Goal: Task Accomplishment & Management: Use online tool/utility

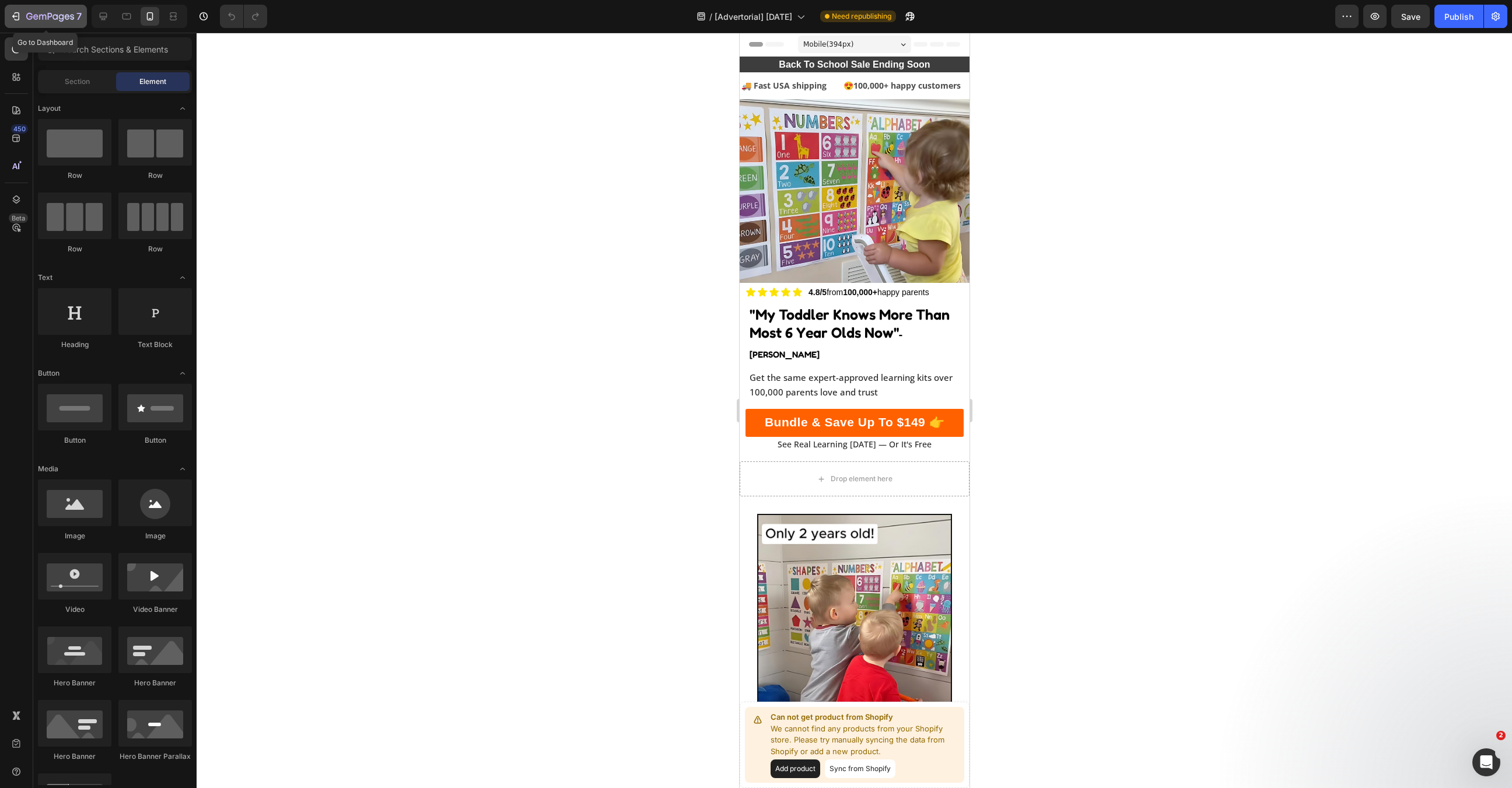
click at [42, 15] on icon "button" at bounding box center [42, 17] width 7 height 5
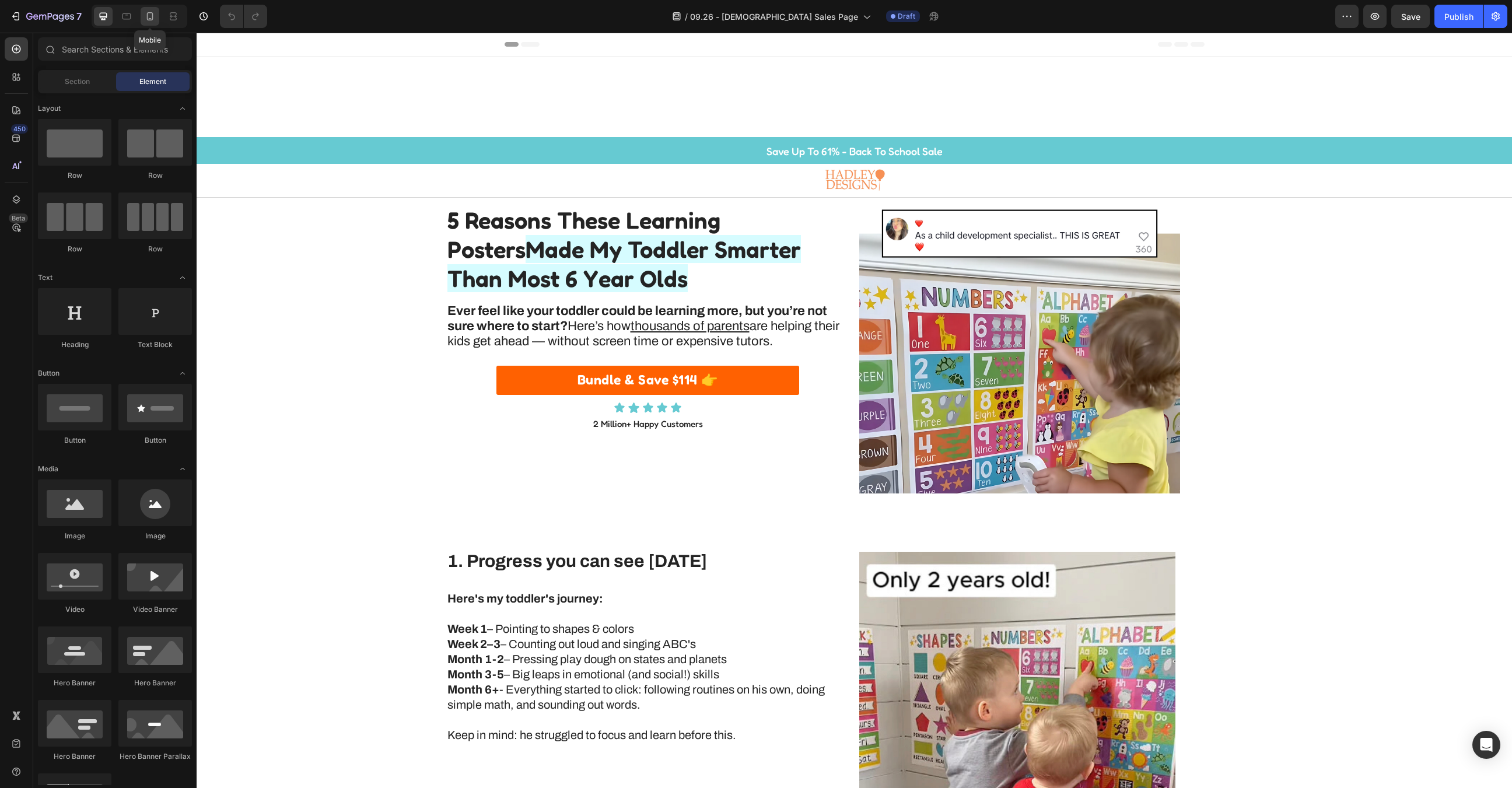
drag, startPoint x: 151, startPoint y: 17, endPoint x: 78, endPoint y: 155, distance: 156.1
click at [151, 17] on icon at bounding box center [149, 16] width 12 height 12
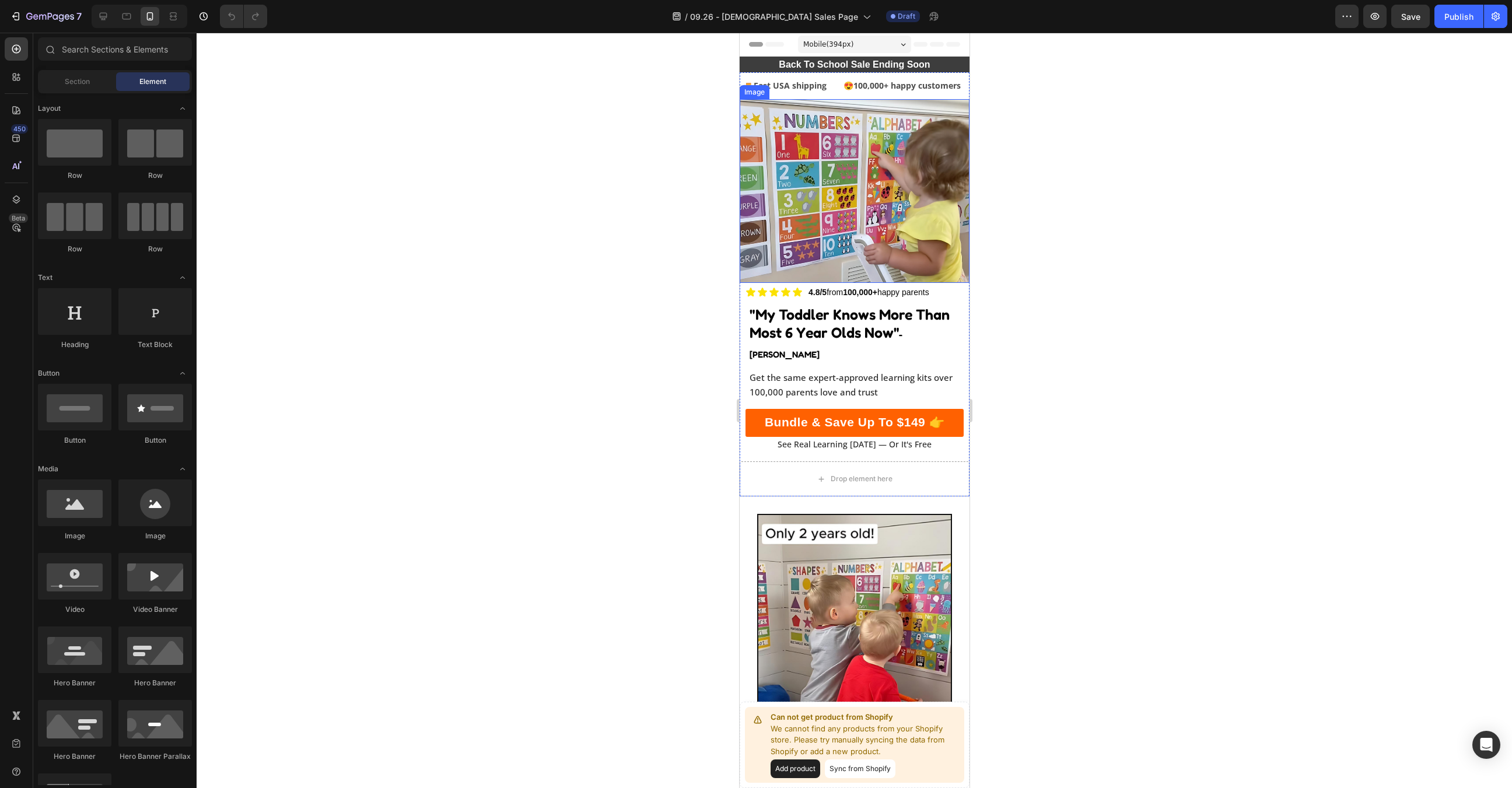
click at [889, 175] on img at bounding box center [854, 190] width 230 height 184
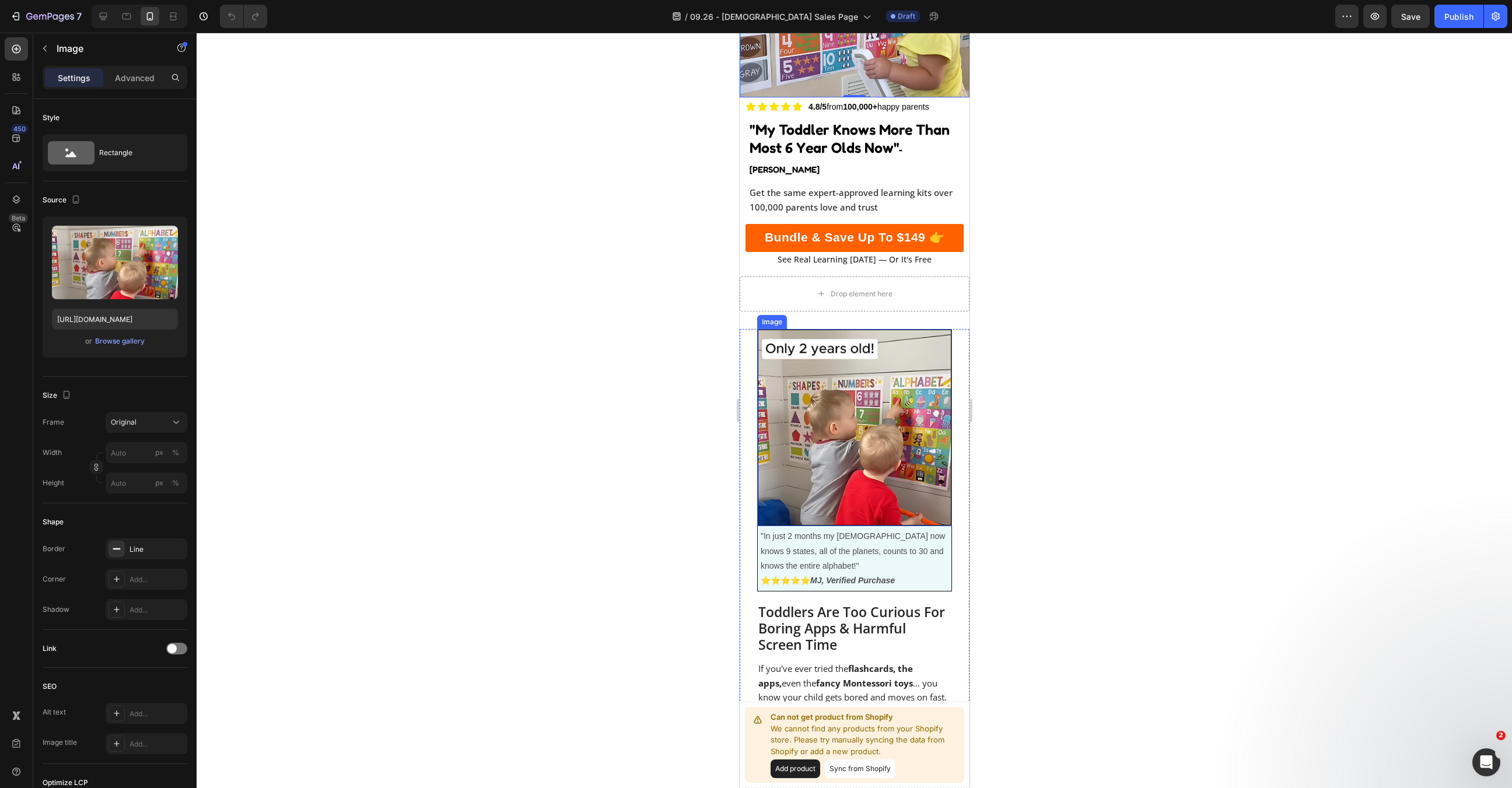
click at [905, 426] on img at bounding box center [854, 428] width 195 height 198
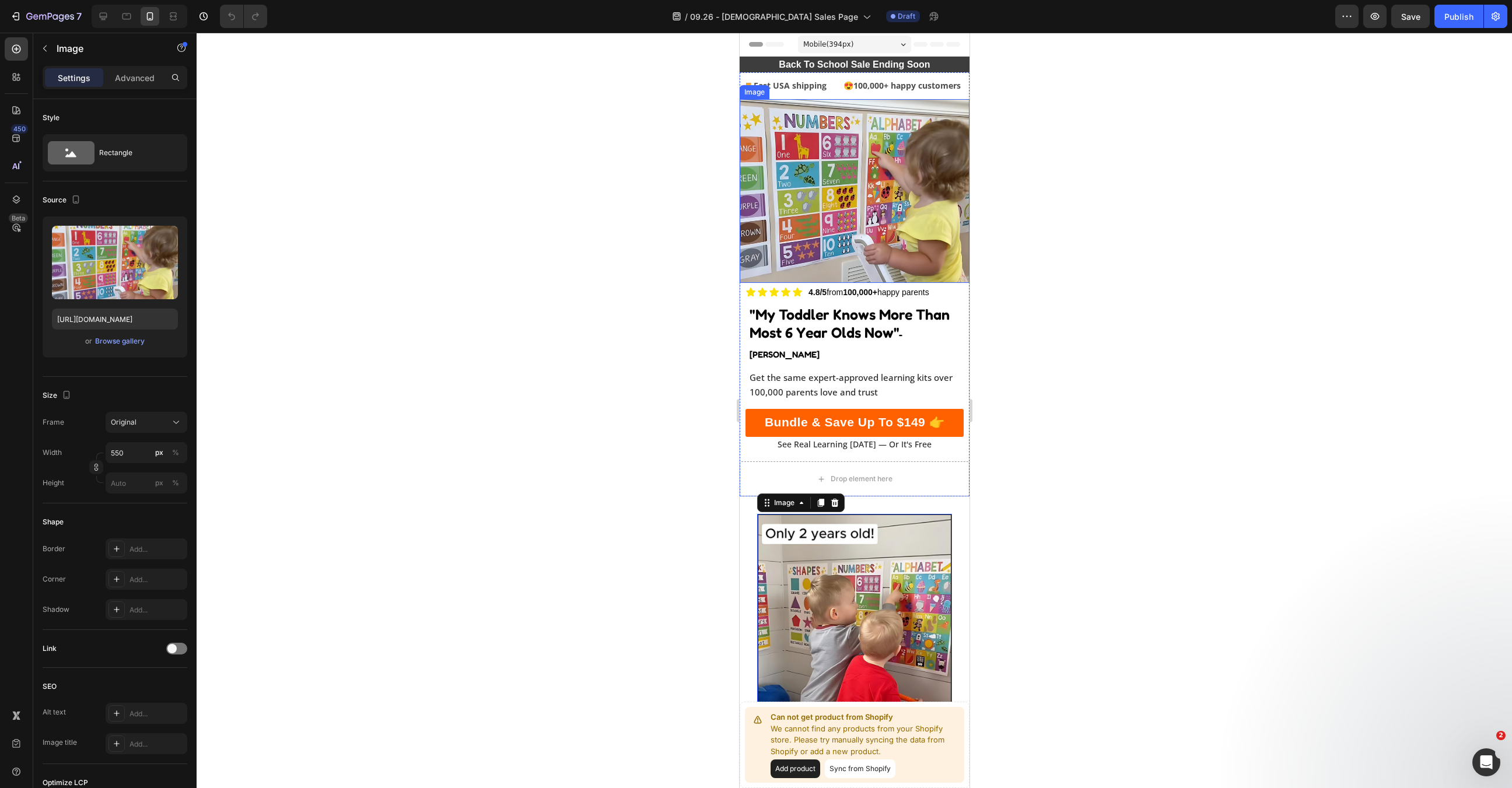
click at [879, 255] on img at bounding box center [854, 190] width 230 height 184
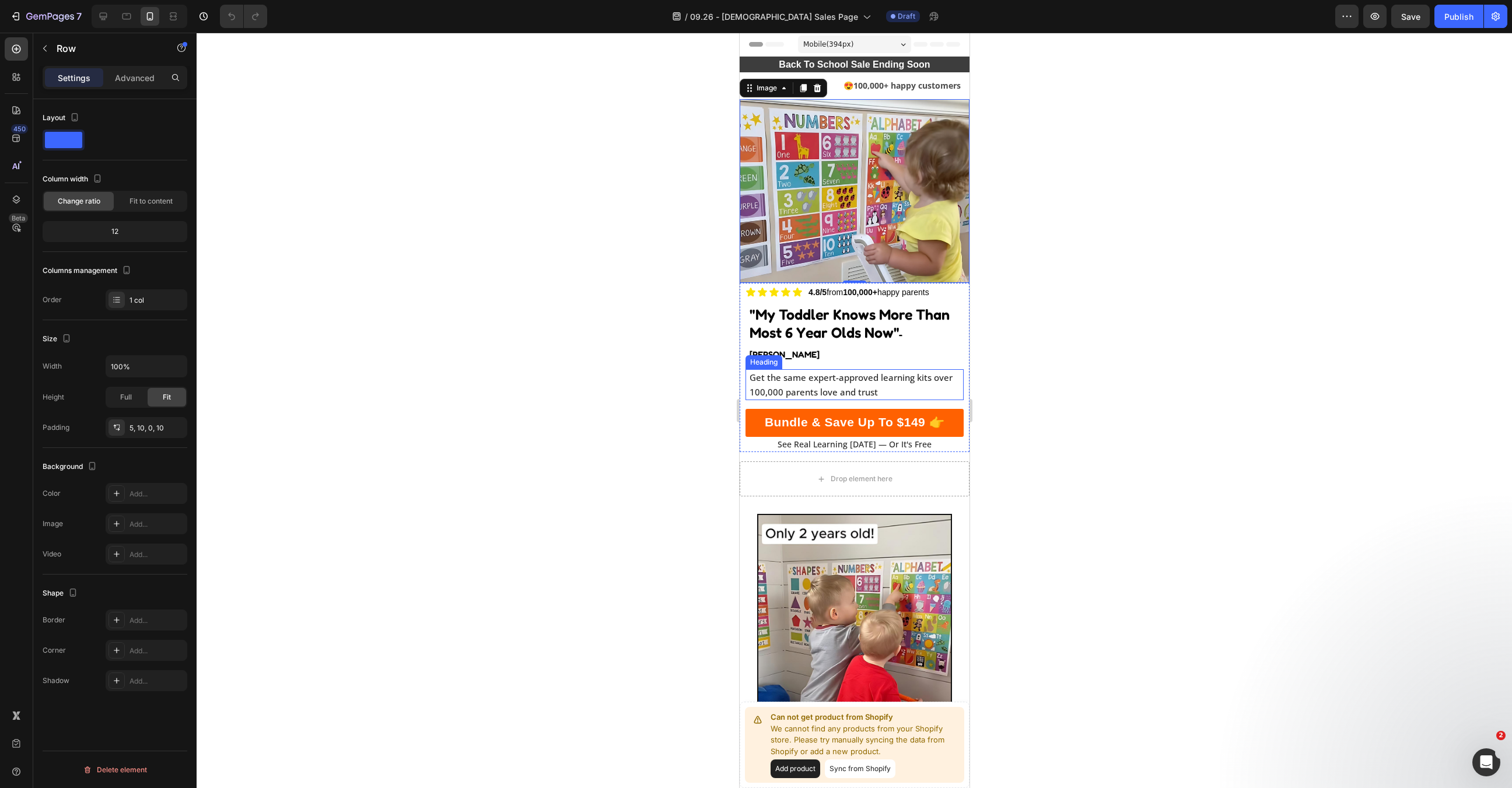
click at [880, 400] on div "Bundle & Save Up To $149 👉 Button" at bounding box center [854, 418] width 218 height 37
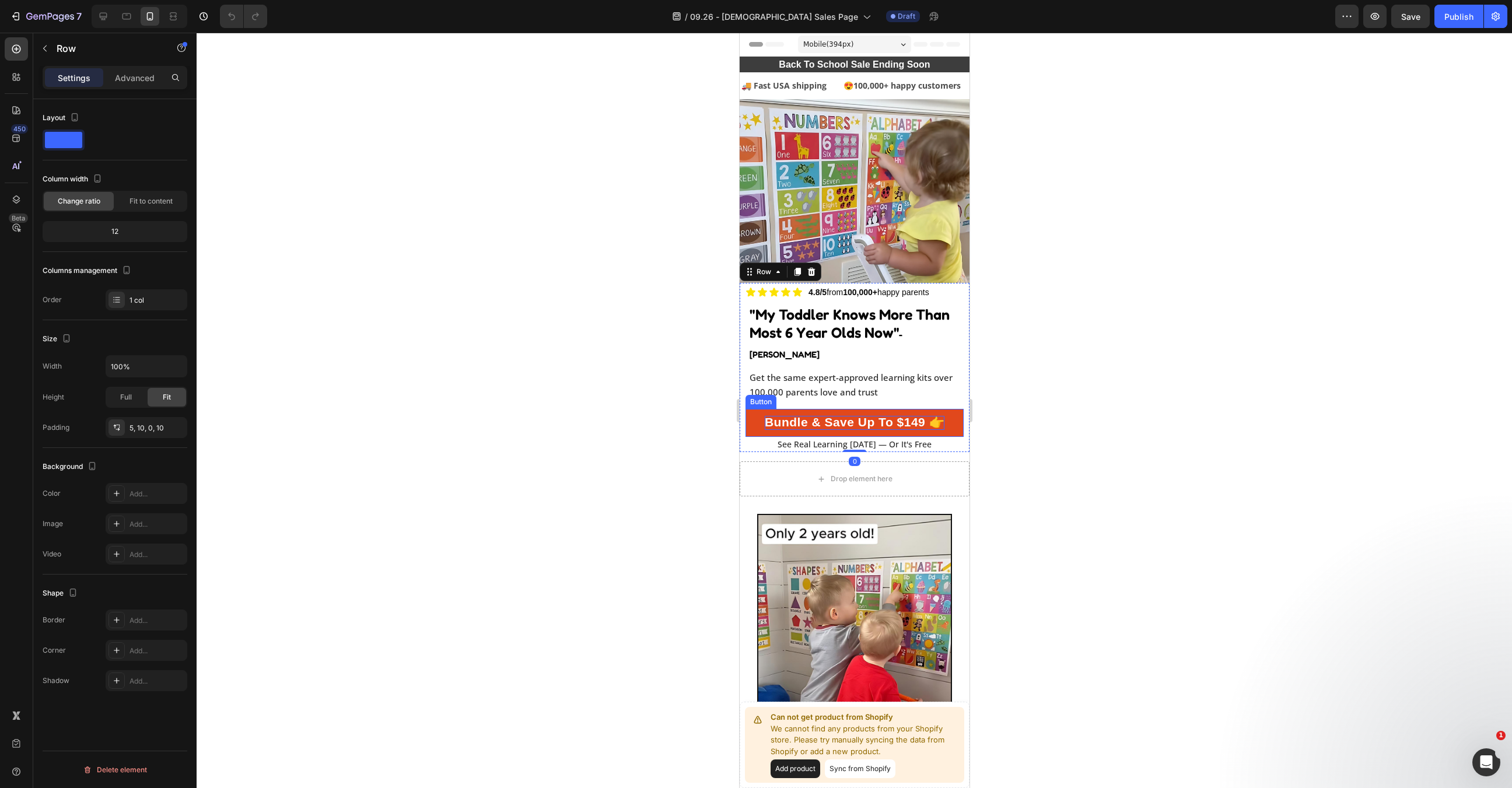
click at [882, 415] on span "Bundle & Save Up To $149 👉" at bounding box center [854, 422] width 180 height 14
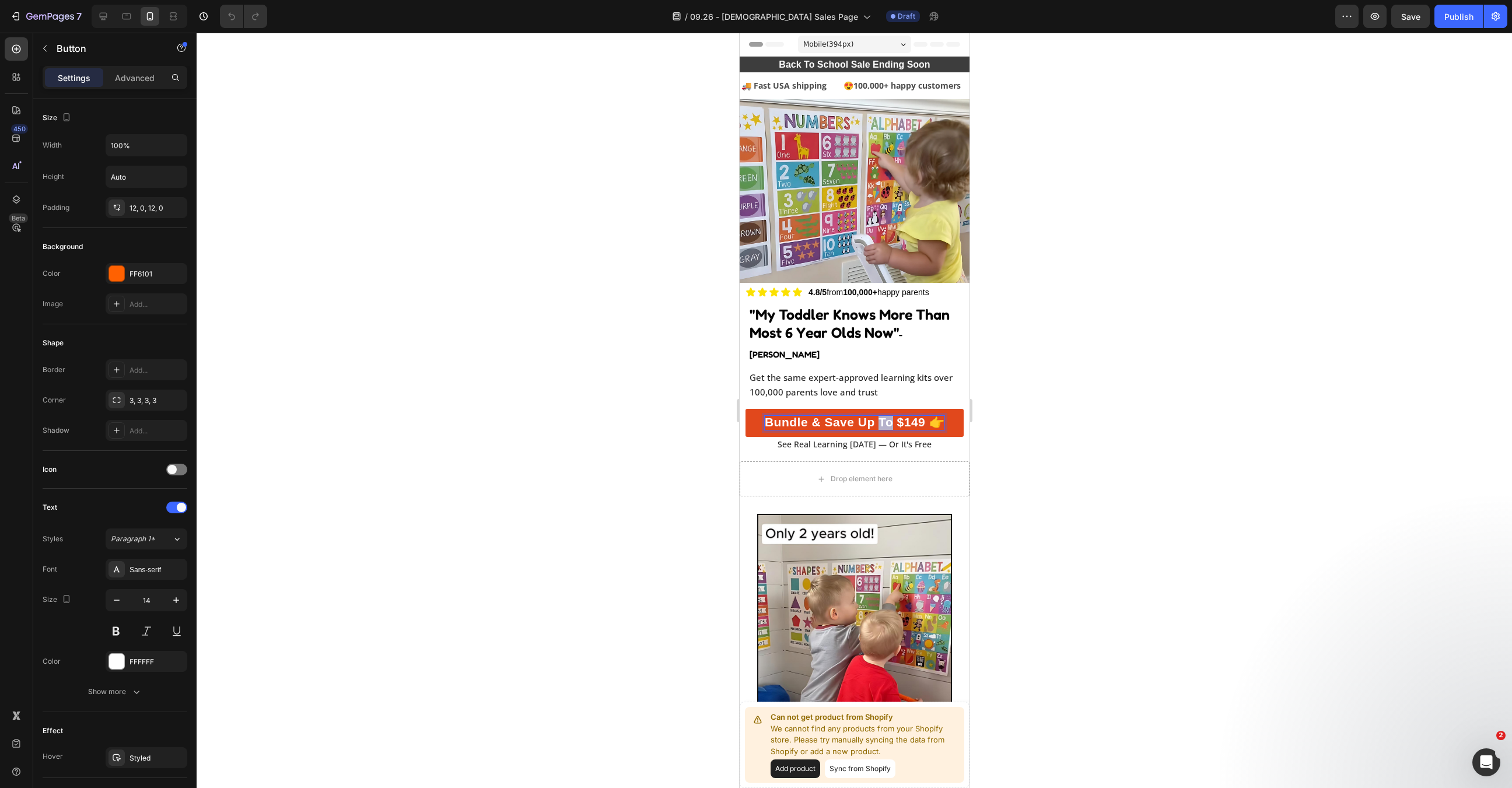
click at [882, 415] on span "Bundle & Save Up To $149 👉" at bounding box center [854, 422] width 180 height 14
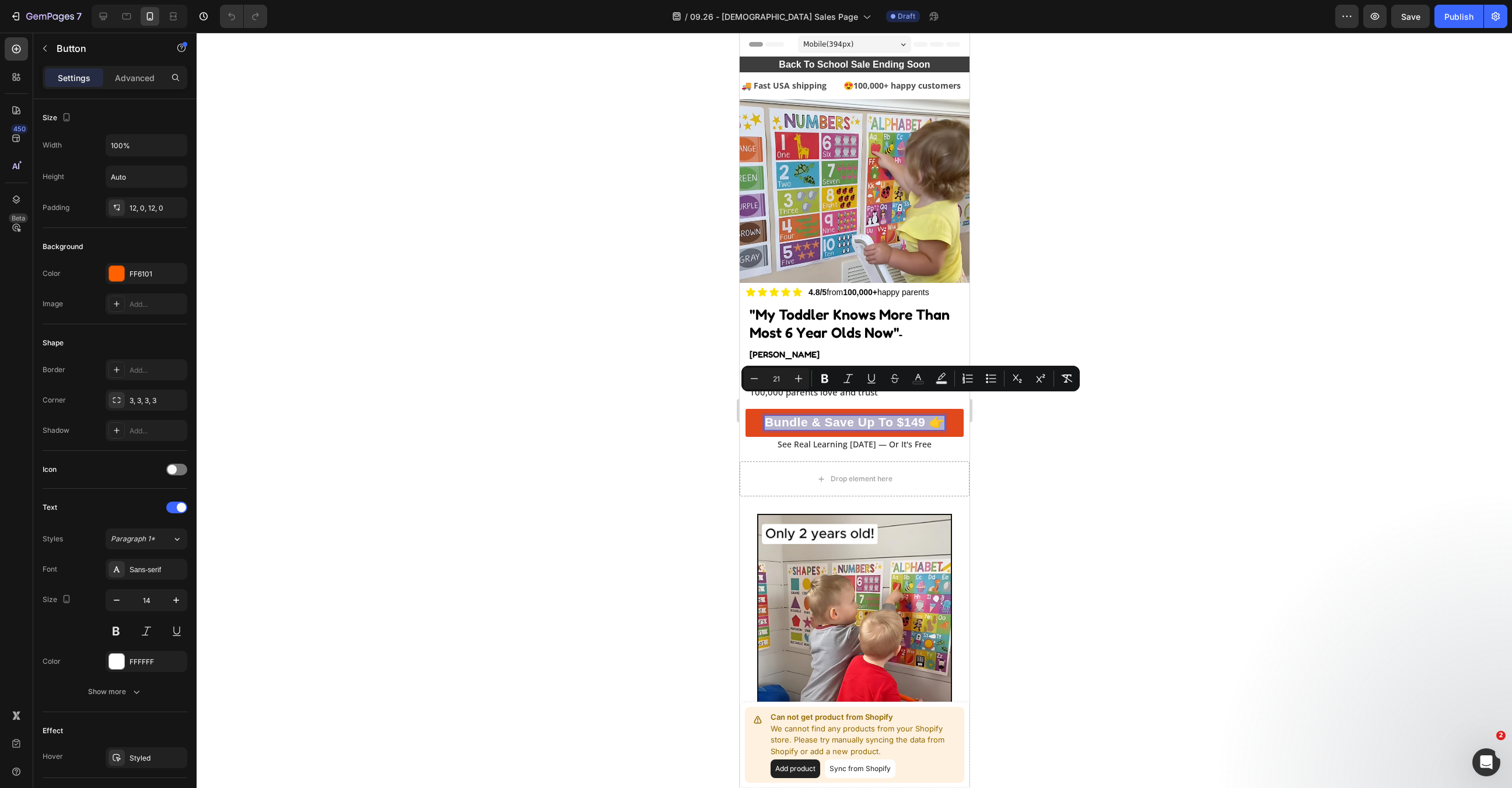
click at [910, 415] on span "Bundle & Save Up To $149 👉" at bounding box center [854, 422] width 180 height 14
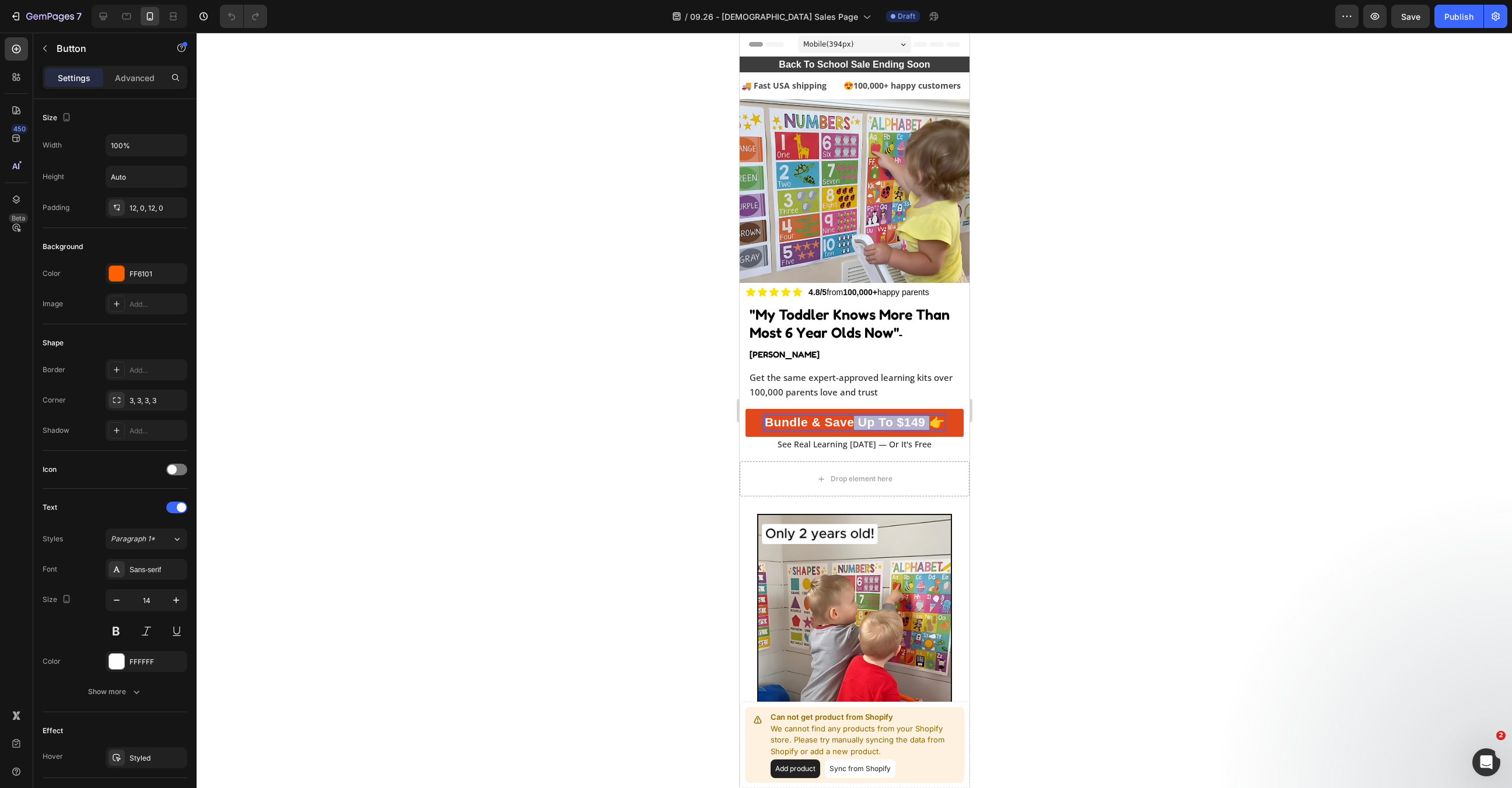
drag, startPoint x: 929, startPoint y: 405, endPoint x: 852, endPoint y: 405, distance: 77.0
click at [852, 415] on span "Bundle & Save Up To $149 👉" at bounding box center [854, 422] width 180 height 14
click at [993, 418] on div at bounding box center [854, 410] width 1316 height 755
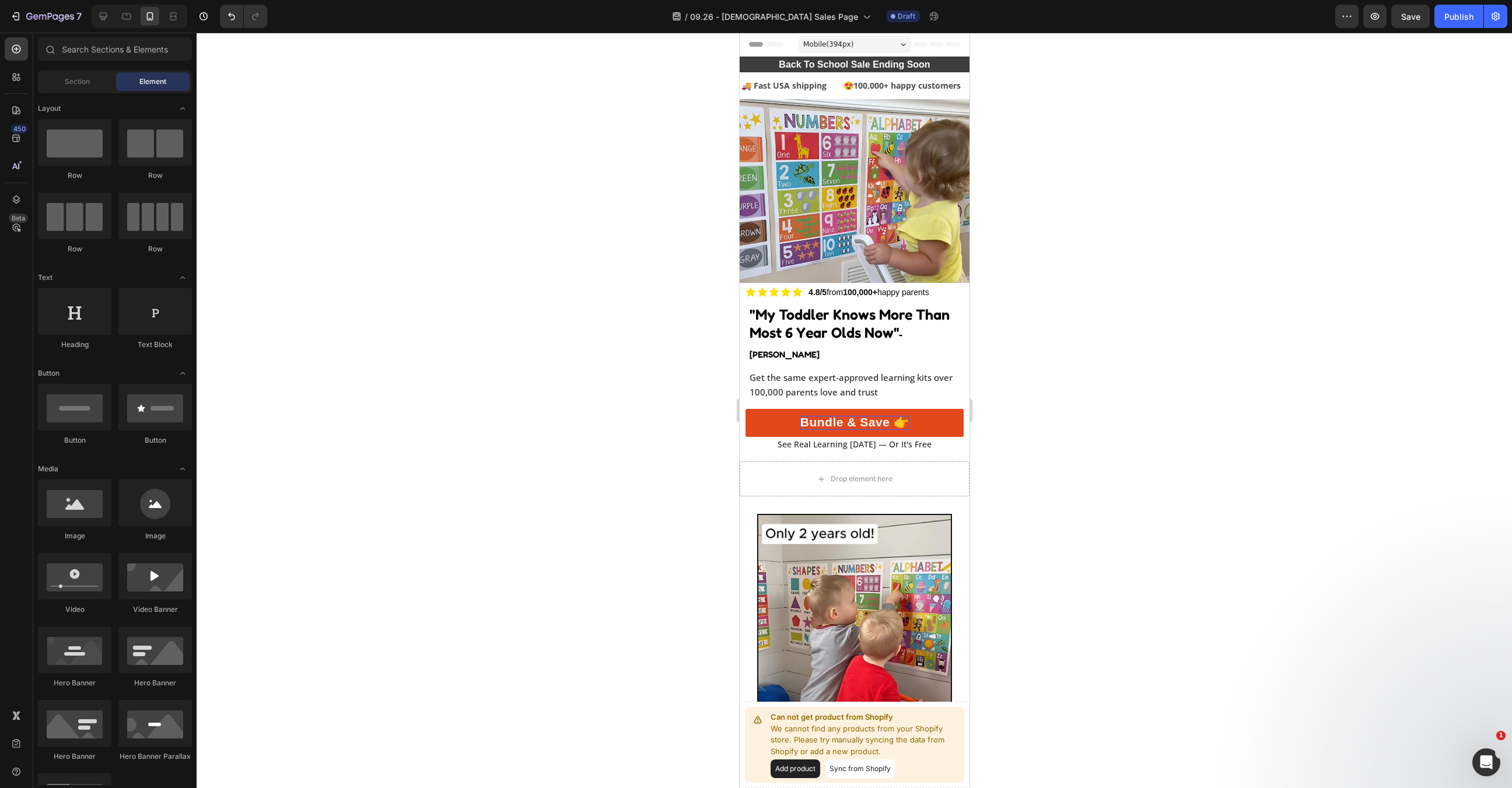
click at [936, 185] on img at bounding box center [854, 190] width 230 height 184
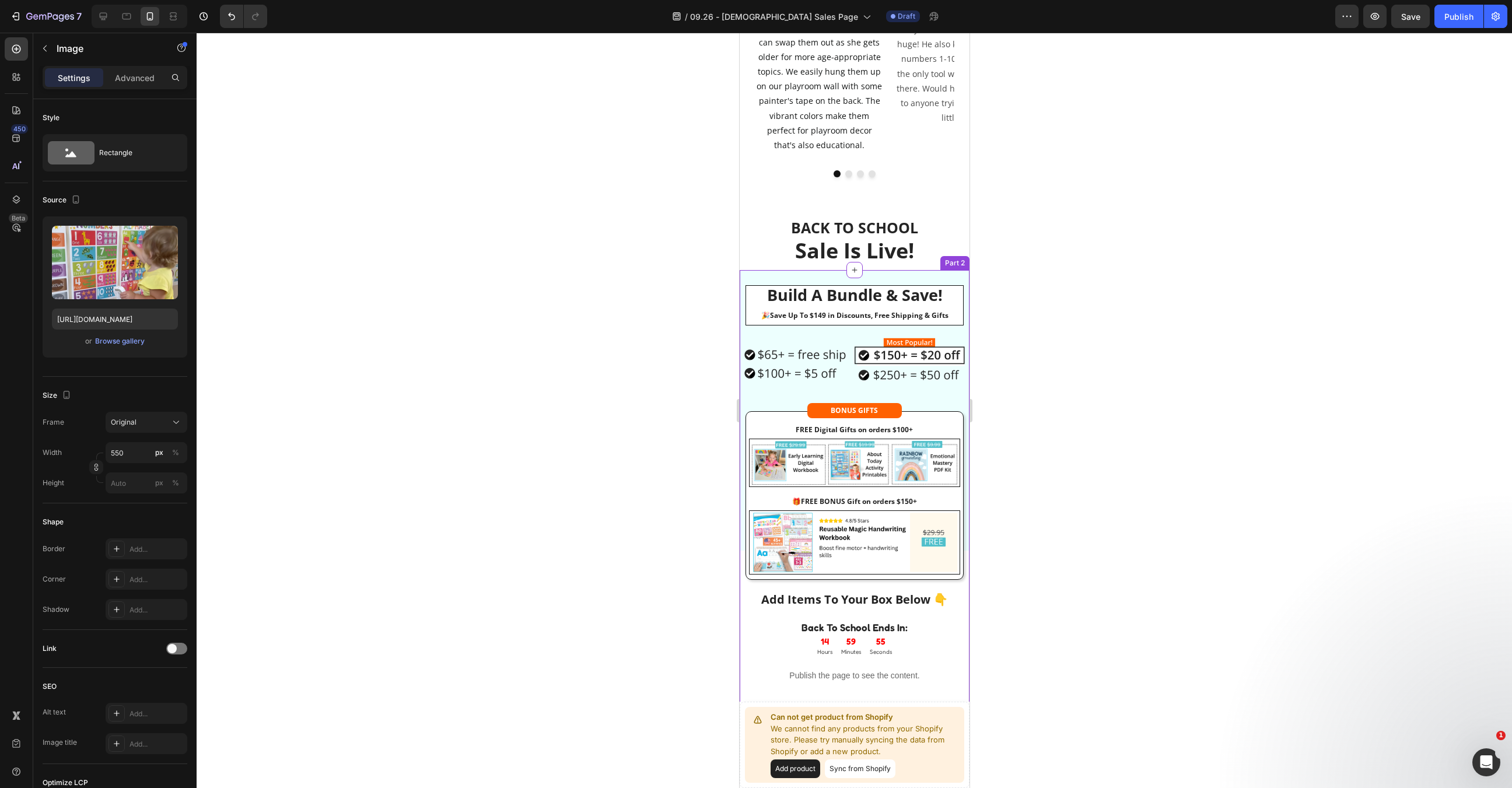
scroll to position [2200, 0]
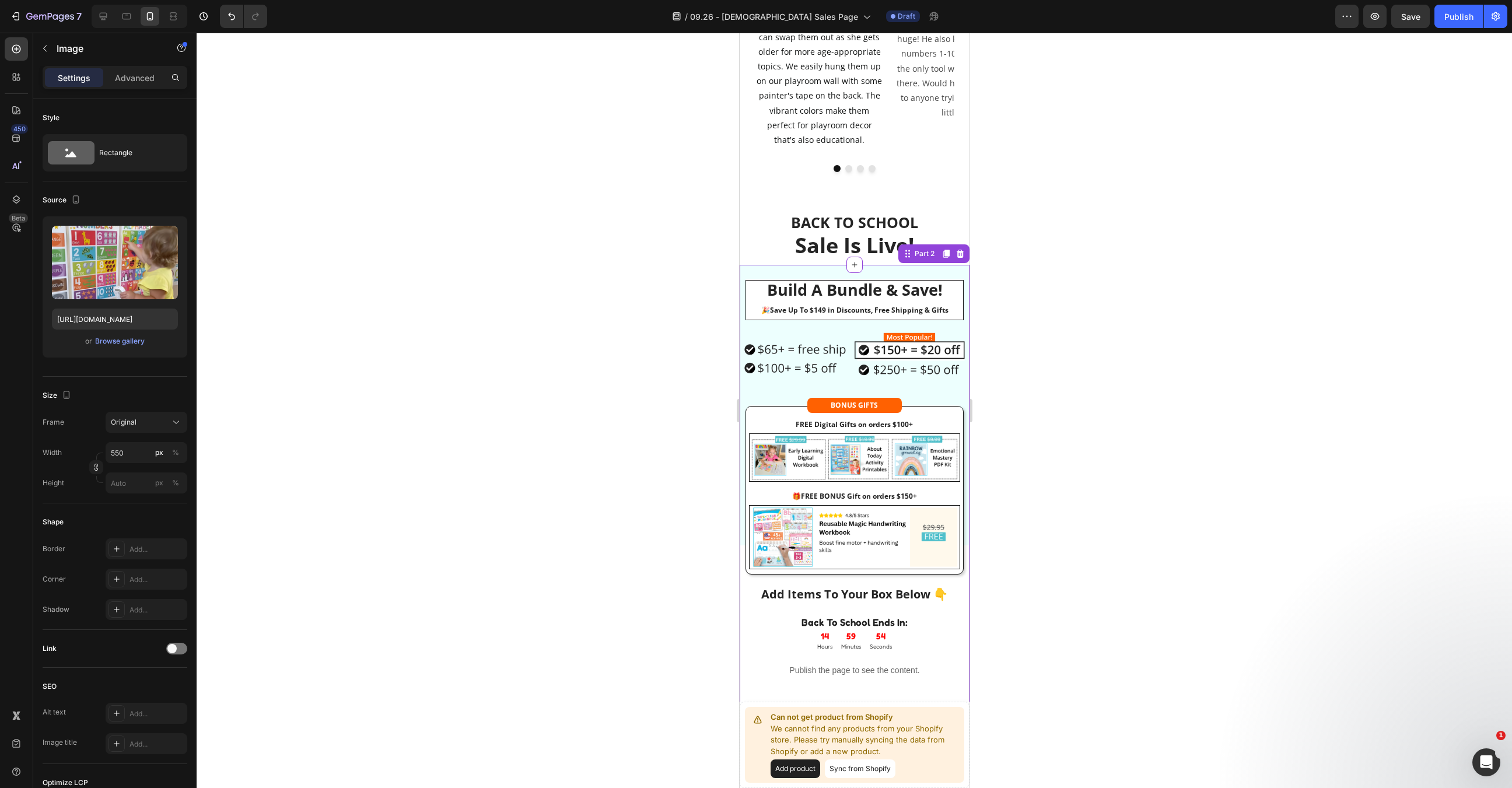
click at [915, 433] on img at bounding box center [854, 457] width 211 height 49
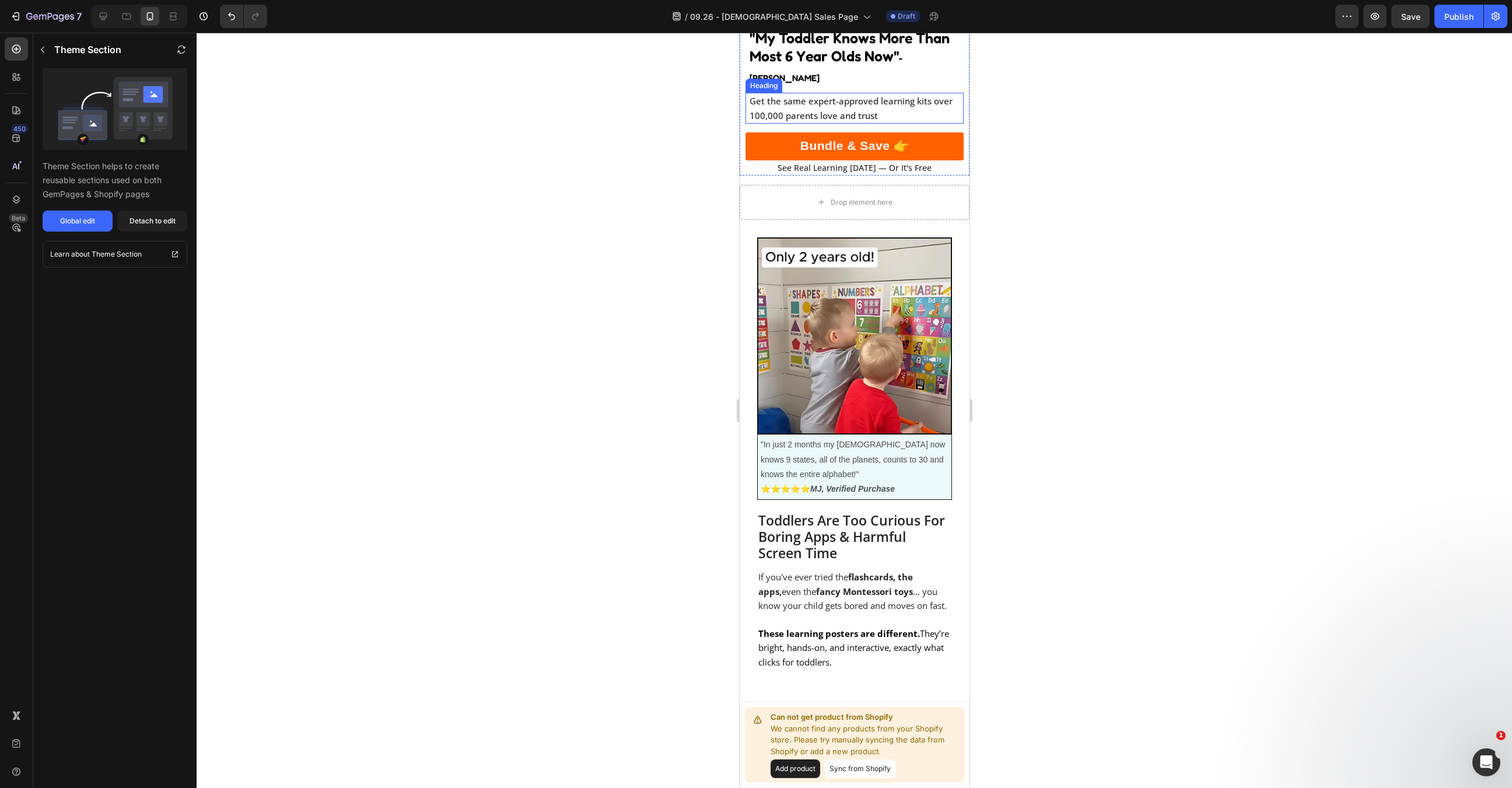
scroll to position [282, 0]
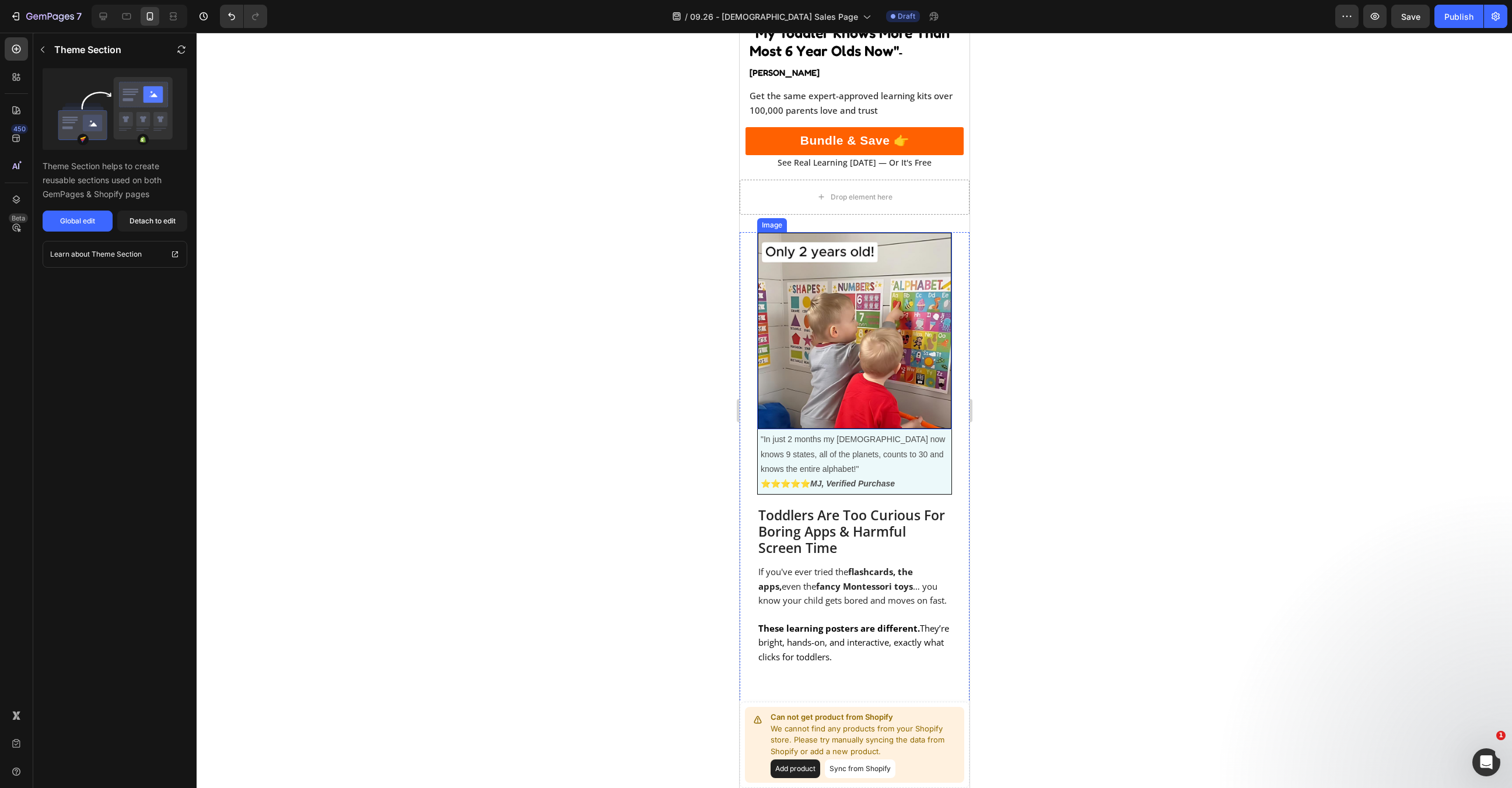
click at [904, 314] on img at bounding box center [854, 331] width 195 height 198
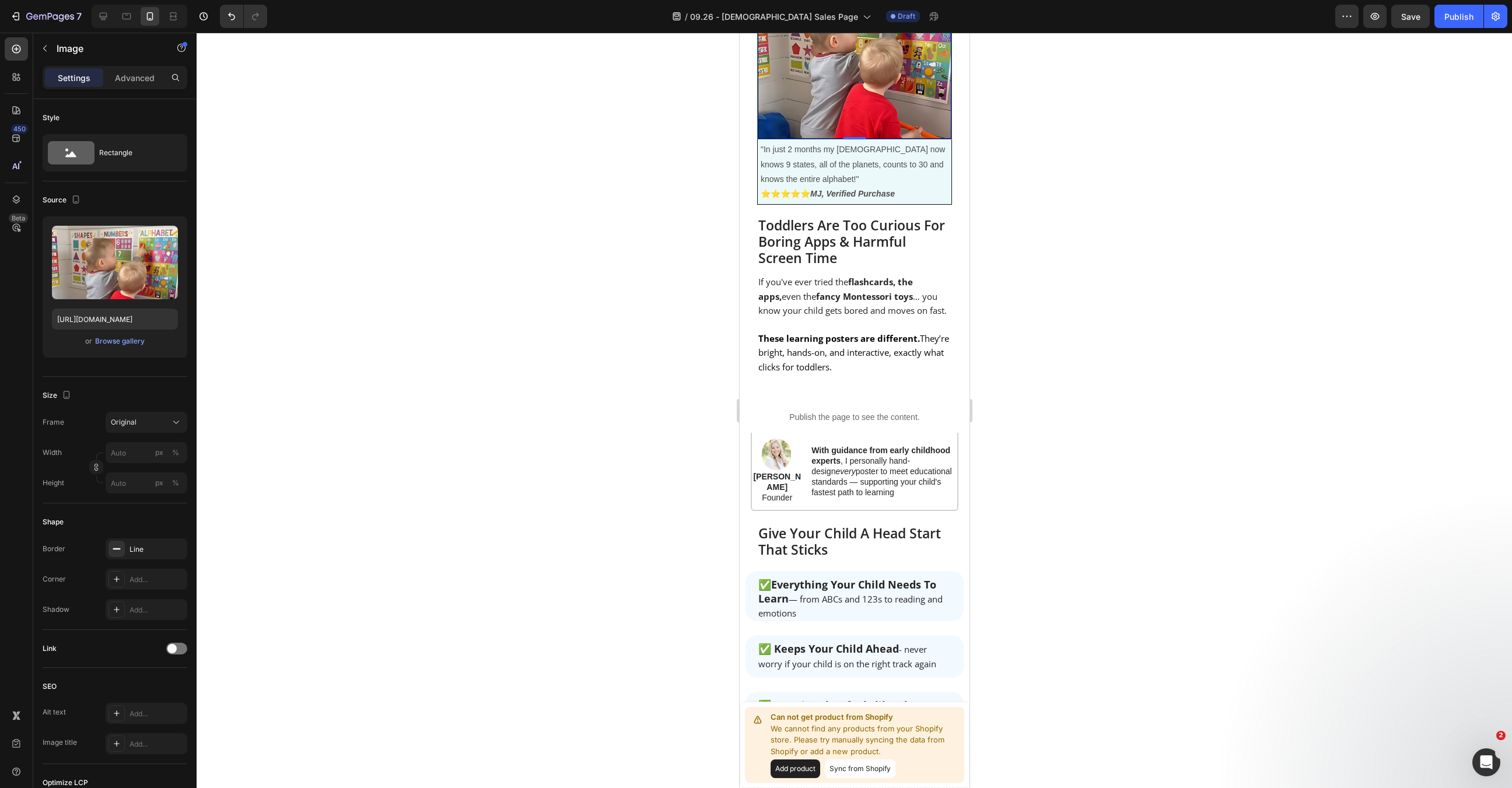
scroll to position [578, 0]
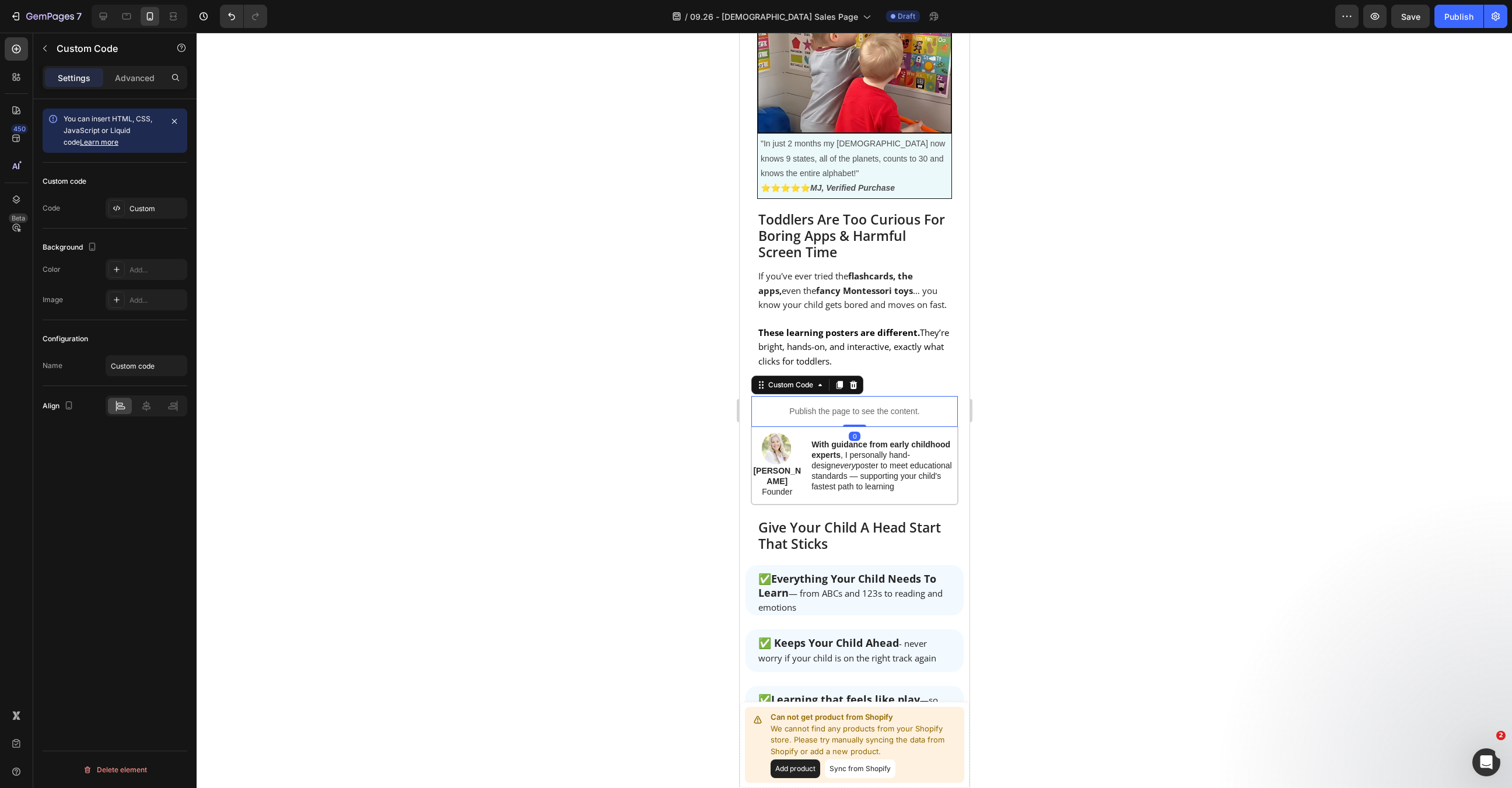
click at [921, 396] on div "Publish the page to see the content." at bounding box center [854, 411] width 207 height 31
click at [855, 381] on icon at bounding box center [853, 385] width 7 height 8
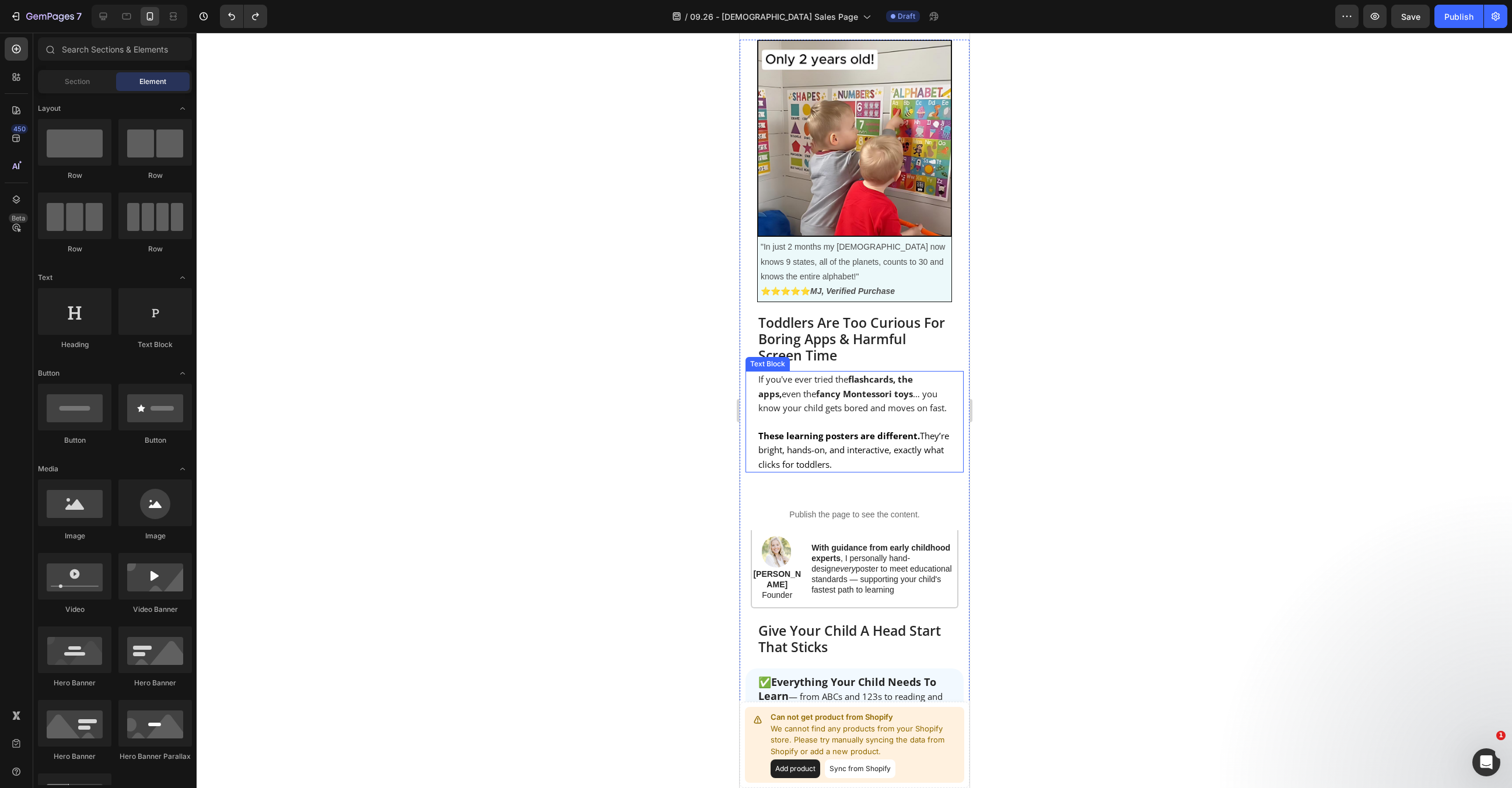
scroll to position [416, 0]
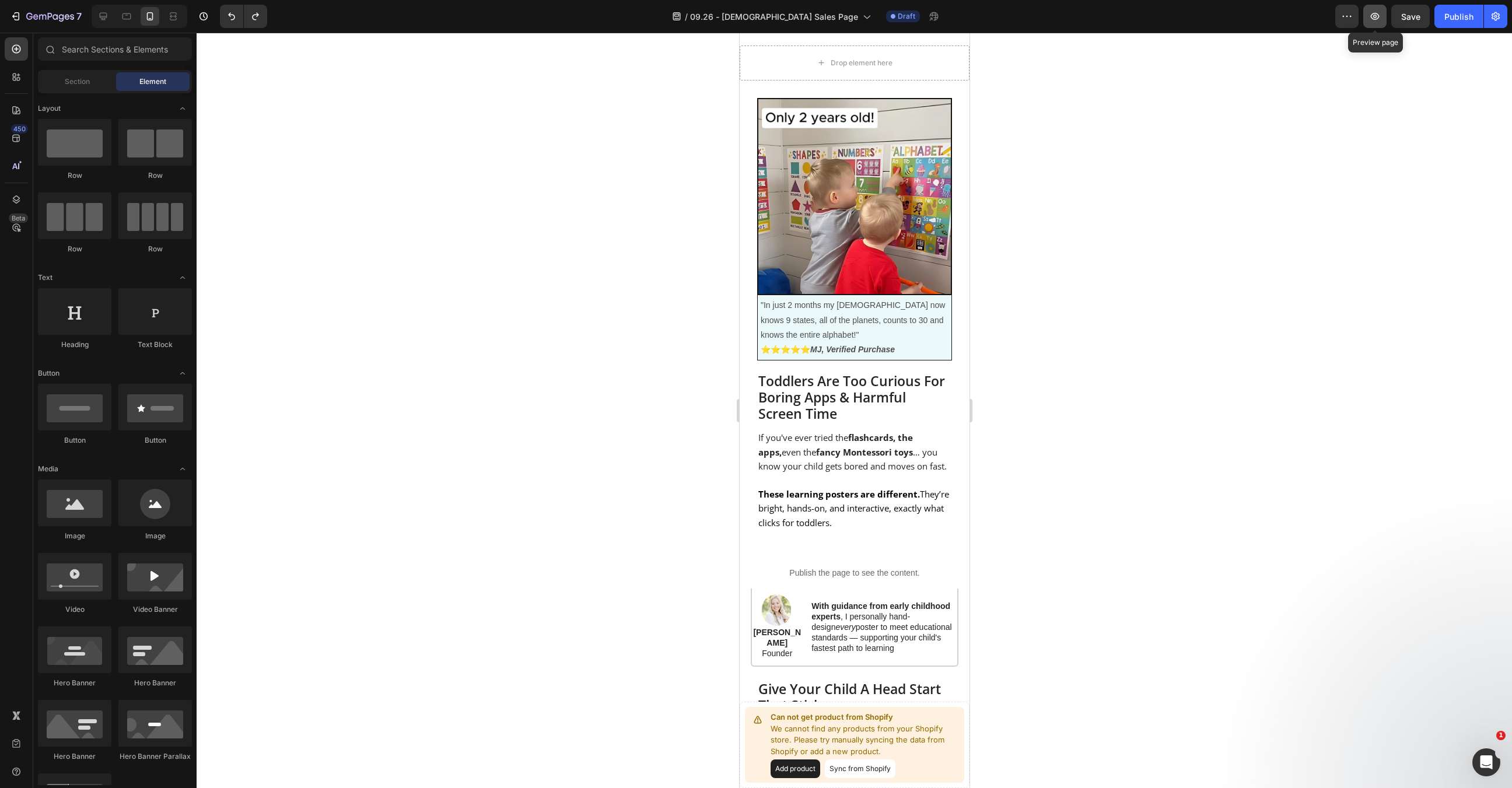
click at [1369, 14] on icon "button" at bounding box center [1375, 16] width 12 height 12
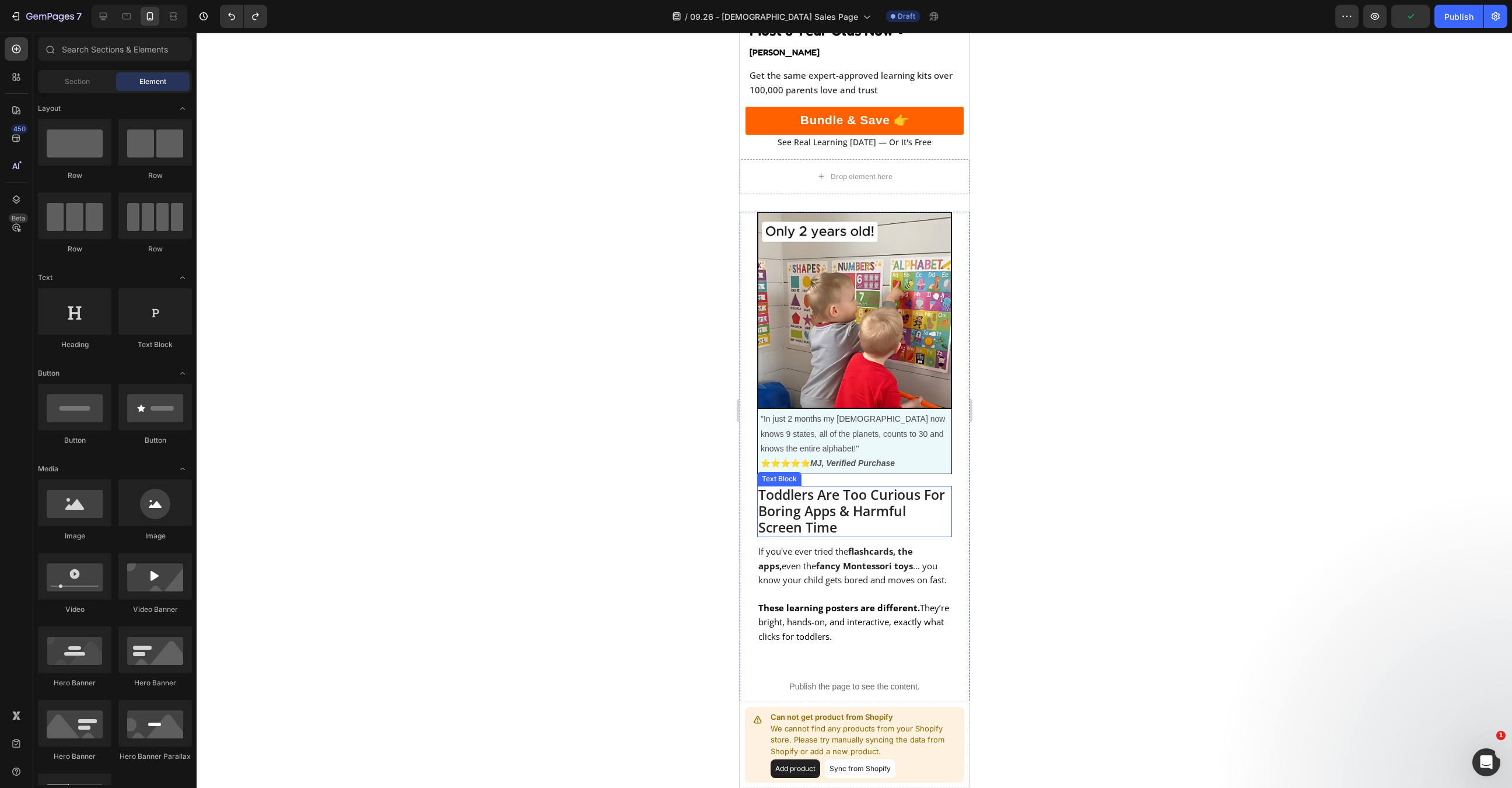
scroll to position [300, 0]
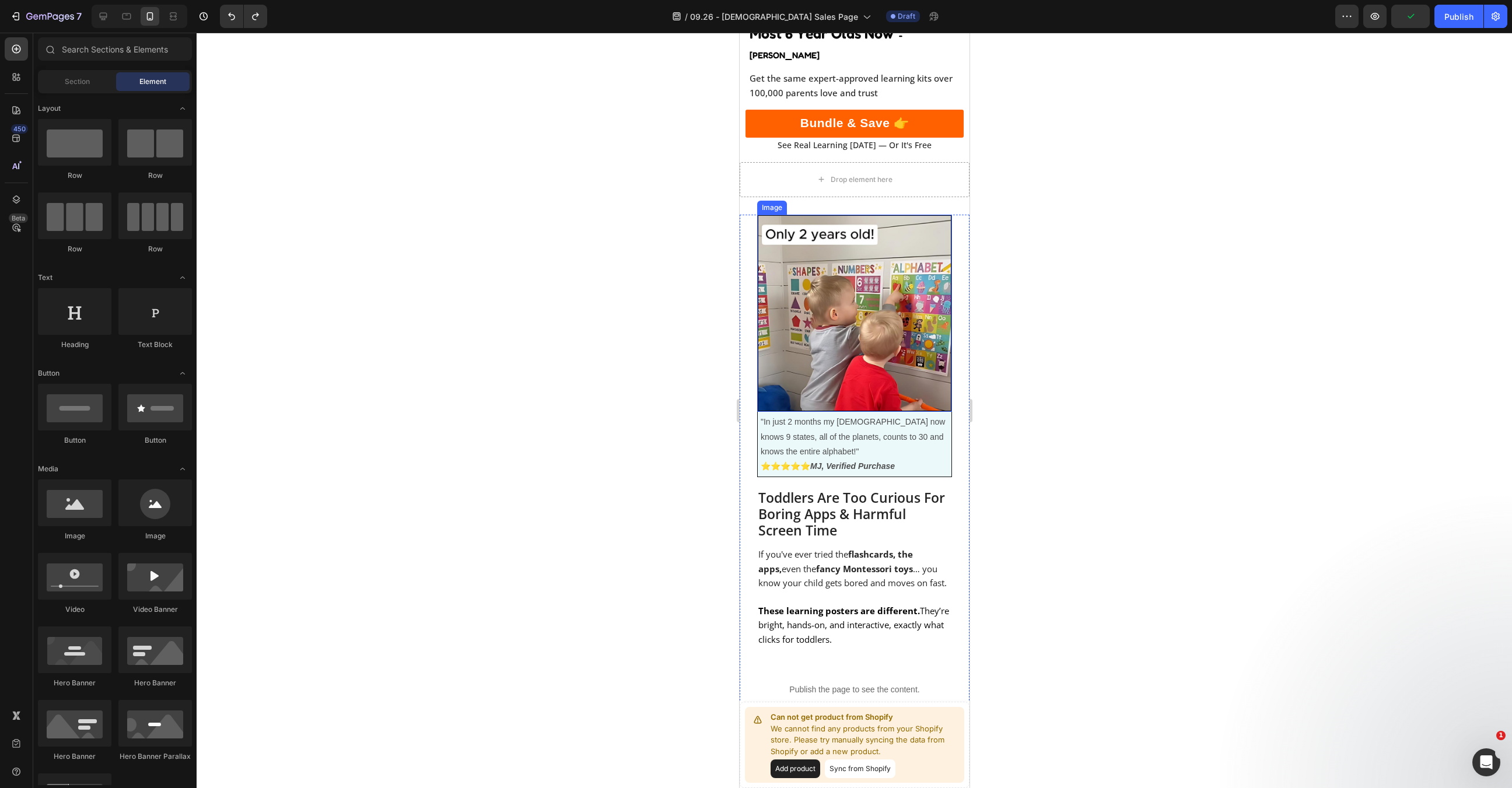
click at [855, 282] on img at bounding box center [854, 314] width 195 height 198
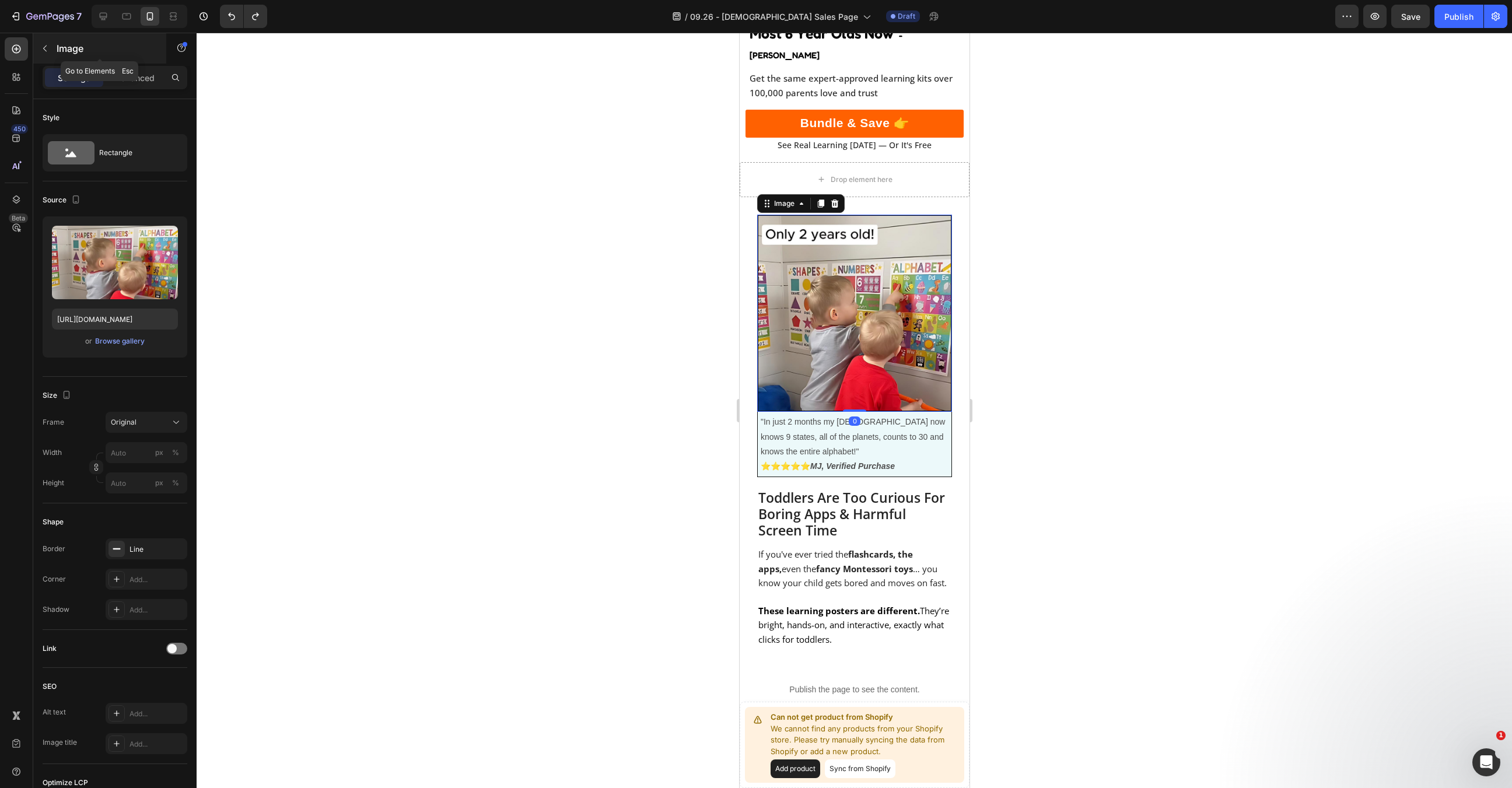
click at [103, 47] on p "Image" at bounding box center [106, 49] width 99 height 14
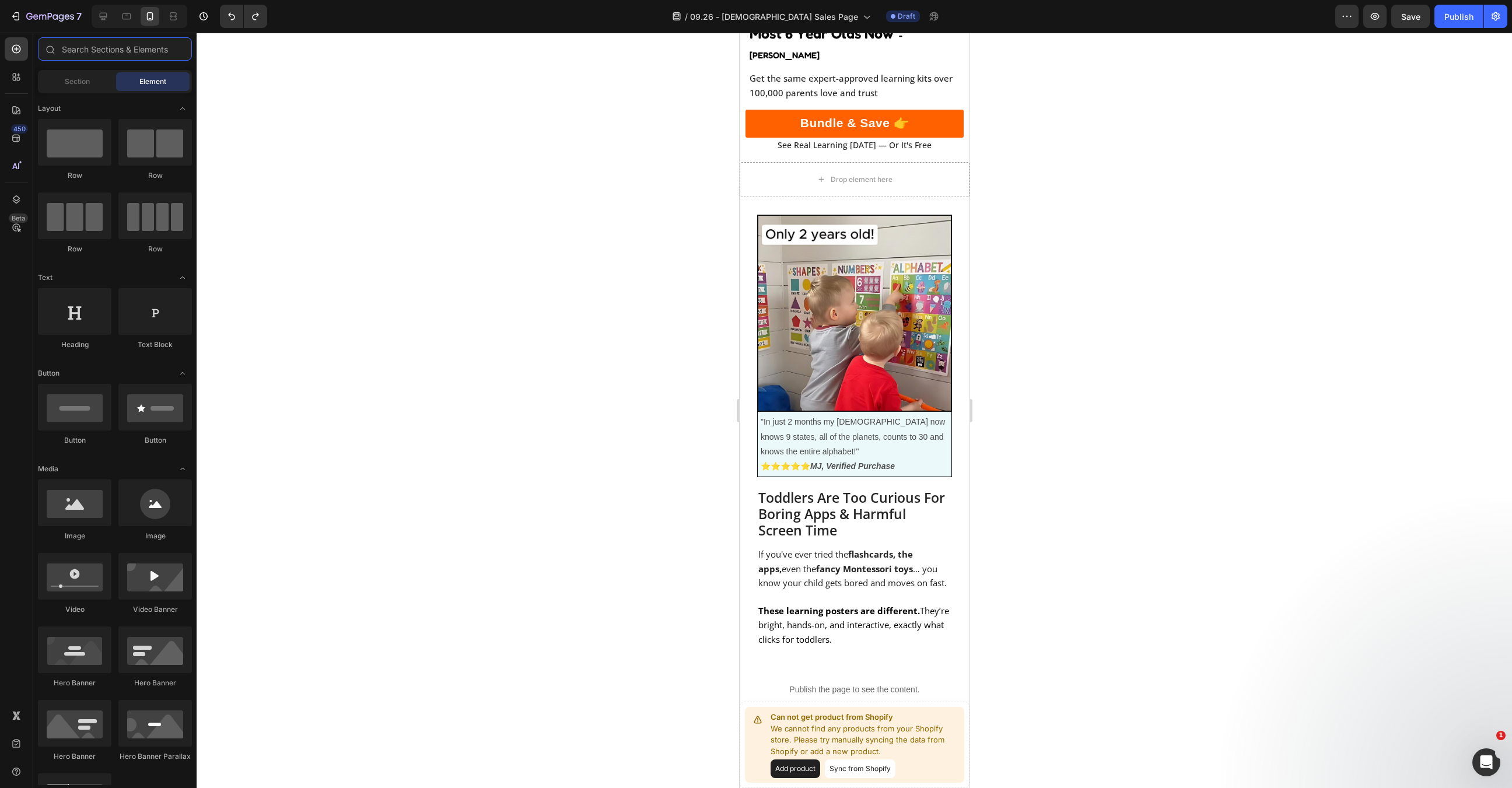
click at [103, 47] on input "text" at bounding box center [115, 49] width 154 height 23
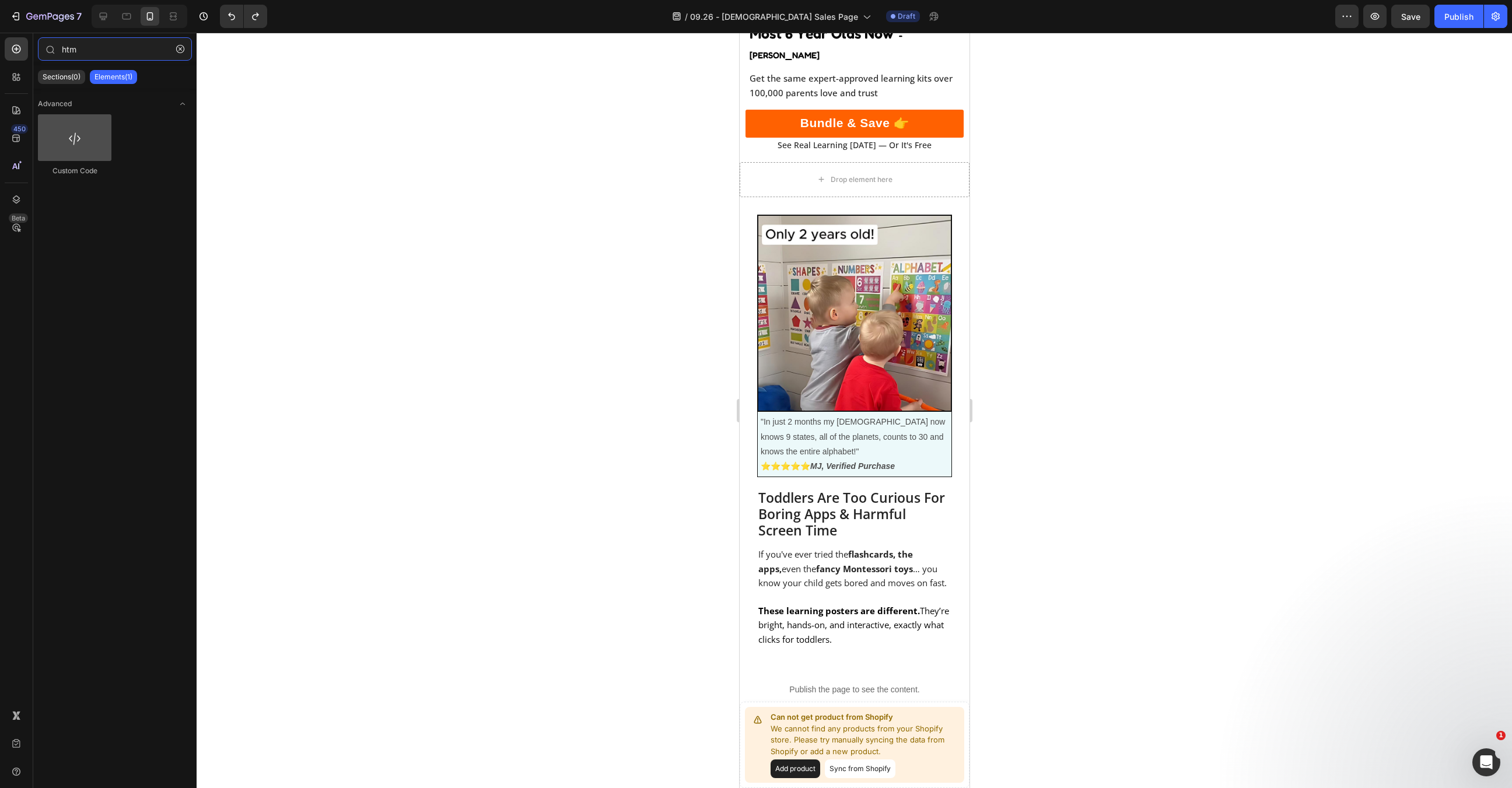
type input "htm"
drag, startPoint x: 823, startPoint y: 164, endPoint x: 850, endPoint y: 383, distance: 220.7
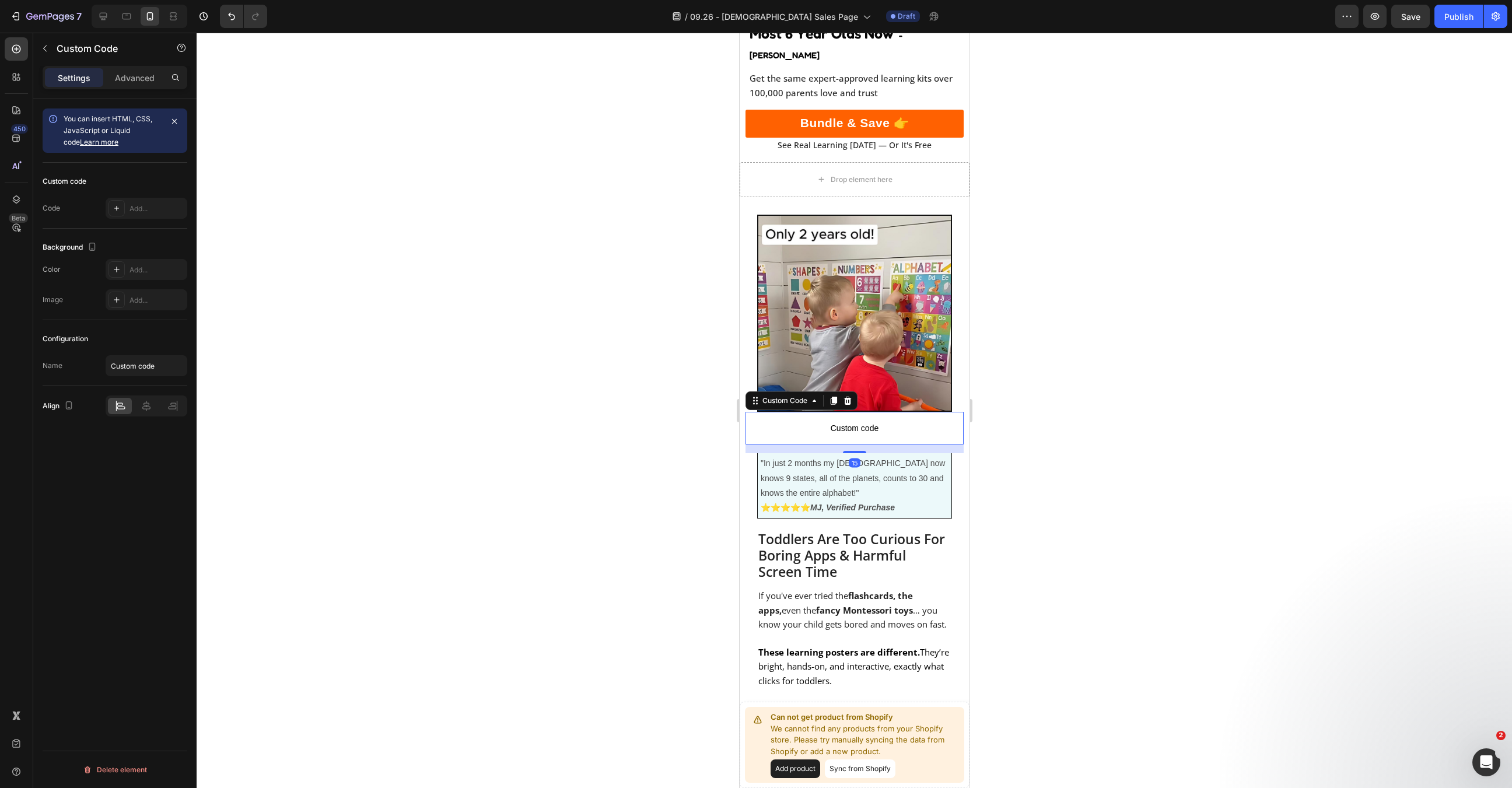
click at [847, 421] on span "Custom code" at bounding box center [854, 428] width 218 height 14
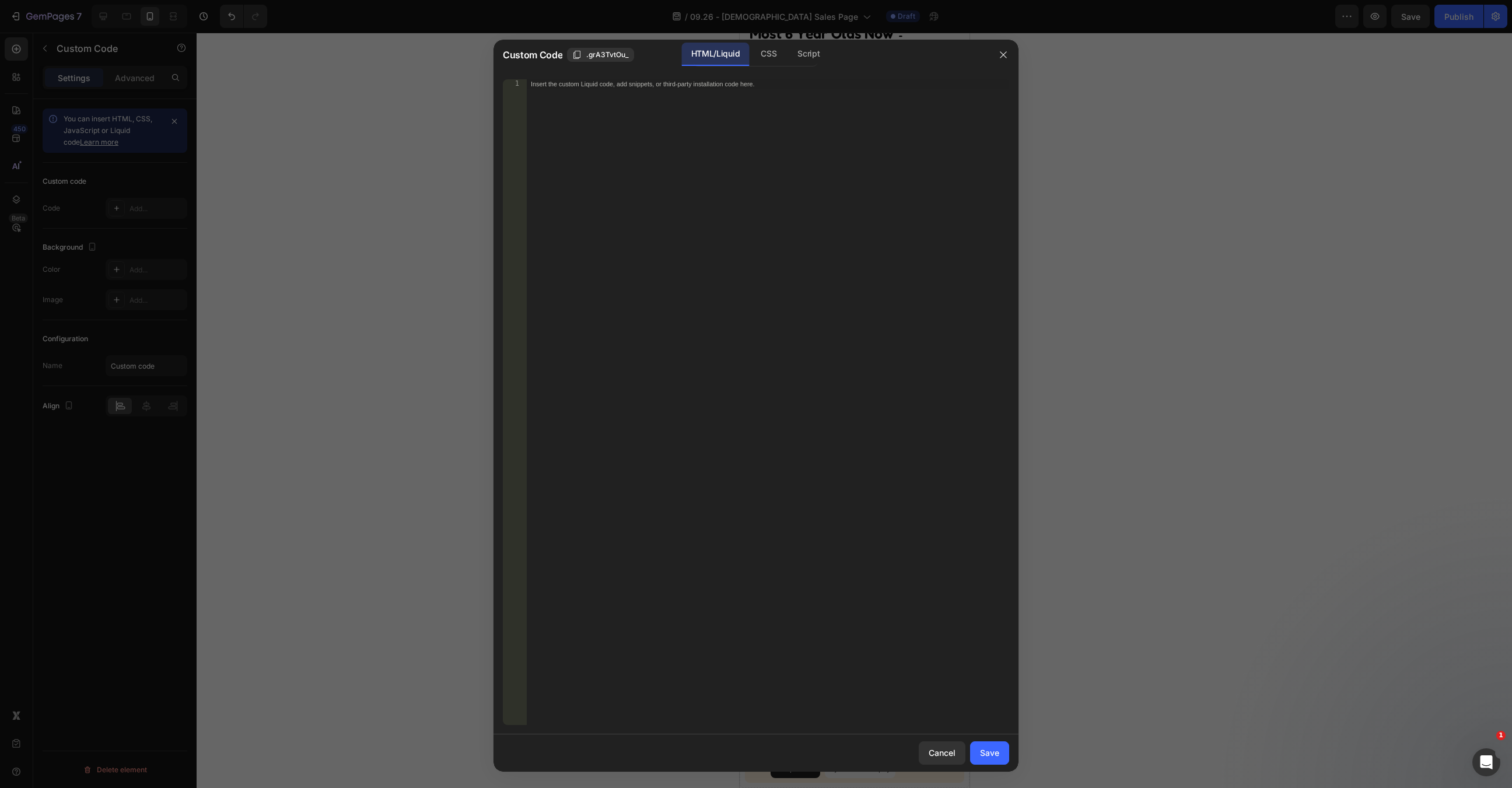
click at [740, 344] on div "Insert the custom Liquid code, add snippets, or third-party installation code h…" at bounding box center [768, 411] width 483 height 665
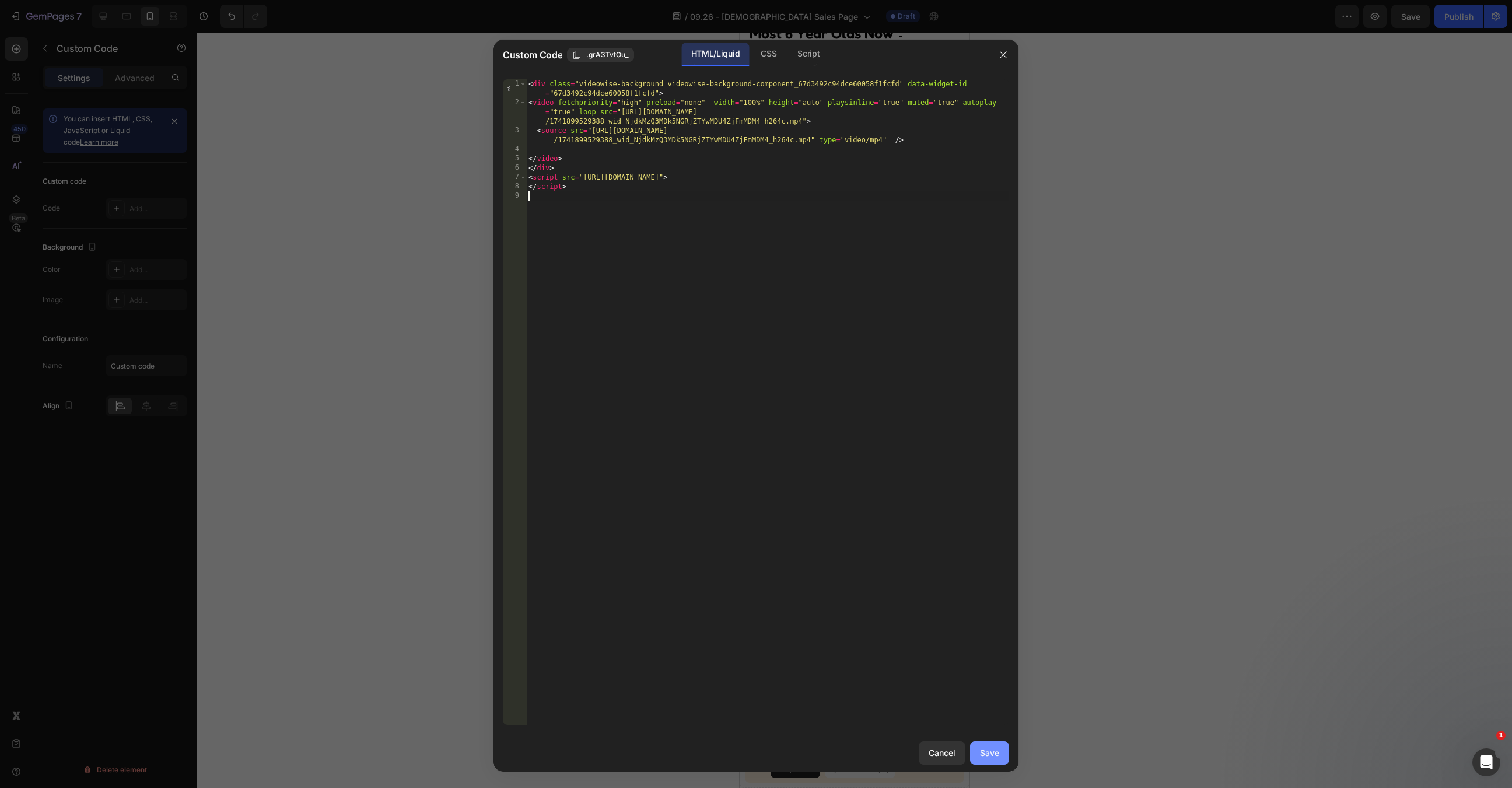
click at [985, 763] on button "Save" at bounding box center [990, 753] width 39 height 23
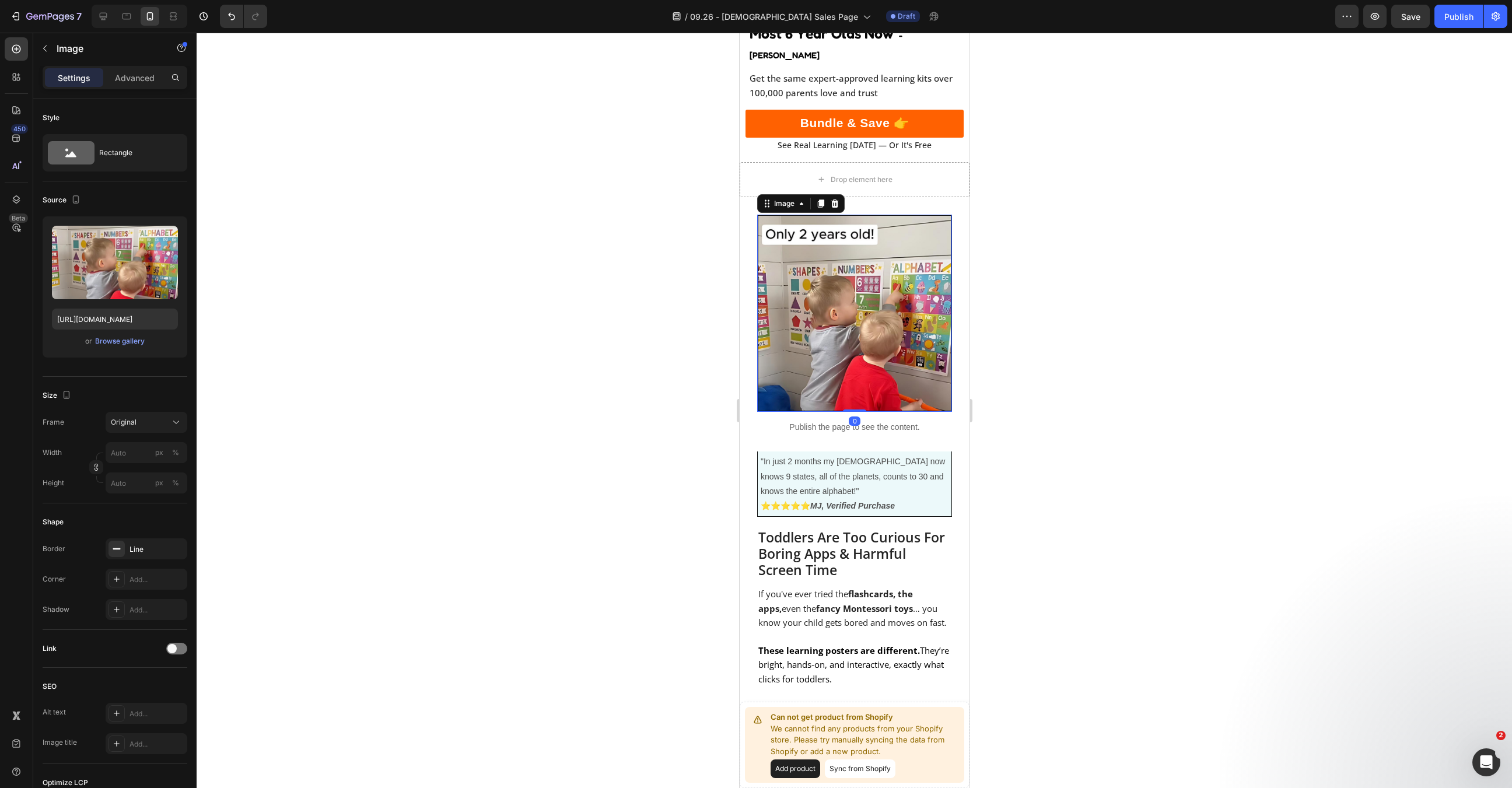
click at [870, 337] on img at bounding box center [854, 314] width 195 height 198
click at [836, 197] on div at bounding box center [834, 204] width 14 height 14
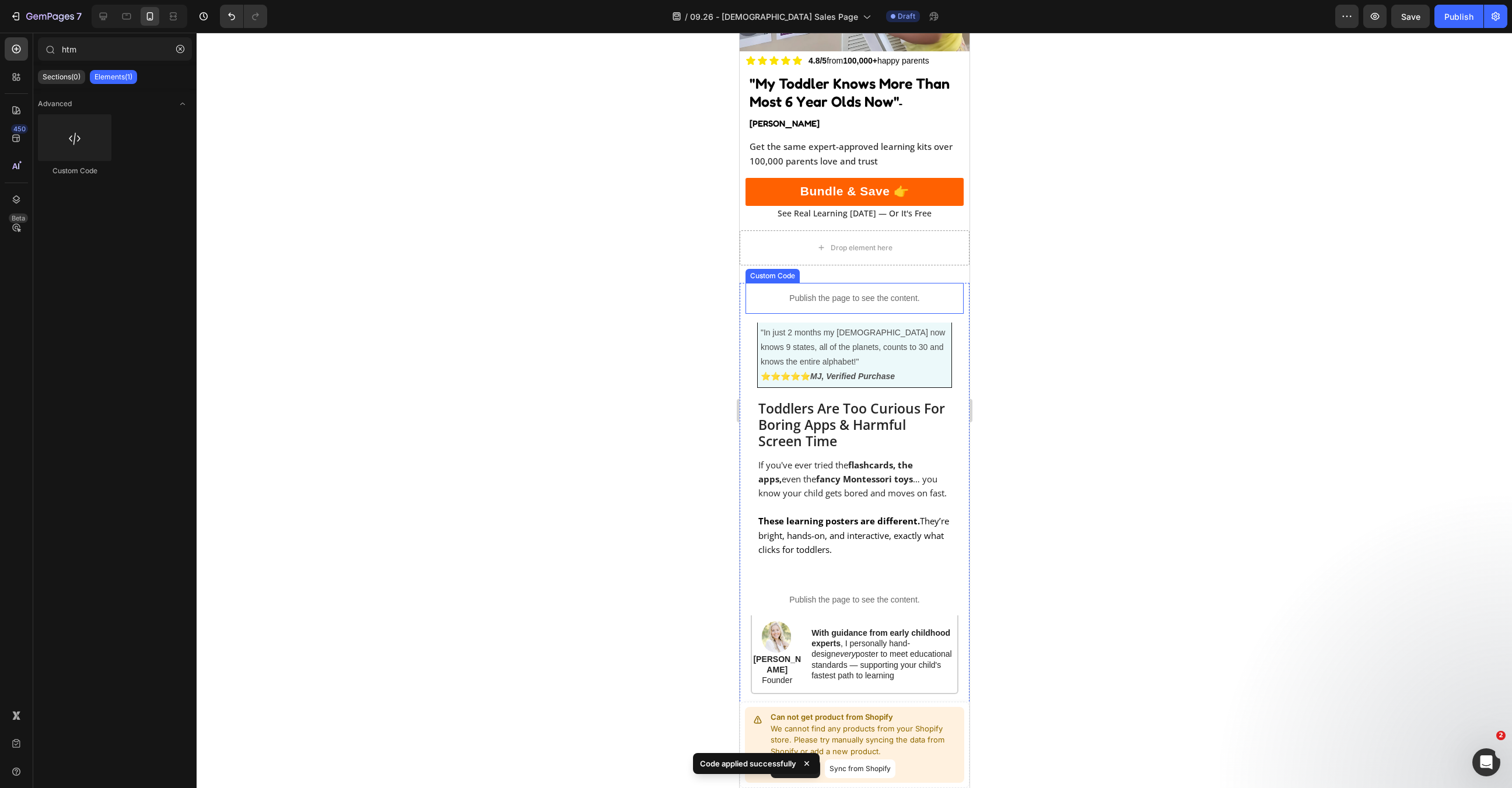
scroll to position [0, 0]
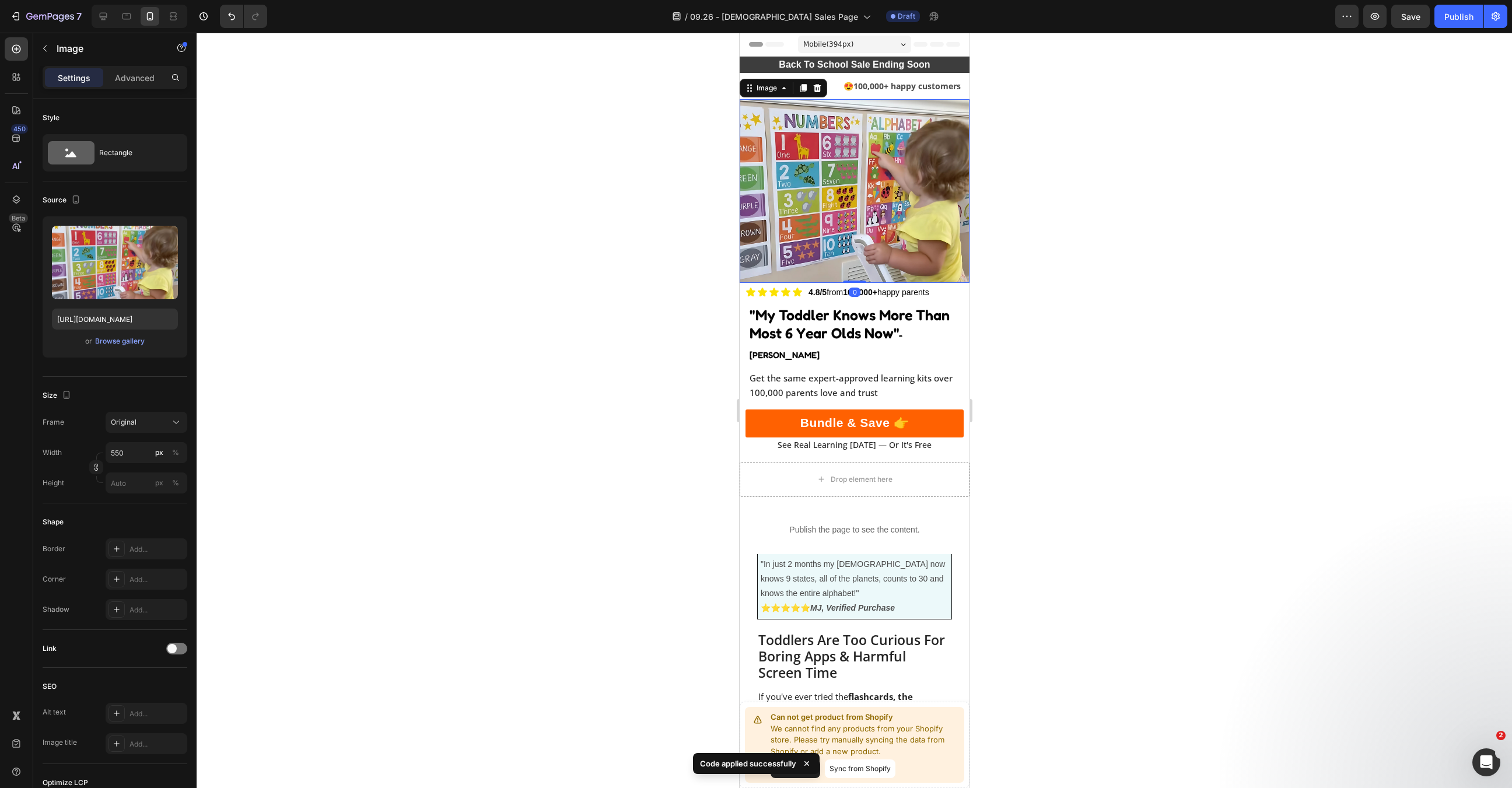
click at [895, 235] on img at bounding box center [854, 190] width 230 height 184
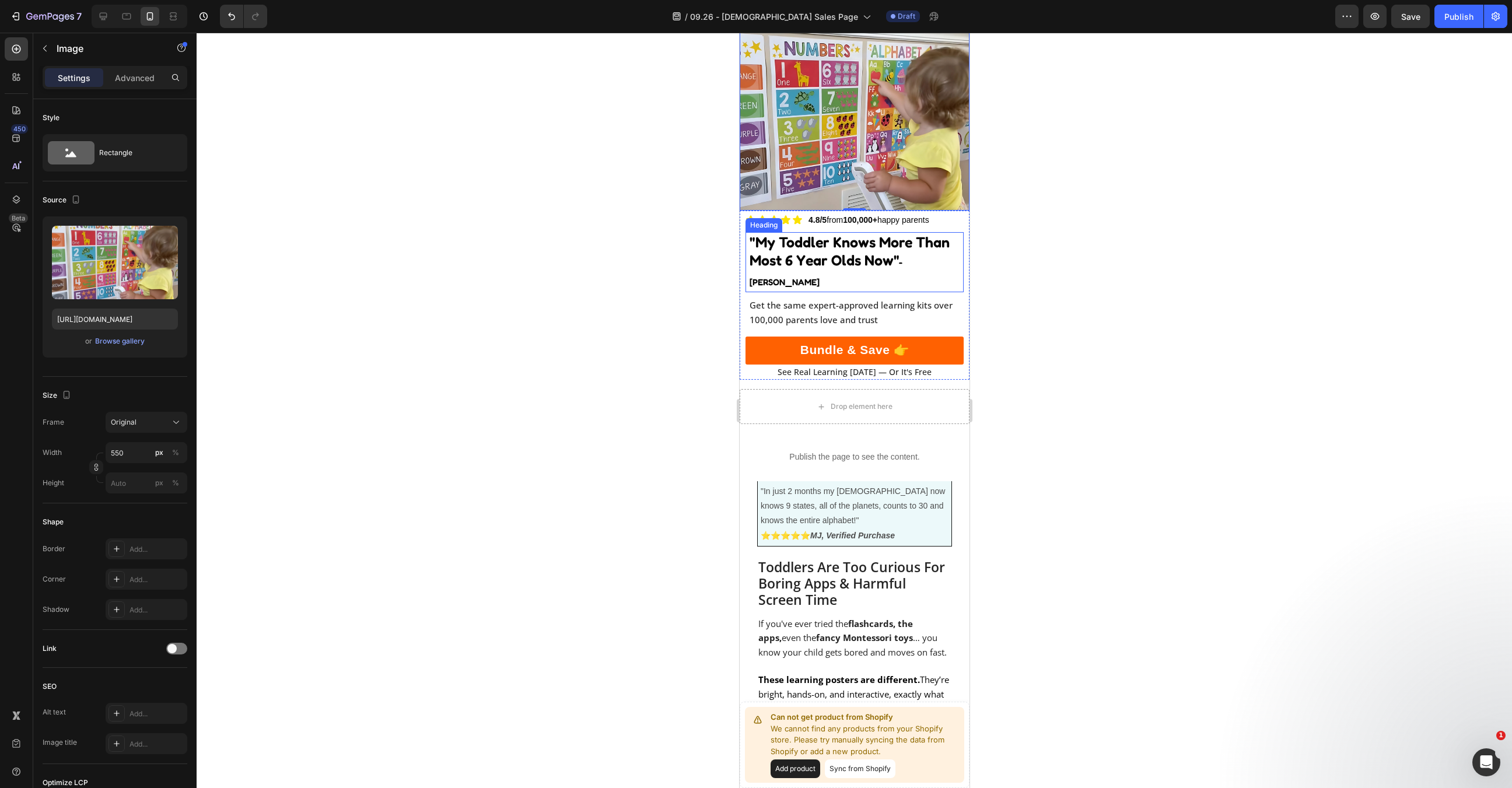
scroll to position [100, 0]
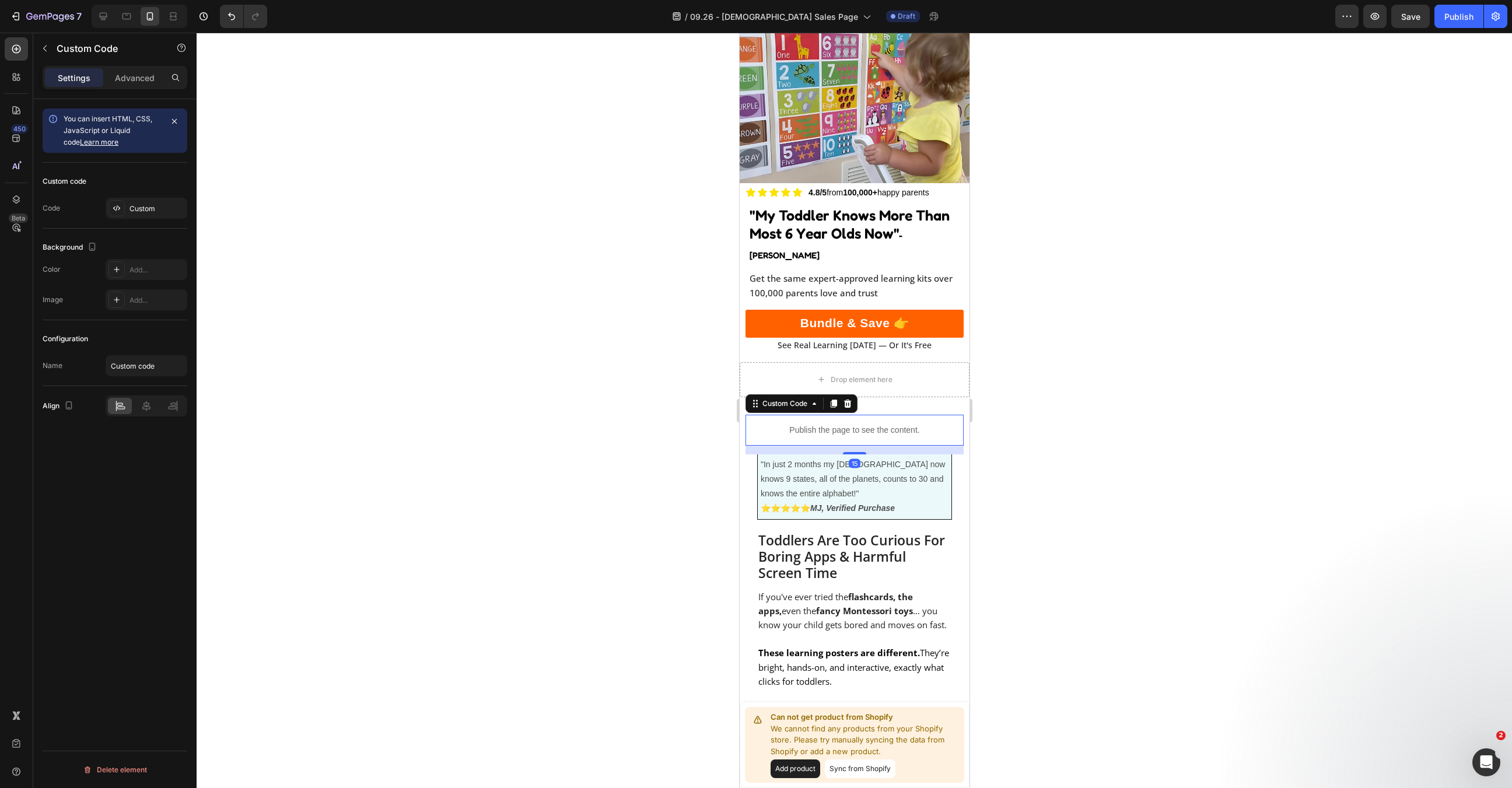
click at [841, 424] on p "Publish the page to see the content." at bounding box center [854, 430] width 218 height 12
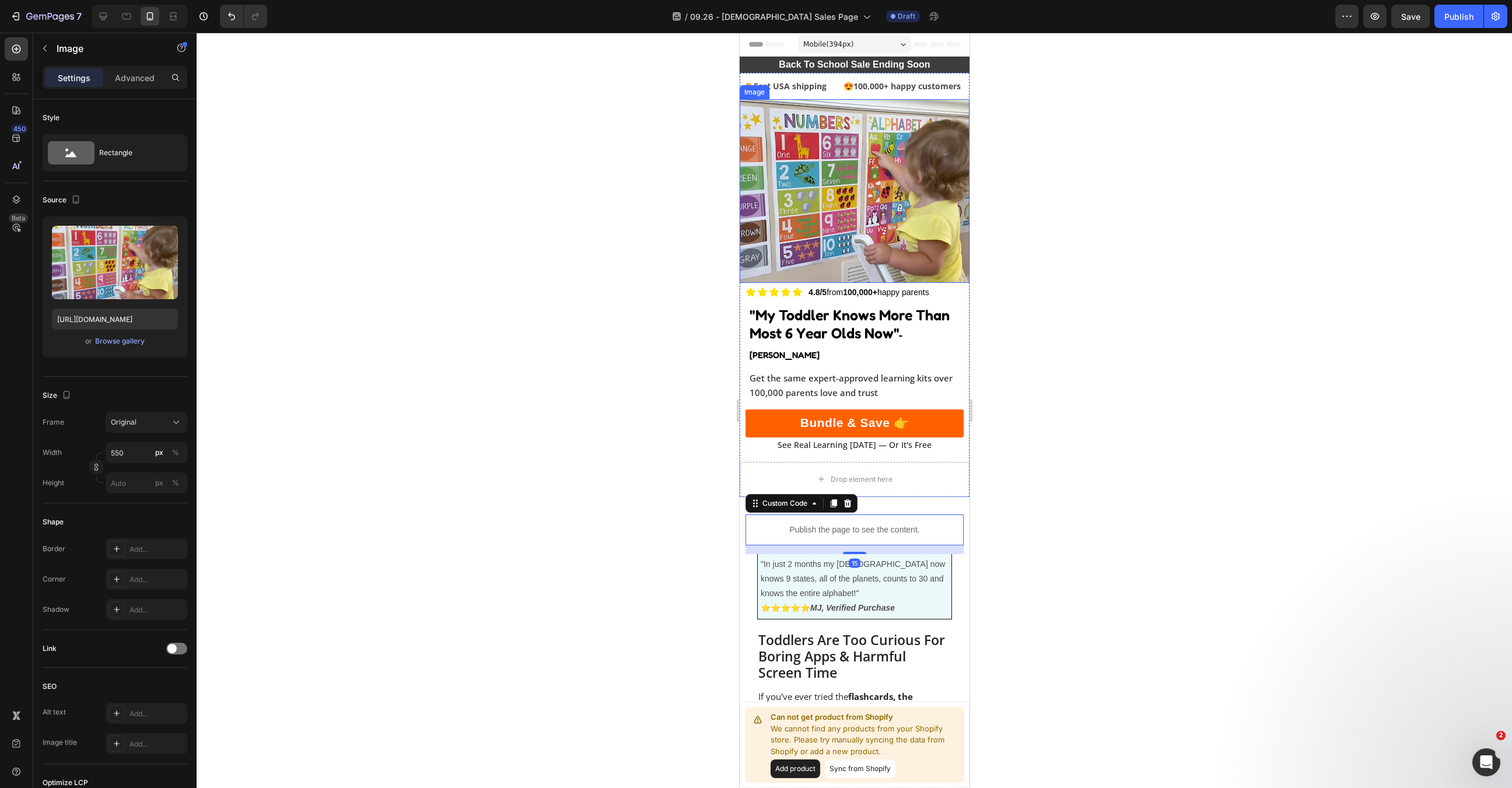
click at [859, 228] on img at bounding box center [854, 190] width 230 height 184
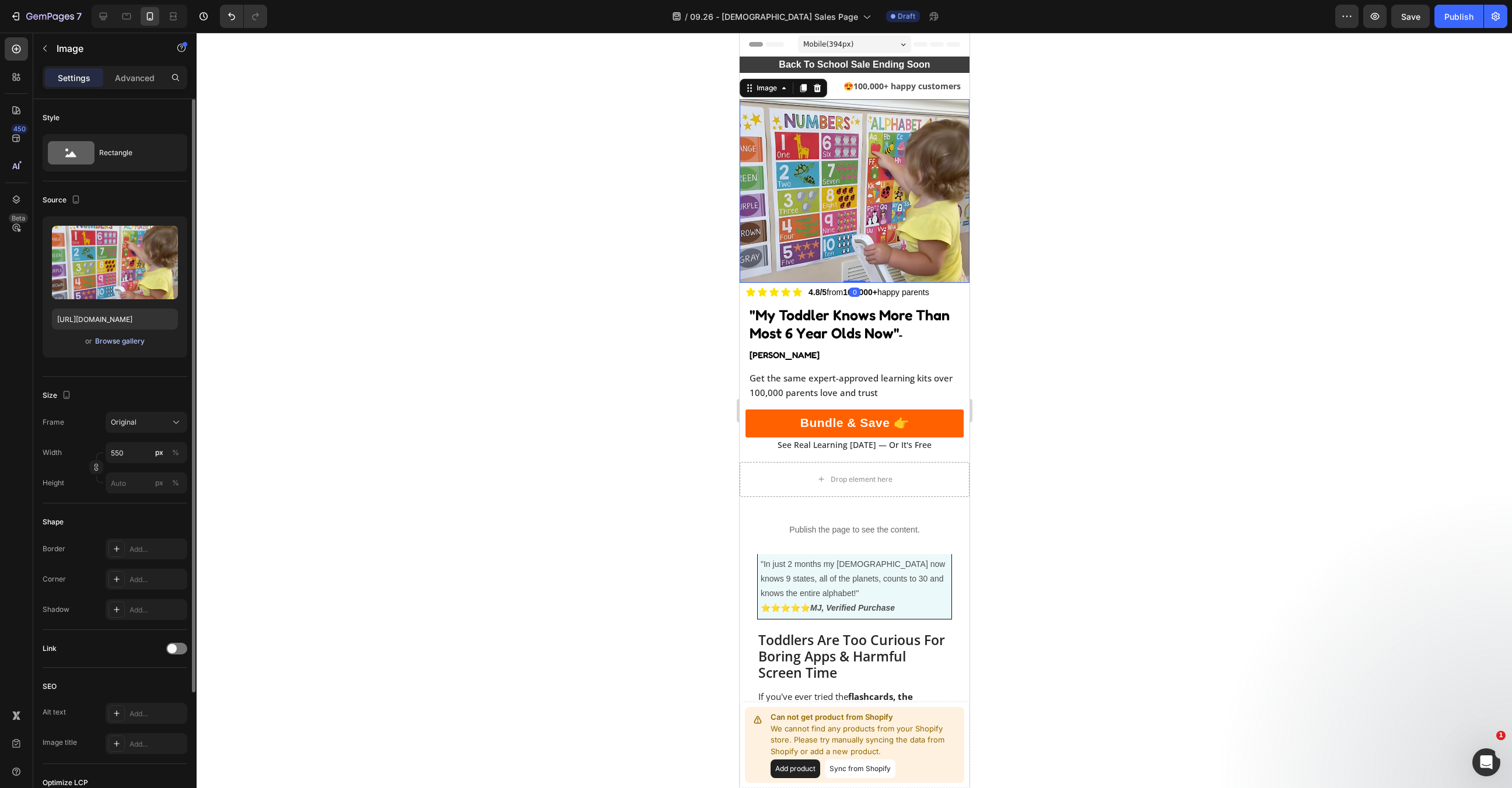
click at [125, 337] on div "Browse gallery" at bounding box center [120, 341] width 50 height 11
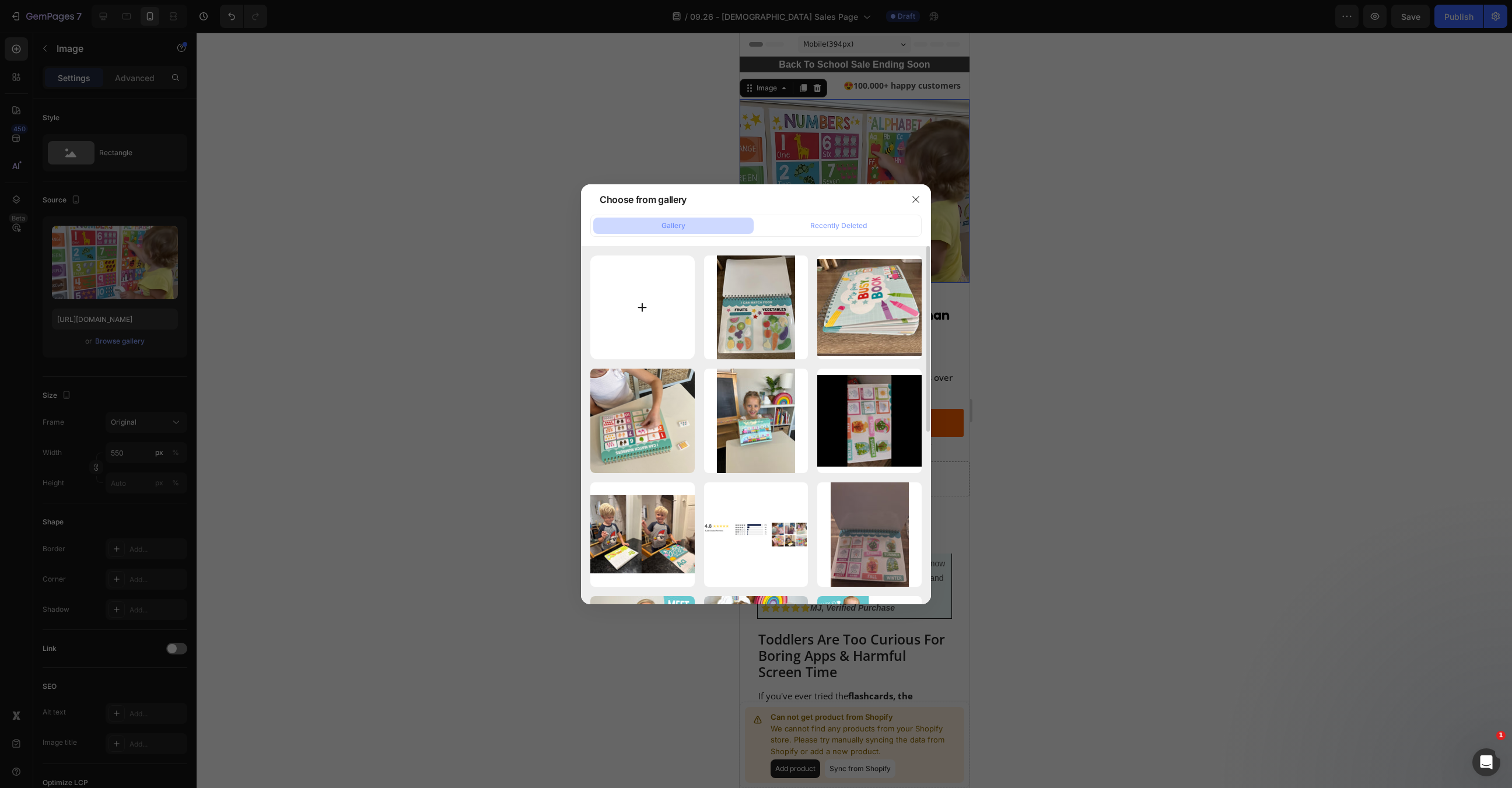
click at [641, 306] on input "file" at bounding box center [643, 307] width 105 height 105
type input "C:\fakepath\bible.webp"
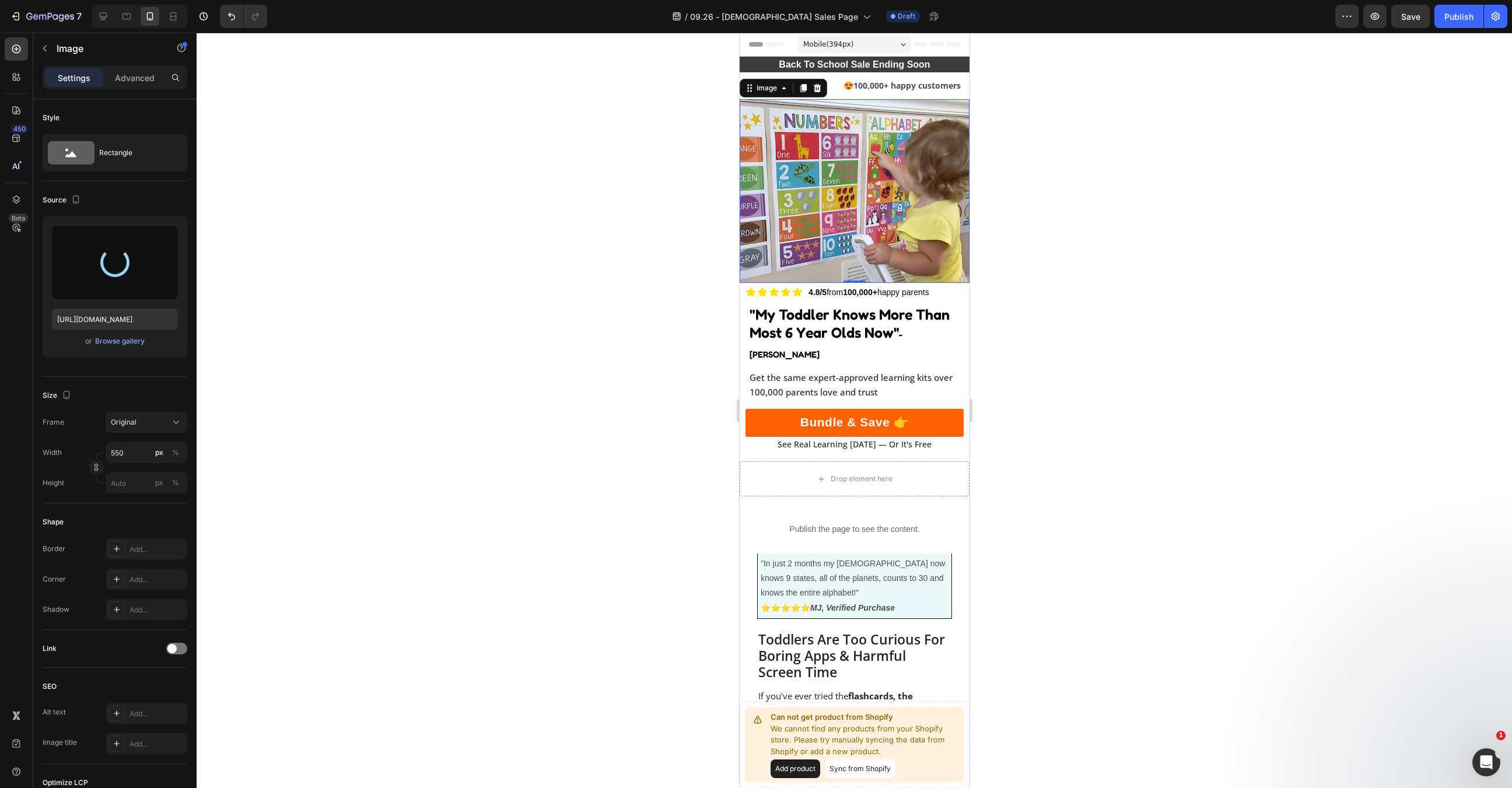
type input "https://cdn.shopify.com/s/files/1/0607/5406/7542/files/gempages_528018222079804…"
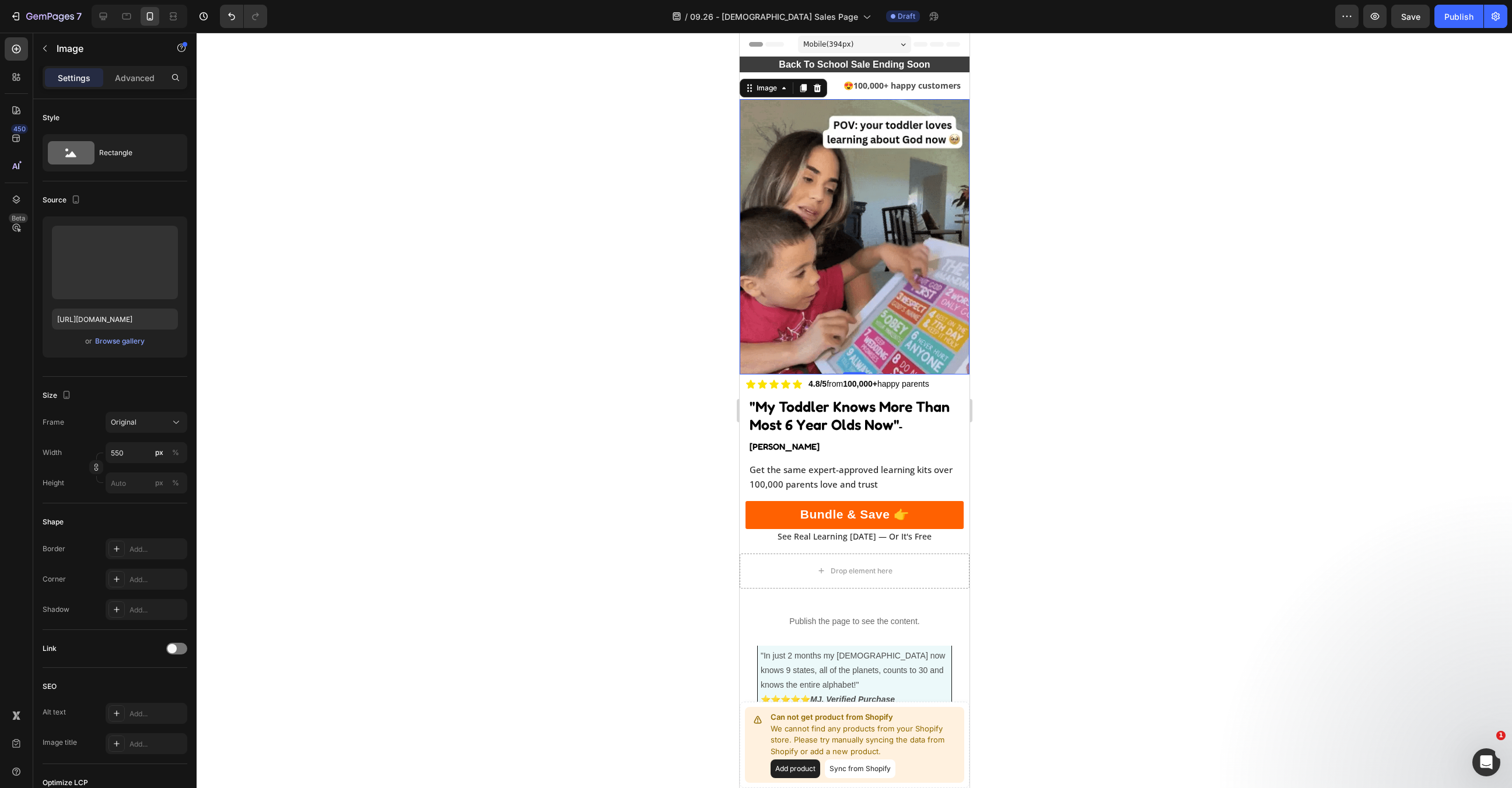
click at [1026, 190] on div at bounding box center [854, 410] width 1316 height 755
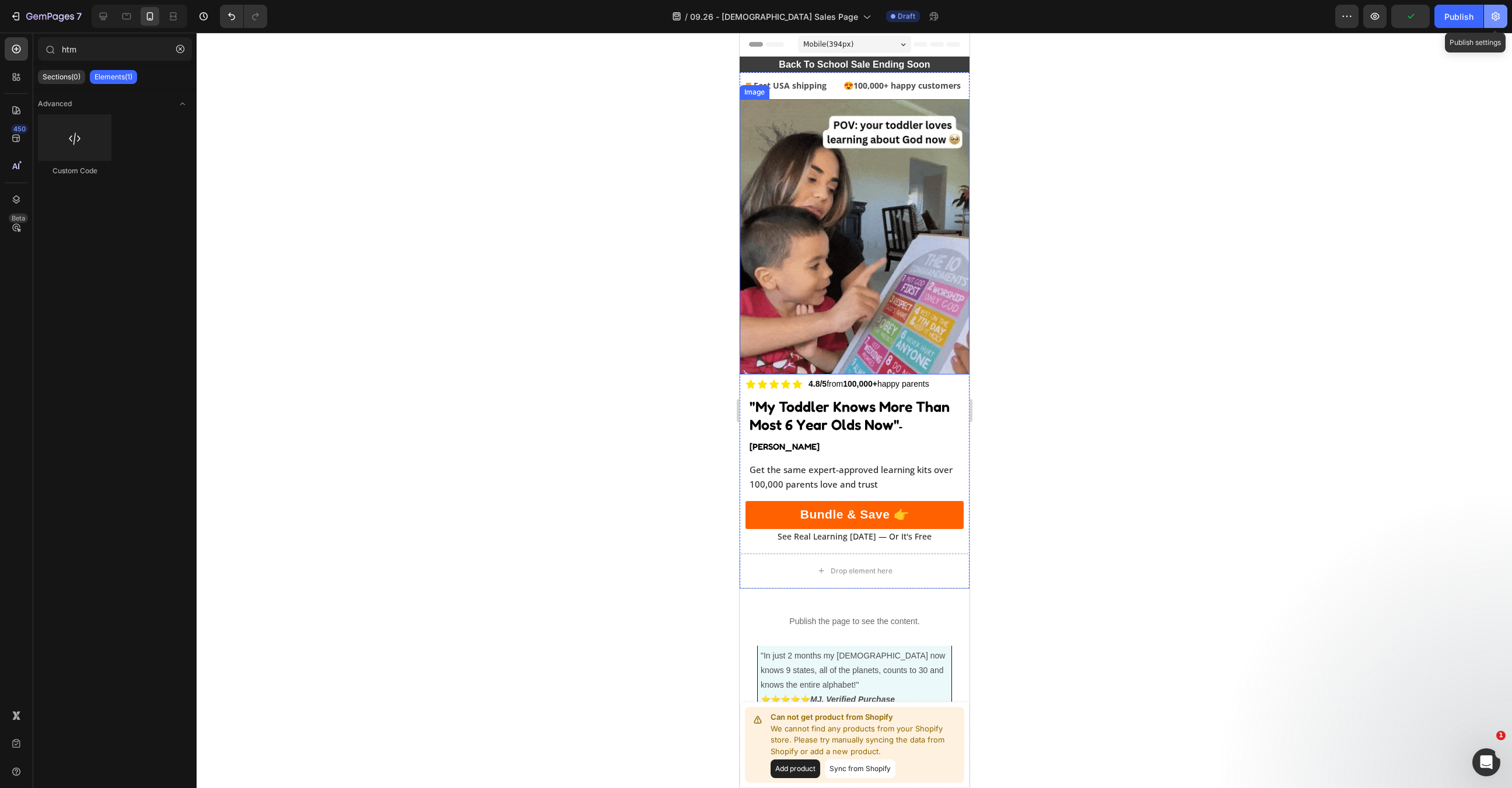
click at [1496, 11] on icon "button" at bounding box center [1496, 16] width 12 height 12
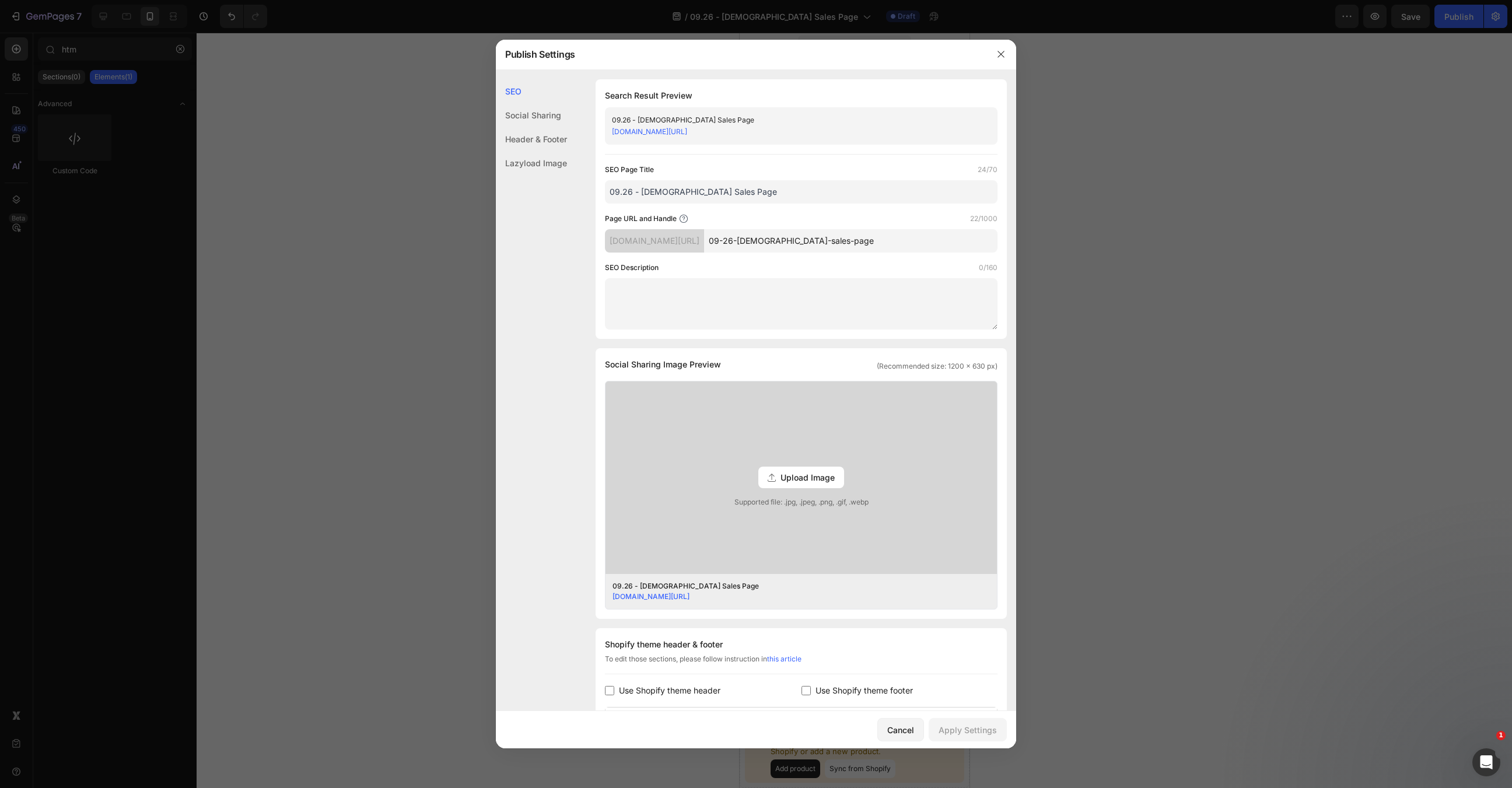
click at [819, 248] on input "09-26-bible-sales-page" at bounding box center [851, 240] width 293 height 23
click at [819, 248] on input "09-26-bible-sales-page" at bounding box center [851, 240] width 293 height 23
type input "christian-bundle"
click at [991, 734] on div "Apply Settings" at bounding box center [968, 730] width 59 height 12
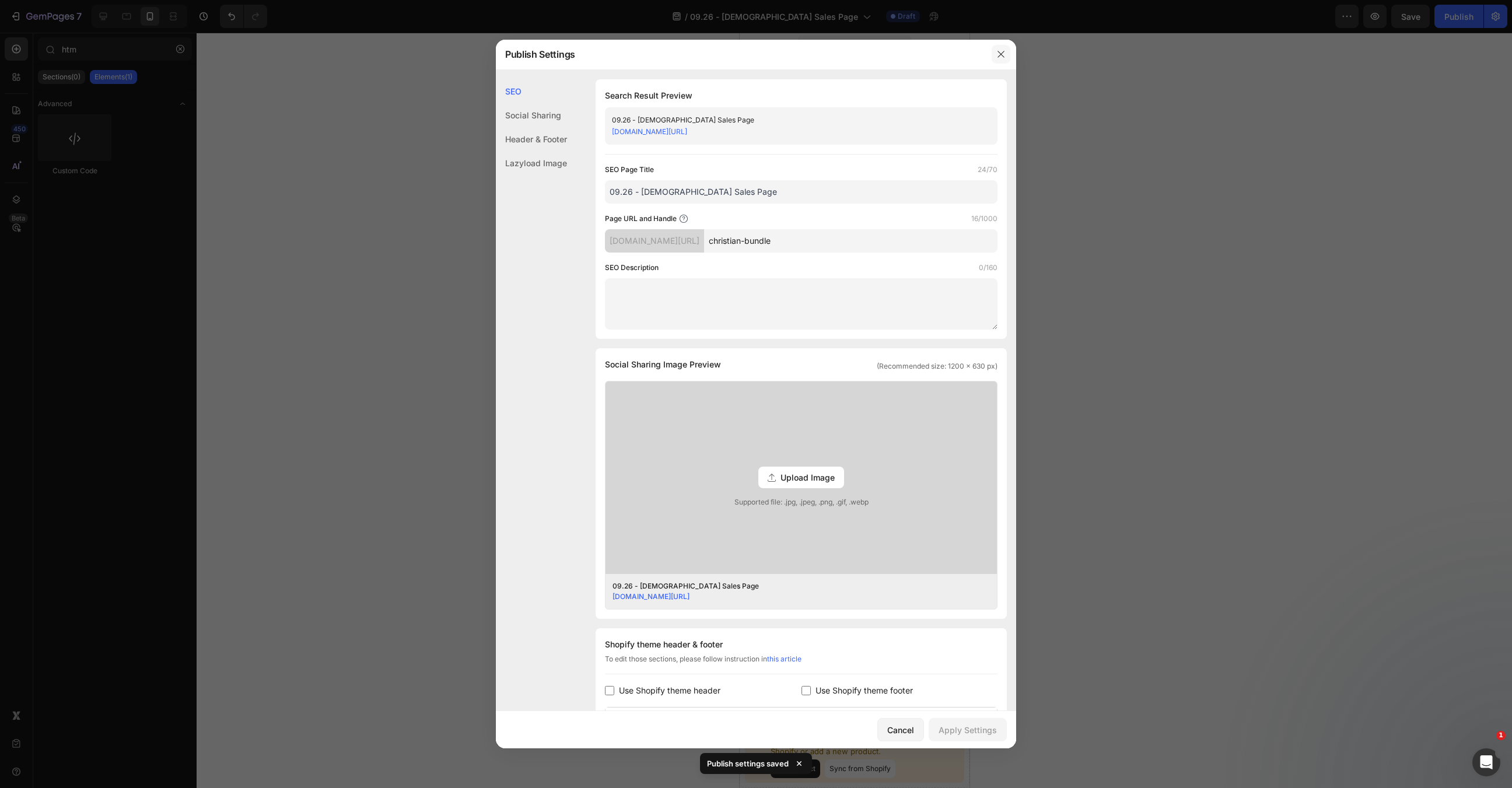
click at [999, 51] on icon "button" at bounding box center [1001, 54] width 9 height 9
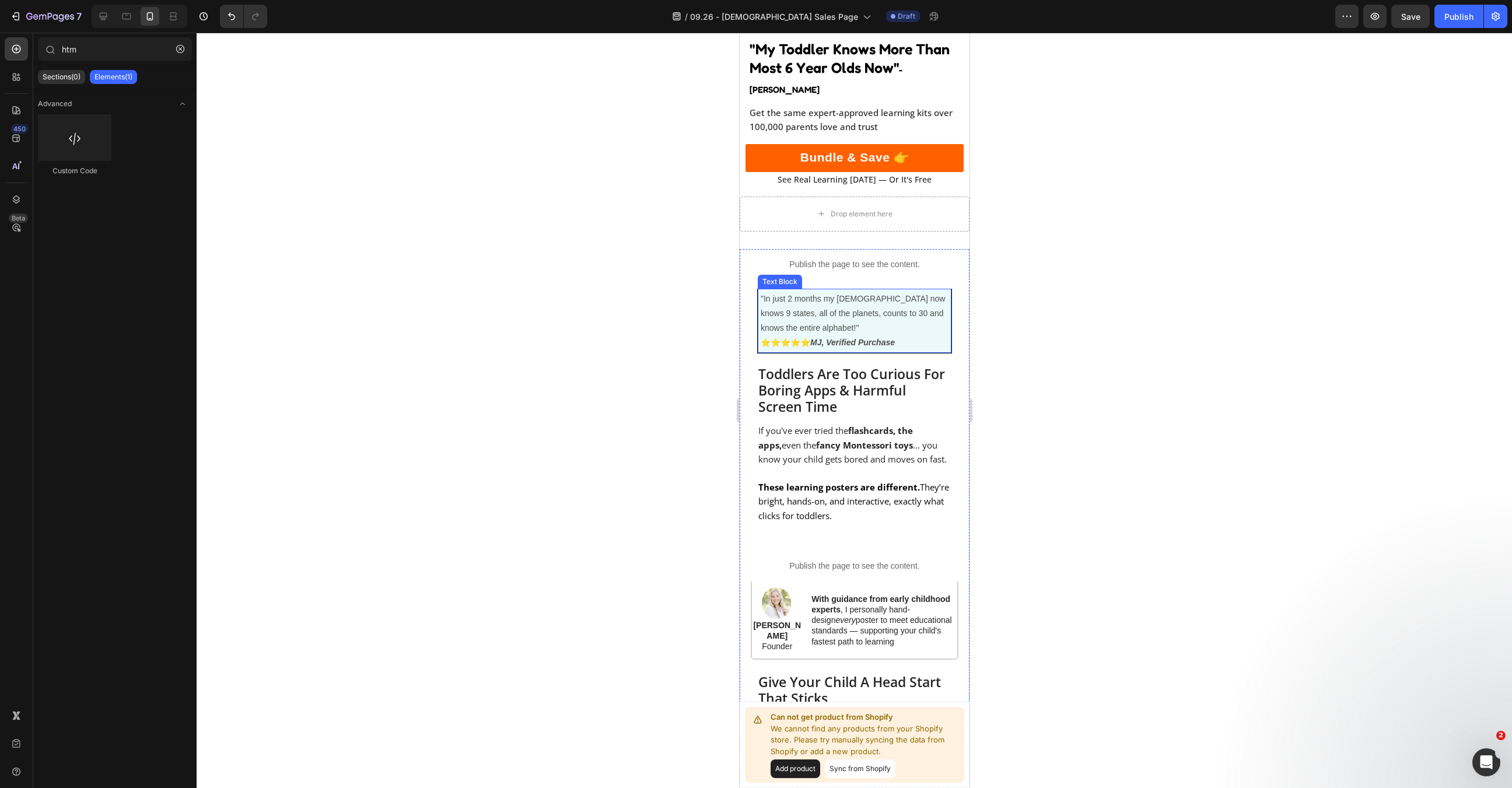
scroll to position [355, 0]
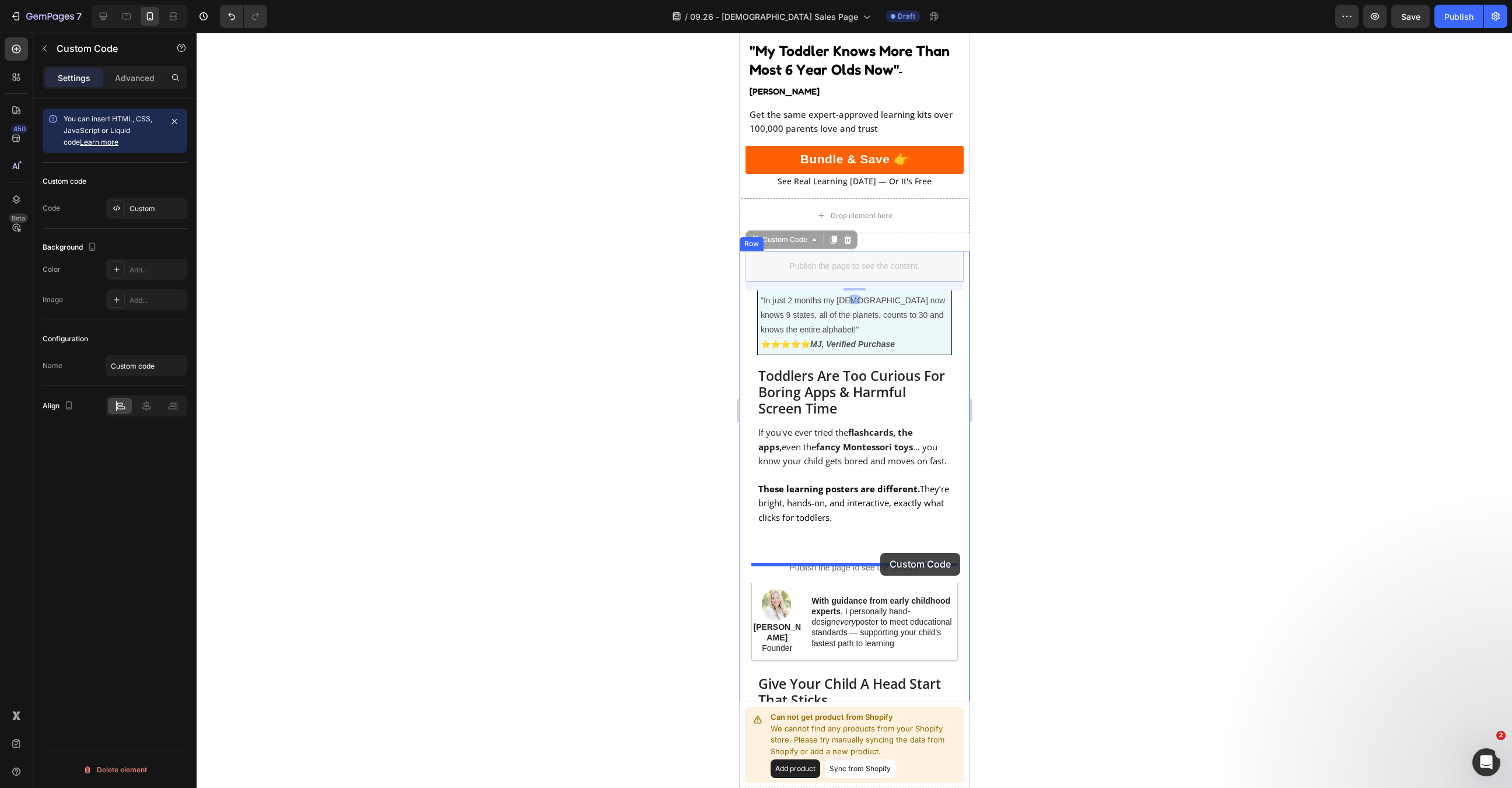
drag, startPoint x: 902, startPoint y: 250, endPoint x: 881, endPoint y: 553, distance: 303.7
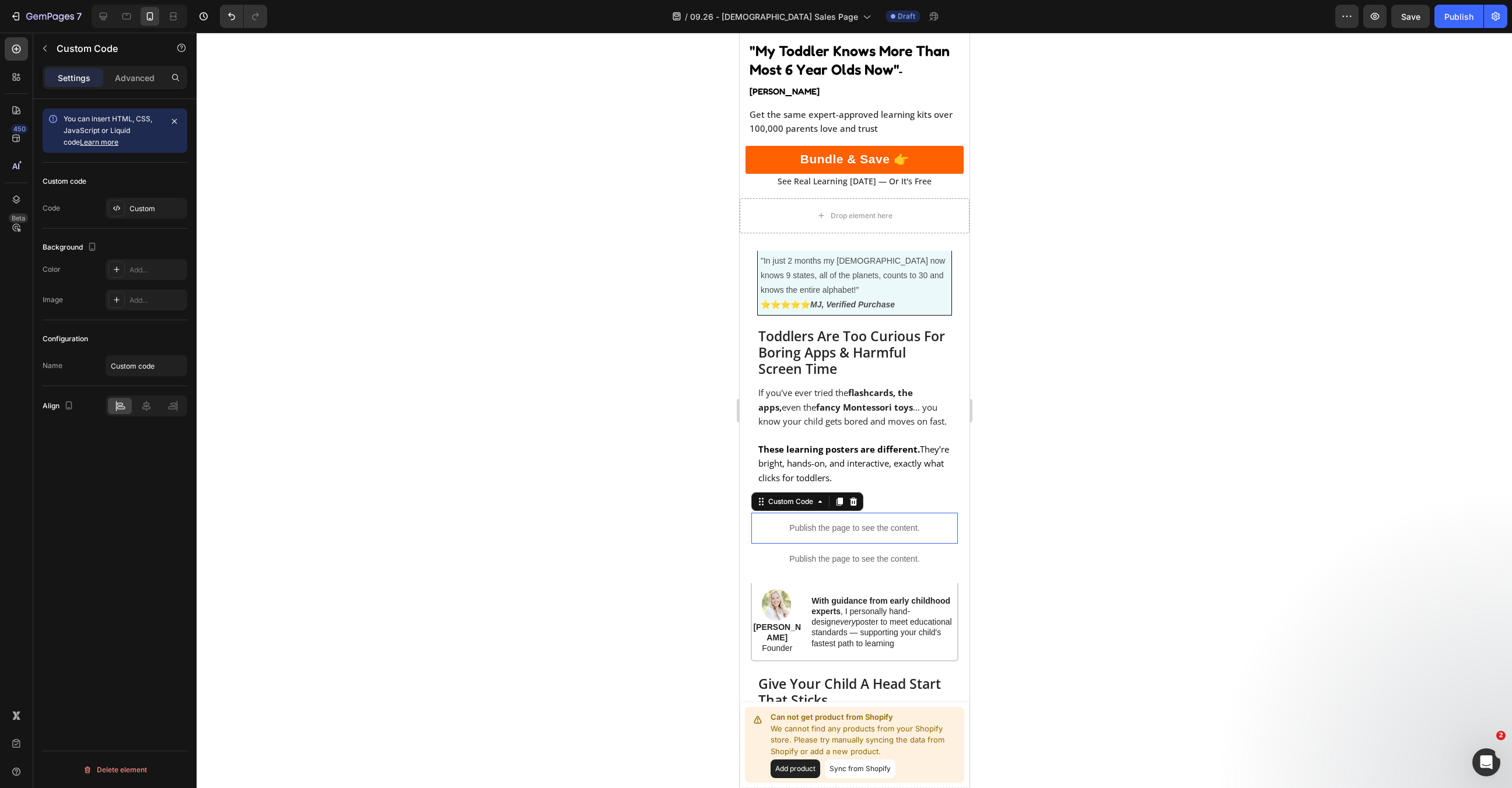
click at [884, 522] on p "Publish the page to see the content." at bounding box center [854, 528] width 207 height 12
click at [1465, 16] on div "Publish" at bounding box center [1459, 17] width 29 height 12
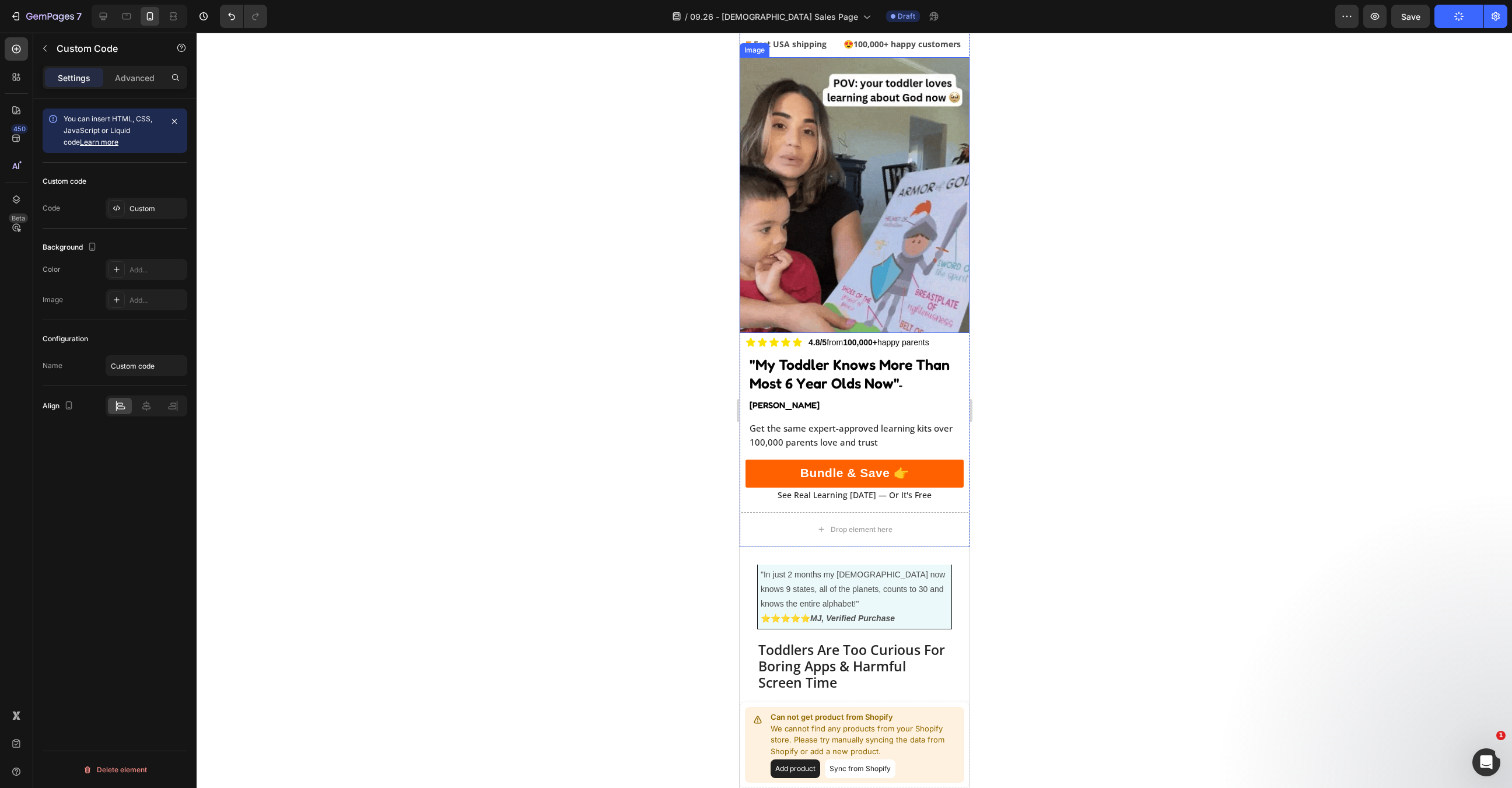
scroll to position [0, 0]
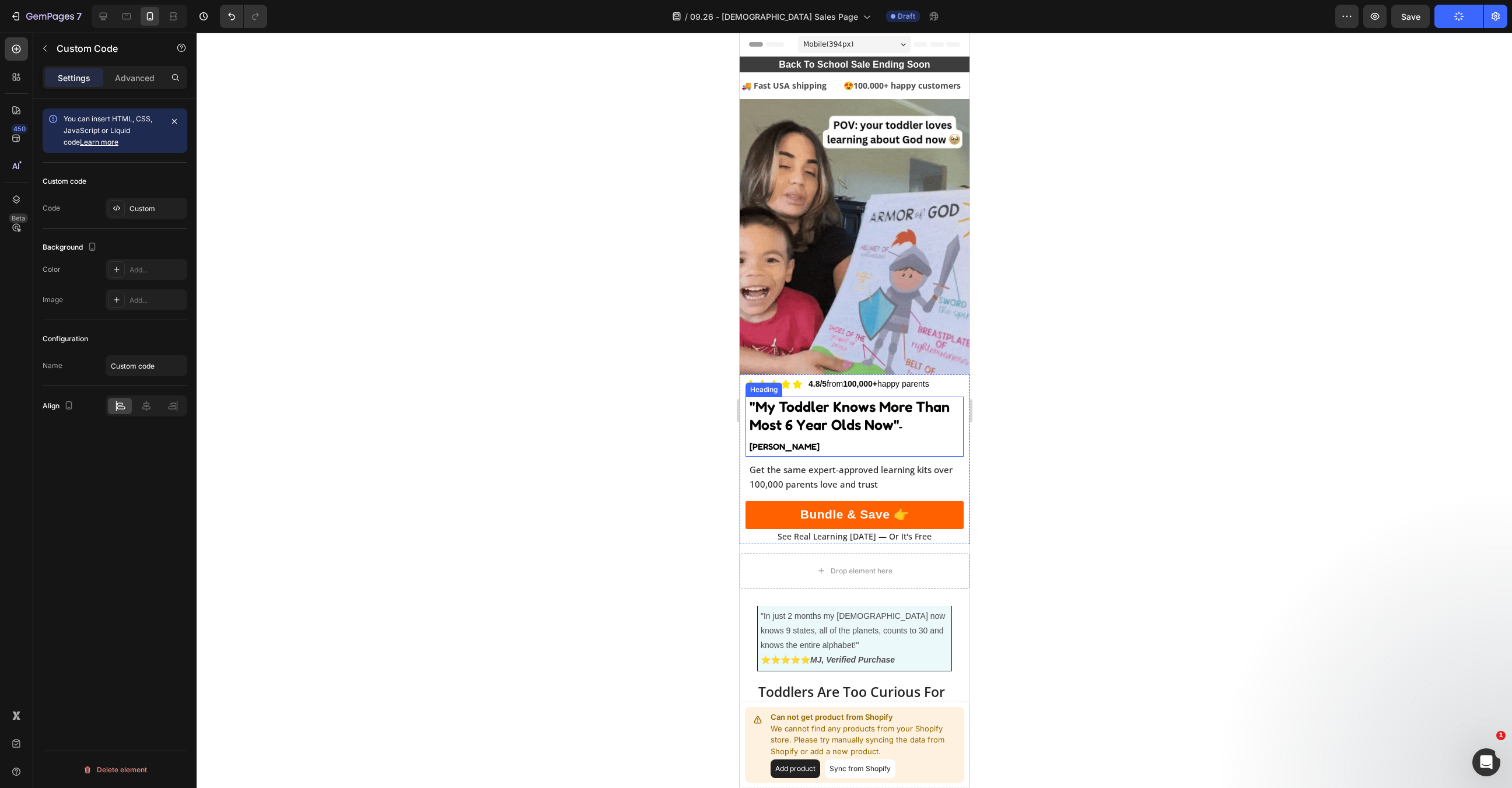
click at [902, 423] on strong "- Anika K." at bounding box center [825, 436] width 153 height 31
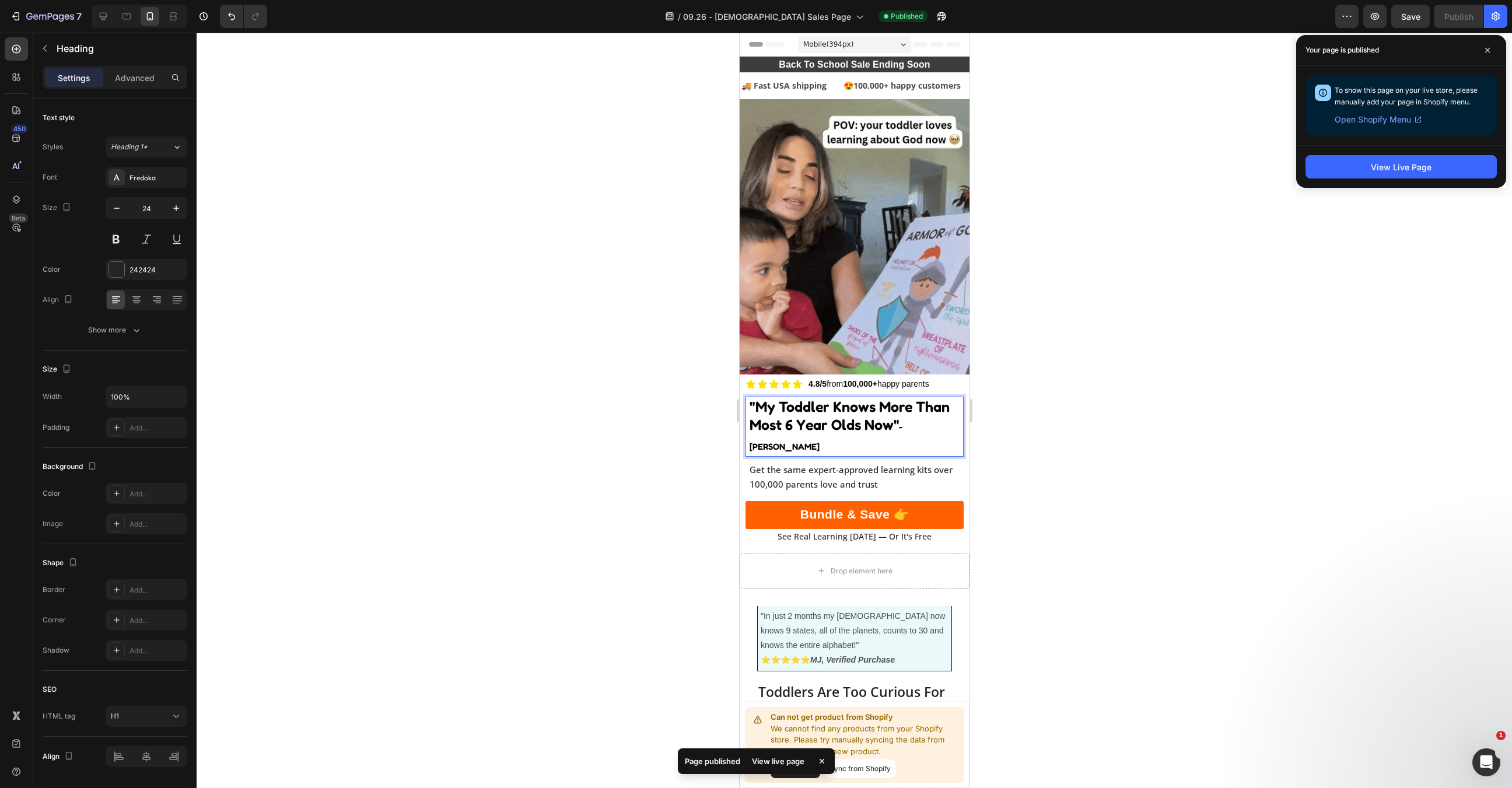
click at [1318, 151] on div "View Live Page" at bounding box center [1401, 166] width 210 height 42
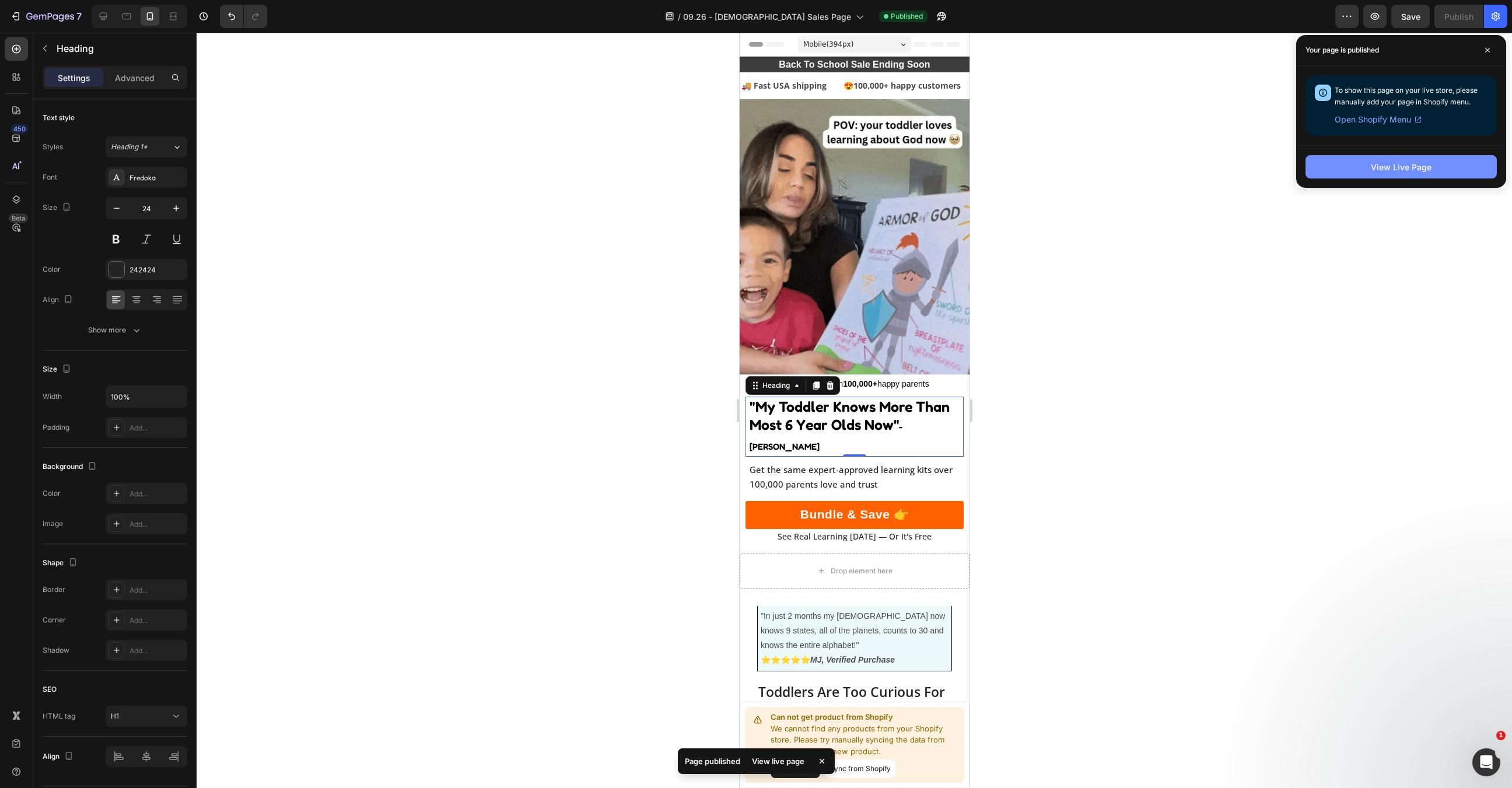
click at [1330, 162] on button "View Live Page" at bounding box center [1401, 166] width 191 height 23
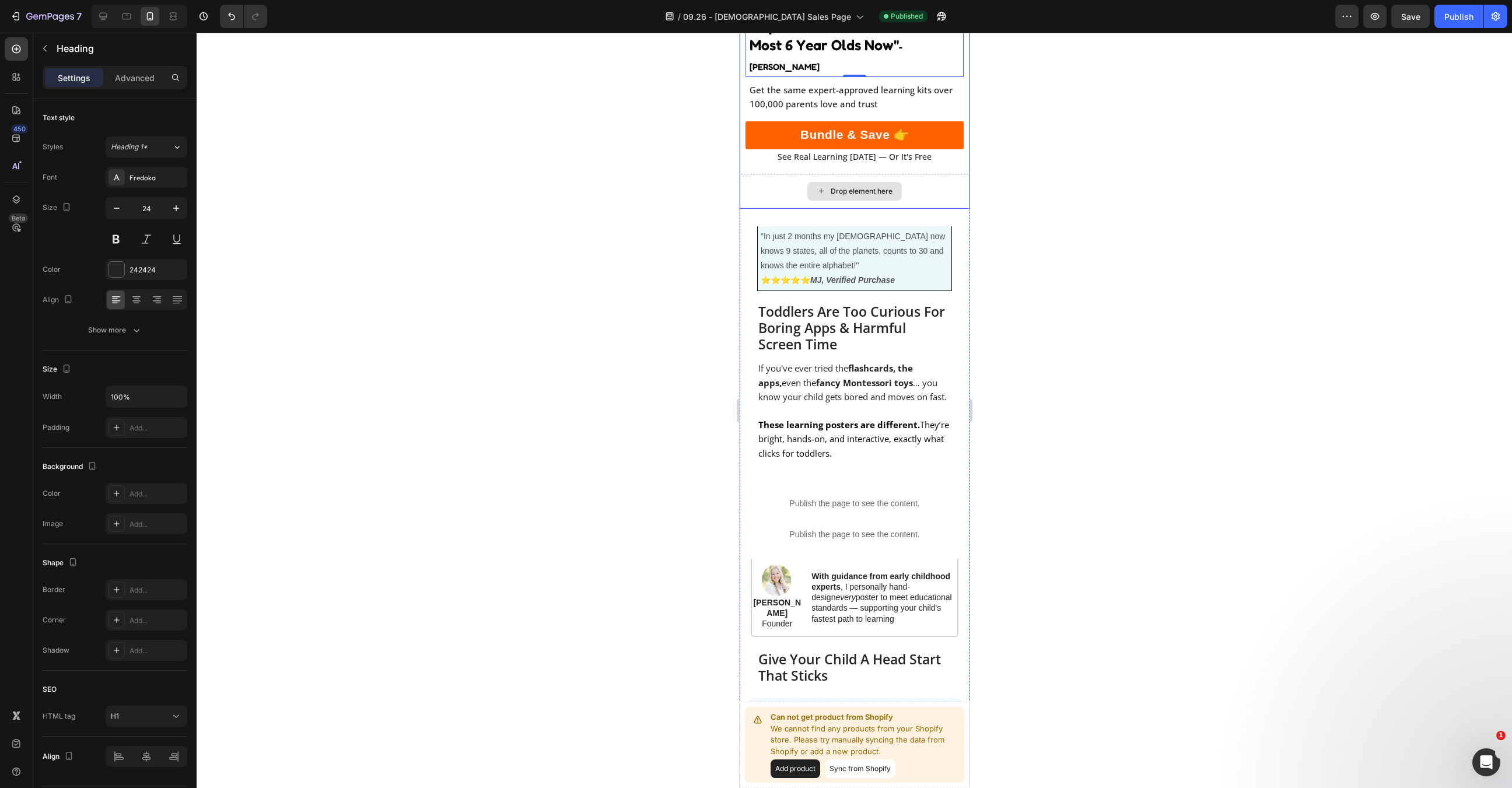
scroll to position [382, 0]
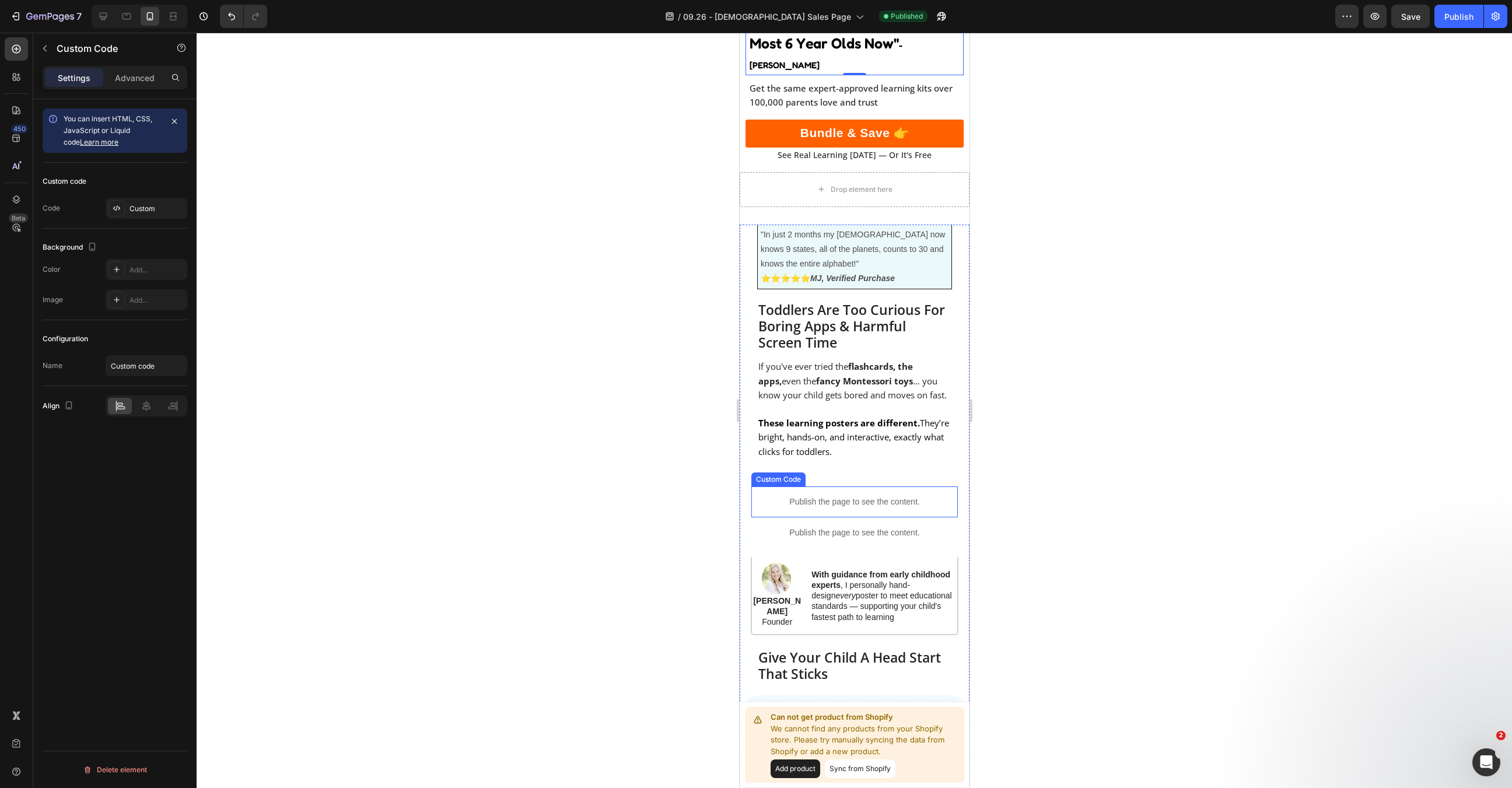
click at [912, 495] on p "Publish the page to see the content." at bounding box center [854, 502] width 207 height 12
click at [856, 471] on icon at bounding box center [853, 475] width 9 height 9
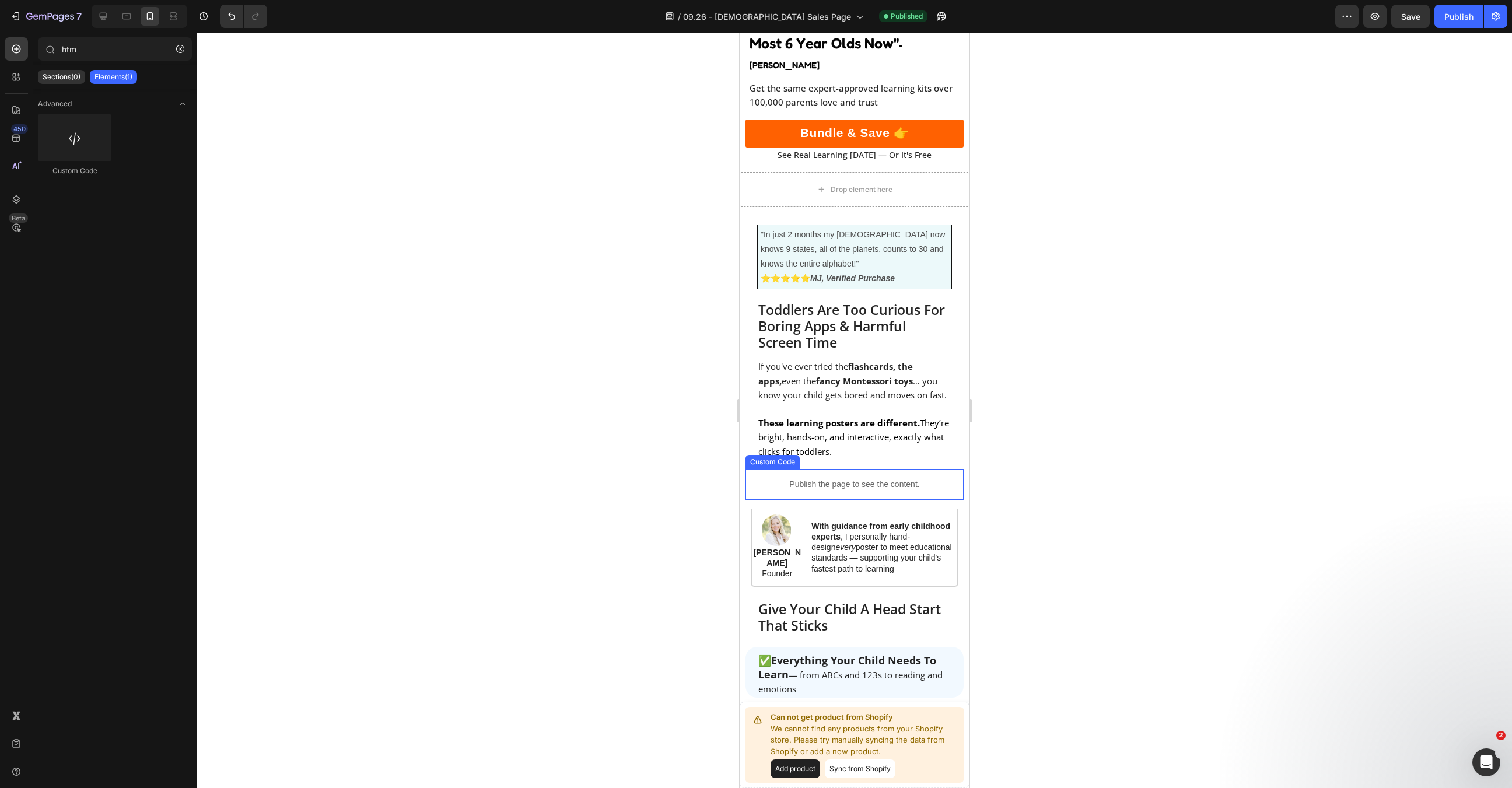
click at [875, 478] on p "Publish the page to see the content." at bounding box center [854, 484] width 218 height 12
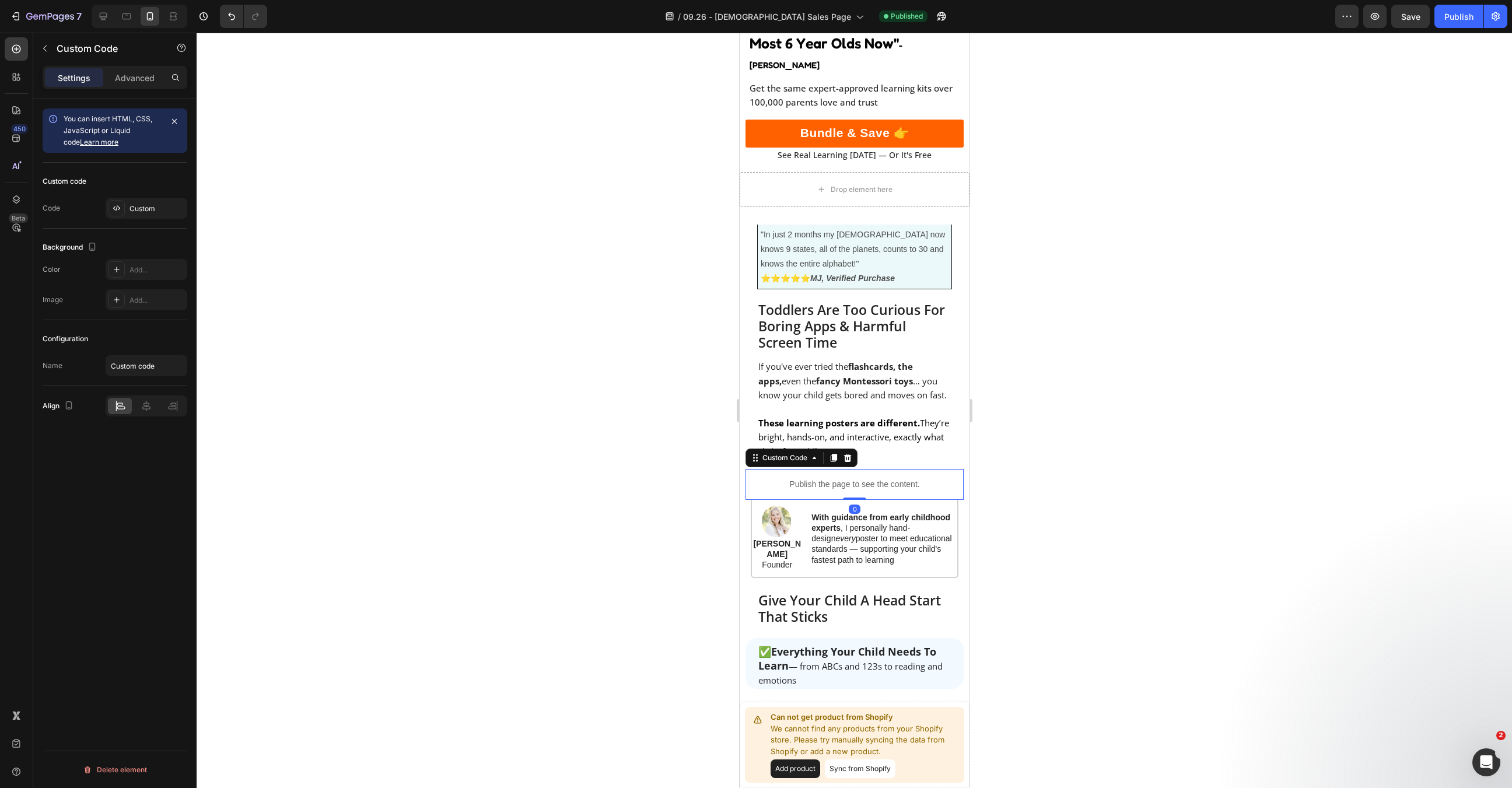
drag, startPoint x: 859, startPoint y: 487, endPoint x: 859, endPoint y: 454, distance: 33.0
click at [859, 469] on div "Publish the page to see the content. Custom Code 0" at bounding box center [854, 484] width 218 height 31
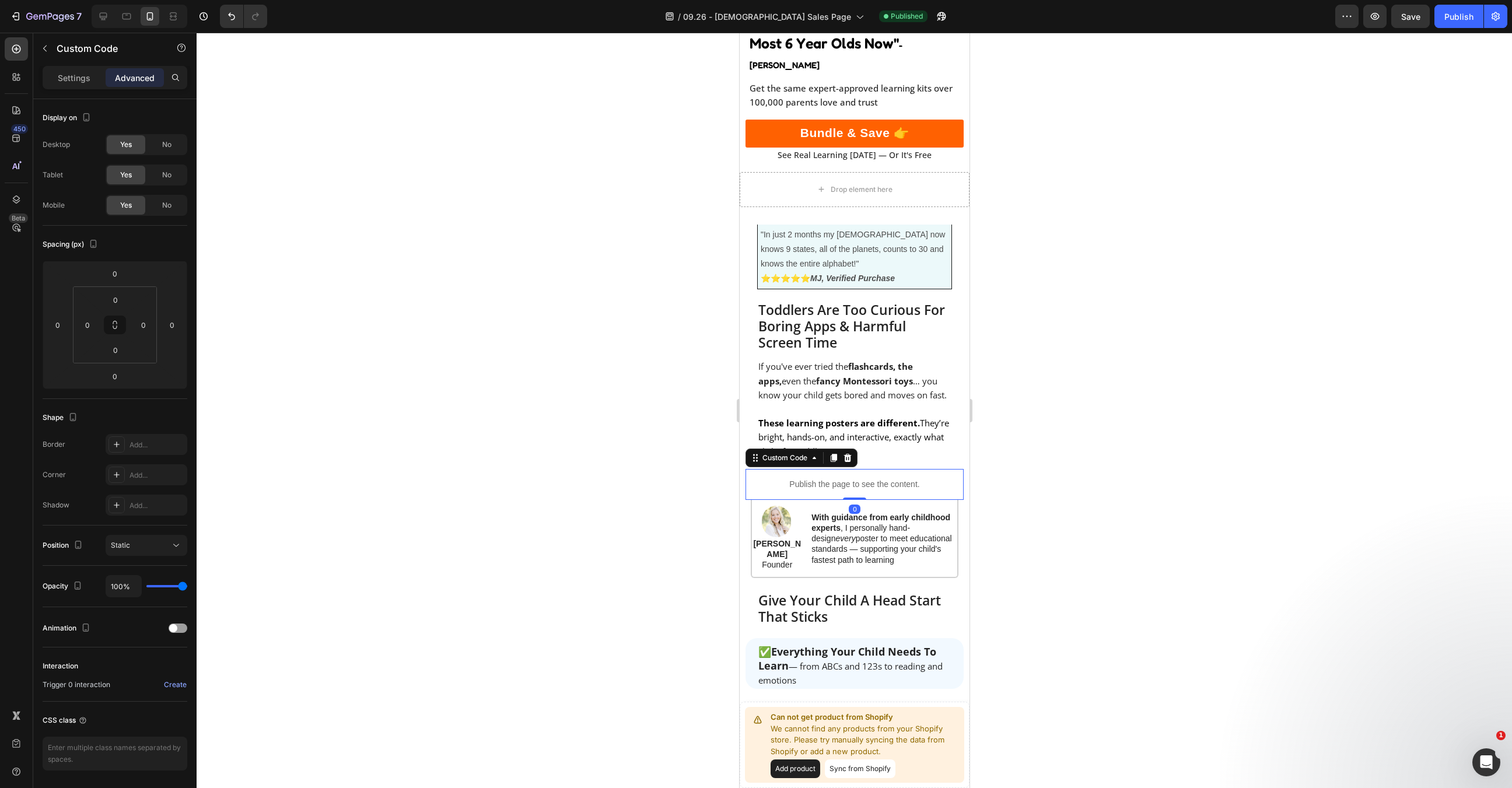
click at [998, 461] on div at bounding box center [854, 410] width 1316 height 755
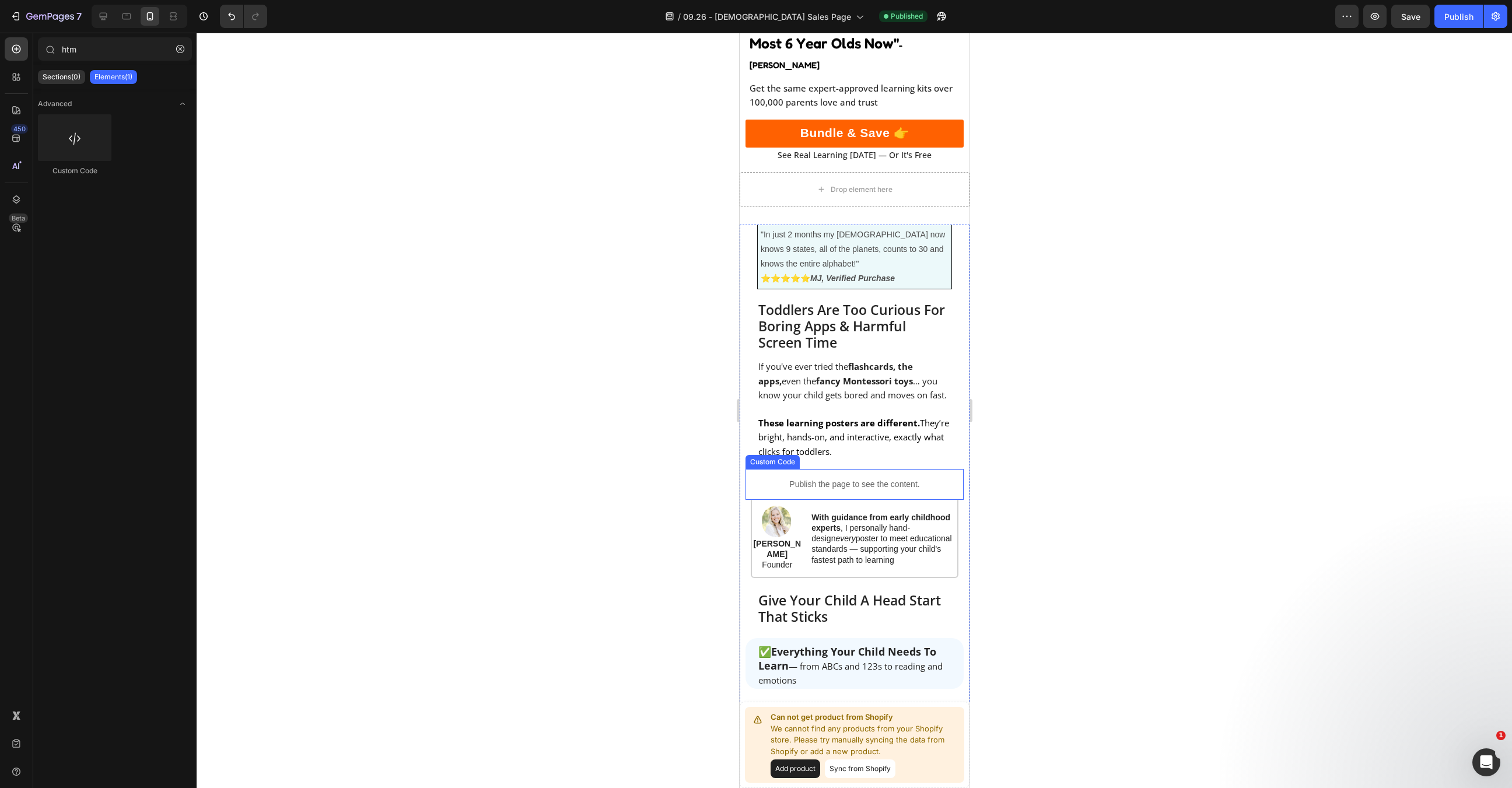
click at [836, 469] on div "Publish the page to see the content." at bounding box center [854, 484] width 218 height 31
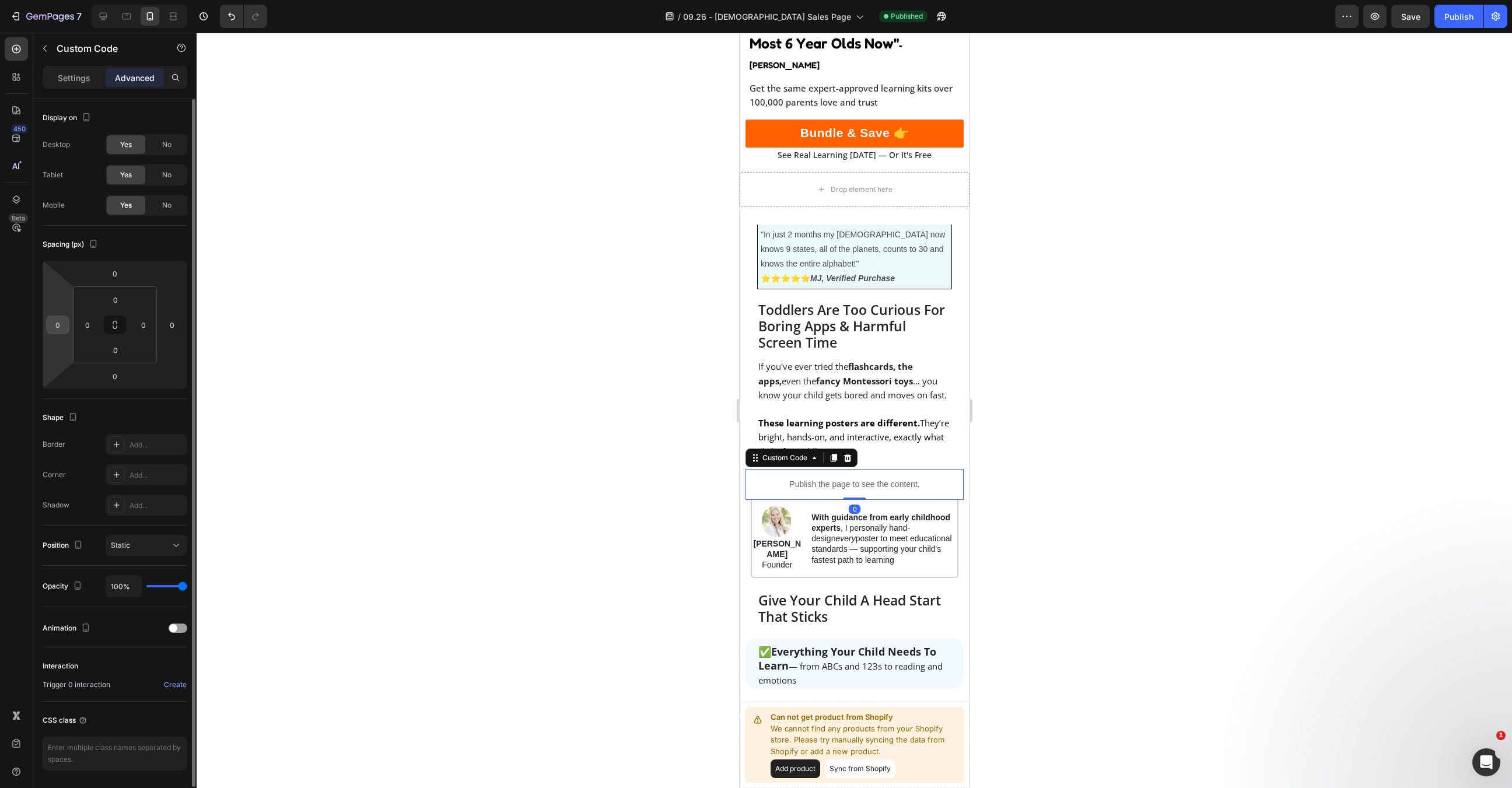
click at [60, 321] on input "0" at bounding box center [58, 325] width 17 height 17
type input "2"
type input "10"
click at [165, 326] on input "0" at bounding box center [172, 325] width 17 height 17
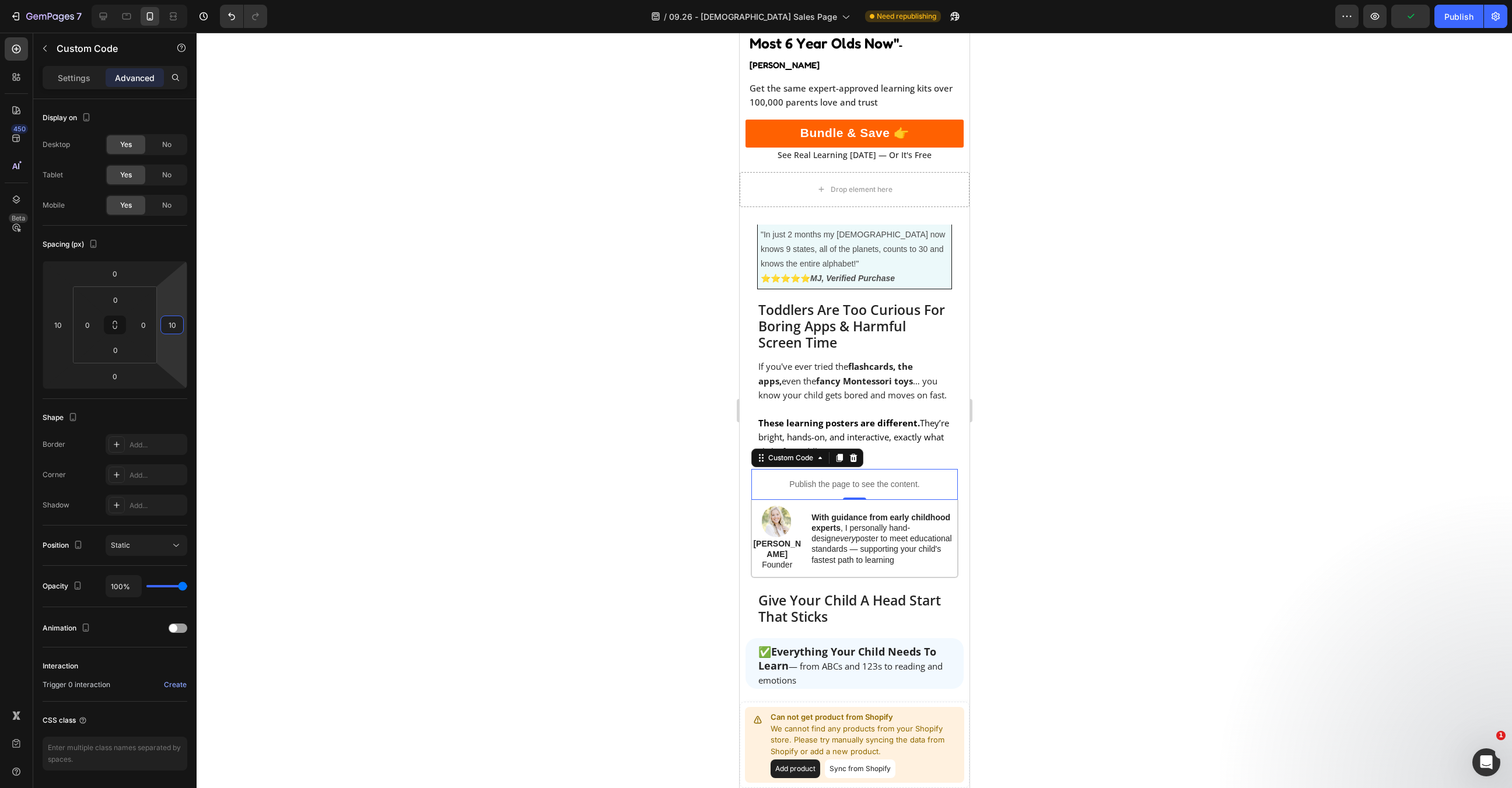
type input "10"
click at [288, 351] on div at bounding box center [854, 410] width 1316 height 755
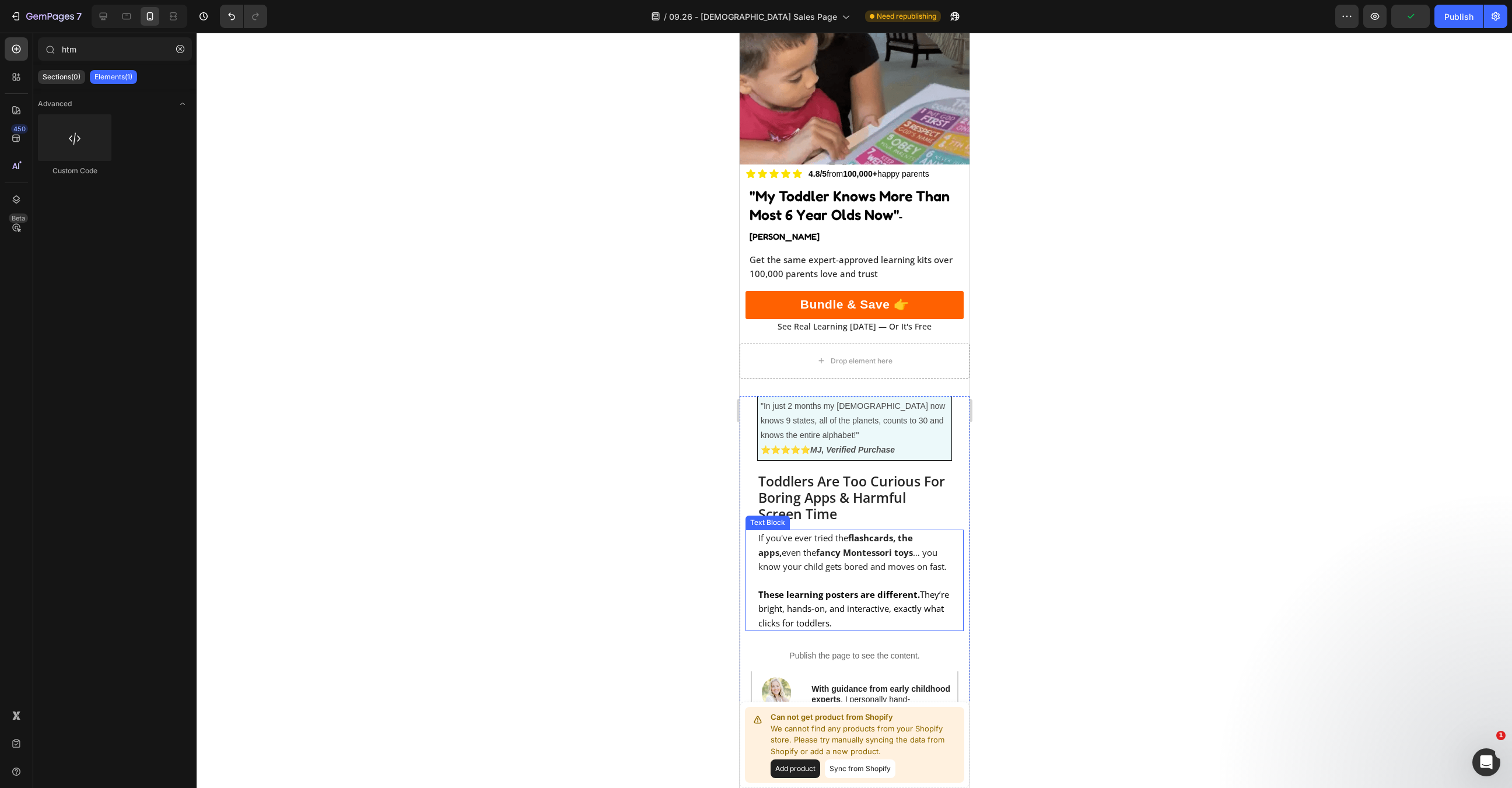
scroll to position [0, 0]
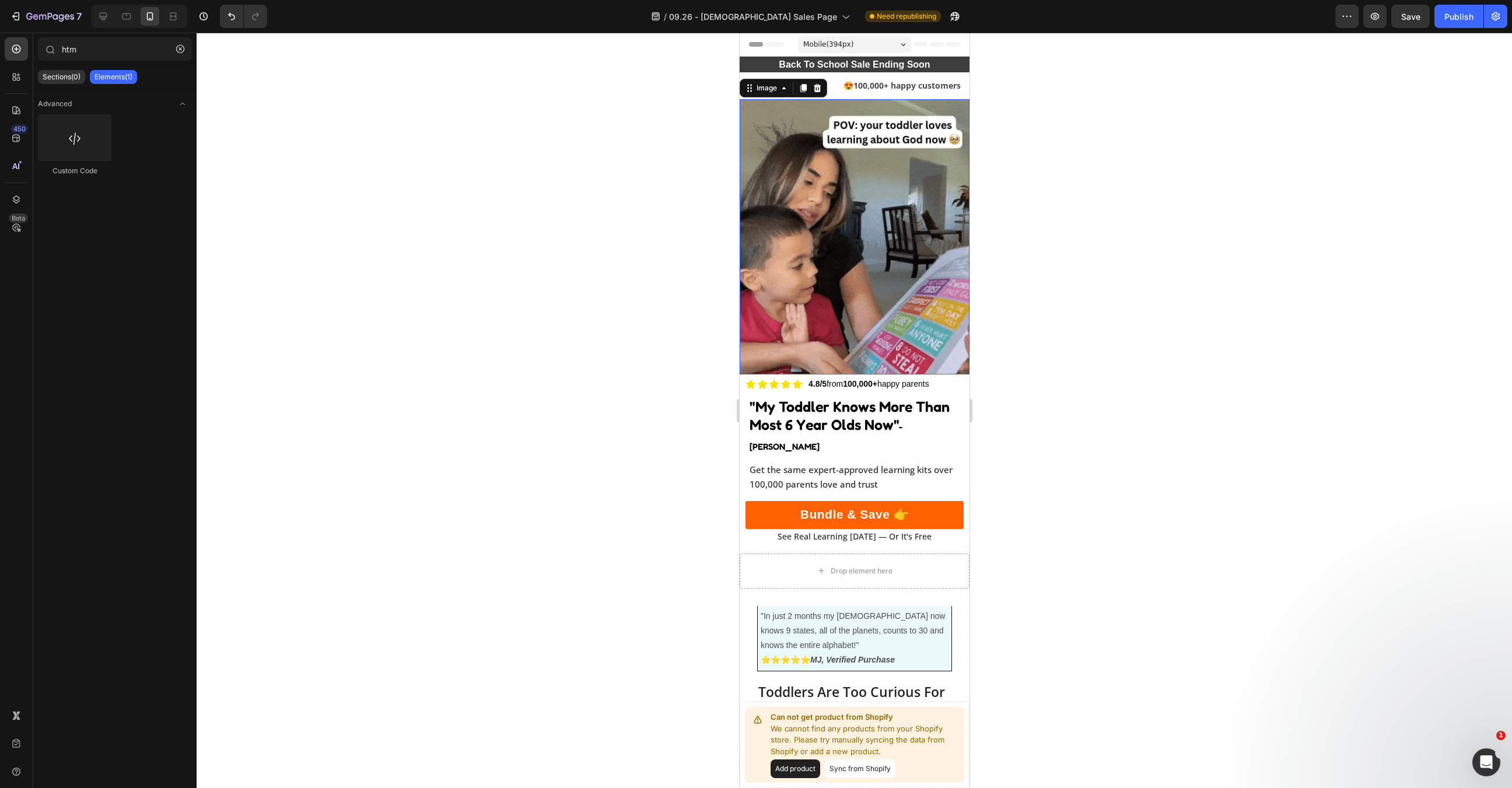
click at [910, 222] on img at bounding box center [854, 237] width 230 height 276
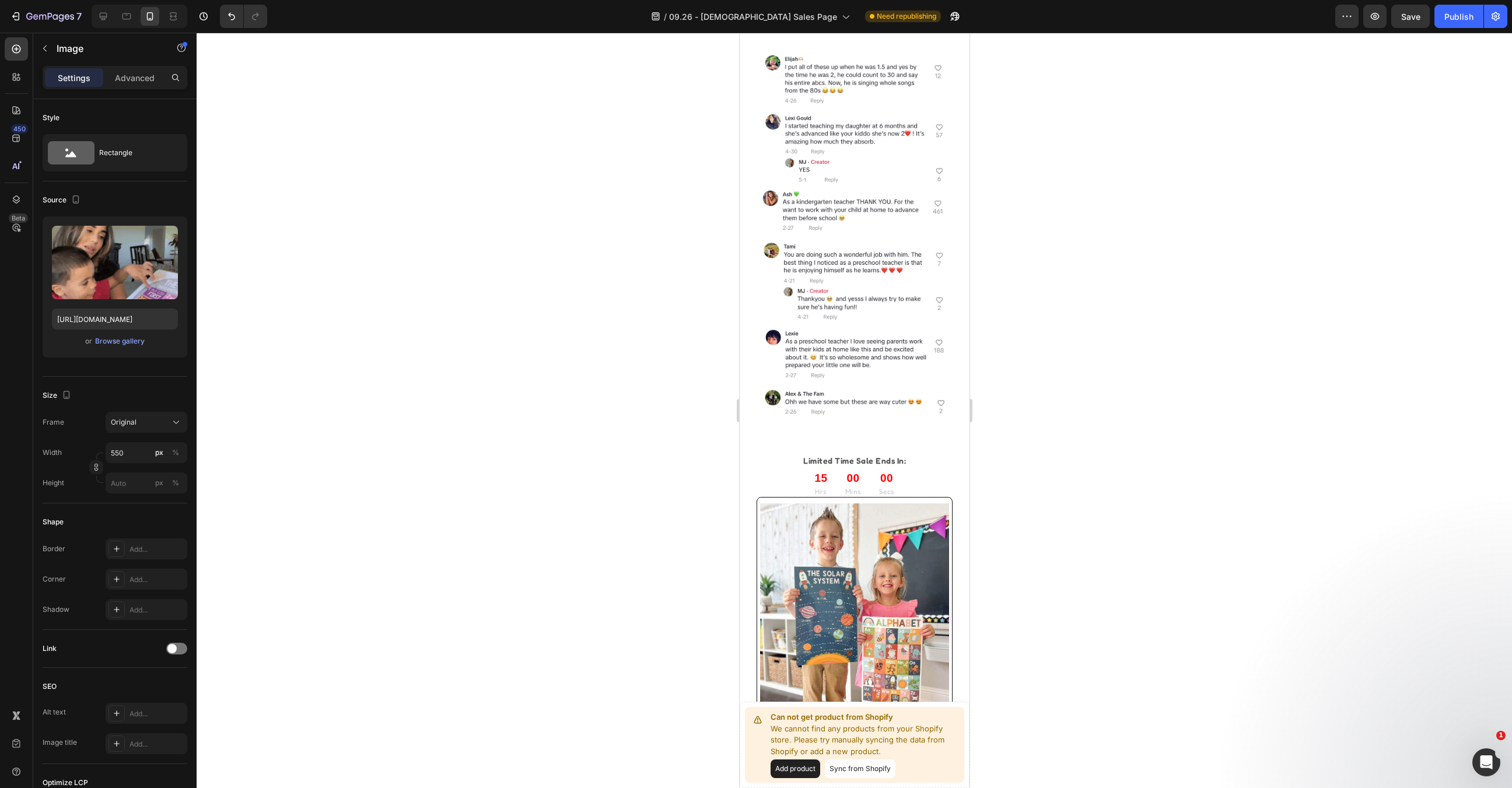
scroll to position [3243, 0]
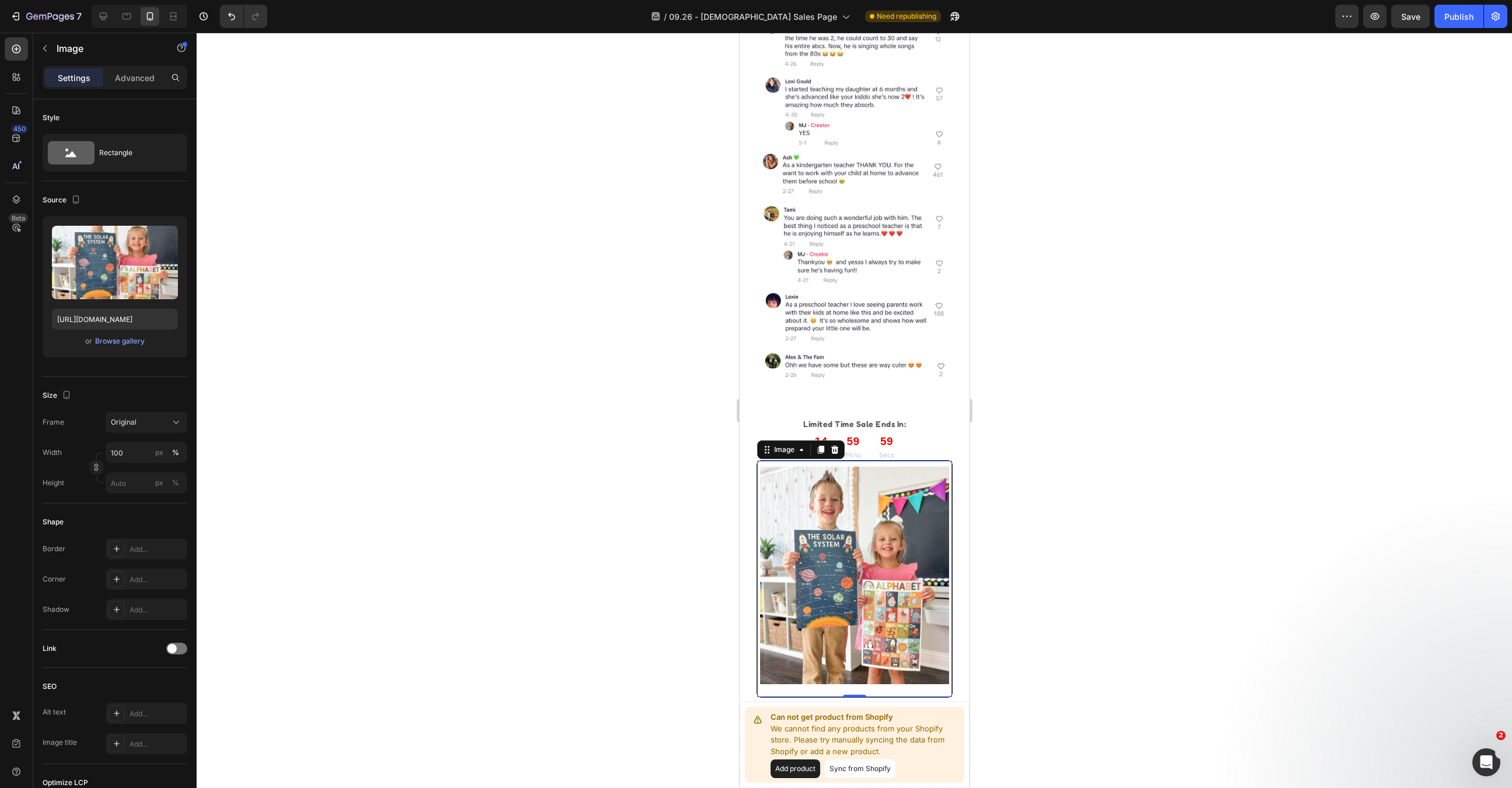
click at [871, 555] on img at bounding box center [854, 575] width 189 height 217
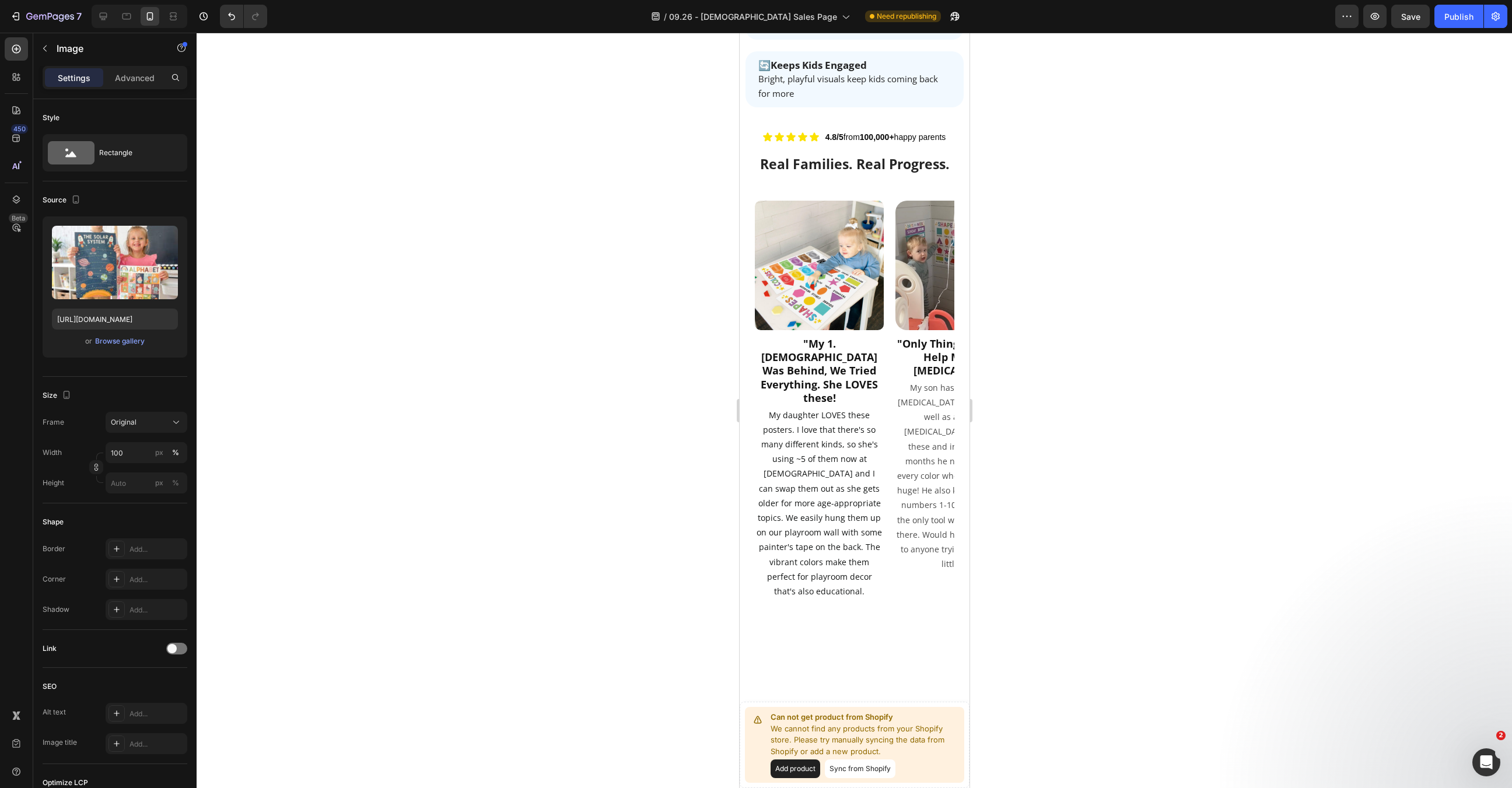
scroll to position [0, 0]
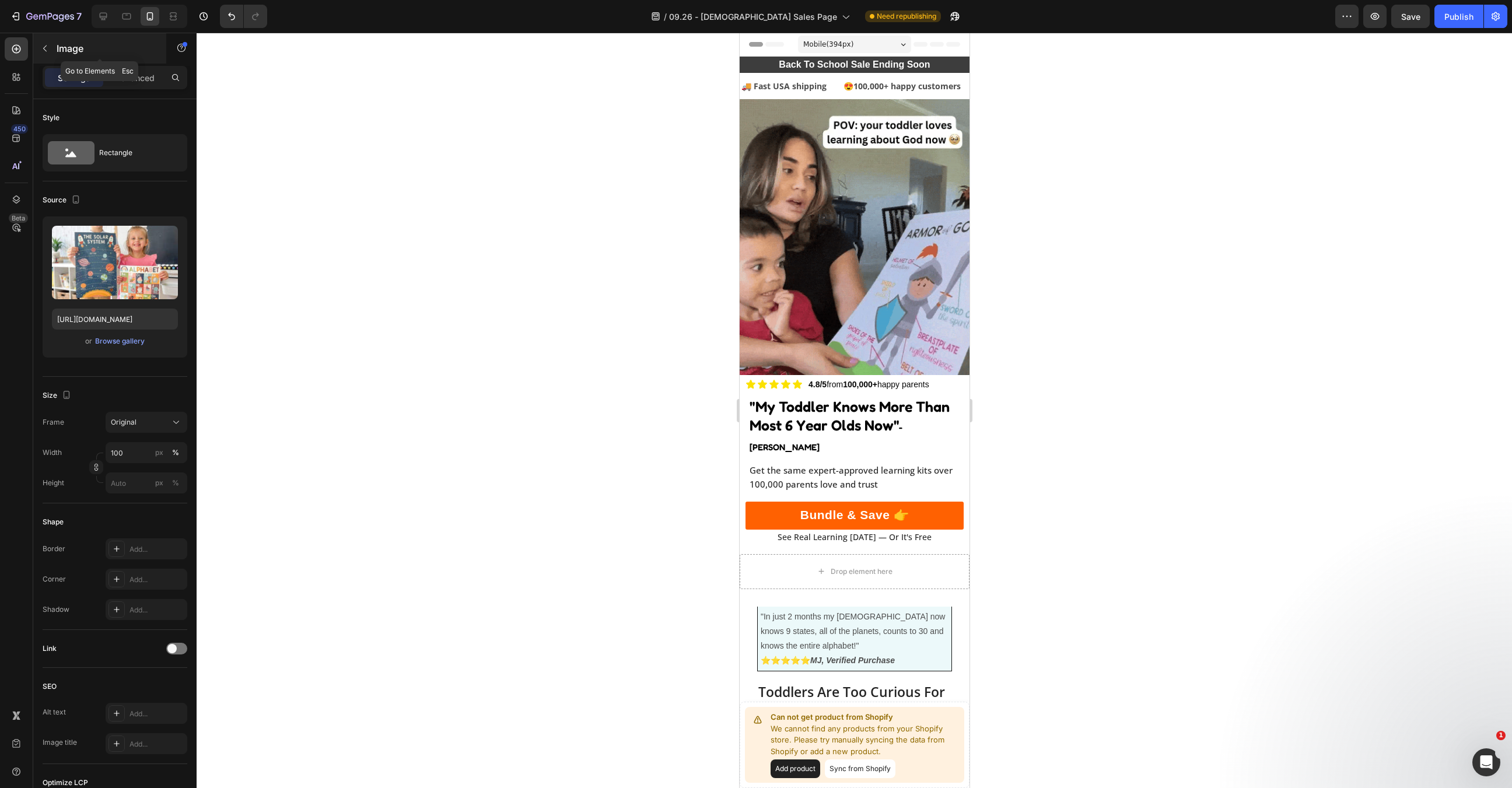
click at [70, 43] on p "Image" at bounding box center [106, 49] width 99 height 14
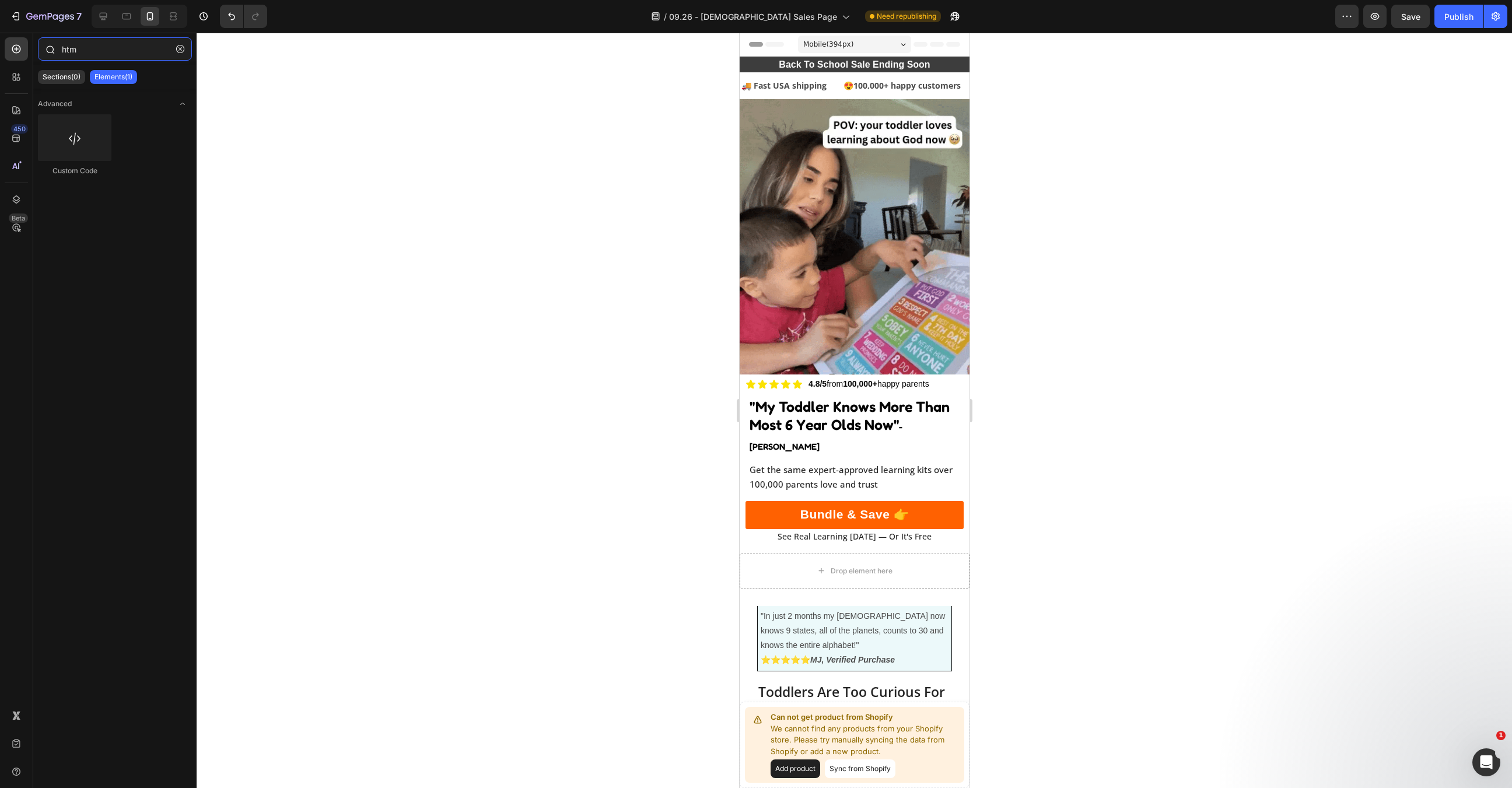
click at [88, 54] on input "htm" at bounding box center [115, 49] width 154 height 23
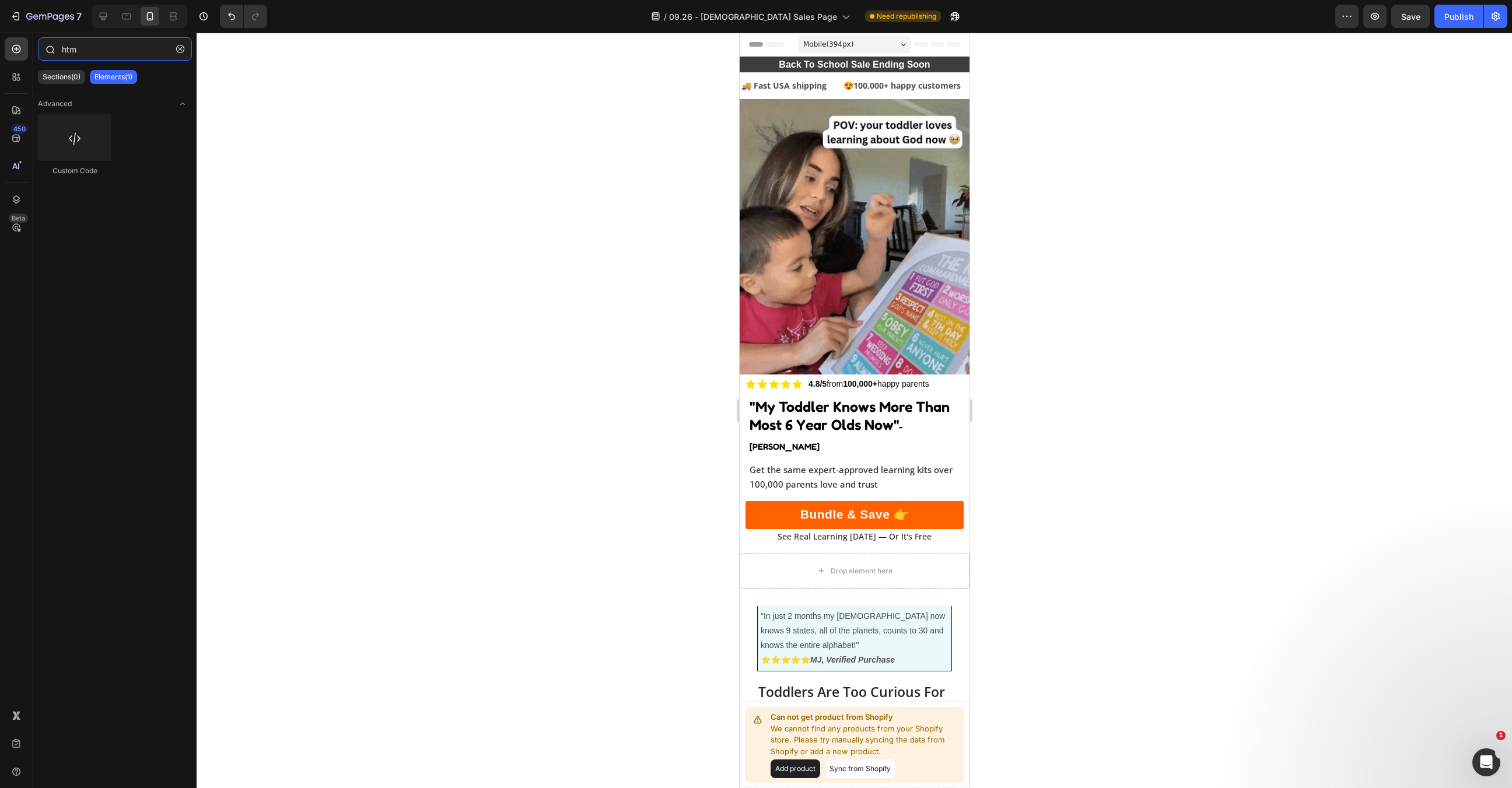
click at [88, 54] on input "htm" at bounding box center [115, 49] width 154 height 23
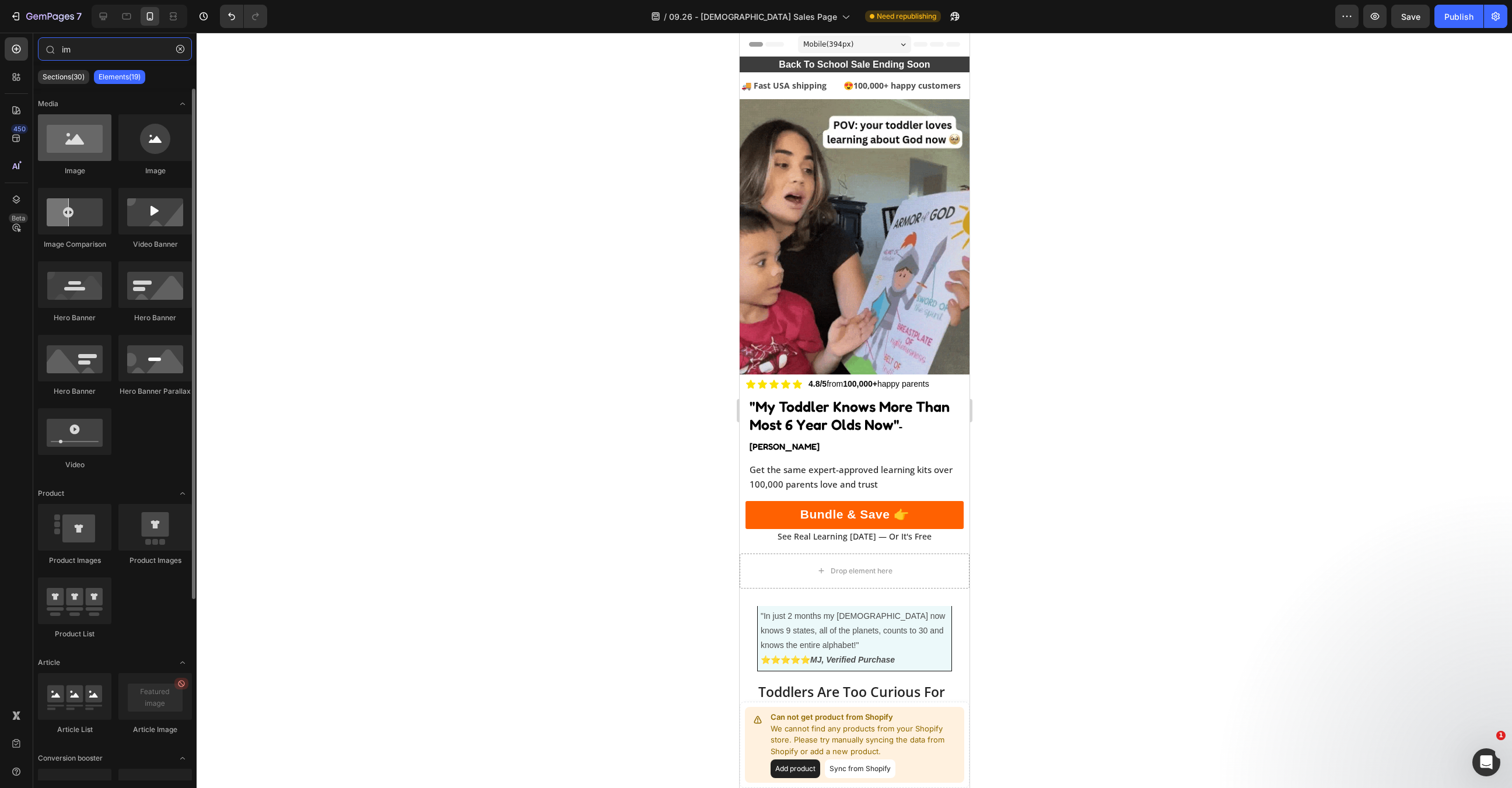
type input "im"
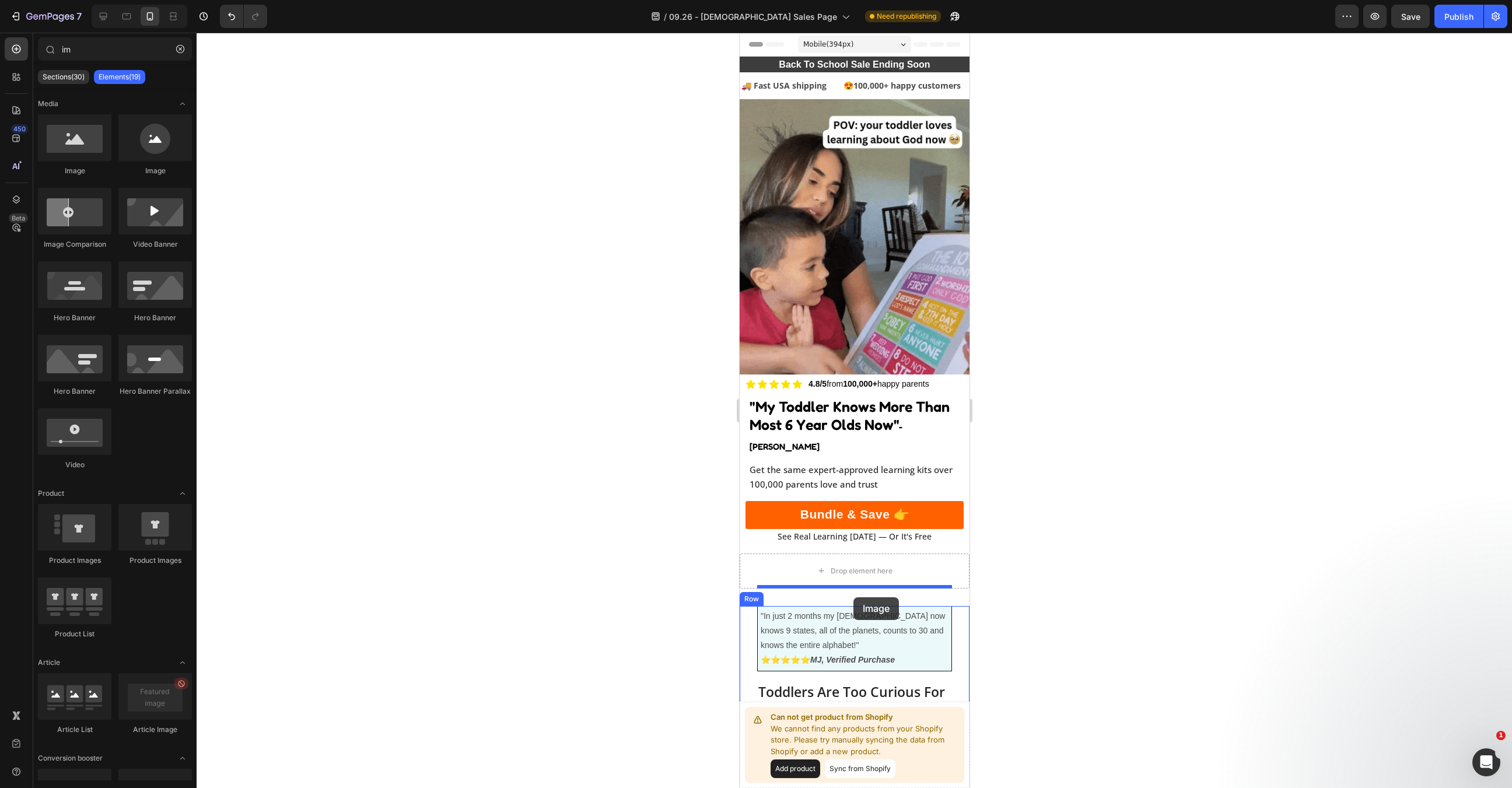
drag, startPoint x: 810, startPoint y: 161, endPoint x: 854, endPoint y: 596, distance: 437.2
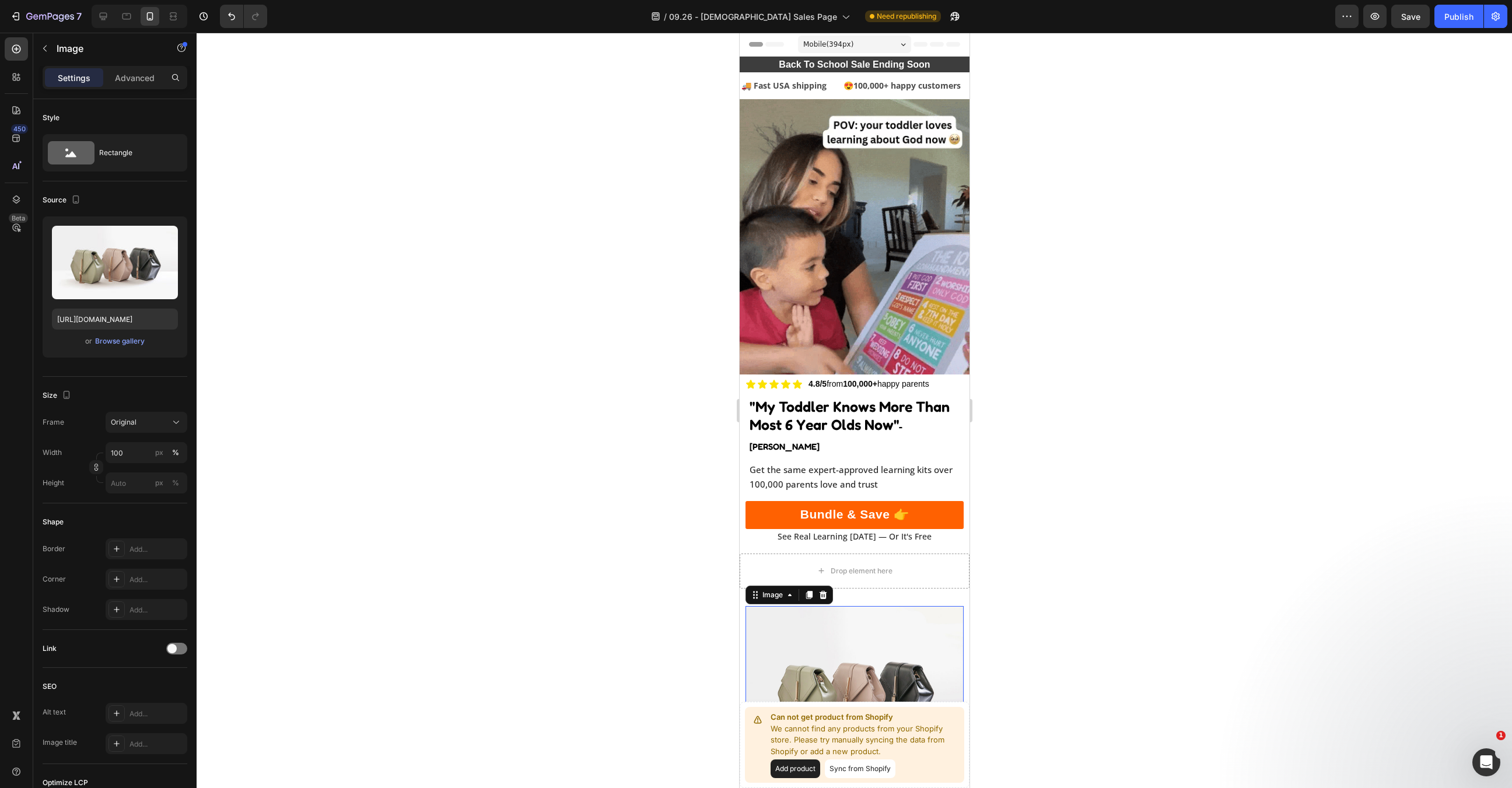
click at [836, 606] on img at bounding box center [854, 687] width 218 height 164
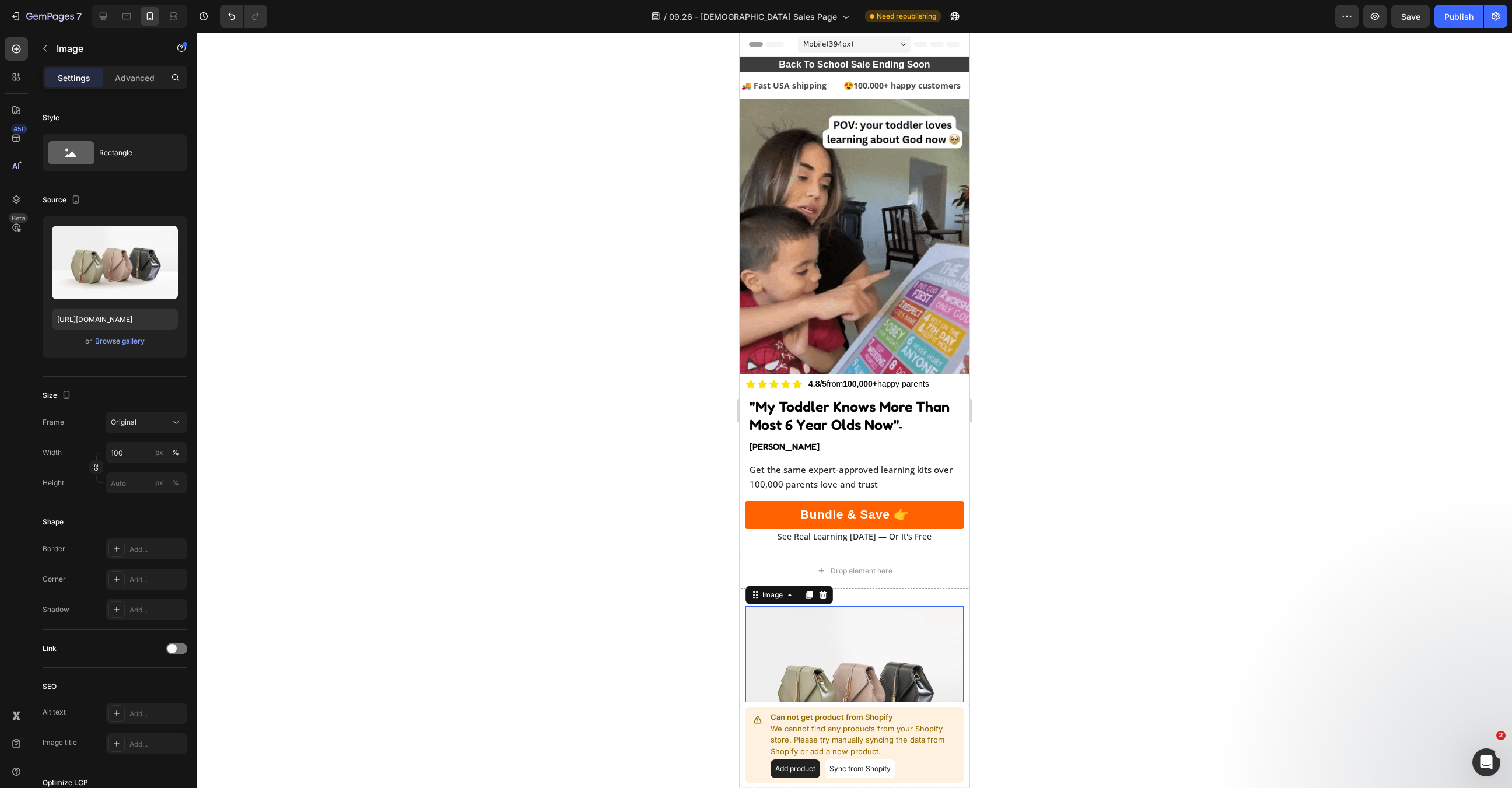
click at [836, 606] on img at bounding box center [854, 687] width 218 height 164
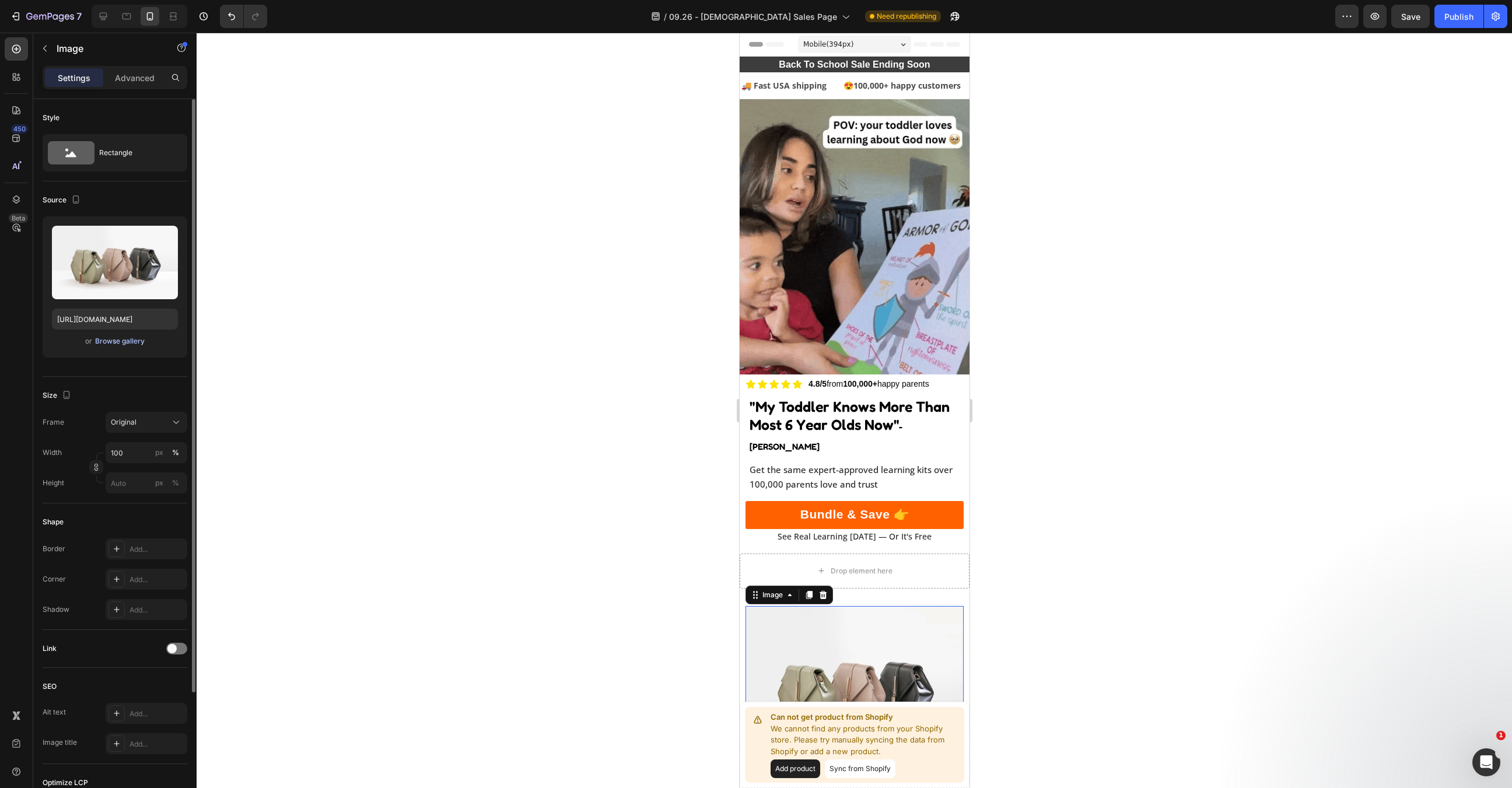
click at [125, 344] on div "Browse gallery" at bounding box center [120, 341] width 50 height 11
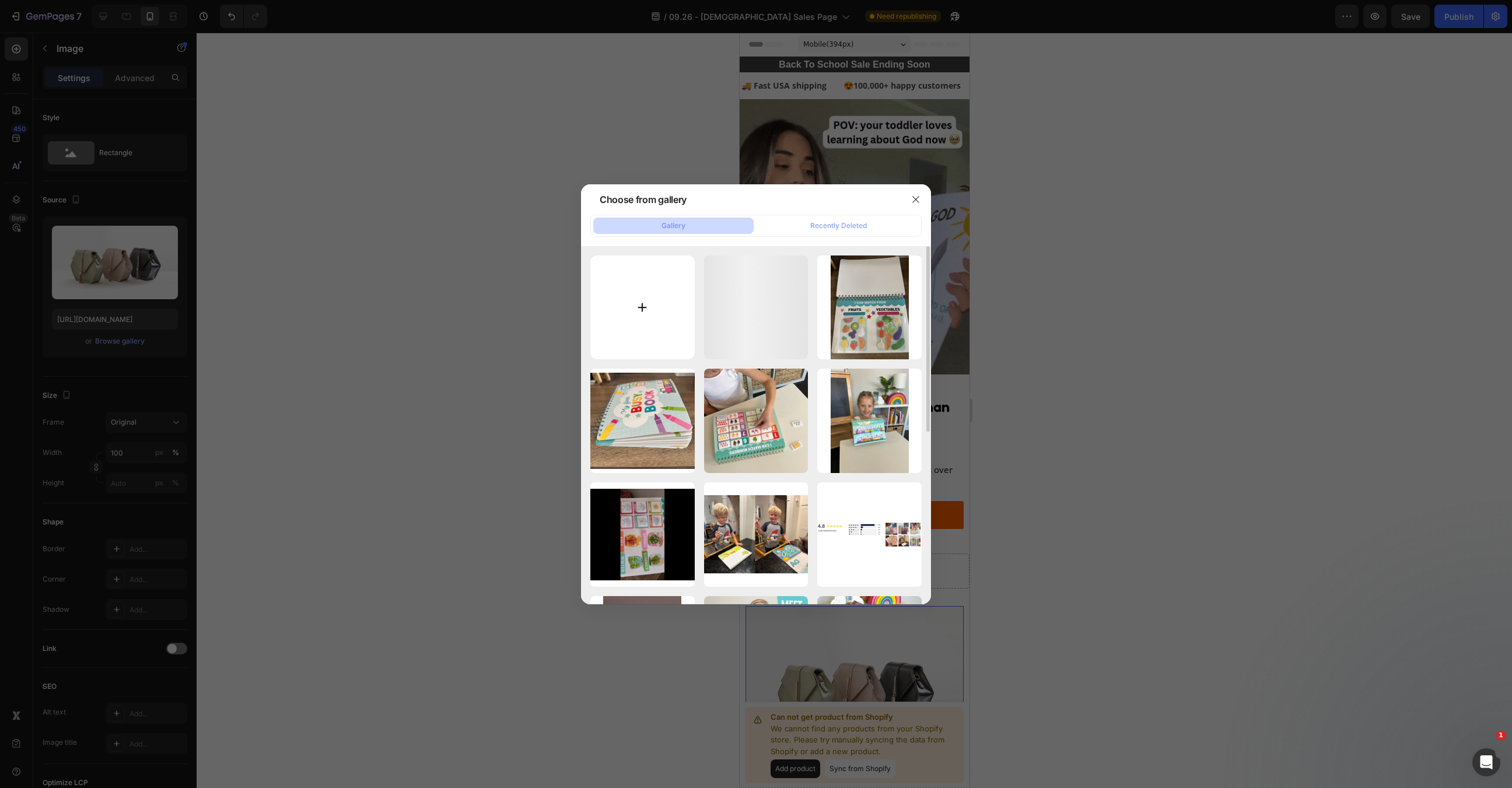
click at [633, 291] on input "file" at bounding box center [643, 307] width 105 height 105
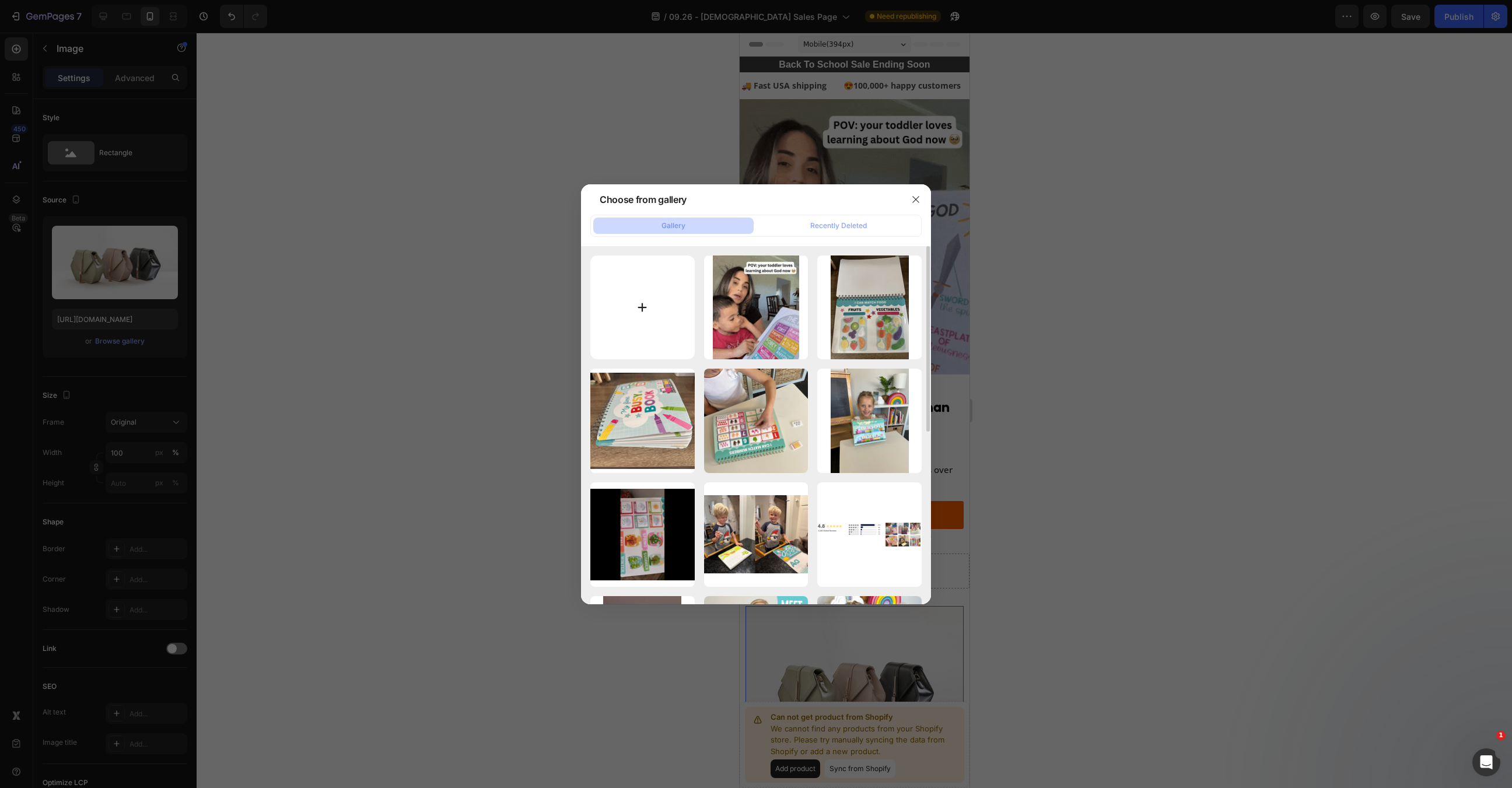
click at [669, 302] on input "file" at bounding box center [643, 307] width 105 height 105
type input "C:\fakepath\fruit 2.webp"
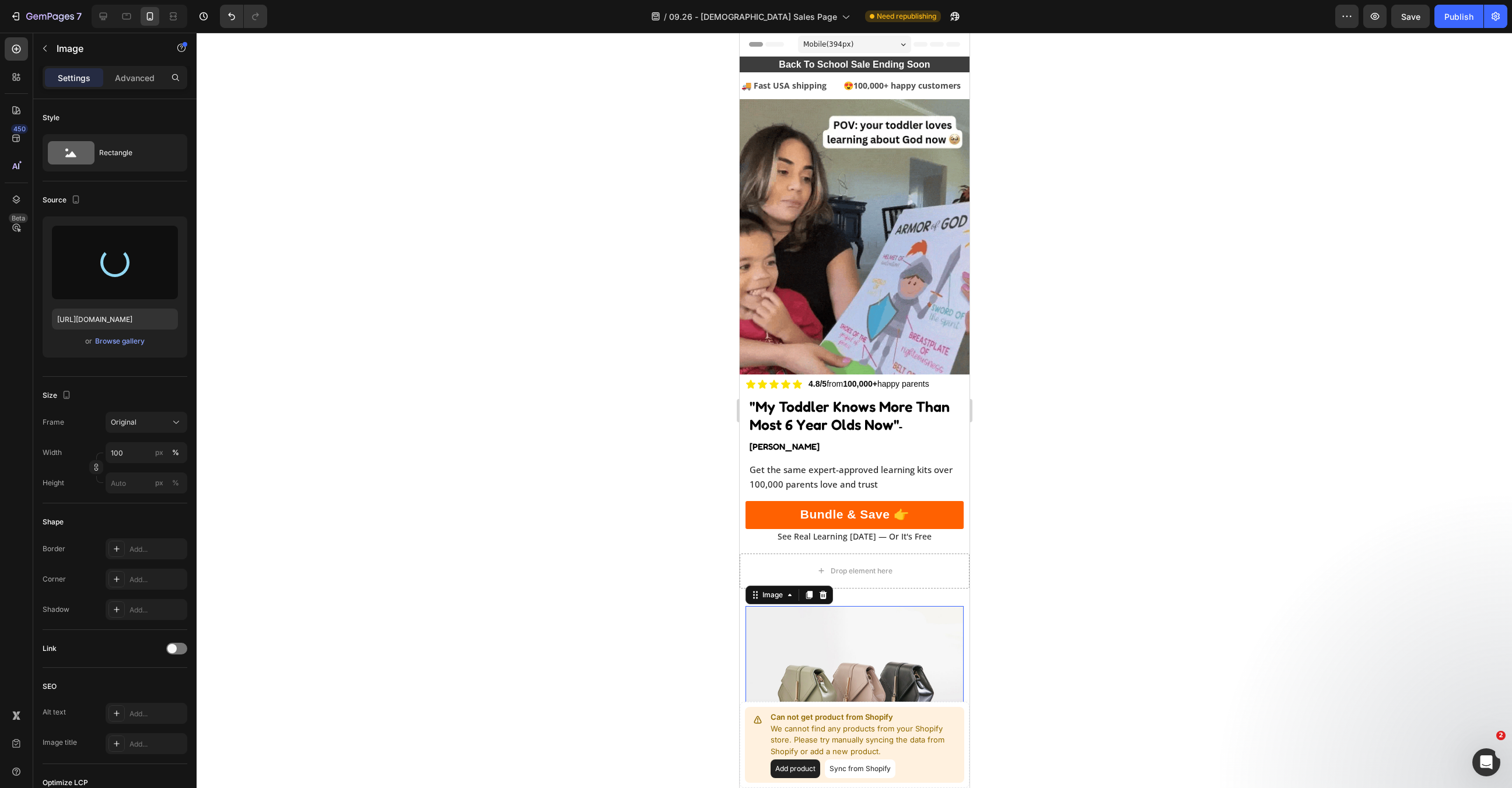
type input "https://cdn.shopify.com/s/files/1/0607/5406/7542/files/gempages_528018222079804…"
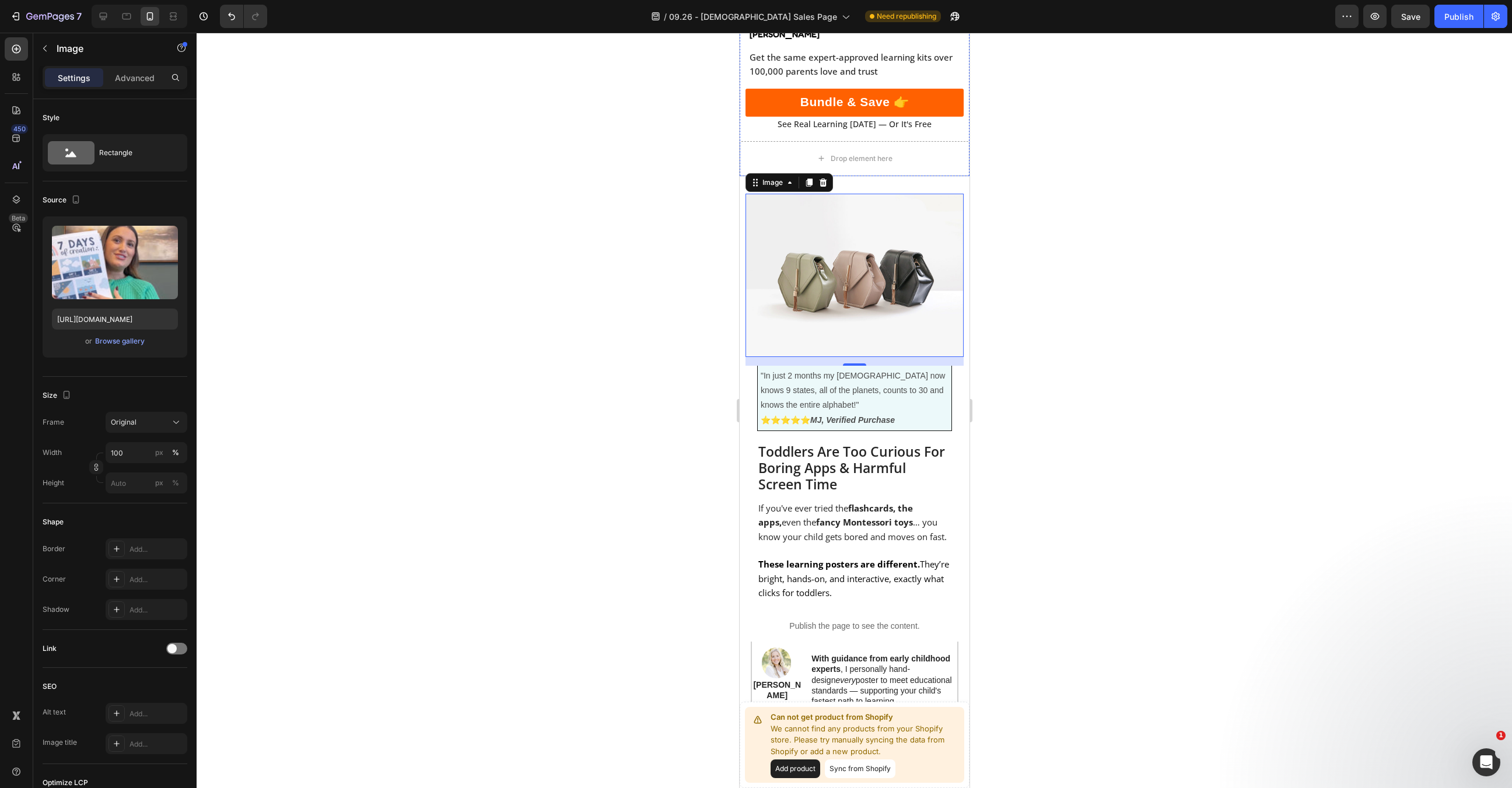
scroll to position [472, 0]
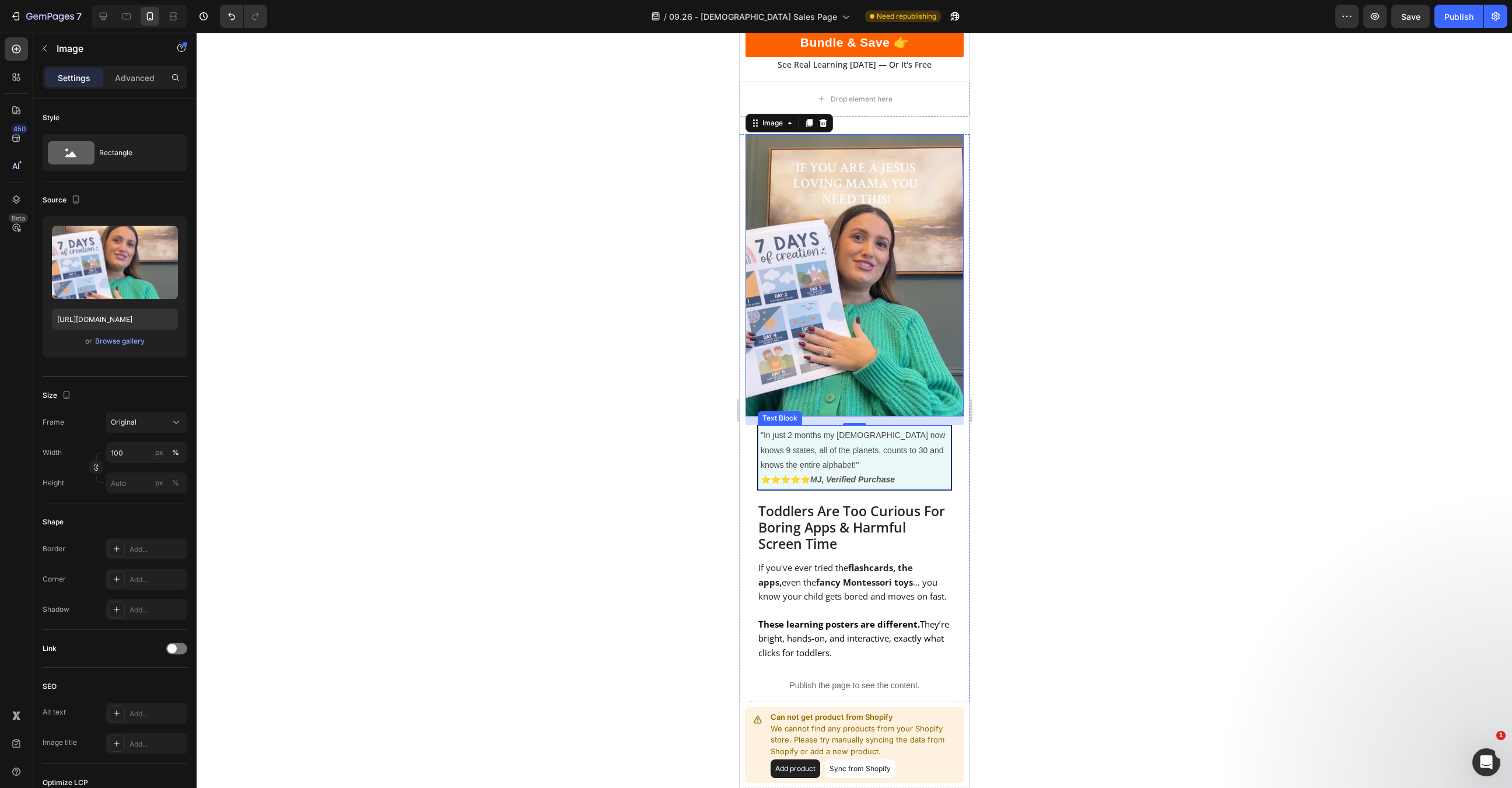
click at [841, 428] on p ""In just 2 months my 2 year old now knows 9 states, all of the planets, counts …" at bounding box center [854, 457] width 188 height 59
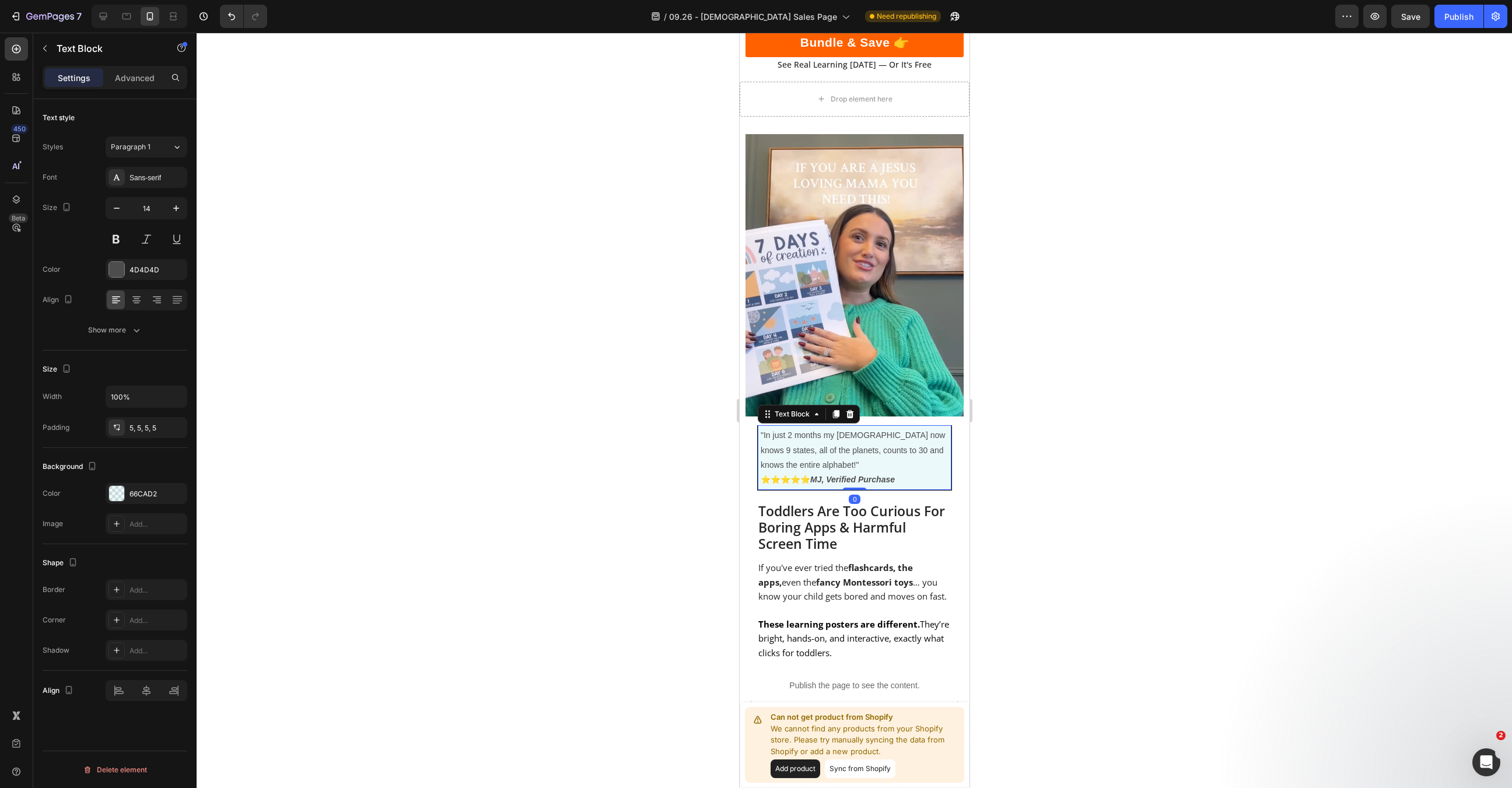
click at [841, 428] on p ""In just 2 months my 2 year old now knows 9 states, all of the planets, counts …" at bounding box center [854, 457] width 188 height 59
click at [917, 428] on p ""I never expected my 2 year old to memorize the 10 commandments so fast. Proud …" at bounding box center [854, 457] width 188 height 59
click at [798, 448] on span ""I never expected my 2 year old to memorize the 10 commandments so fast. Proud …" at bounding box center [850, 457] width 179 height 54
click at [798, 475] on span "⁠⁠⁠⁠⁠⁠⁠ ⭐⭐⭐⭐⭐ MJ, Verified Purchase" at bounding box center [827, 479] width 134 height 9
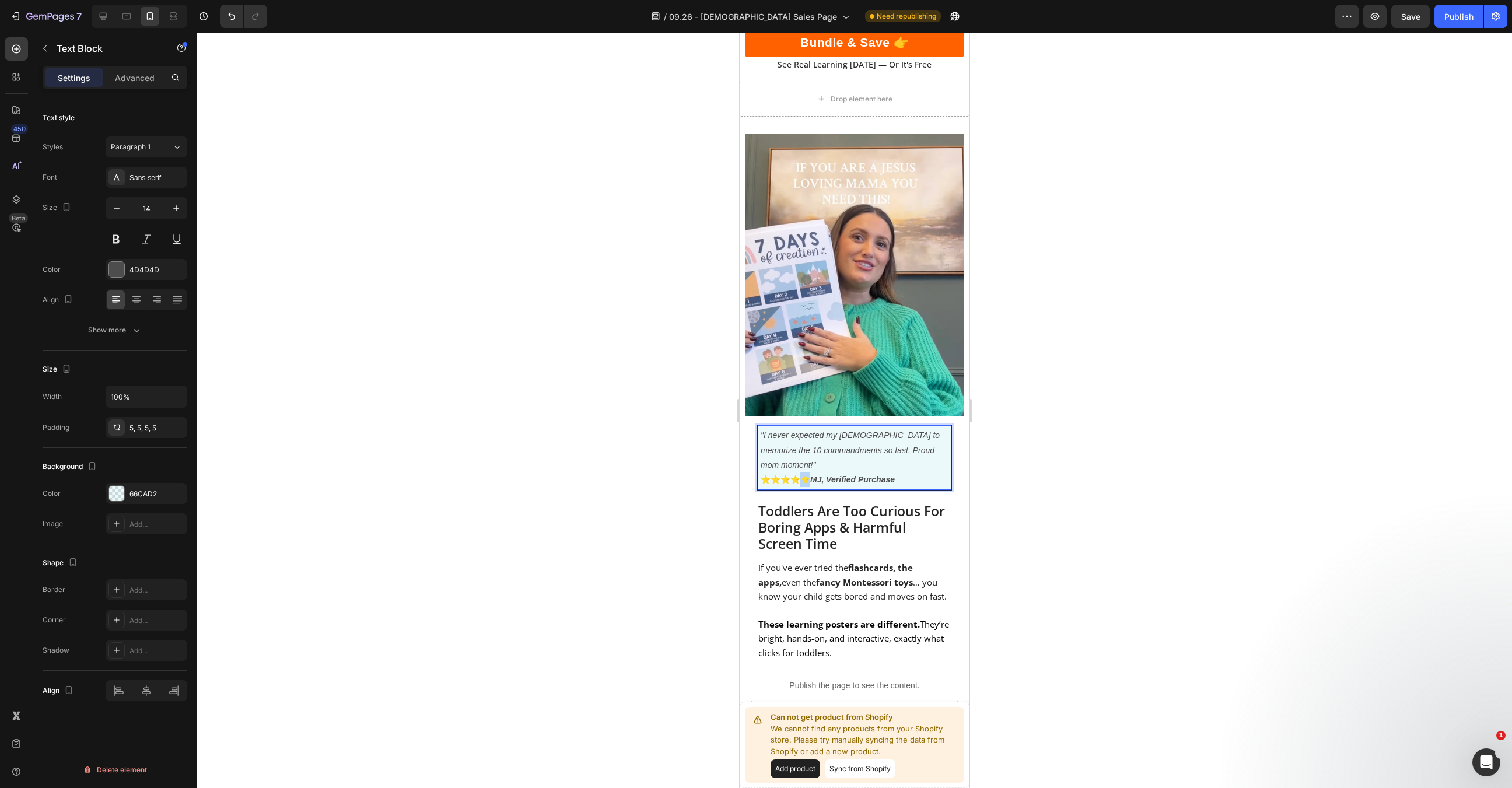
click at [798, 475] on span "⭐⭐⭐⭐⭐ MJ, Verified Purchase" at bounding box center [827, 479] width 134 height 9
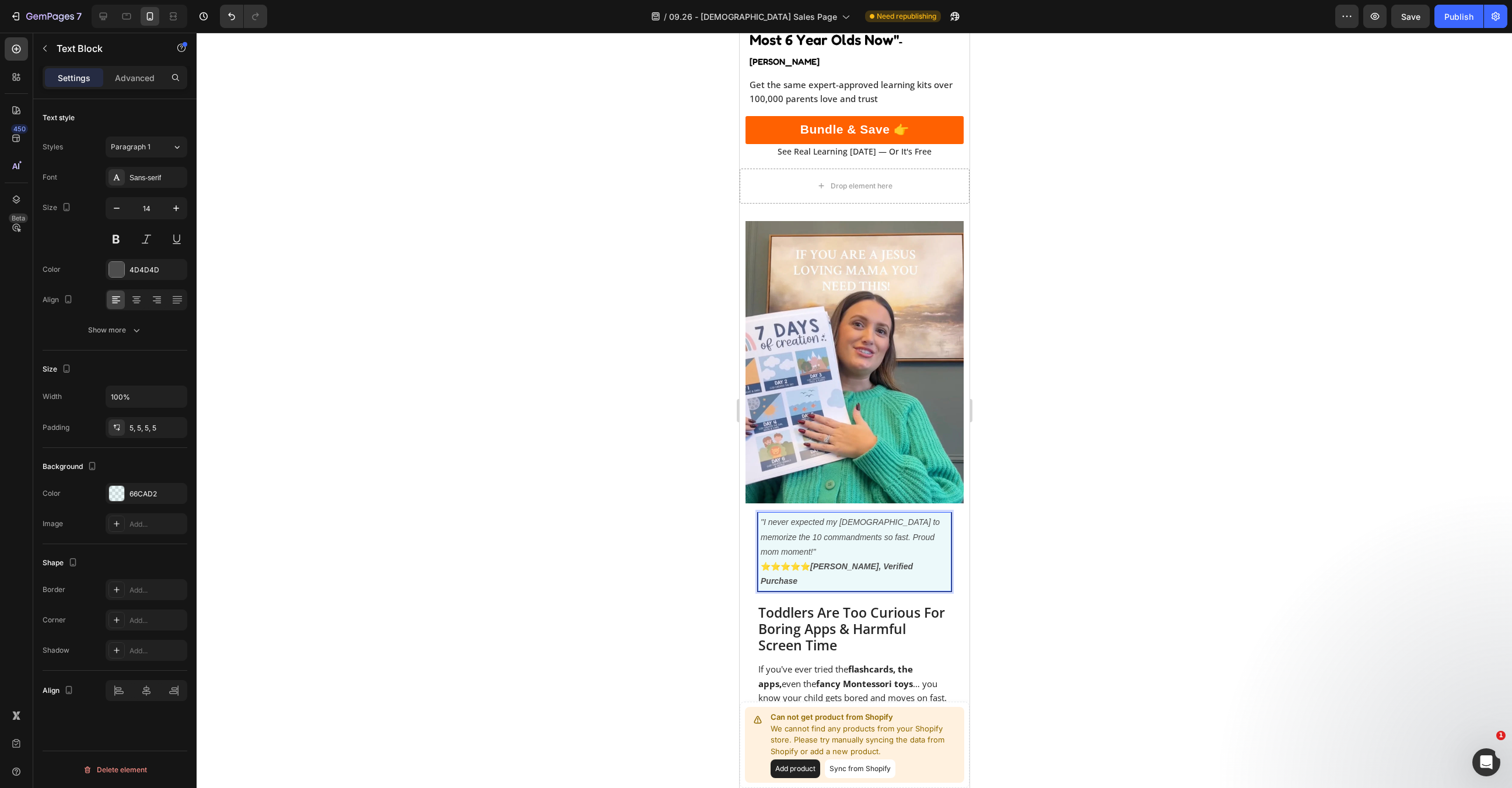
scroll to position [0, 0]
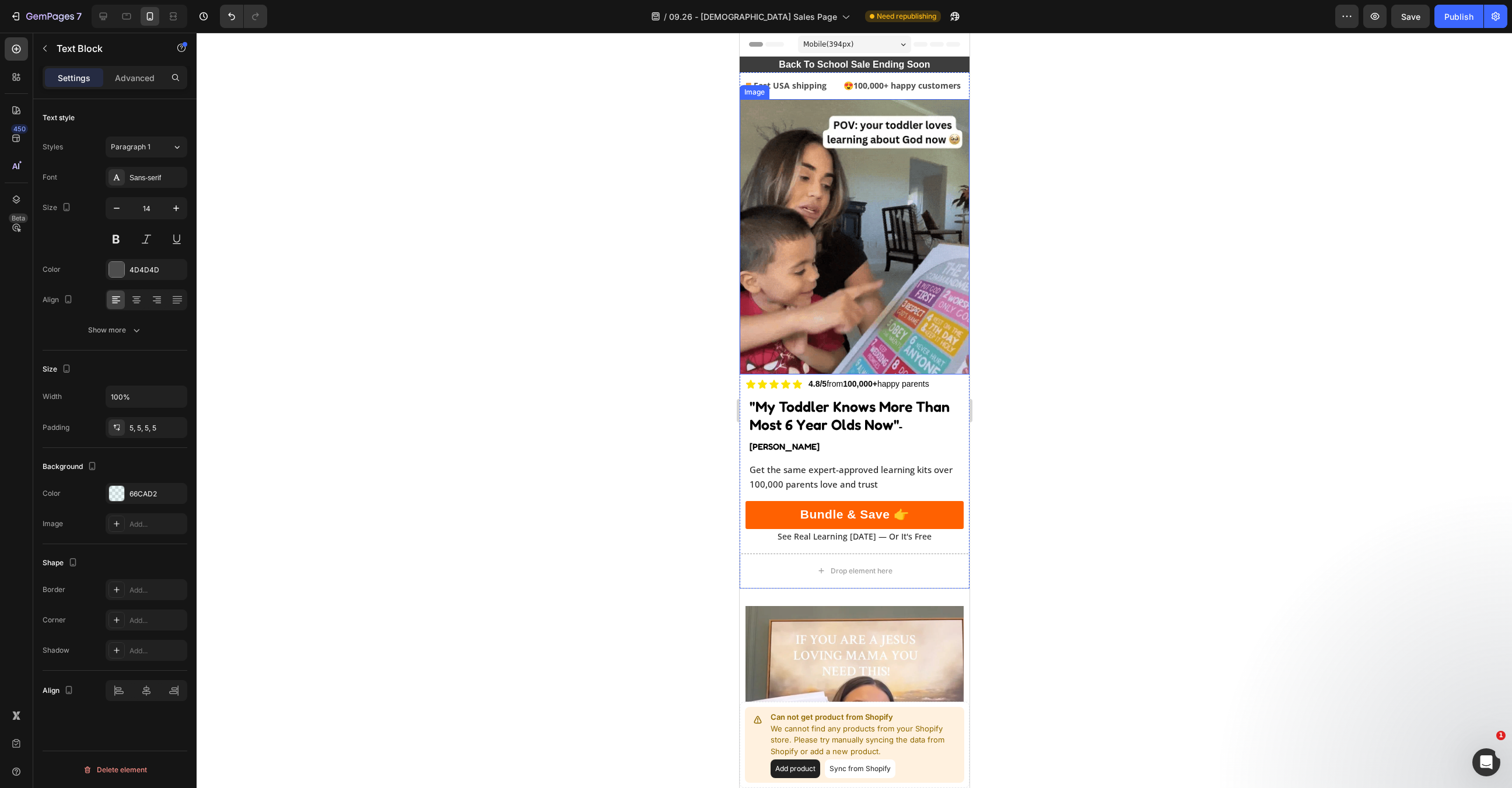
click at [1065, 182] on div at bounding box center [854, 410] width 1316 height 755
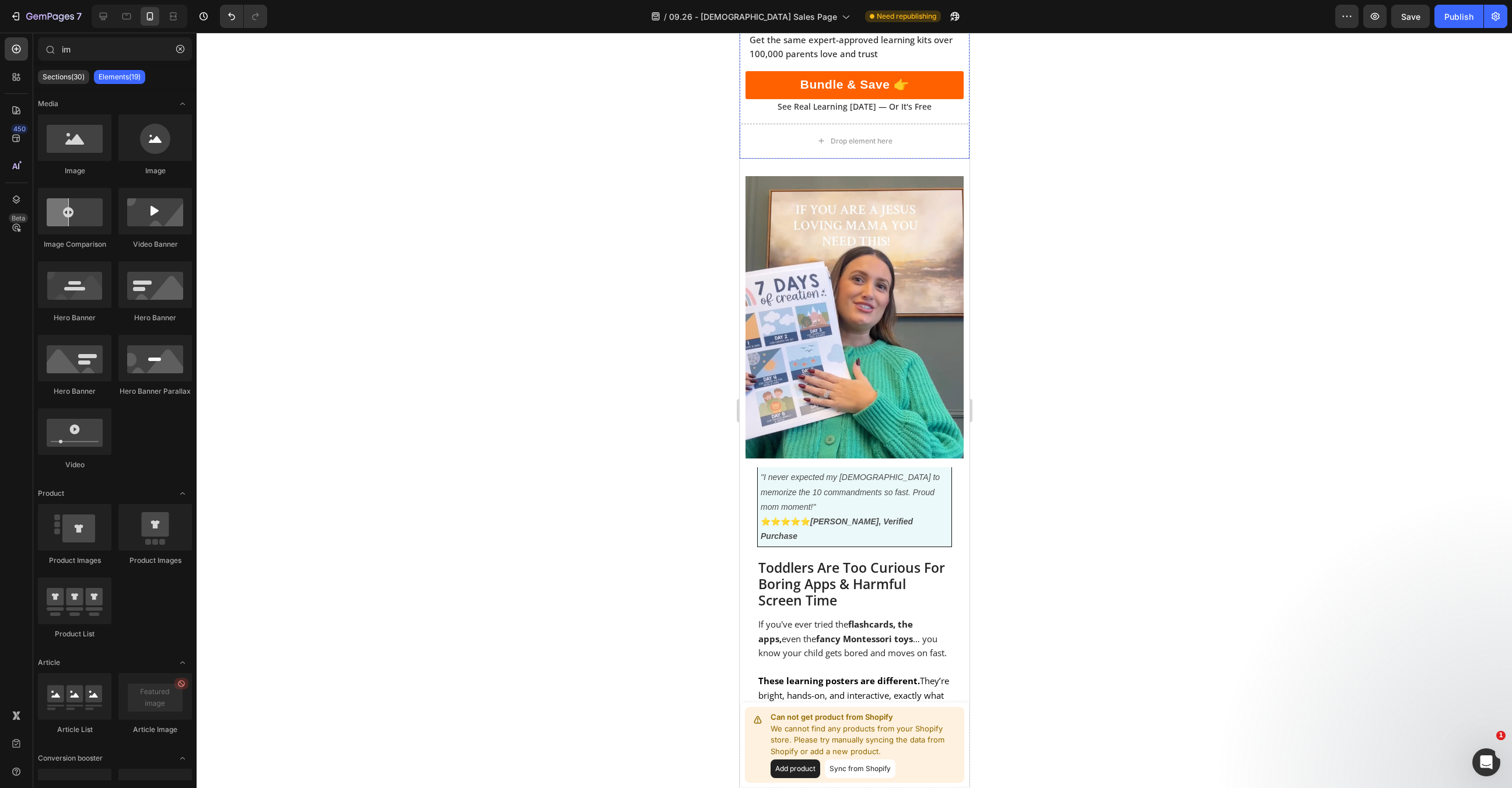
scroll to position [431, 0]
click at [871, 335] on img at bounding box center [854, 317] width 218 height 283
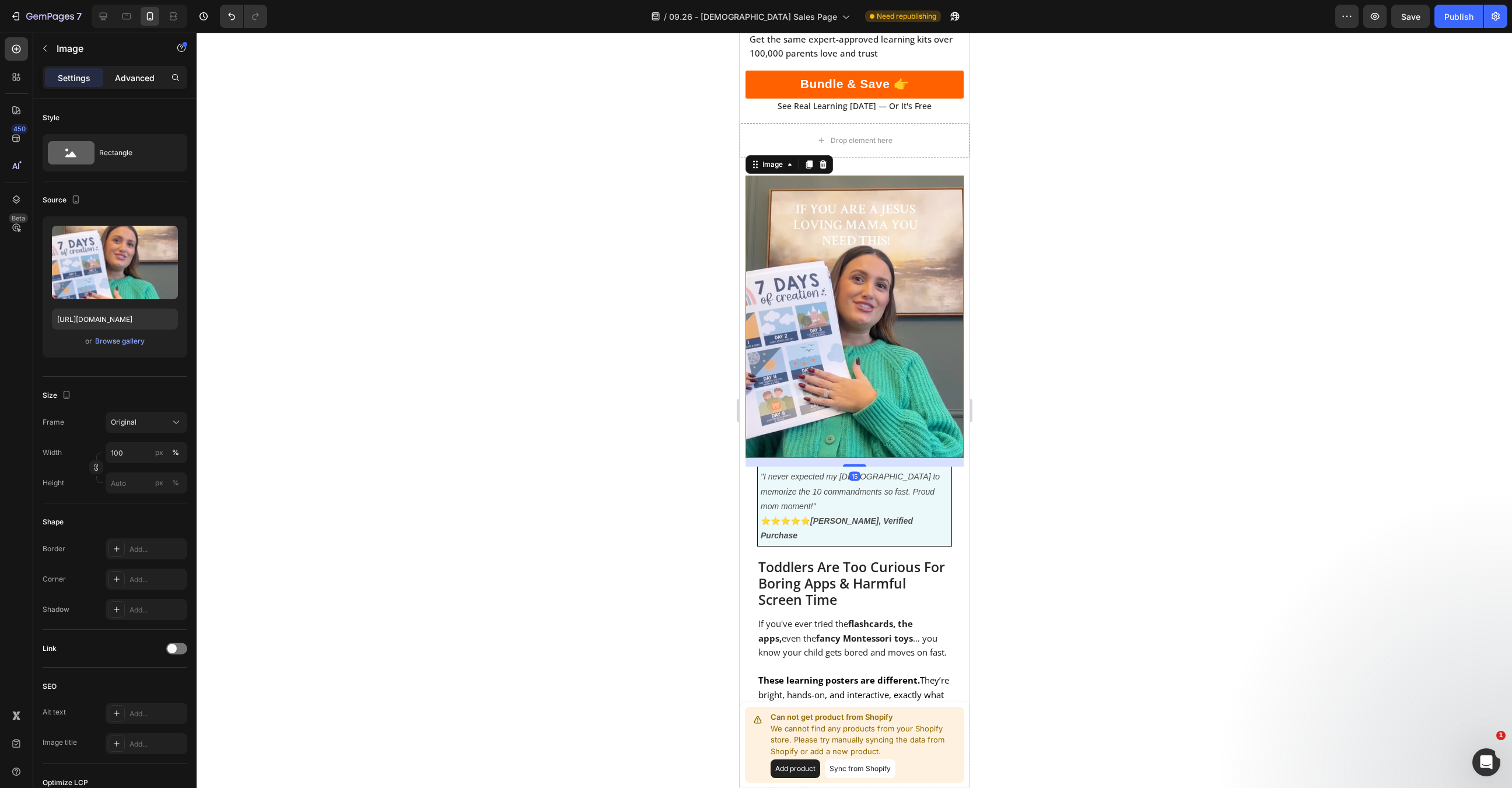
click at [136, 82] on p "Advanced" at bounding box center [135, 78] width 40 height 12
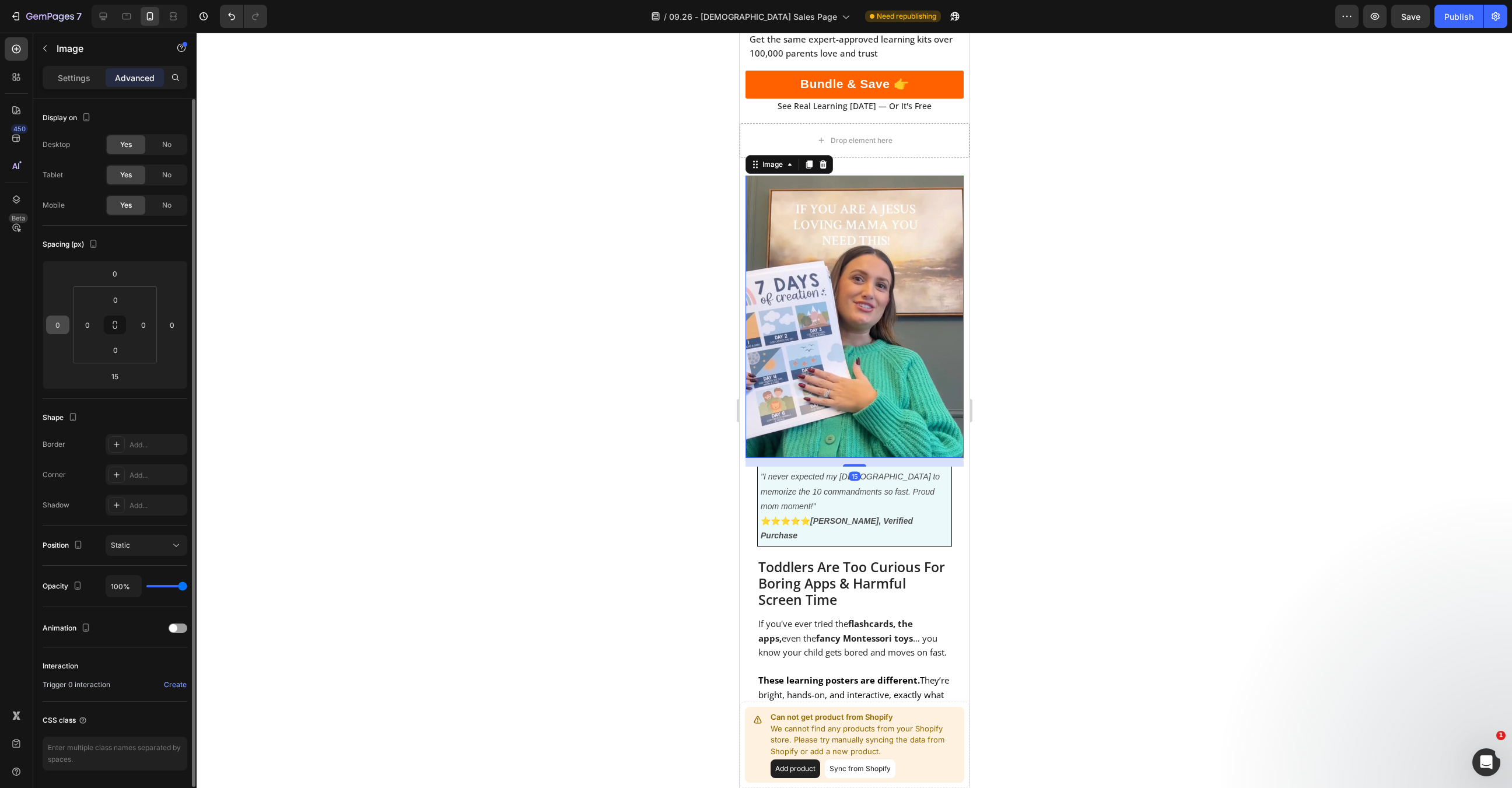
click at [60, 320] on input "0" at bounding box center [58, 325] width 17 height 17
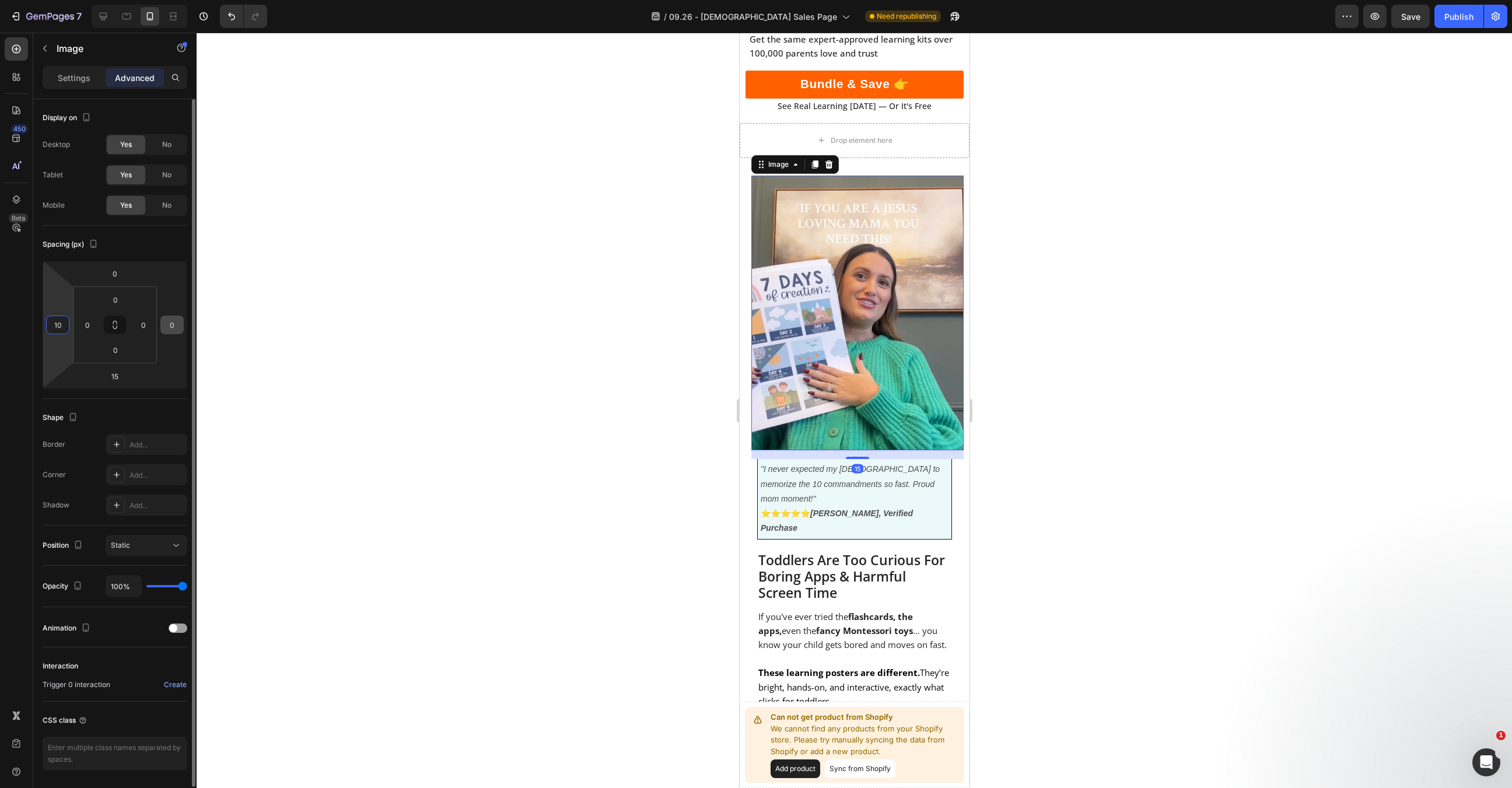
type input "10"
click at [171, 321] on input "0" at bounding box center [172, 325] width 17 height 17
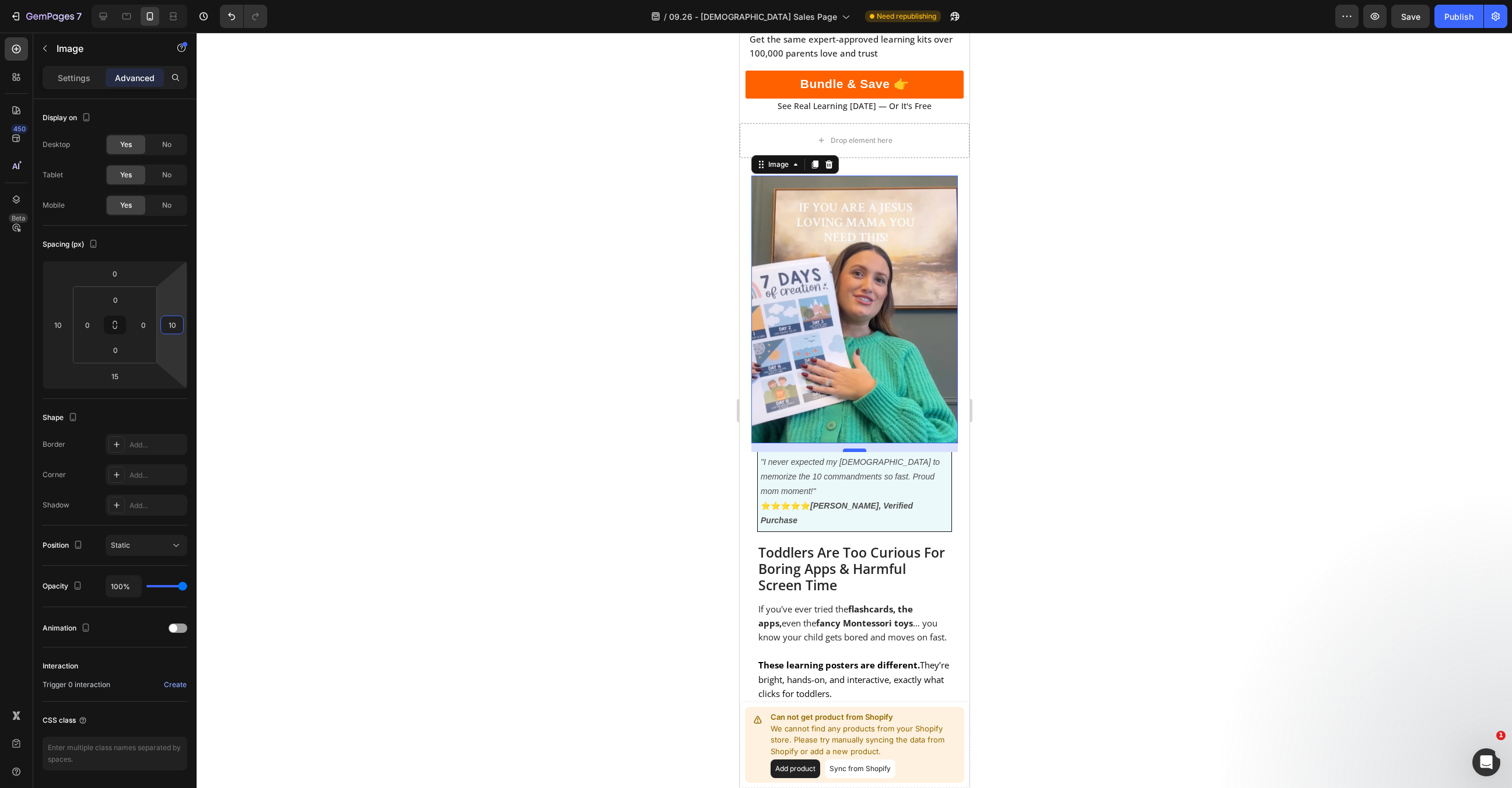
type input "10"
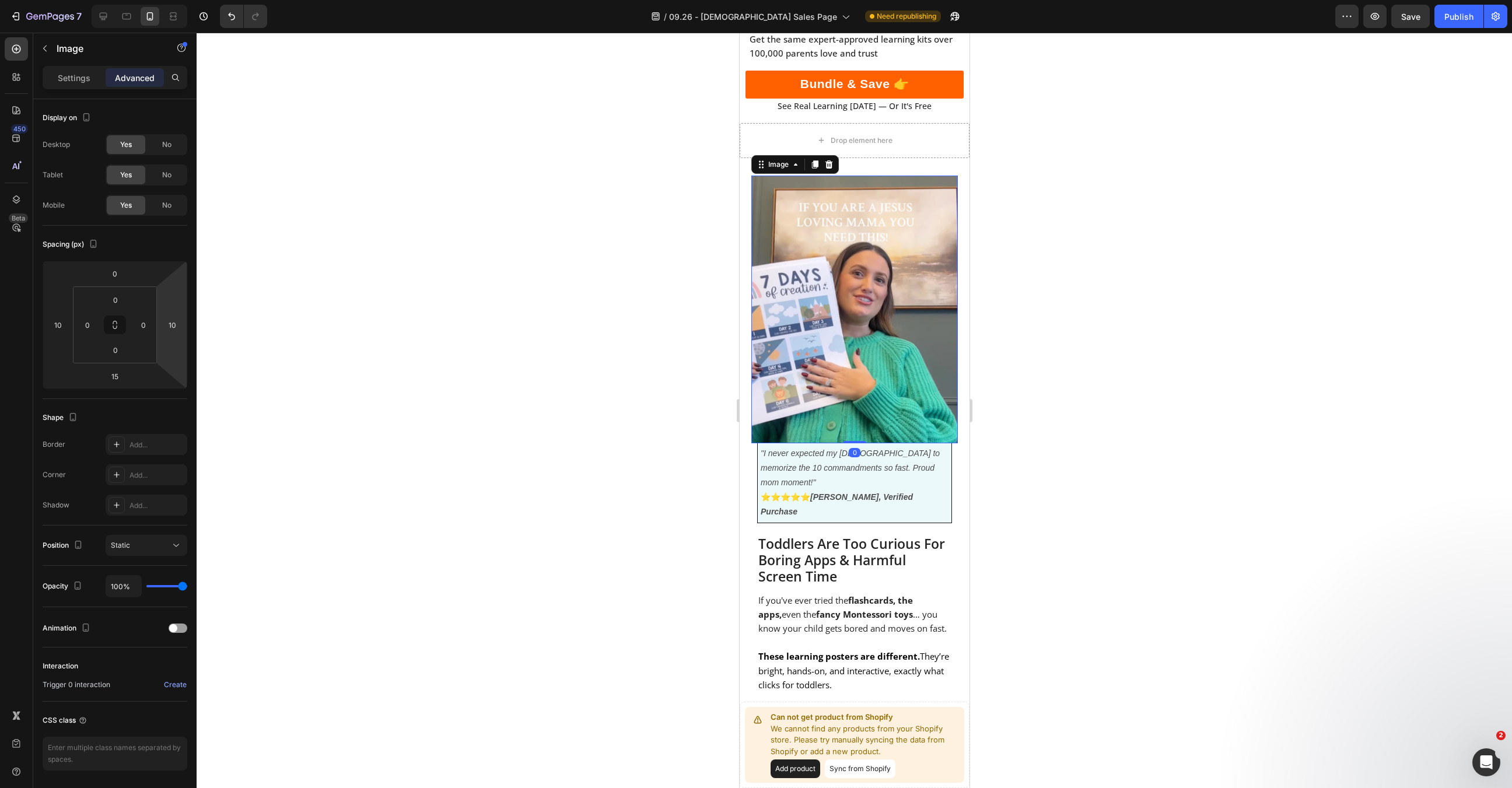
drag, startPoint x: 851, startPoint y: 430, endPoint x: 852, endPoint y: 403, distance: 27.0
click at [852, 403] on div "Image 0" at bounding box center [854, 309] width 207 height 268
type input "0"
click at [56, 318] on input "10" at bounding box center [58, 325] width 17 height 17
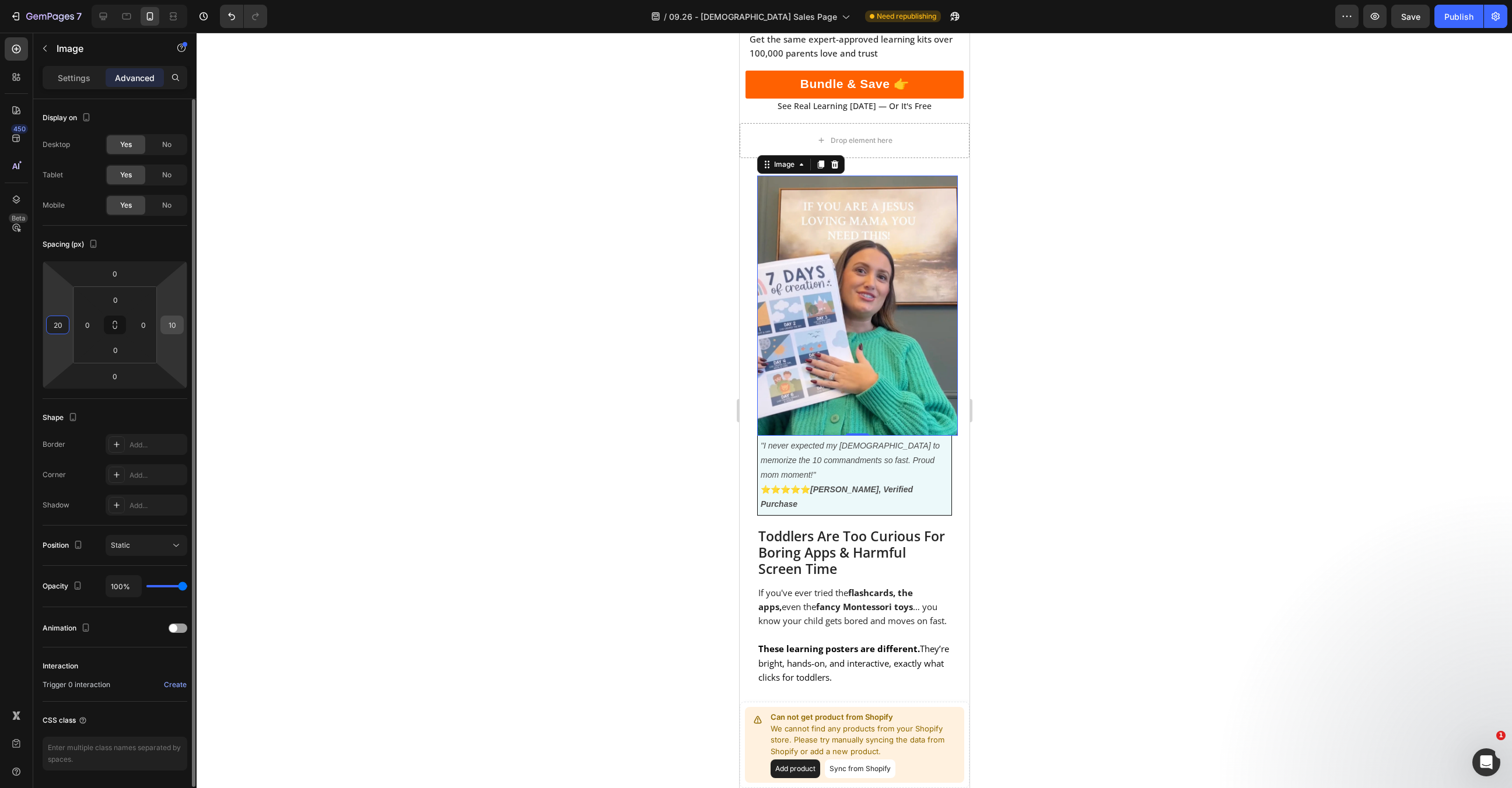
type input "20"
click at [166, 329] on input "10" at bounding box center [172, 325] width 17 height 17
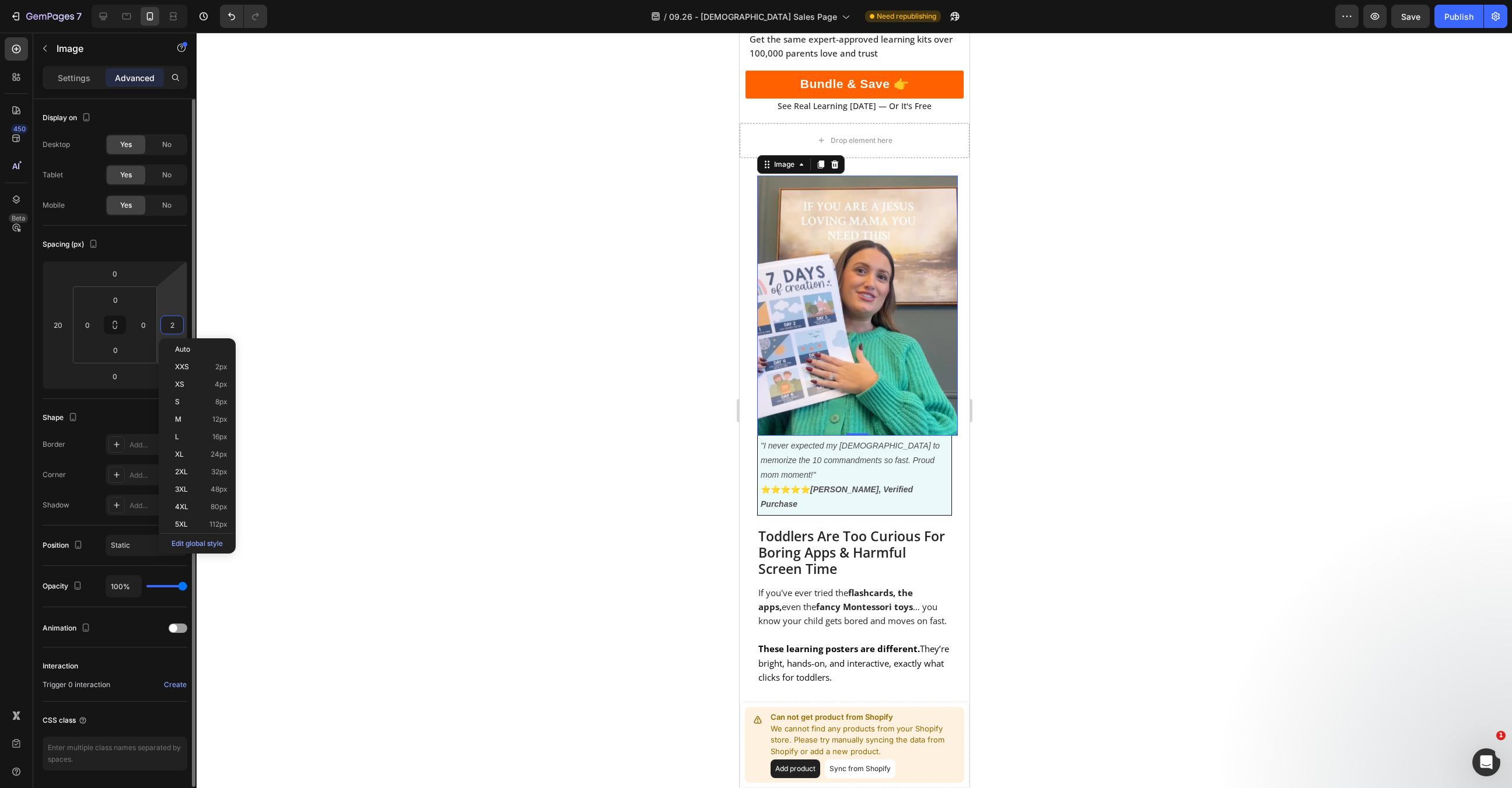
type input "20"
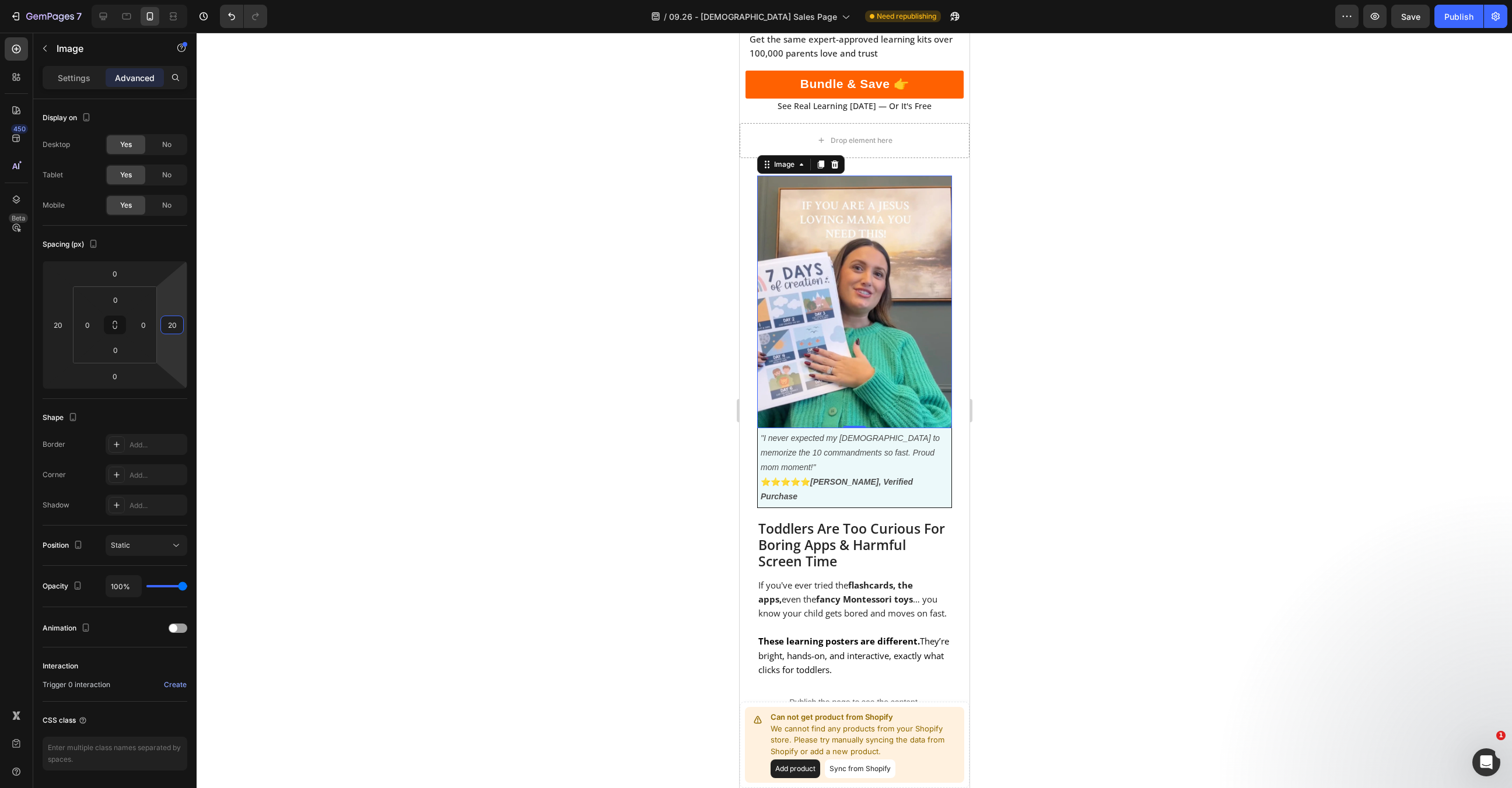
click at [445, 325] on div at bounding box center [854, 410] width 1316 height 755
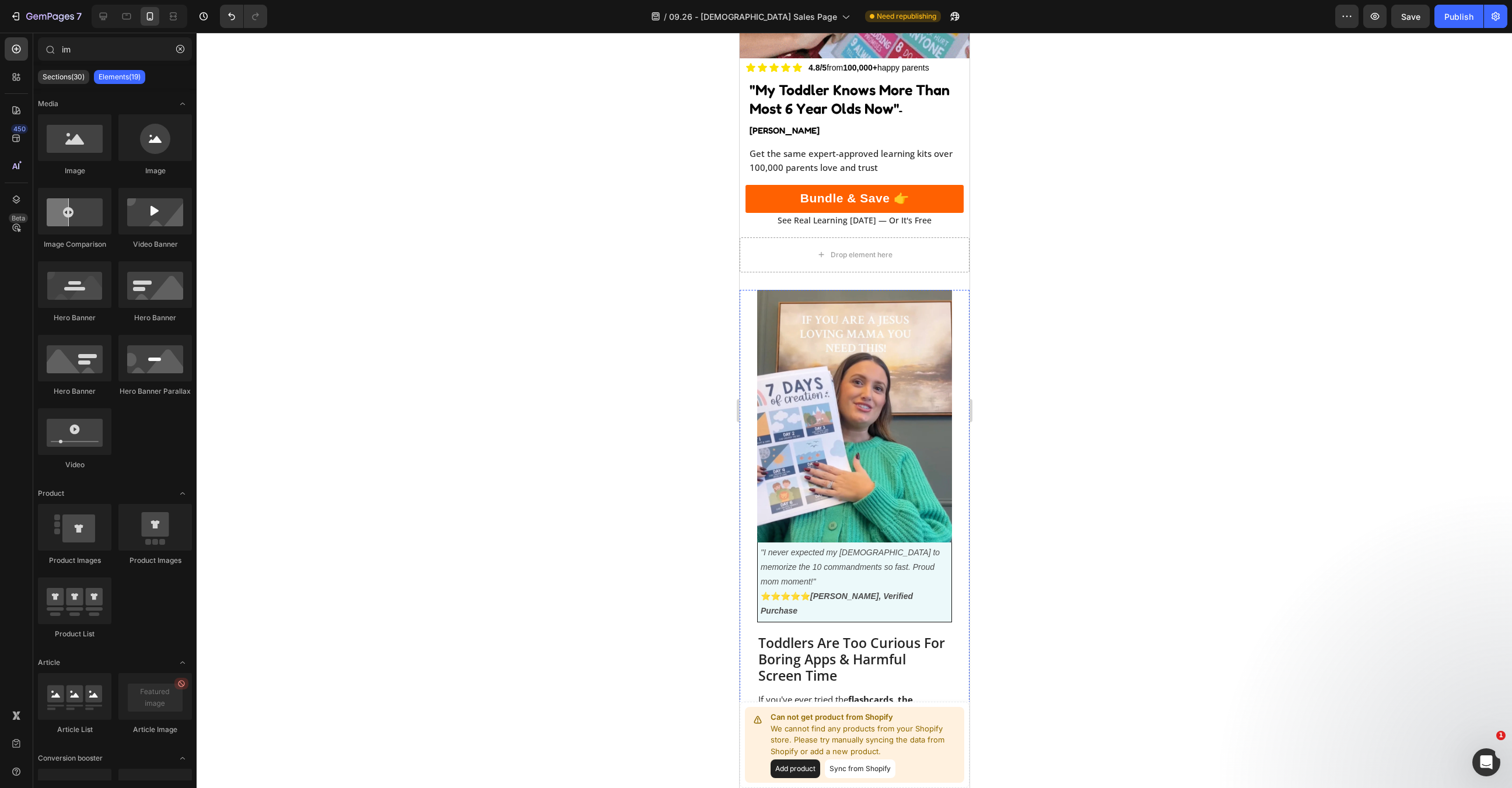
scroll to position [304, 0]
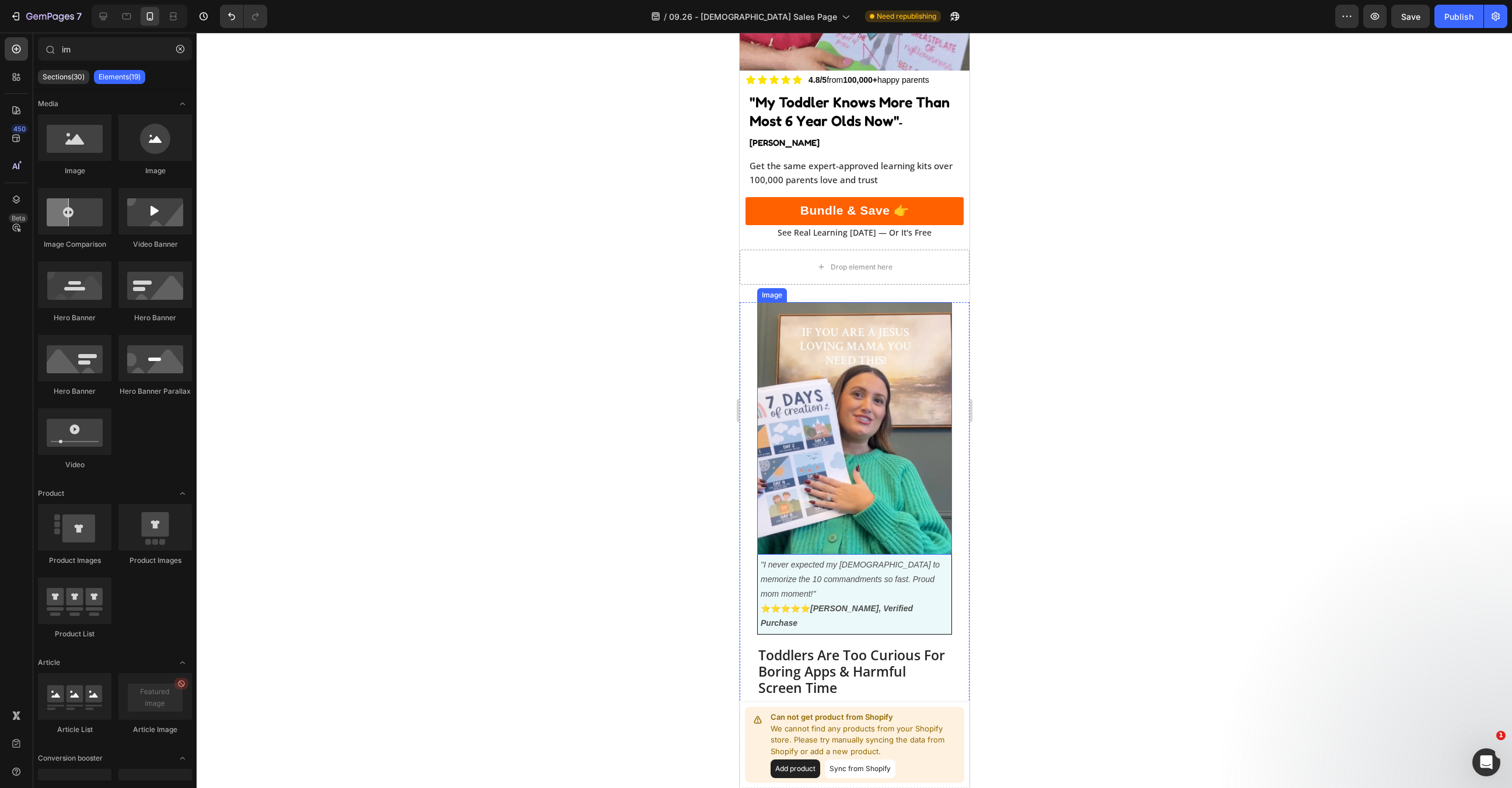
click at [875, 406] on img at bounding box center [854, 428] width 195 height 253
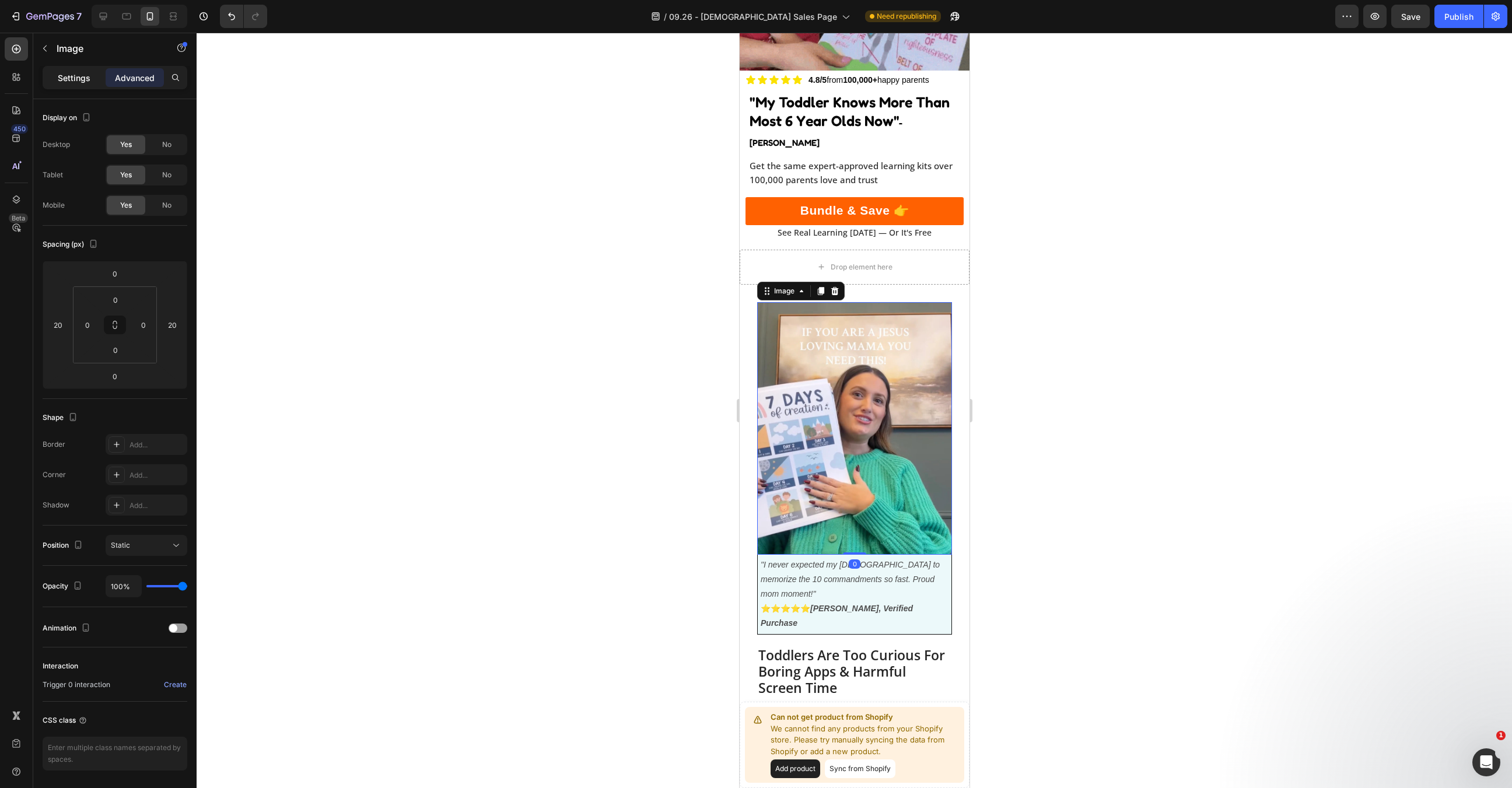
click at [80, 77] on p "Settings" at bounding box center [74, 78] width 32 height 12
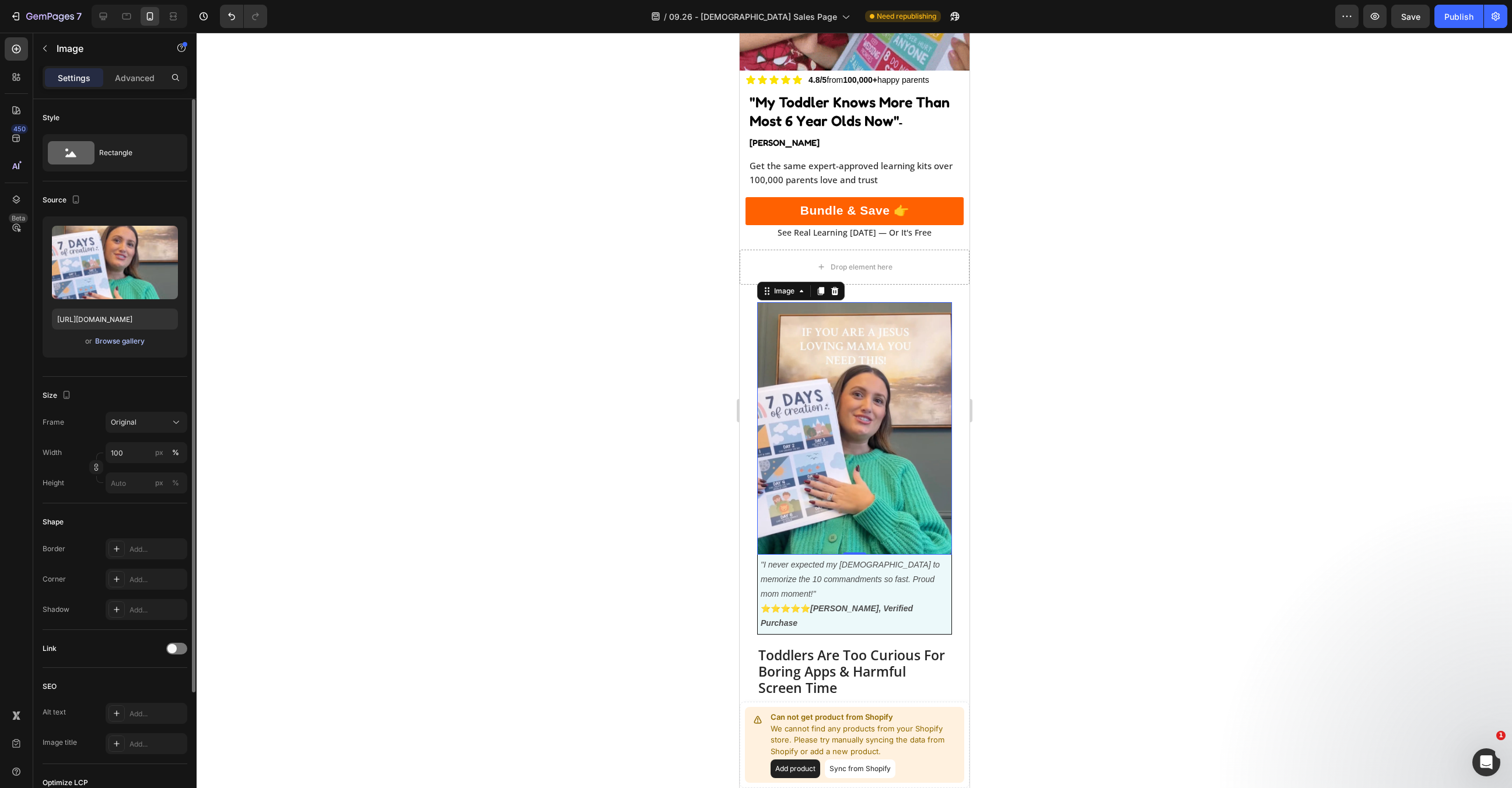
click at [125, 345] on div "Browse gallery" at bounding box center [120, 341] width 50 height 11
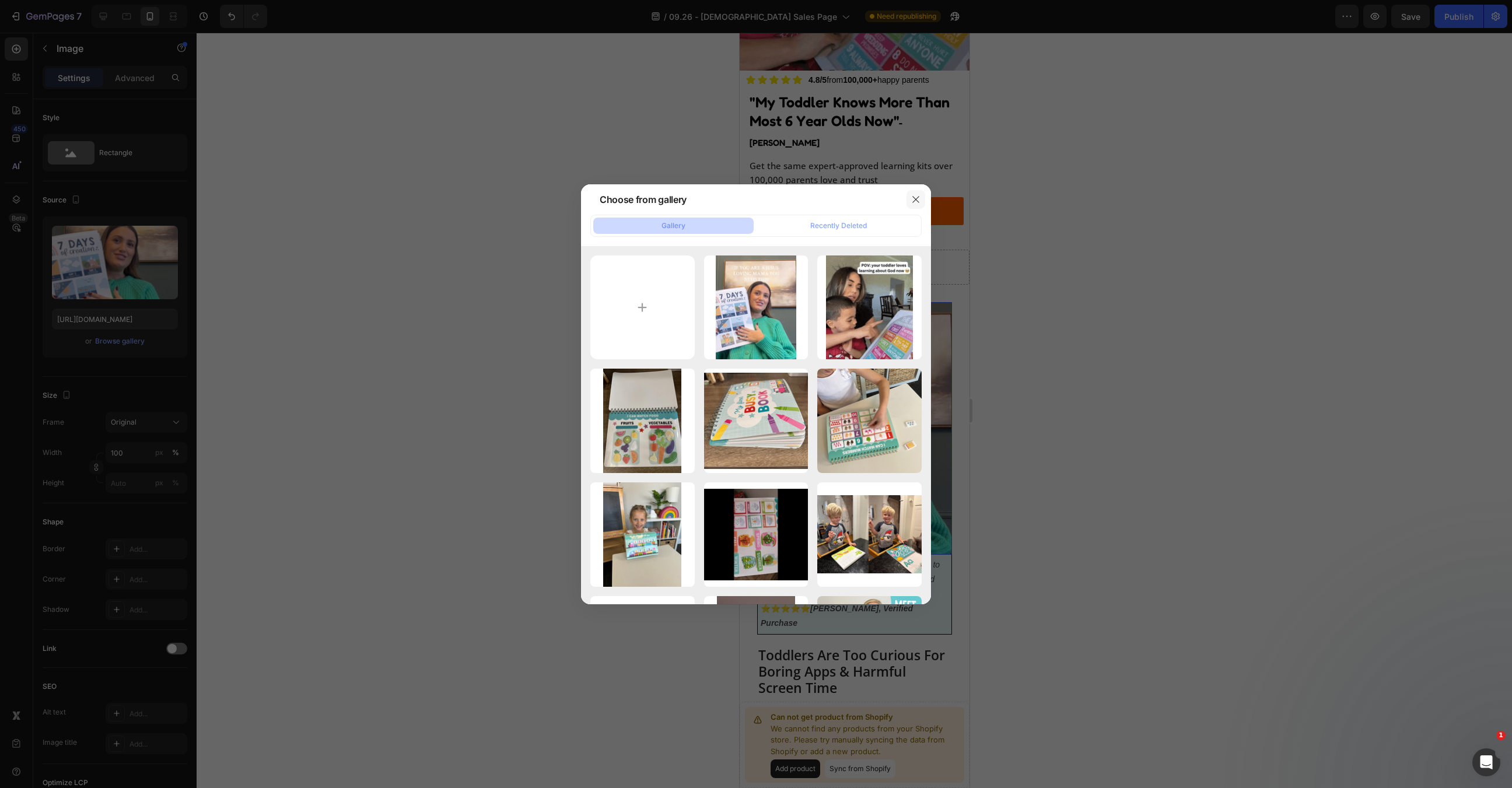
click at [915, 199] on icon "button" at bounding box center [915, 199] width 6 height 6
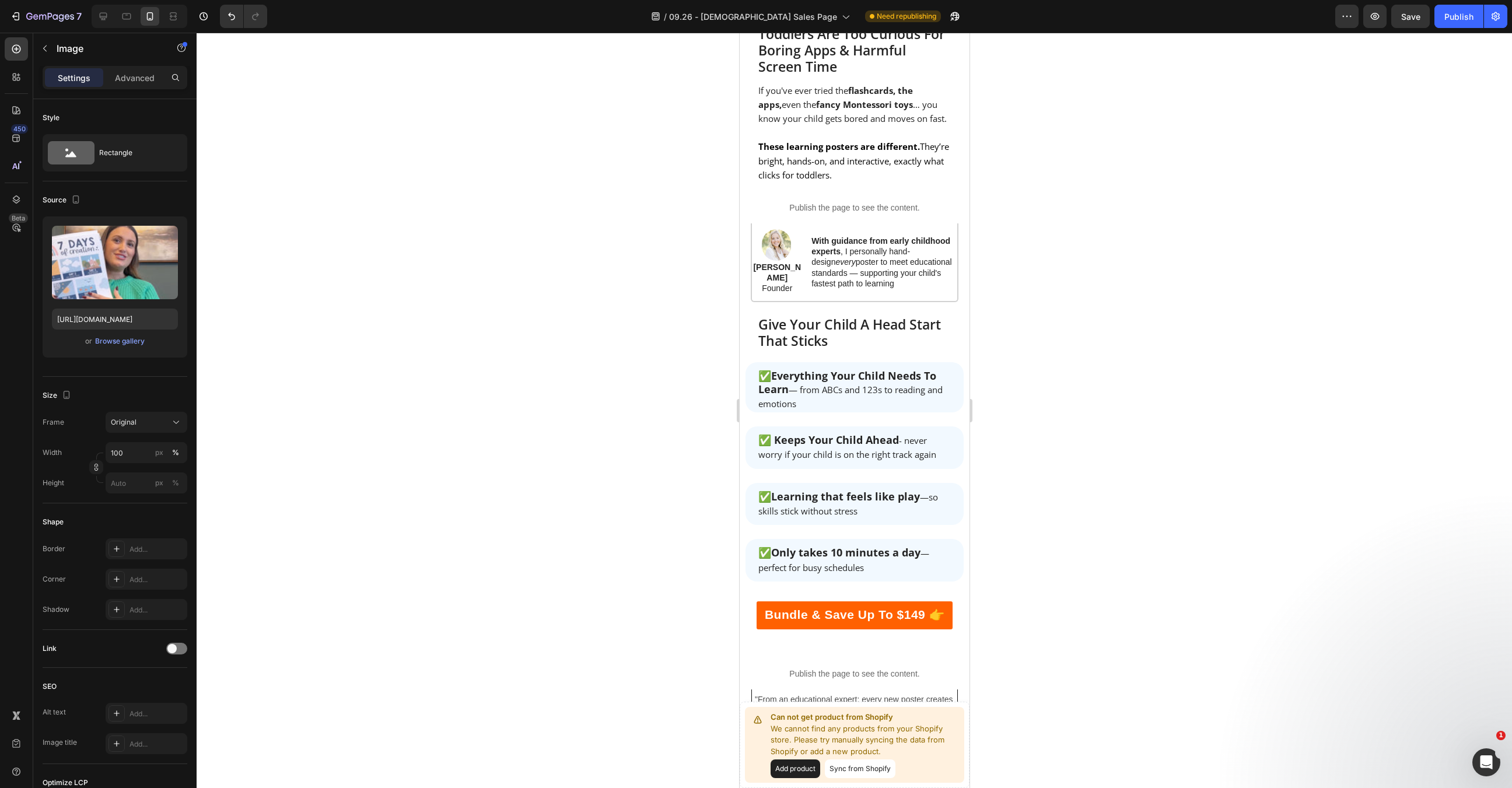
scroll to position [927, 0]
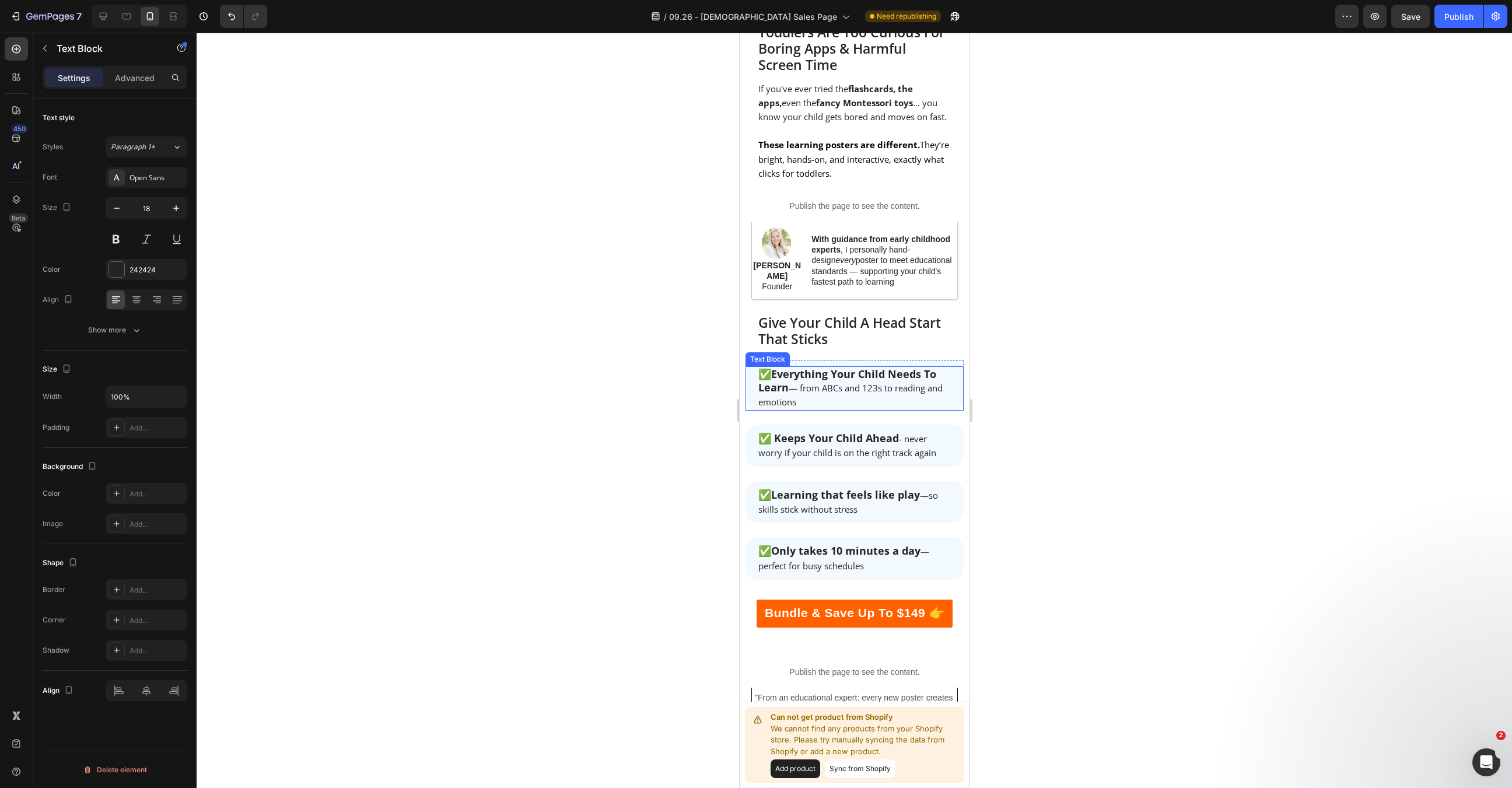
click at [805, 367] on p "✅ Everything Your Child Needs To Learn — from ABCs and 123s to reading and emot…" at bounding box center [854, 388] width 192 height 42
drag, startPoint x: 805, startPoint y: 344, endPoint x: 826, endPoint y: 330, distance: 25.2
click at [826, 367] on p "✅ Everything Your Child Needs To Learn — from ABCs and 123s to reading and emot…" at bounding box center [854, 388] width 192 height 42
drag, startPoint x: 820, startPoint y: 329, endPoint x: 874, endPoint y: 362, distance: 63.3
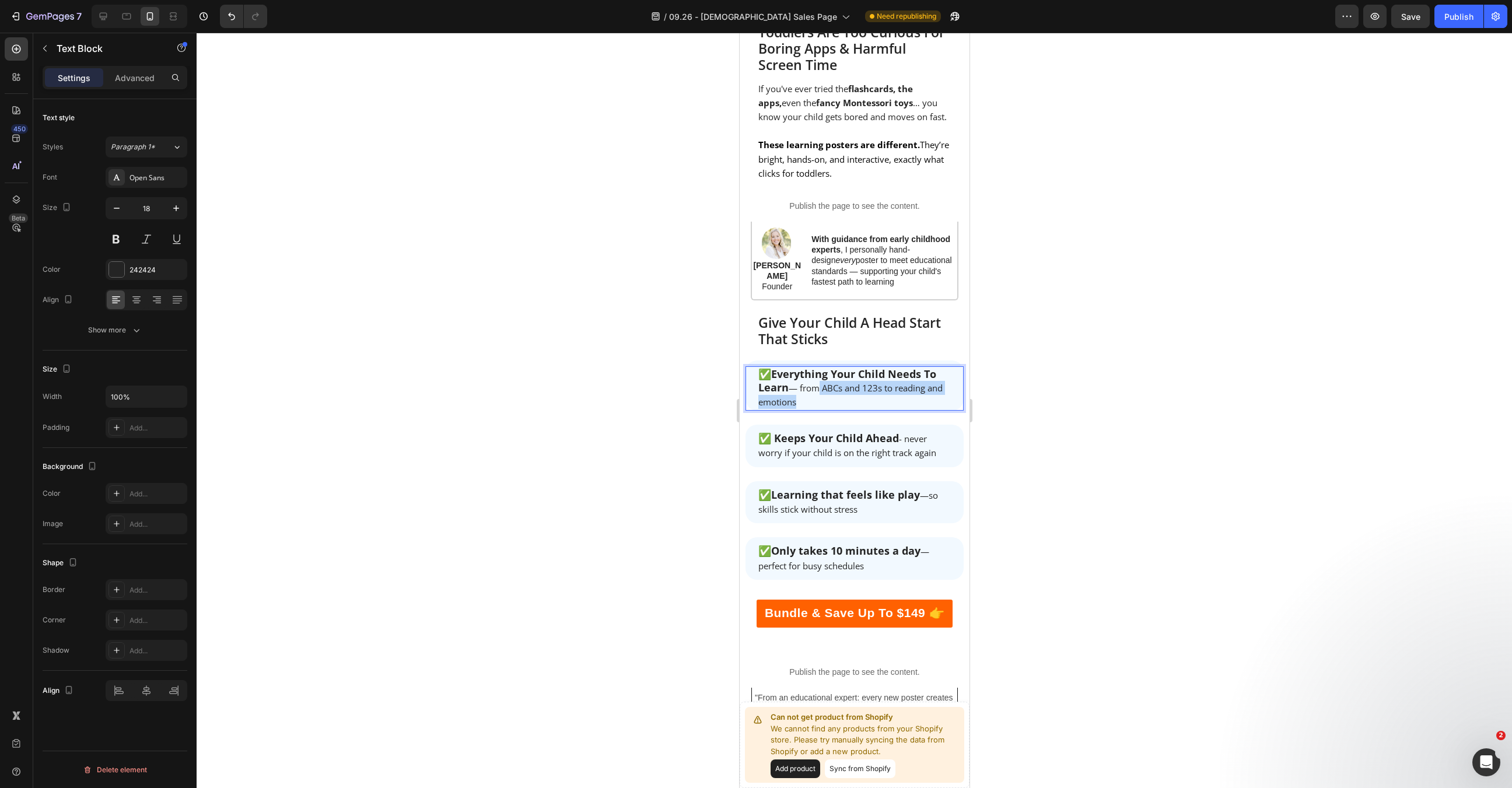
click at [866, 359] on div "Image "I never expected my 2 year old to memorize the 10 commandments so fast. …" at bounding box center [854, 383] width 218 height 1408
click at [1055, 405] on div at bounding box center [854, 410] width 1316 height 755
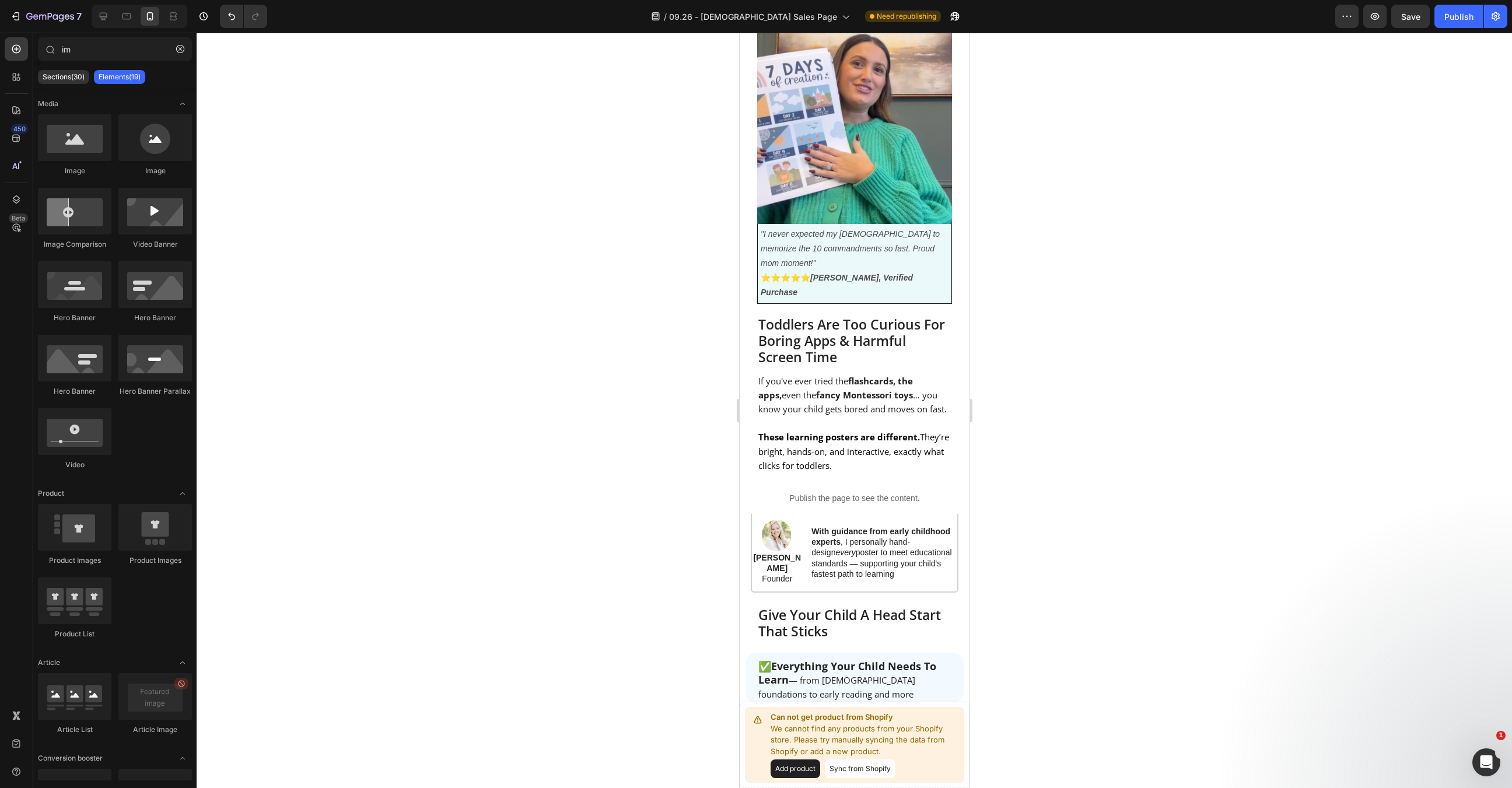
scroll to position [637, 0]
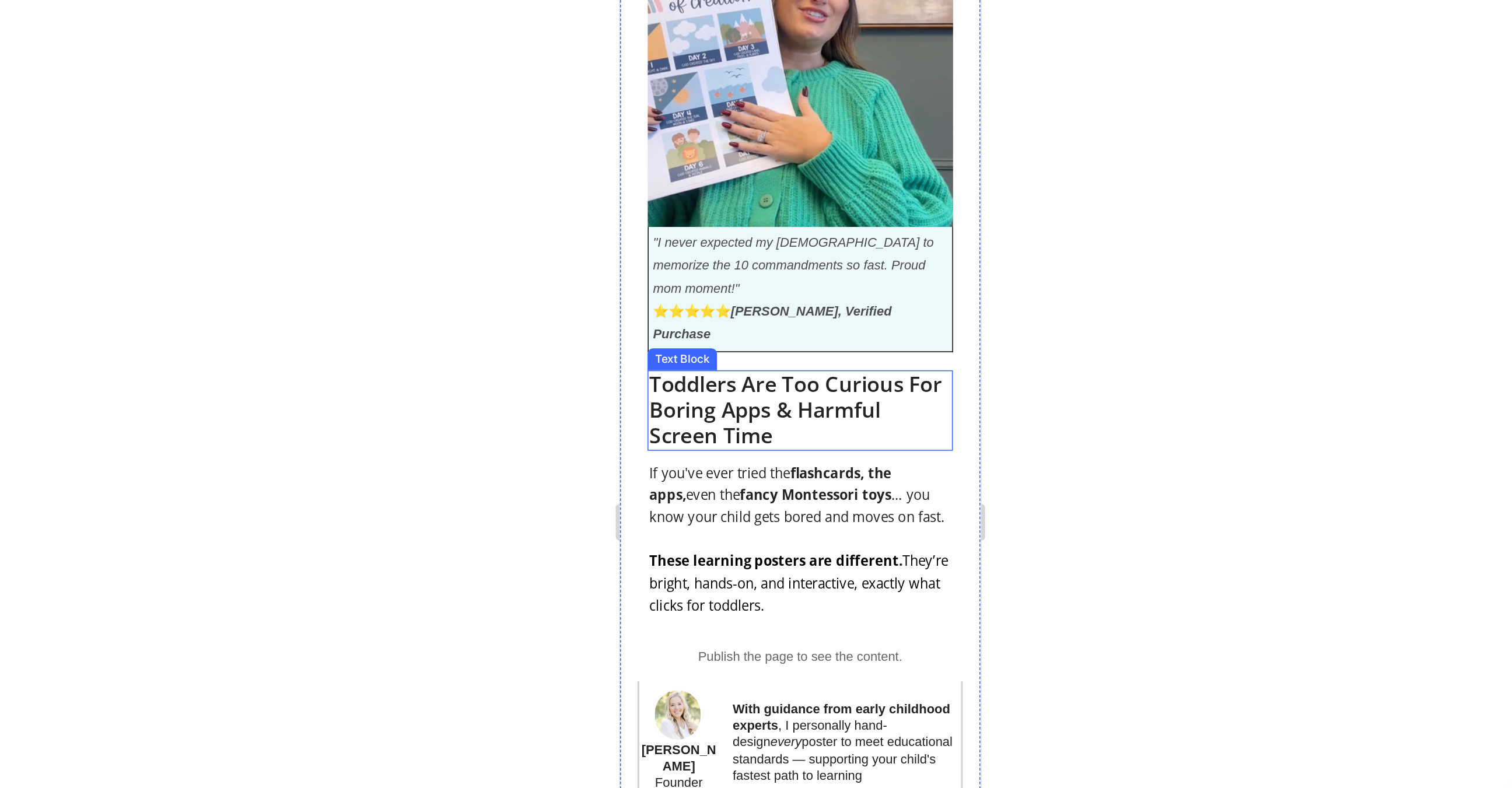
click at [748, 210] on span "Toddlers Are Too Curious For Boring Apps & Harmful Screen Time" at bounding box center [732, 236] width 187 height 51
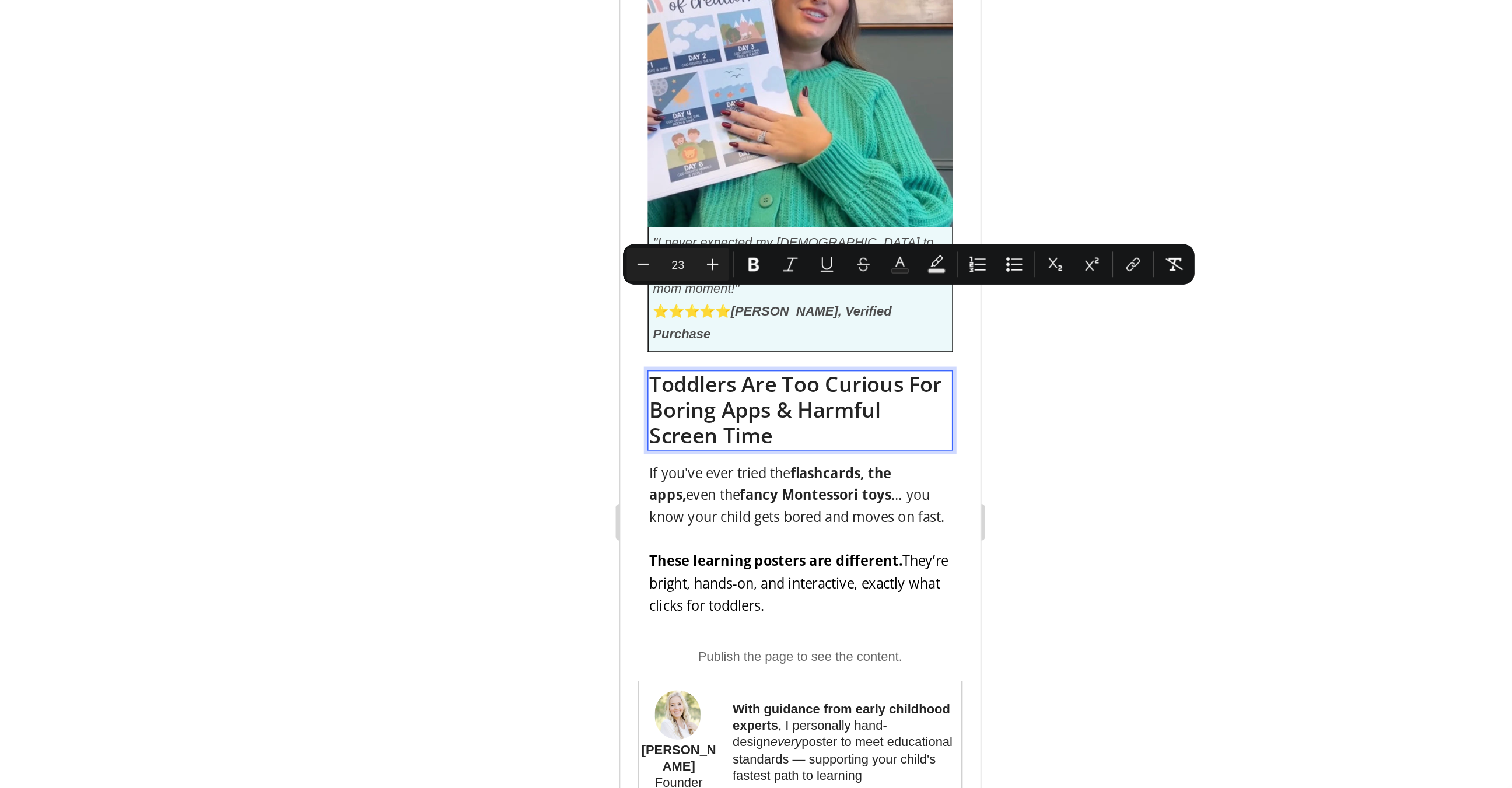
click at [742, 210] on span "Toddlers Are Too Curious For Boring Apps & Harmful Screen Time" at bounding box center [732, 236] width 187 height 51
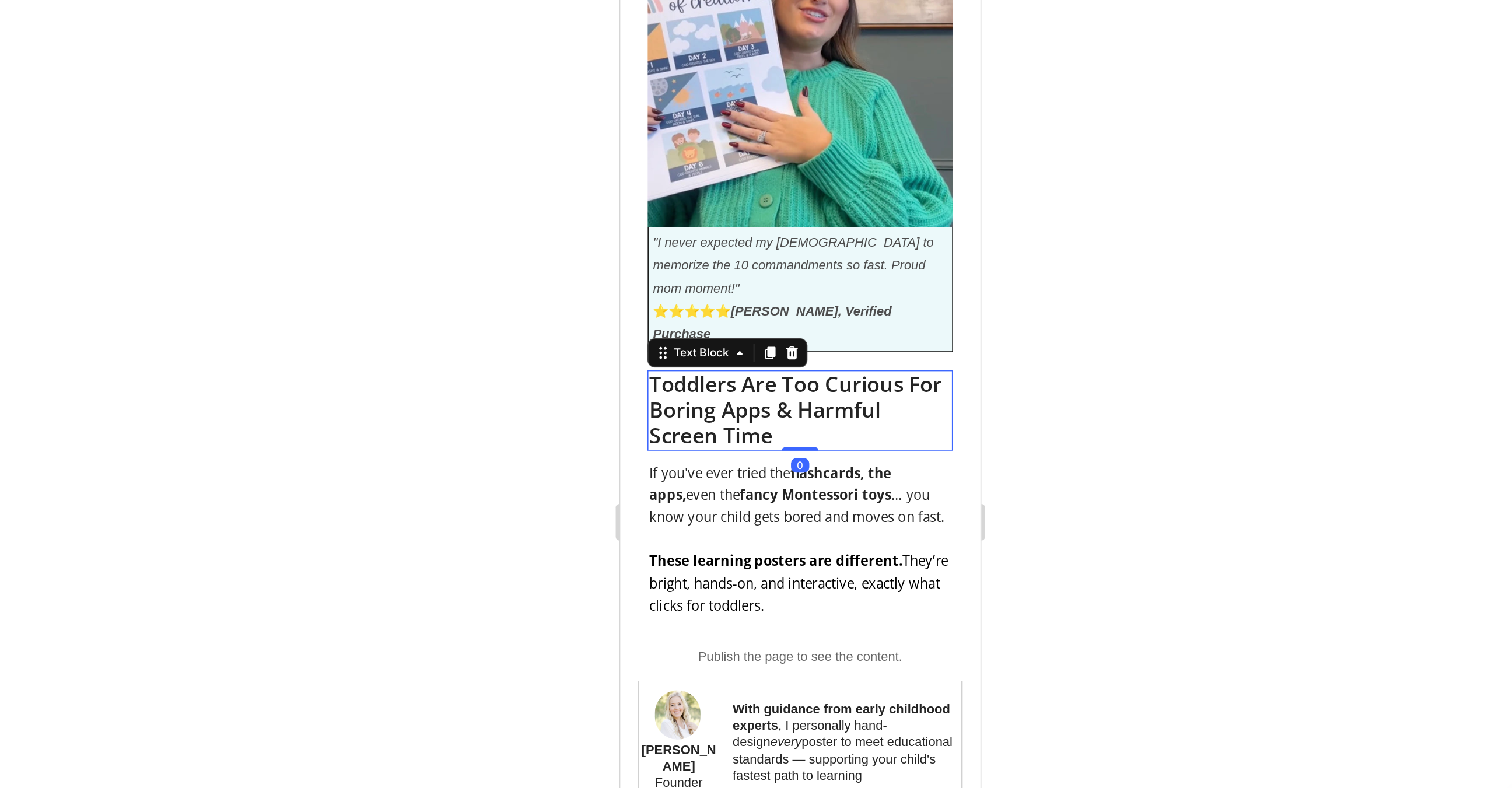
click at [1028, 303] on div at bounding box center [854, 410] width 1316 height 755
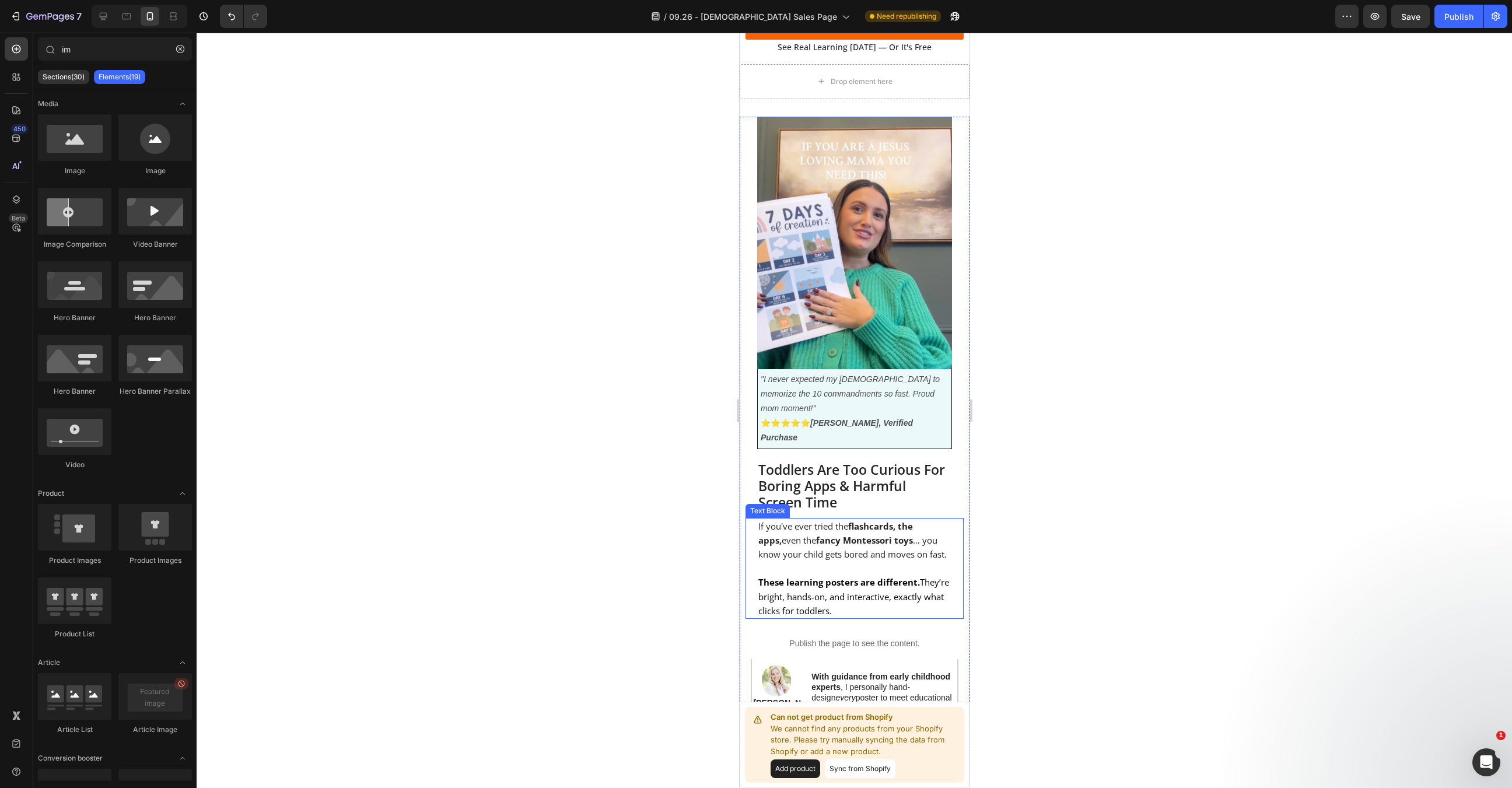
scroll to position [489, 0]
click at [856, 535] on strong "fancy Montessori toys" at bounding box center [864, 541] width 97 height 12
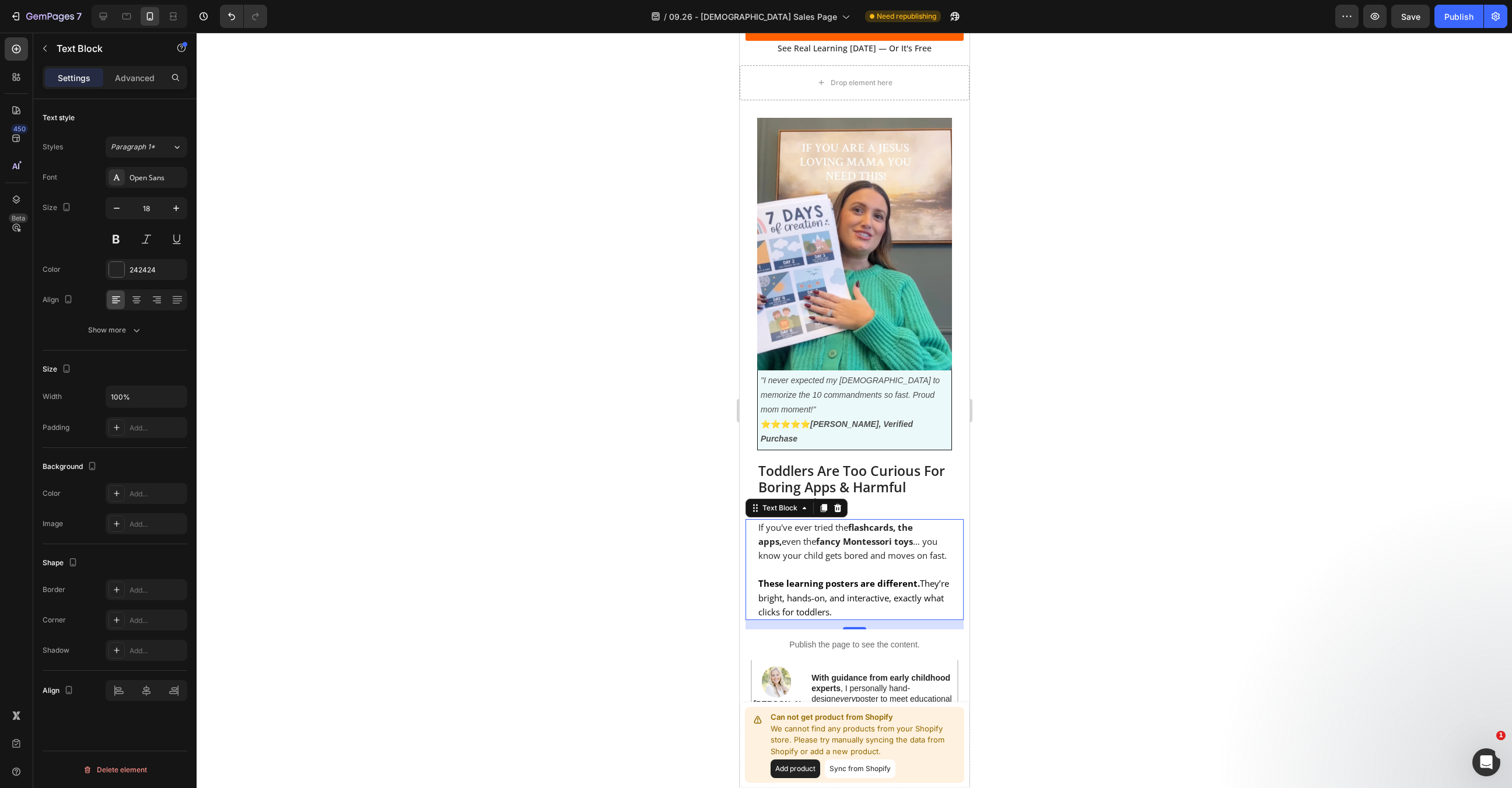
click at [887, 520] on p "If you've ever tried the flashcards, the apps, even the fancy Montessori toys ……" at bounding box center [854, 542] width 192 height 42
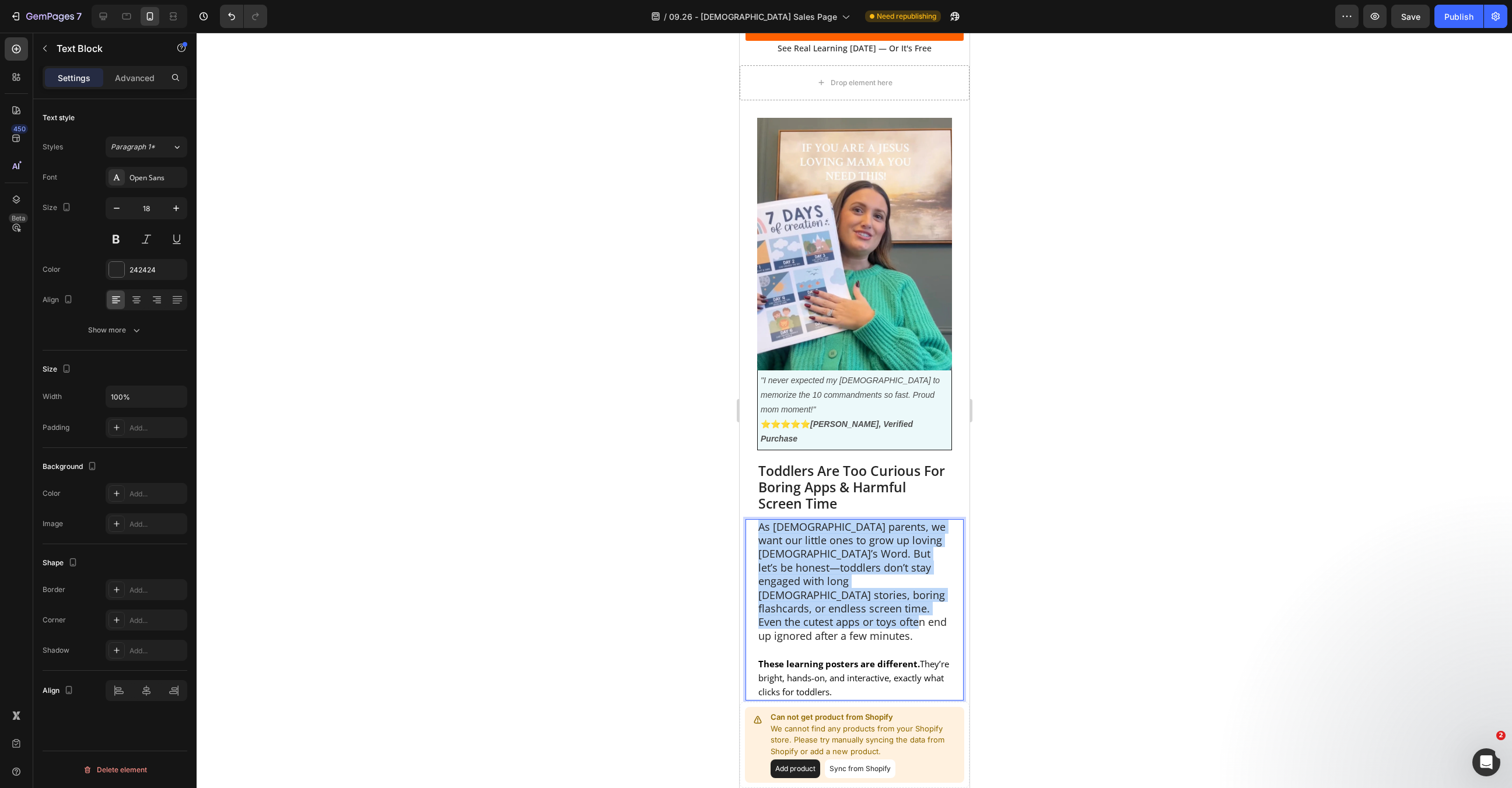
drag, startPoint x: 929, startPoint y: 560, endPoint x: 713, endPoint y: 441, distance: 246.6
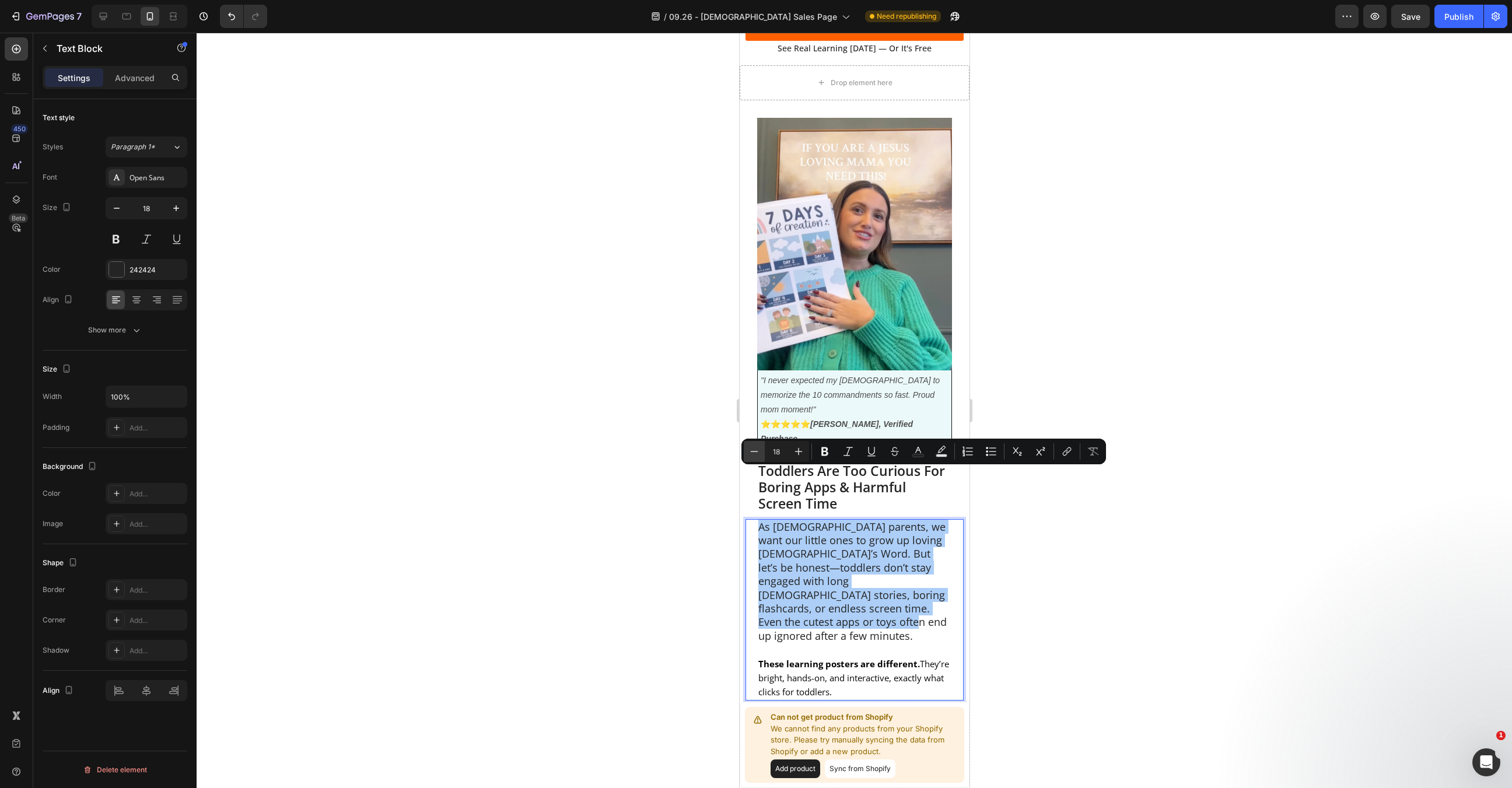
click at [753, 452] on icon "Editor contextual toolbar" at bounding box center [754, 451] width 12 height 12
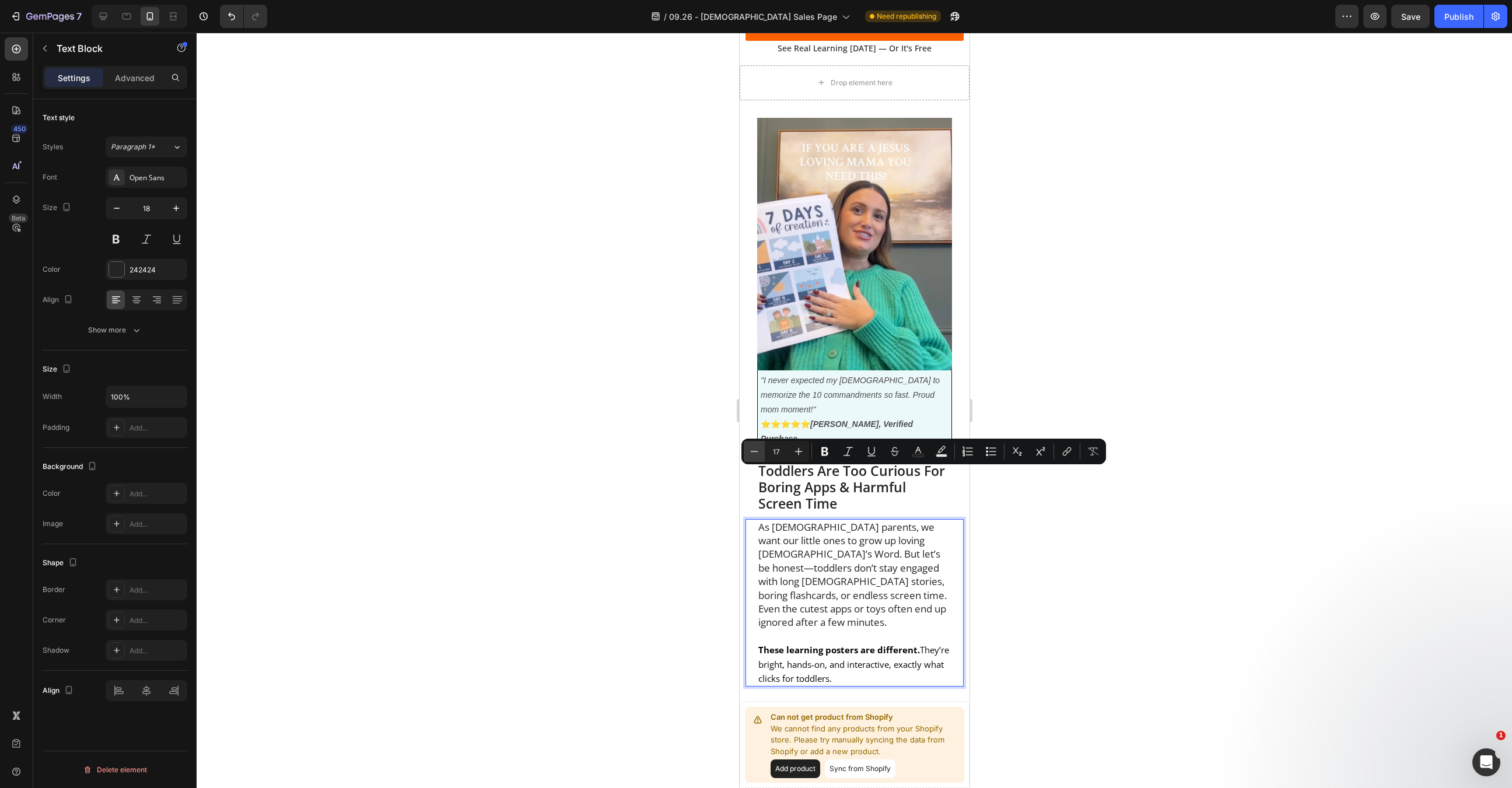
click at [753, 452] on icon "Editor contextual toolbar" at bounding box center [754, 451] width 12 height 12
type input "16"
click at [848, 529] on span "As Christian parents, we want our little ones to grow up loving God’s Word. But…" at bounding box center [853, 577] width 191 height 113
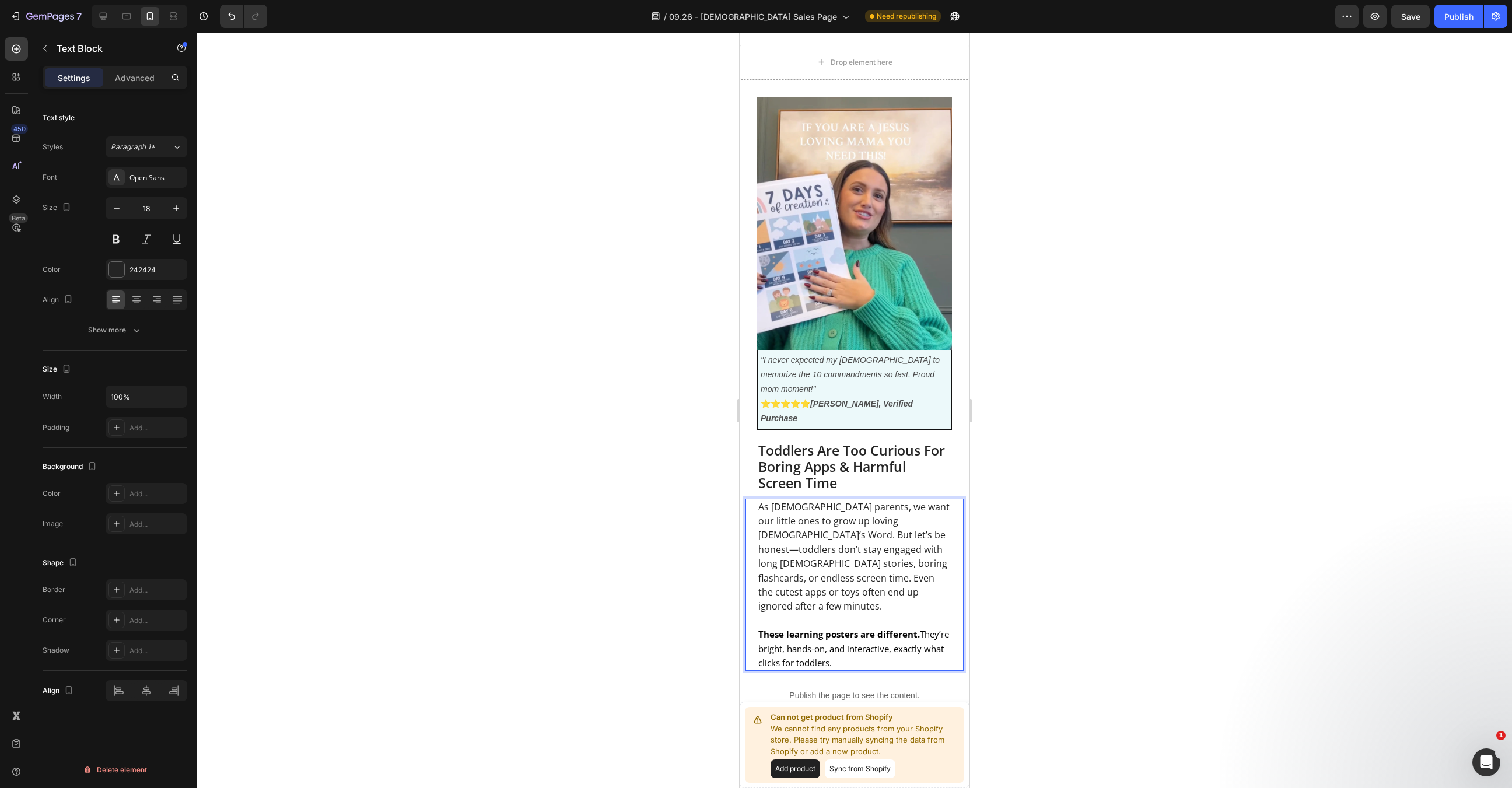
scroll to position [513, 0]
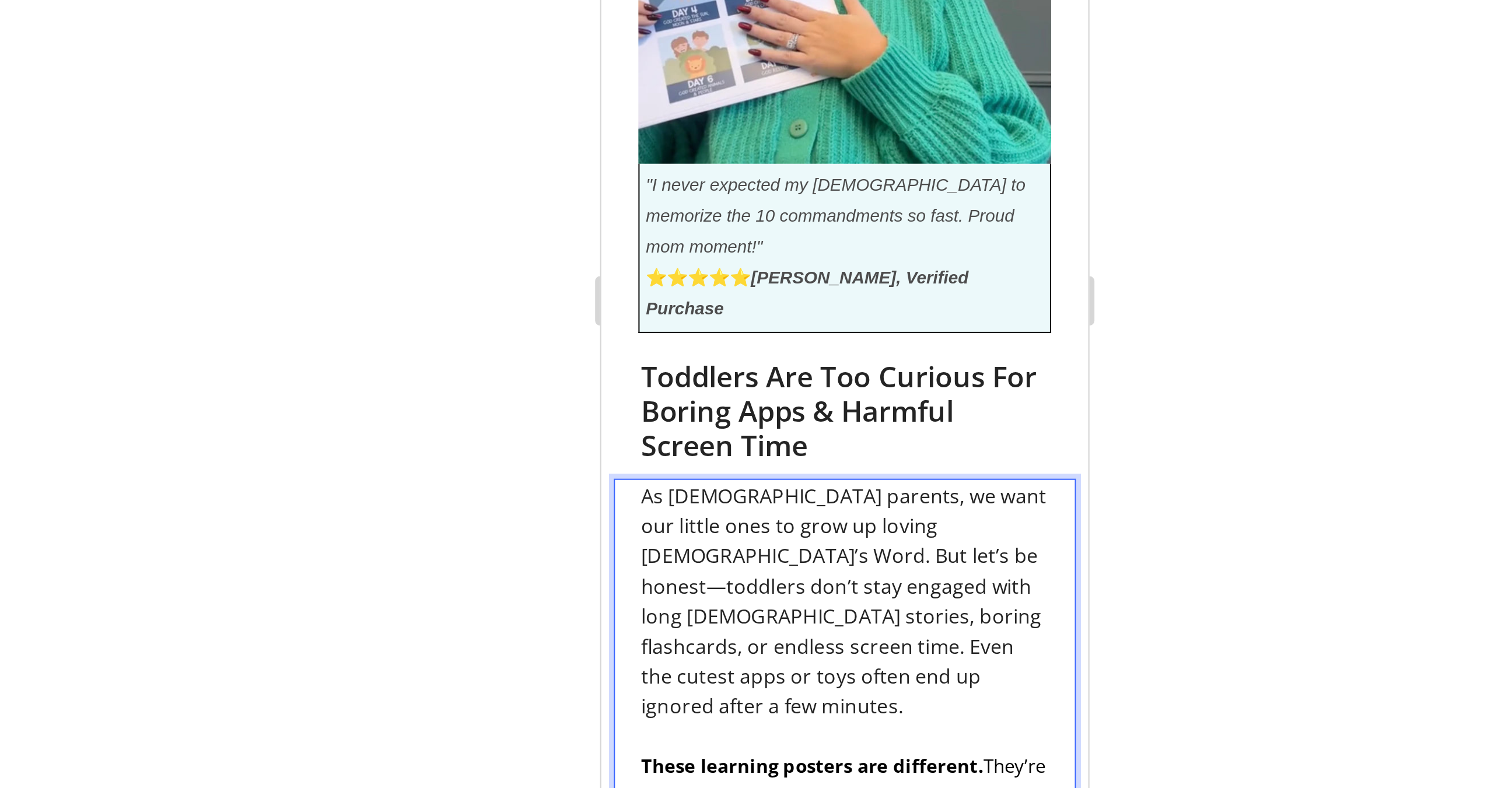
click at [752, 0] on span "As Christian parents, we want our little ones to grow up loving God’s Word. But…" at bounding box center [714, 20] width 191 height 113
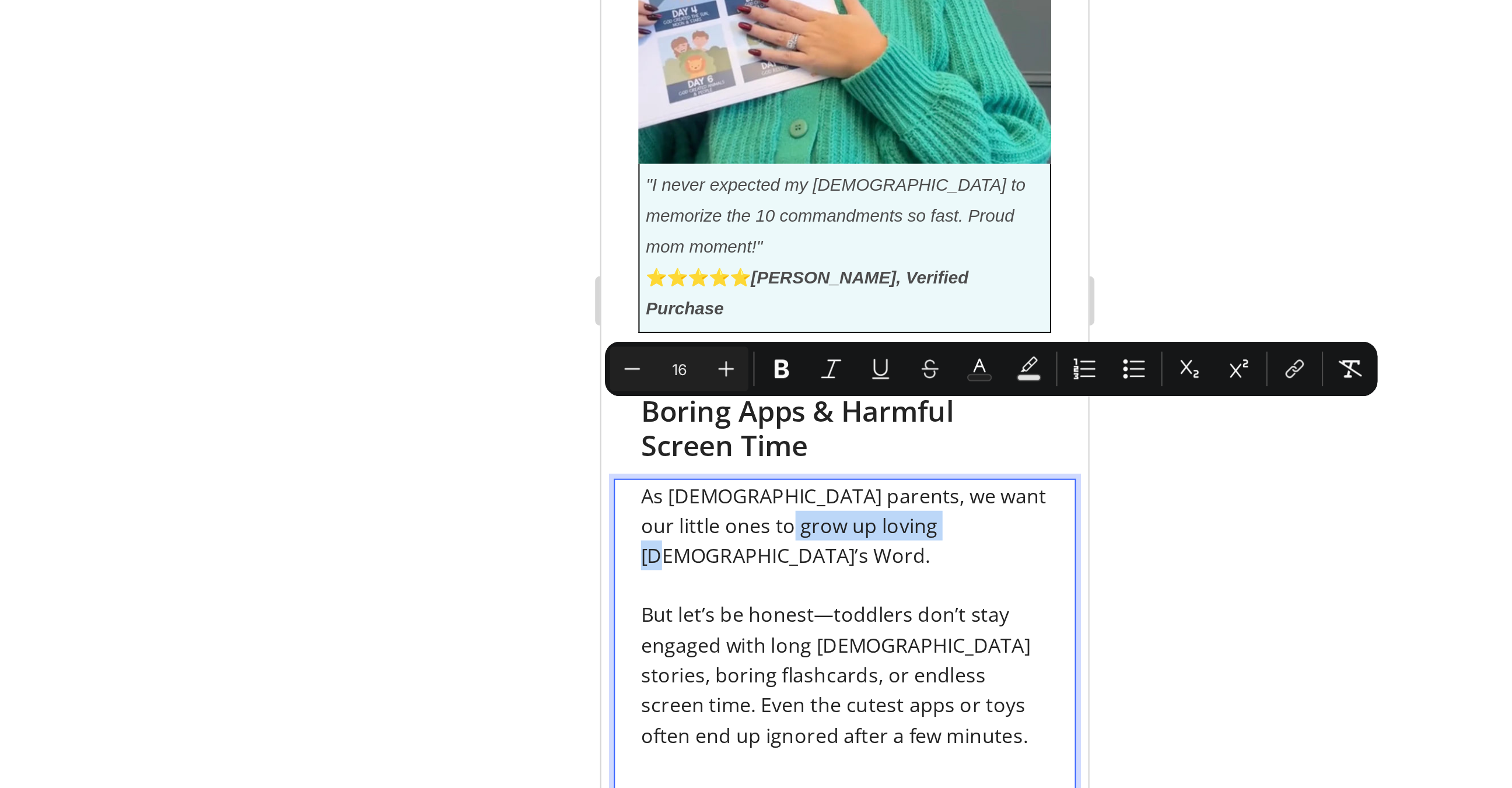
drag, startPoint x: 750, startPoint y: -67, endPoint x: 669, endPoint y: -65, distance: 81.0
drag, startPoint x: 823, startPoint y: 447, endPoint x: 97, endPoint y: 441, distance: 726.0
click at [823, 447] on icon "Editor contextual toolbar" at bounding box center [825, 443] width 7 height 9
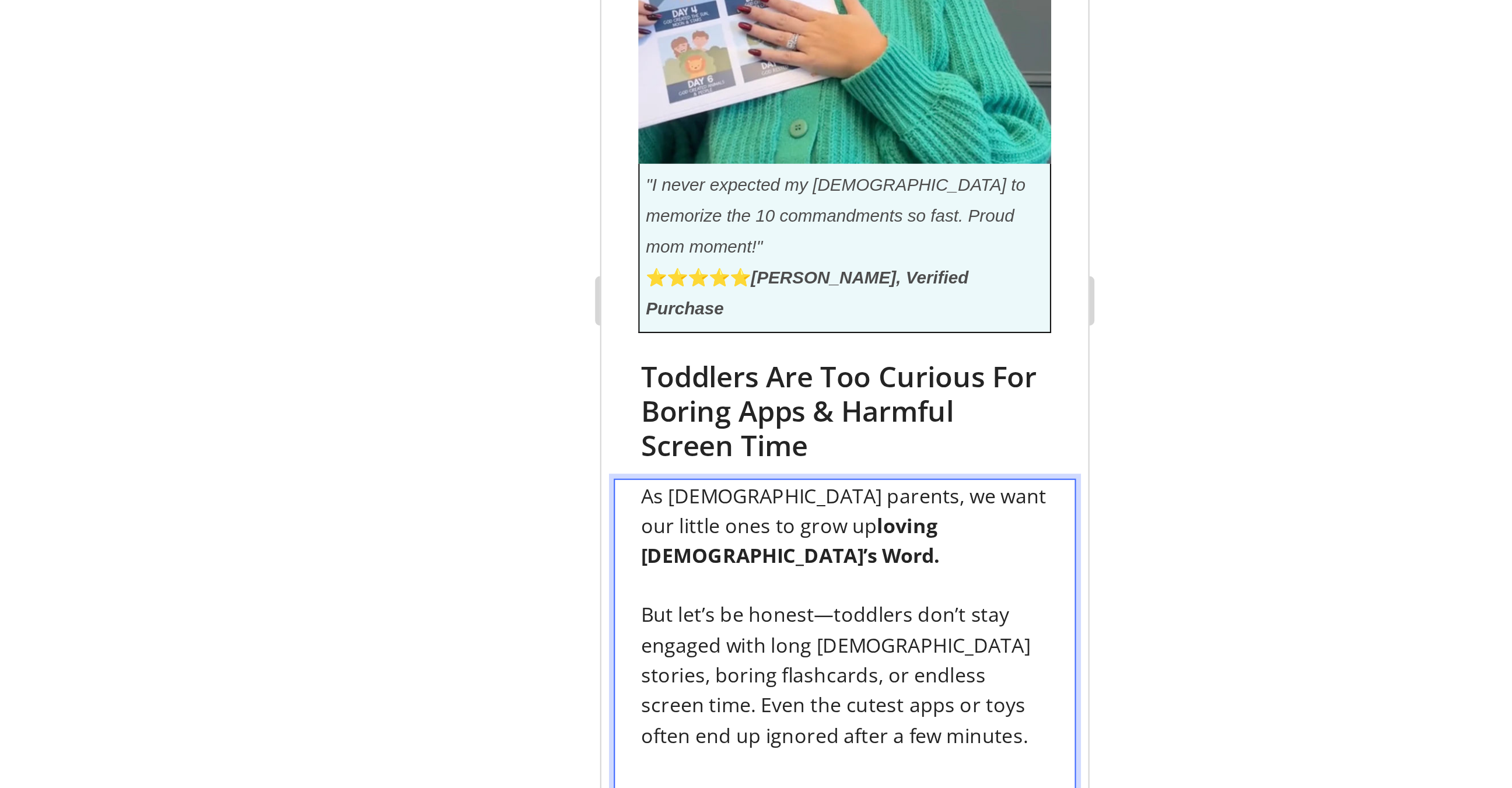
scroll to position [531, 0]
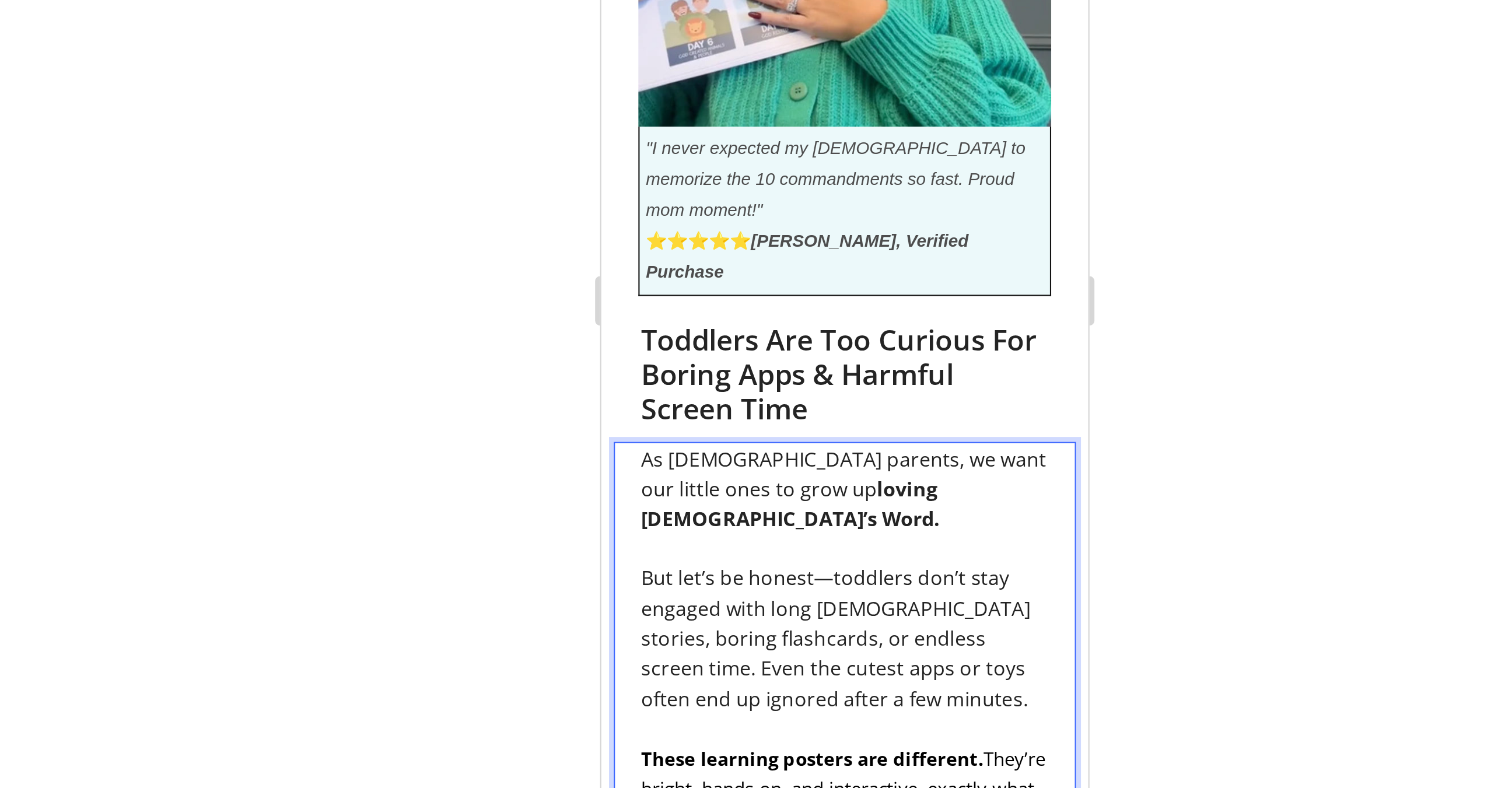
click at [711, 2] on span "But let’s be honest—toddlers don’t stay engaged with long Bible stories, boring…" at bounding box center [711, 37] width 184 height 70
drag, startPoint x: 679, startPoint y: -41, endPoint x: 752, endPoint y: -37, distance: 73.1
click at [752, 2] on span "But let’s be honest—toddlers don’t stay engaged with long Bible stories, boring…" at bounding box center [711, 37] width 184 height 70
click at [767, 2] on span "But let’s be honest—toddlers don’t stay engaged with long Bible stories, boring…" at bounding box center [711, 37] width 184 height 70
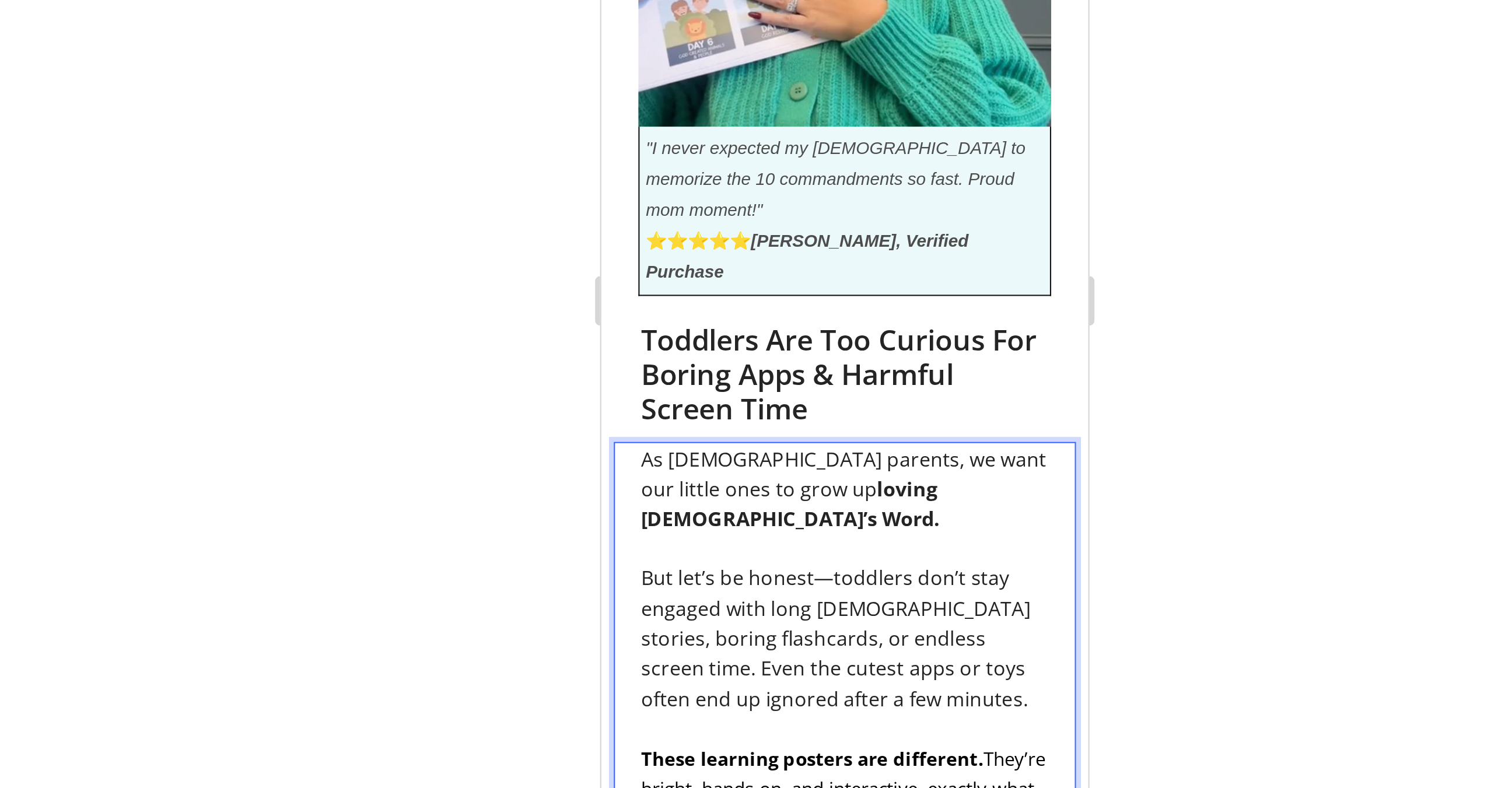
click at [772, 2] on span "But let’s be honest—toddlers don’t stay engaged with long Bible stories, boring…" at bounding box center [711, 37] width 184 height 70
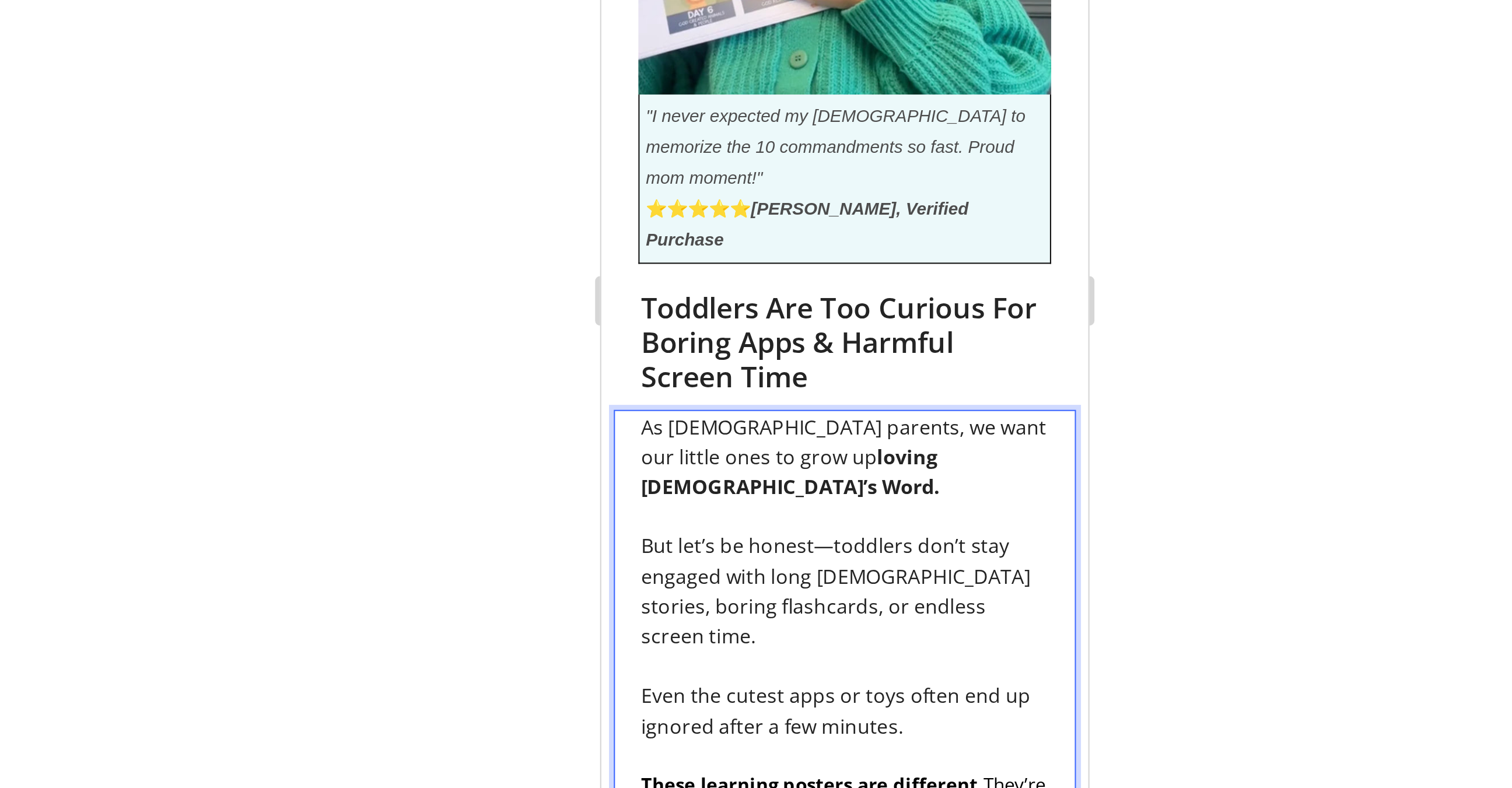
scroll to position [567, 0]
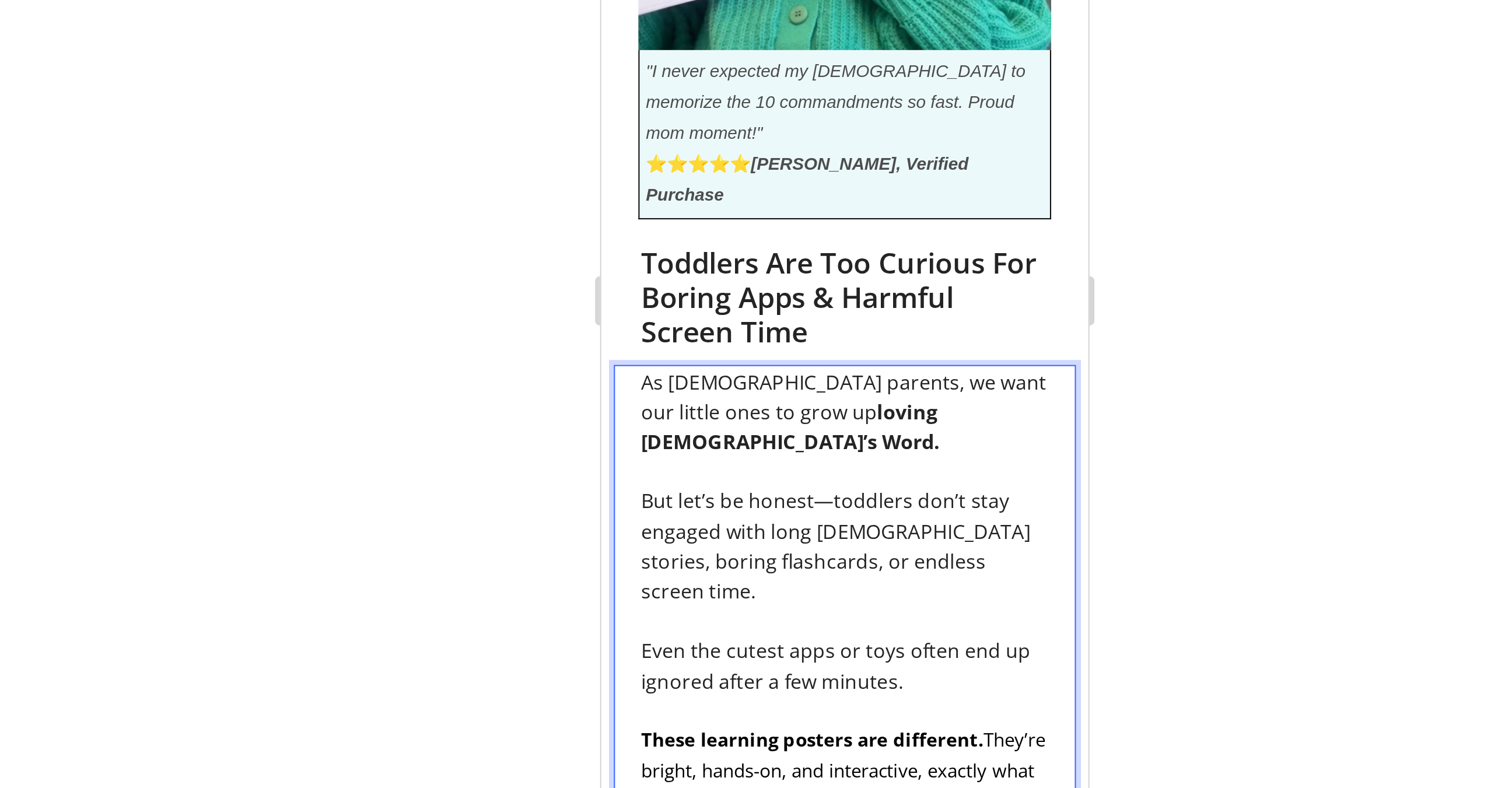
click at [704, 78] on p "These learning posters are different. They’re bright, hands-on, and interactive…" at bounding box center [715, 100] width 192 height 42
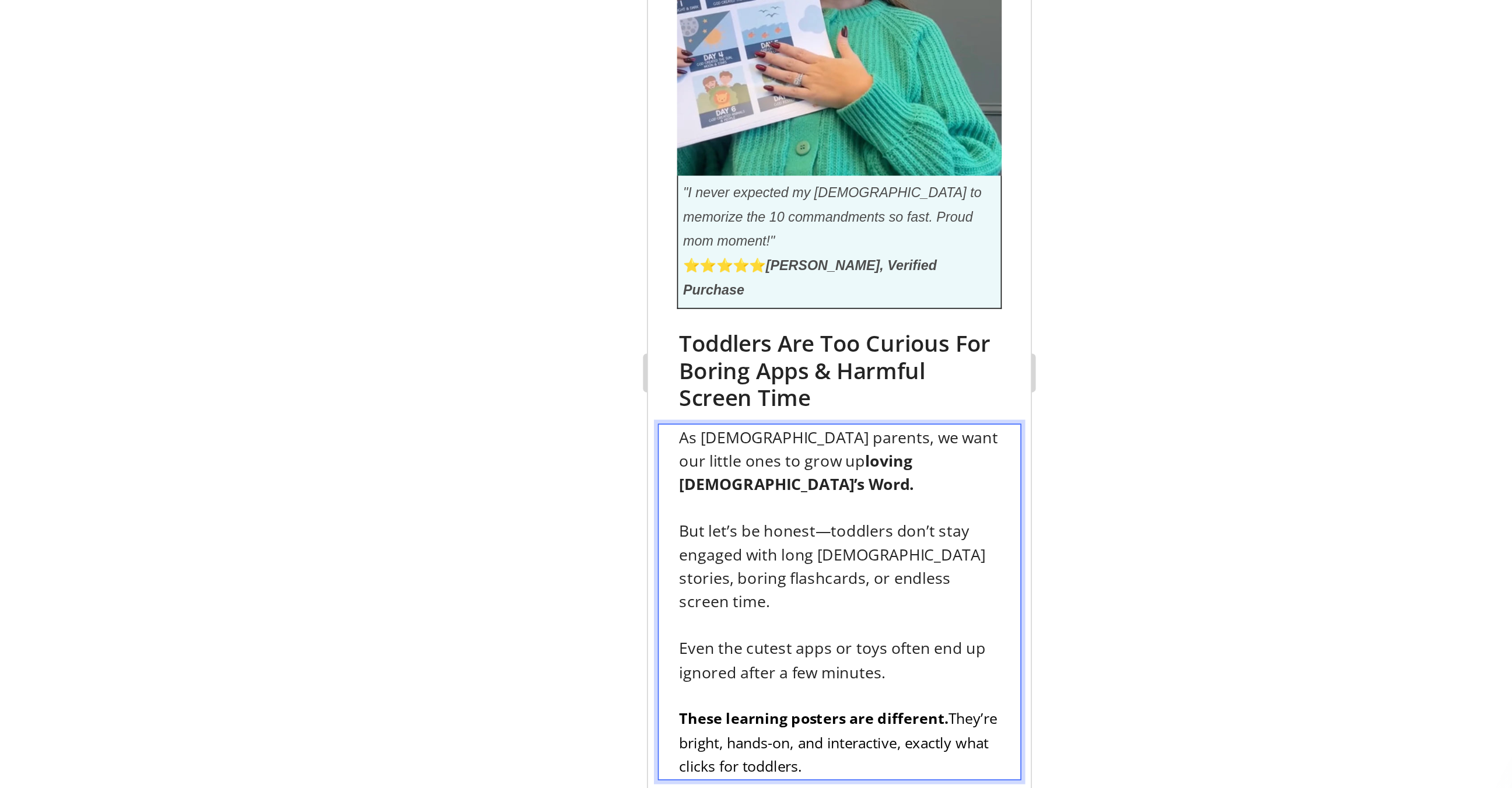
click at [753, 280] on span "Even the cutest apps or toys often end up ignored after a few minutes." at bounding box center [757, 293] width 184 height 27
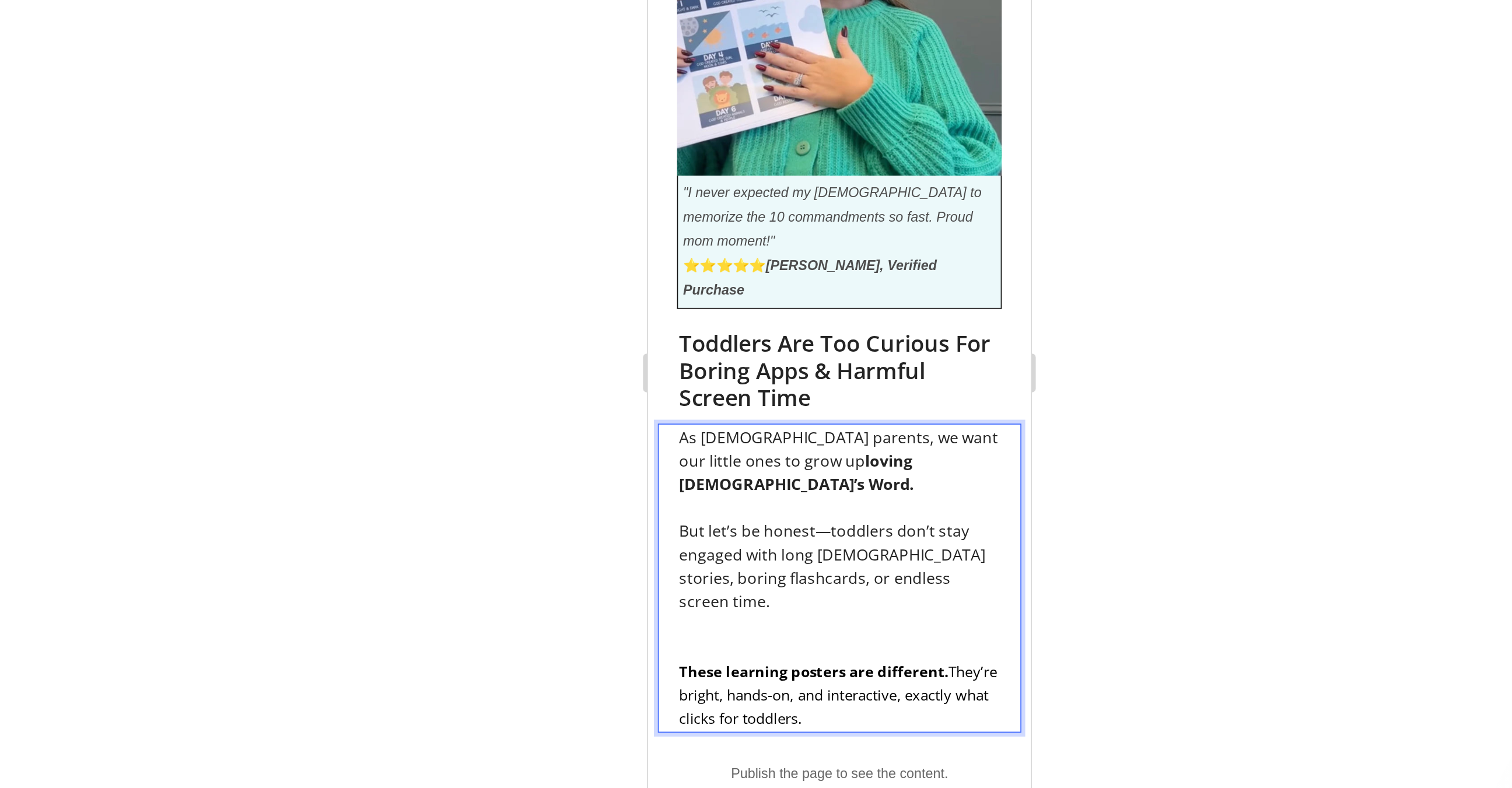
click at [737, 279] on p "Rich Text Editor. Editing area: main" at bounding box center [762, 286] width 192 height 14
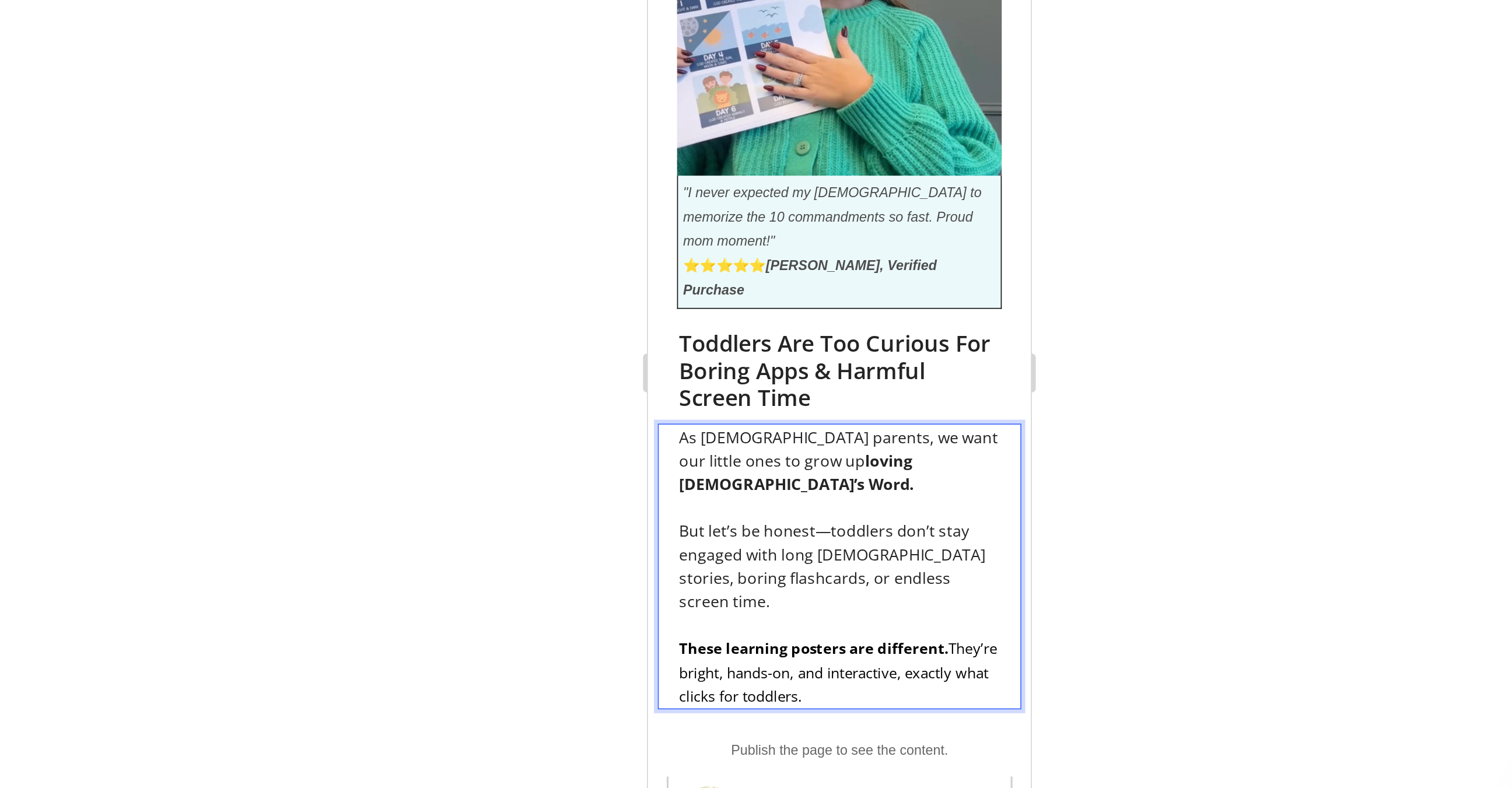
click at [1009, 482] on div at bounding box center [854, 410] width 1316 height 755
click at [816, 209] on span "But let’s be honest—toddlers don’t stay engaged with long Bible stories, boring…" at bounding box center [757, 237] width 184 height 55
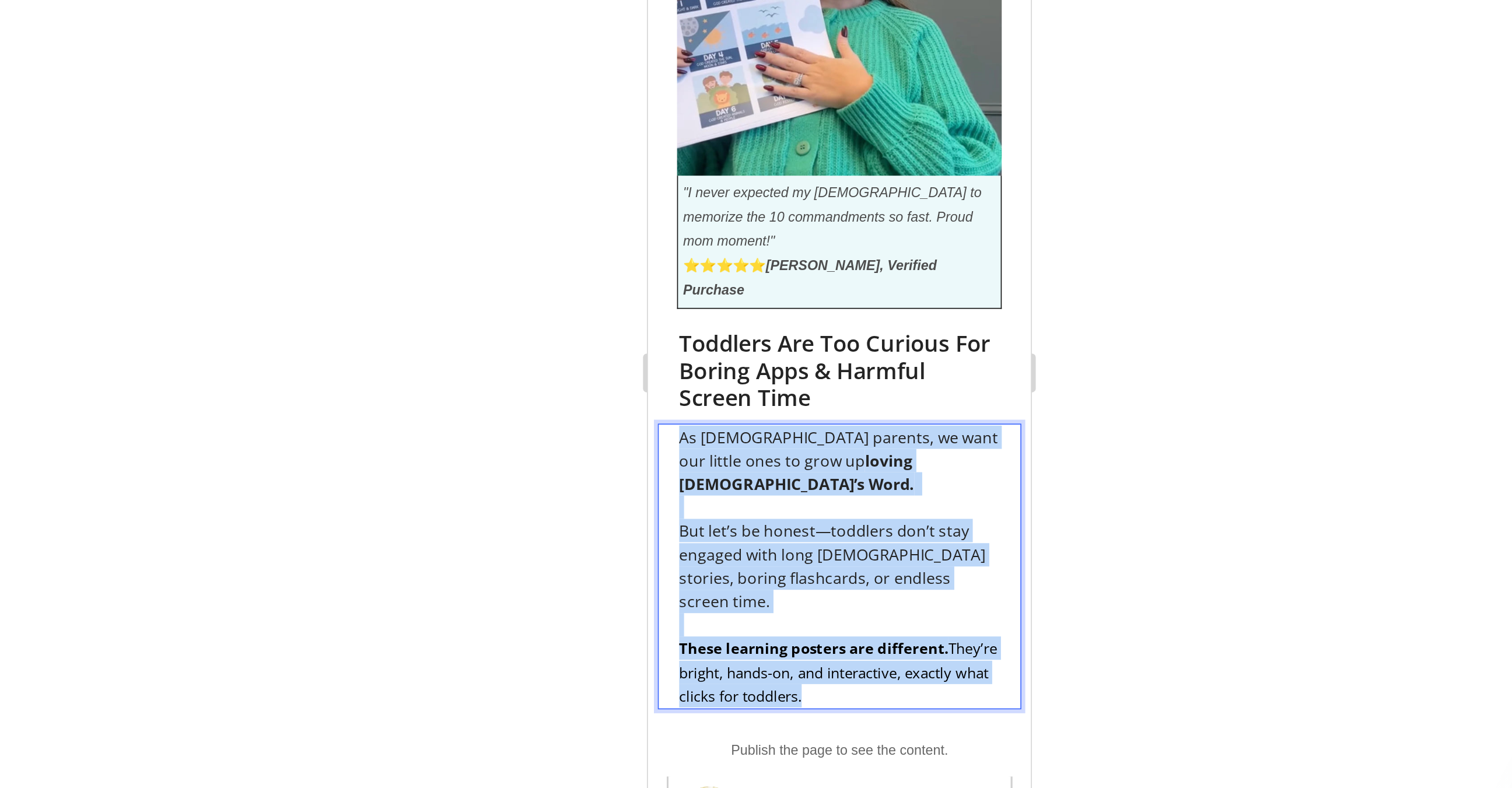
drag, startPoint x: 783, startPoint y: 235, endPoint x: 641, endPoint y: 93, distance: 200.8
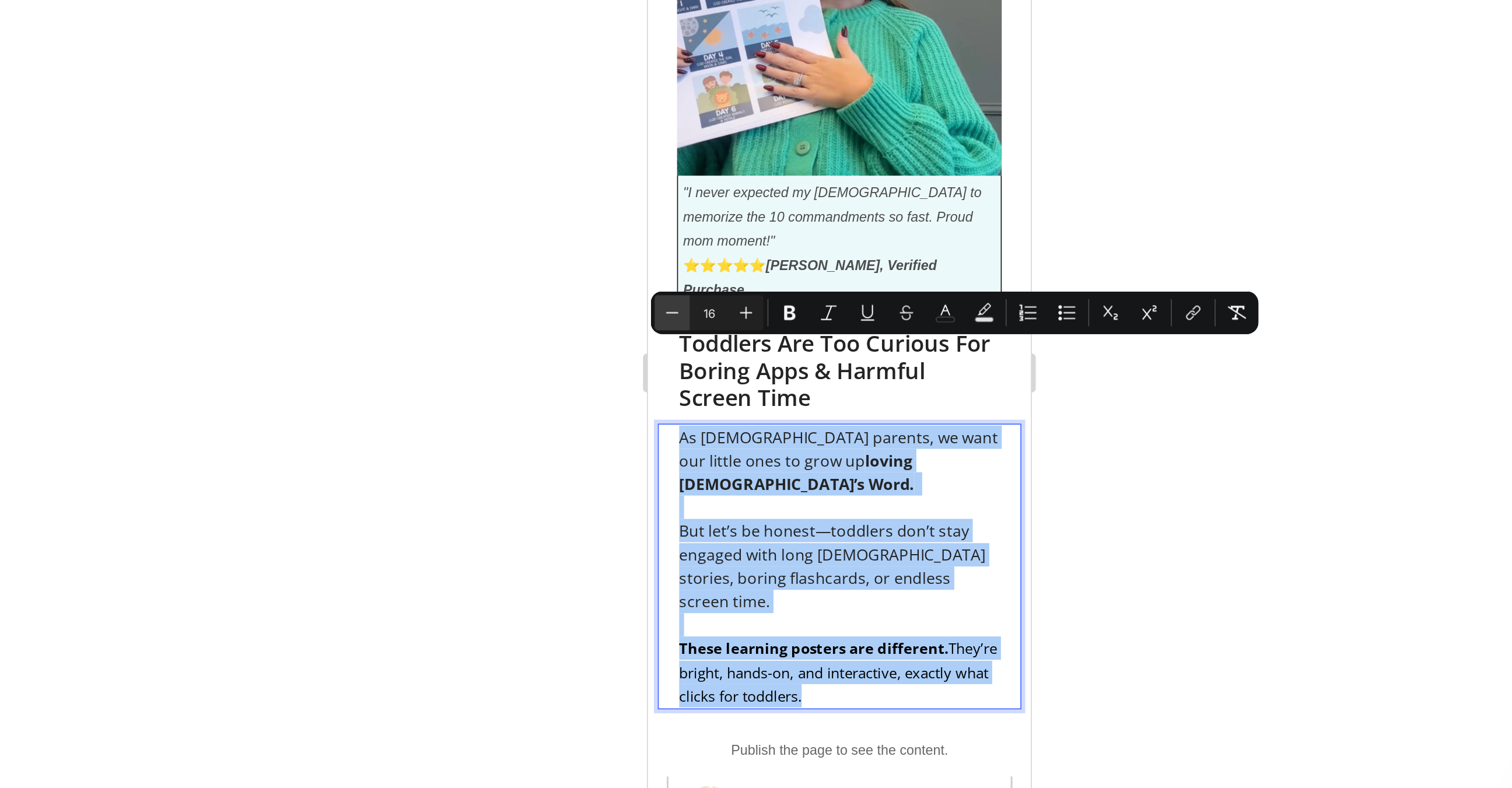
click at [761, 373] on button "Minus" at bounding box center [755, 375] width 21 height 21
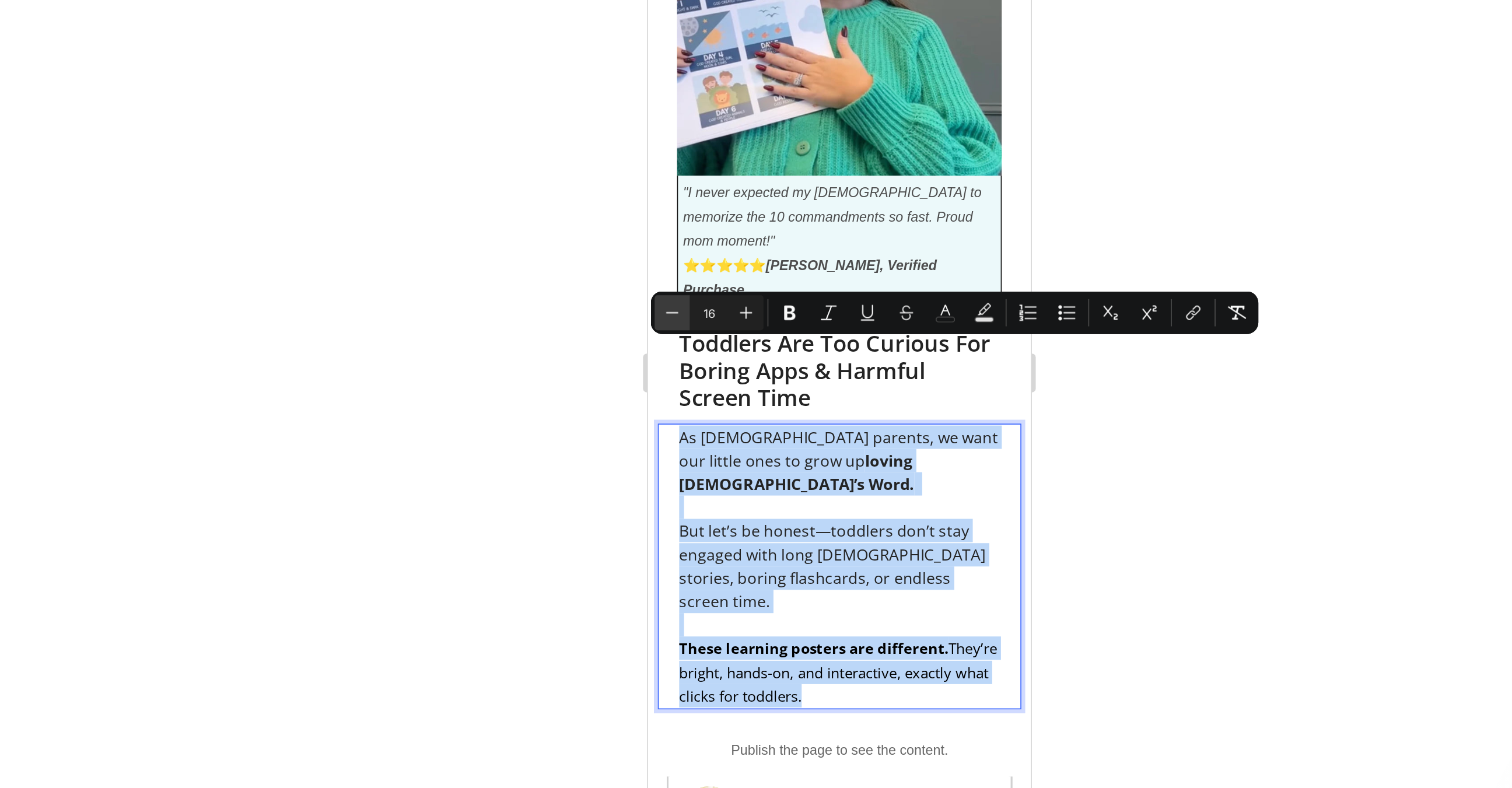
type input "15"
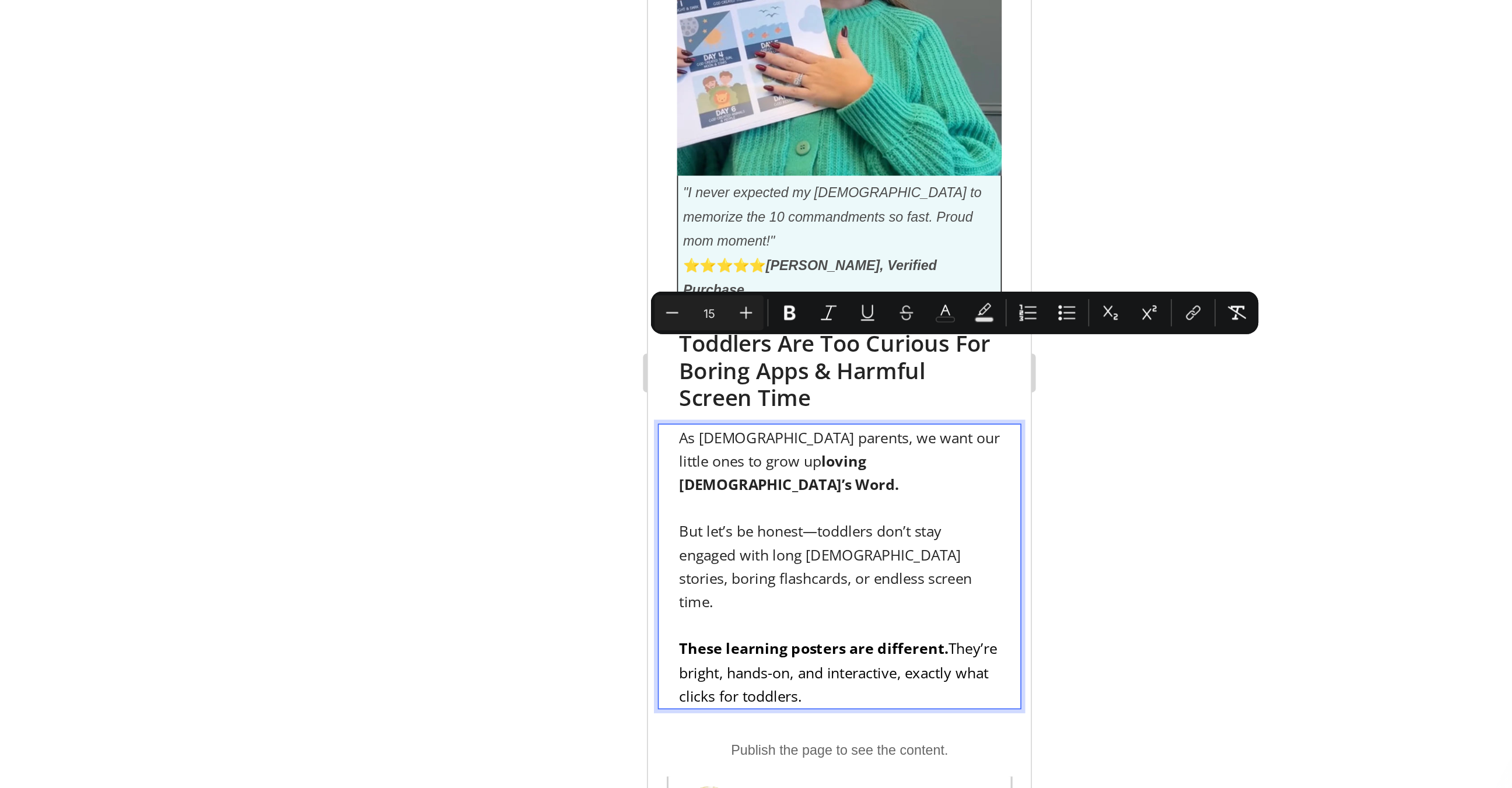
click at [1013, 458] on div at bounding box center [854, 410] width 1316 height 755
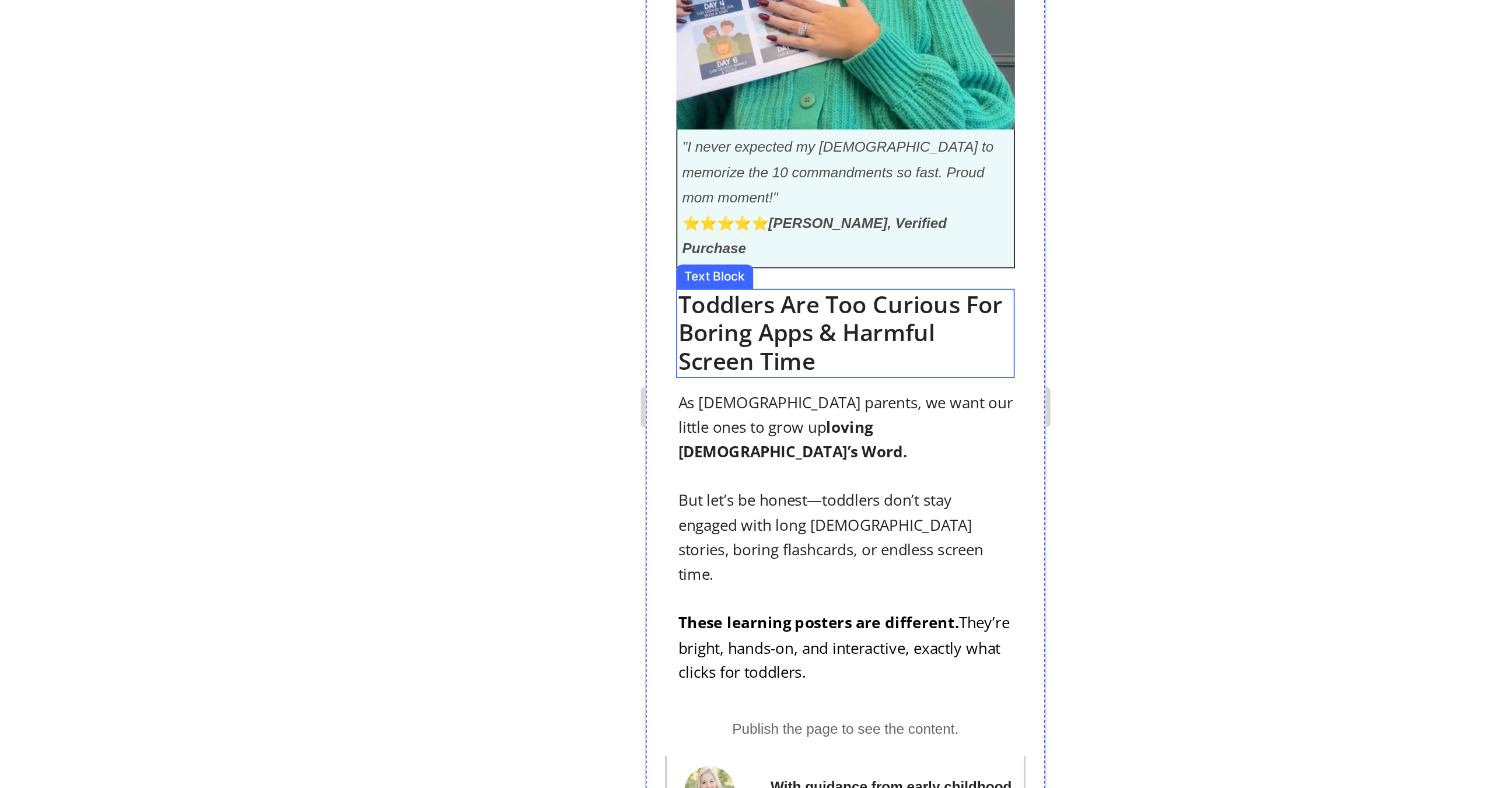
scroll to position [619, 0]
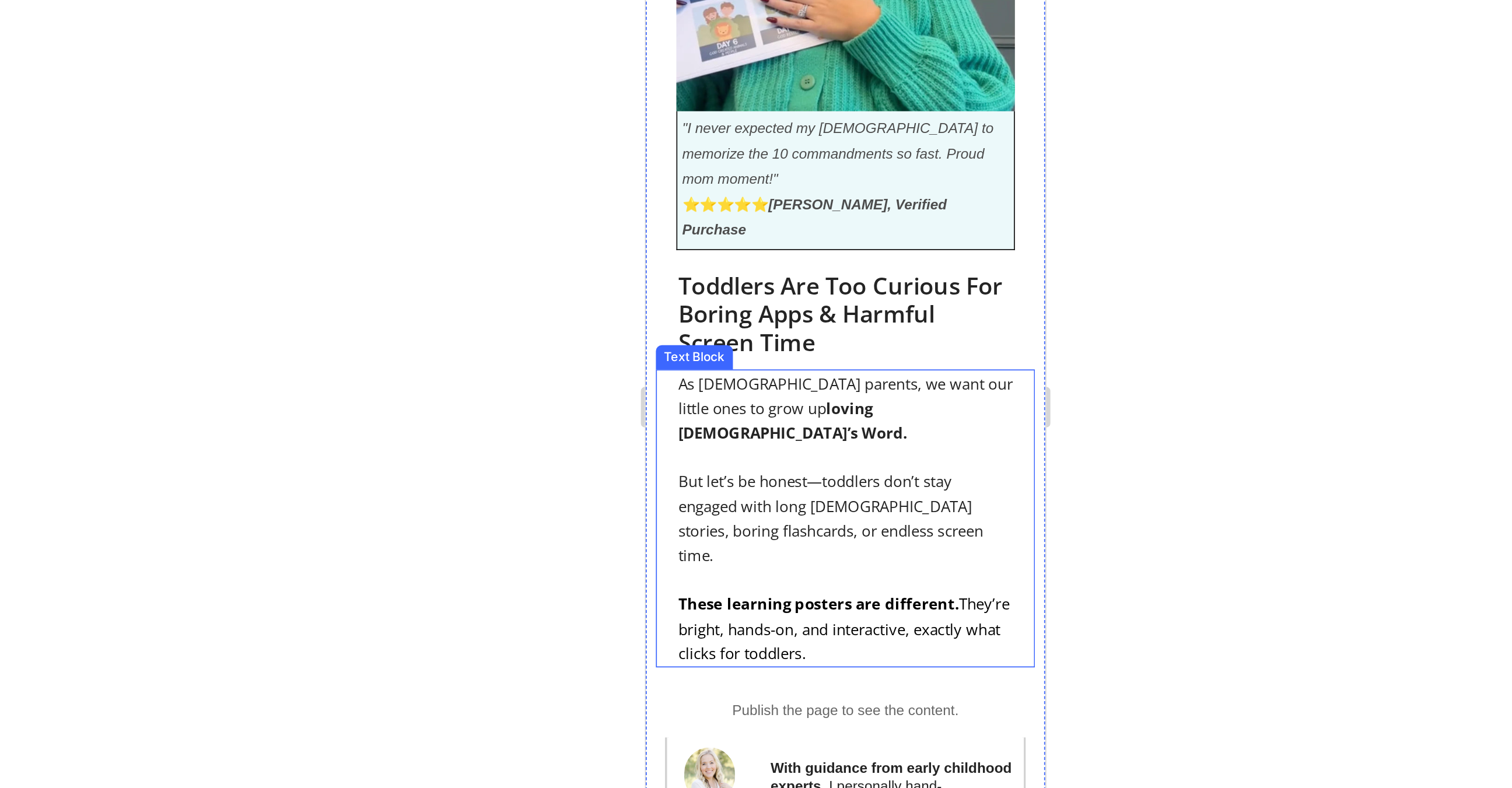
click at [778, 236] on strong "These learning posters are different." at bounding box center [745, 242] width 162 height 12
click at [782, 236] on strong "These learning posters are different." at bounding box center [745, 242] width 162 height 12
click at [838, 235] on p "These learning posters are different. They’re bright, hands-on, and interactive…" at bounding box center [760, 256] width 192 height 42
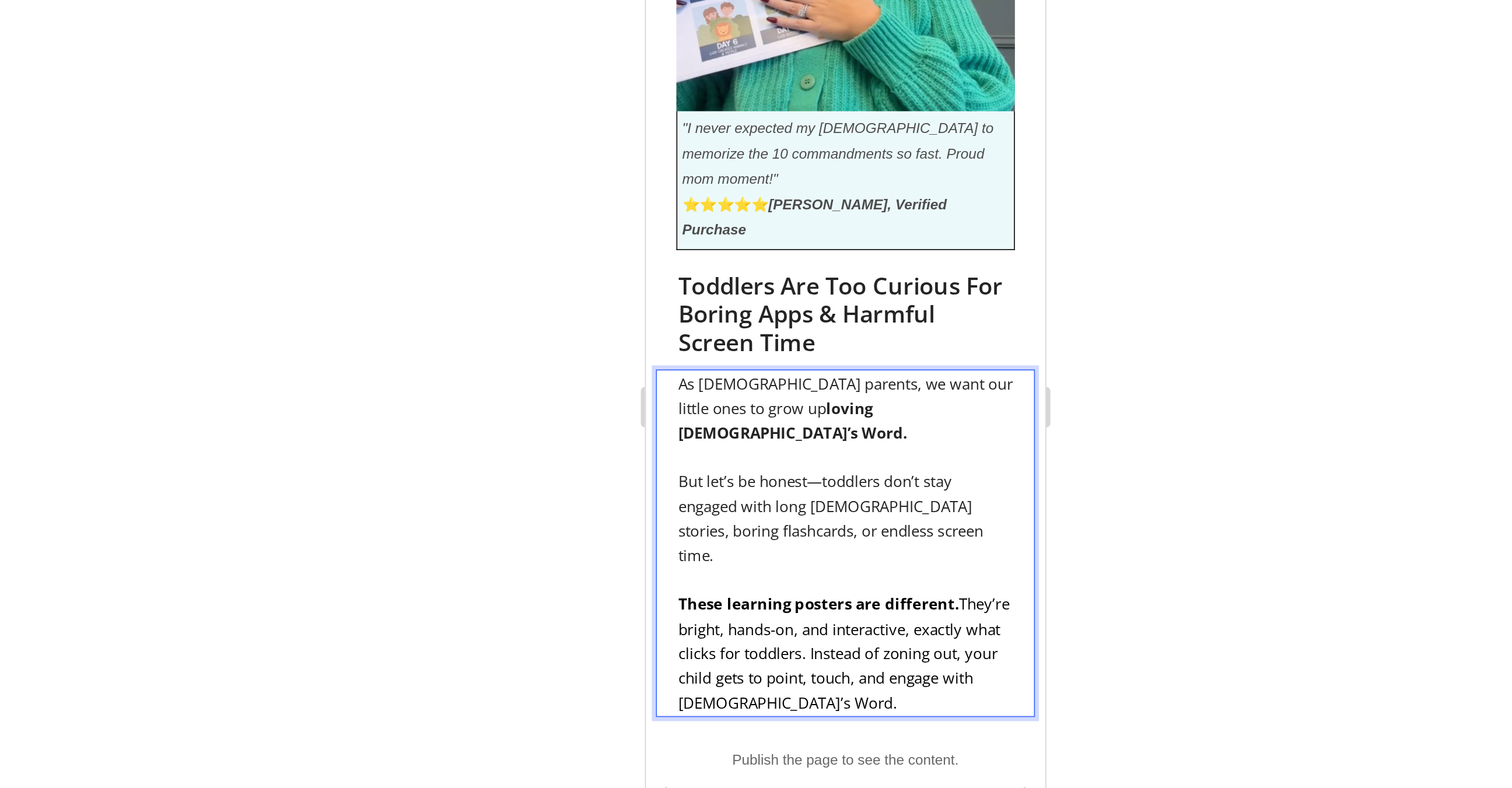
click at [741, 236] on span "These learning posters are different. They’re bright, hands-on, and interactive…" at bounding box center [759, 270] width 191 height 69
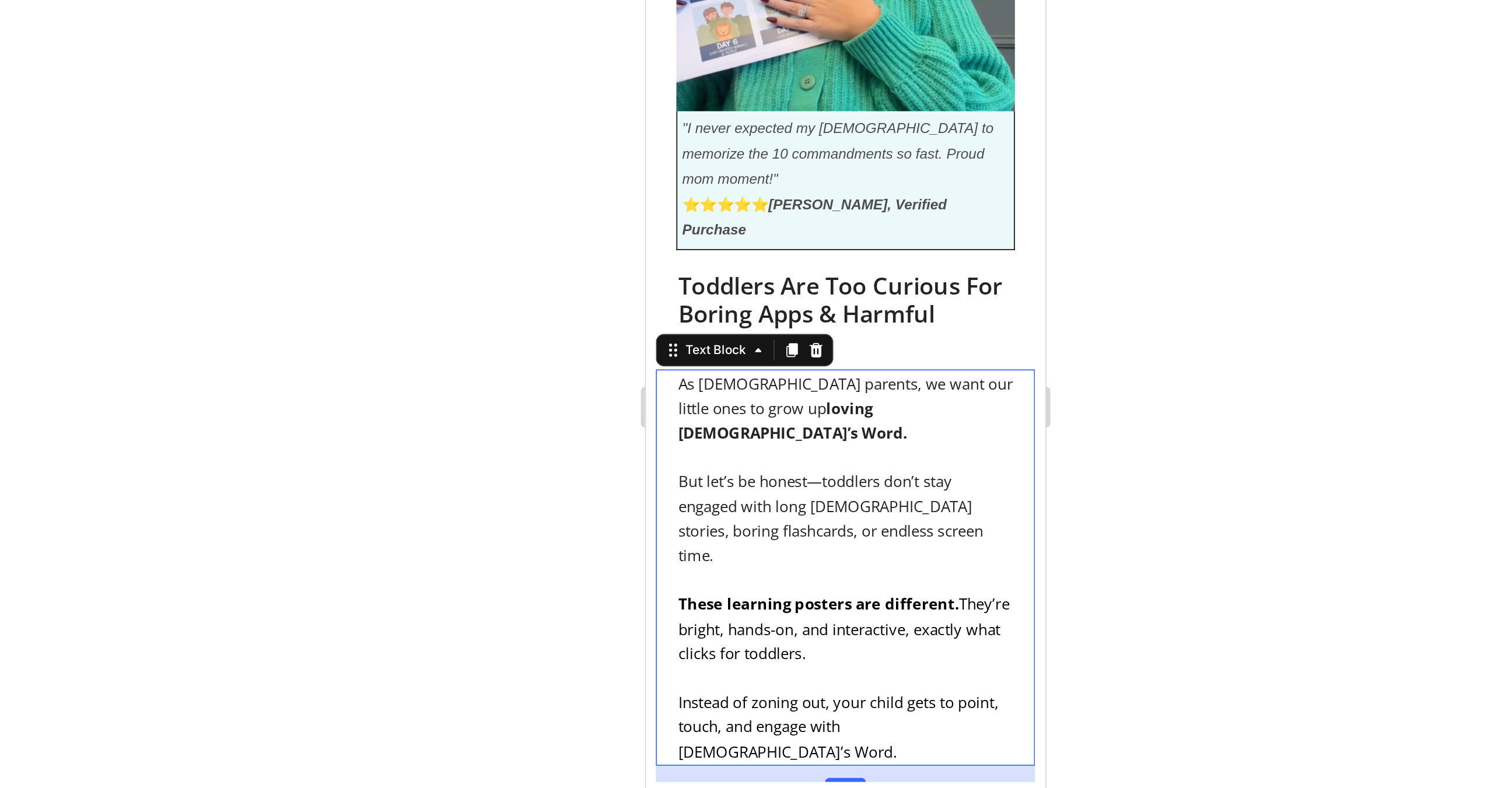
drag, startPoint x: 1004, startPoint y: 486, endPoint x: 228, endPoint y: 454, distance: 776.7
click at [1004, 486] on div at bounding box center [854, 410] width 1316 height 755
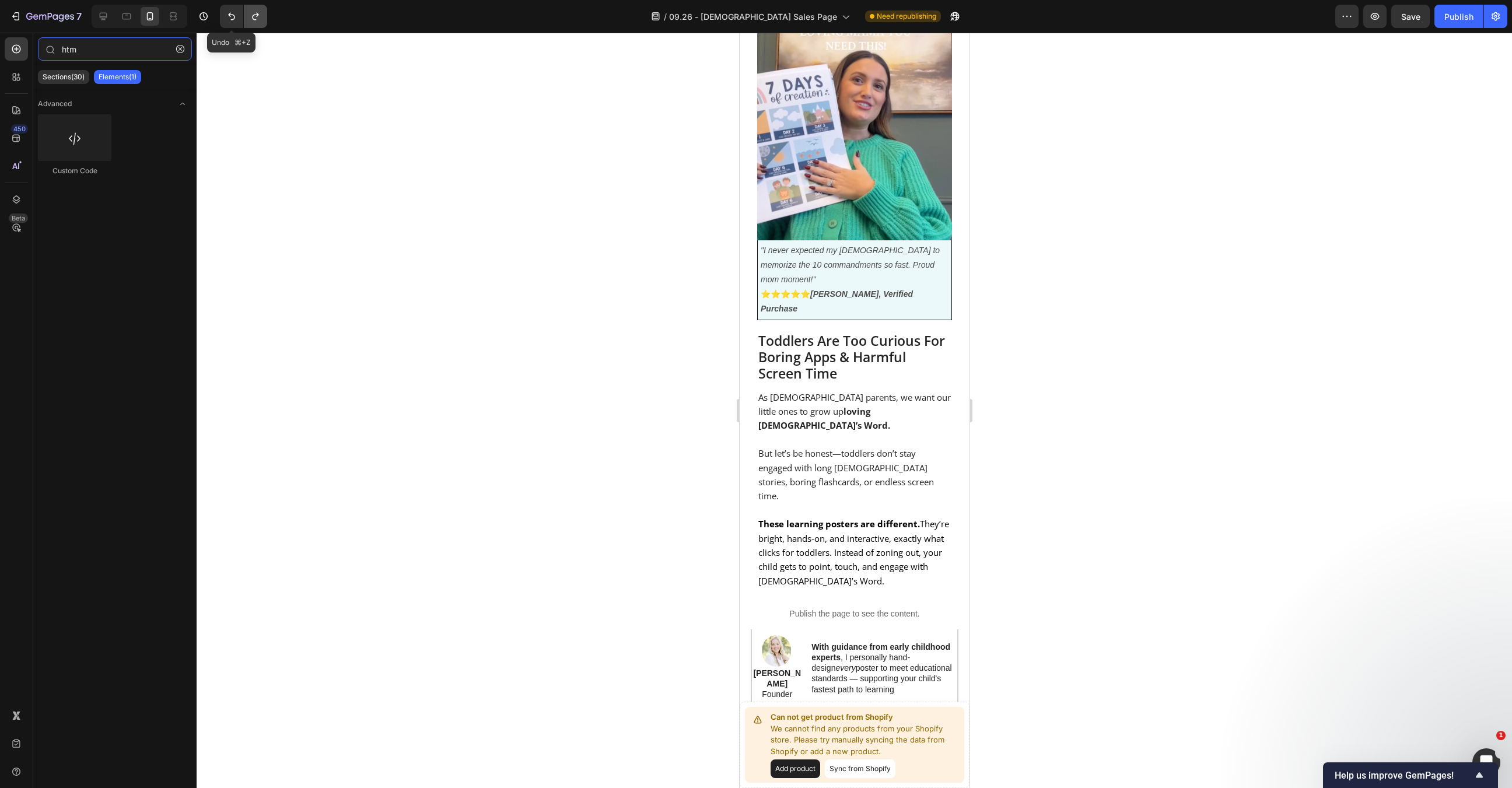
type input "htm"
click at [256, 12] on icon "Undo/Redo" at bounding box center [255, 16] width 12 height 12
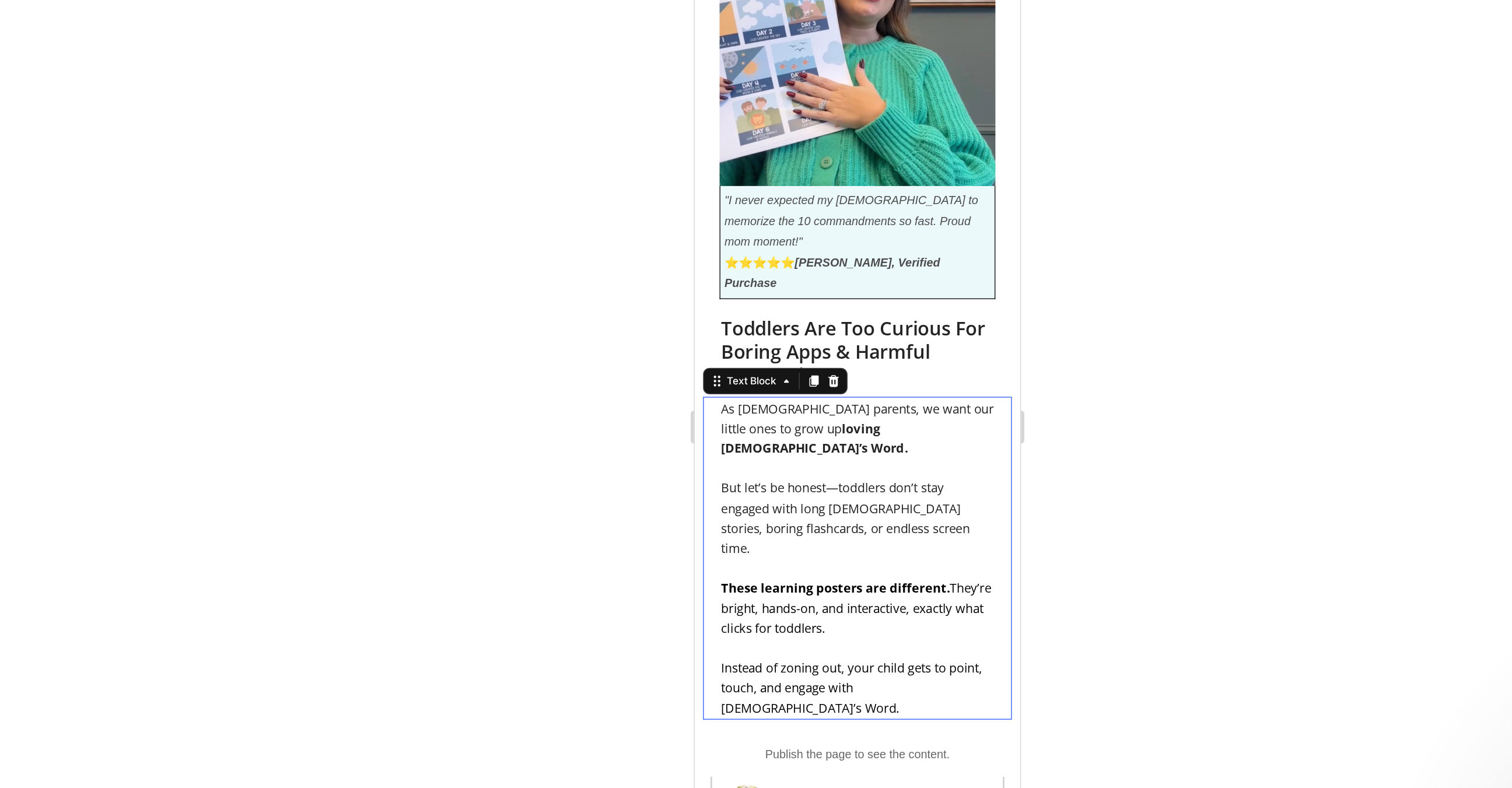
click at [863, 434] on span "Instead of zoning out, your child gets to point, touch, and engage with God’s W…" at bounding box center [805, 454] width 184 height 40
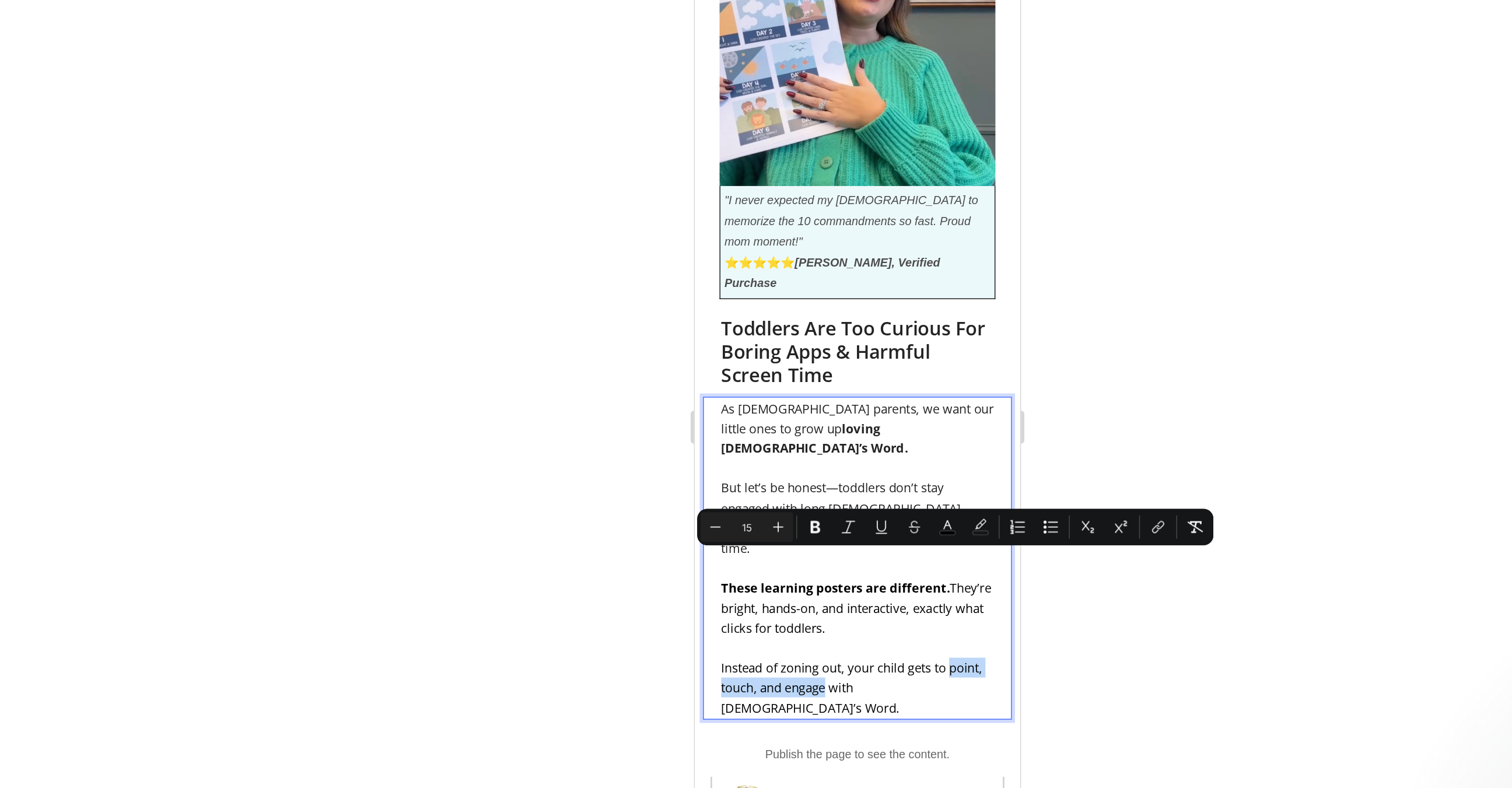
drag, startPoint x: 878, startPoint y: 364, endPoint x: 789, endPoint y: 380, distance: 90.4
click at [789, 434] on span "Instead of zoning out, your child gets to point, touch, and engage with God’s W…" at bounding box center [805, 454] width 184 height 40
click at [828, 485] on icon "Editor contextual toolbar" at bounding box center [825, 481] width 12 height 12
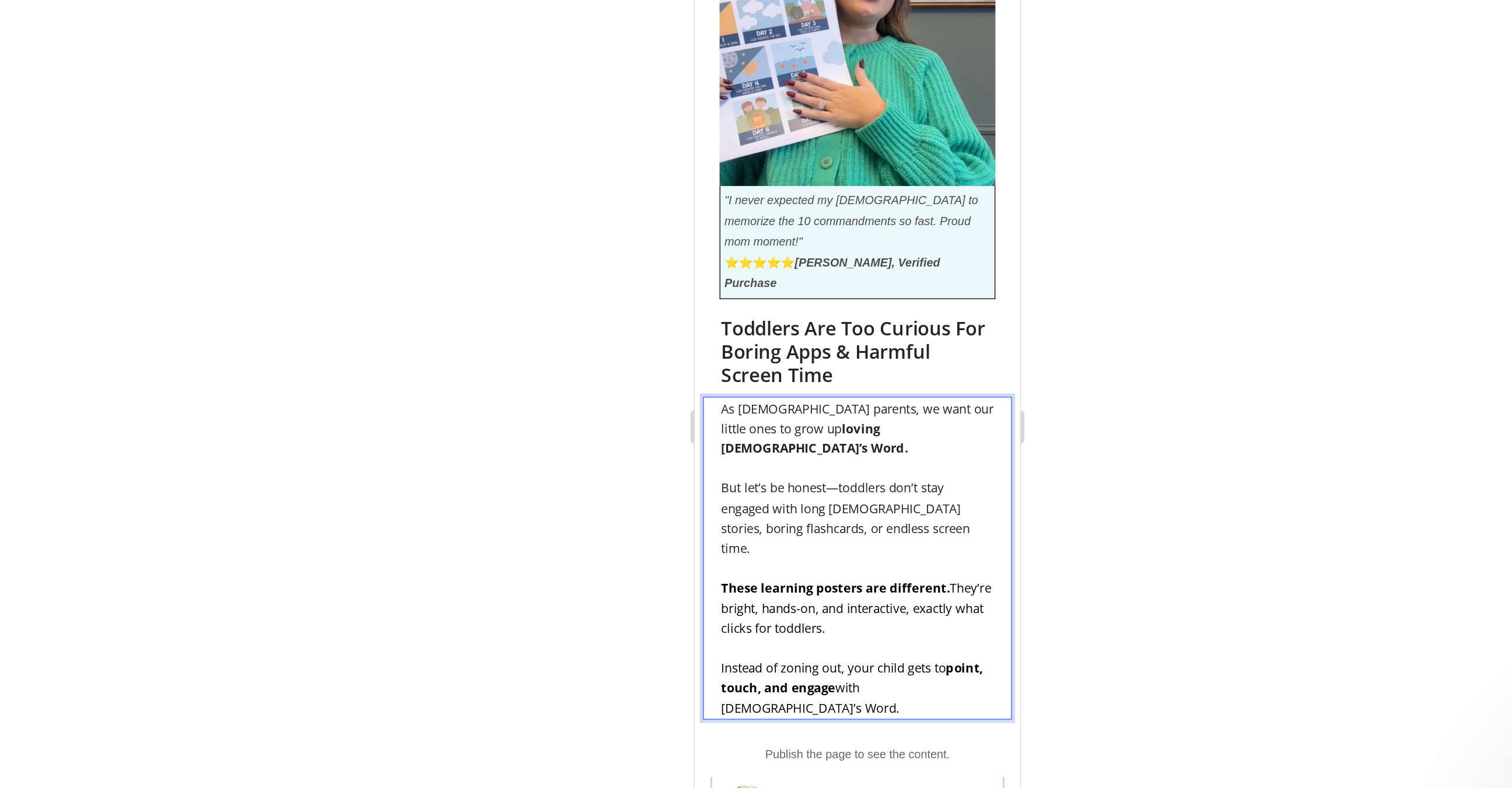
click at [751, 434] on strong "point, touch, and engage" at bounding box center [805, 446] width 185 height 26
click at [689, 491] on div at bounding box center [854, 410] width 1316 height 755
click at [742, 434] on span "Instead of zoning out, your child gets to point, touch, and engage with God’s W…" at bounding box center [805, 454] width 185 height 40
click at [750, 434] on strong "point, touch, and engage" at bounding box center [805, 446] width 185 height 26
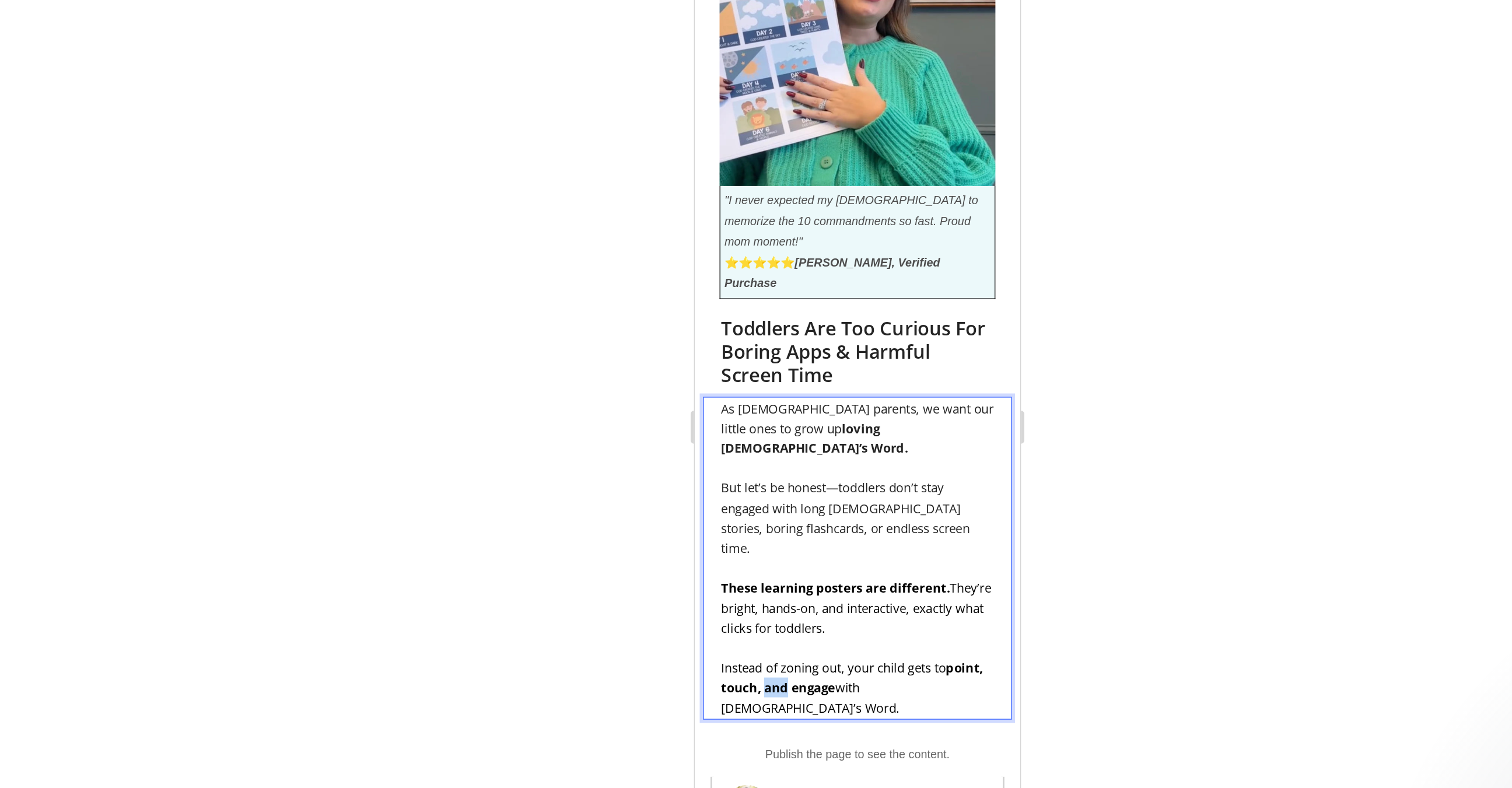
click at [750, 434] on strong "point, touch, and engage" at bounding box center [805, 446] width 185 height 26
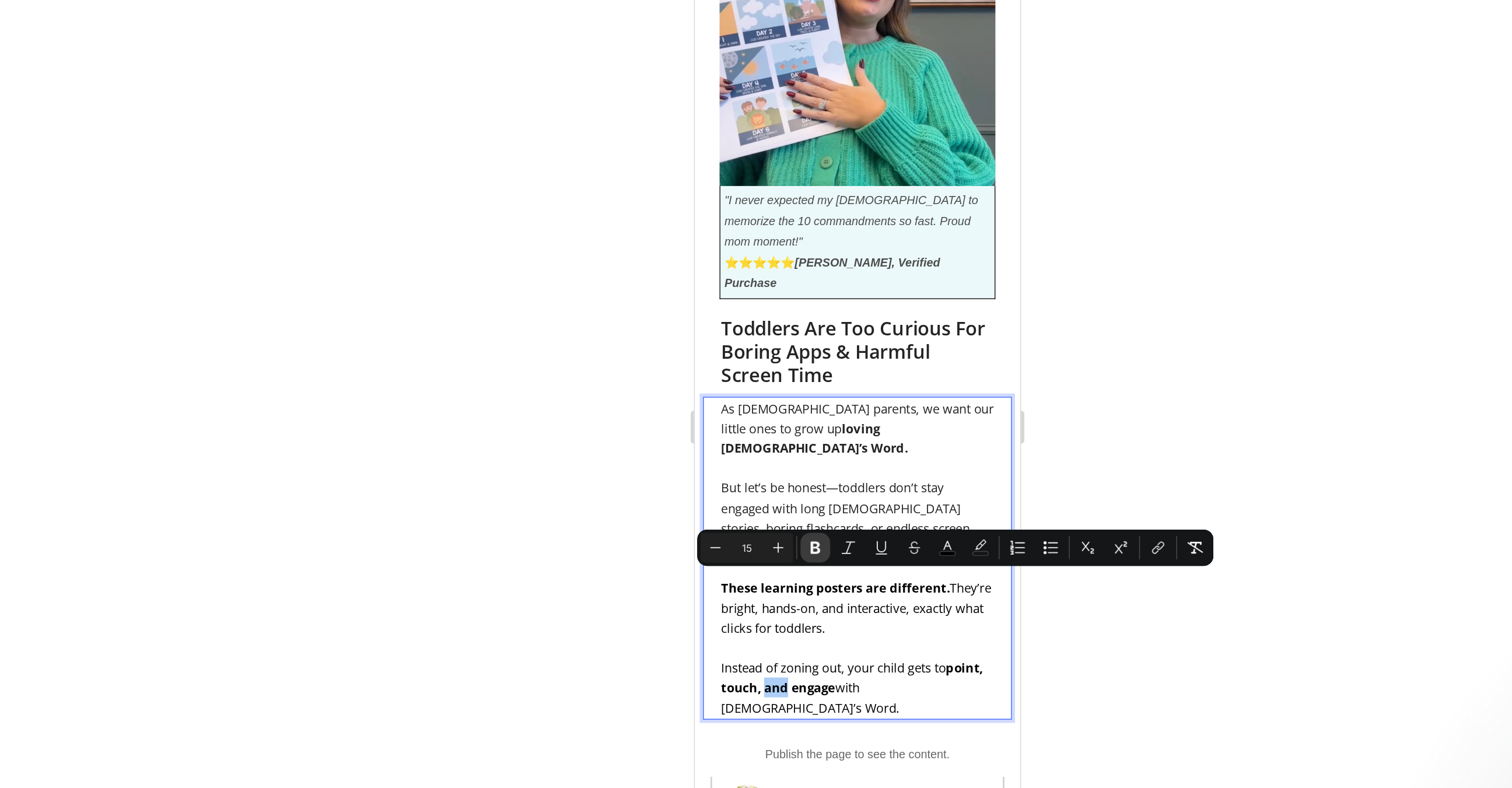
click at [822, 496] on icon "Editor contextual toolbar" at bounding box center [825, 496] width 7 height 9
click at [691, 509] on div at bounding box center [854, 410] width 1316 height 755
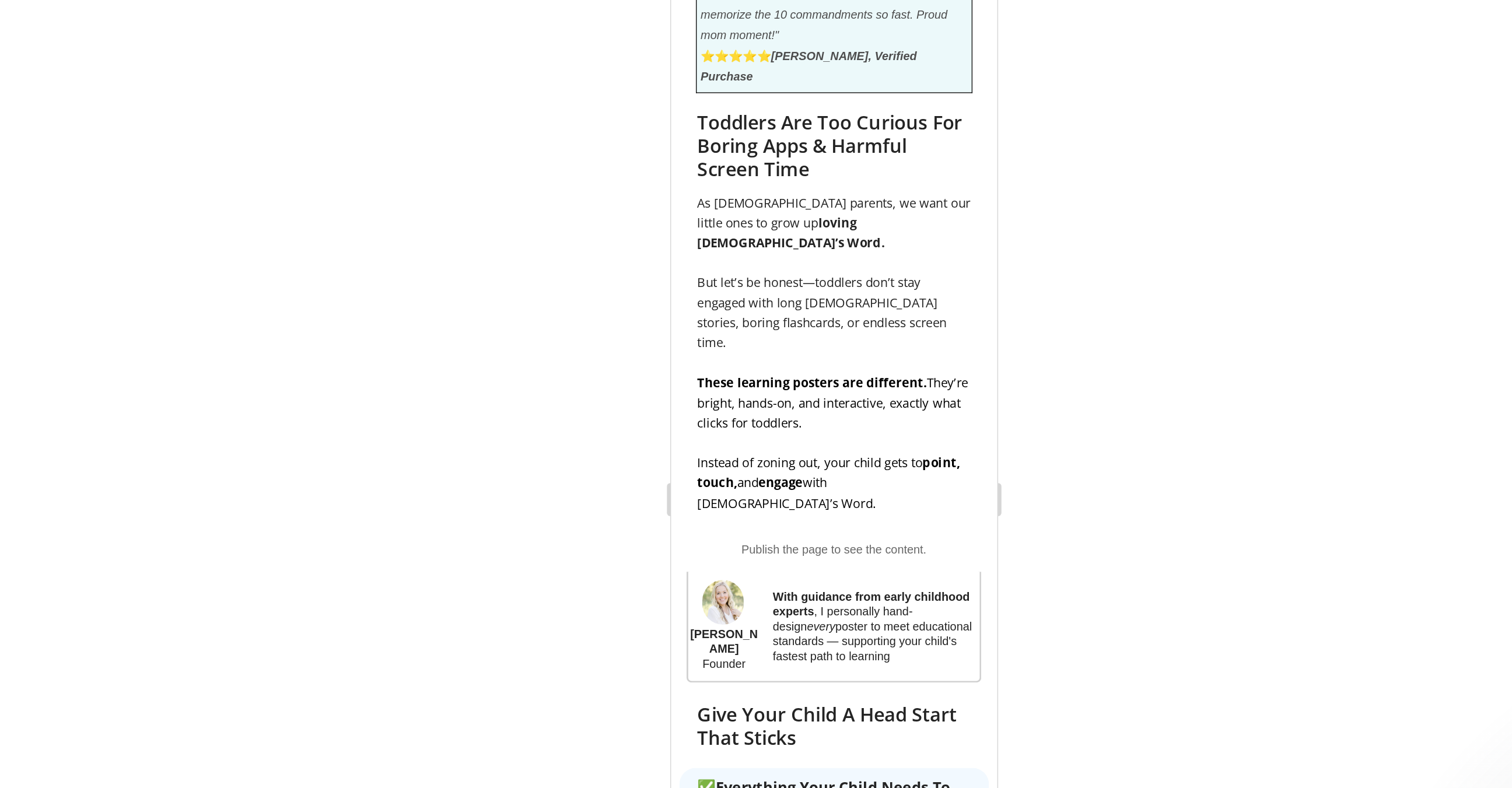
scroll to position [817, 0]
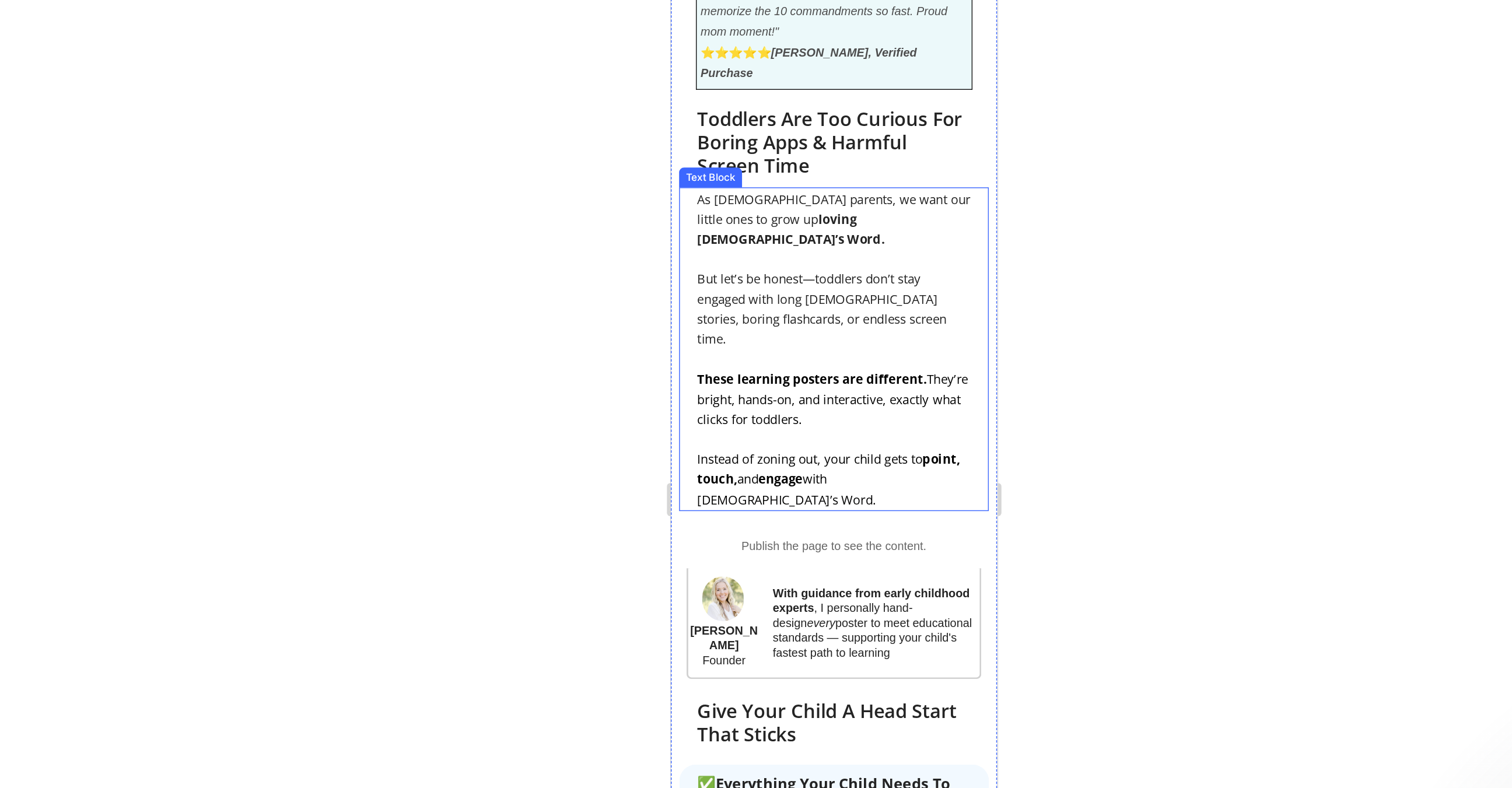
click at [843, 250] on strong "These learning posters are different." at bounding box center [770, 256] width 162 height 12
drag, startPoint x: 846, startPoint y: 181, endPoint x: 703, endPoint y: 177, distance: 143.1
click at [703, 250] on strong "These learning posters are different." at bounding box center [770, 256] width 162 height 12
click at [897, 238] on div "Image "I never expected my 2 year old to memorize the 10 commandments so fast. …" at bounding box center [785, 757] width 230 height 2074
click at [1014, 329] on div at bounding box center [854, 410] width 1316 height 755
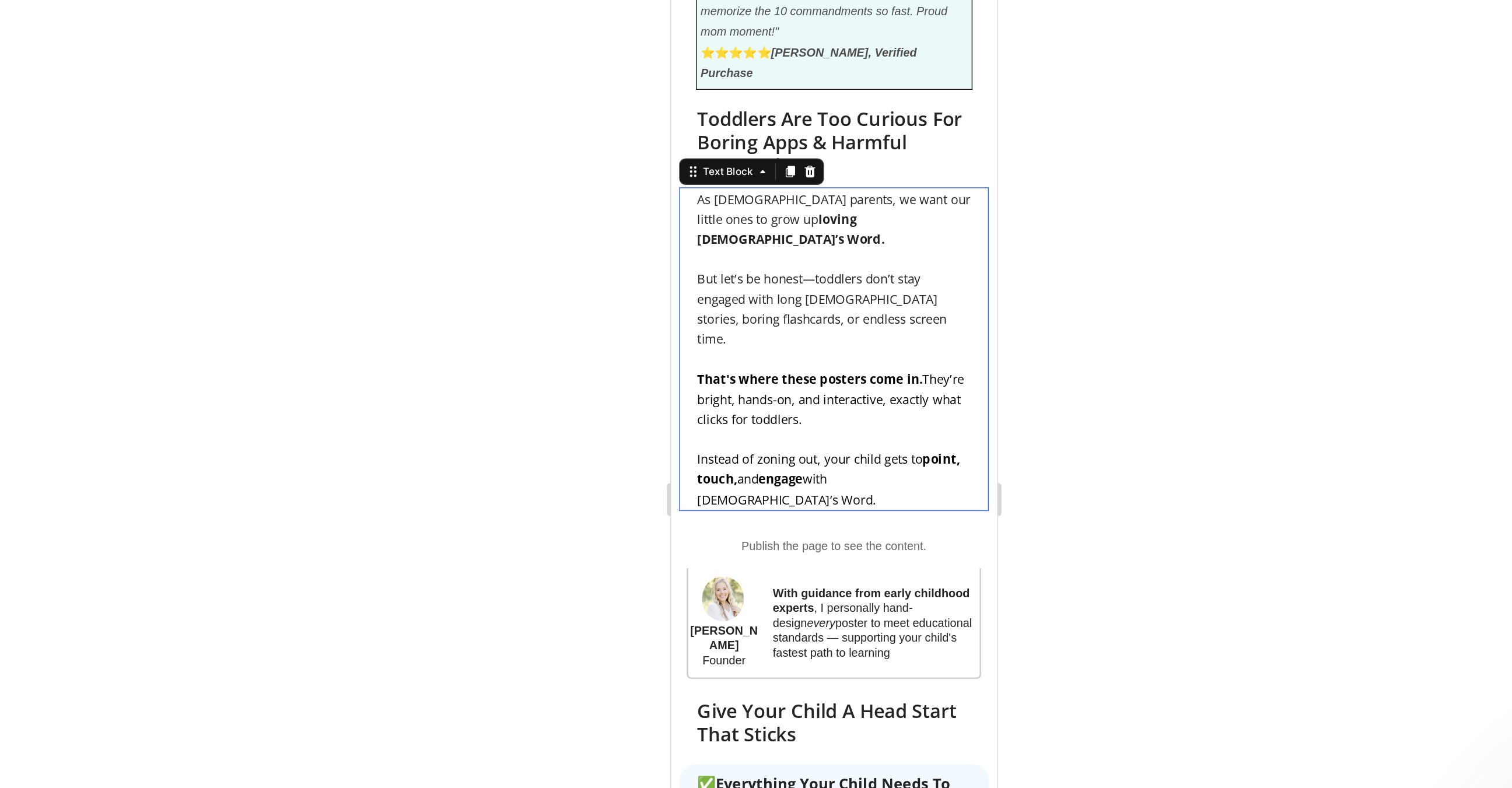
click at [806, 307] on span "Instead of zoning out, your child gets to point, touch, and engage with God’s W…" at bounding box center [781, 327] width 185 height 40
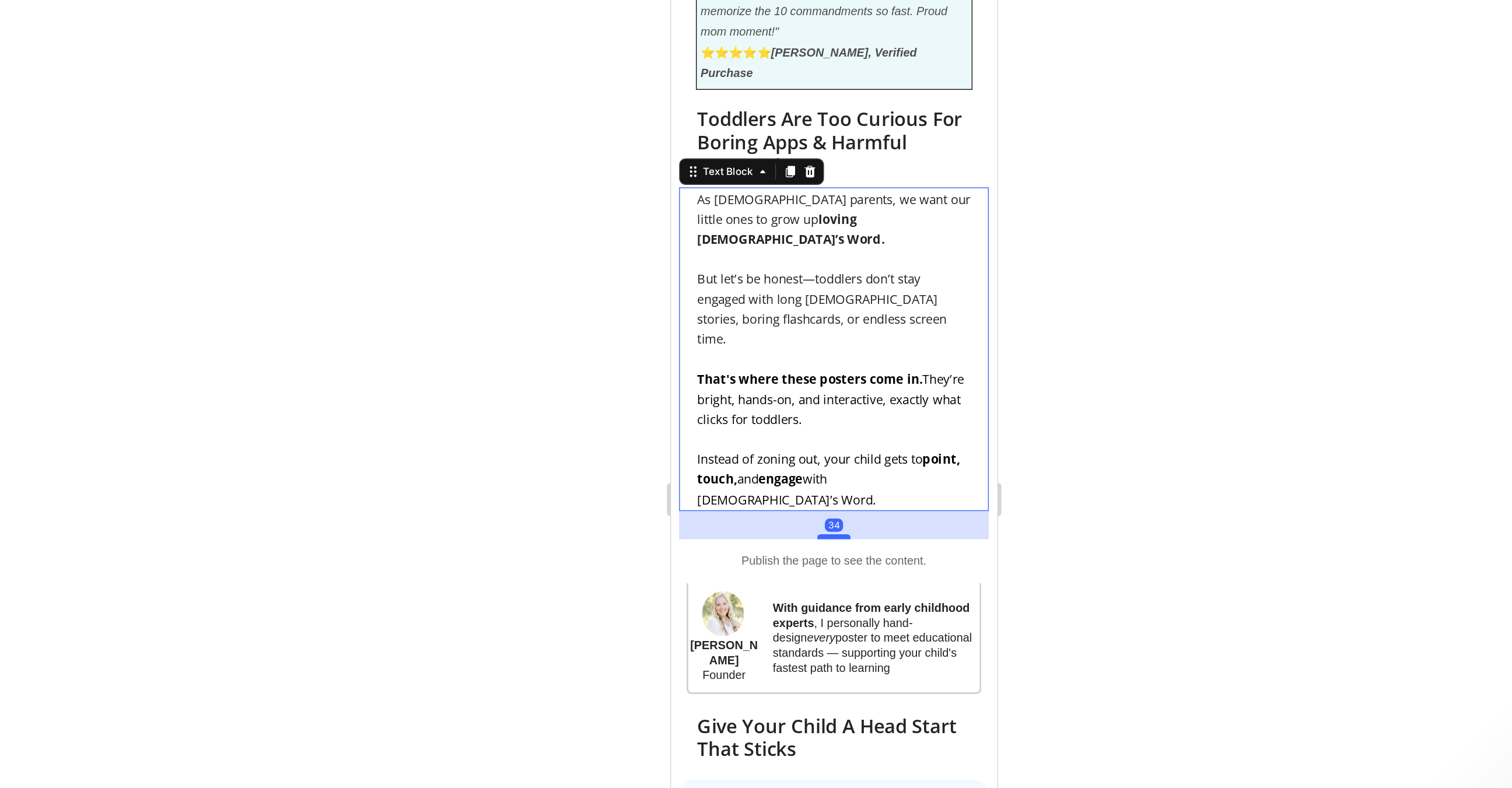
drag, startPoint x: 789, startPoint y: 265, endPoint x: 789, endPoint y: 276, distance: 11.0
click at [789, 365] on div at bounding box center [785, 367] width 23 height 4
click at [984, 360] on div at bounding box center [854, 410] width 1316 height 755
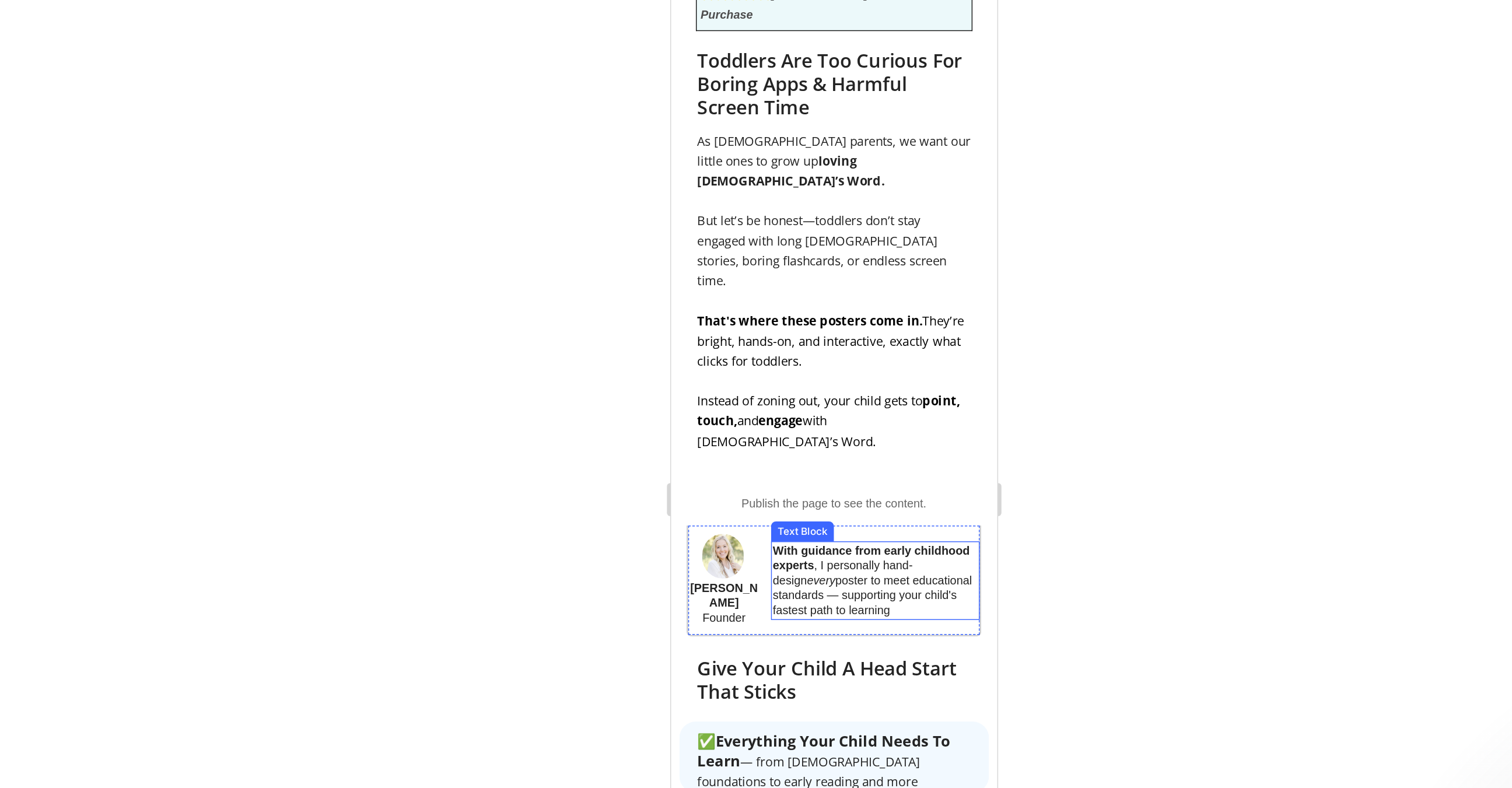
scroll to position [870, 0]
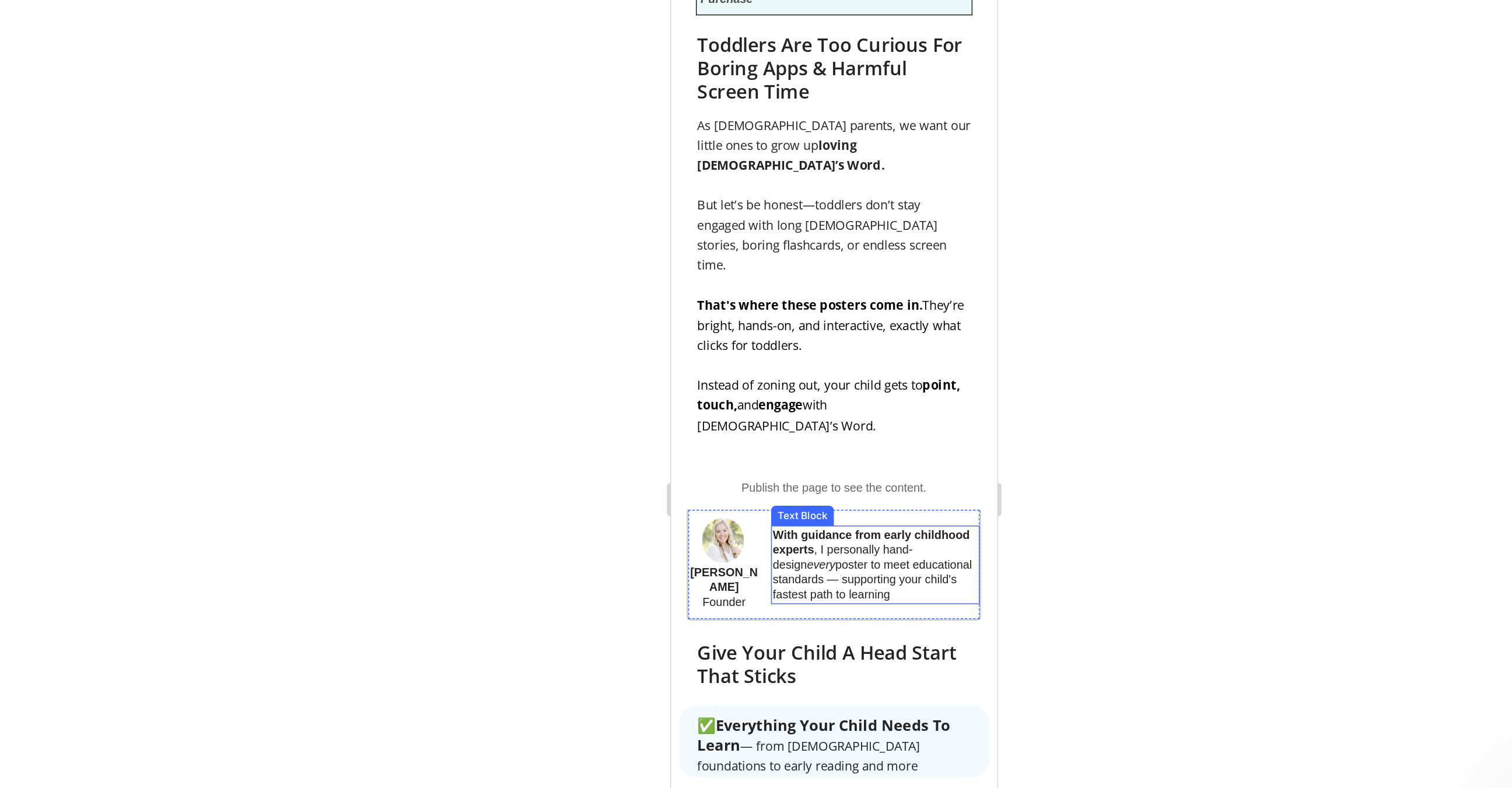
click at [830, 360] on p "With guidance from early childhood experts , I personally hand-design every pos…" at bounding box center [815, 387] width 145 height 53
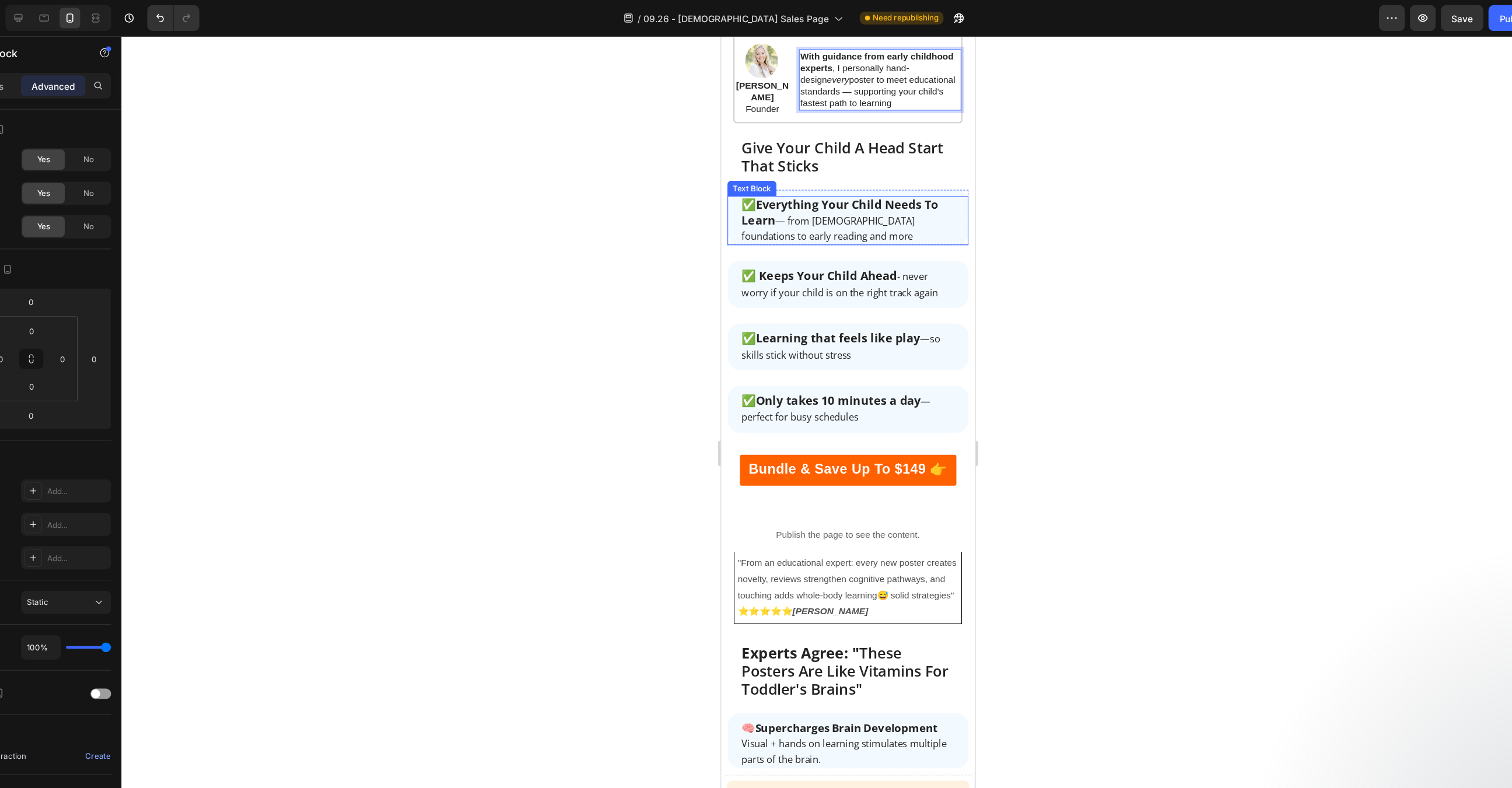
scroll to position [1255, 0]
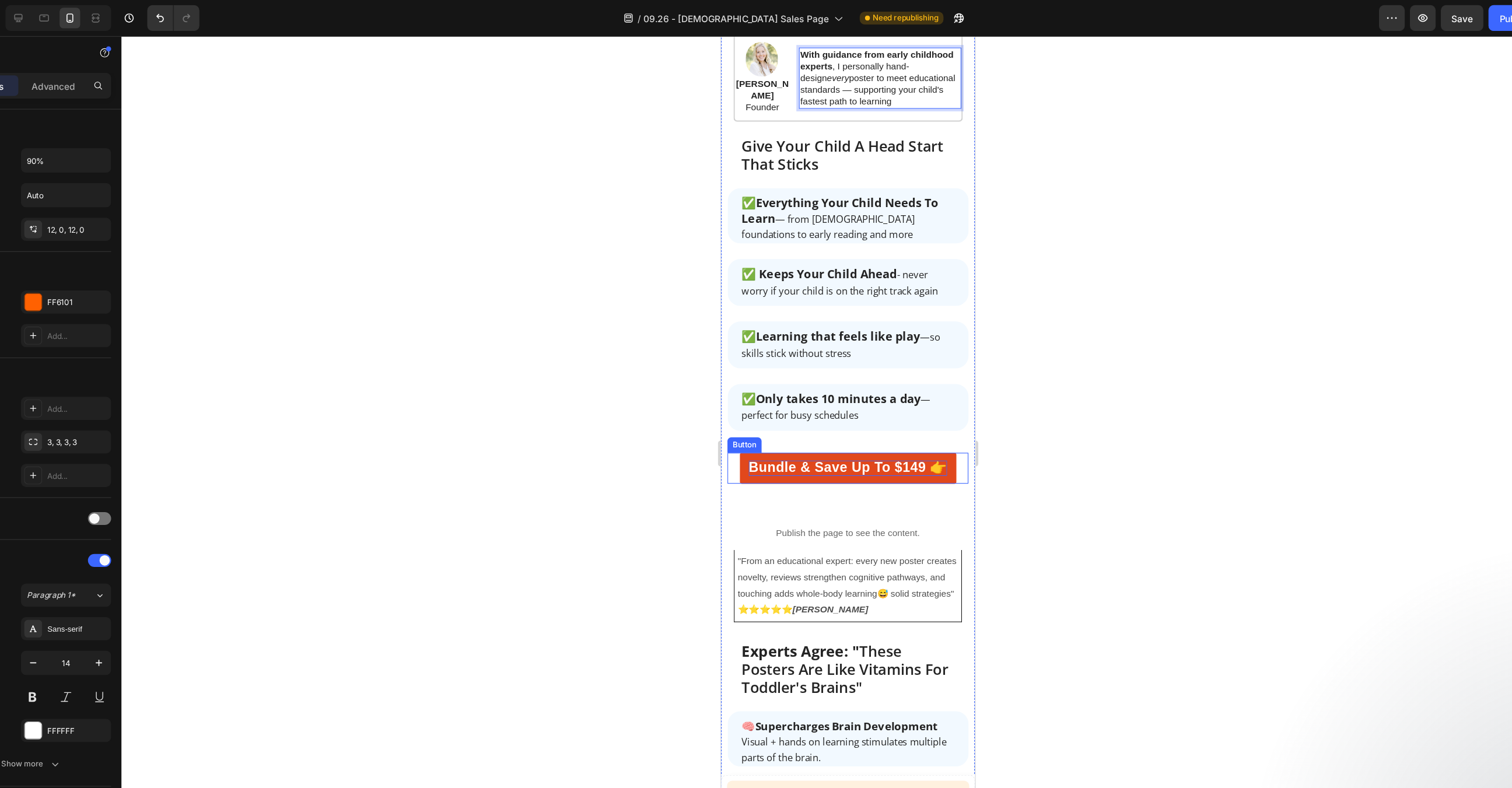
click at [901, 420] on span "Bundle & Save Up To $149 👉" at bounding box center [835, 426] width 180 height 14
drag, startPoint x: 837, startPoint y: 327, endPoint x: 905, endPoint y: 334, distance: 68.4
click at [905, 420] on span "Bundle & Save Up To $149 👉" at bounding box center [835, 426] width 180 height 14
click at [1040, 408] on div at bounding box center [854, 410] width 1316 height 755
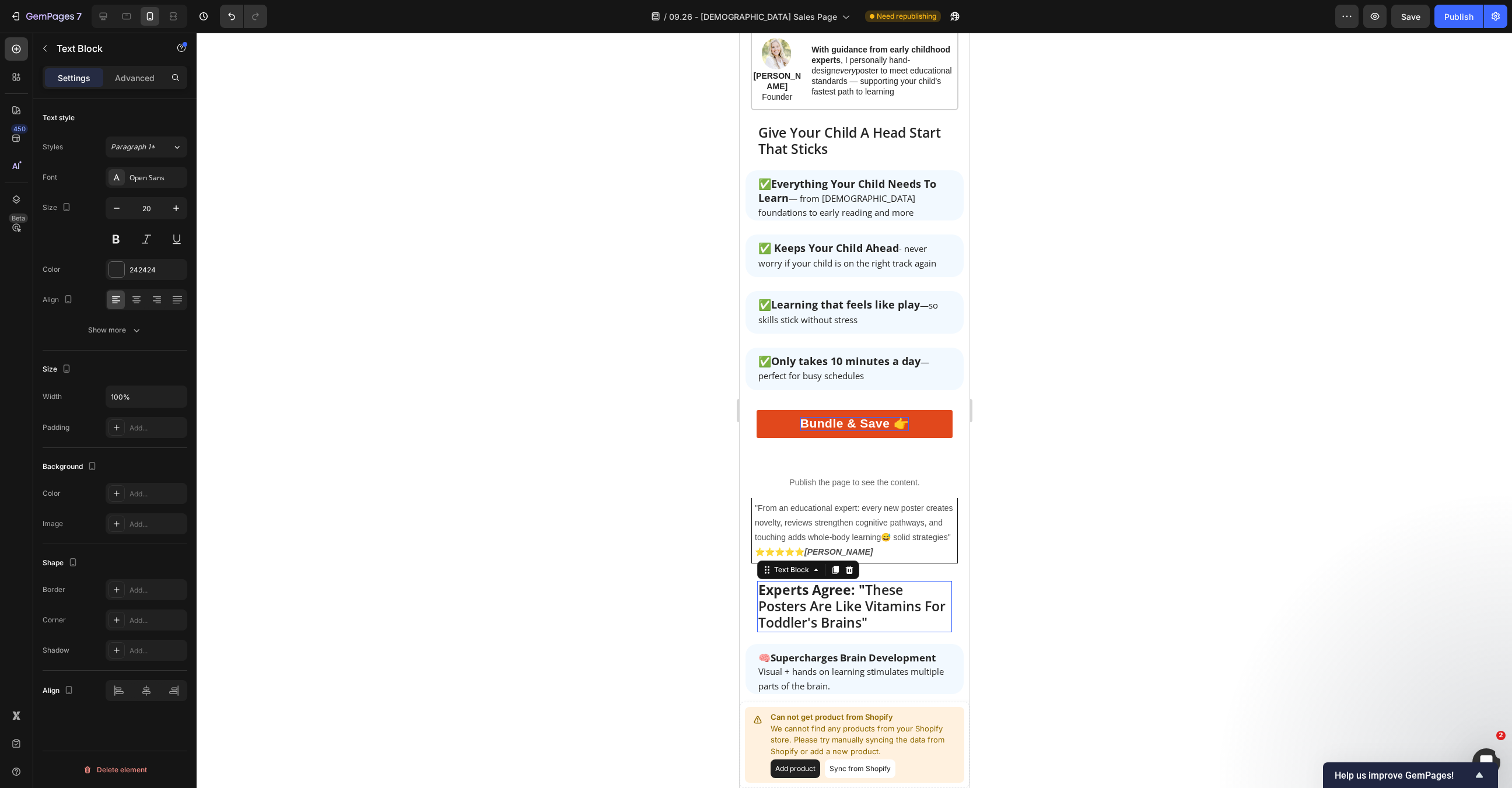
click at [892, 580] on span "Experts Agree: " These Posters Are Like Vitamins For Toddler's Brains"" at bounding box center [851, 606] width 187 height 51
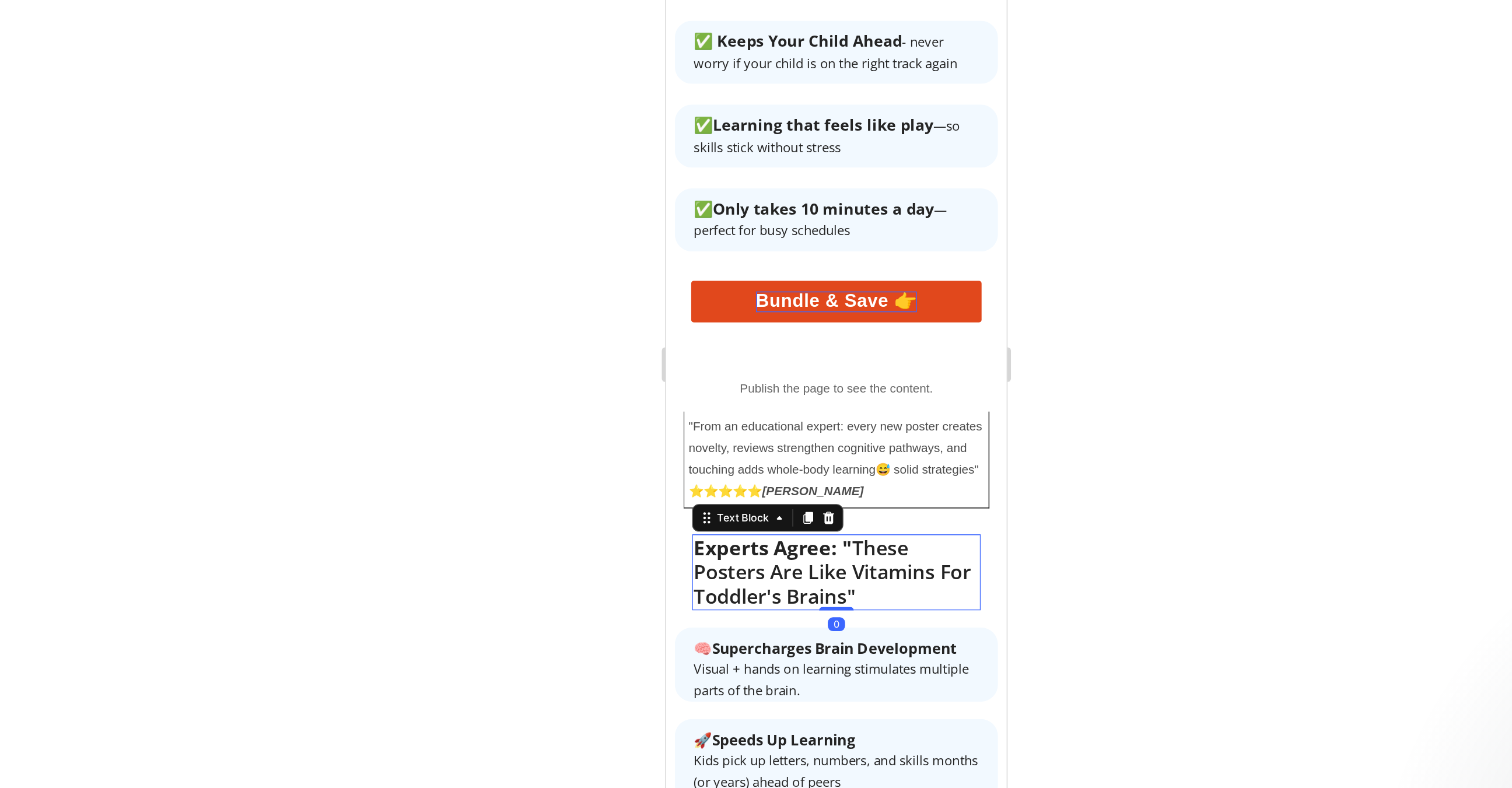
scroll to position [1323, 0]
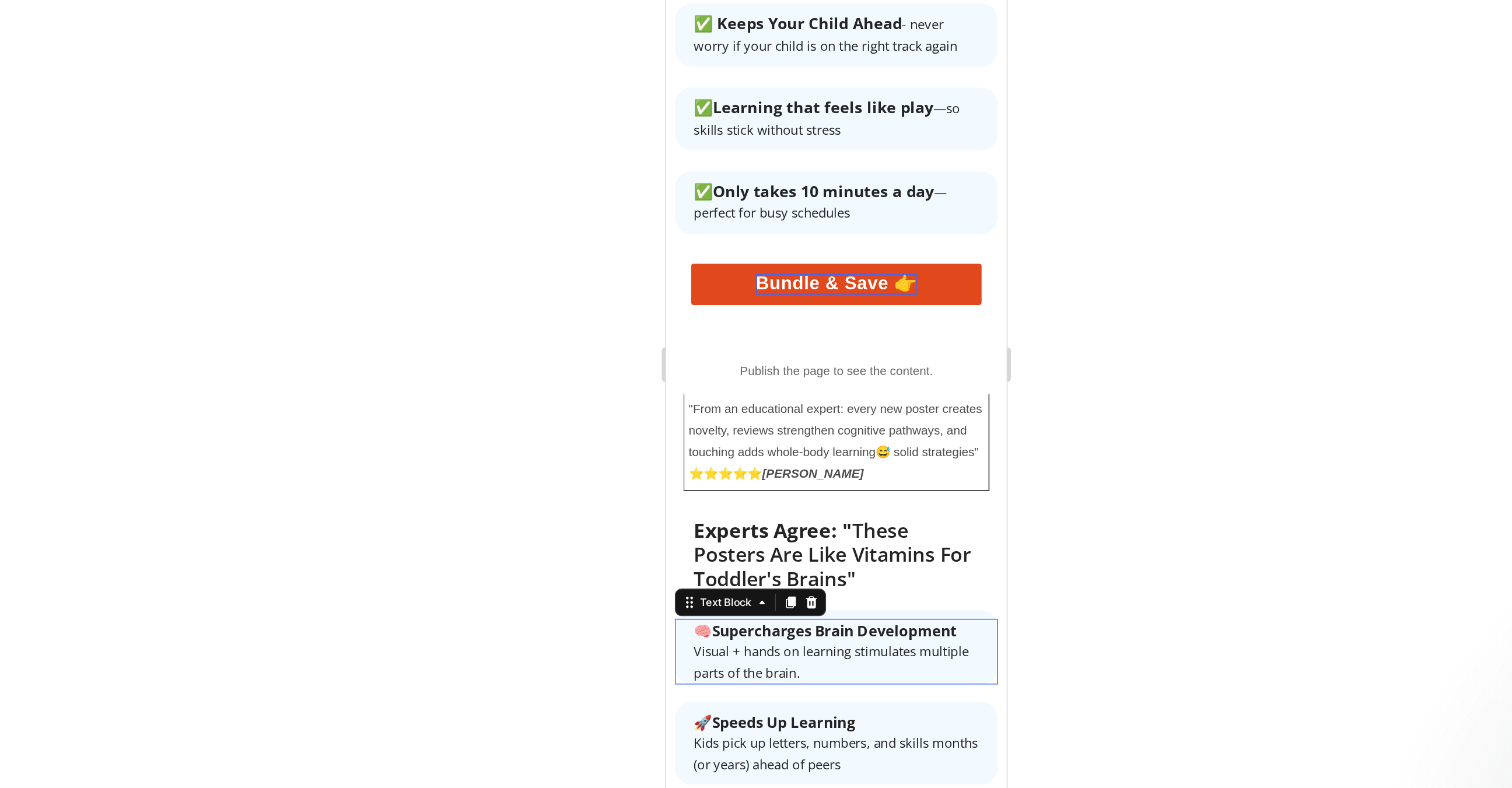
click at [808, 370] on span "Visual + hands on learning stimulates multiple parts of the brain." at bounding box center [777, 383] width 186 height 26
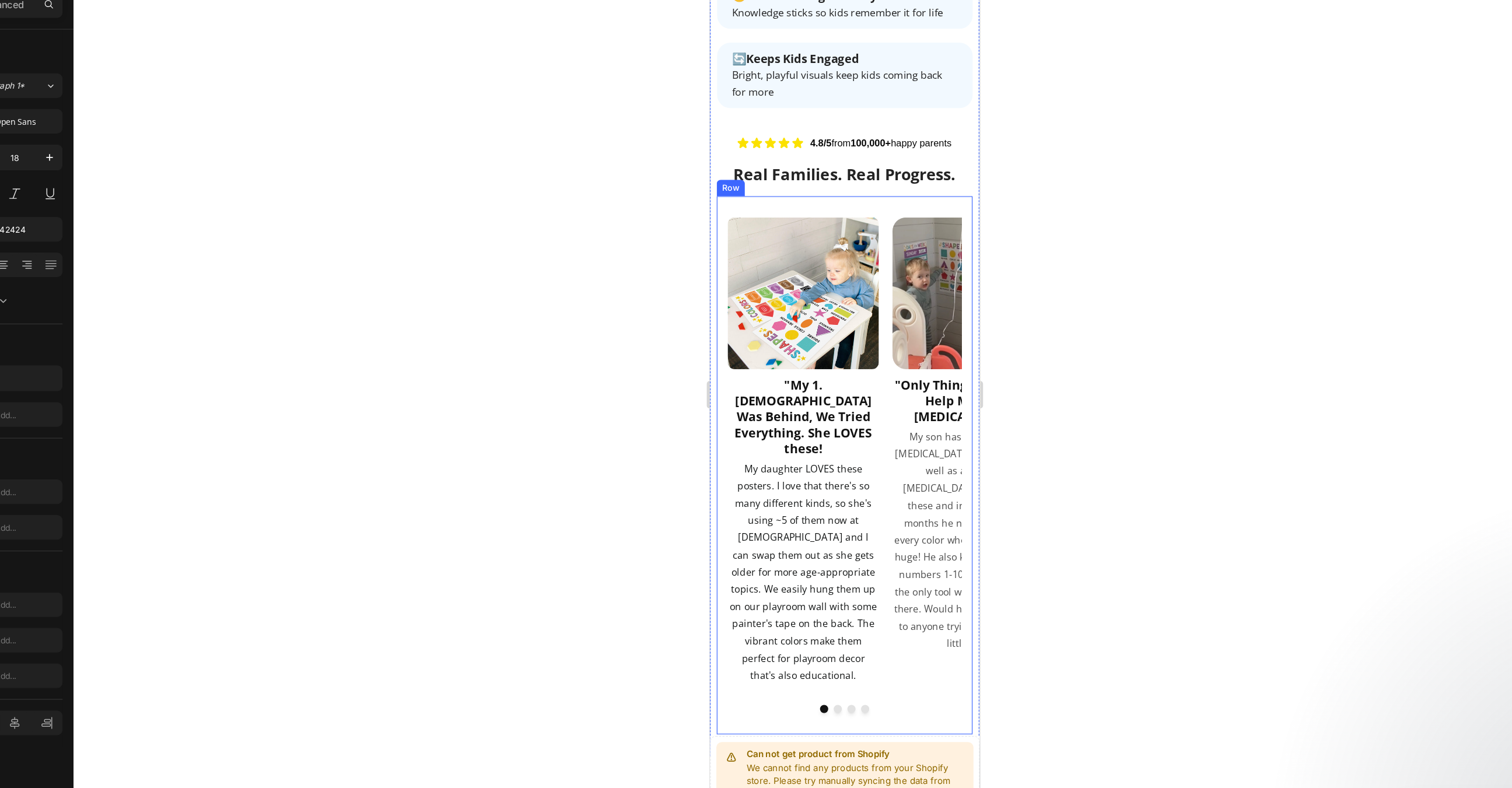
scroll to position [1998, 0]
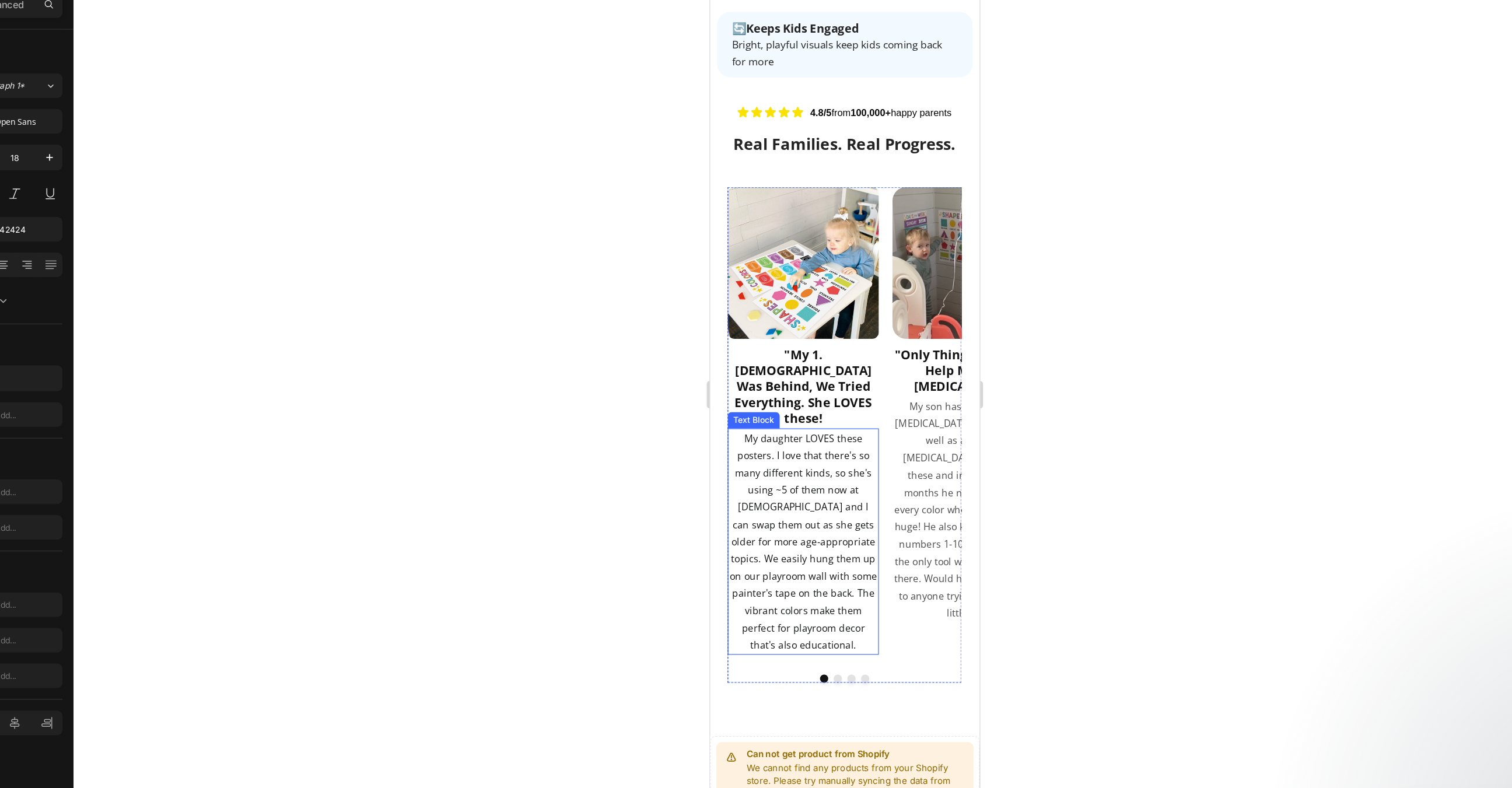
click at [808, 367] on p "My daughter LOVES these posters. I love that there's so many different kinds, s…" at bounding box center [788, 455] width 126 height 191
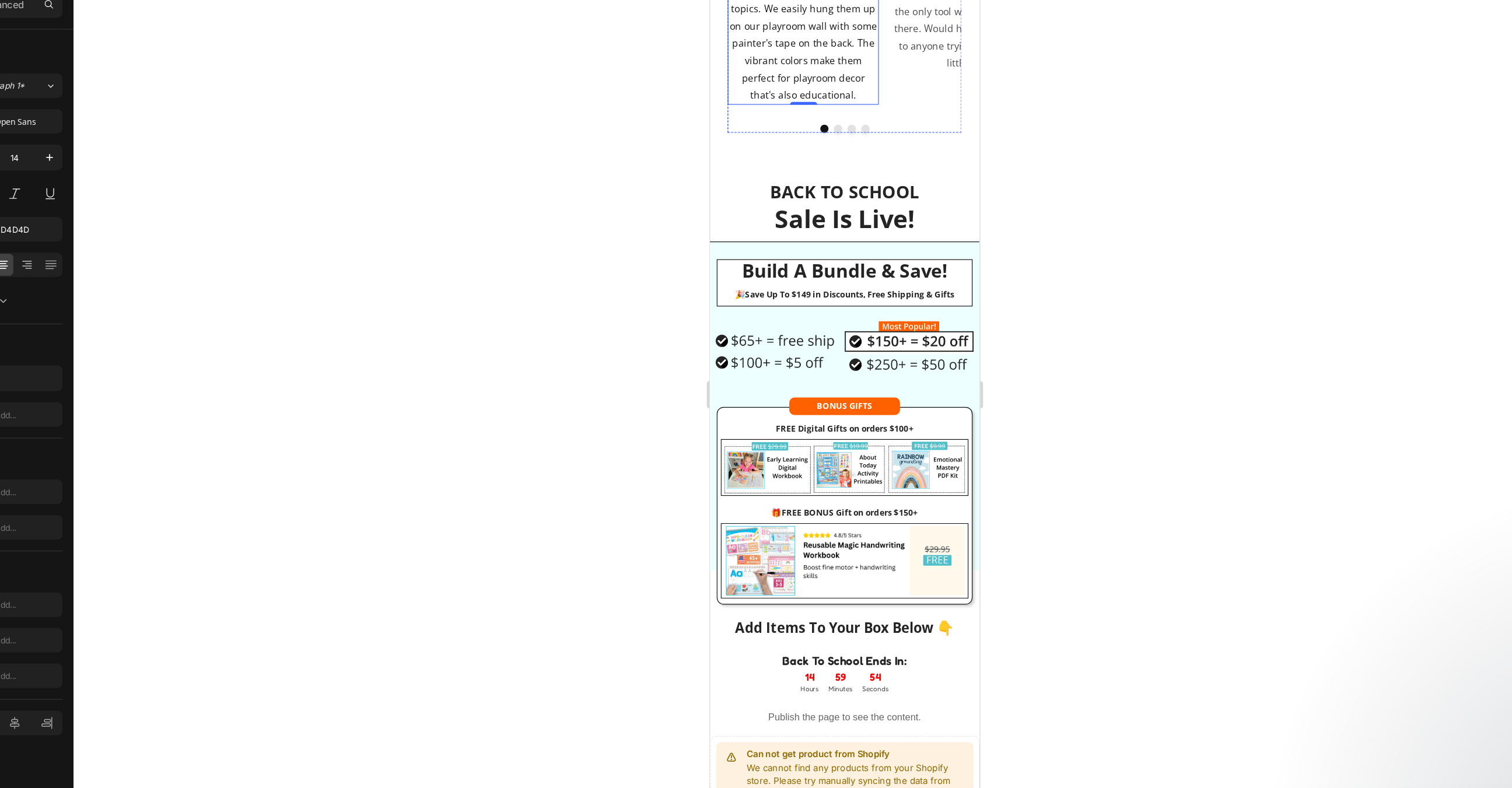
scroll to position [2467, 0]
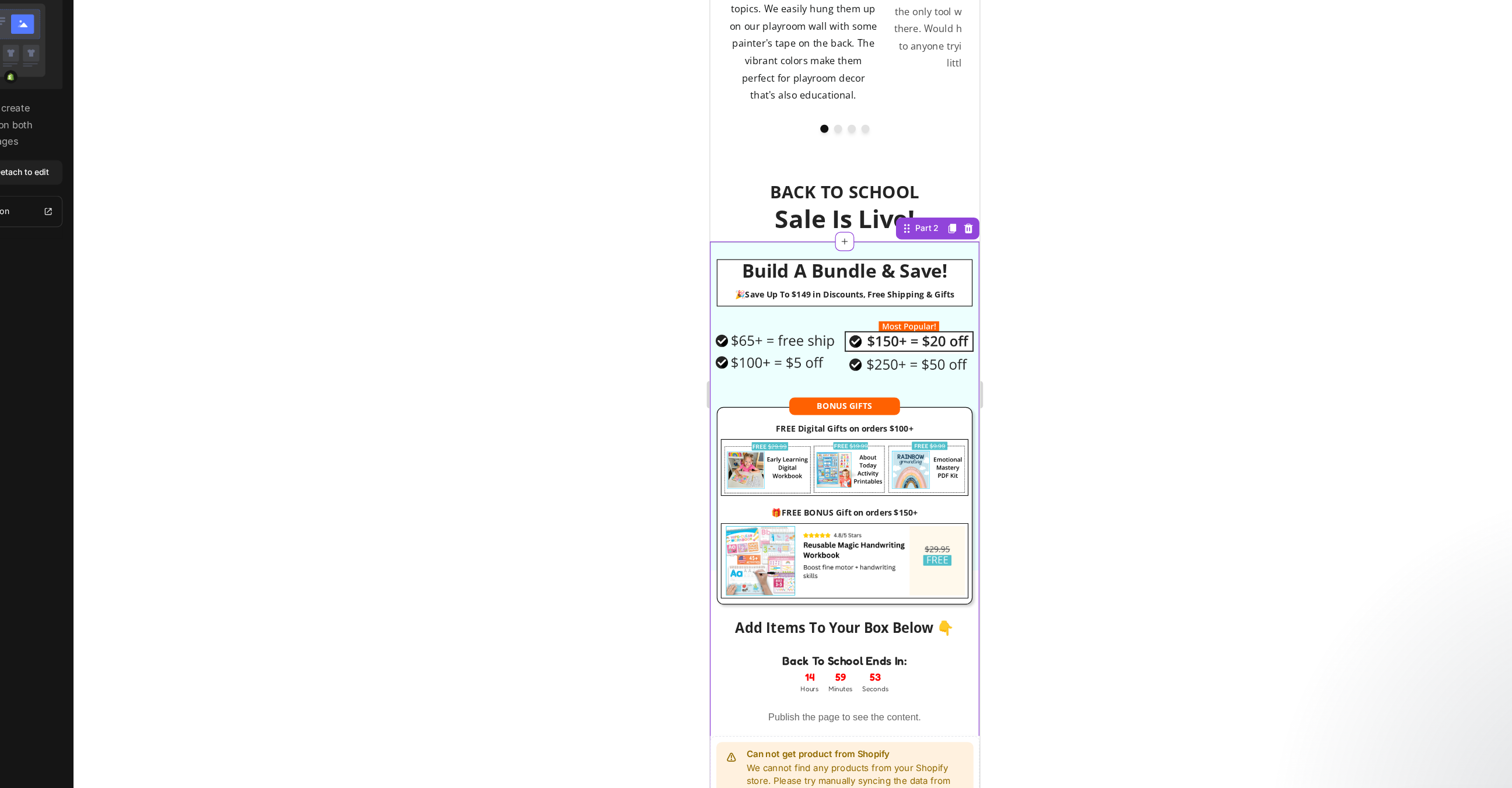
click at [866, 439] on img at bounding box center [824, 471] width 211 height 64
click at [841, 439] on img at bounding box center [824, 471] width 211 height 64
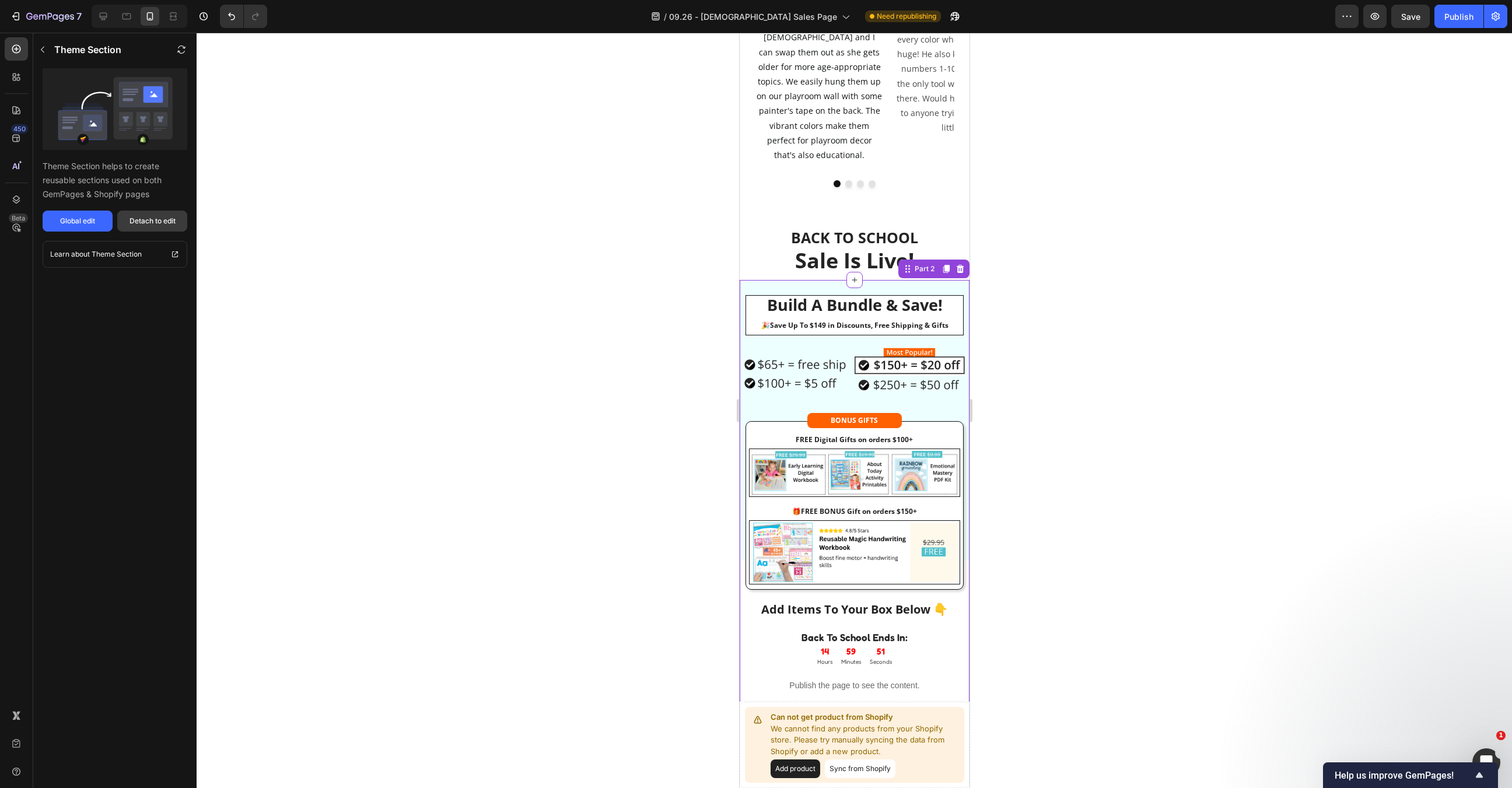
click at [146, 220] on div "Detach to edit" at bounding box center [153, 221] width 46 height 11
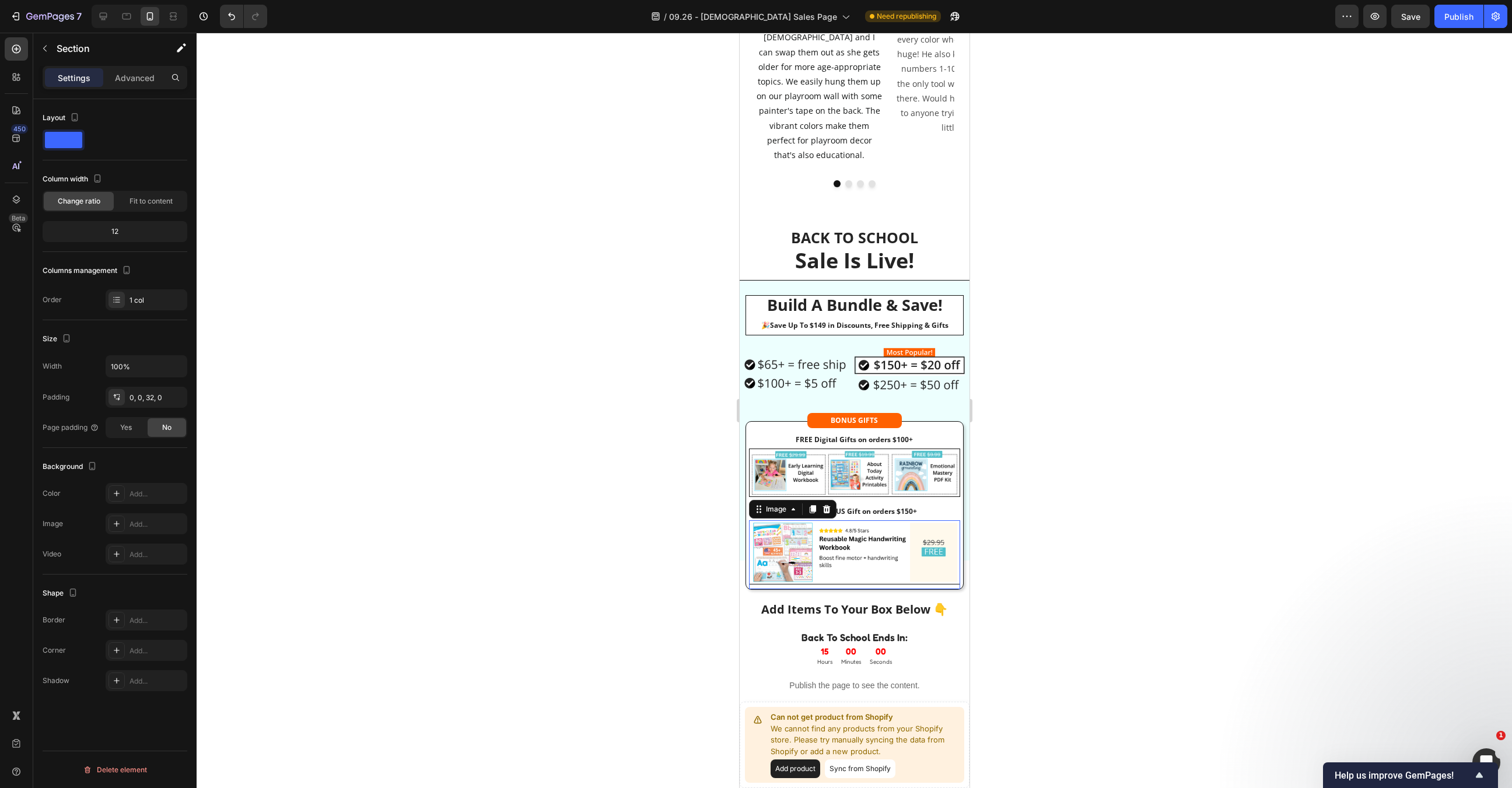
click at [854, 520] on img at bounding box center [854, 552] width 211 height 64
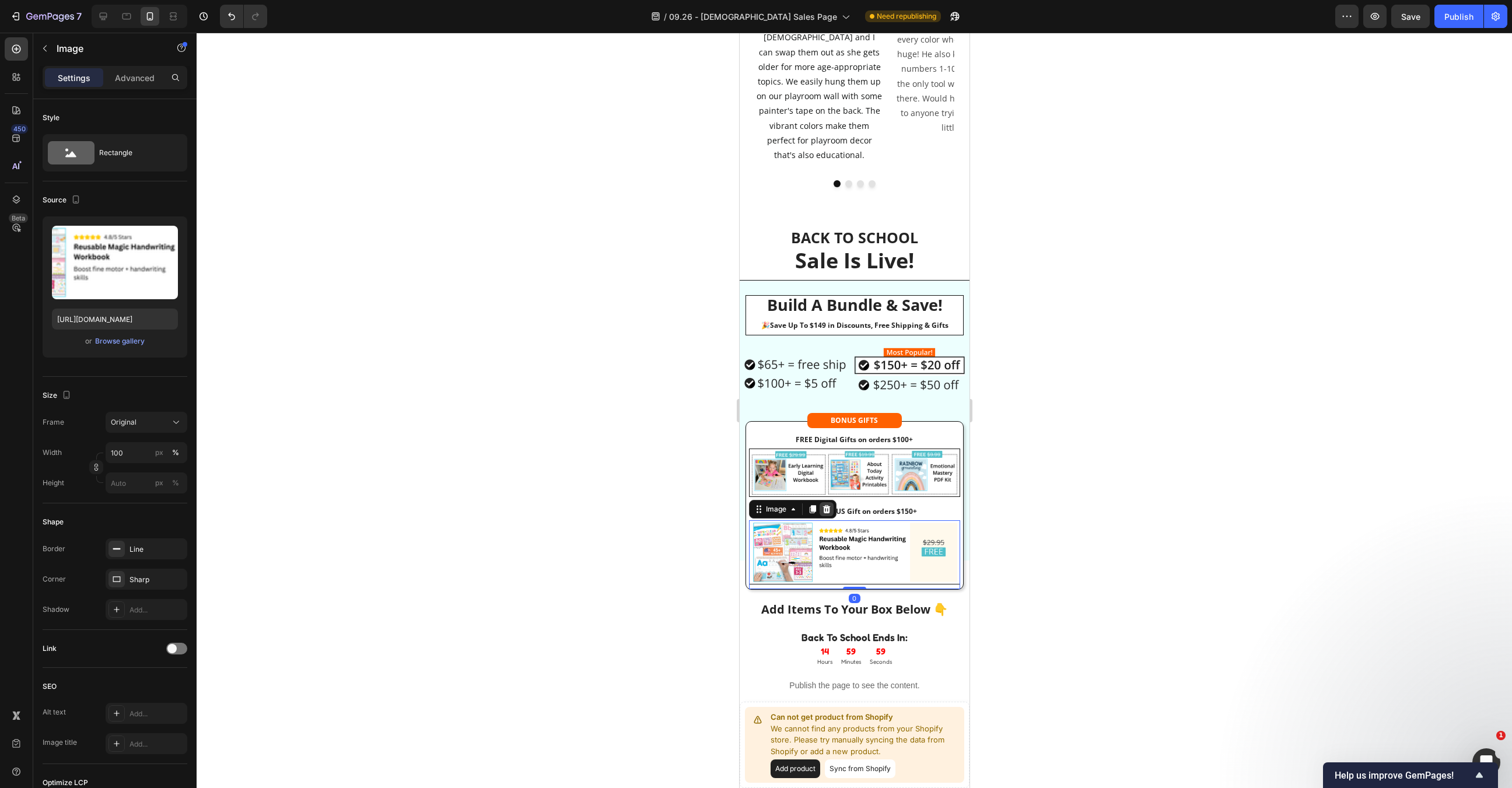
click at [826, 504] on icon at bounding box center [826, 508] width 7 height 8
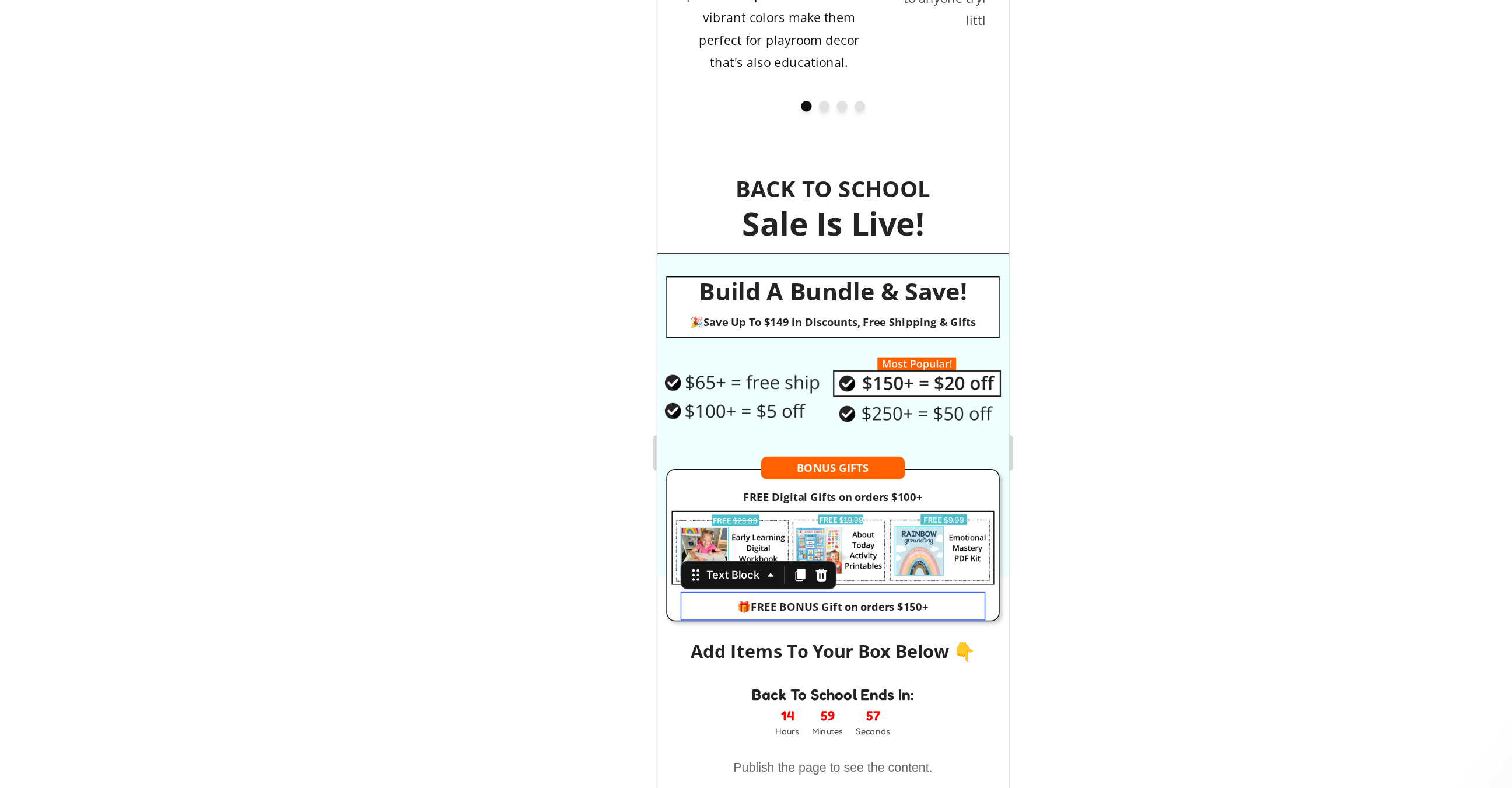
click at [823, 349] on strong "FREE BONUS Gift on orders $150+" at bounding box center [776, 354] width 116 height 10
click at [765, 329] on icon at bounding box center [764, 333] width 7 height 8
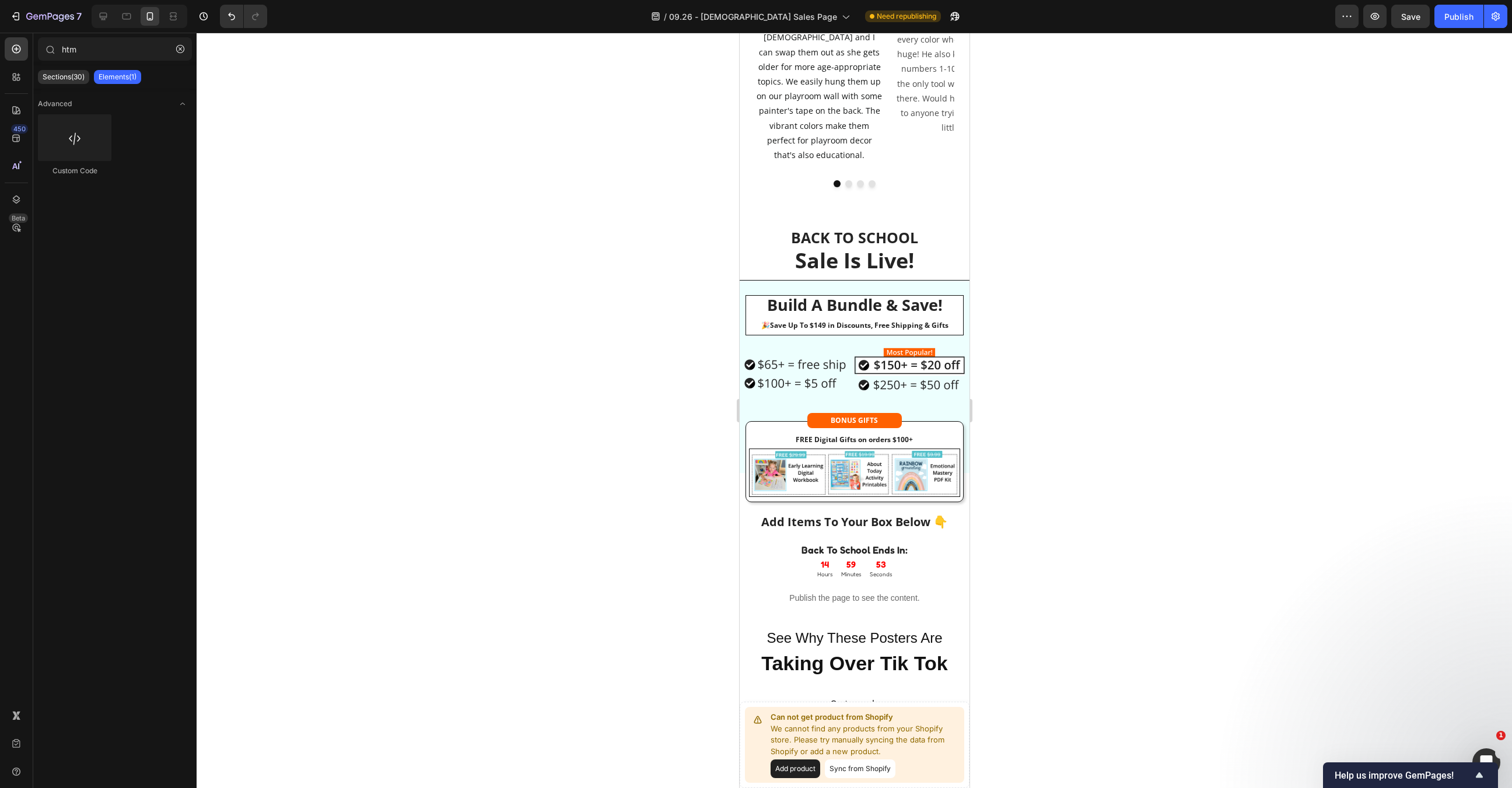
click at [994, 345] on div at bounding box center [854, 410] width 1316 height 755
click at [876, 434] on strong "FREE Digital Gifts on orders $100+" at bounding box center [854, 439] width 117 height 10
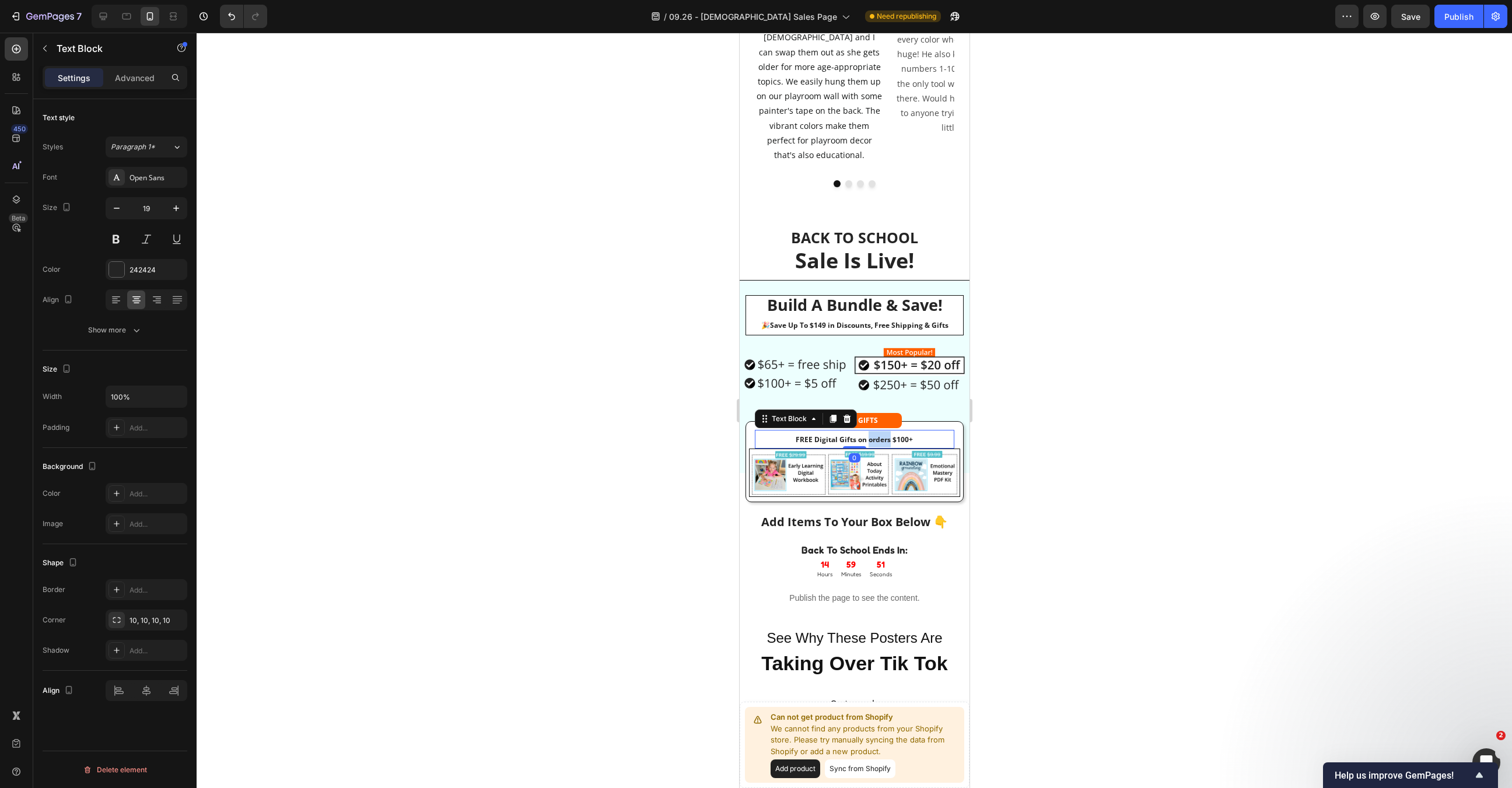
click at [876, 434] on strong "FREE Digital Gifts on orders $100+" at bounding box center [854, 439] width 117 height 10
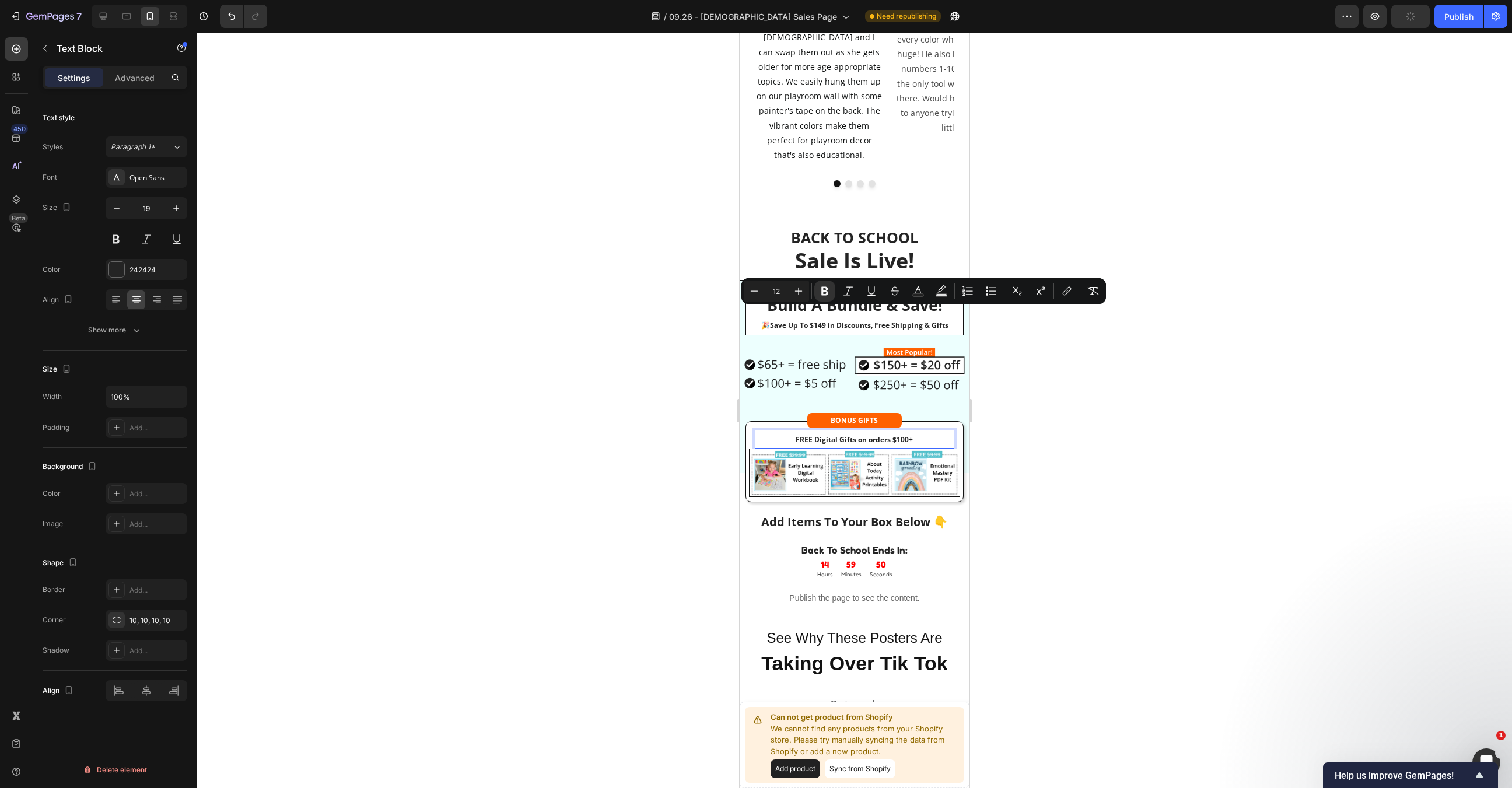
click at [915, 431] on p "FREE Digital Gifts on orders $100+" at bounding box center [854, 439] width 197 height 16
drag, startPoint x: 915, startPoint y: 311, endPoint x: 857, endPoint y: 318, distance: 58.4
click at [857, 431] on p "FREE Digital Gifts on orders $100+" at bounding box center [854, 439] width 197 height 16
click at [1003, 355] on div at bounding box center [854, 410] width 1316 height 755
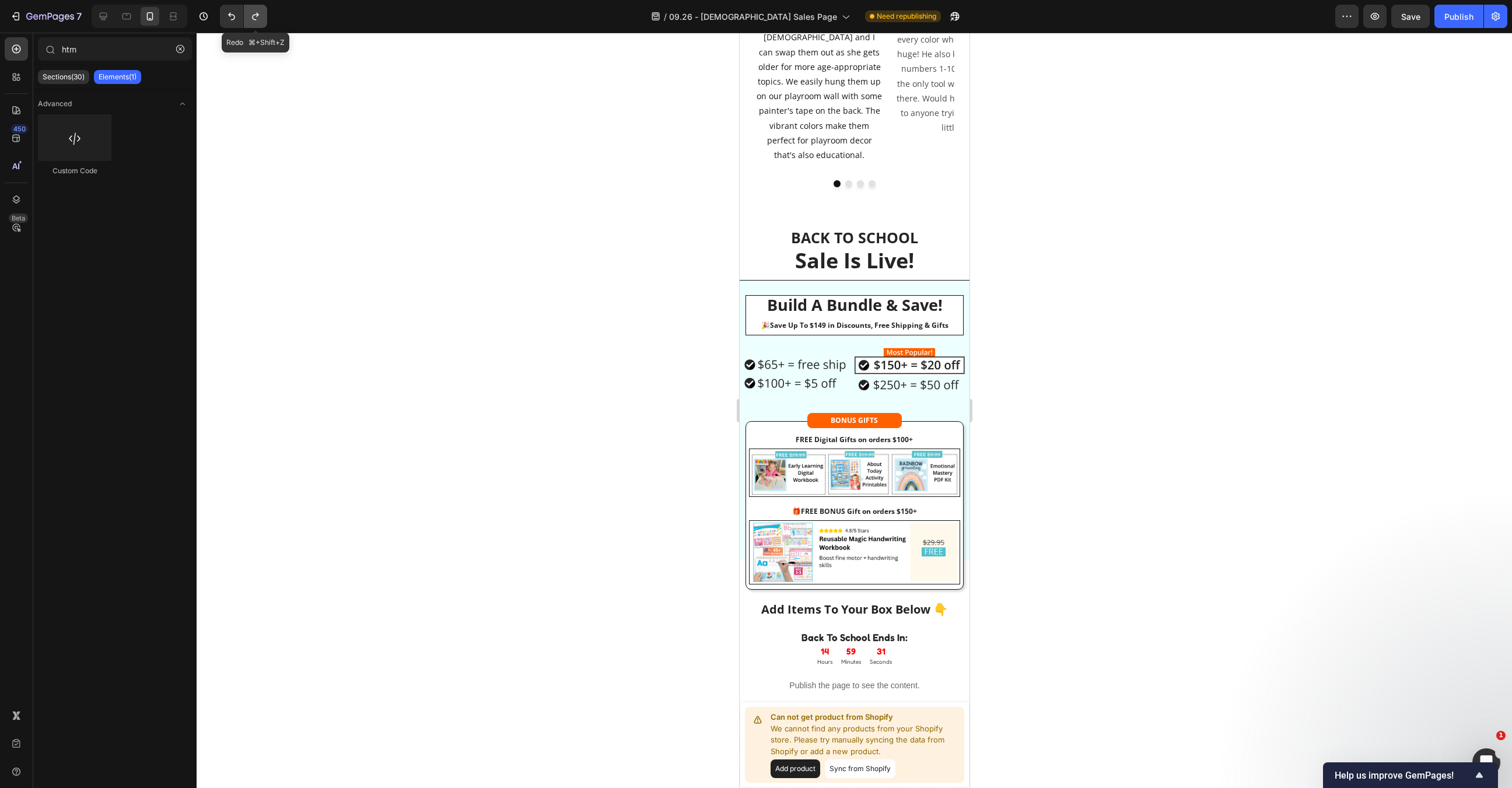
click at [253, 11] on icon "Undo/Redo" at bounding box center [255, 16] width 12 height 12
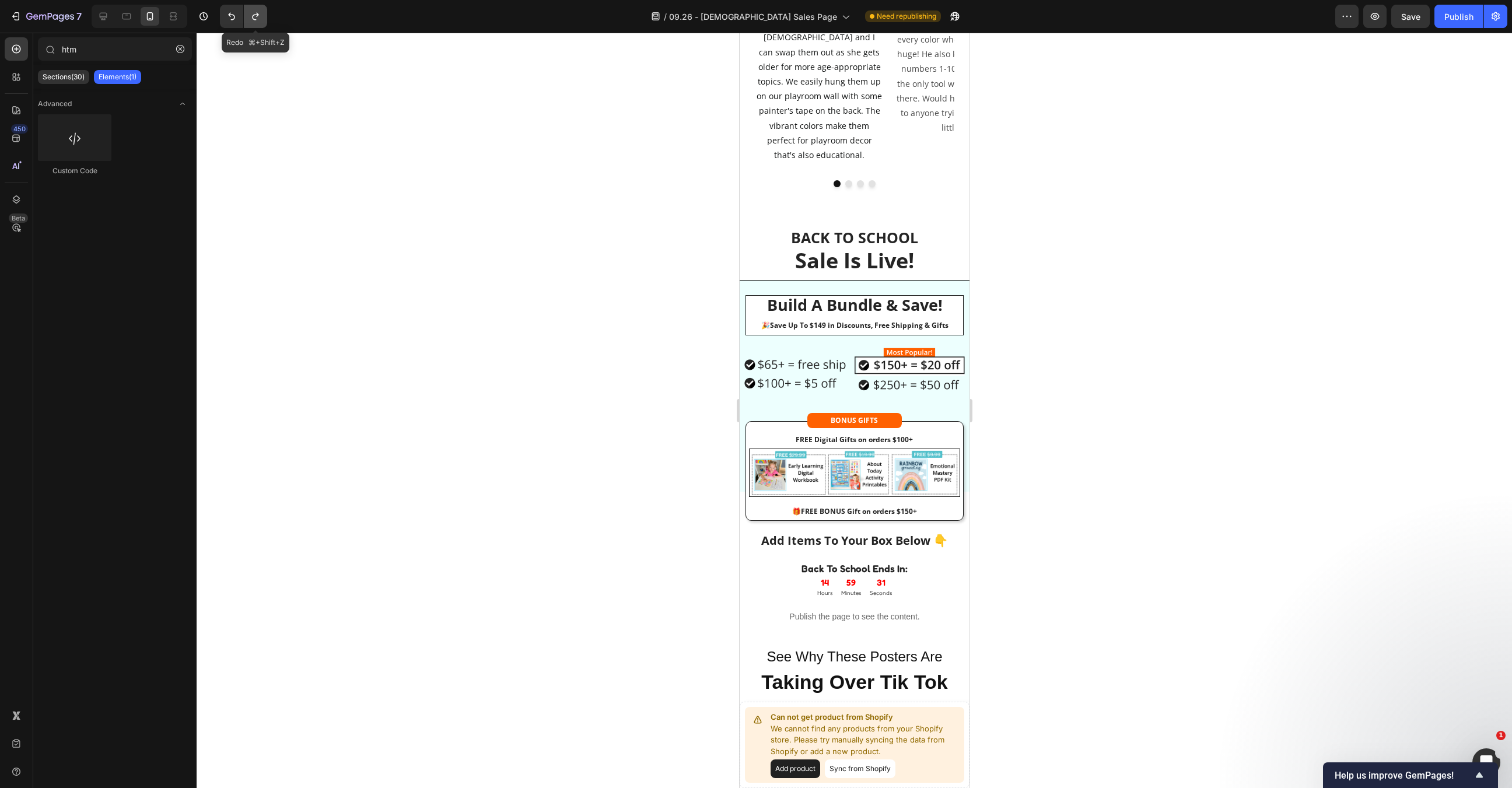
click at [253, 11] on icon "Undo/Redo" at bounding box center [255, 16] width 12 height 12
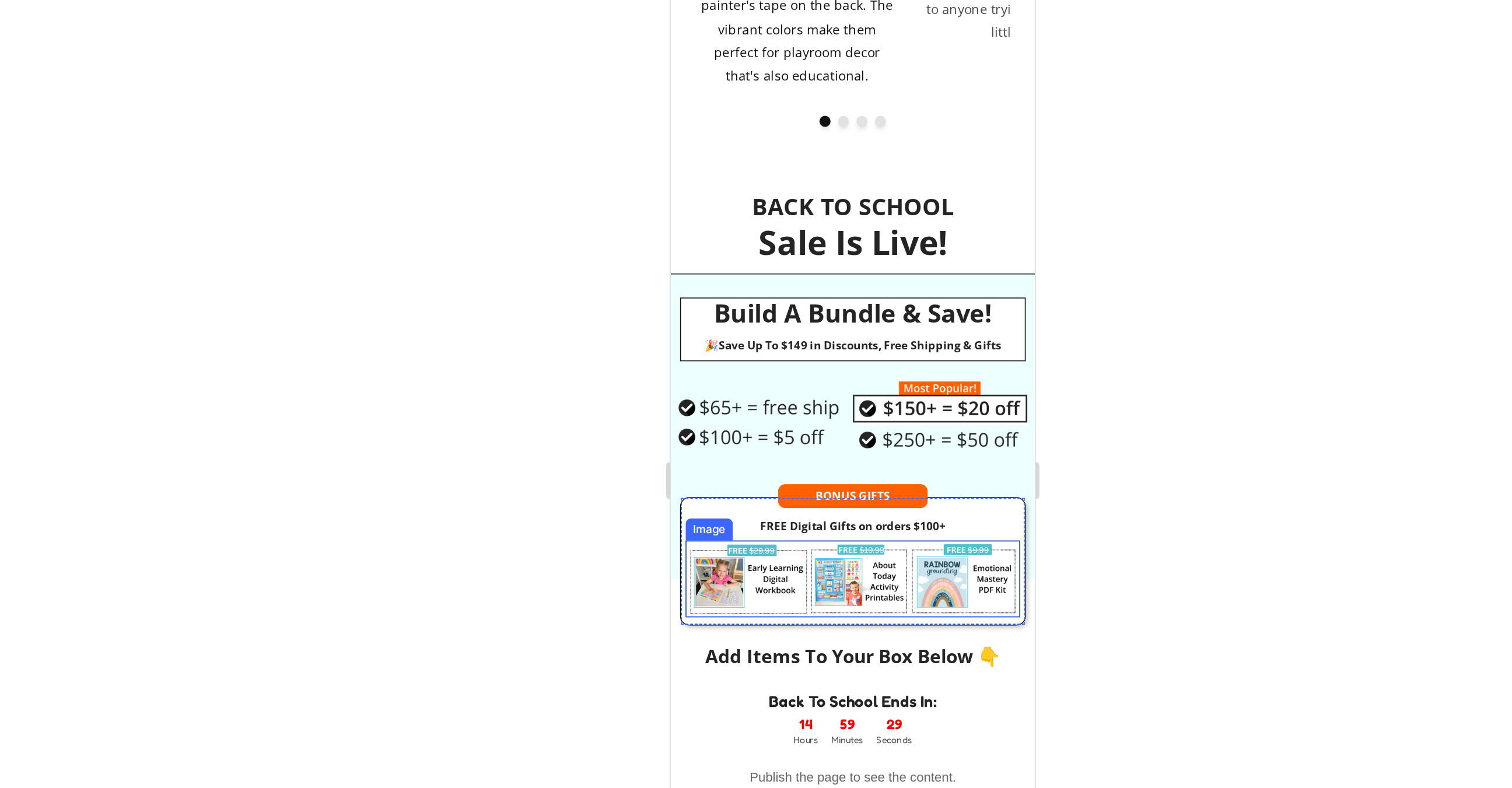
click at [813, 298] on img at bounding box center [785, 322] width 211 height 49
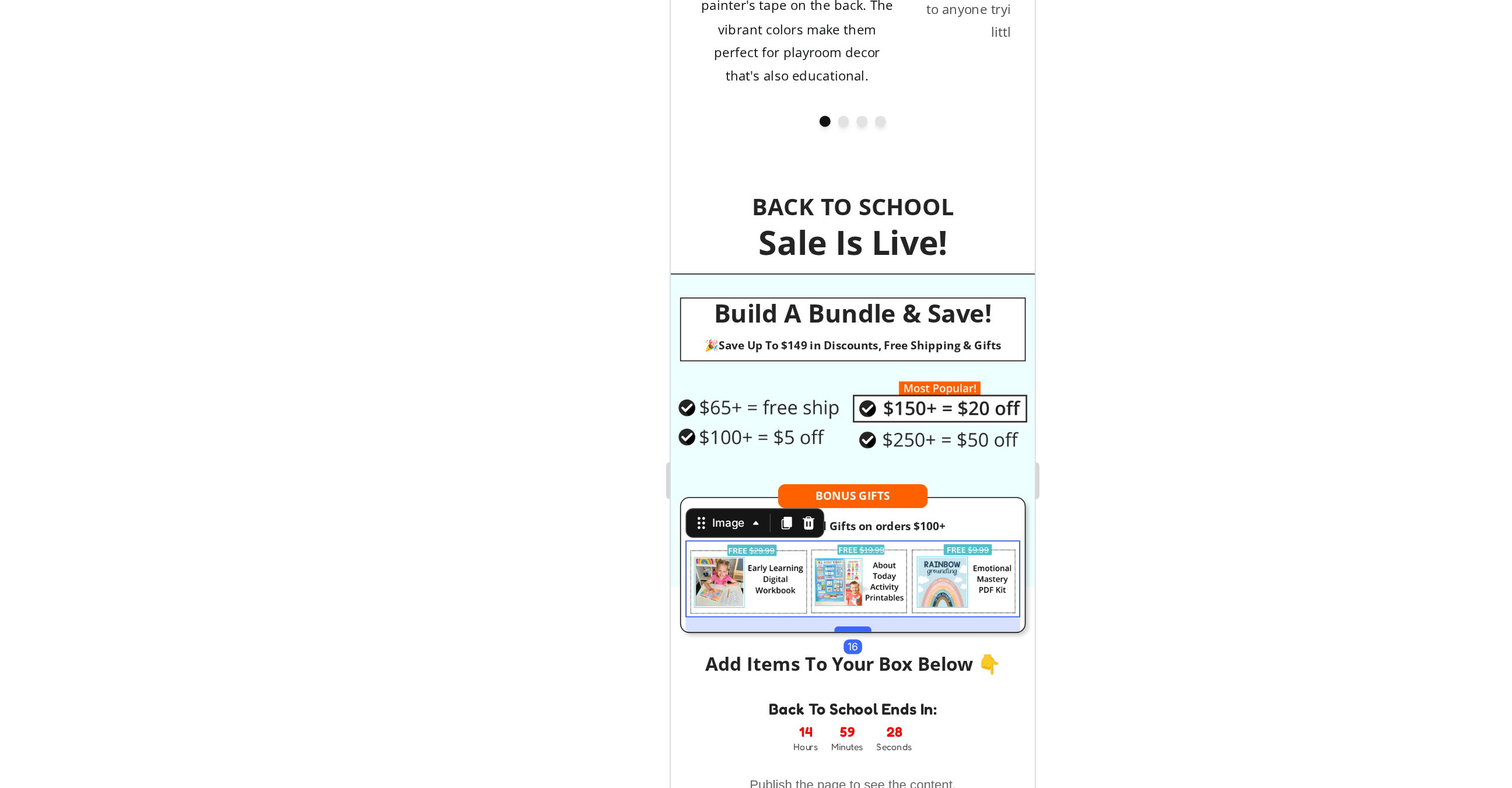
click at [789, 352] on div at bounding box center [784, 354] width 23 height 4
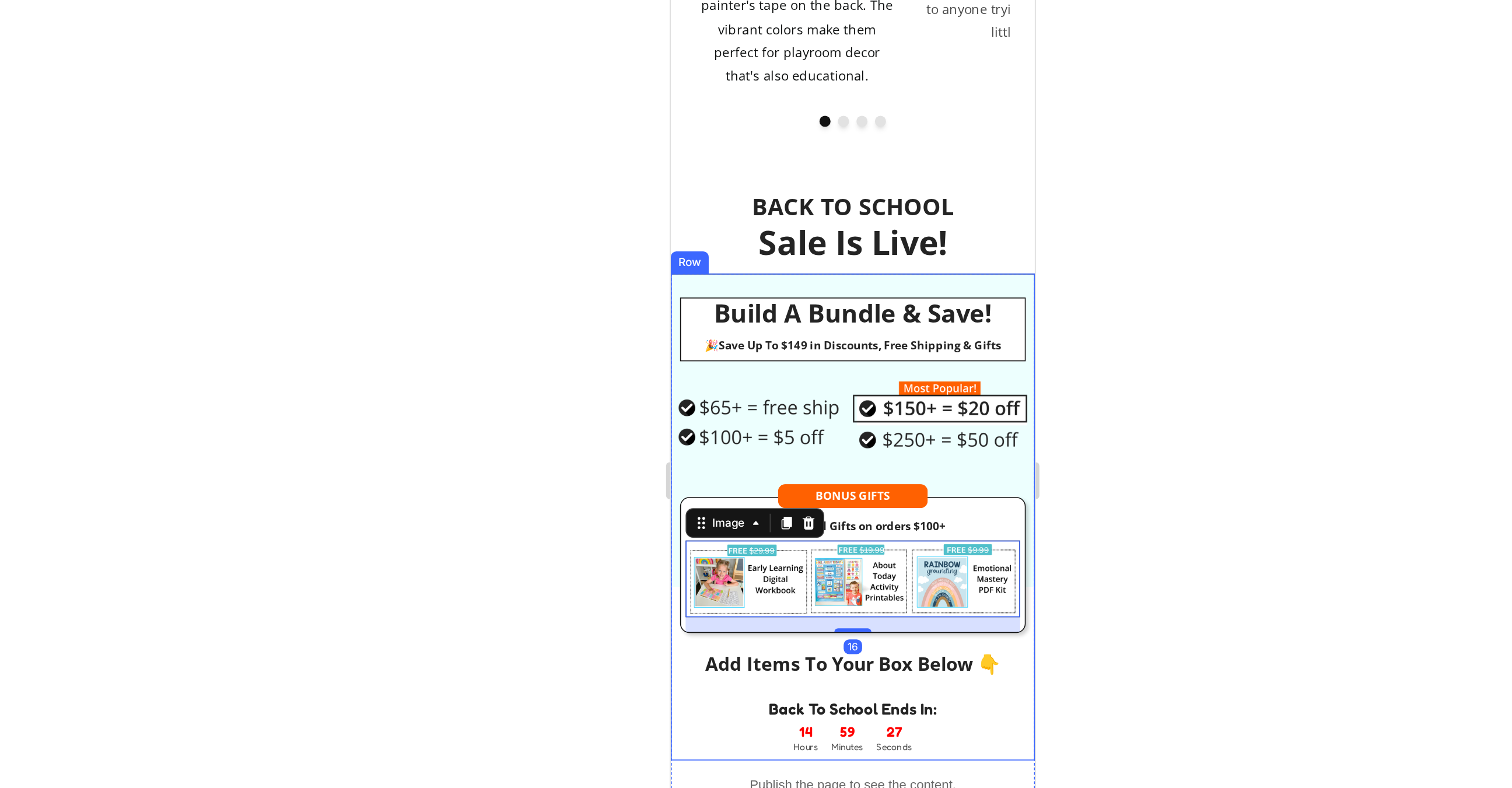
click at [1003, 380] on div at bounding box center [854, 410] width 1316 height 755
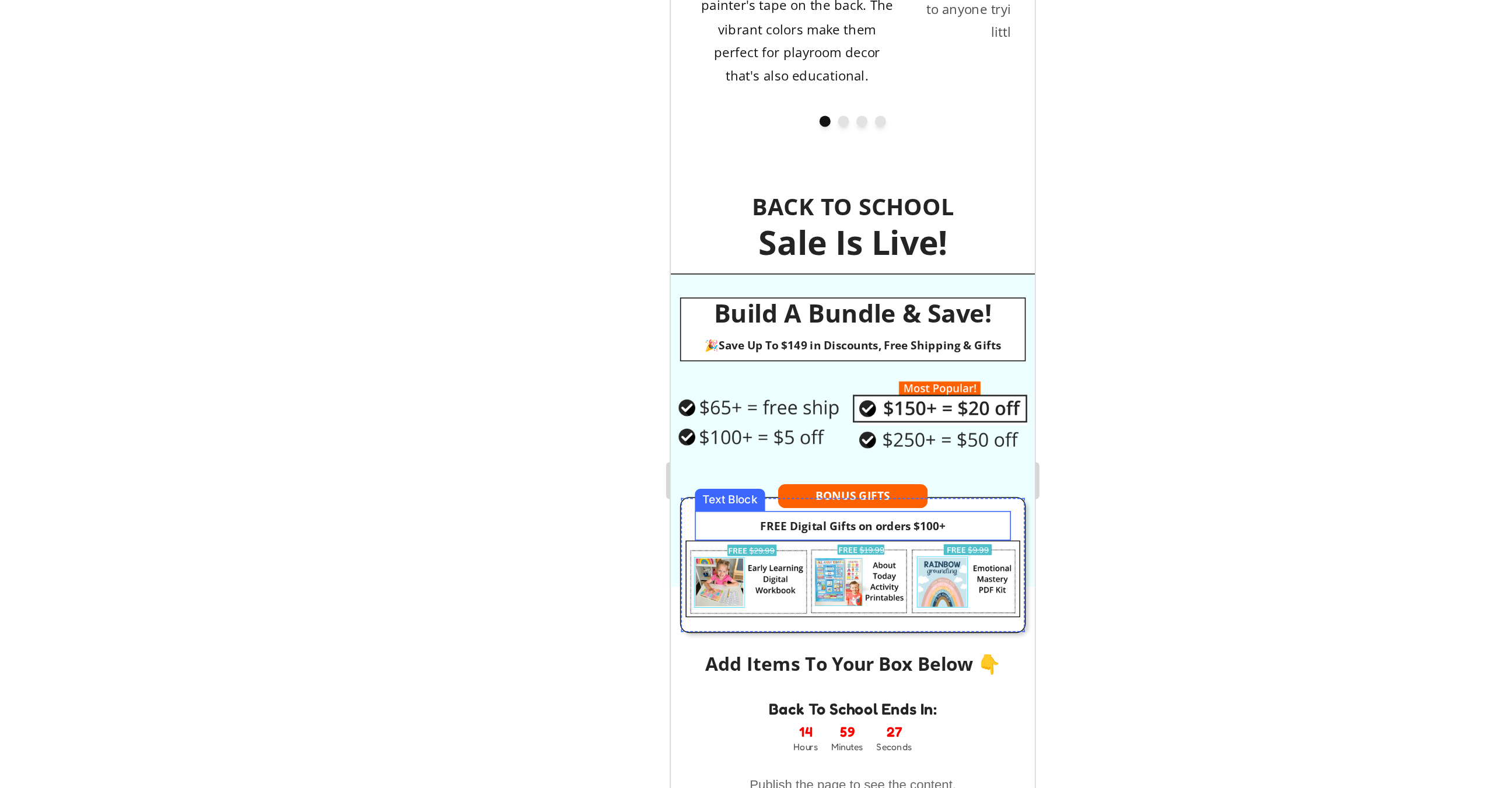
click at [828, 284] on strong "FREE Digital Gifts on orders $100+" at bounding box center [784, 289] width 117 height 10
drag, startPoint x: 839, startPoint y: 162, endPoint x: 828, endPoint y: 163, distance: 11.0
click at [828, 284] on strong "FREE Digital Gifts on orders $100+" at bounding box center [784, 289] width 117 height 10
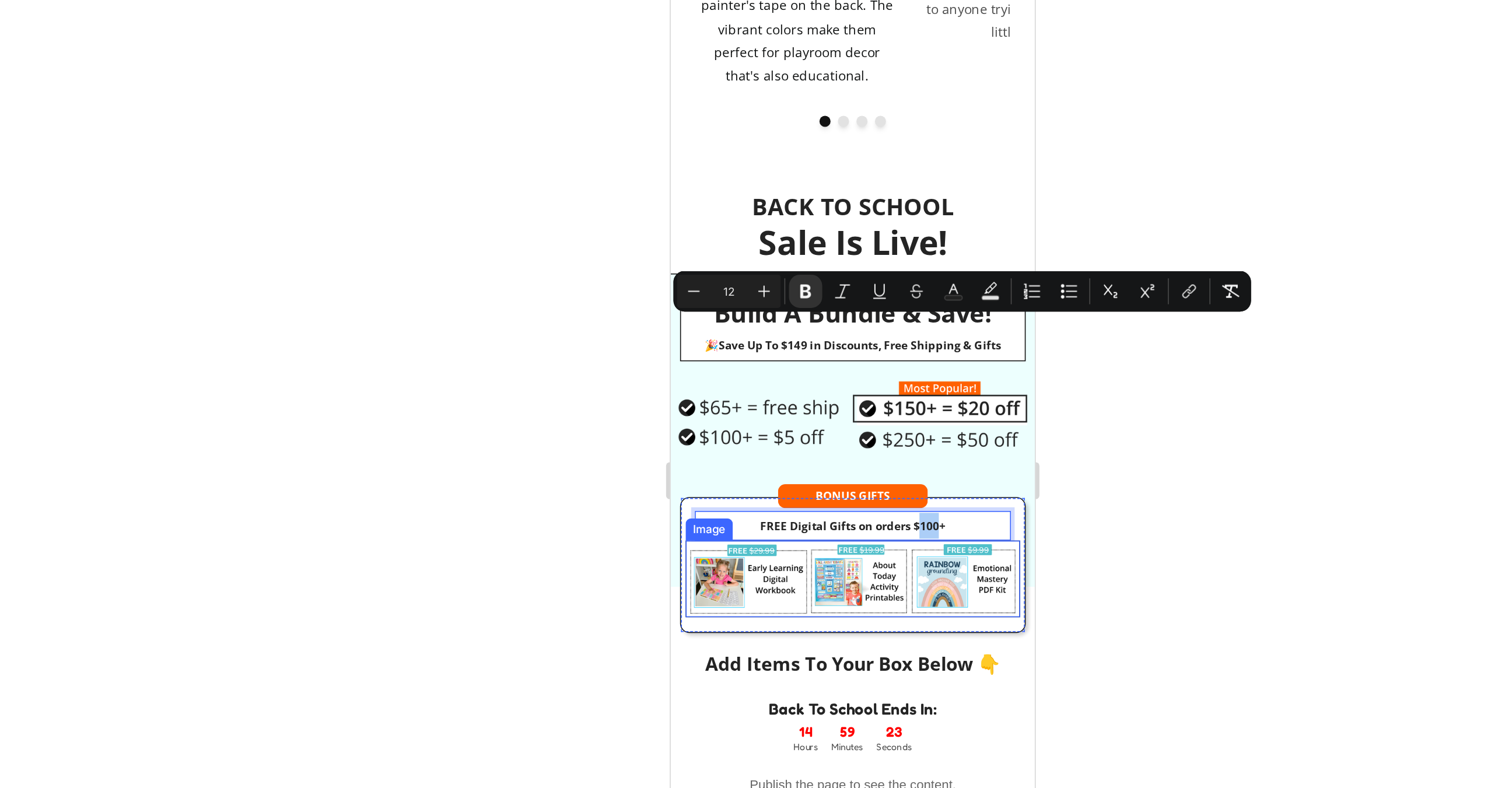
click at [1034, 349] on div at bounding box center [854, 410] width 1316 height 755
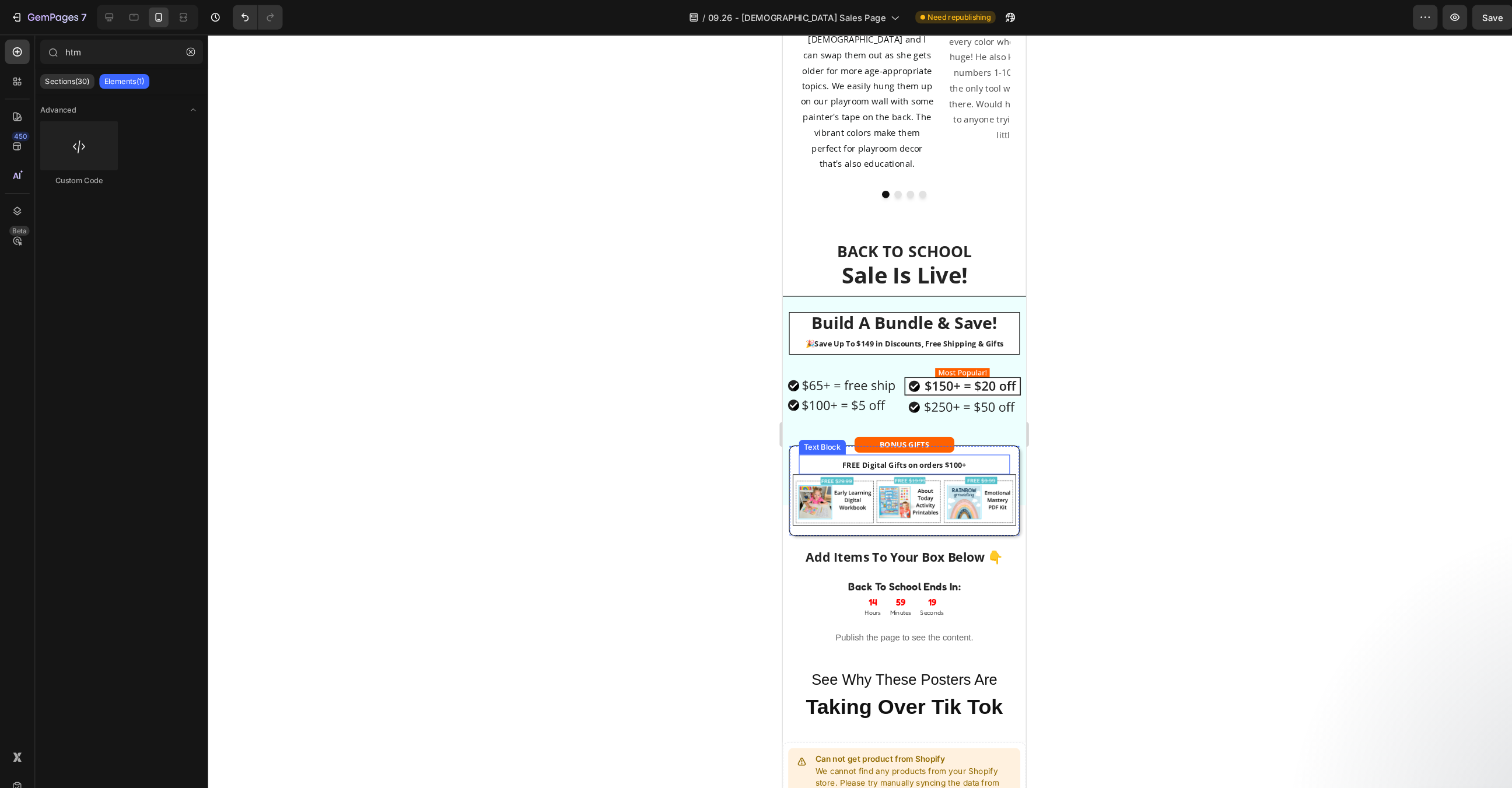
click at [929, 436] on strong "FREE Digital Gifts on orders $100+" at bounding box center [897, 441] width 117 height 10
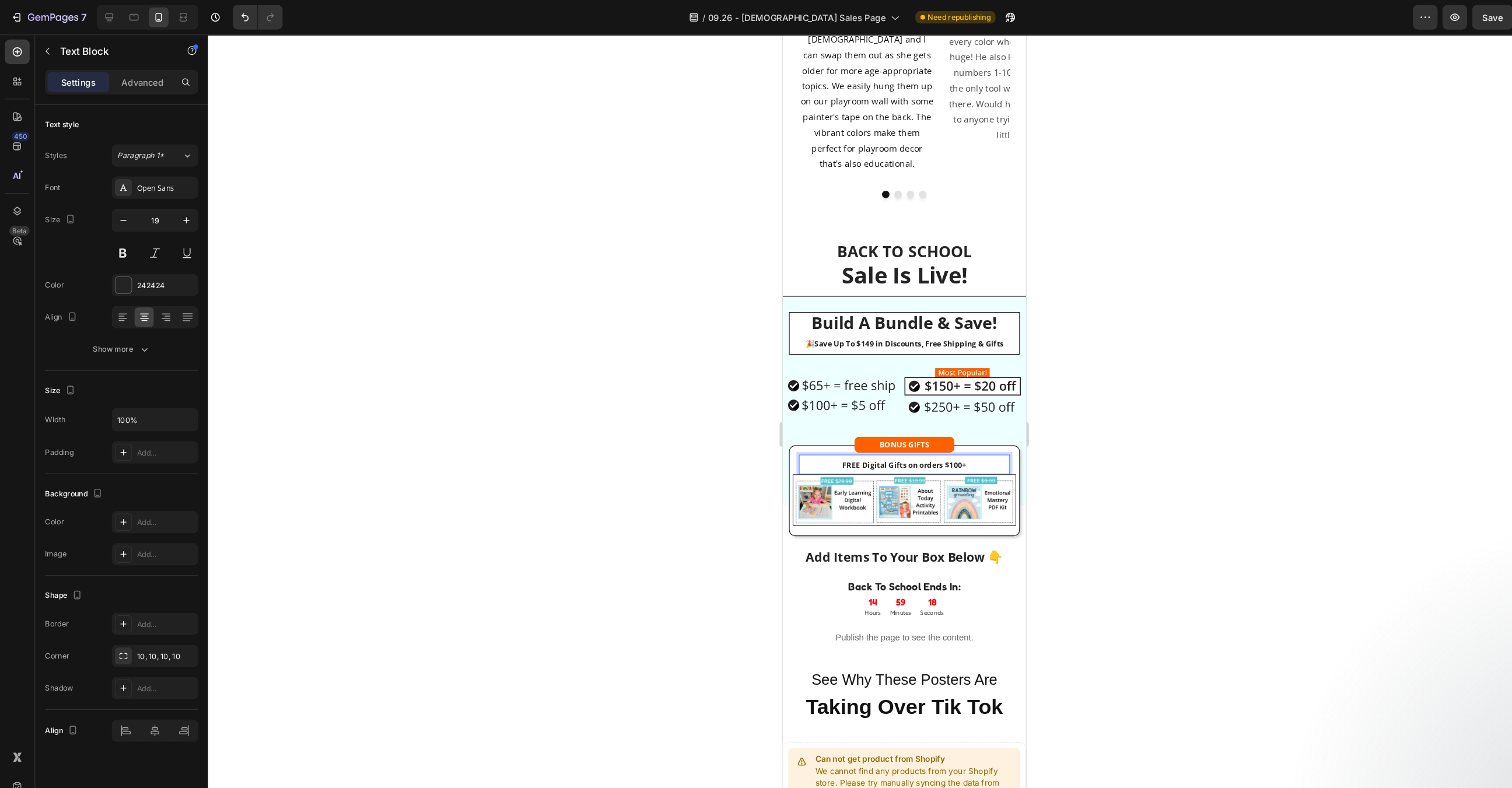
click at [910, 436] on strong "FREE Digital Gifts on orders $100+" at bounding box center [897, 441] width 117 height 10
drag, startPoint x: 900, startPoint y: 316, endPoint x: 967, endPoint y: 318, distance: 67.0
click at [967, 433] on p "FREE Digital Gifts on orders $100+" at bounding box center [897, 441] width 197 height 16
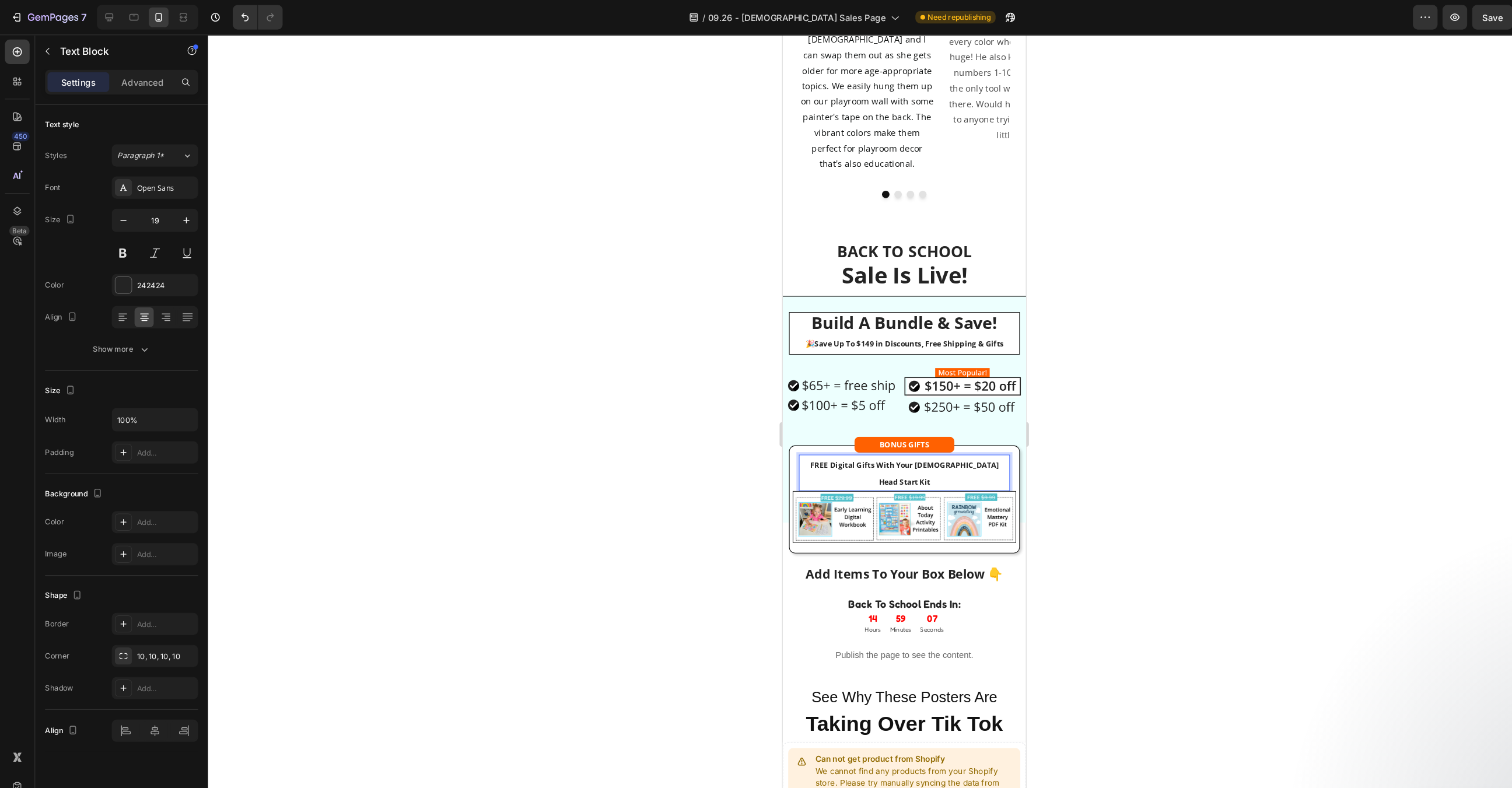
click at [1082, 355] on div at bounding box center [854, 410] width 1316 height 755
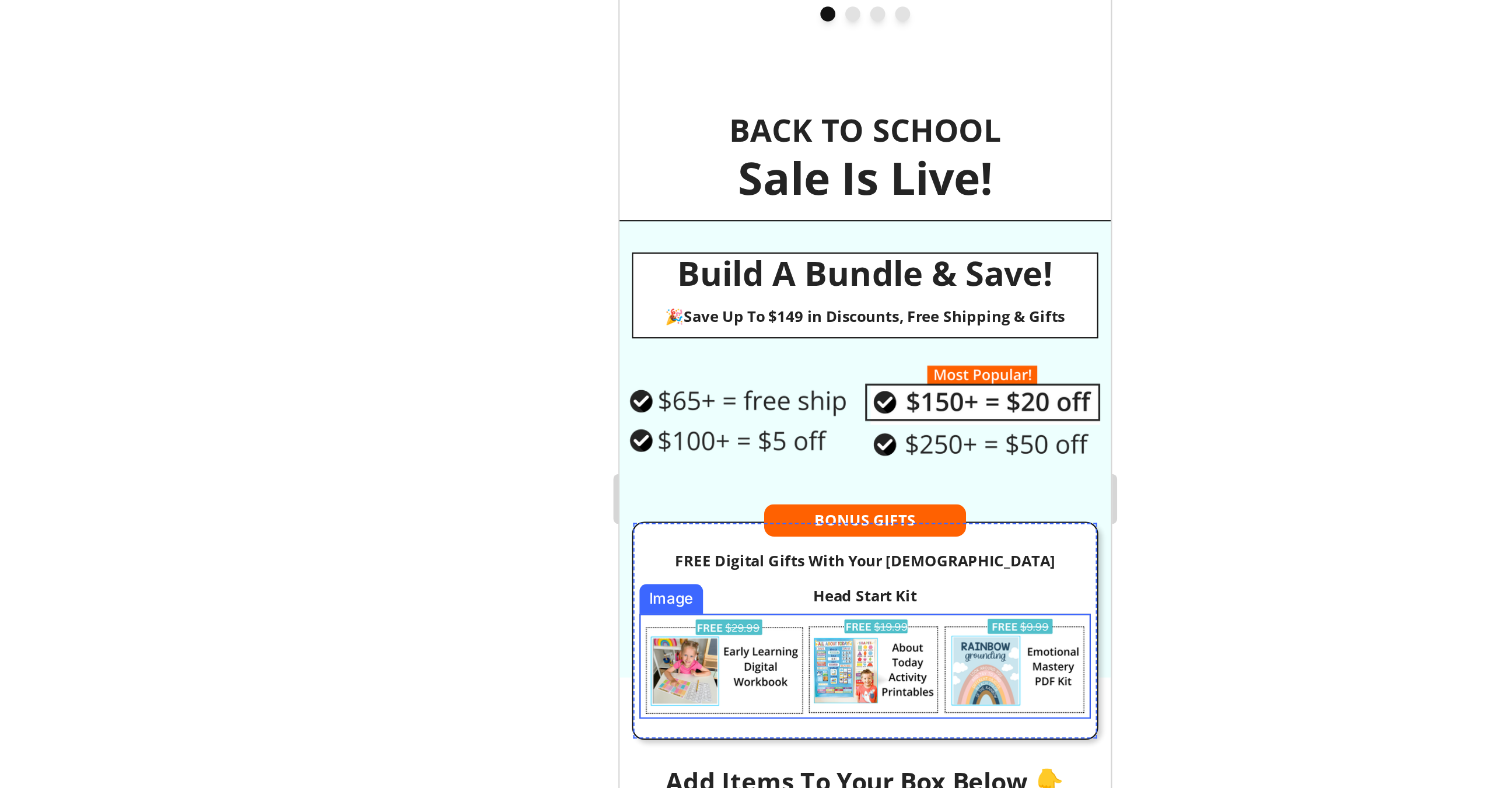
click at [1046, 344] on div at bounding box center [854, 410] width 1316 height 755
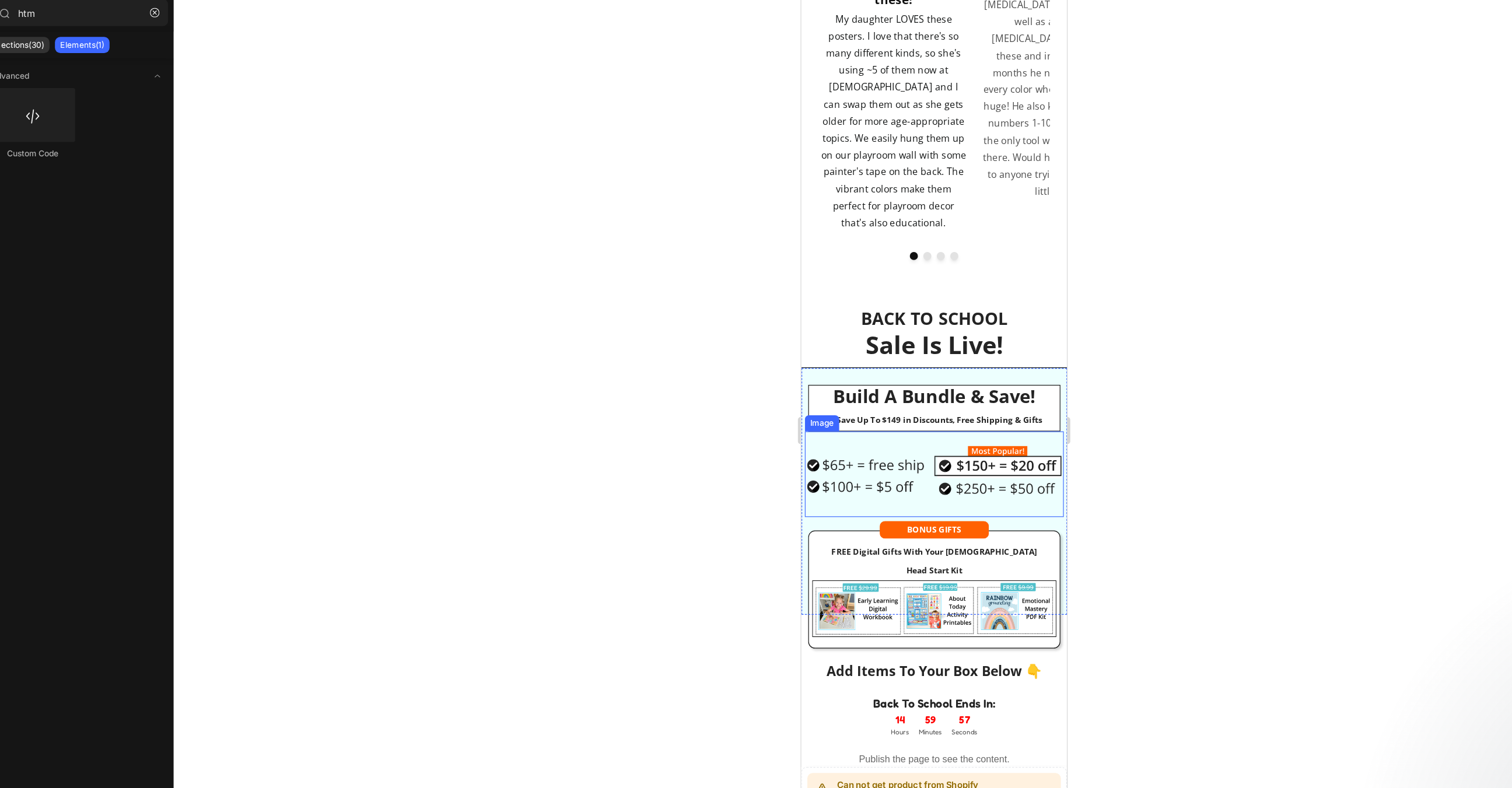
scroll to position [2405, 0]
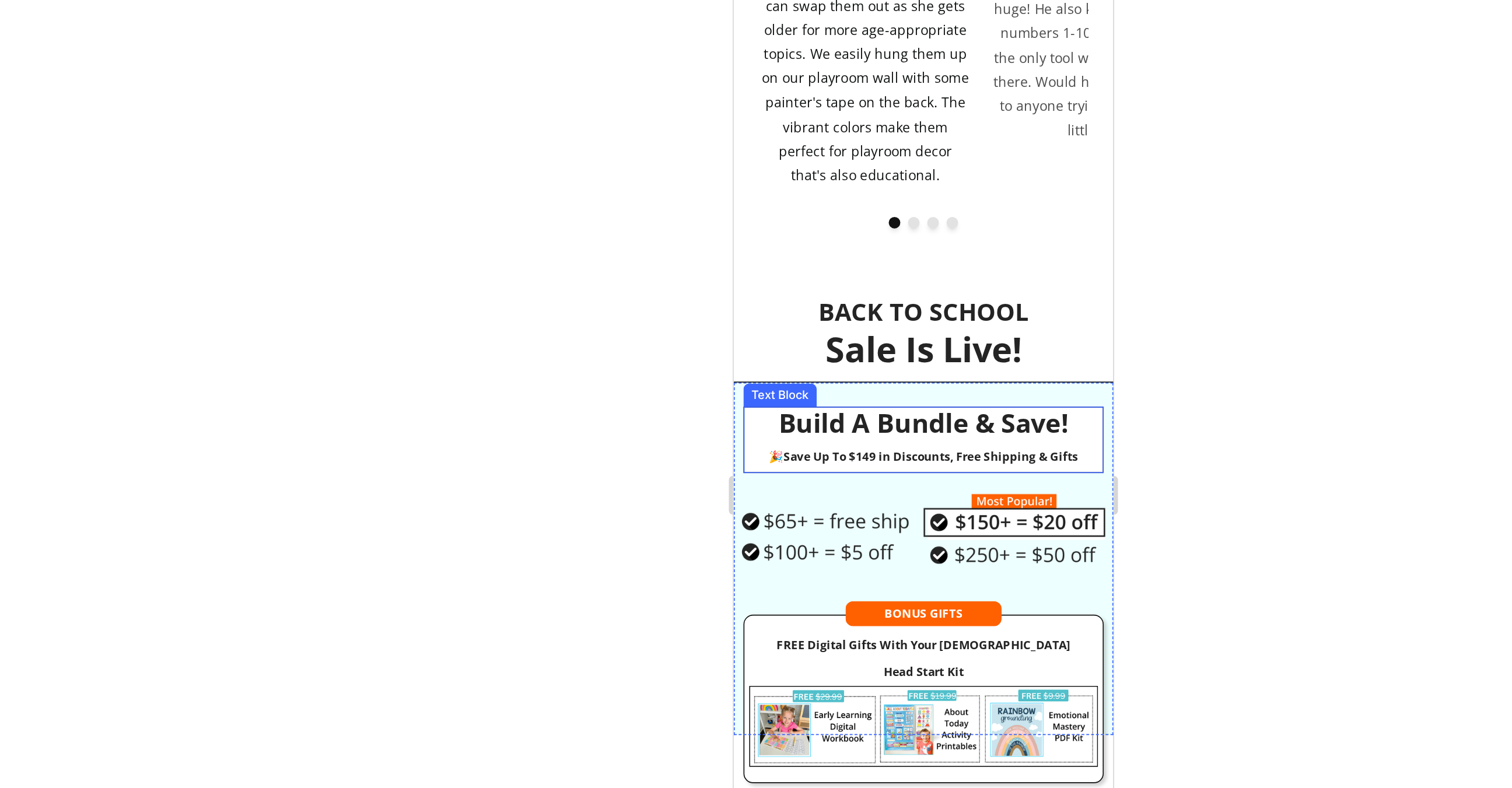
click at [867, 215] on p "🎉 Save Up To $149 in Discounts, Free Shipping & Gifts" at bounding box center [848, 225] width 215 height 20
click at [894, 215] on p "🎉 Save Up To $149 in Discounts, Free Shipping & Gifts" at bounding box center [848, 225] width 215 height 20
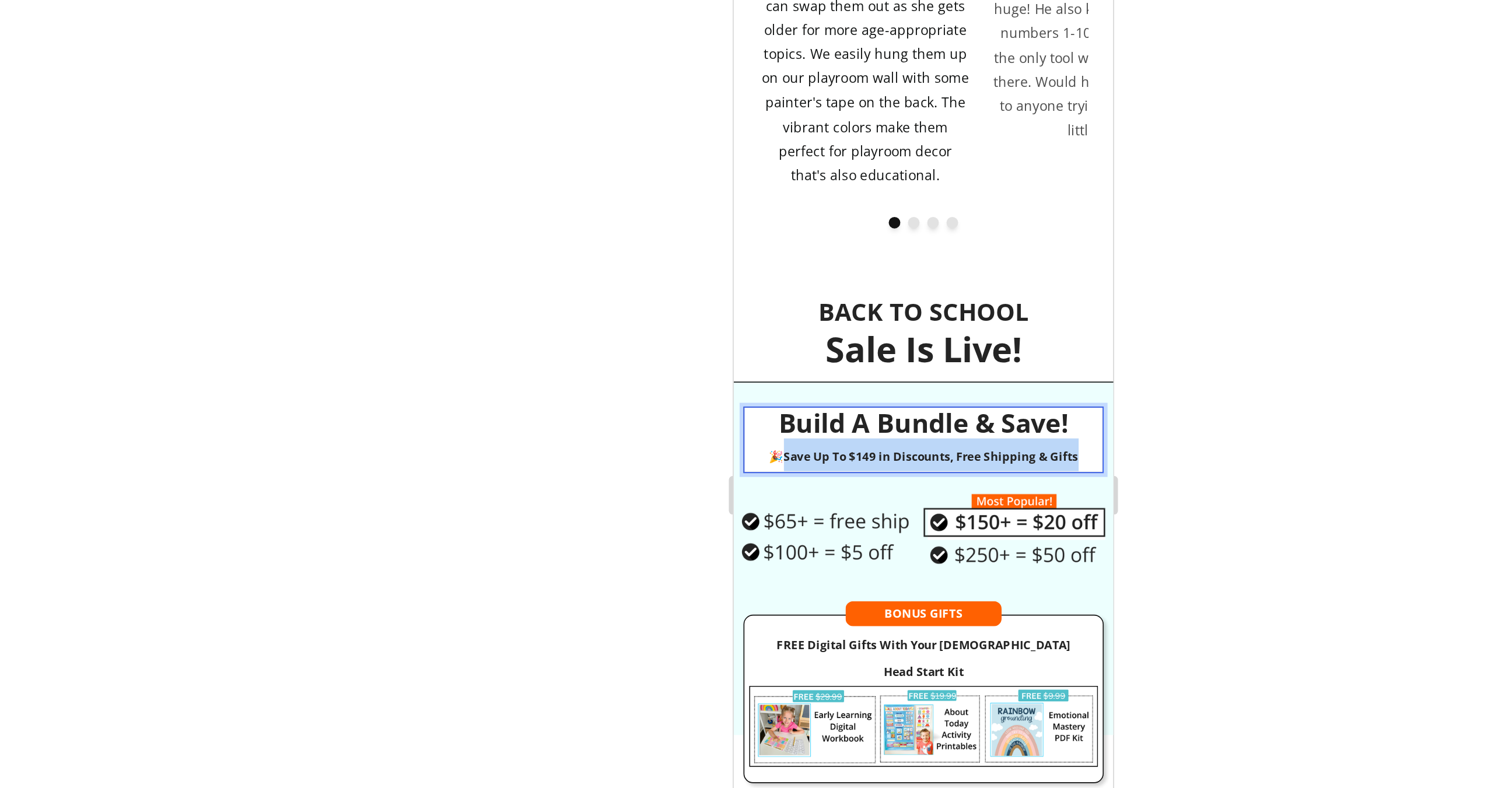
drag, startPoint x: 944, startPoint y: 103, endPoint x: 765, endPoint y: 103, distance: 179.0
click at [765, 215] on p "🎉 Save Up To $149 in Discounts, Free Shipping & Gifts" at bounding box center [848, 225] width 215 height 20
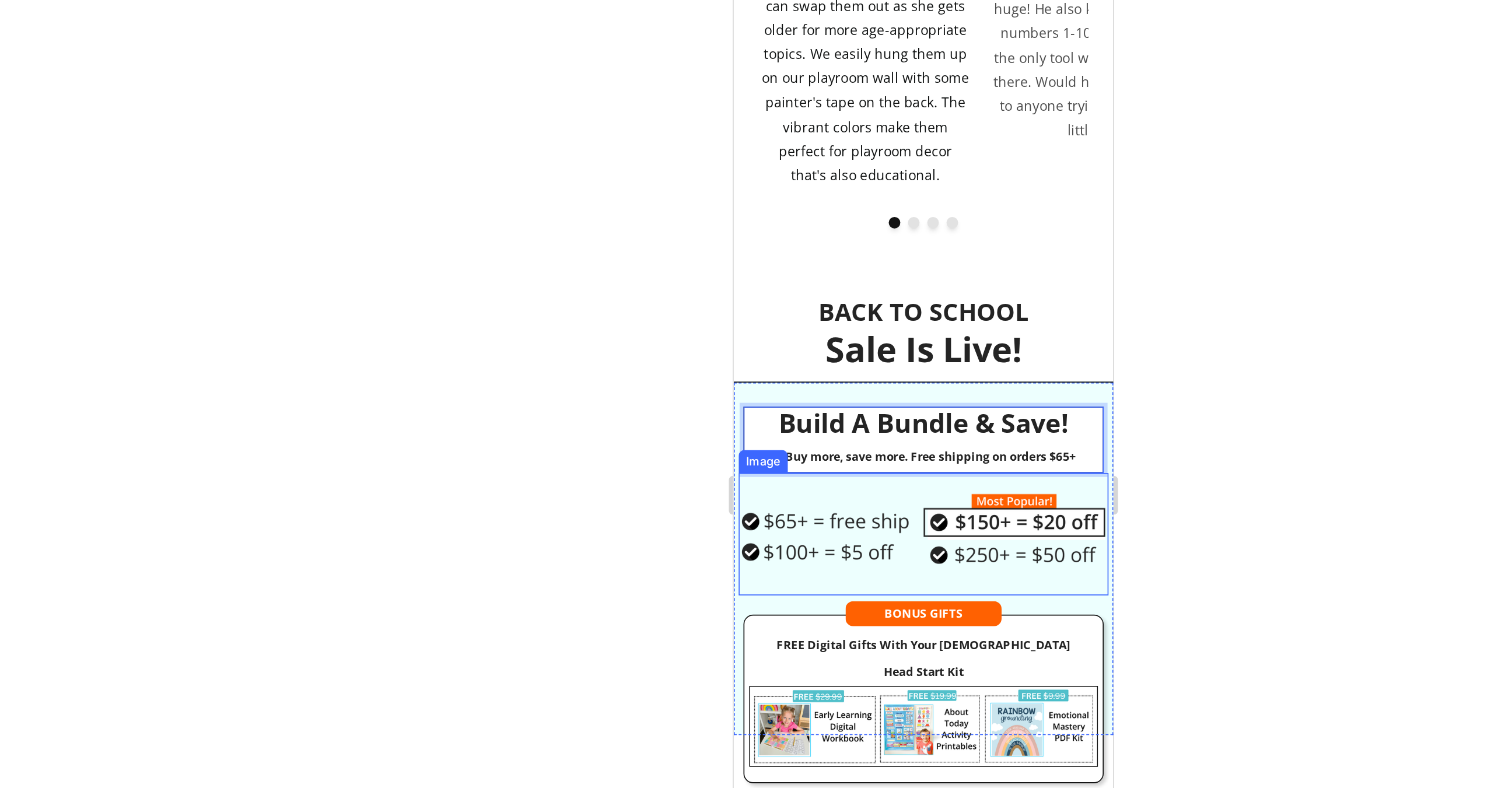
click at [904, 248] on img at bounding box center [848, 270] width 224 height 45
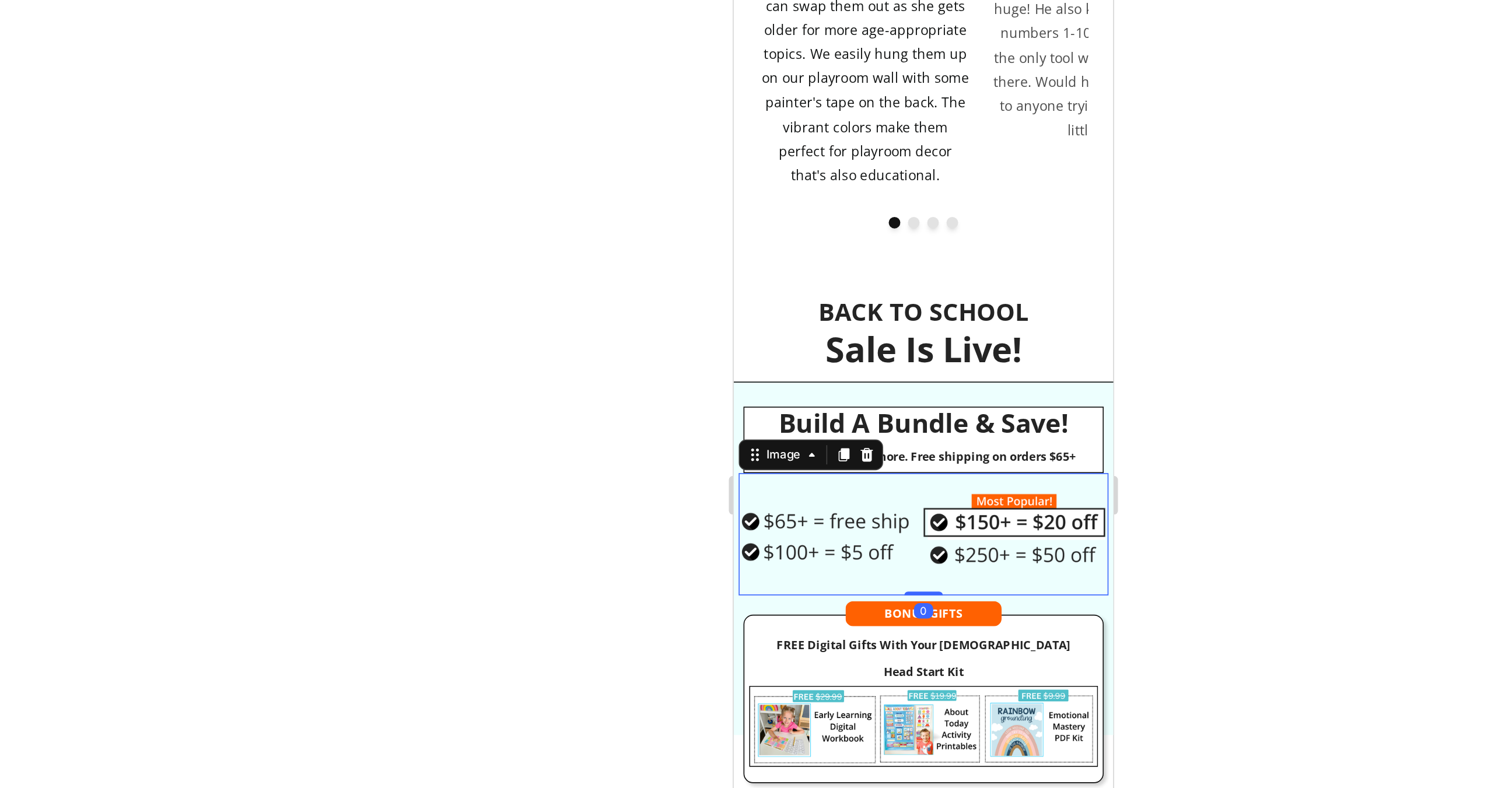
click at [1071, 319] on div at bounding box center [854, 410] width 1316 height 755
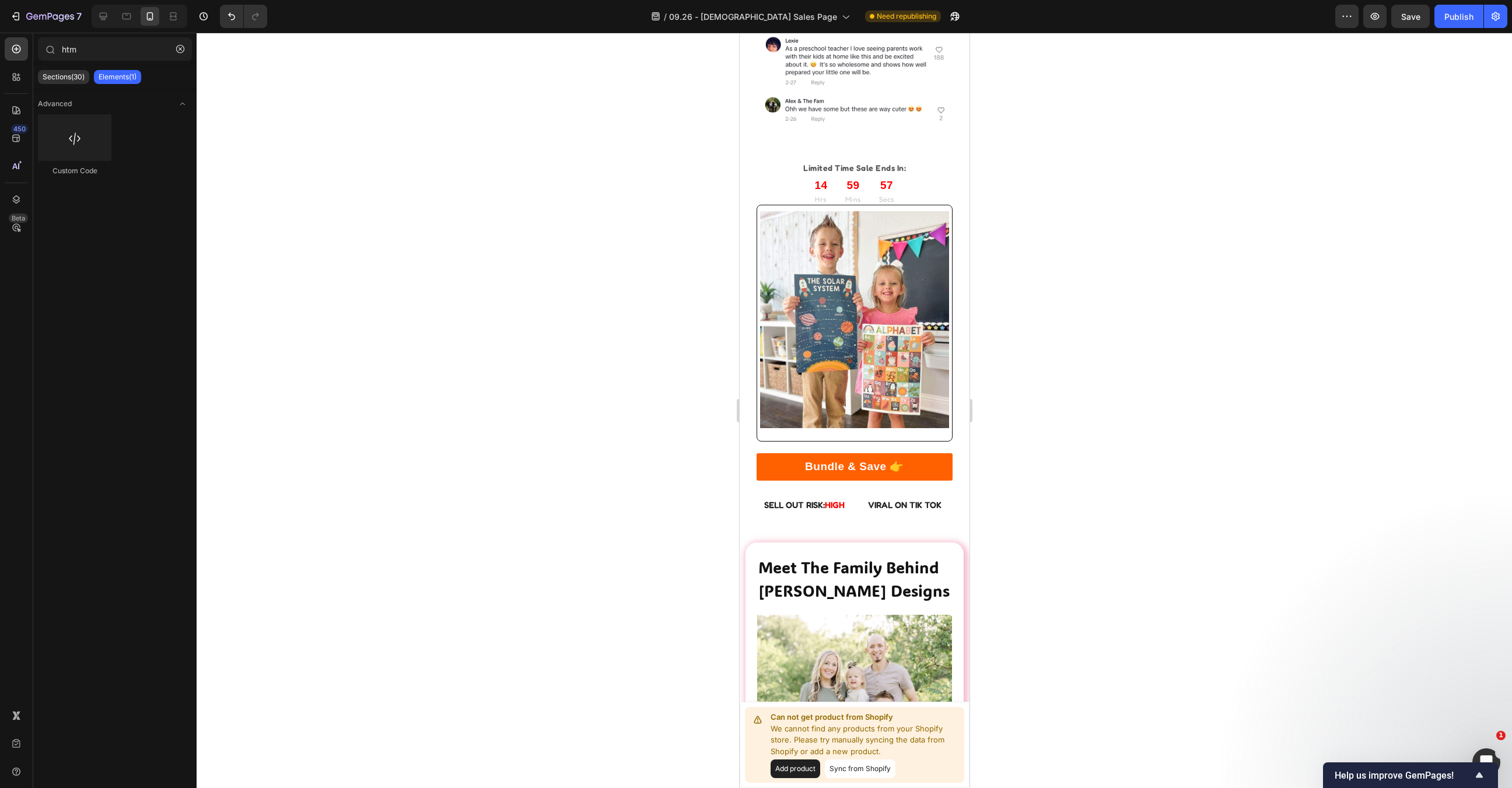
scroll to position [3757, 0]
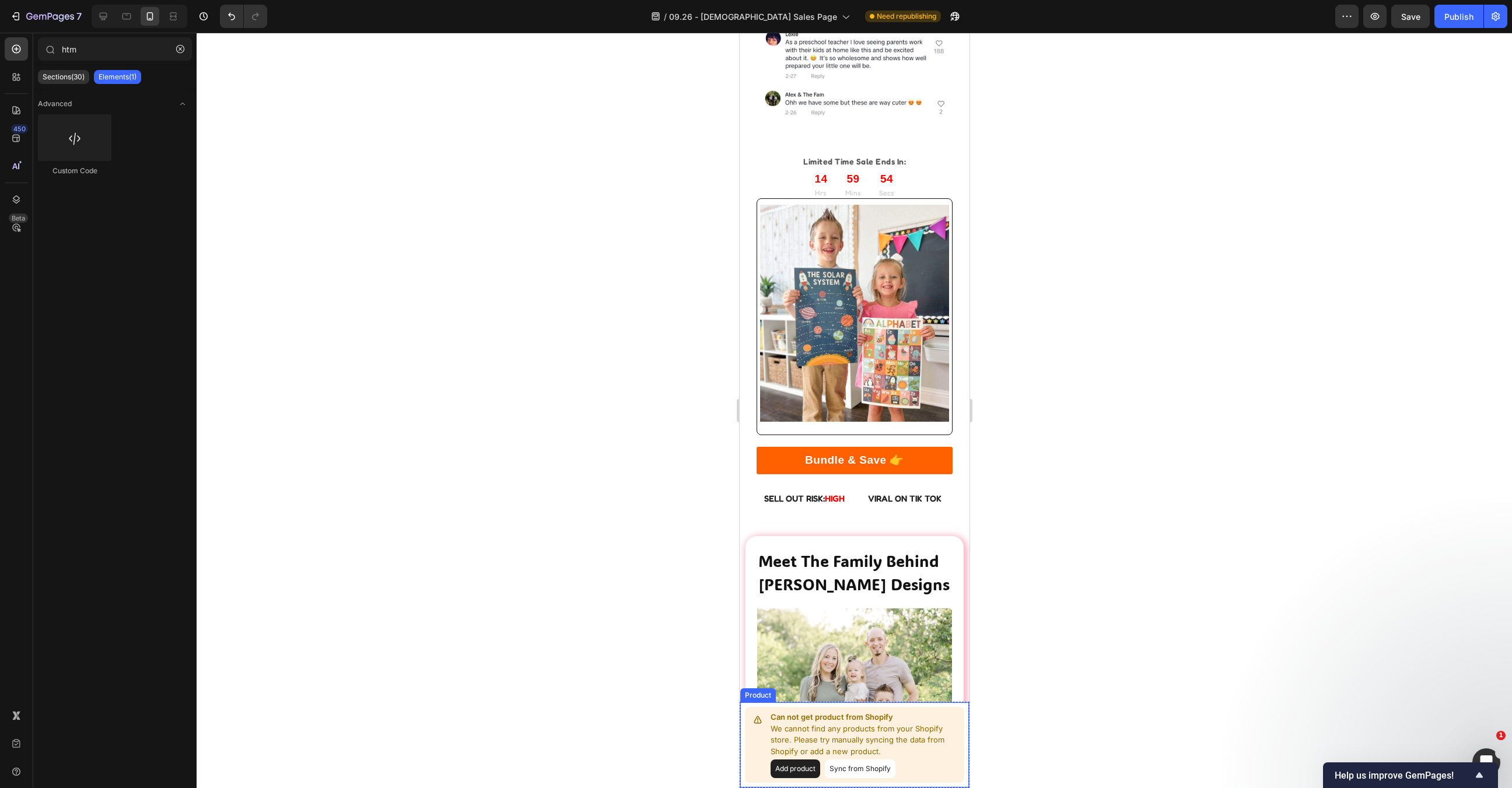
click at [897, 722] on p "Can not get product from Shopify" at bounding box center [865, 717] width 189 height 12
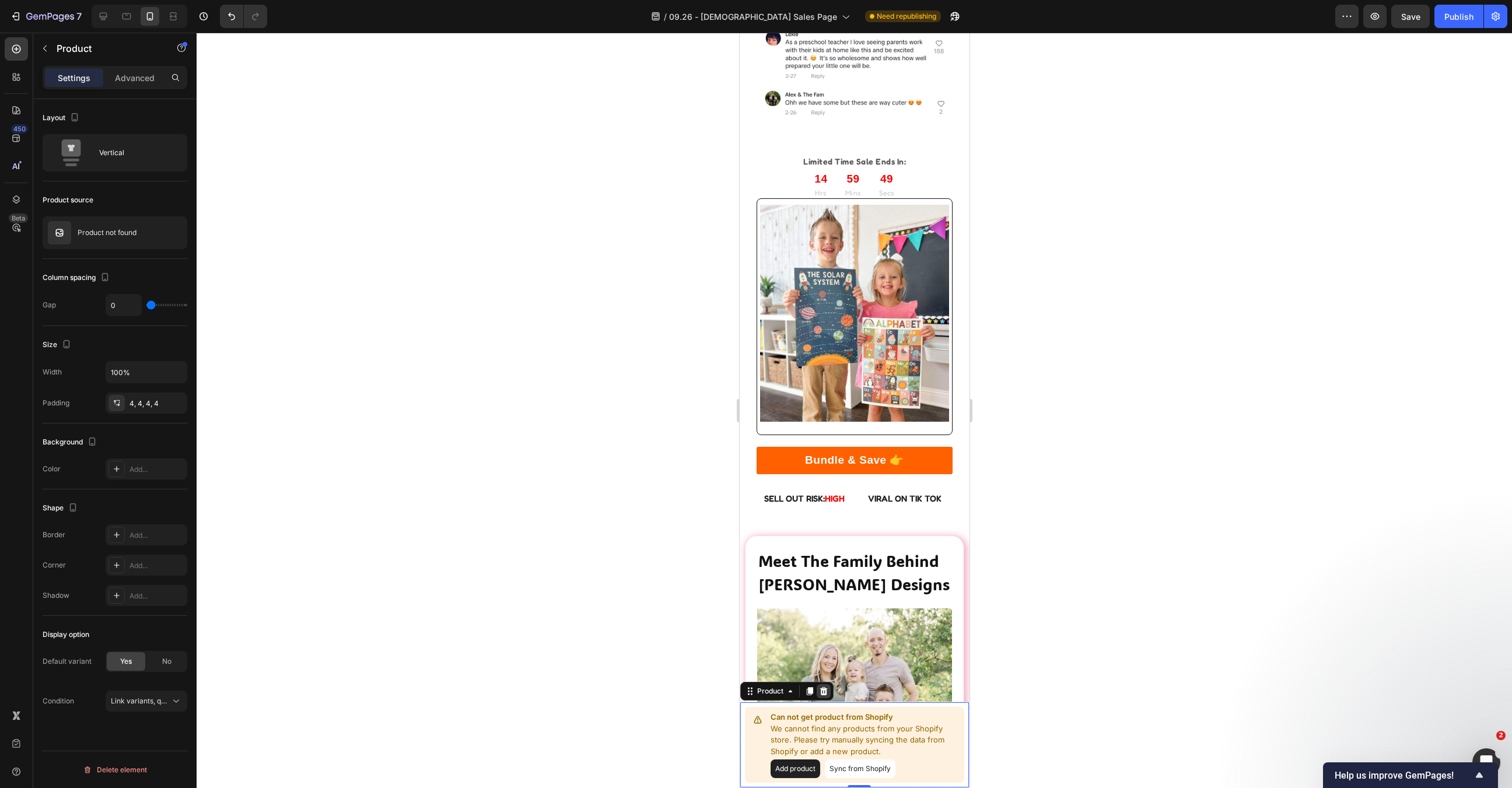
click at [821, 688] on icon at bounding box center [823, 691] width 7 height 8
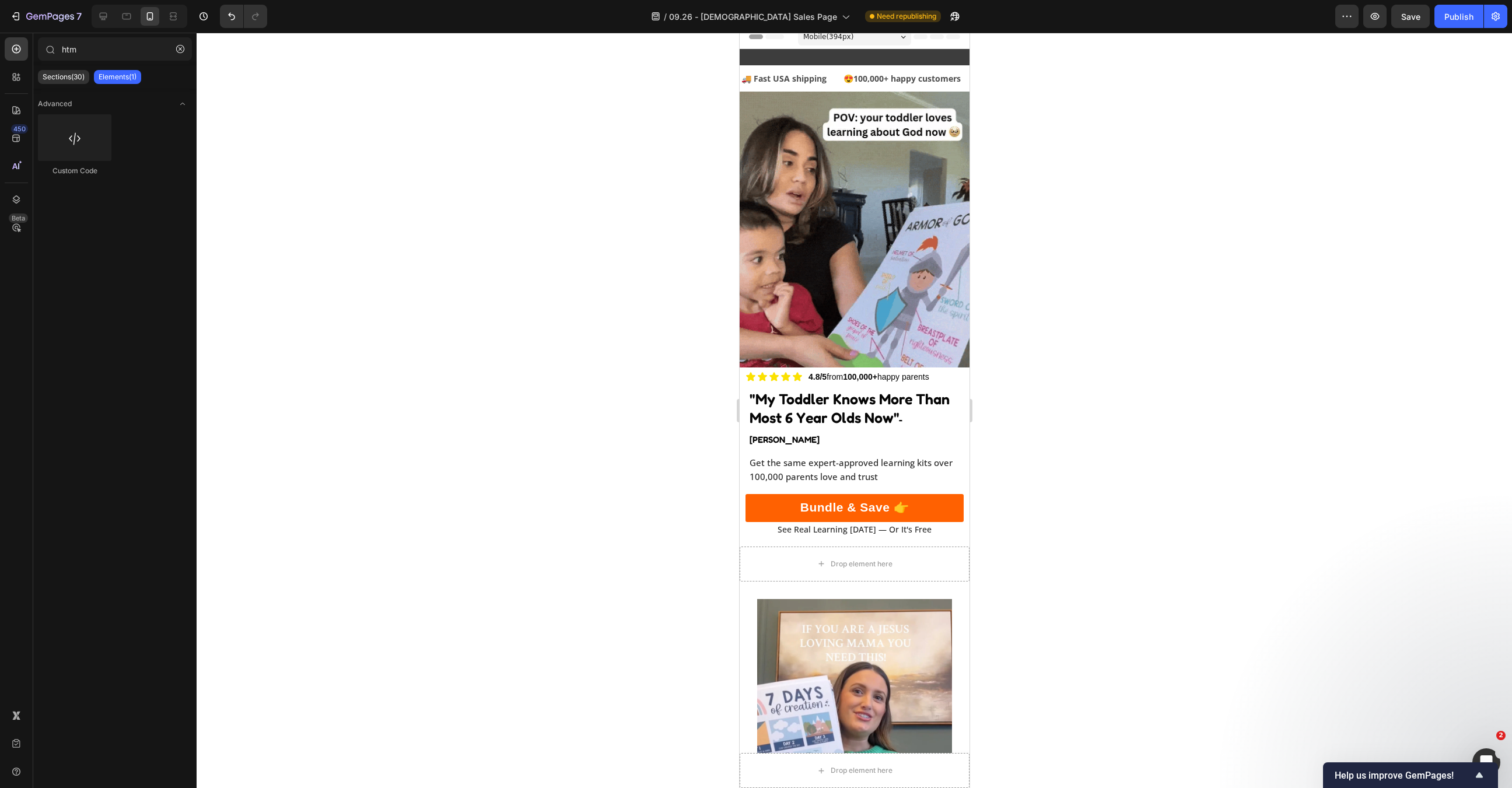
scroll to position [0, 0]
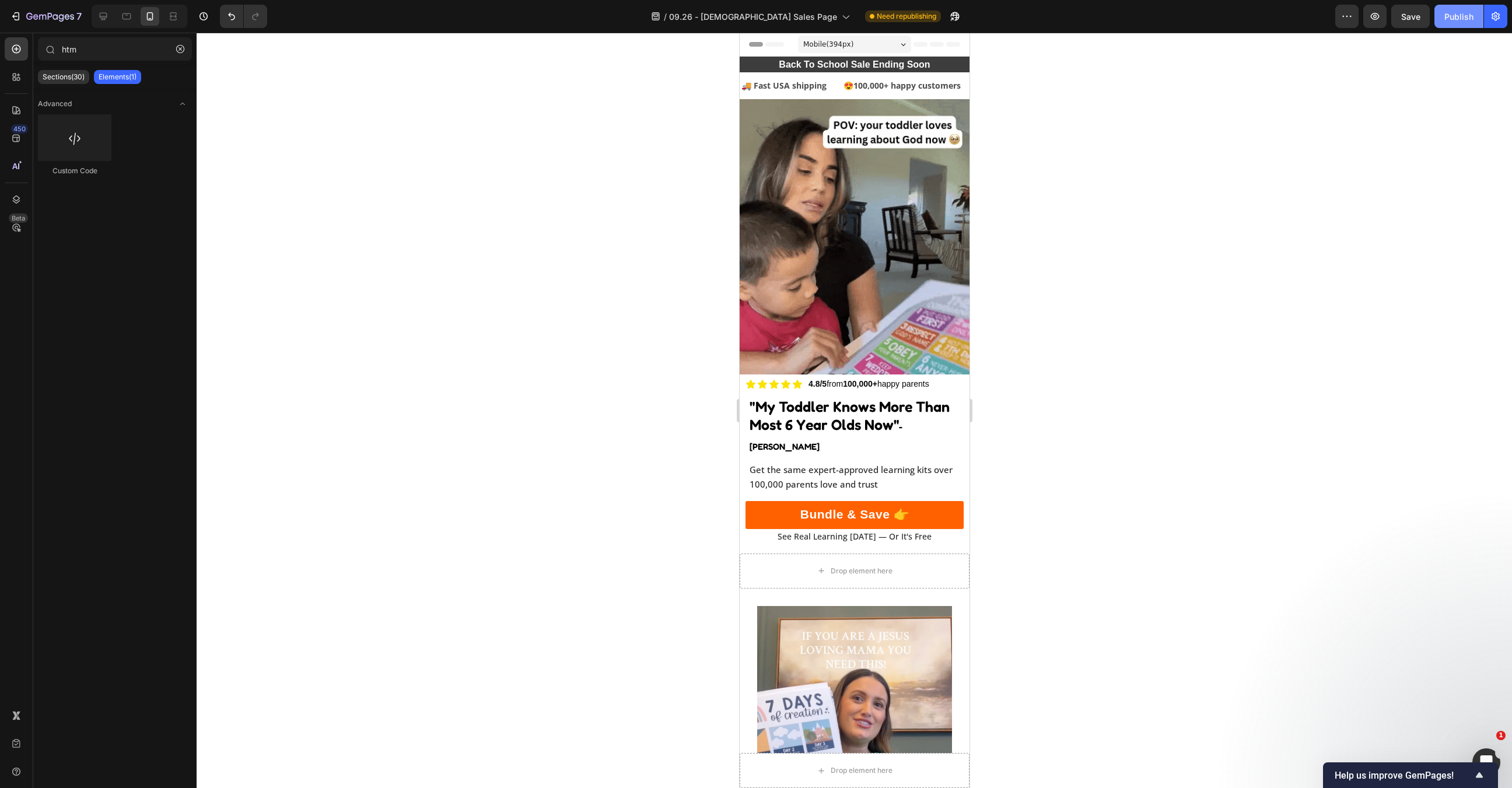
click at [1442, 14] on button "Publish" at bounding box center [1459, 16] width 49 height 23
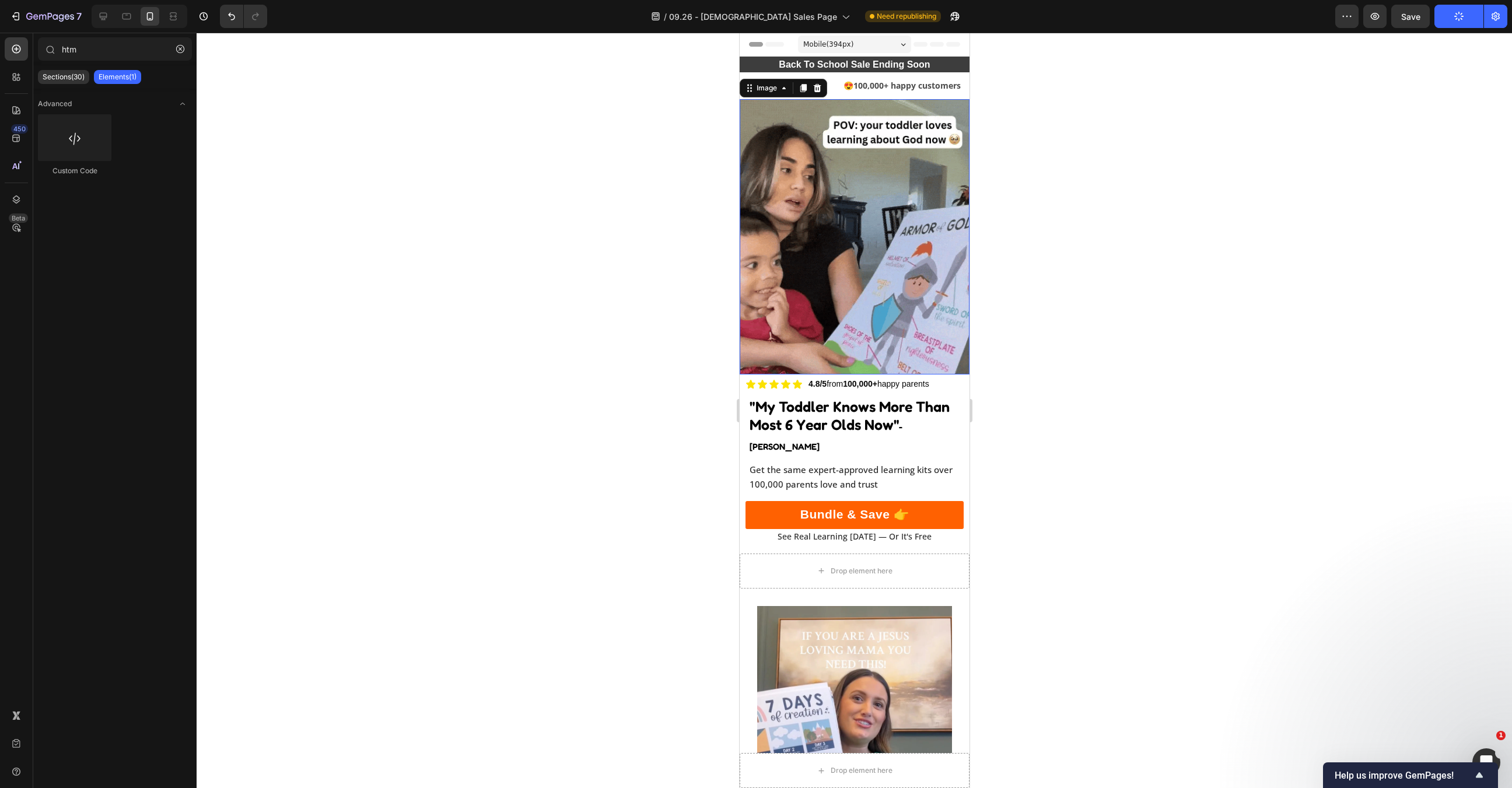
click at [881, 218] on img at bounding box center [854, 237] width 230 height 276
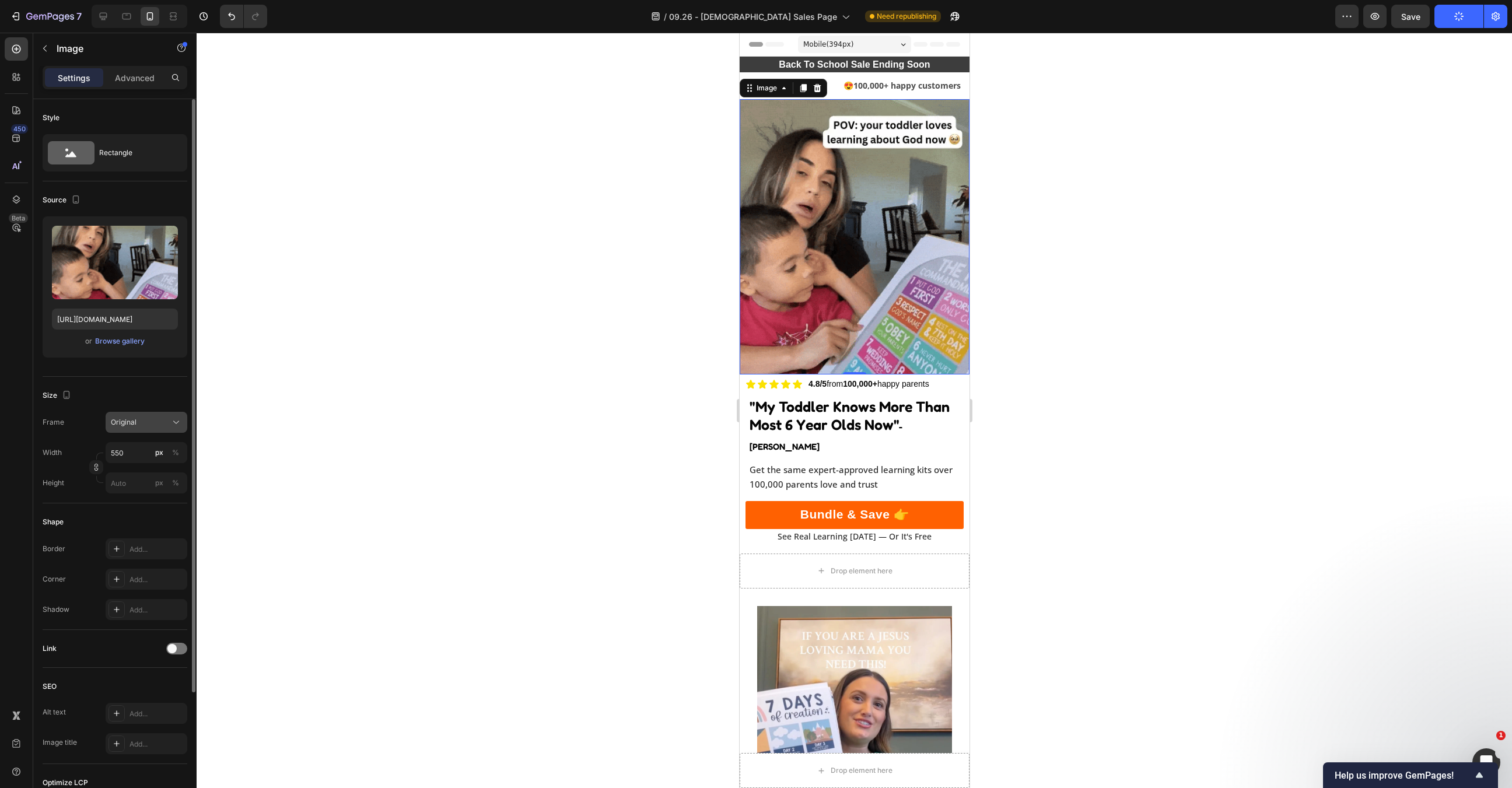
click at [136, 421] on span "Original" at bounding box center [123, 422] width 26 height 11
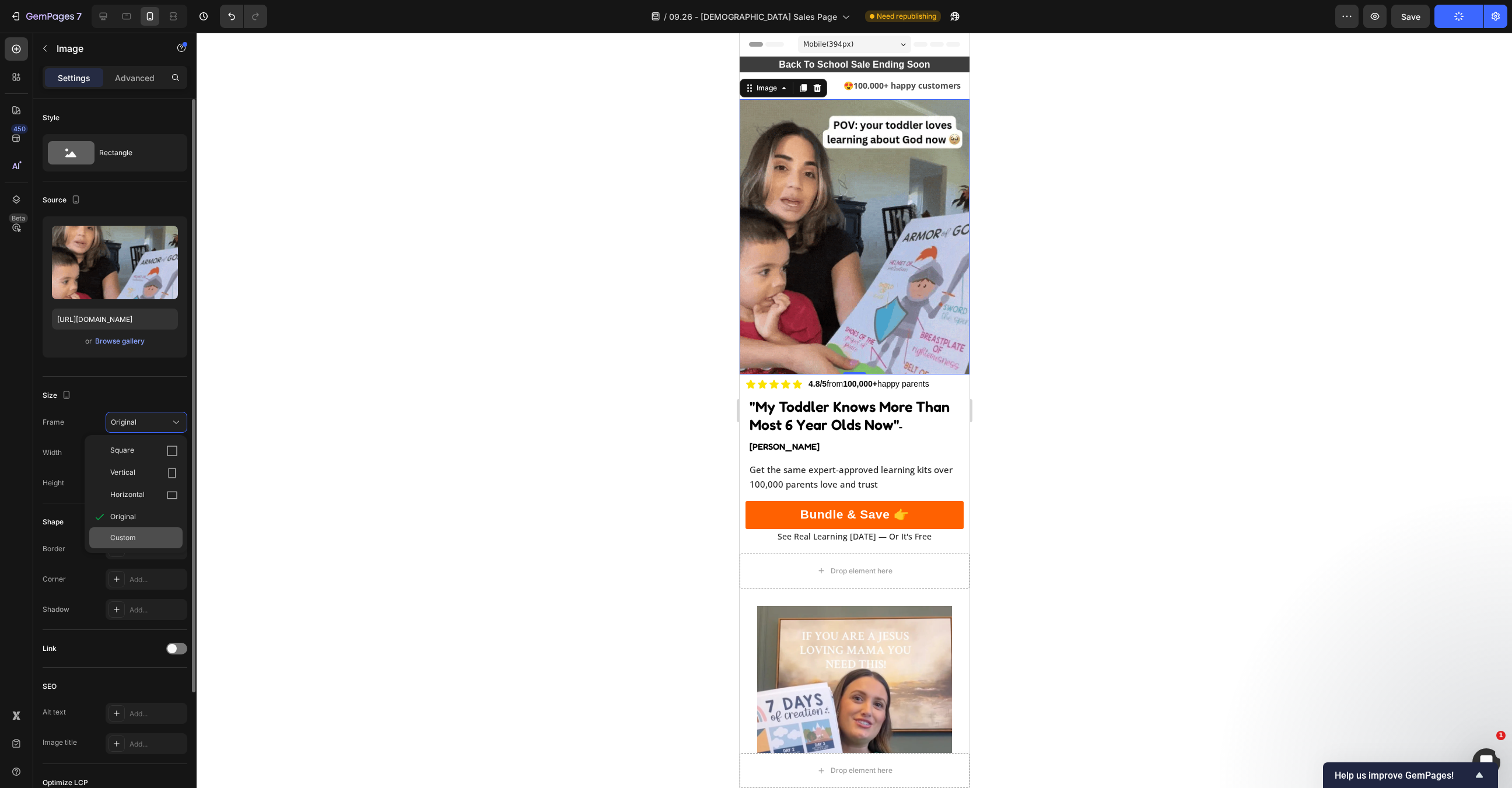
click at [135, 537] on span "Custom" at bounding box center [123, 537] width 26 height 11
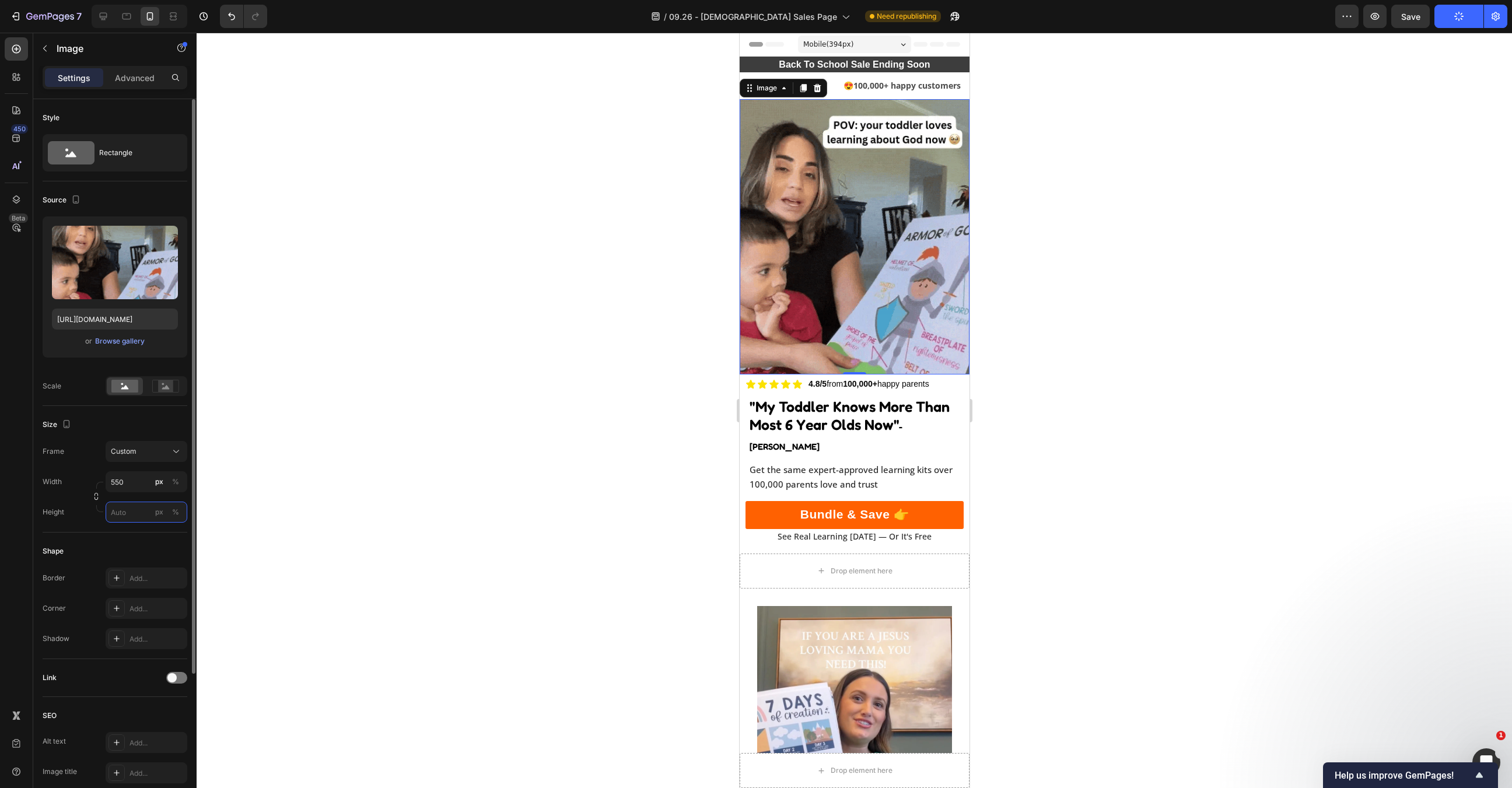
click at [134, 512] on input "px %" at bounding box center [146, 512] width 82 height 21
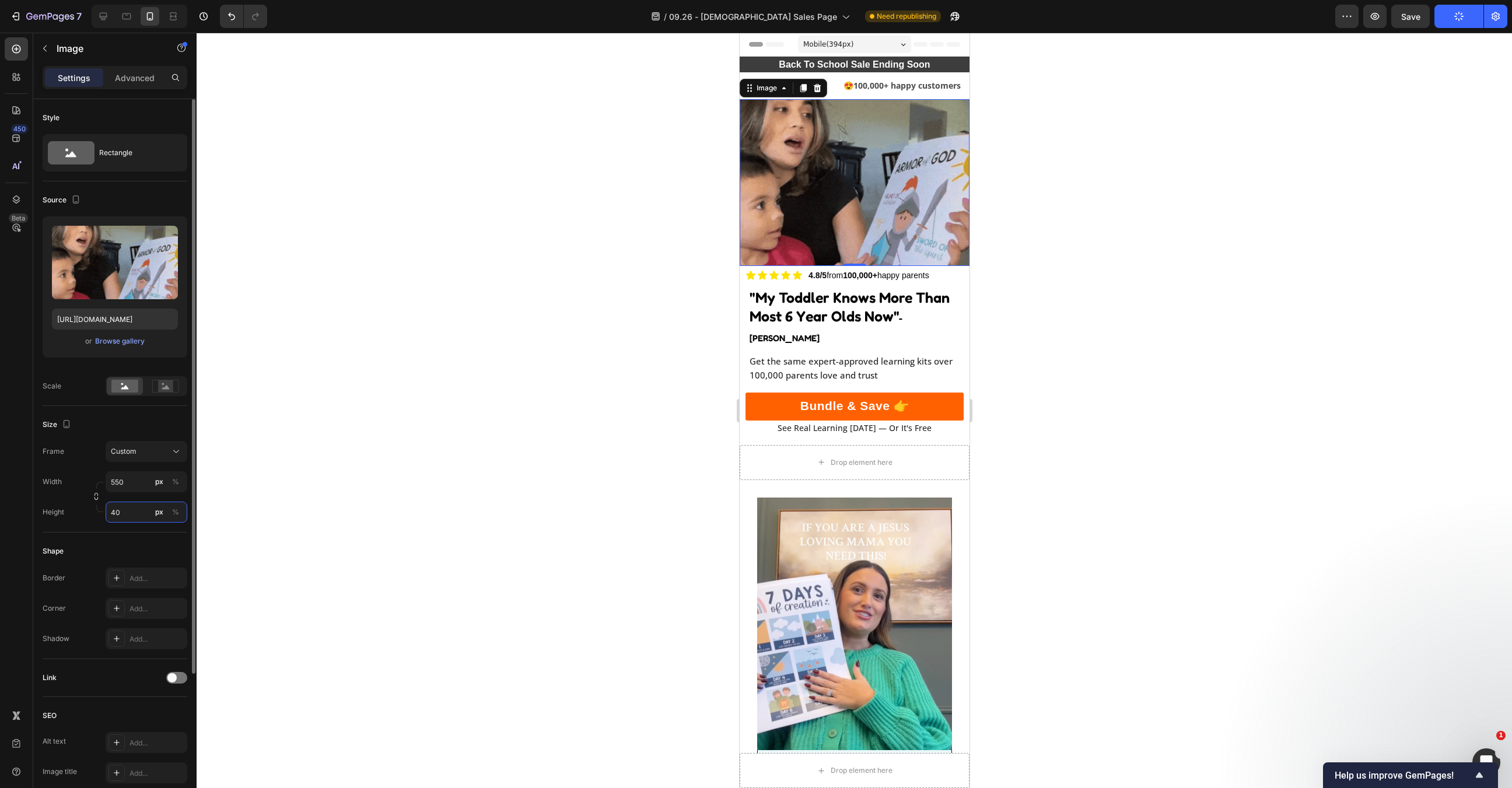
type input "4"
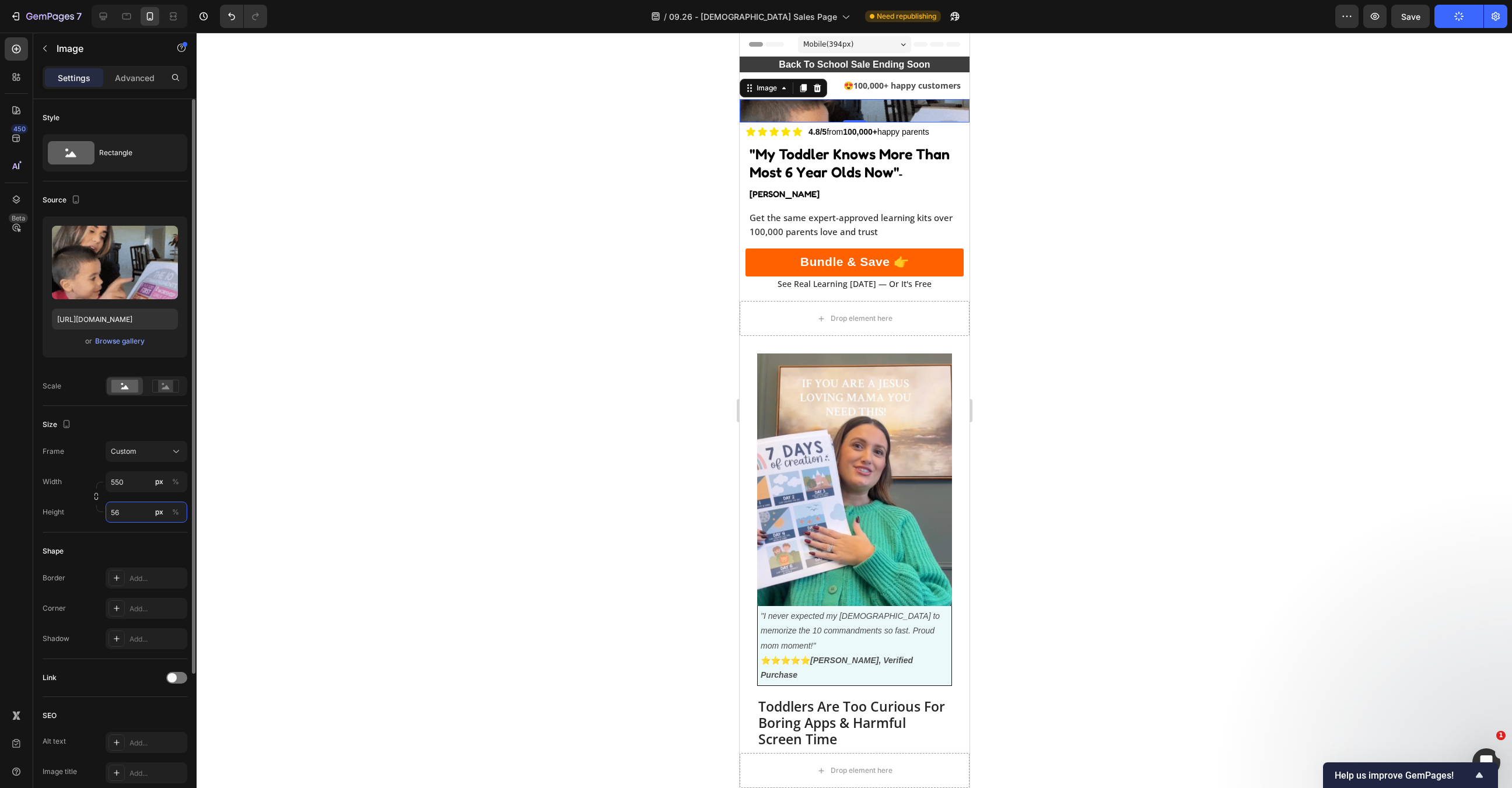
type input "5"
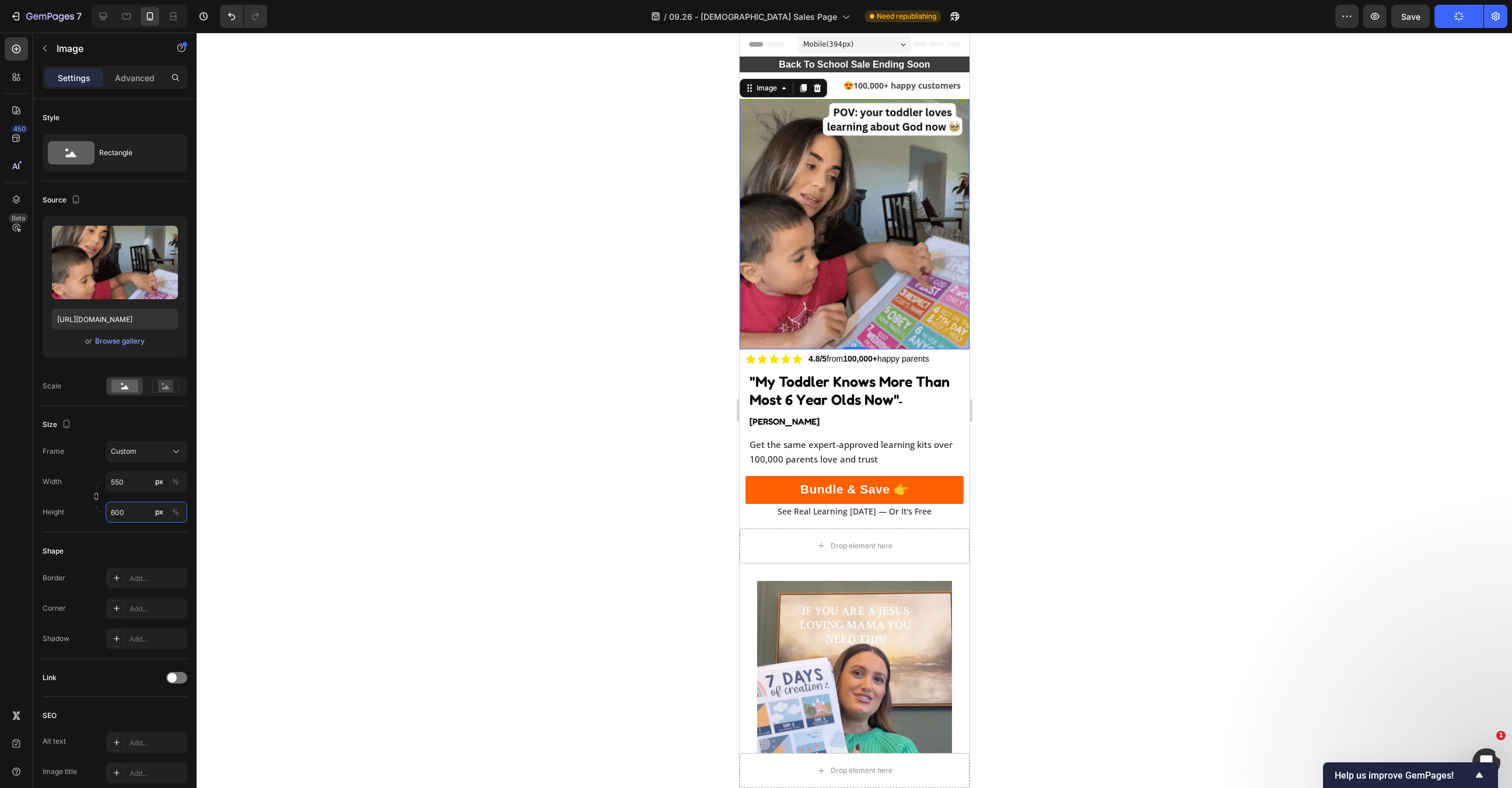
type input "600"
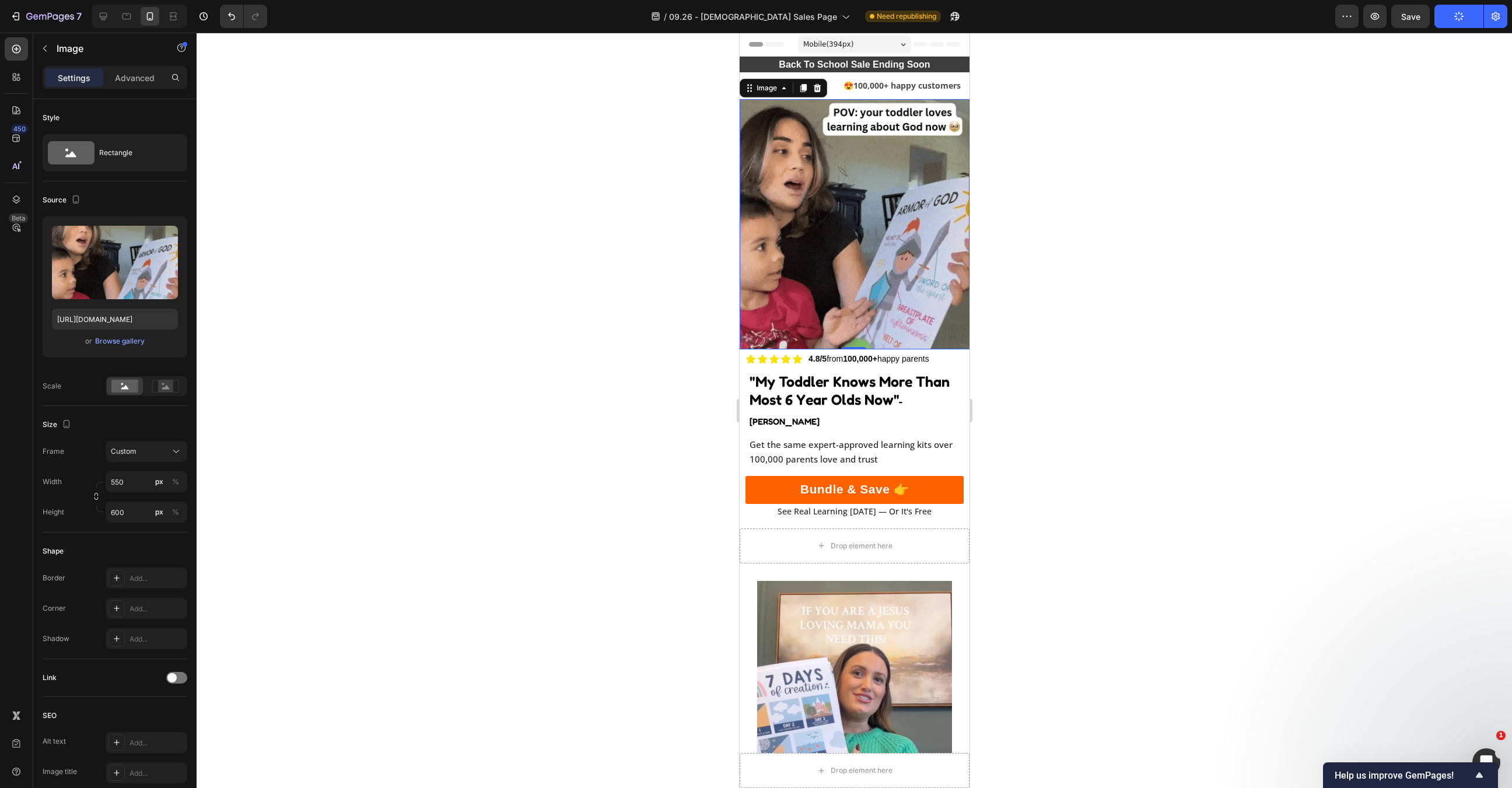
click at [578, 426] on div at bounding box center [854, 410] width 1316 height 755
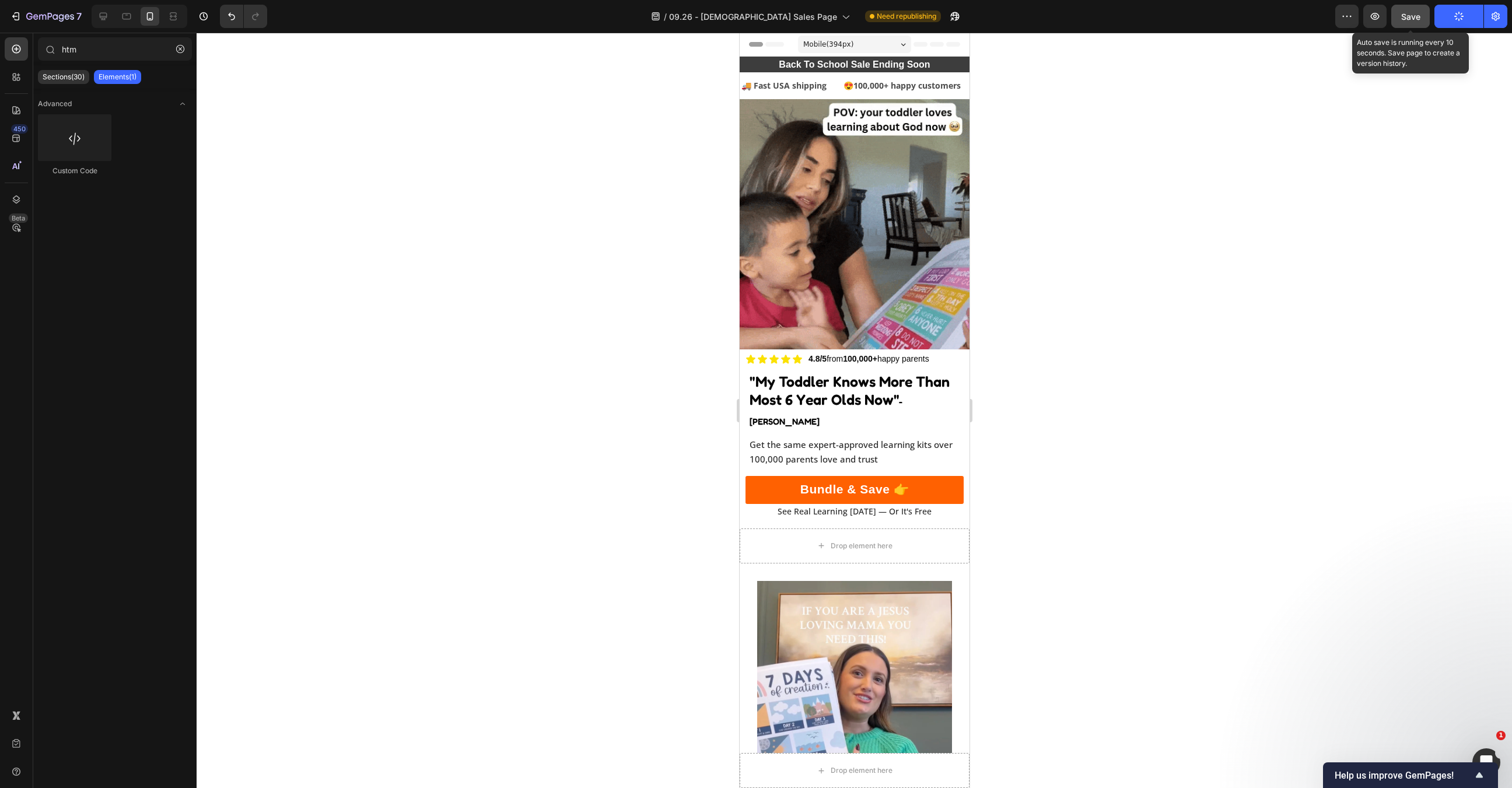
click at [1422, 12] on button "Save" at bounding box center [1410, 16] width 39 height 23
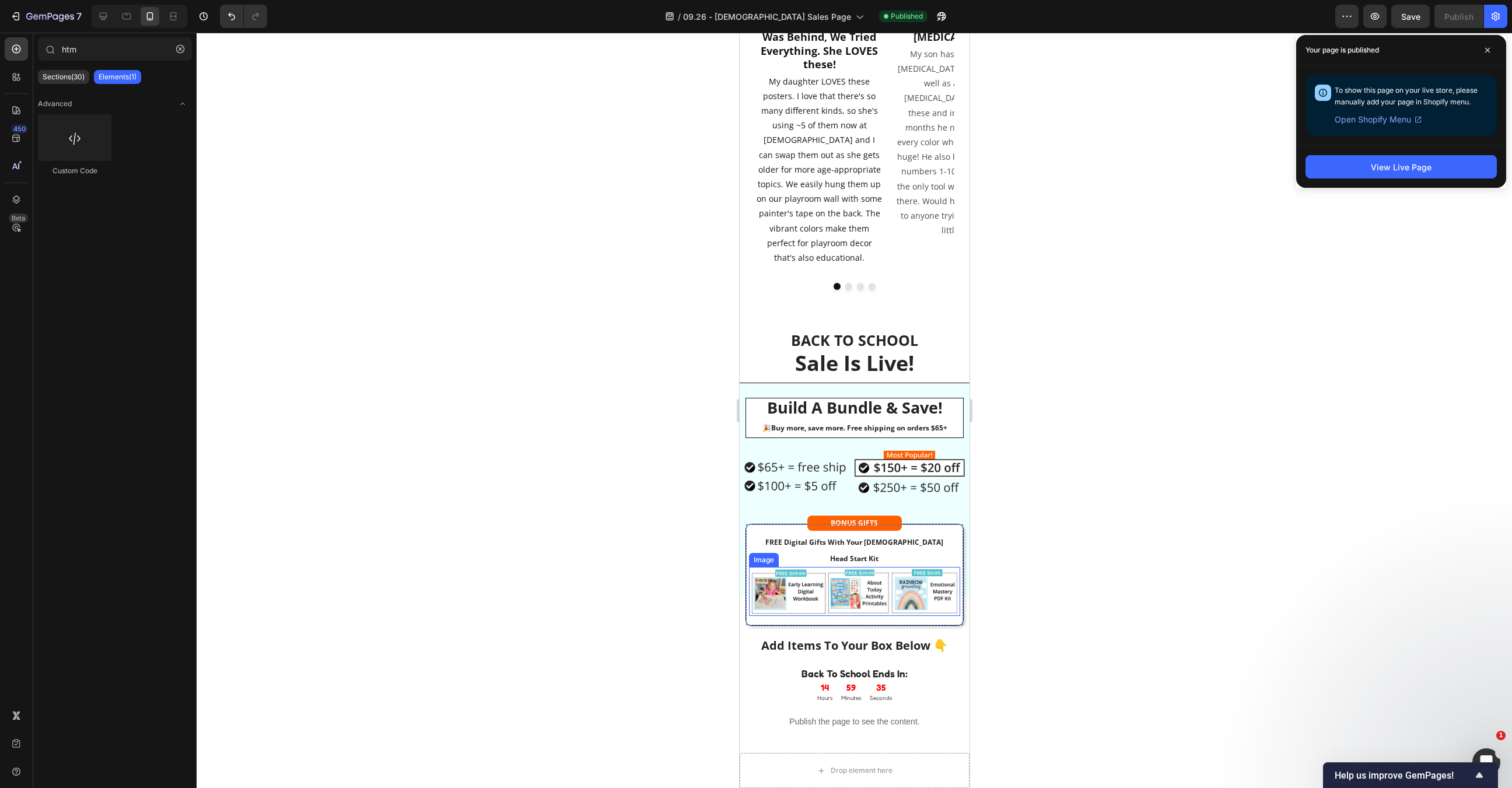
scroll to position [2338, 0]
click at [1483, 55] on span at bounding box center [1488, 50] width 19 height 19
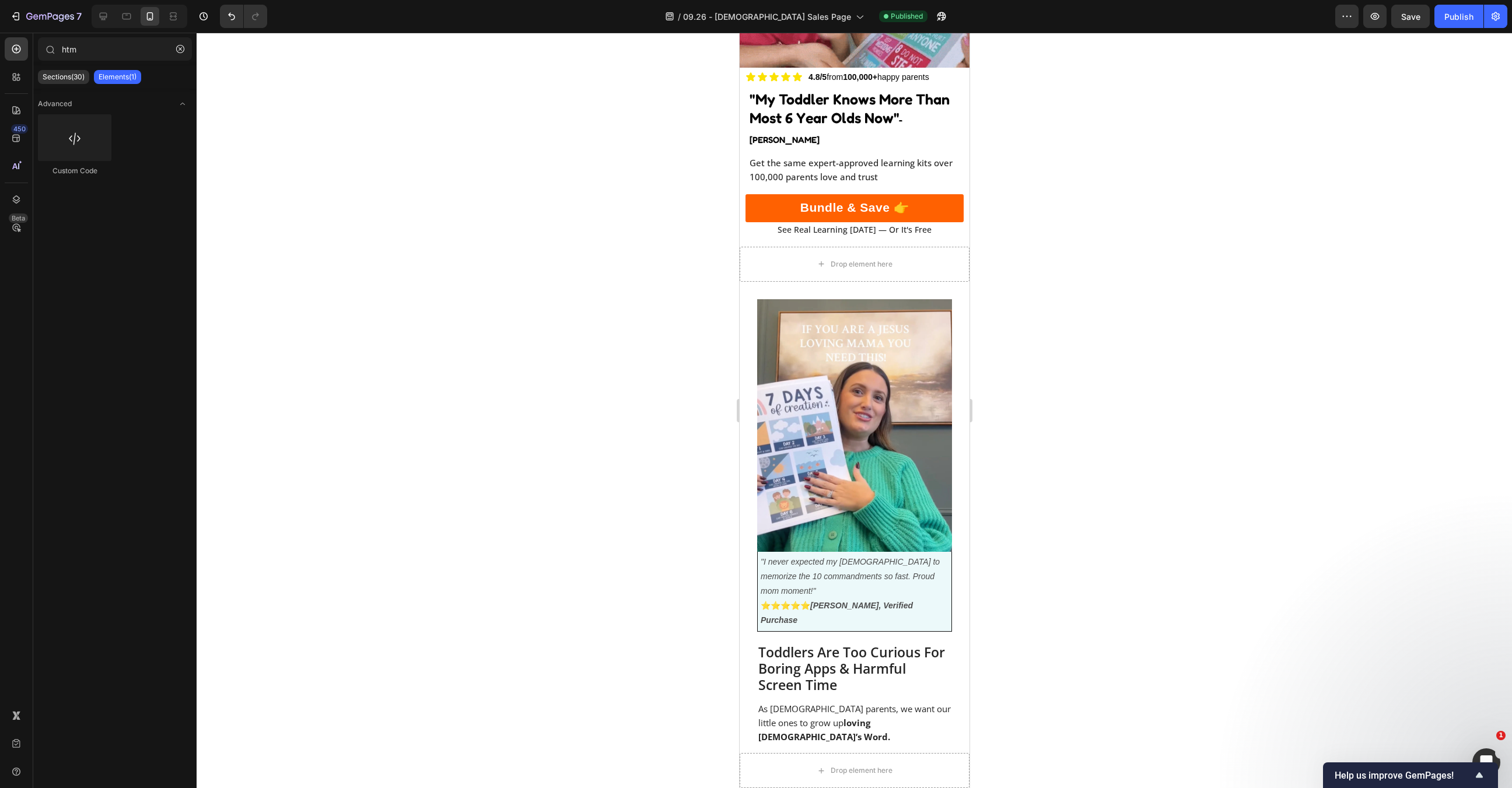
scroll to position [0, 0]
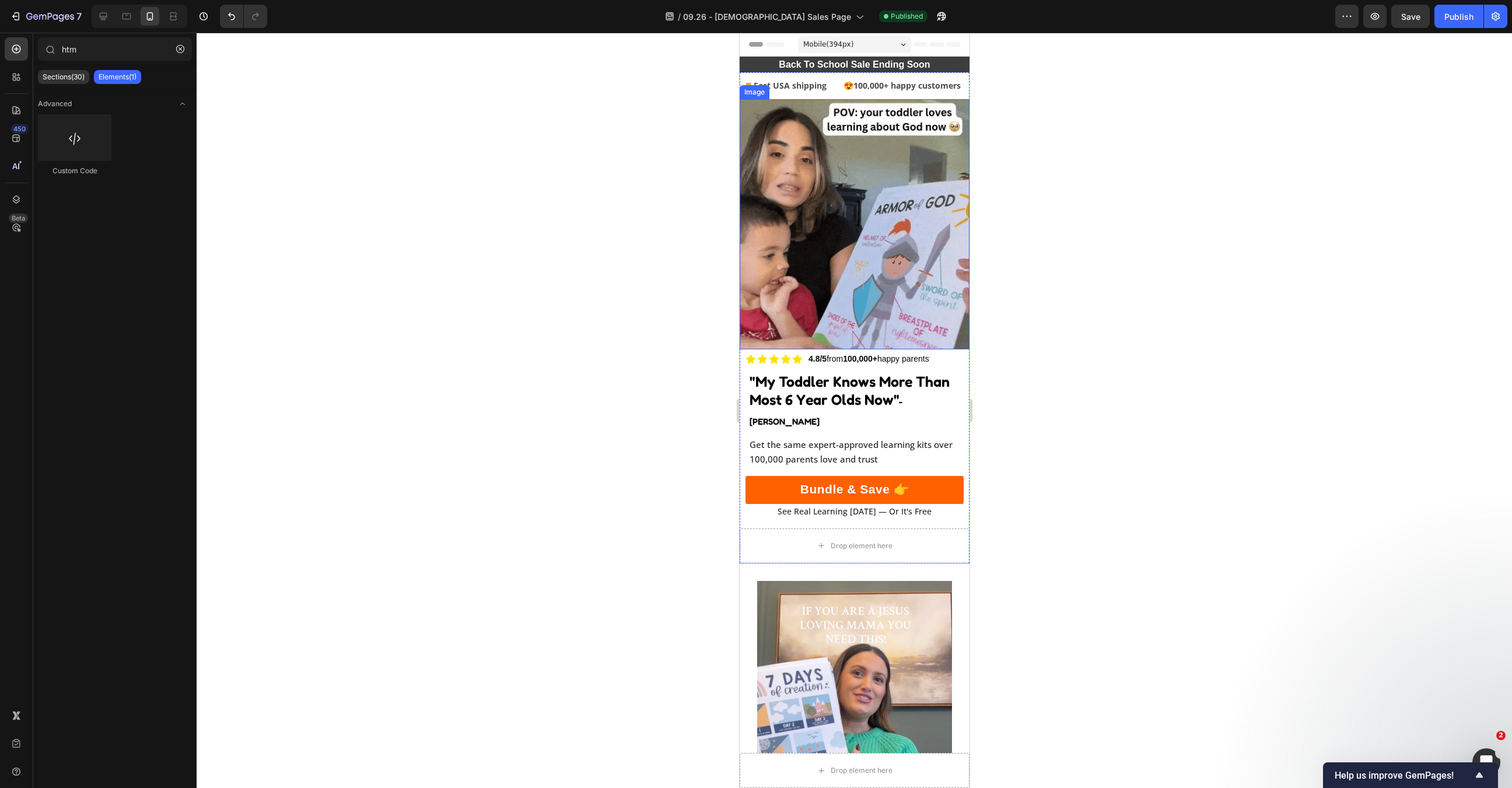
click at [968, 216] on img at bounding box center [854, 224] width 230 height 251
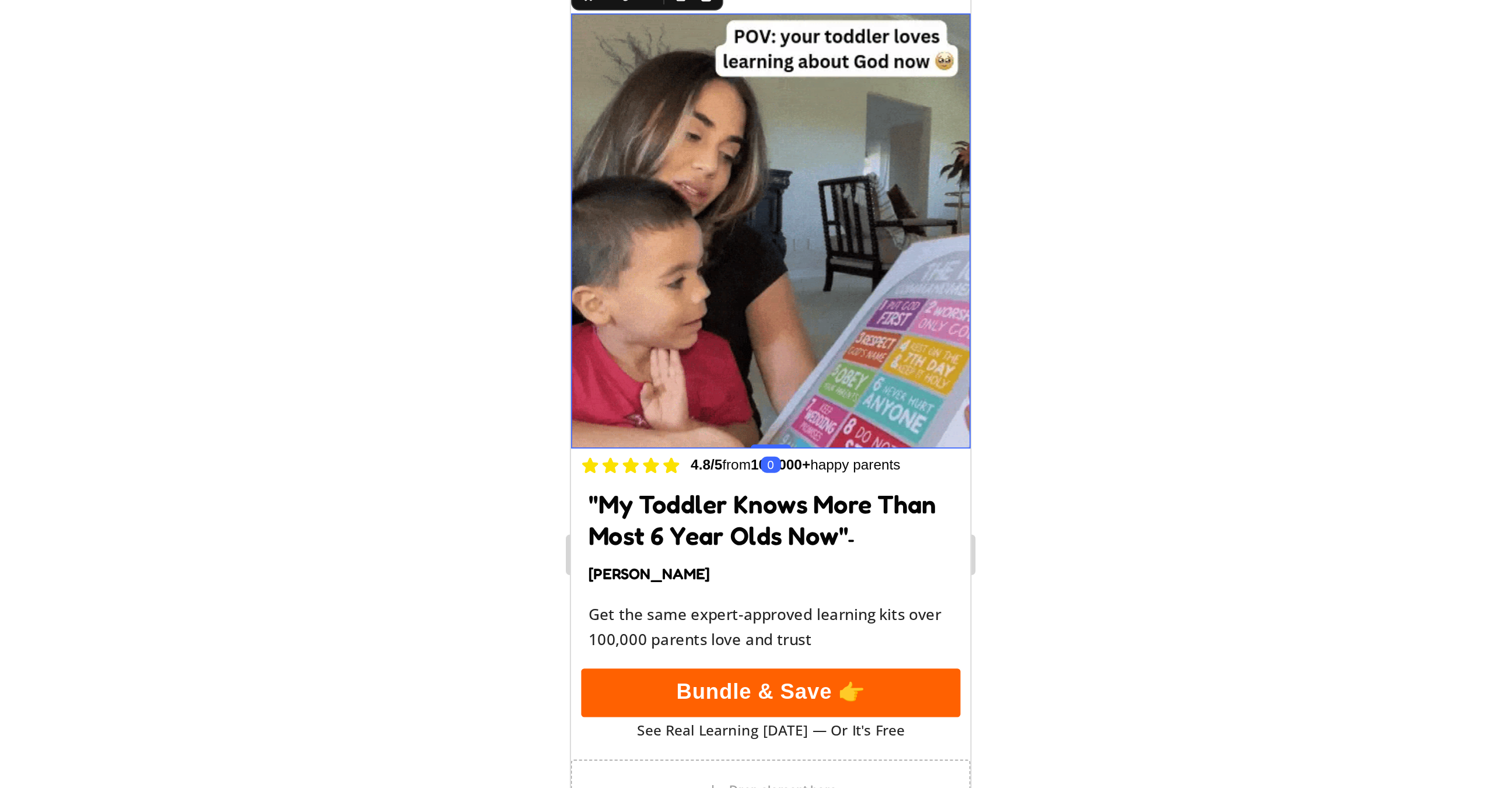
click at [1028, 246] on div at bounding box center [854, 410] width 1316 height 755
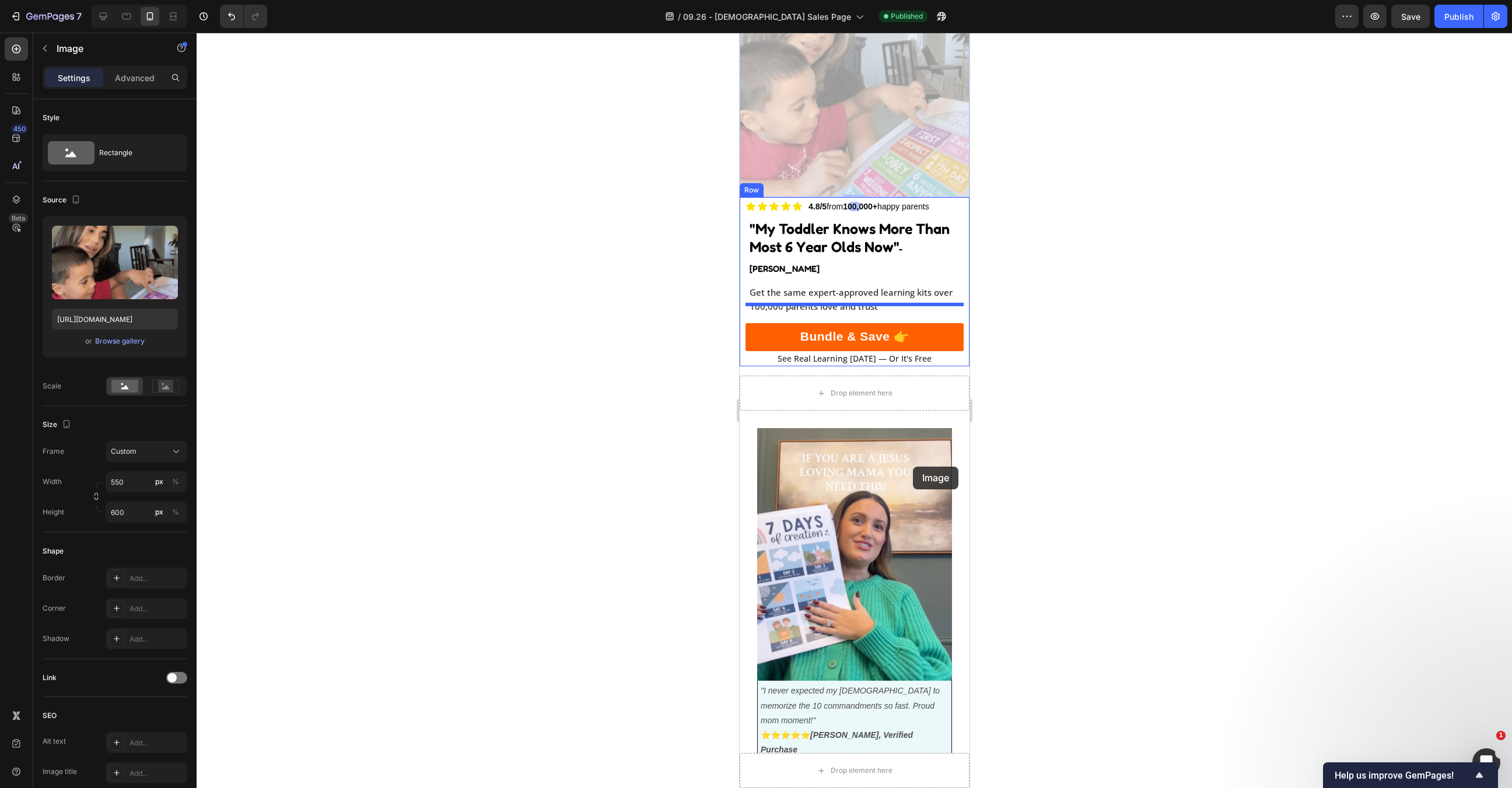
scroll to position [247, 0]
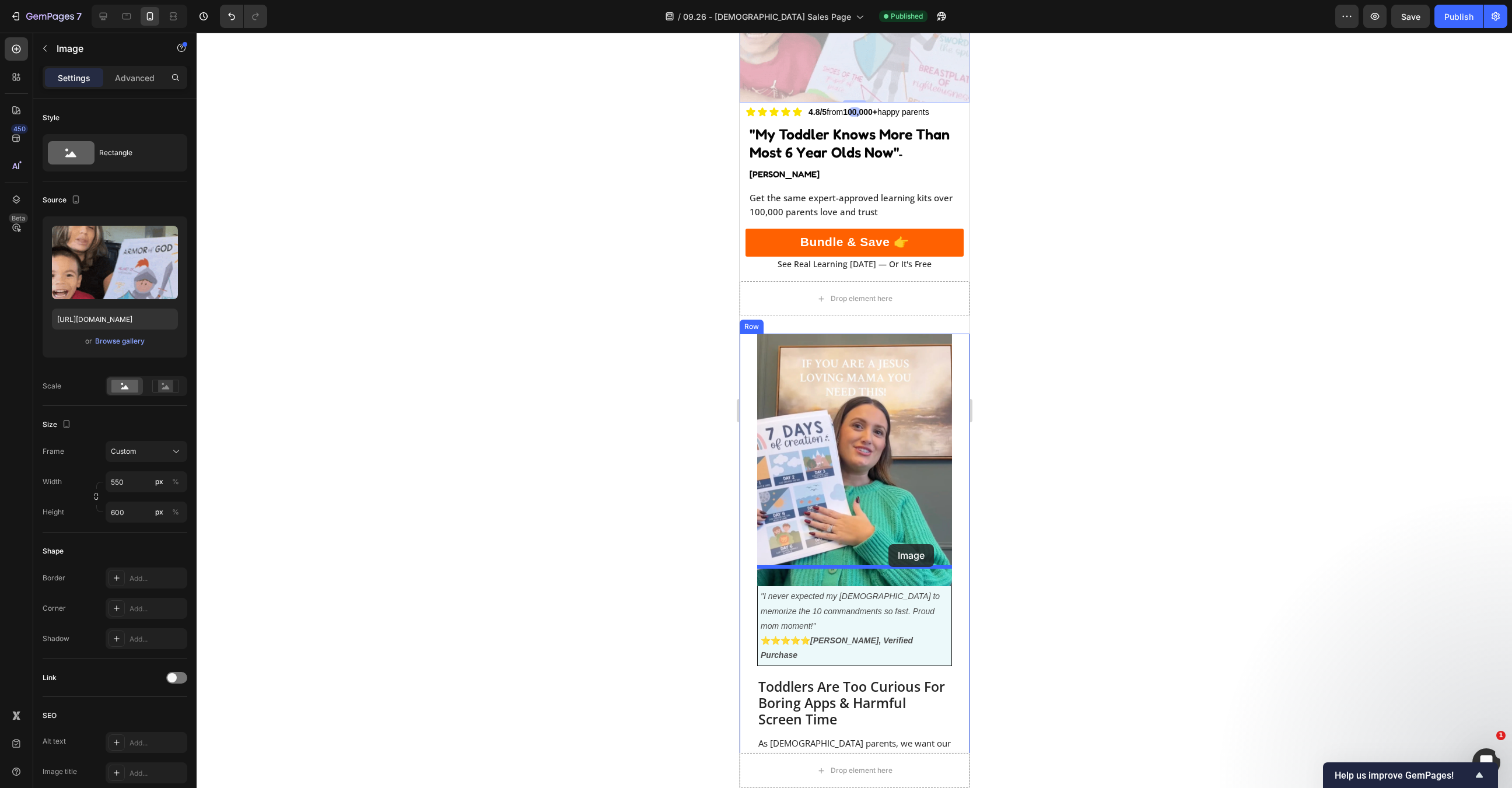
drag, startPoint x: 900, startPoint y: 304, endPoint x: 889, endPoint y: 544, distance: 240.3
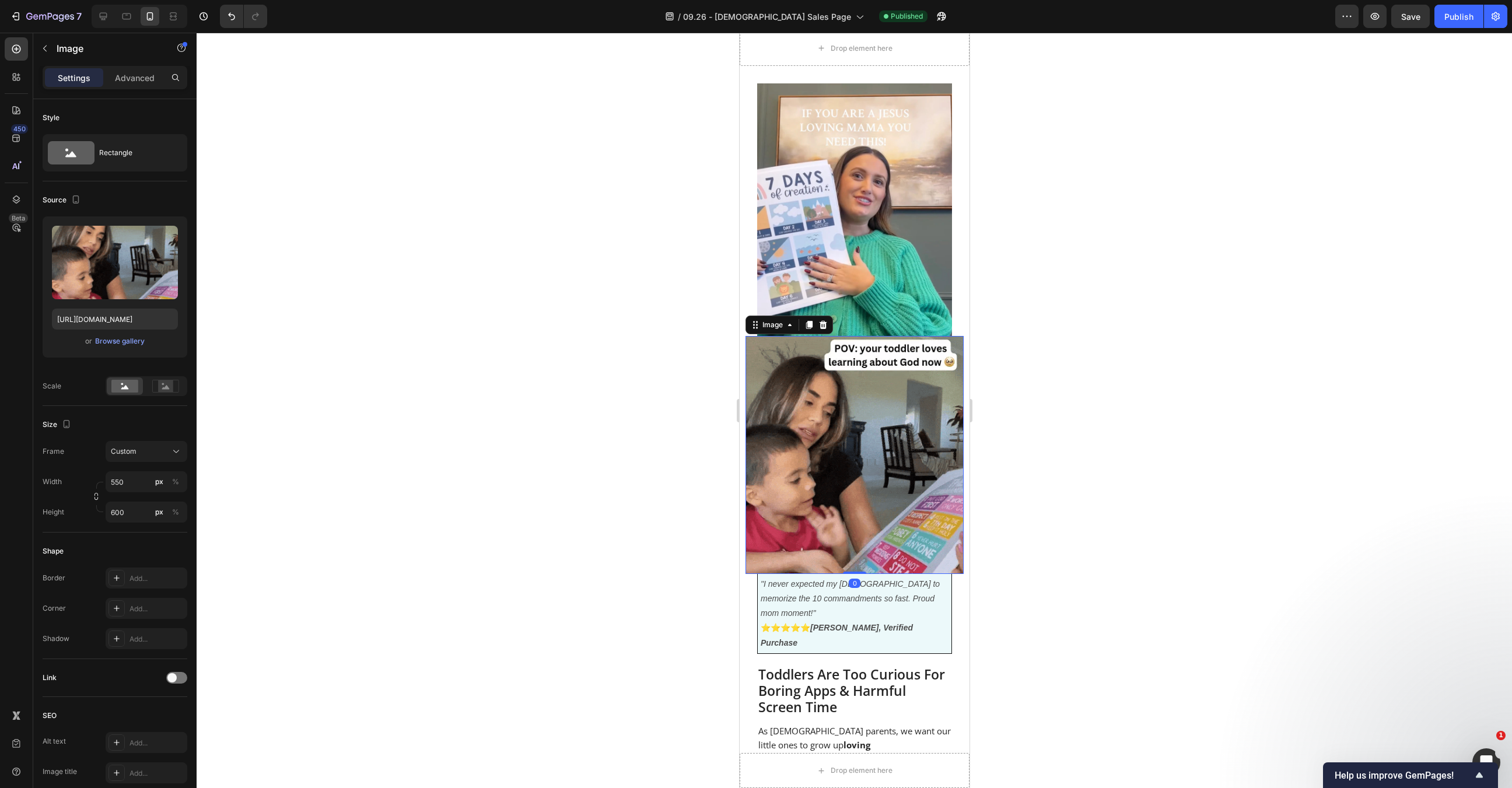
scroll to position [0, 0]
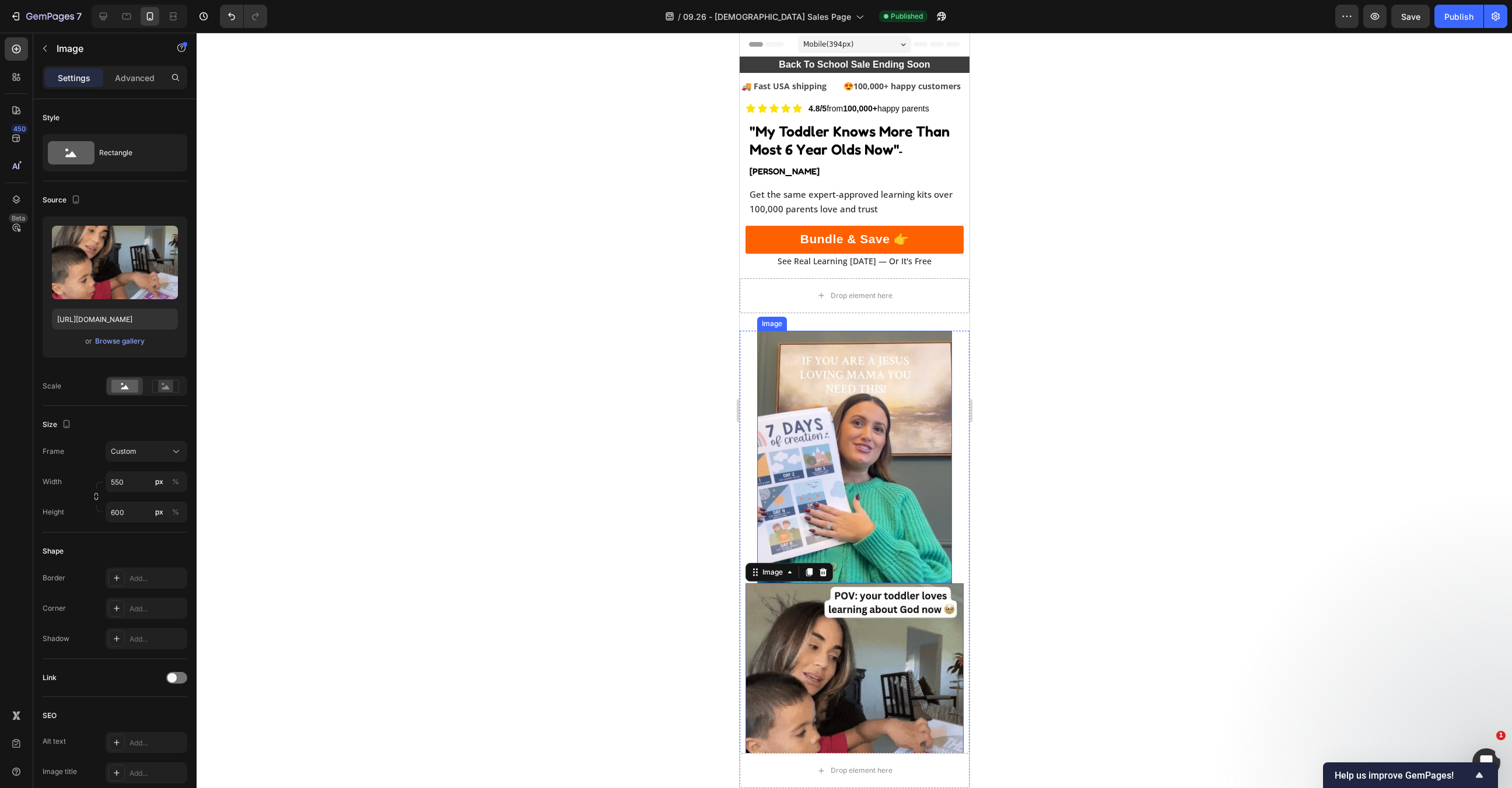
click at [892, 469] on img at bounding box center [854, 457] width 195 height 253
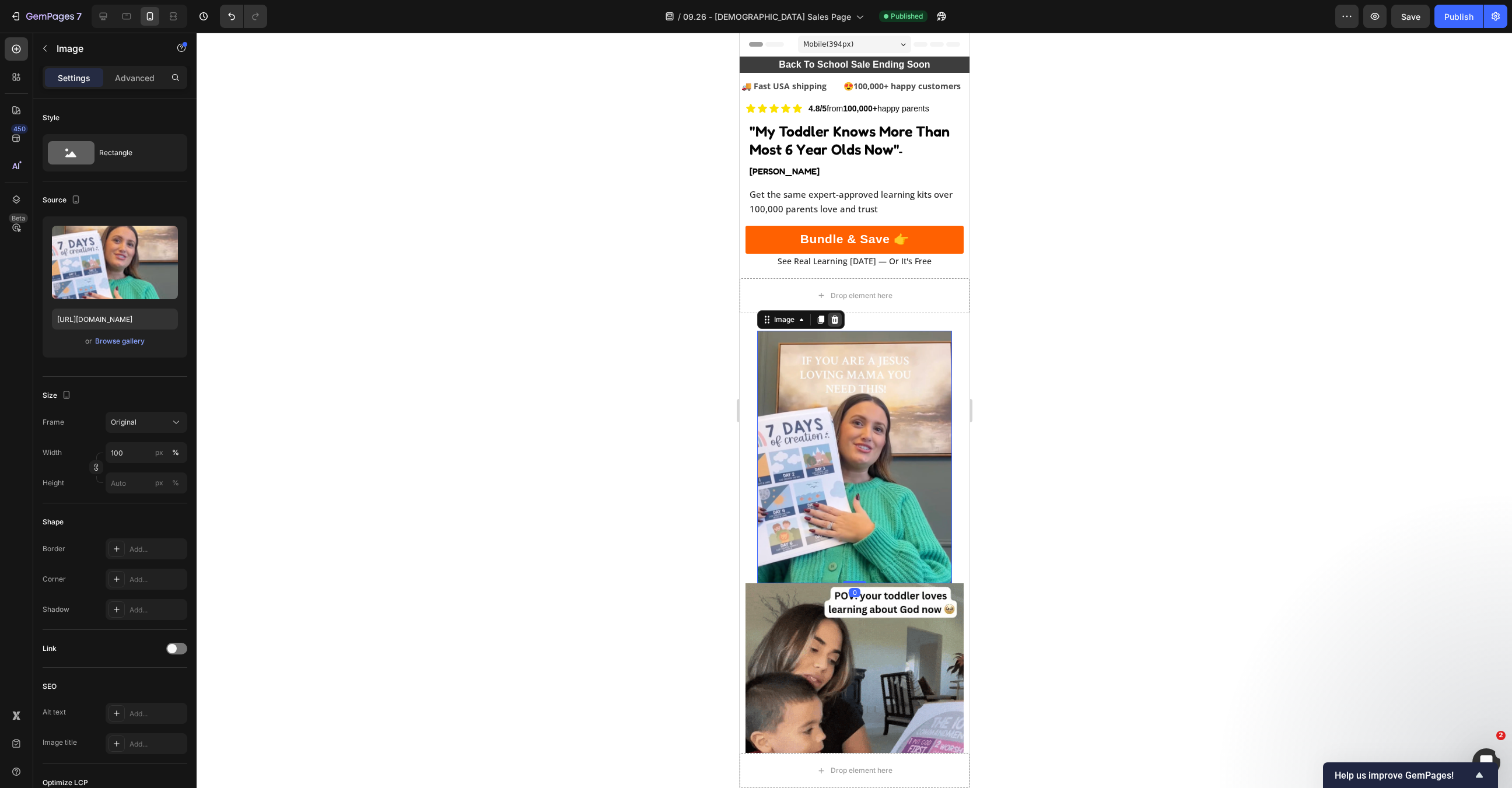
click at [838, 315] on icon at bounding box center [834, 319] width 9 height 9
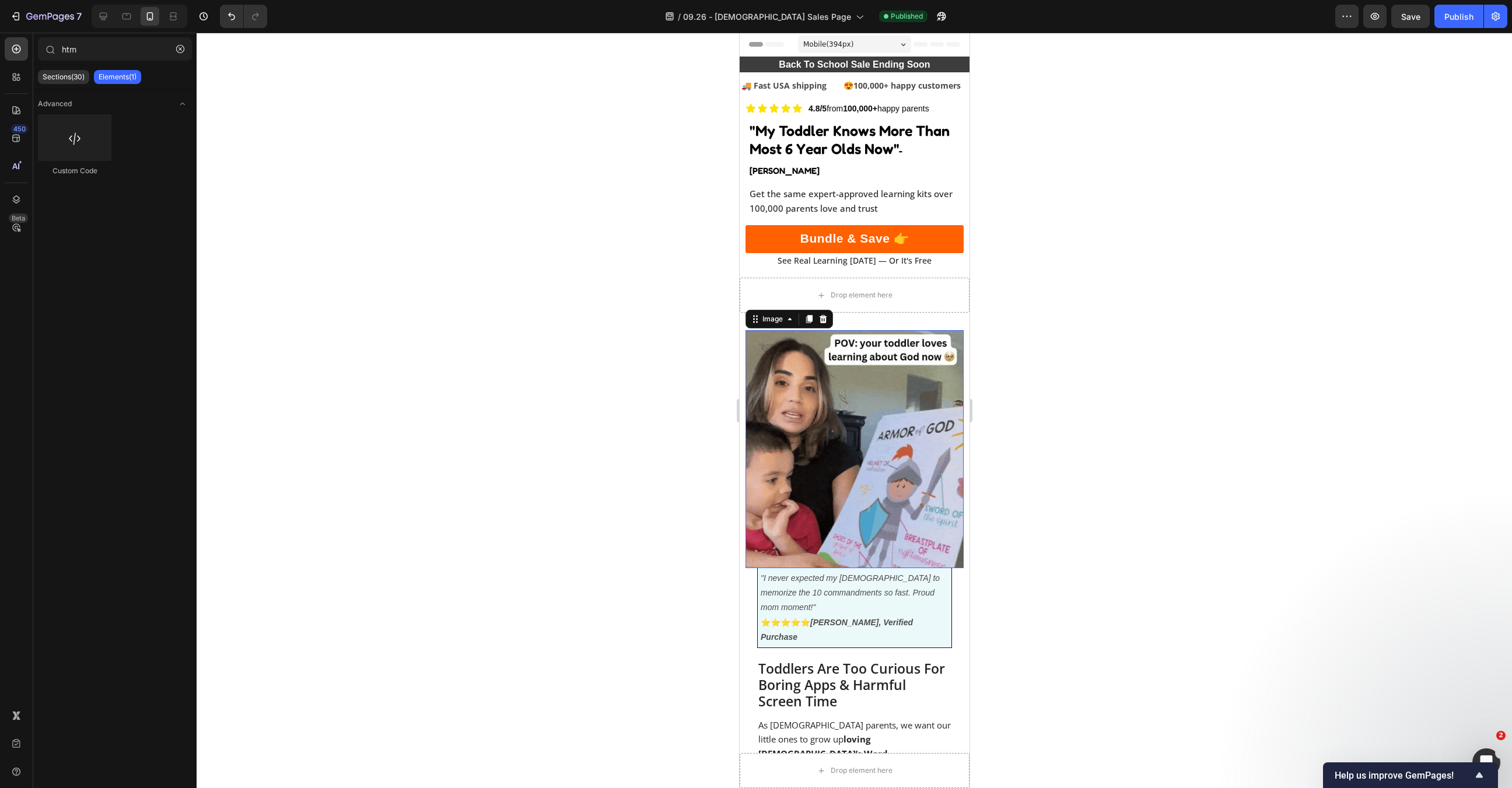
click at [888, 495] on img at bounding box center [854, 449] width 218 height 238
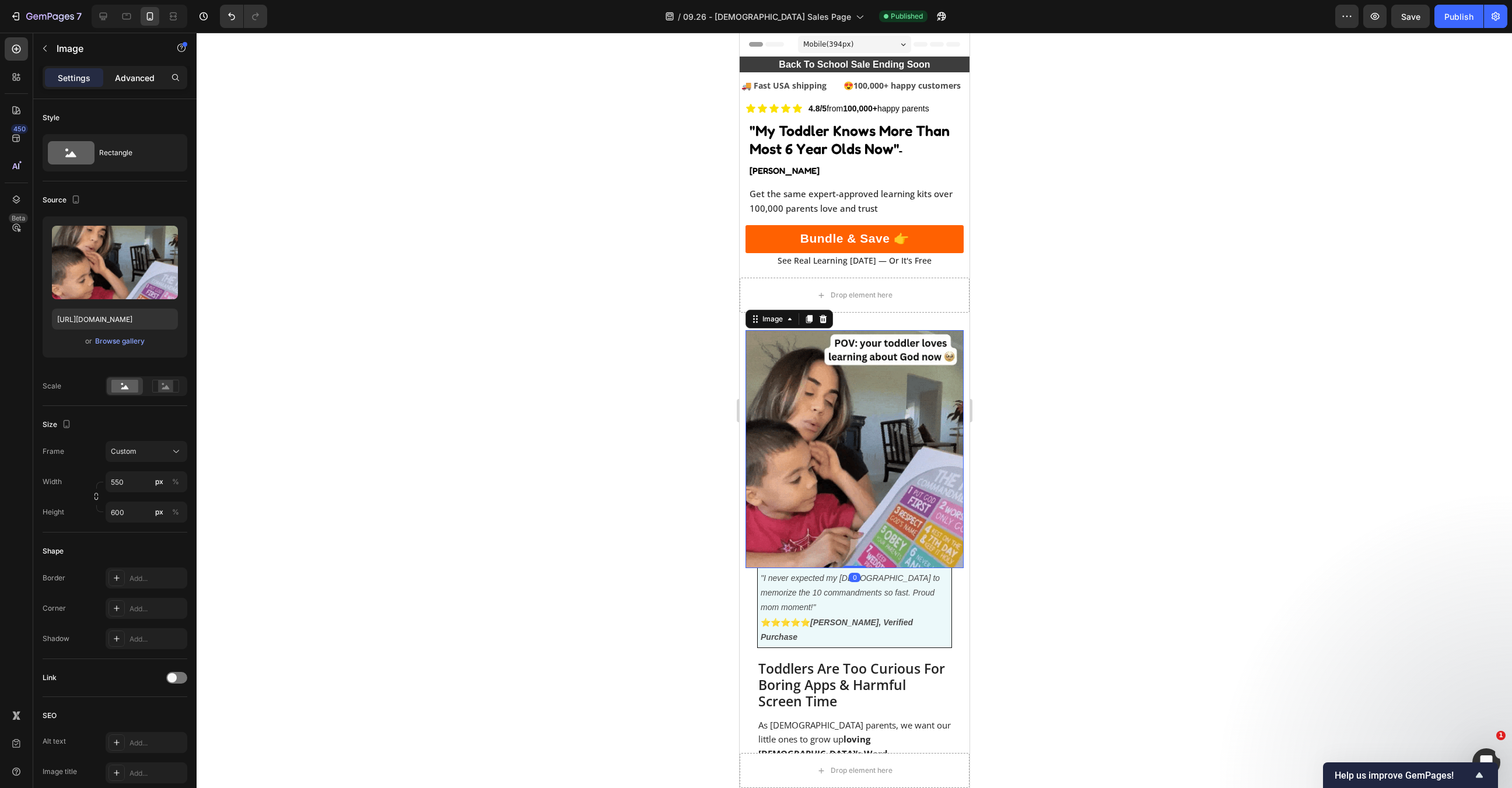
click at [130, 78] on p "Advanced" at bounding box center [135, 78] width 40 height 12
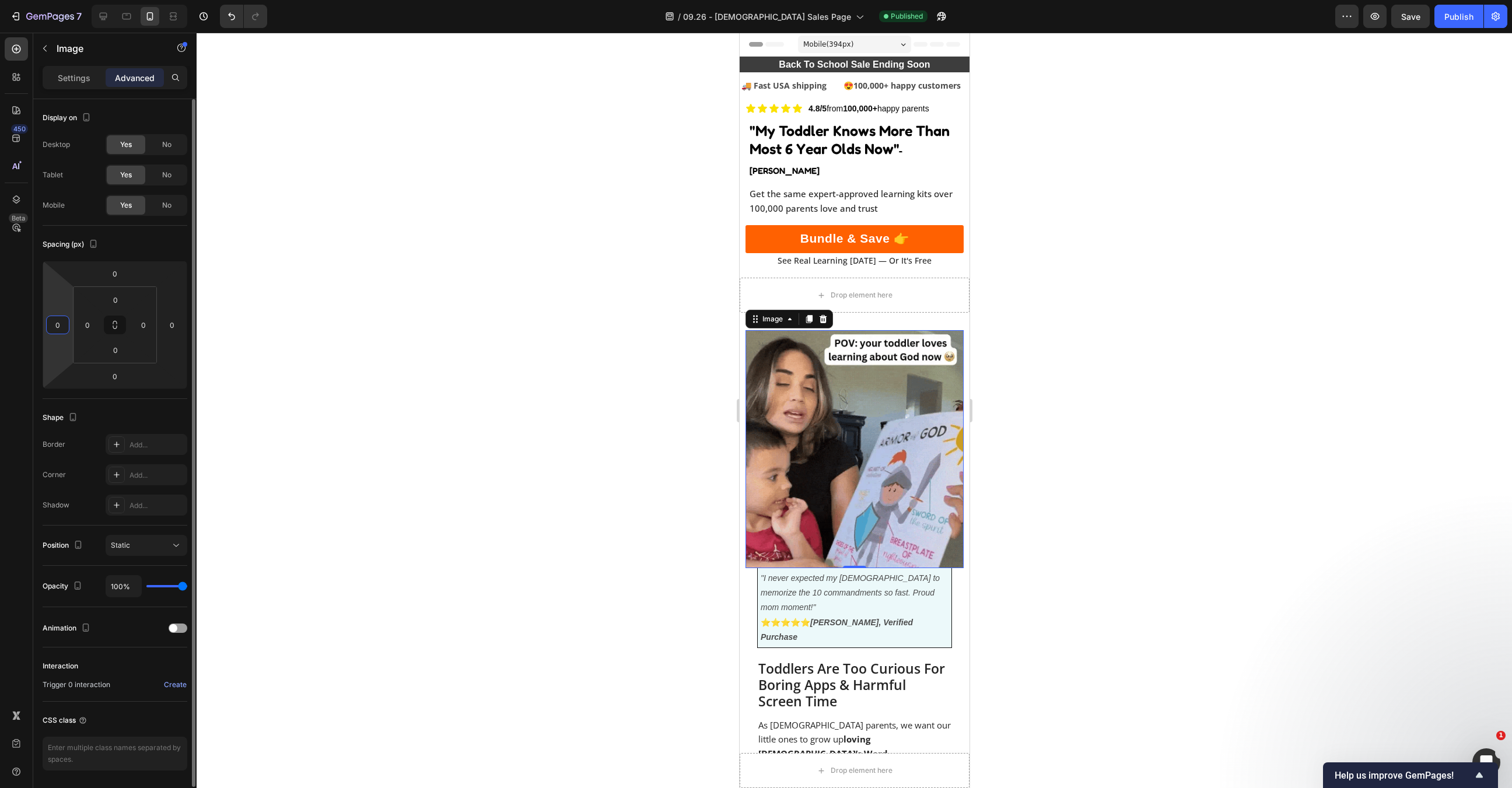
click at [59, 326] on input "0" at bounding box center [58, 325] width 17 height 17
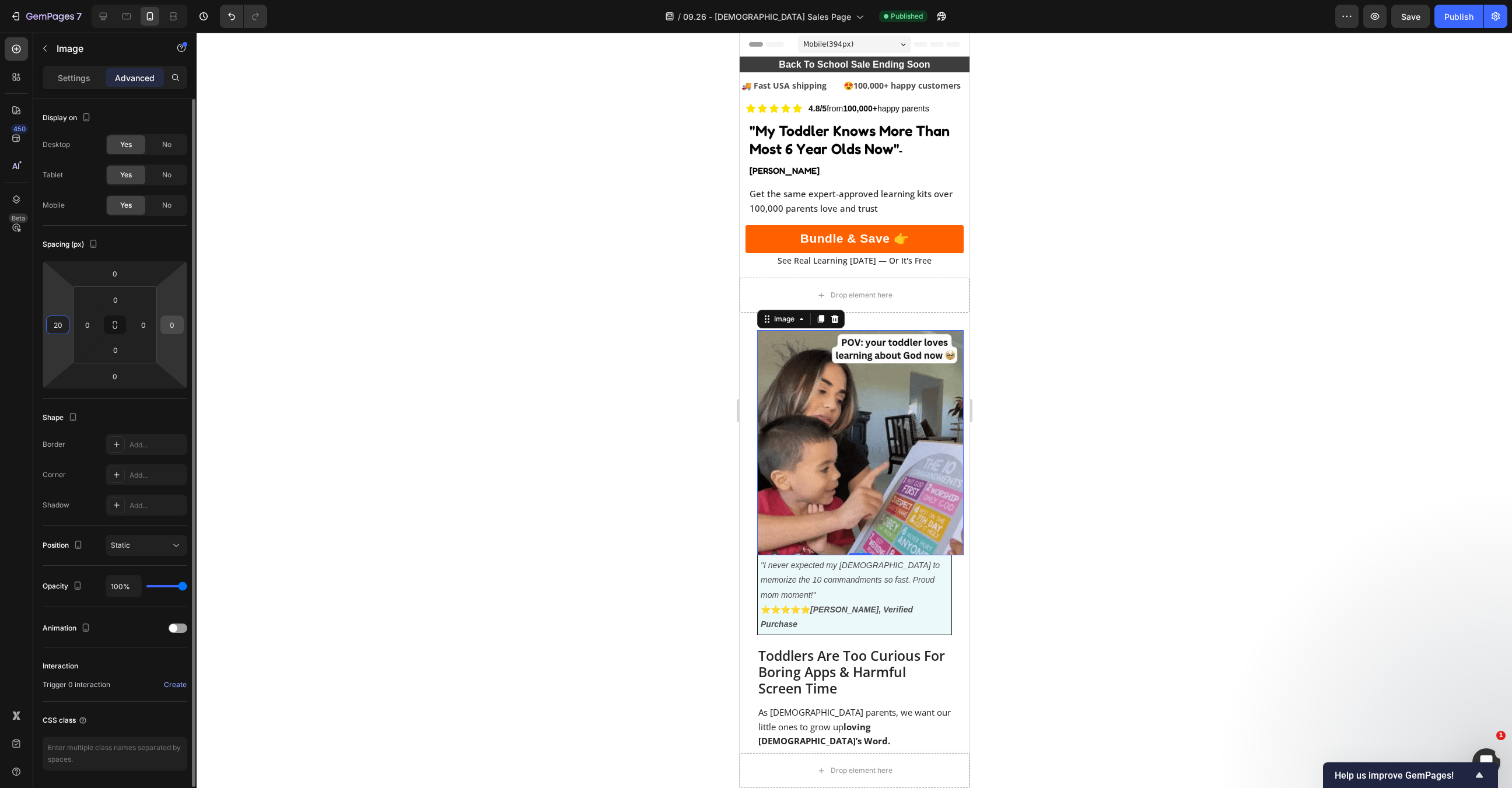
type input "20"
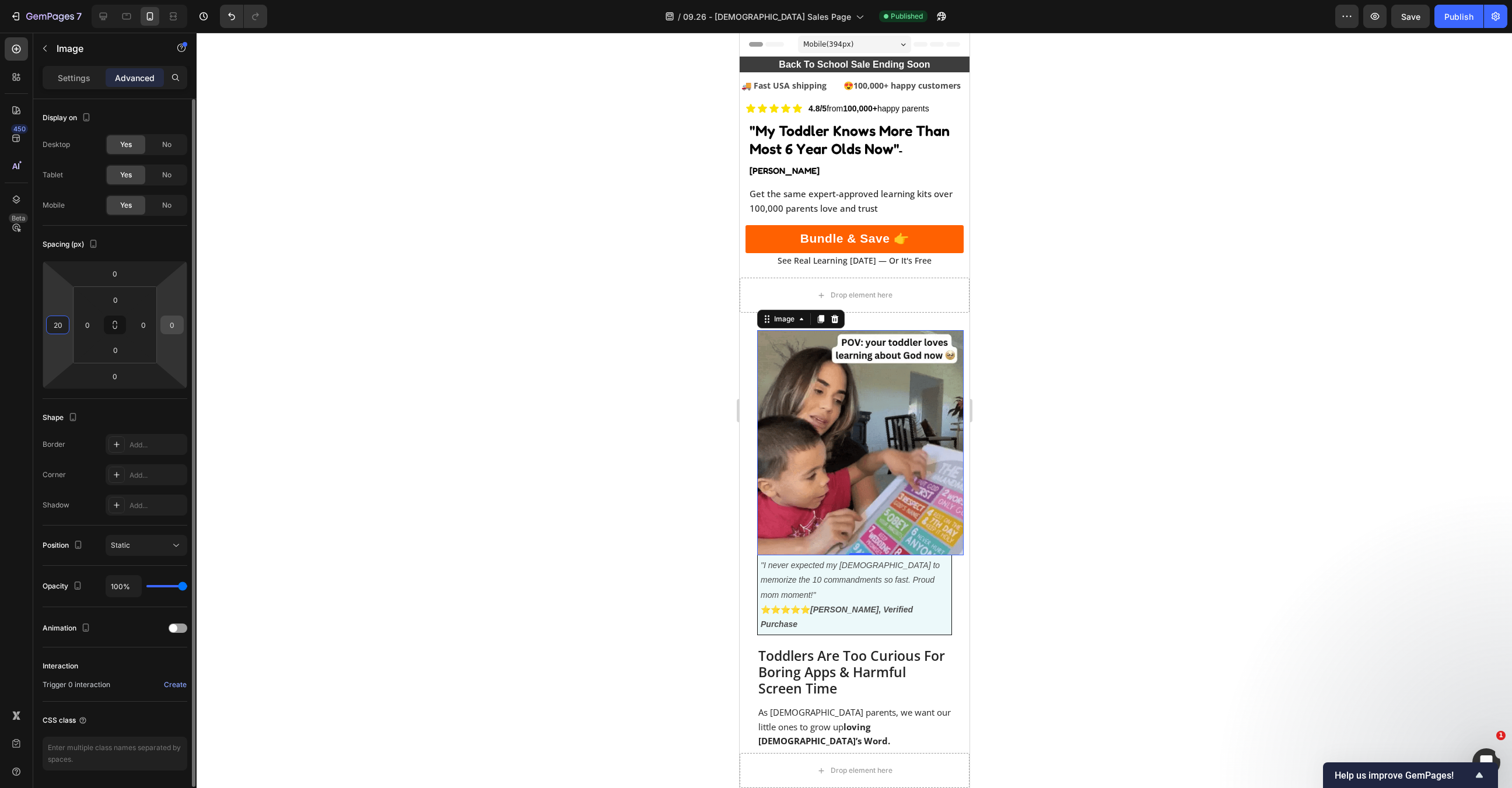
click at [171, 326] on input "0" at bounding box center [172, 325] width 17 height 17
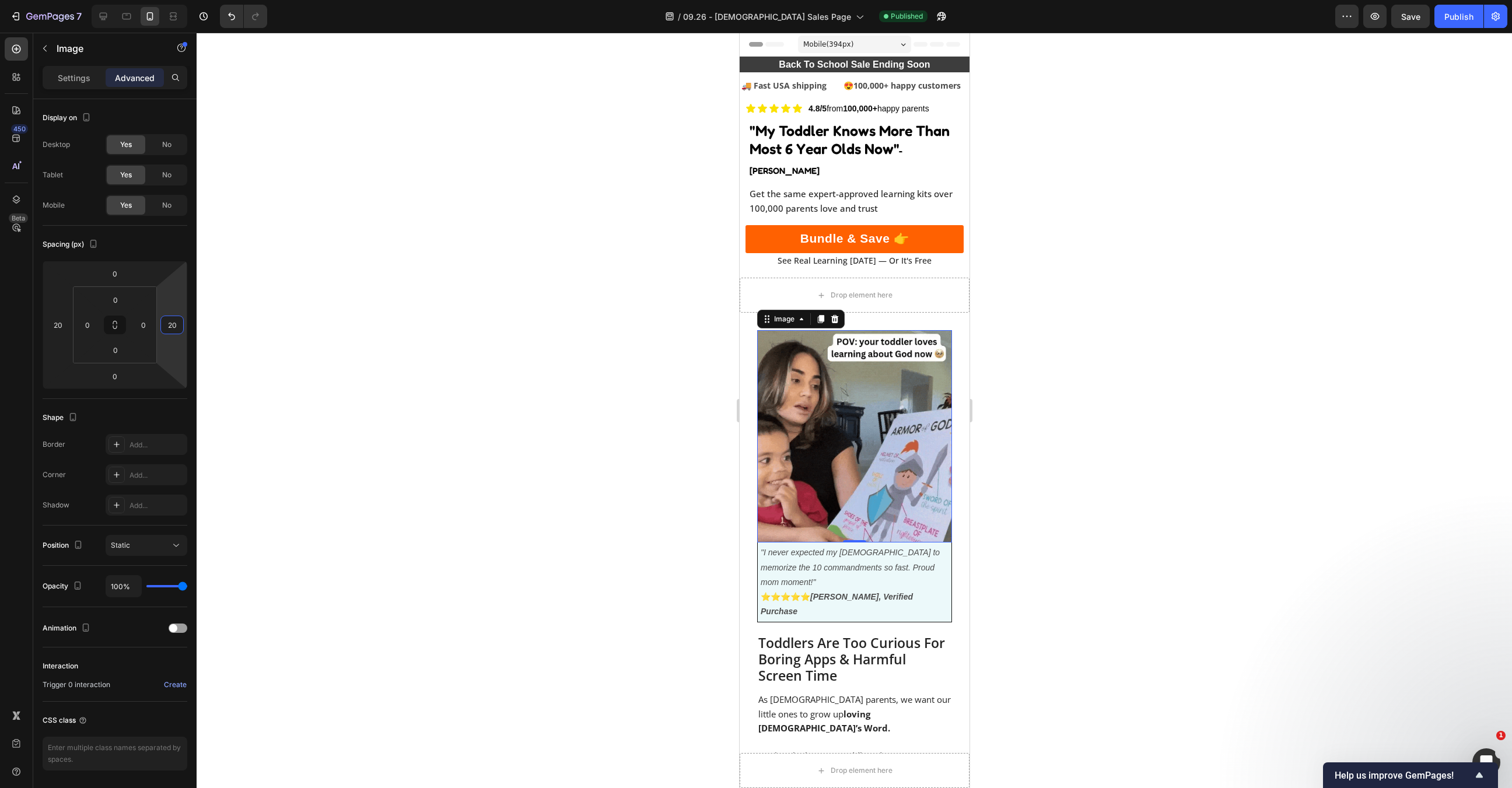
type input "20"
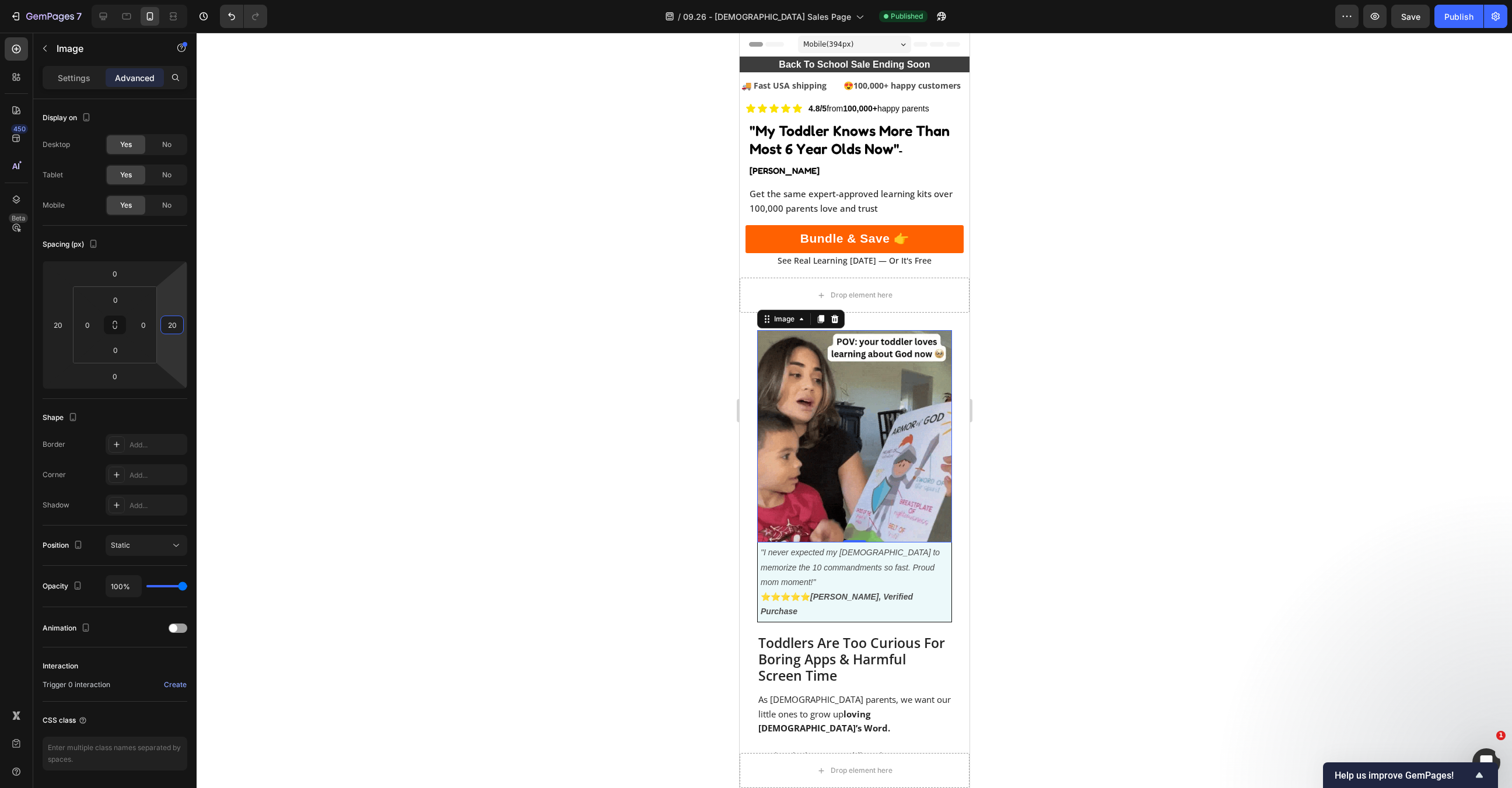
click at [537, 397] on div at bounding box center [854, 410] width 1316 height 755
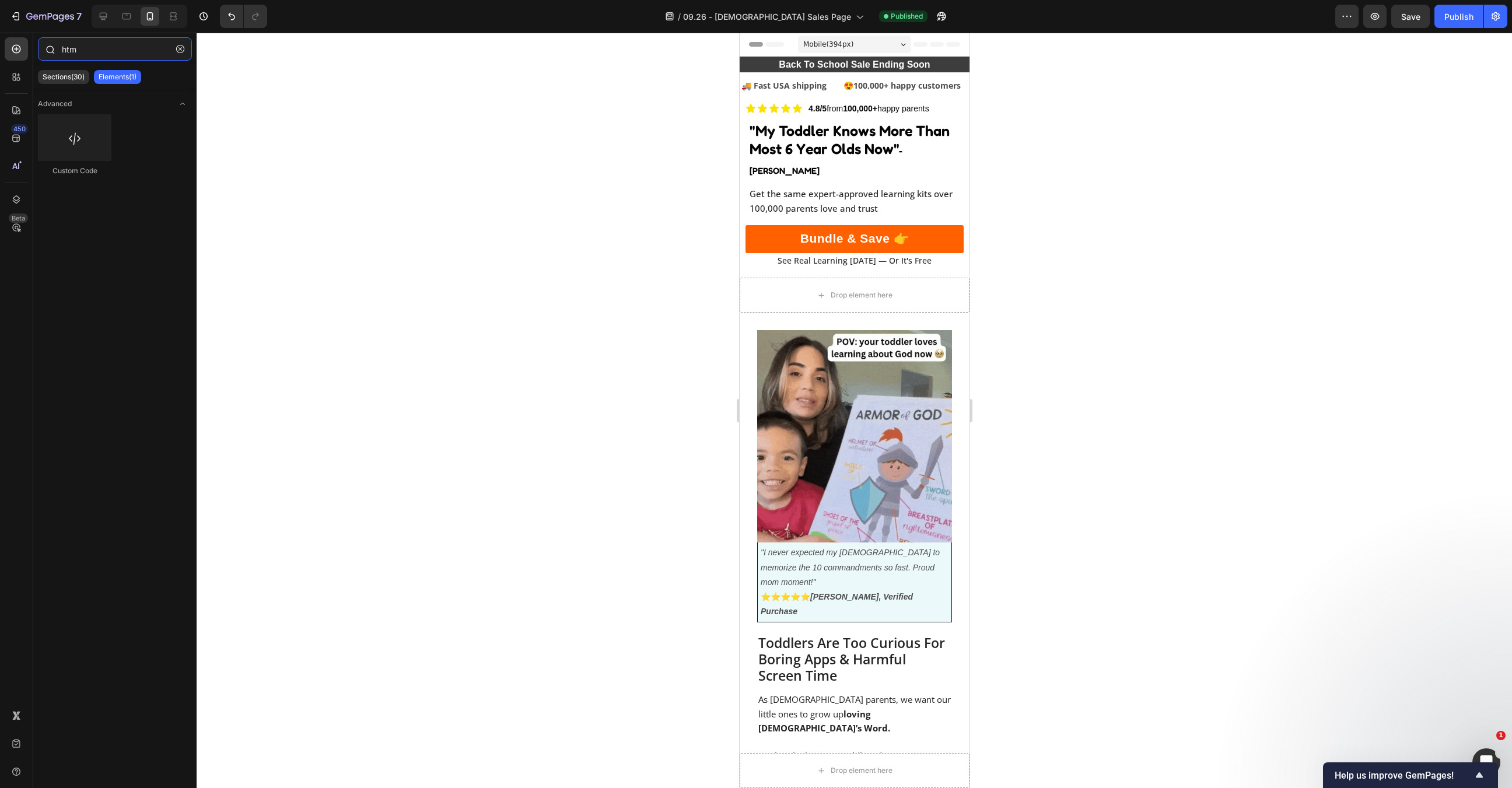
click at [67, 50] on input "htm" at bounding box center [115, 49] width 154 height 23
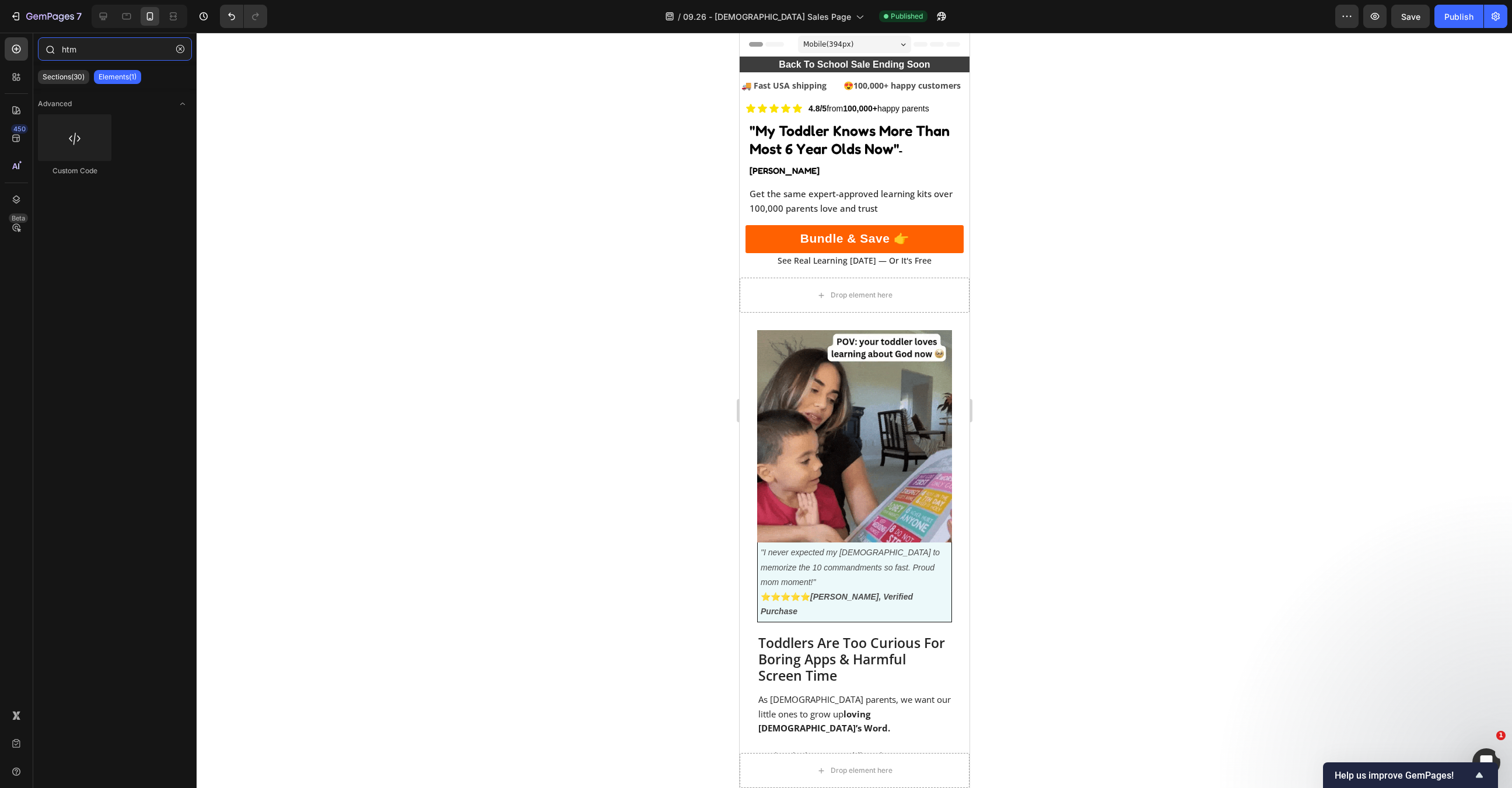
click at [67, 50] on input "htm" at bounding box center [115, 49] width 154 height 23
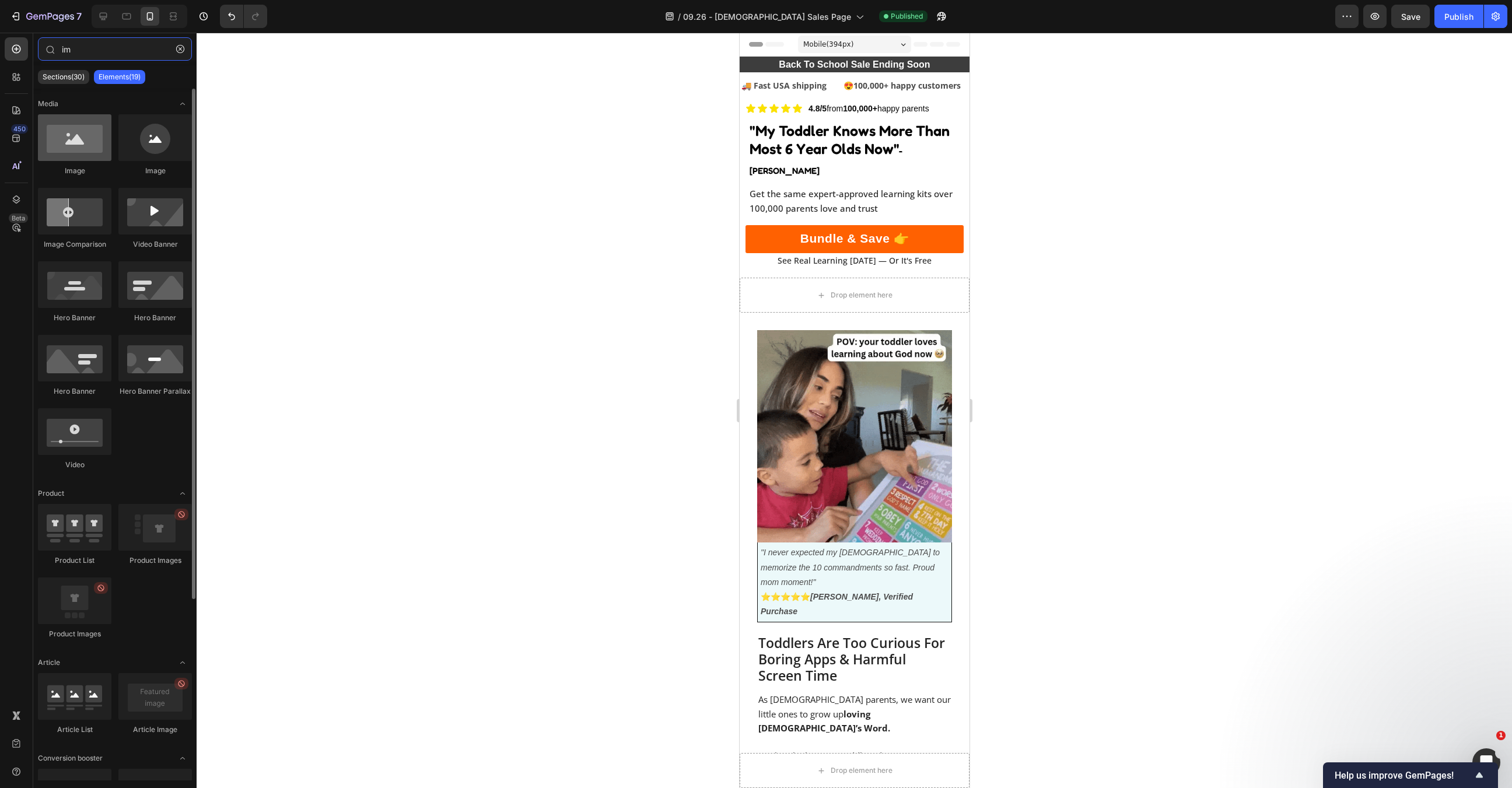
type input "im"
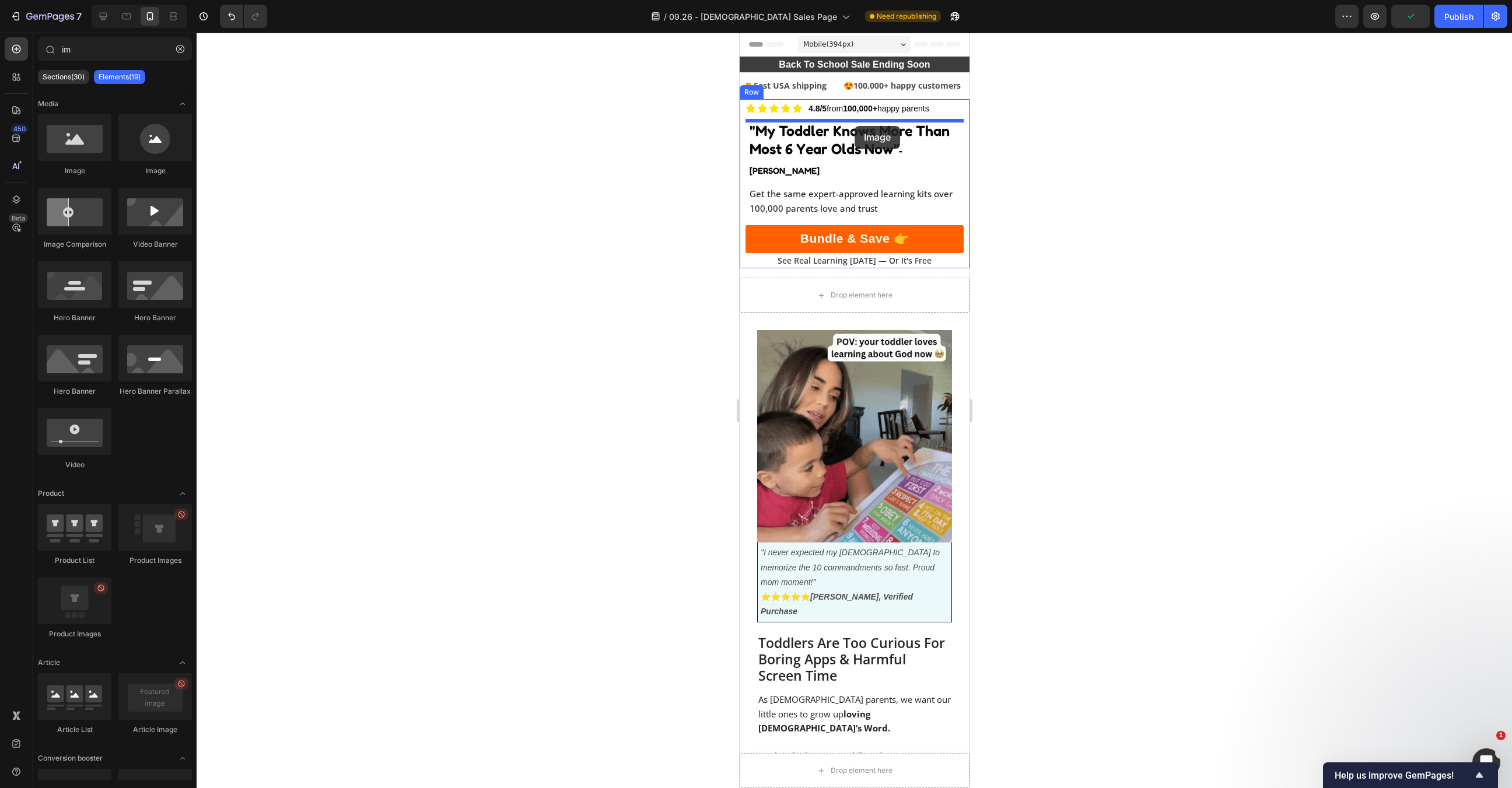
drag, startPoint x: 809, startPoint y: 146, endPoint x: 855, endPoint y: 126, distance: 50.2
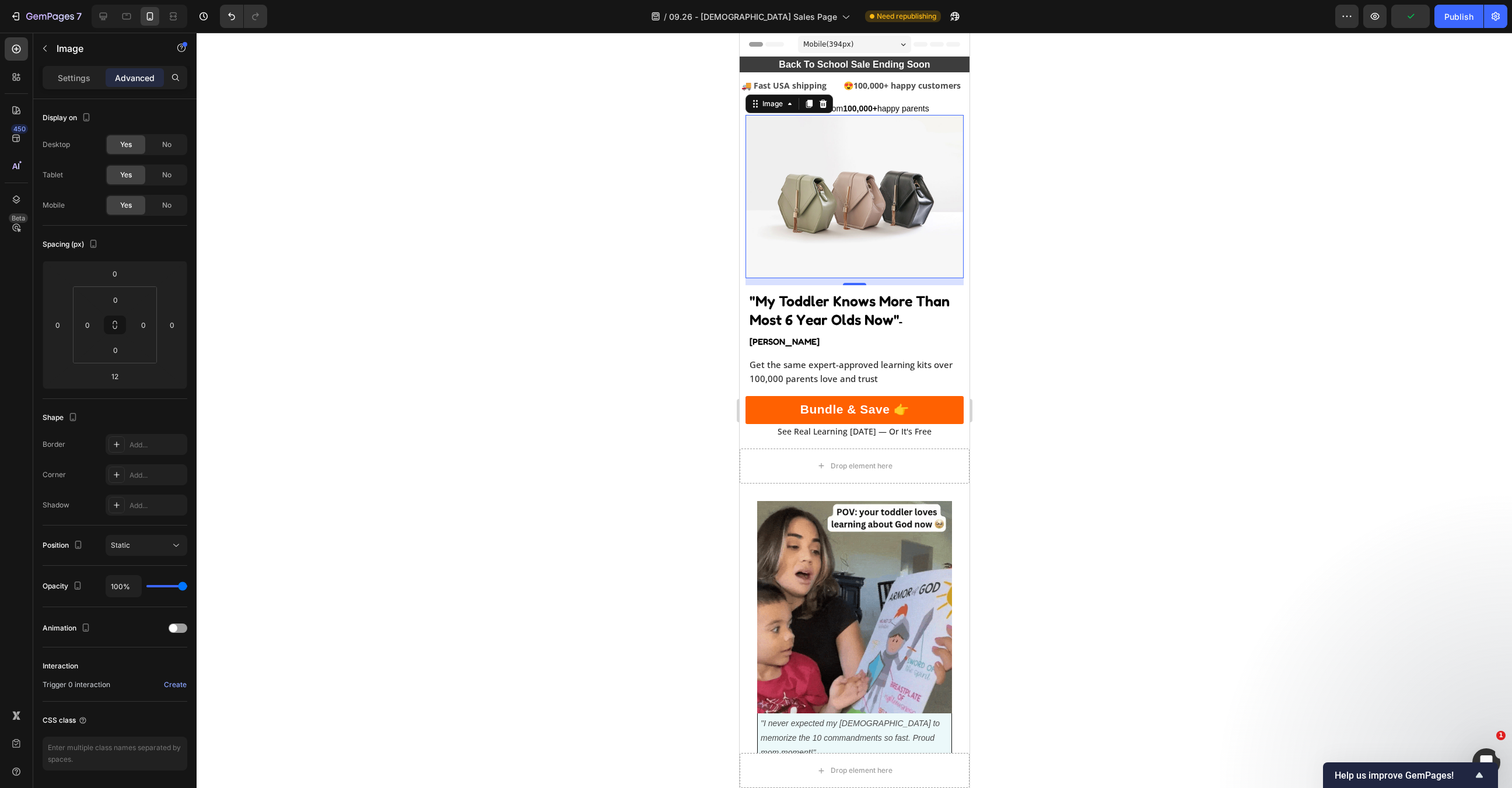
click at [1136, 147] on div at bounding box center [854, 410] width 1316 height 755
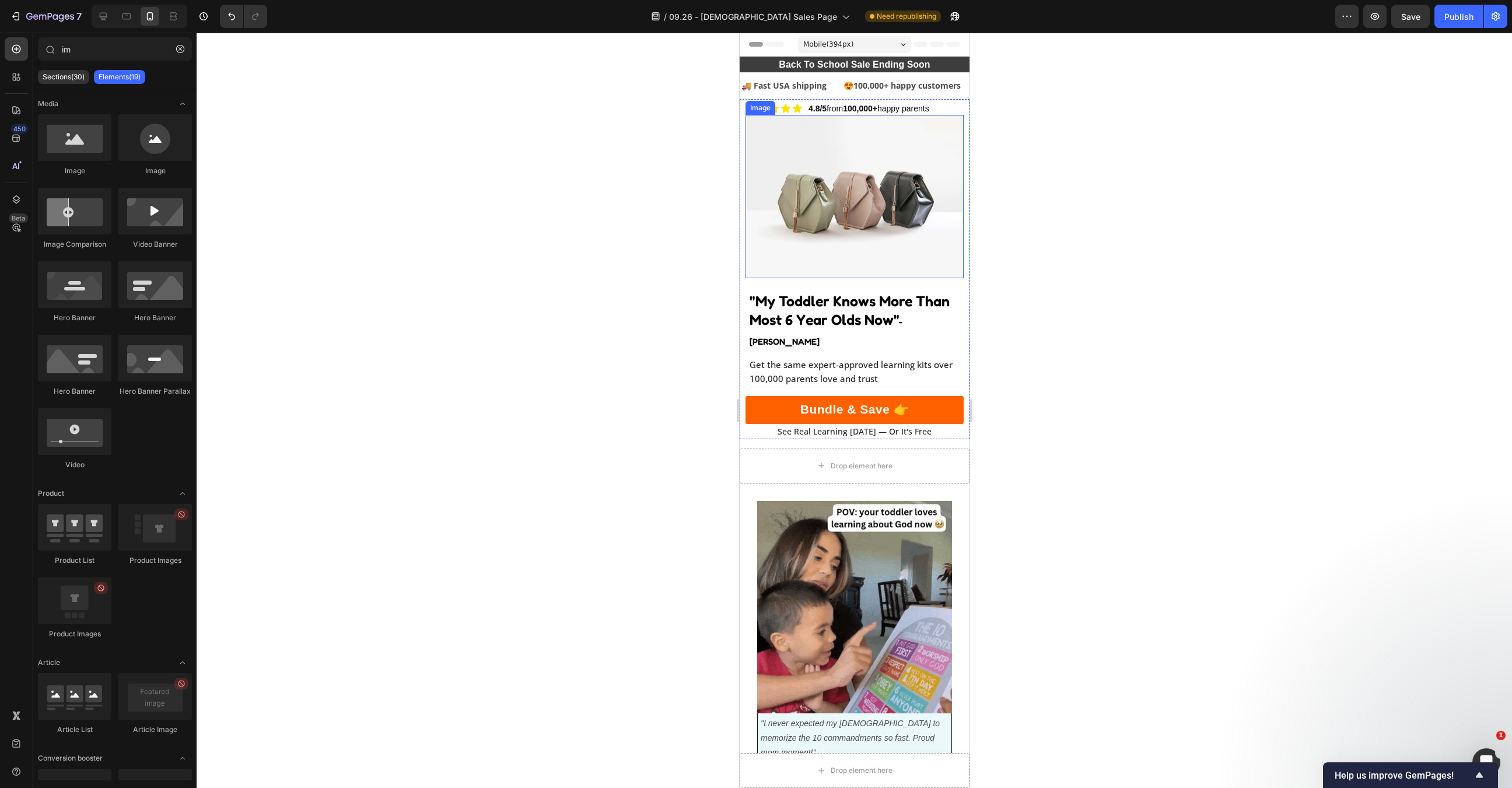
click at [818, 224] on img at bounding box center [854, 197] width 218 height 164
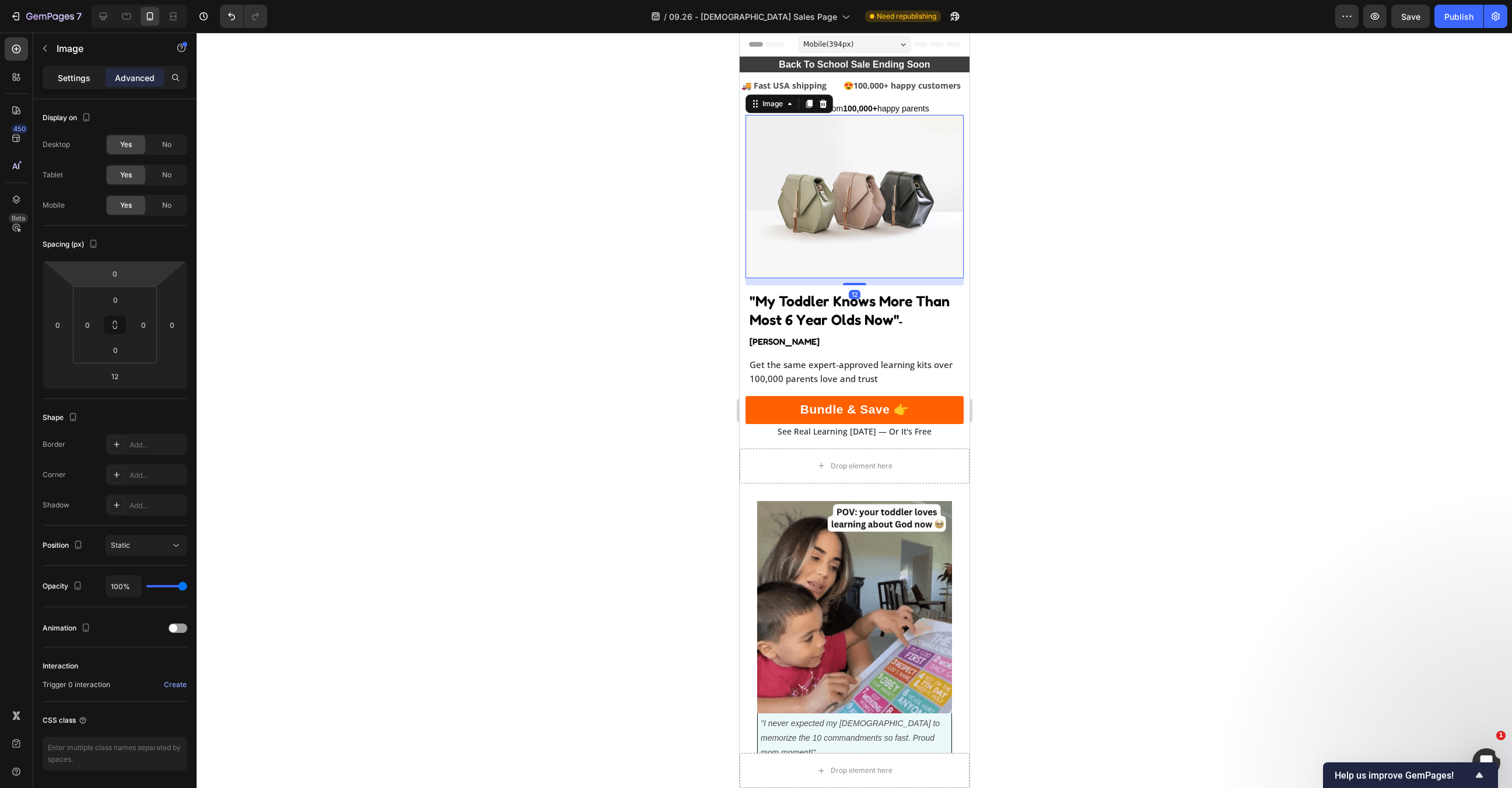
click at [65, 76] on p "Settings" at bounding box center [74, 78] width 32 height 12
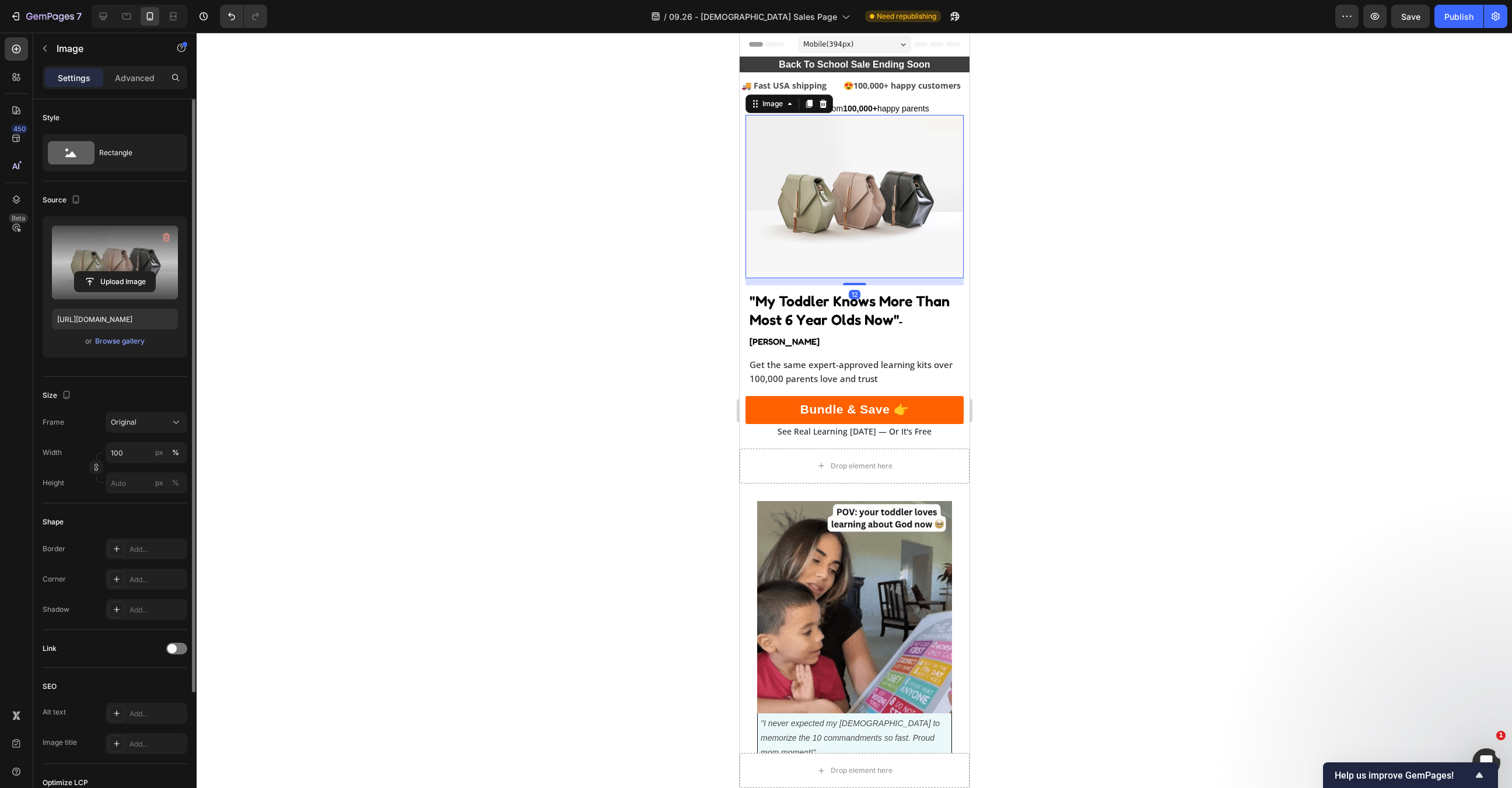
click at [114, 247] on label at bounding box center [115, 263] width 126 height 73
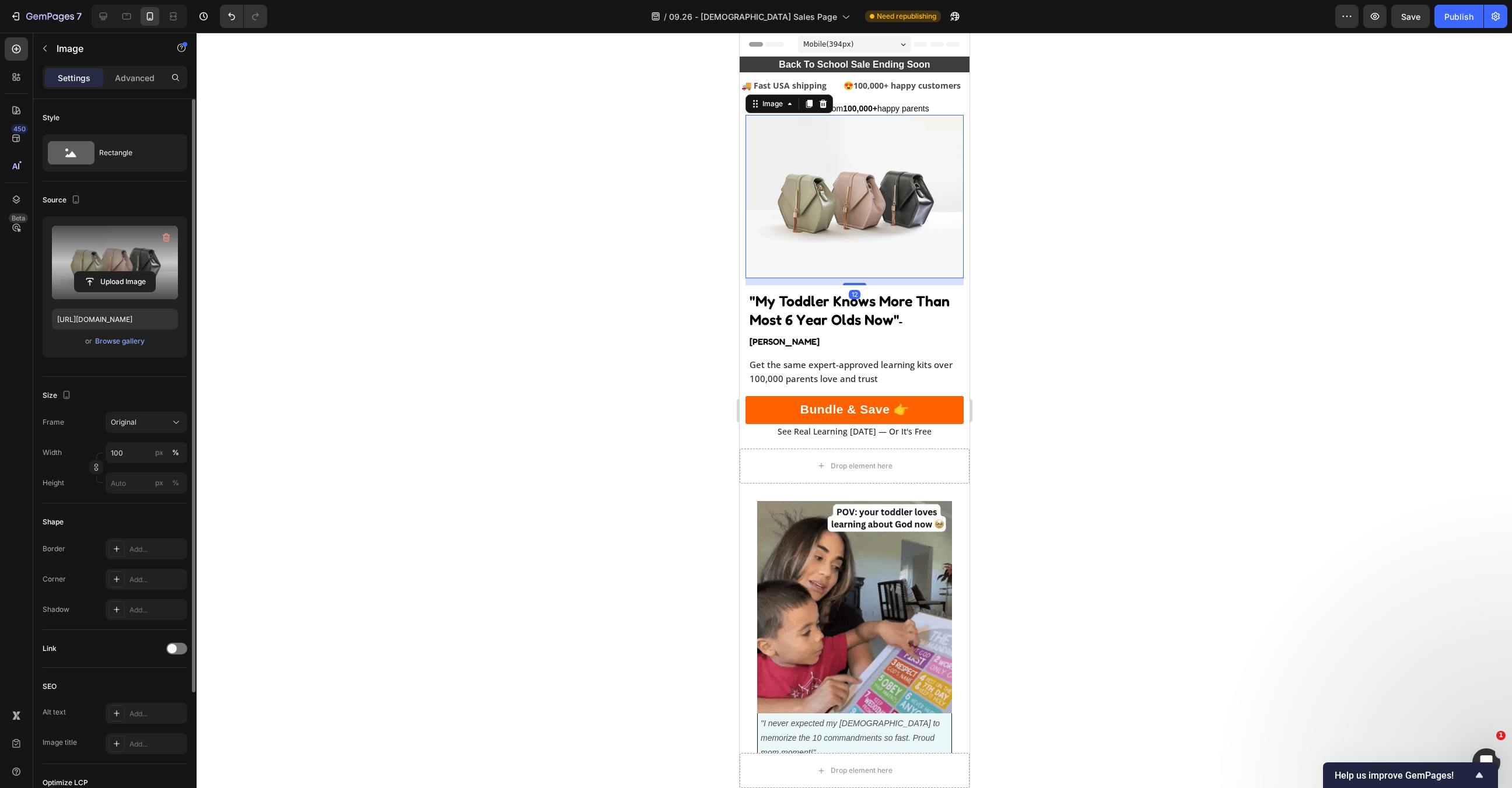
click at [114, 272] on input "file" at bounding box center [115, 282] width 80 height 20
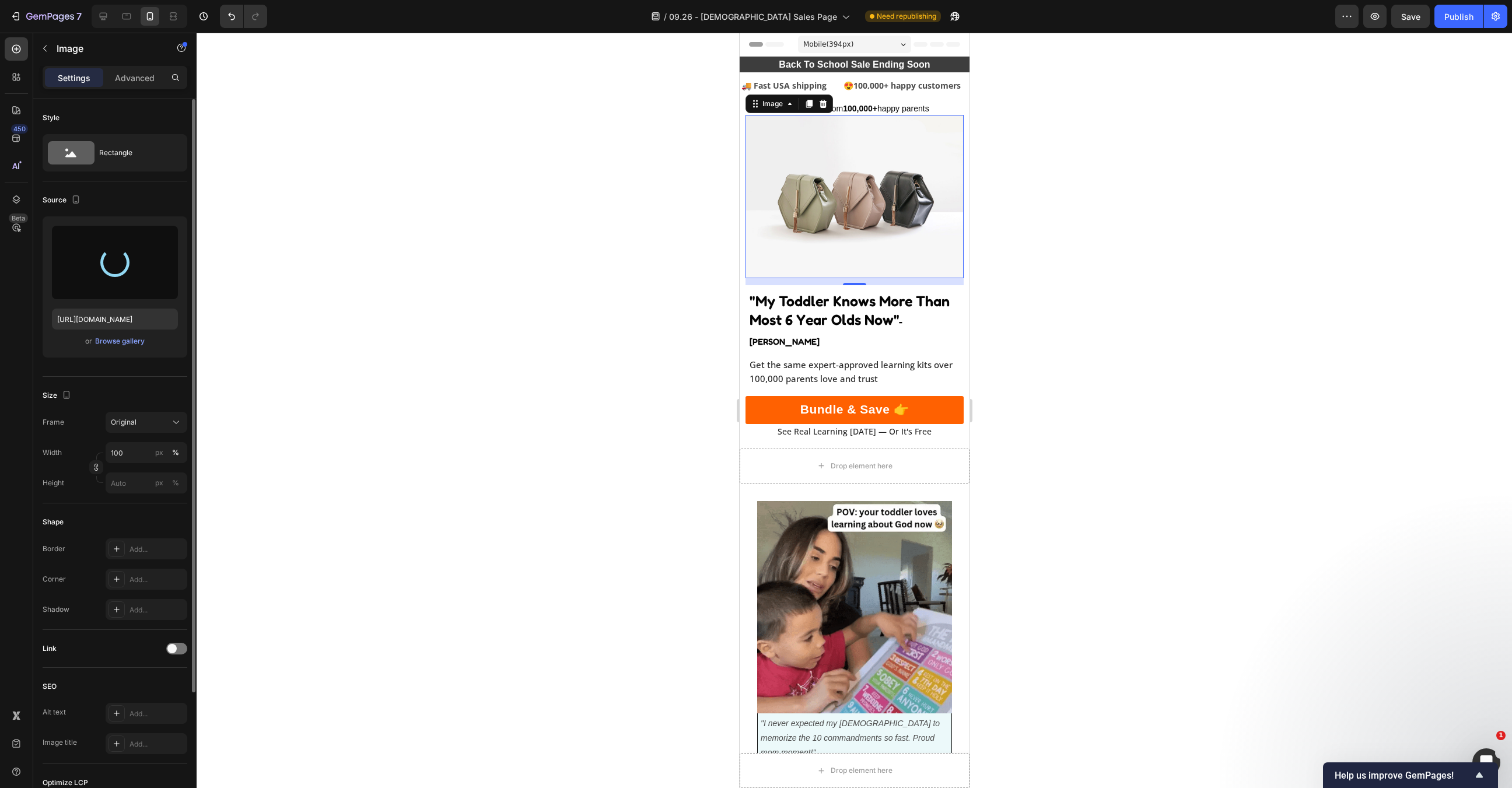
type input "https://cdn.shopify.com/s/files/1/0607/5406/7542/files/gempages_528018222079804…"
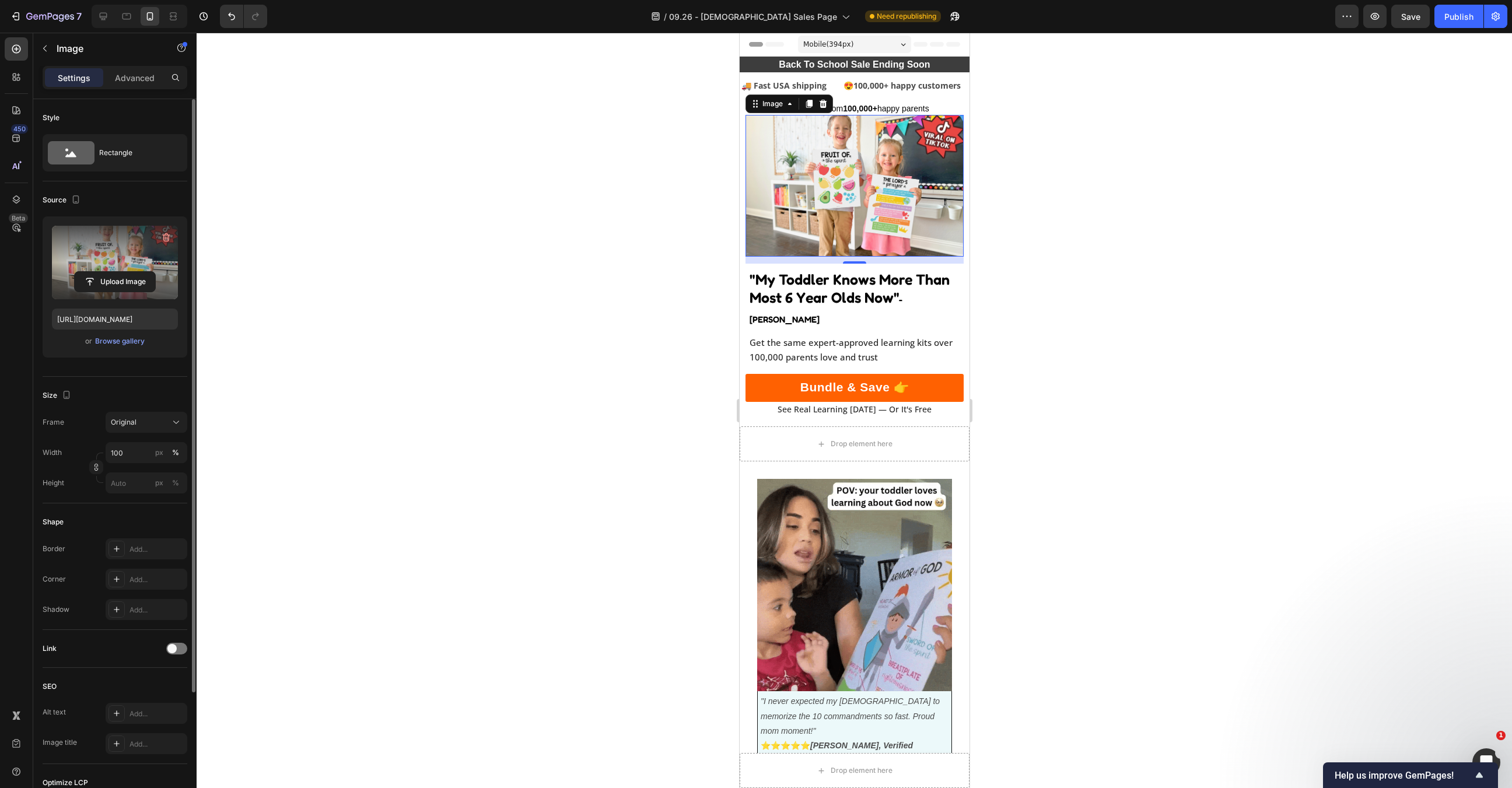
click at [1056, 286] on div at bounding box center [854, 410] width 1316 height 755
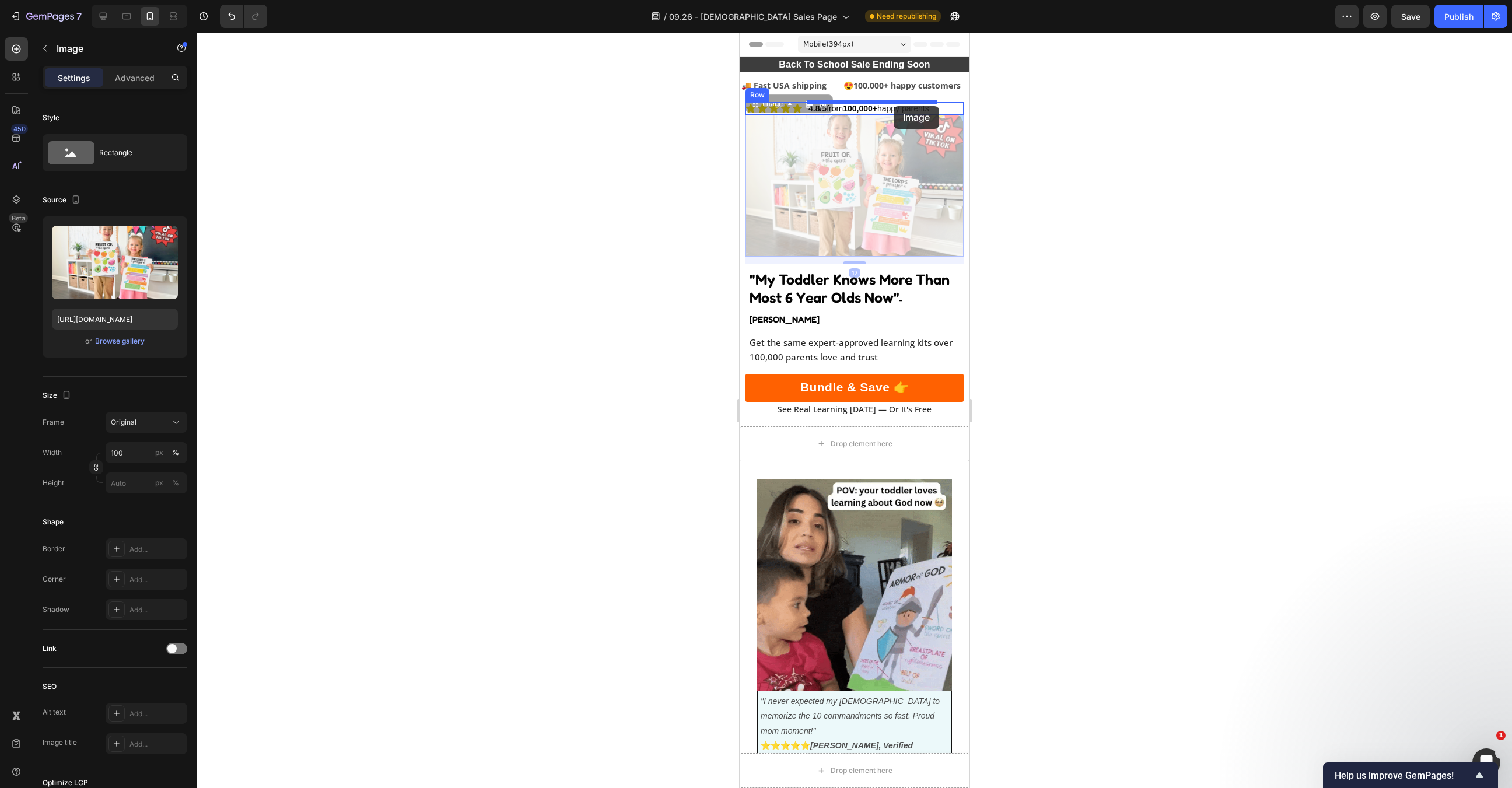
drag, startPoint x: 903, startPoint y: 164, endPoint x: 894, endPoint y: 106, distance: 58.7
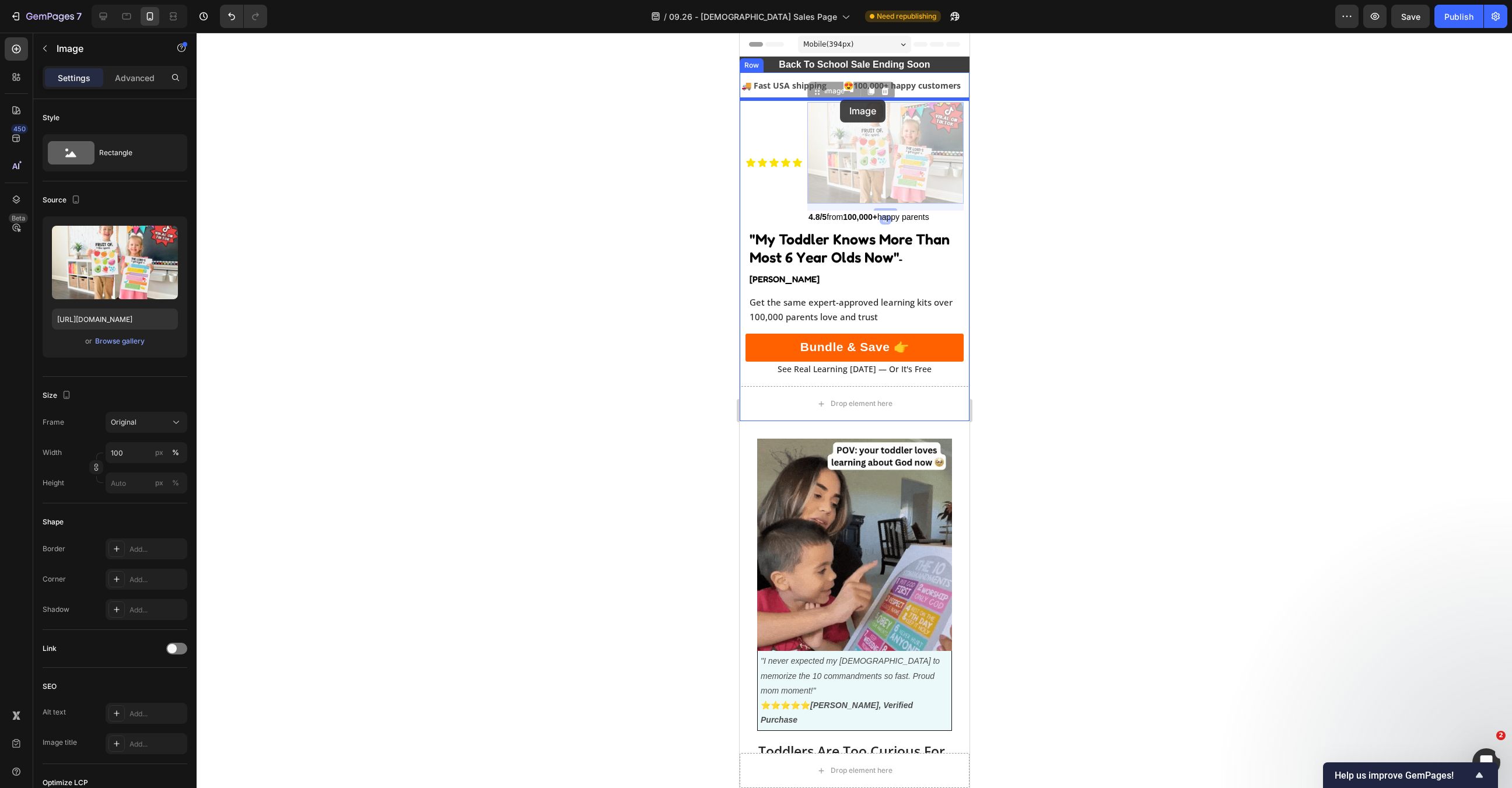
drag, startPoint x: 898, startPoint y: 161, endPoint x: 840, endPoint y: 100, distance: 84.2
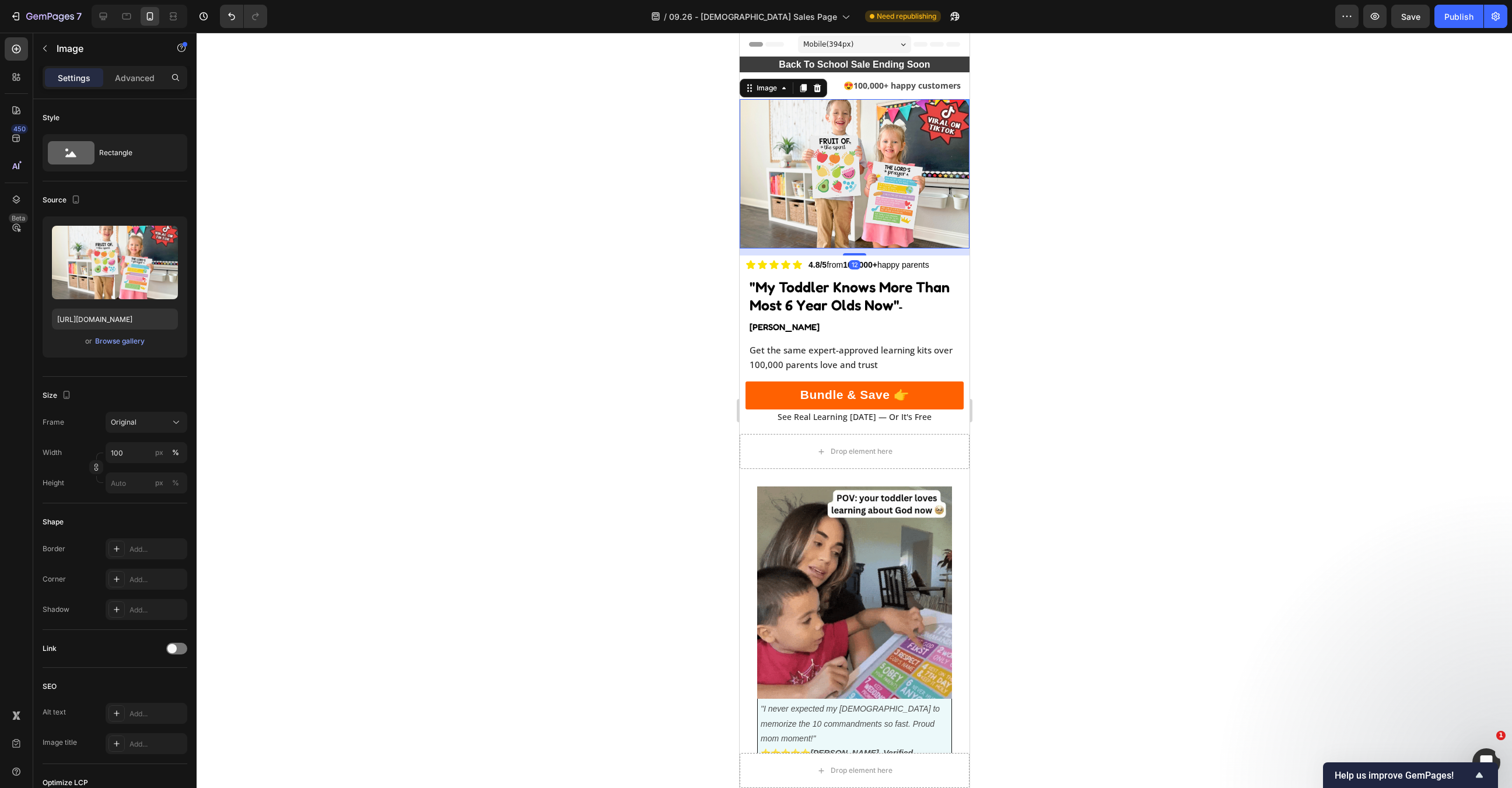
click at [1012, 184] on div at bounding box center [854, 410] width 1316 height 755
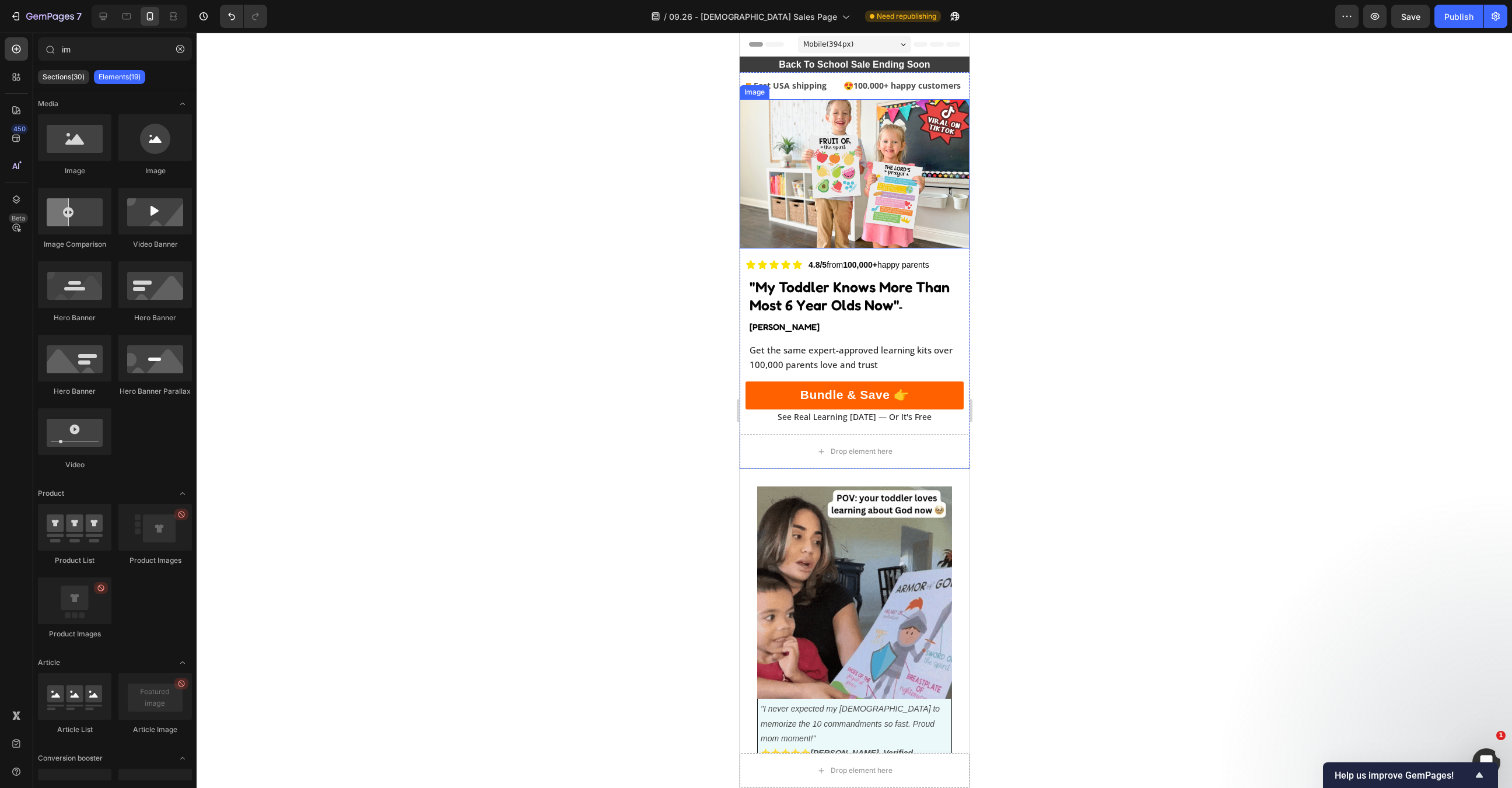
click at [845, 175] on img at bounding box center [854, 174] width 230 height 149
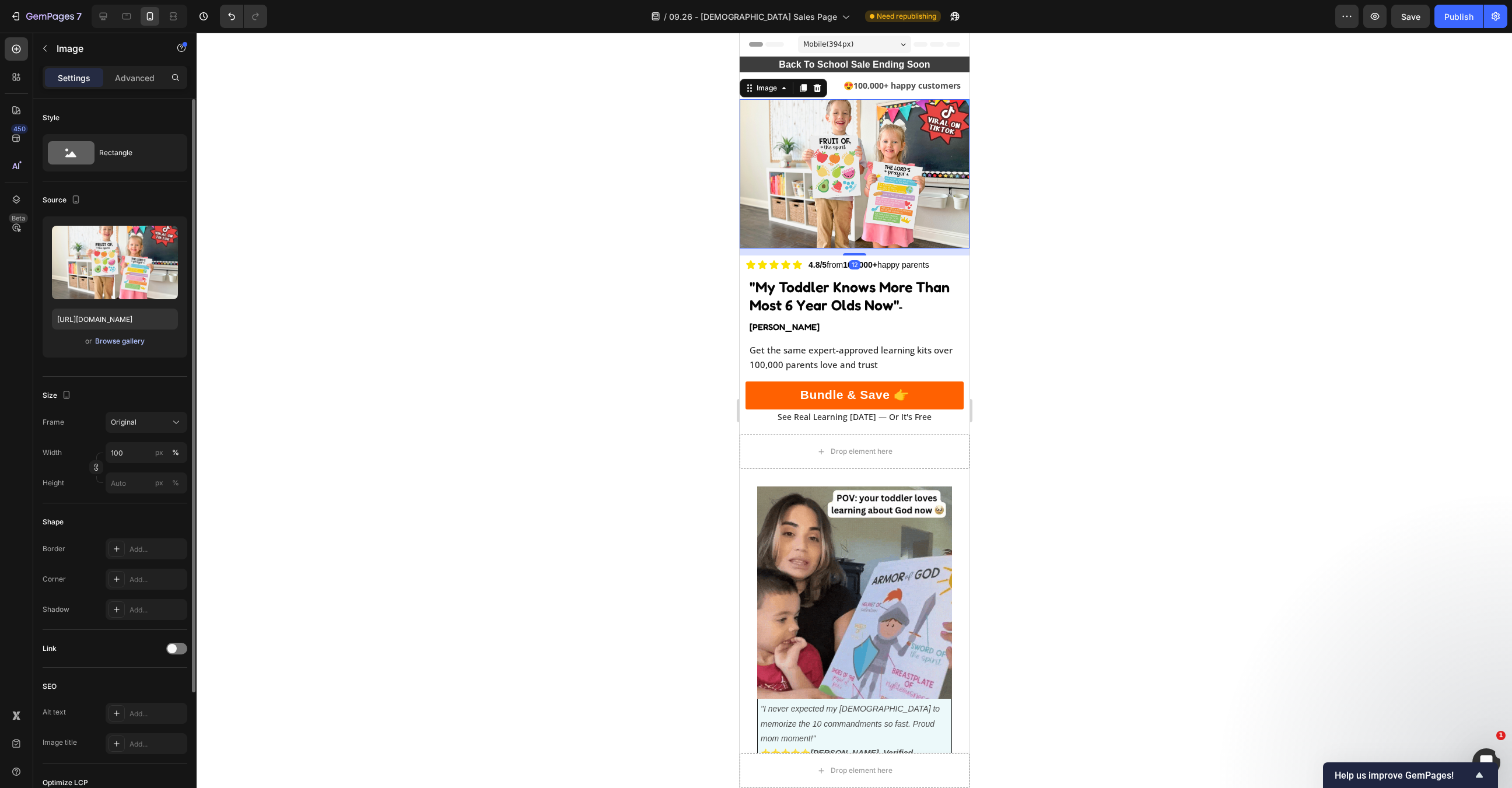
click at [127, 342] on div "Browse gallery" at bounding box center [120, 341] width 50 height 11
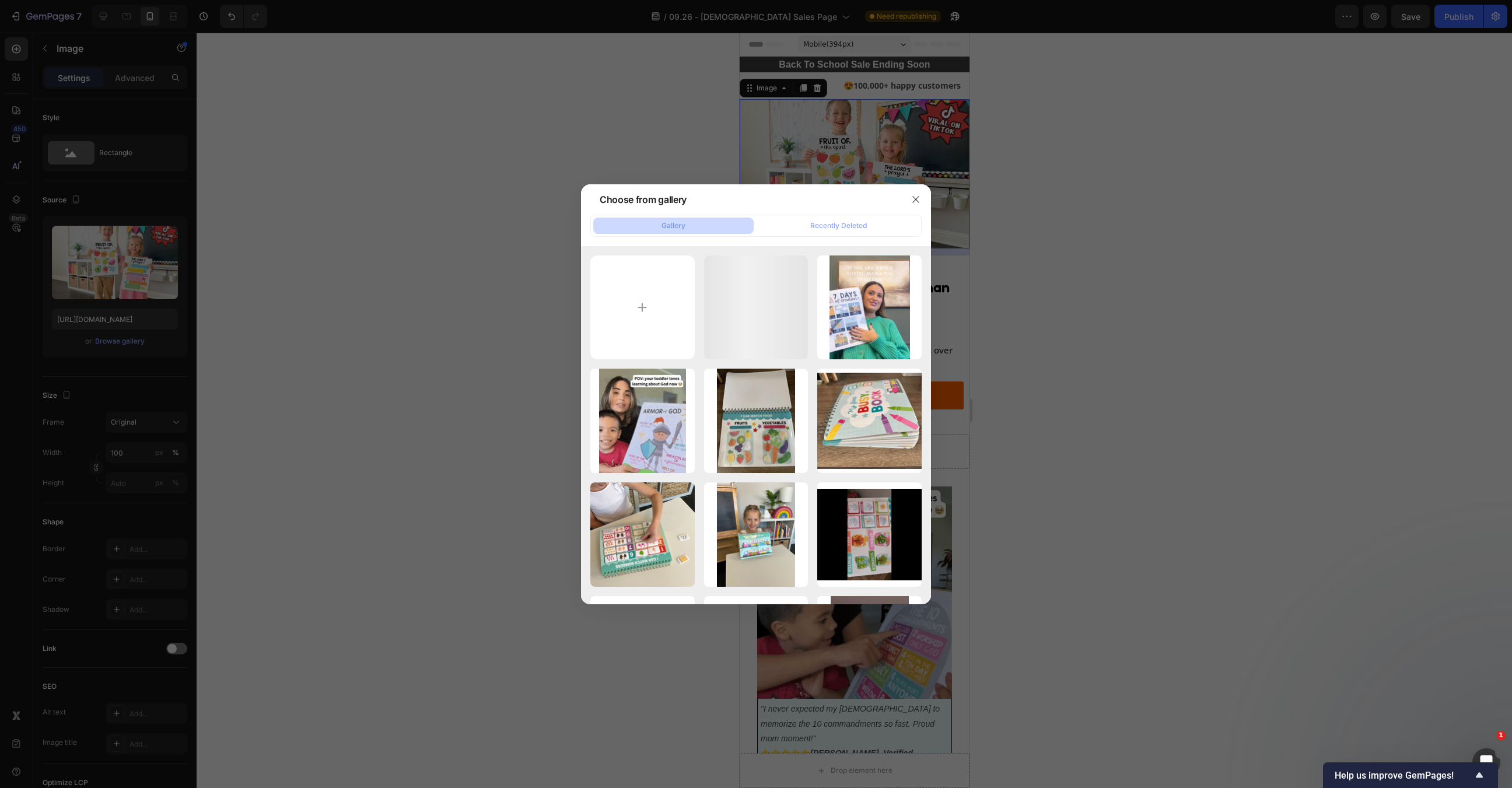
click at [572, 316] on div at bounding box center [756, 394] width 1512 height 788
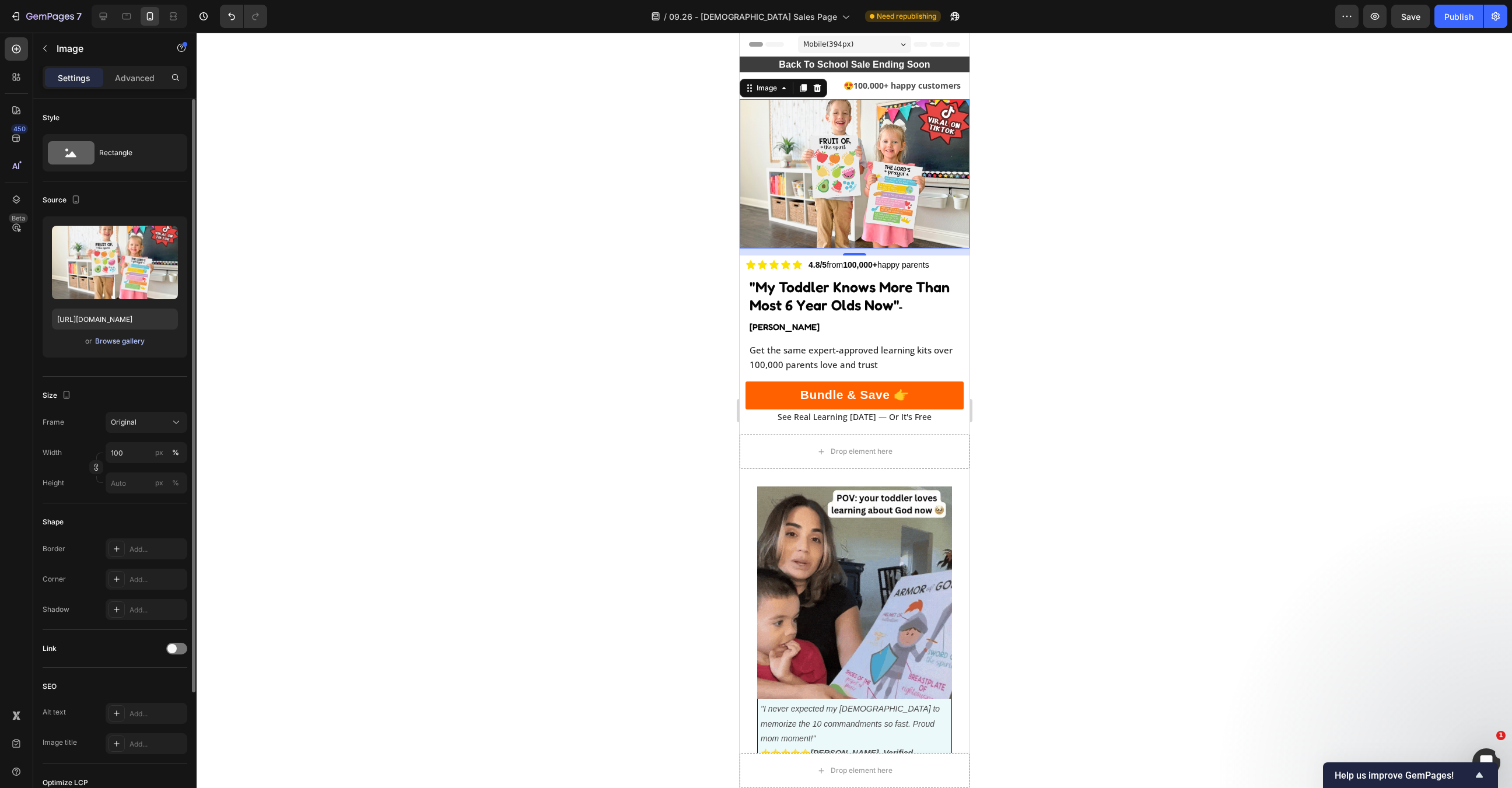
click at [110, 346] on button "Browse gallery" at bounding box center [120, 341] width 51 height 12
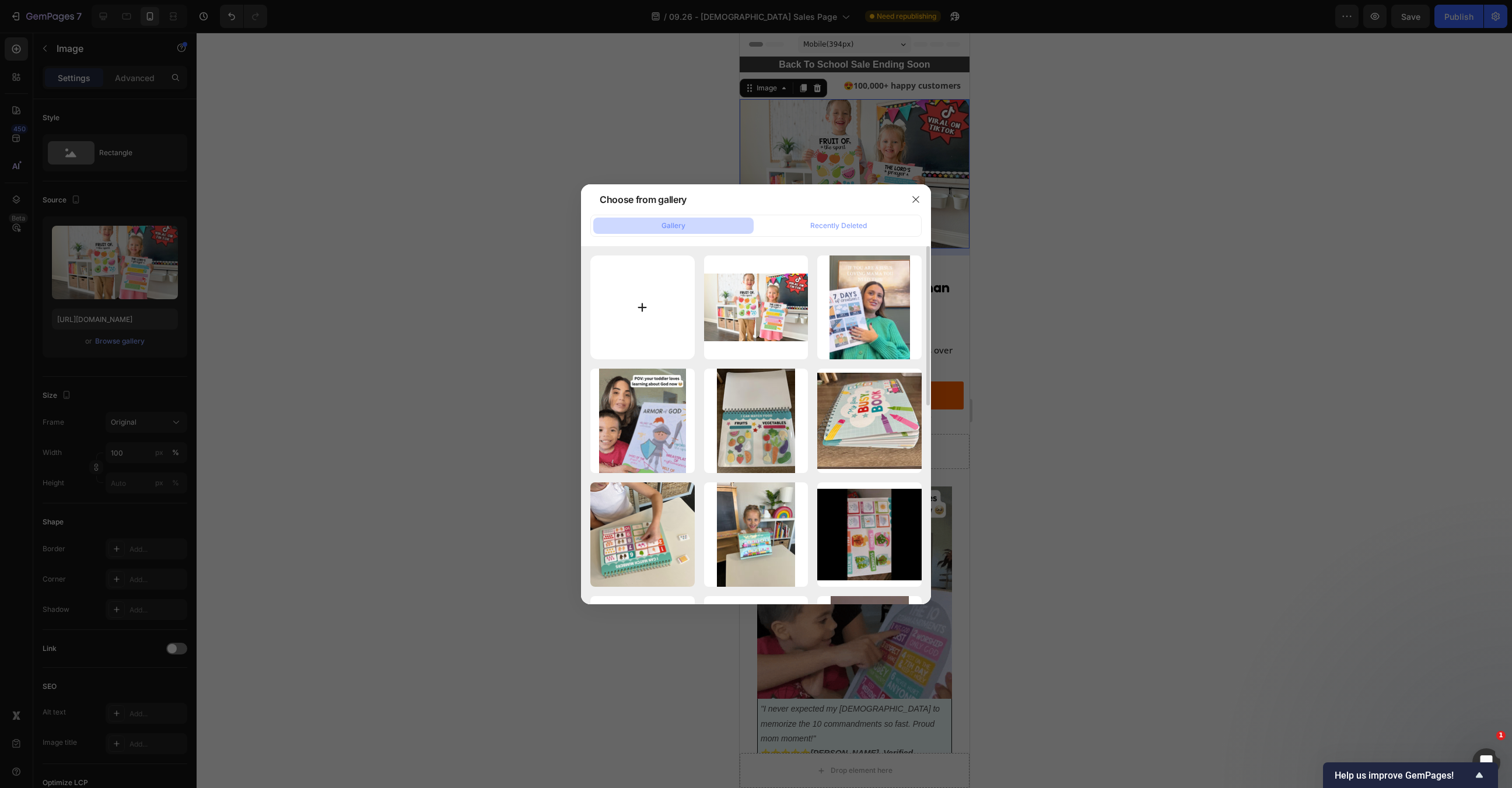
click at [681, 294] on input "file" at bounding box center [643, 307] width 105 height 105
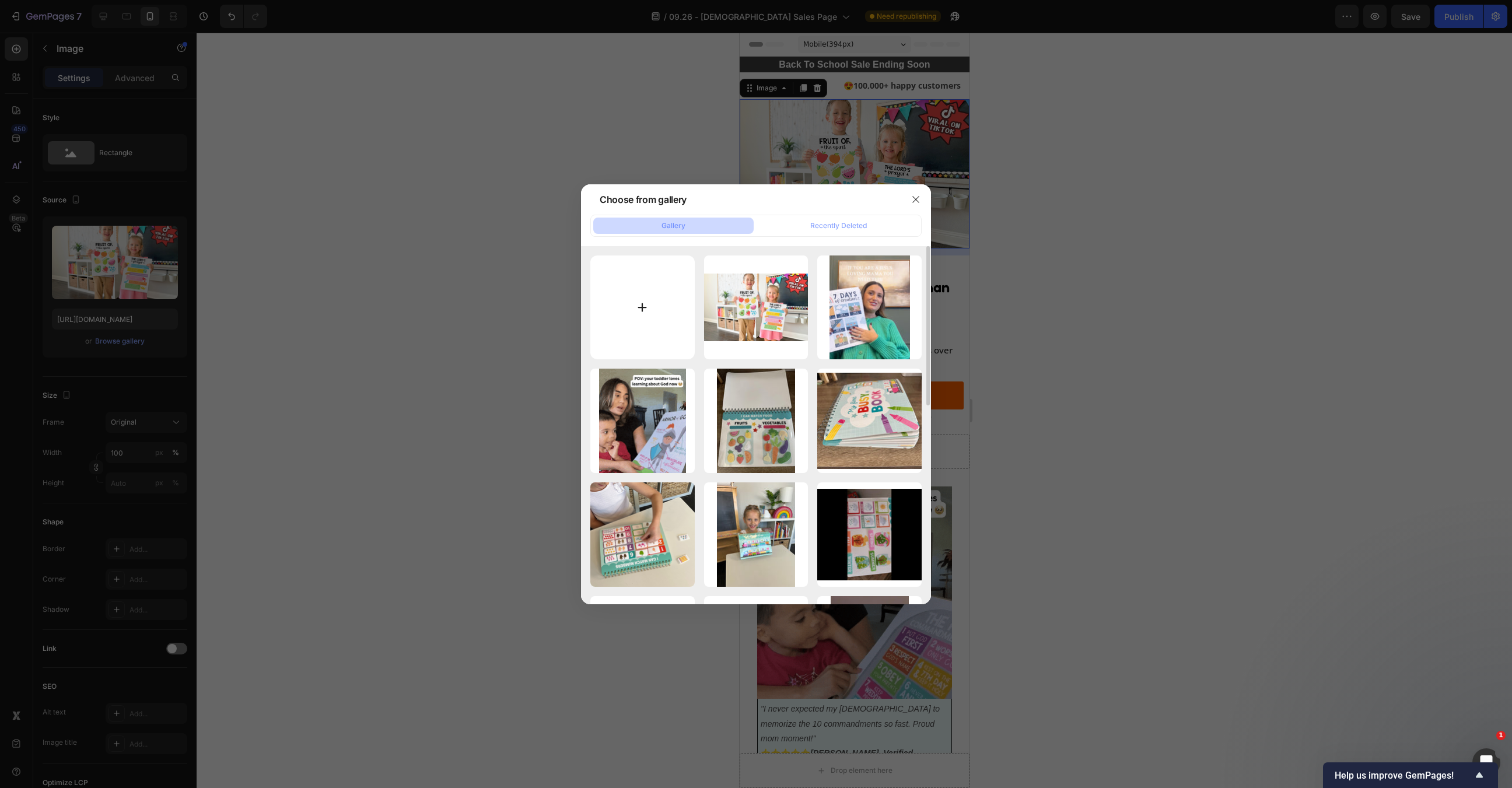
type input "C:\fakepath\Untitled (600 x 1000 px) (1000 x 600 px) (1000 x 650 px) (1).png"
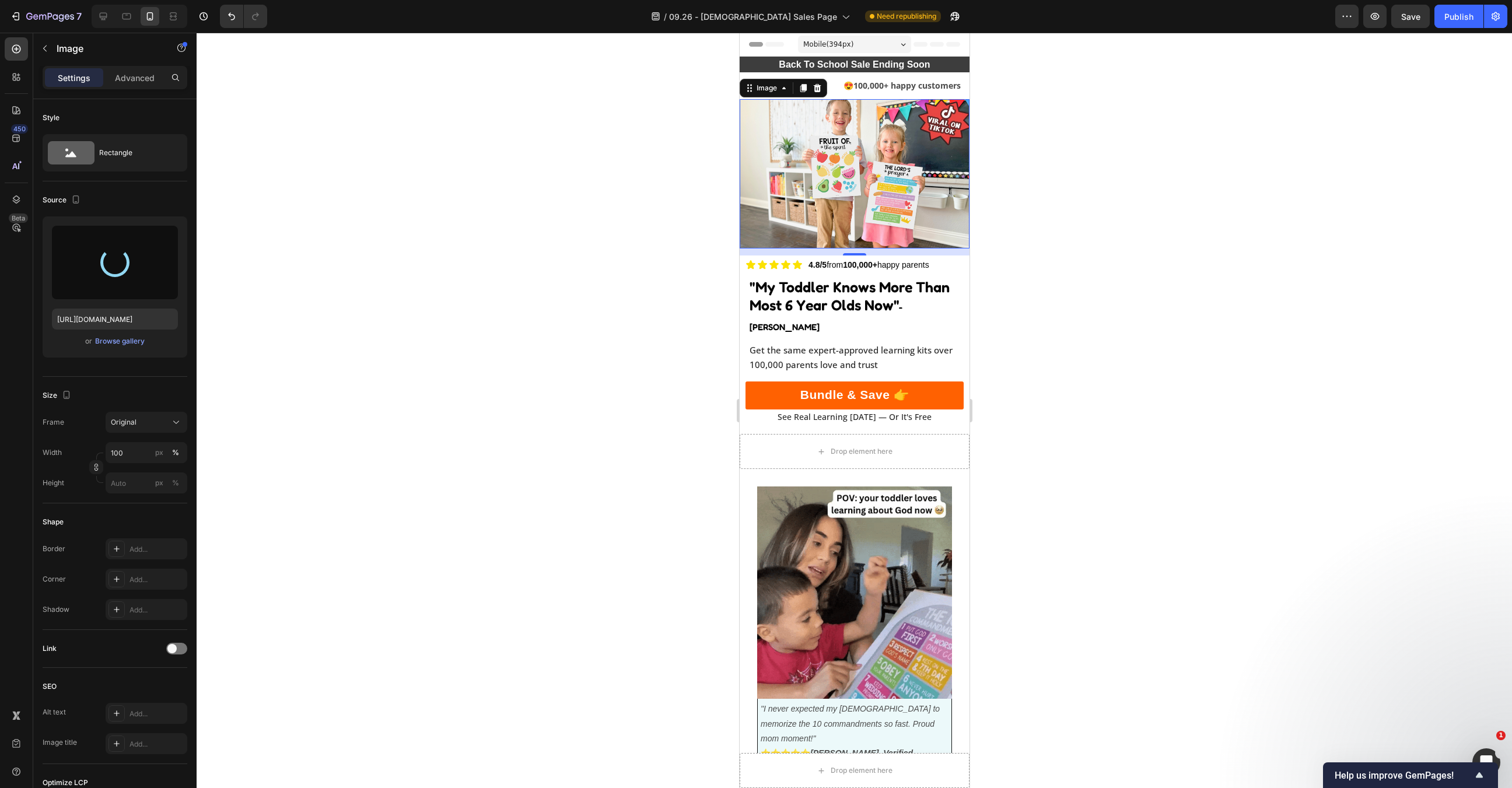
type input "https://cdn.shopify.com/s/files/1/0607/5406/7542/files/gempages_528018222079804…"
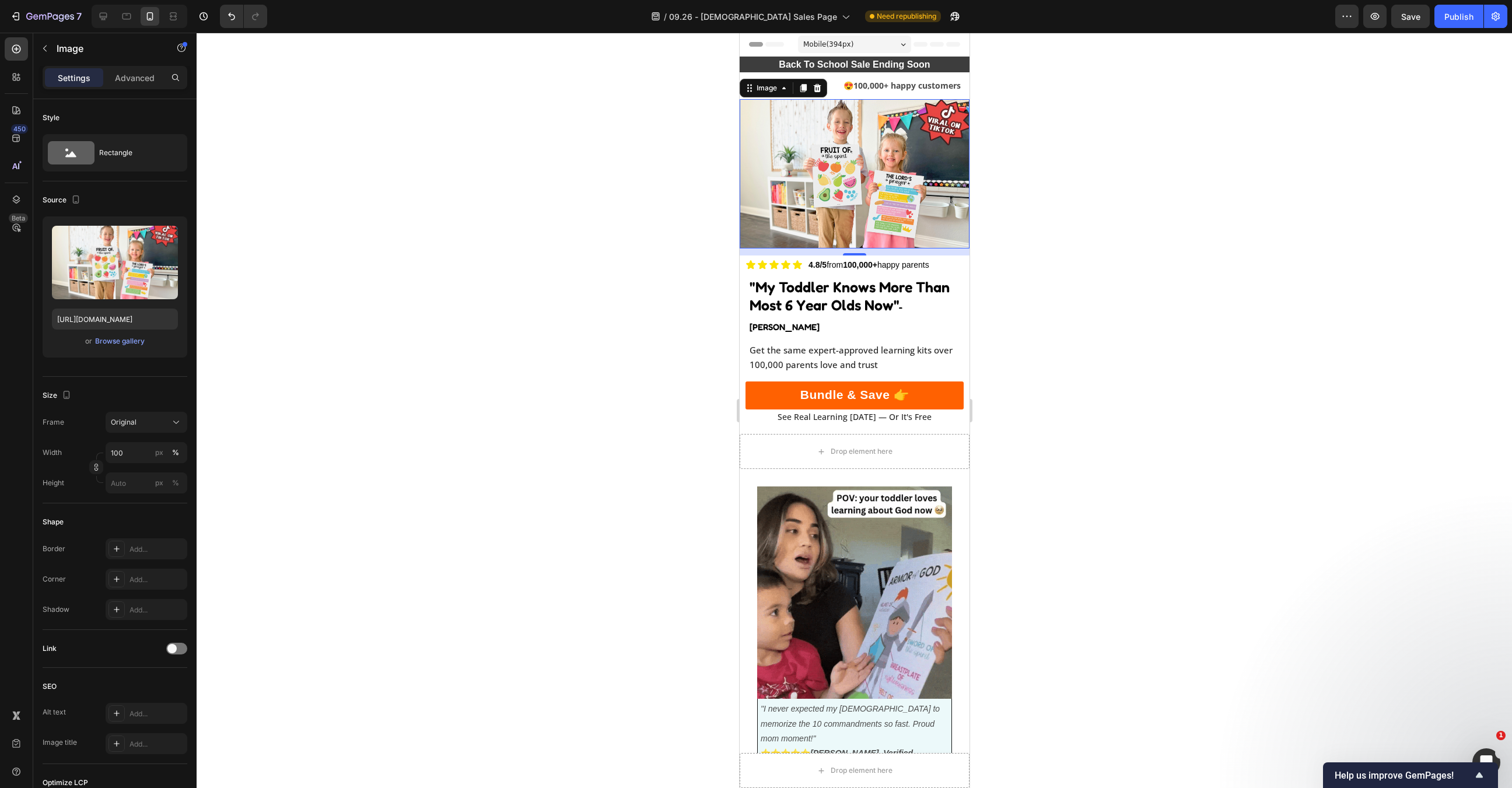
click at [991, 144] on div at bounding box center [854, 410] width 1316 height 755
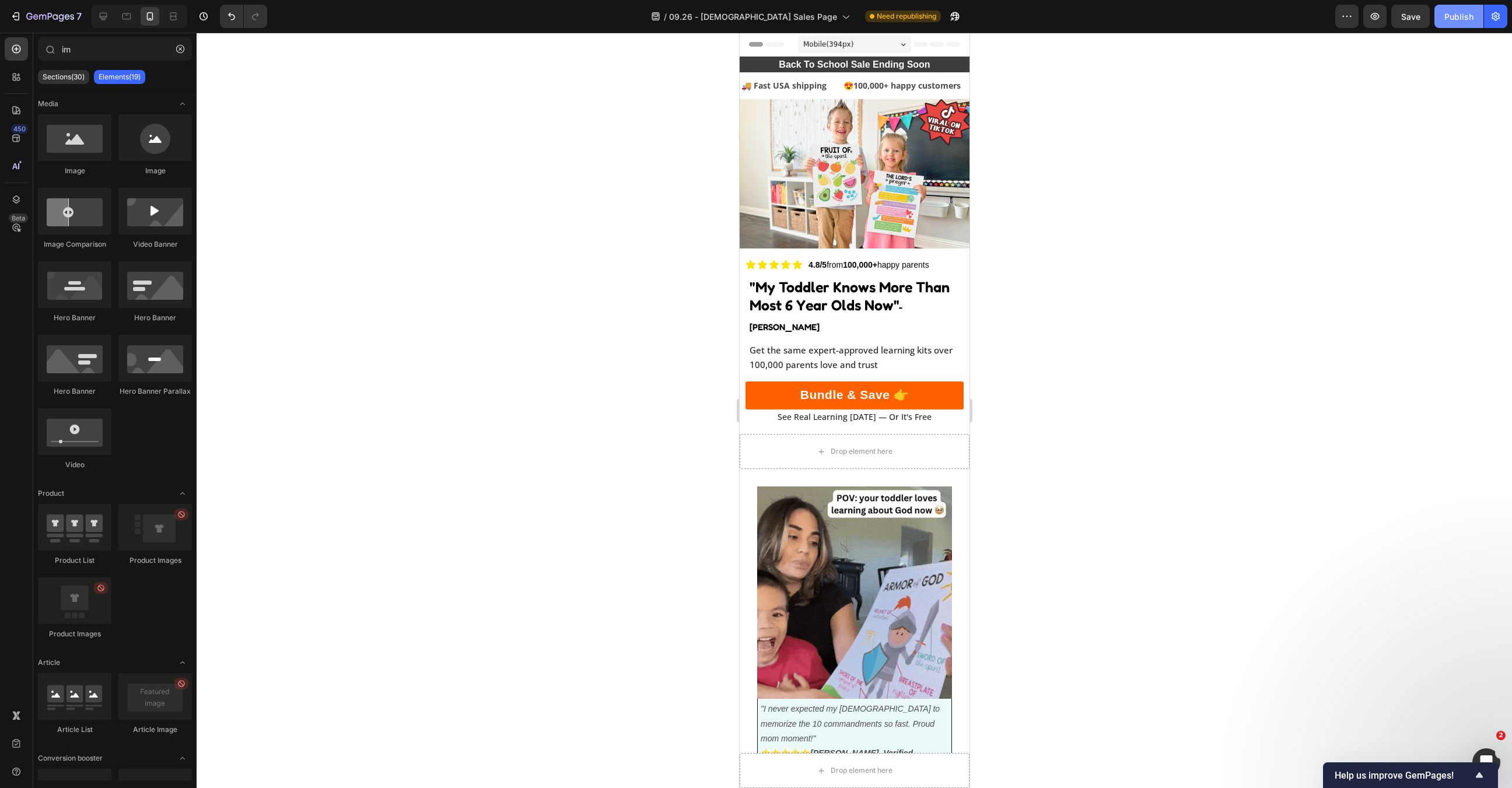
click at [1462, 17] on div "Publish" at bounding box center [1459, 17] width 29 height 12
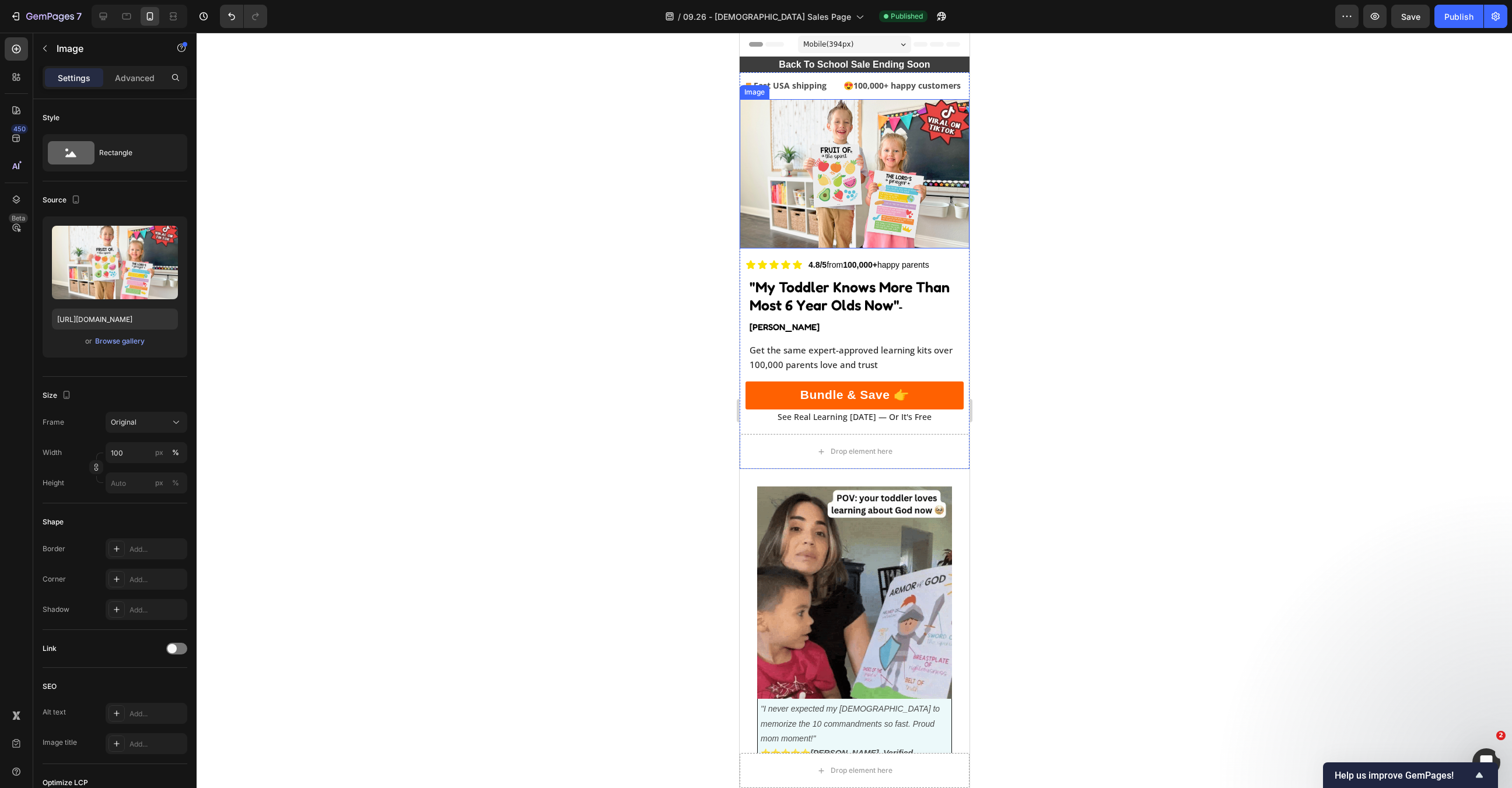
click at [842, 184] on img at bounding box center [854, 174] width 230 height 149
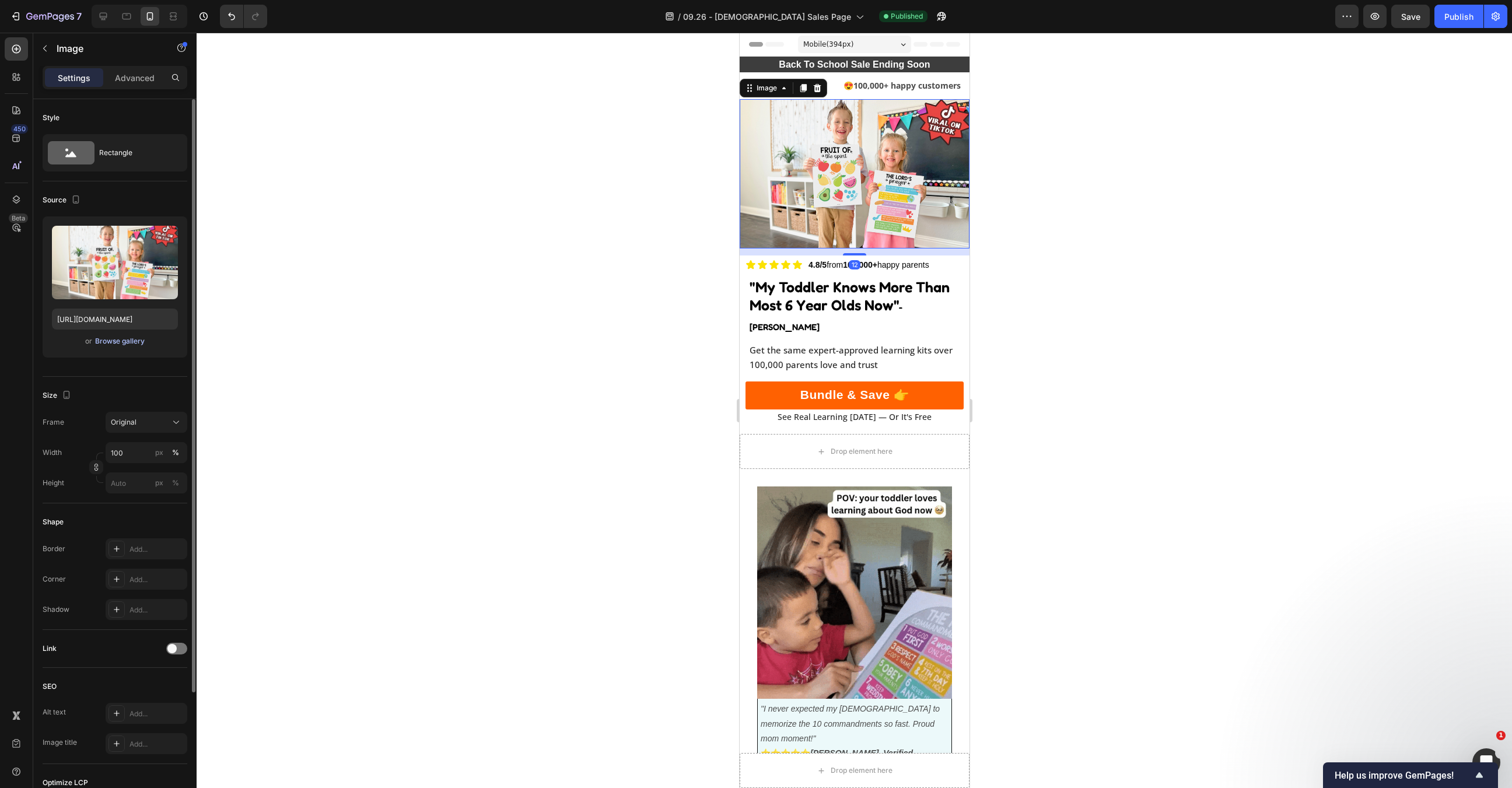
click at [125, 337] on div "Browse gallery" at bounding box center [120, 341] width 50 height 11
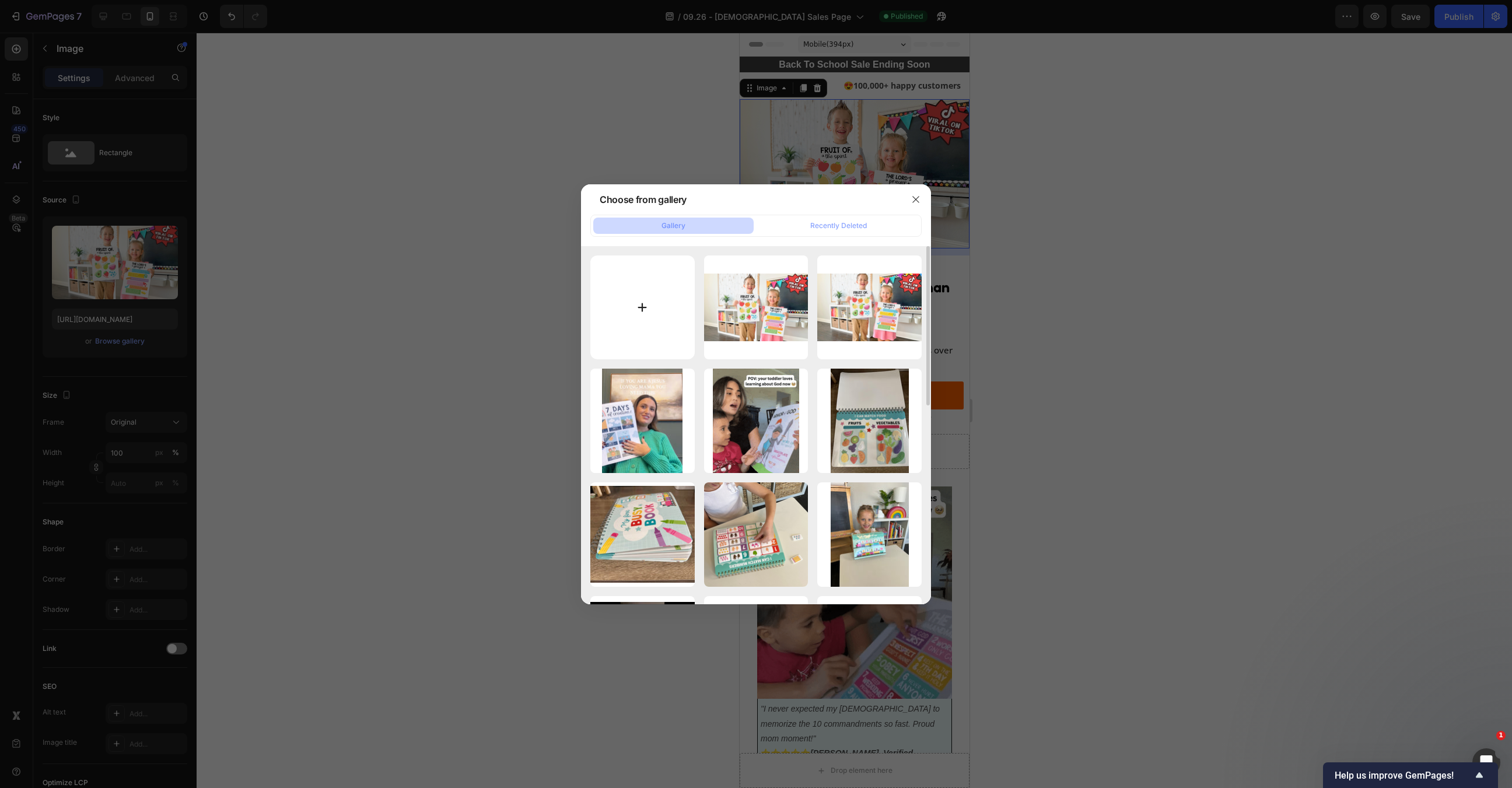
click at [619, 298] on input "file" at bounding box center [643, 307] width 105 height 105
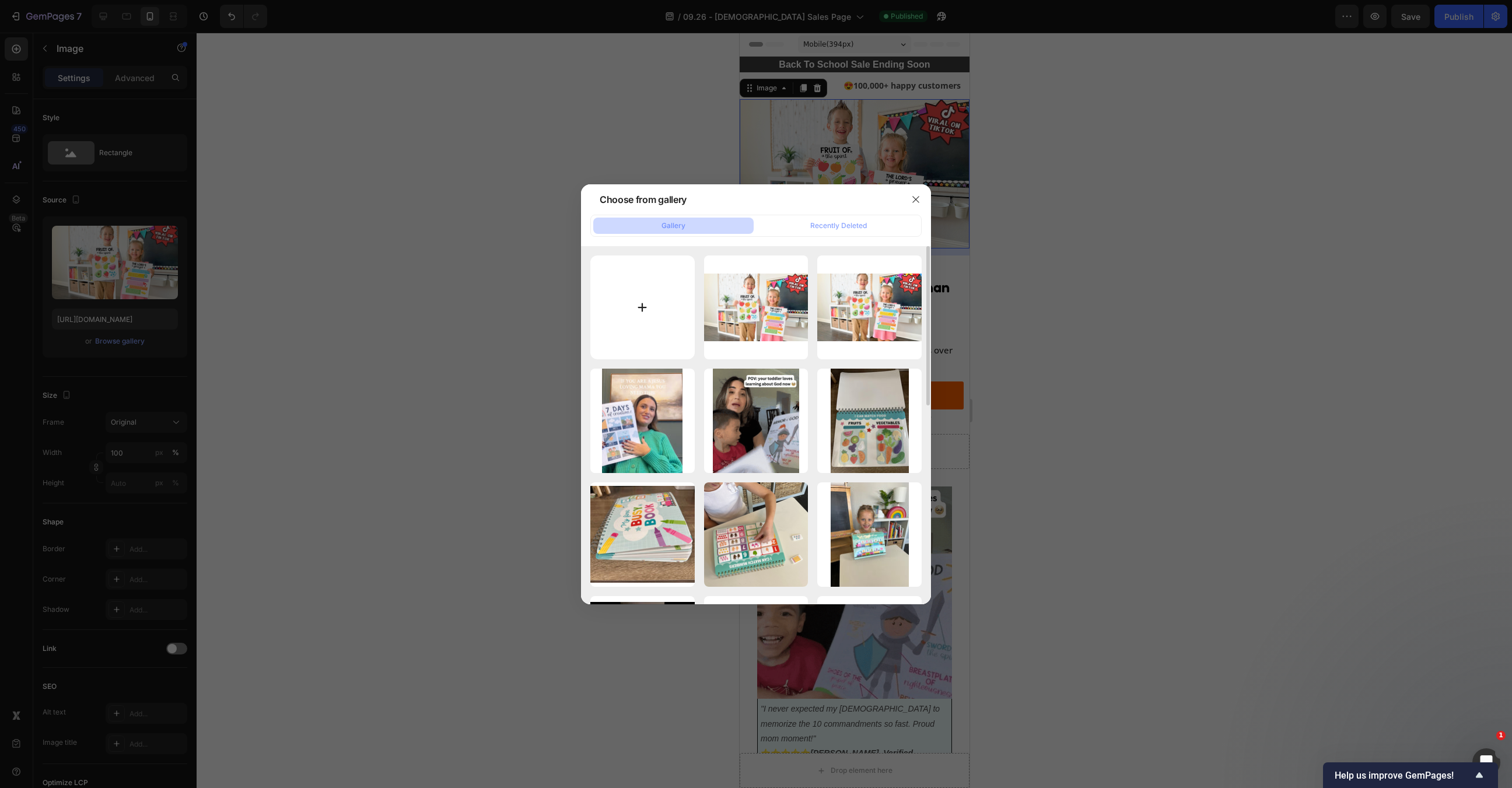
type input "C:\fakepath\Untitled (600 x 1000 px) (1000 x 600 px) (1000 x 650 px) (1000 x 75…"
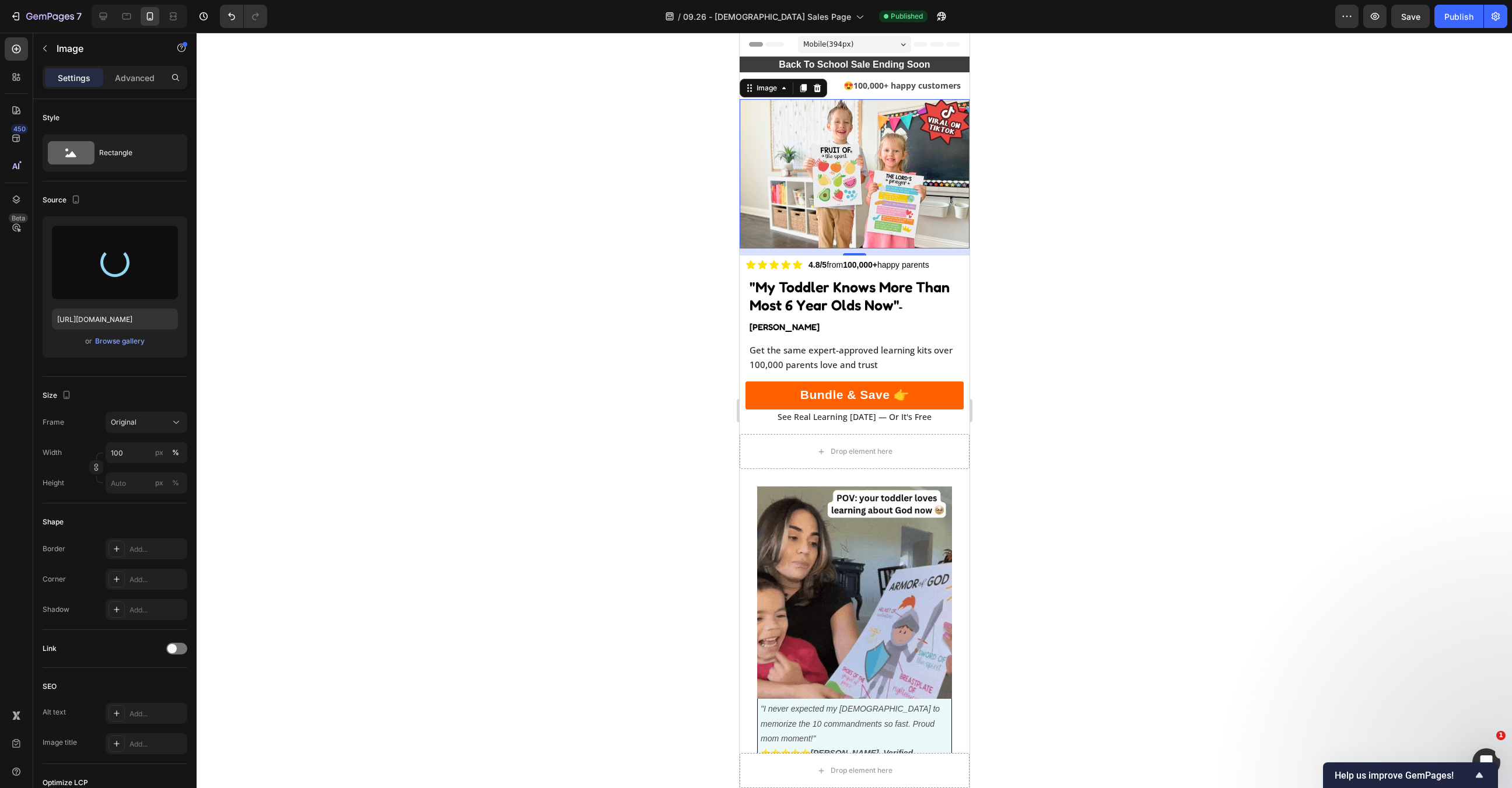
type input "https://cdn.shopify.com/s/files/1/0607/5406/7542/files/gempages_528018222079804…"
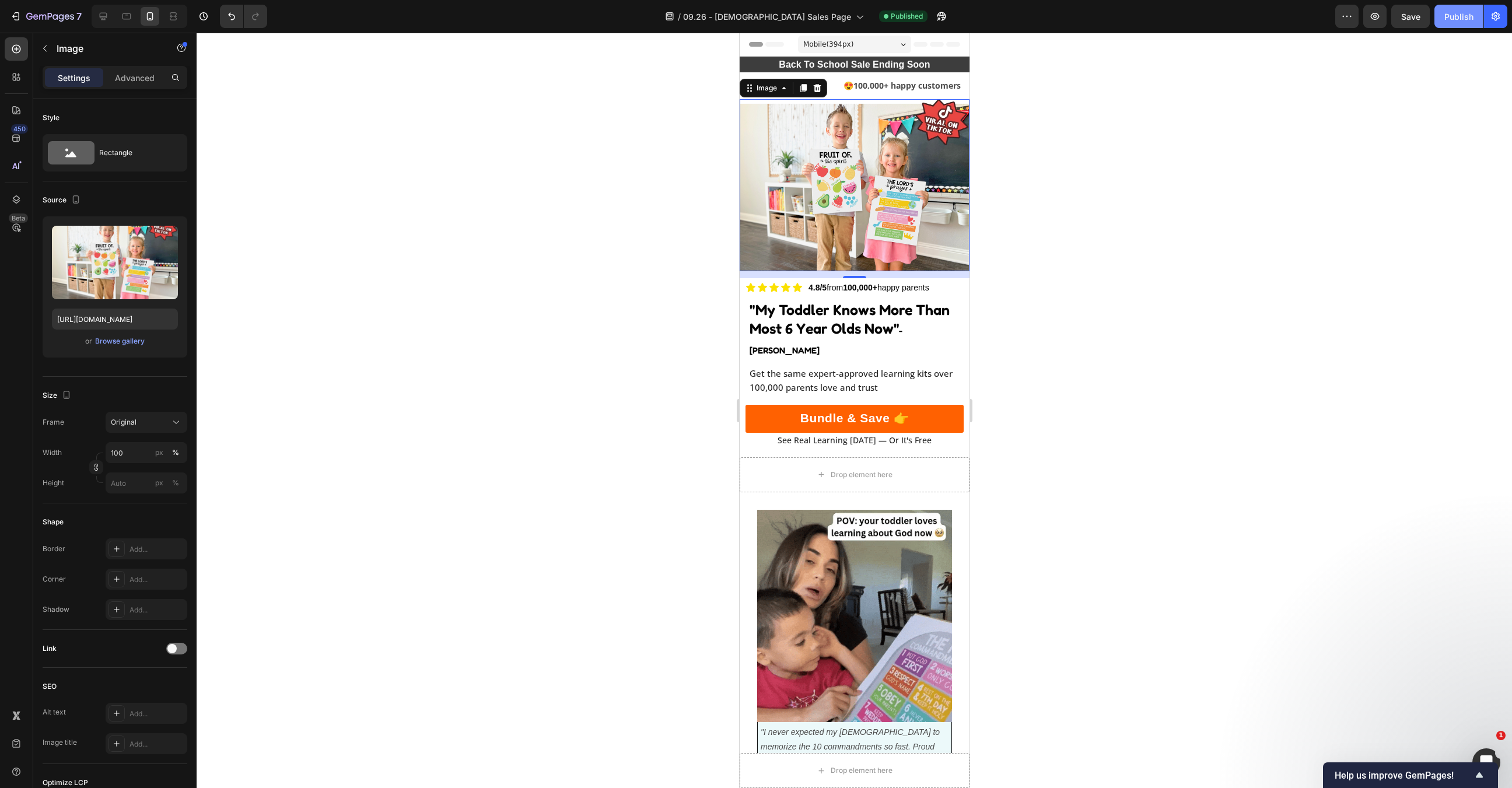
click at [1475, 4] on button "Publish" at bounding box center [1459, 16] width 49 height 23
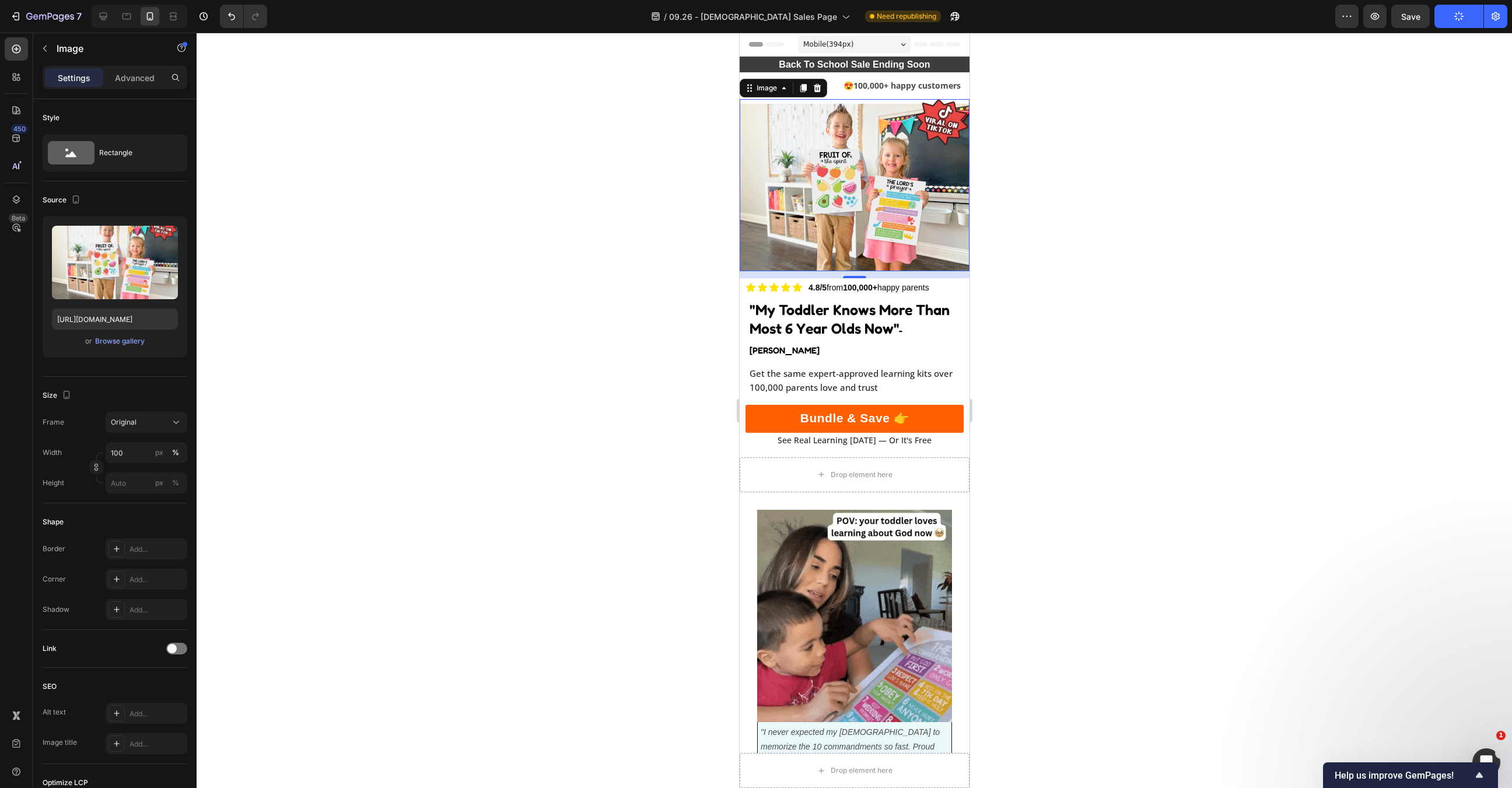
click at [853, 205] on img at bounding box center [854, 185] width 230 height 172
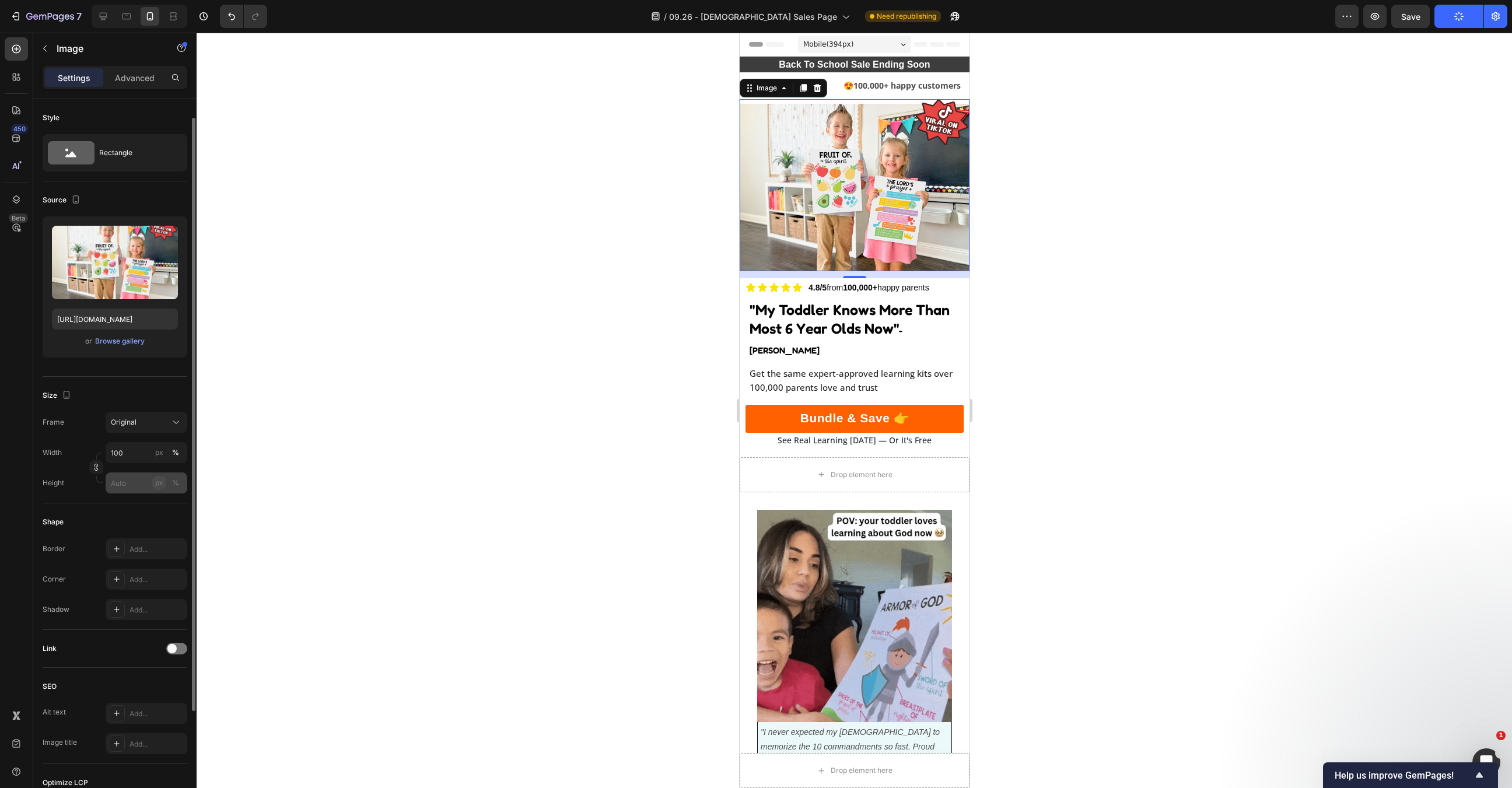
scroll to position [157, 0]
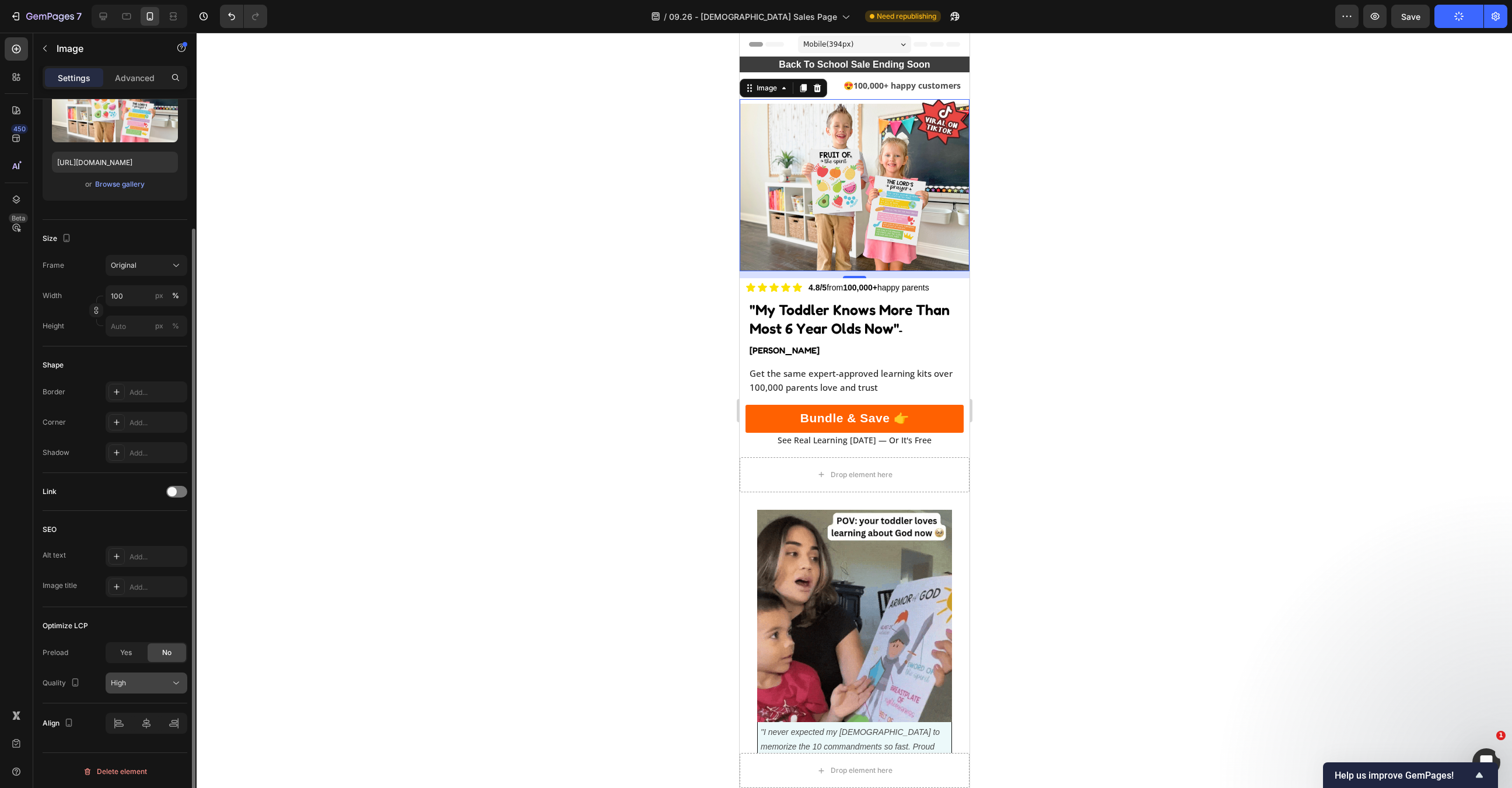
click at [150, 689] on button "High" at bounding box center [146, 683] width 82 height 21
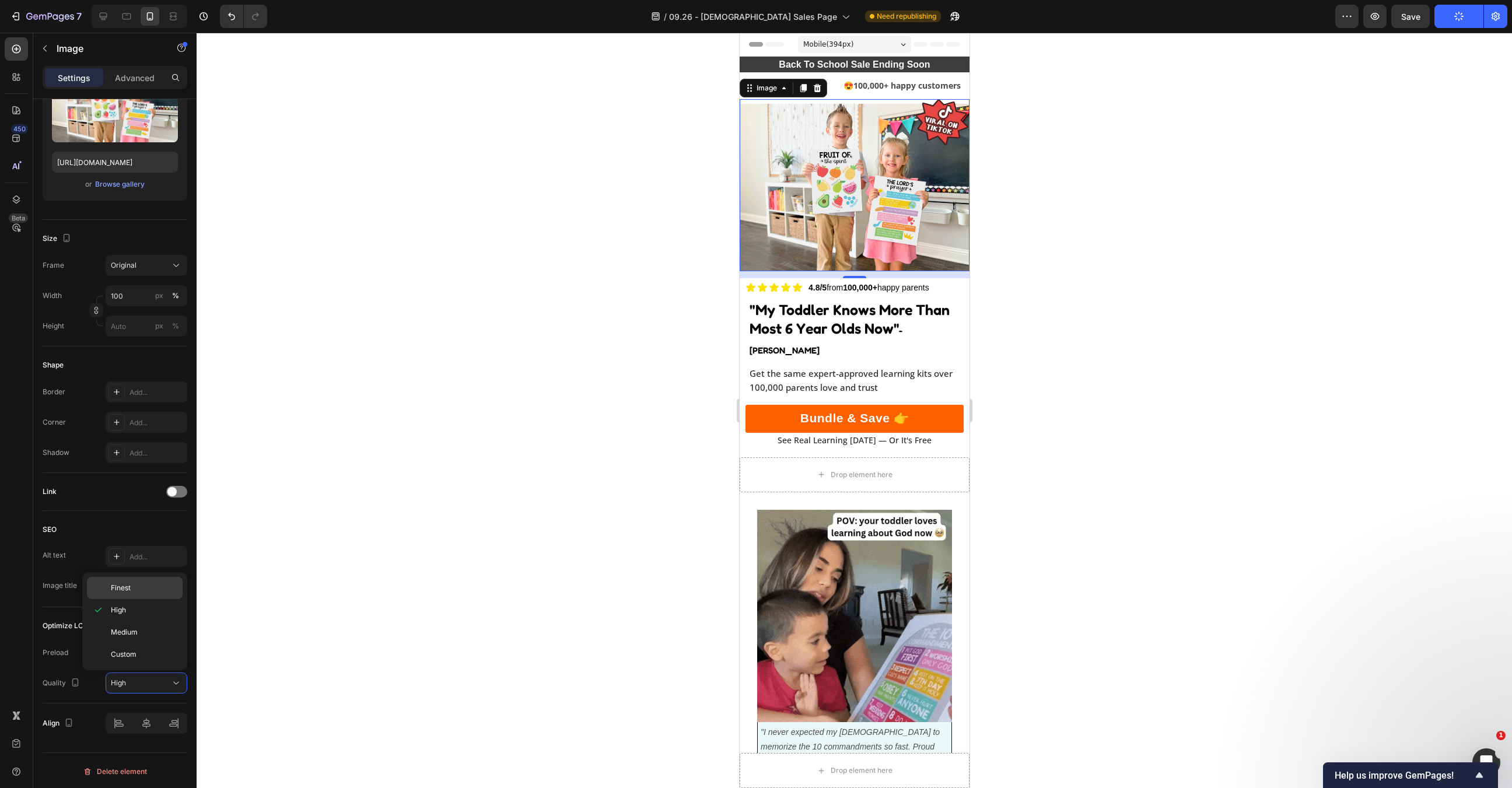
click at [155, 591] on p "Finest" at bounding box center [144, 588] width 67 height 11
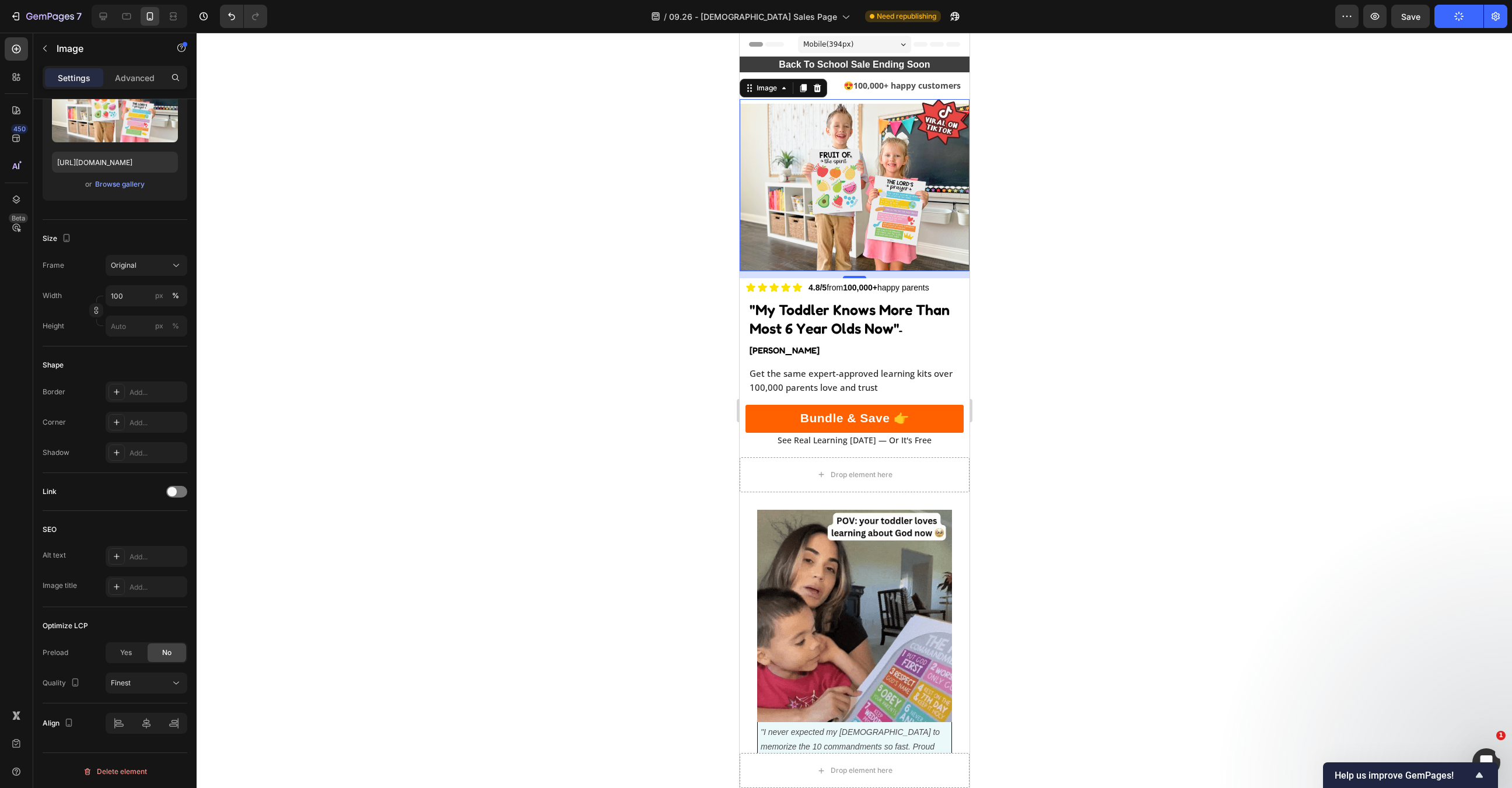
click at [484, 543] on div at bounding box center [854, 410] width 1316 height 755
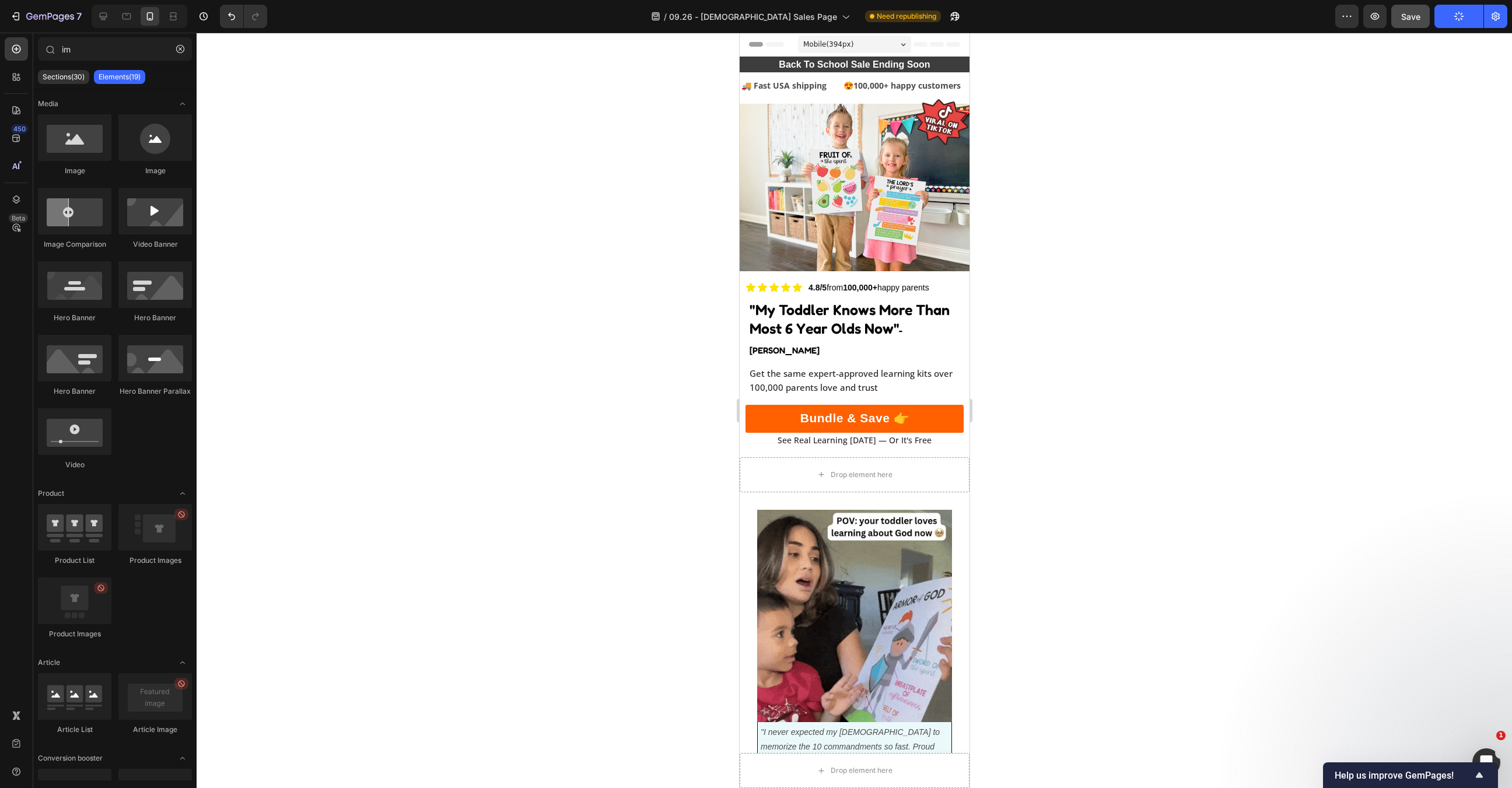
click at [1421, 24] on button "Save" at bounding box center [1410, 16] width 39 height 23
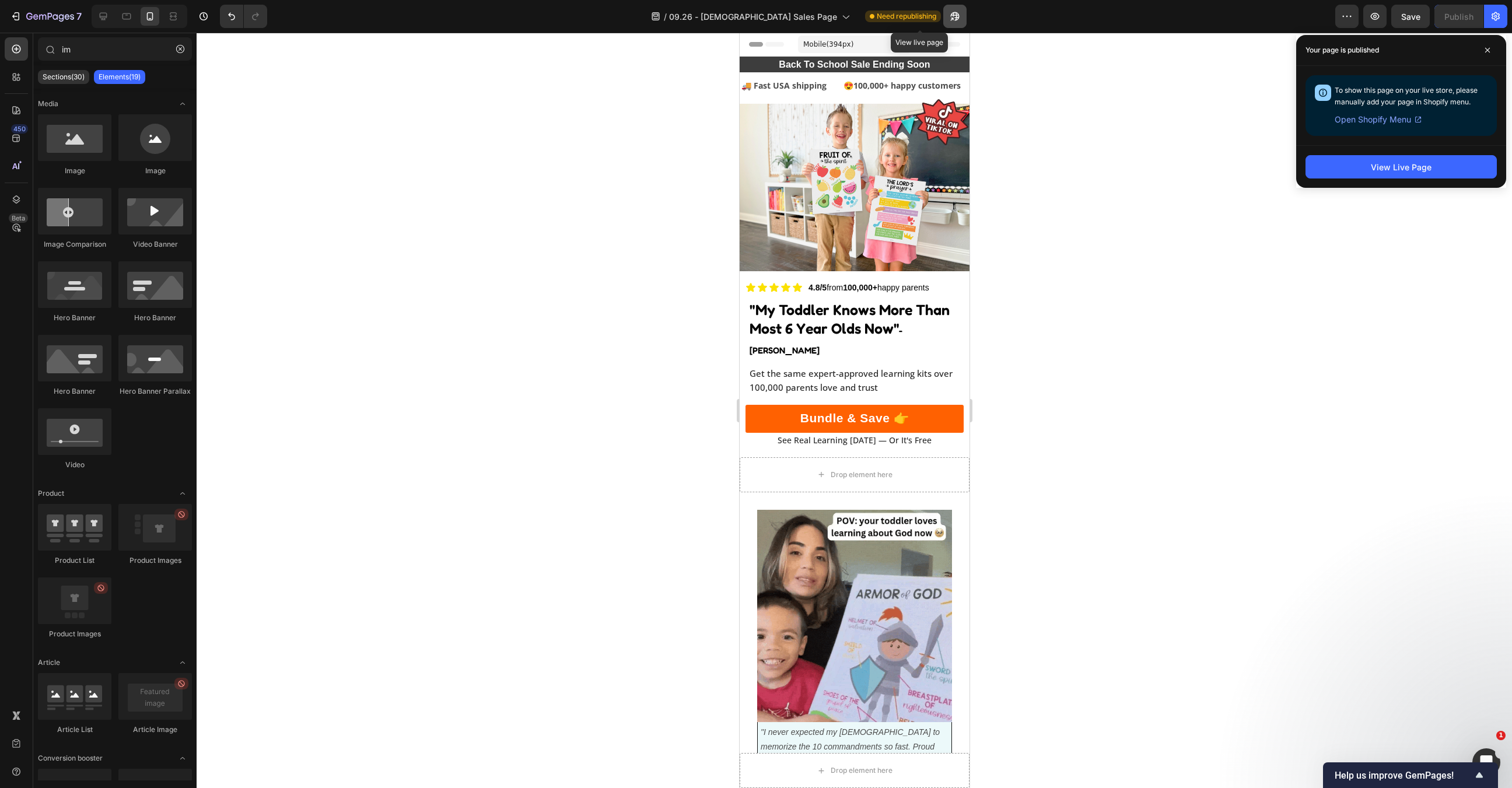
click at [943, 9] on button "button" at bounding box center [955, 16] width 23 height 23
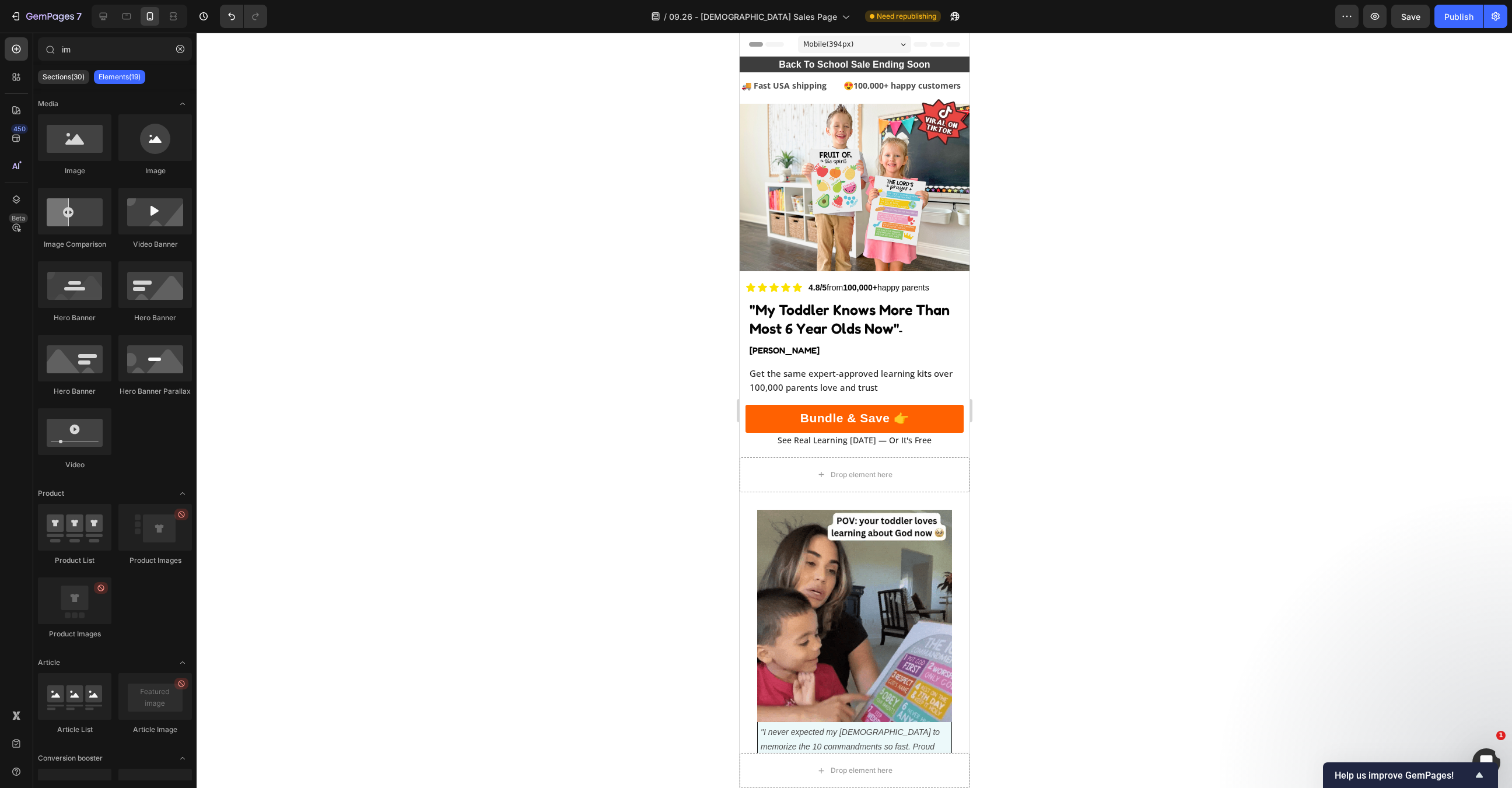
click at [1085, 256] on div at bounding box center [854, 410] width 1316 height 755
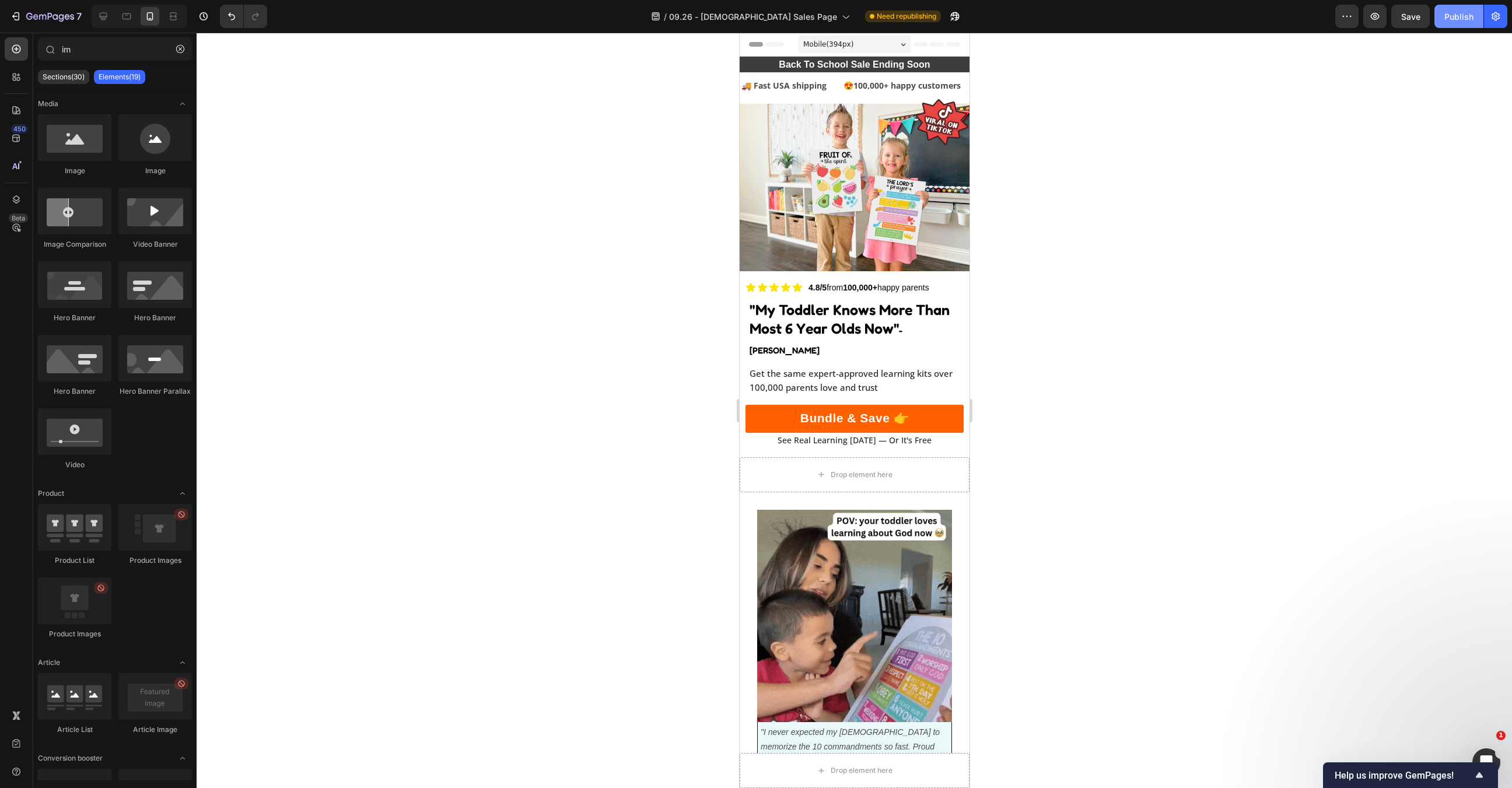
click at [1470, 24] on button "Publish" at bounding box center [1459, 16] width 49 height 23
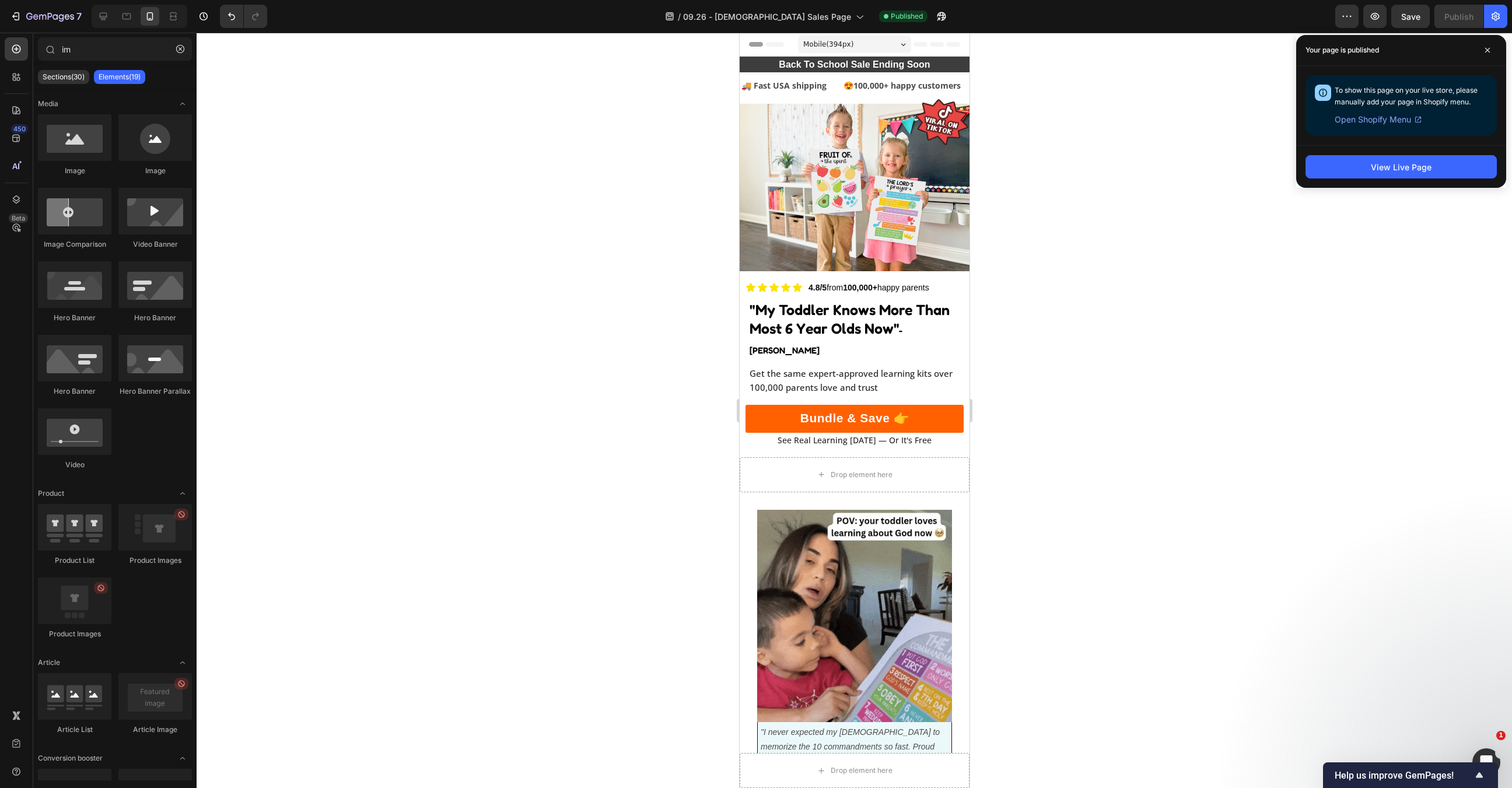
click at [870, 157] on img at bounding box center [854, 185] width 230 height 172
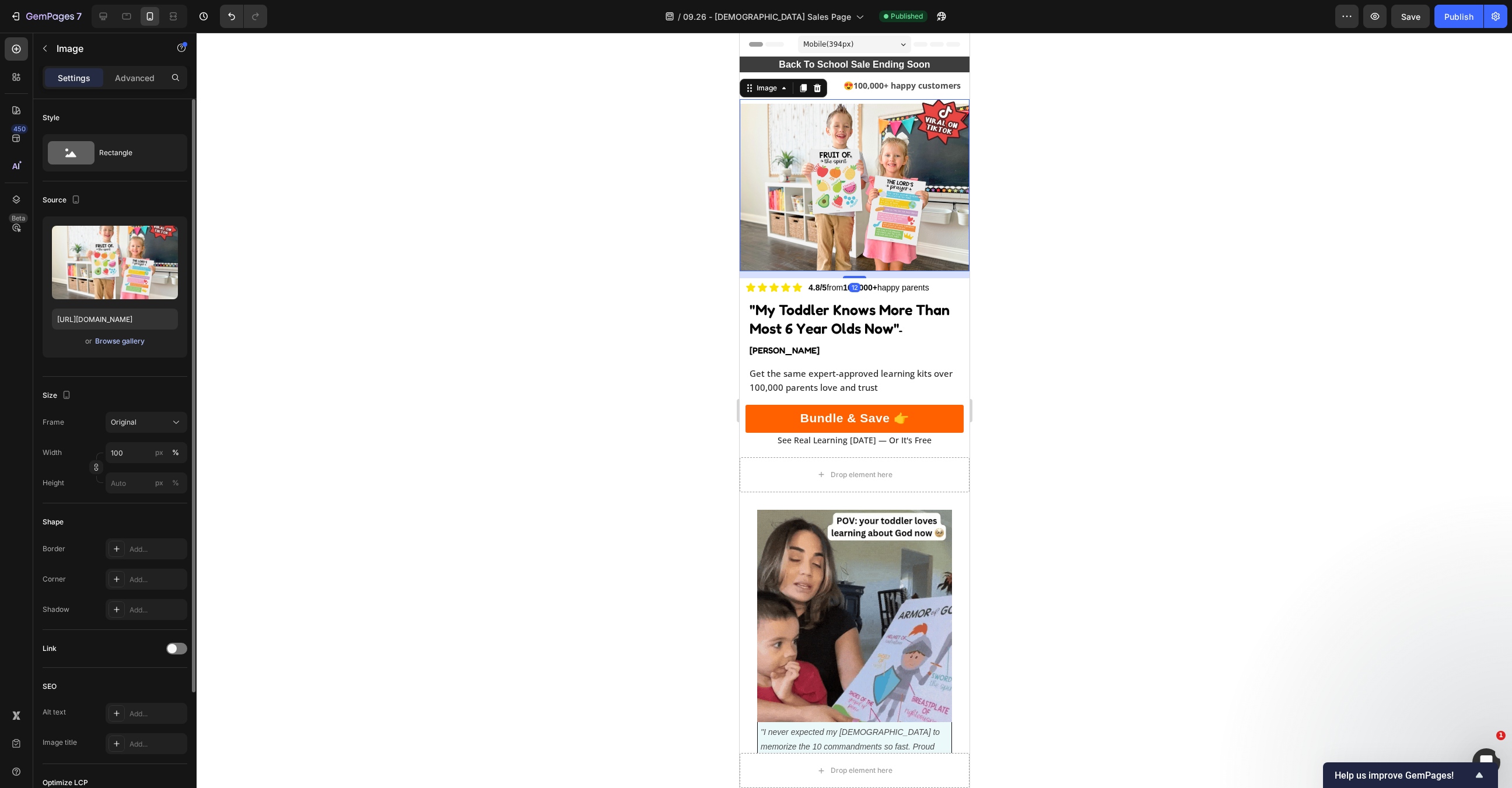
click at [133, 341] on div "Browse gallery" at bounding box center [120, 341] width 50 height 11
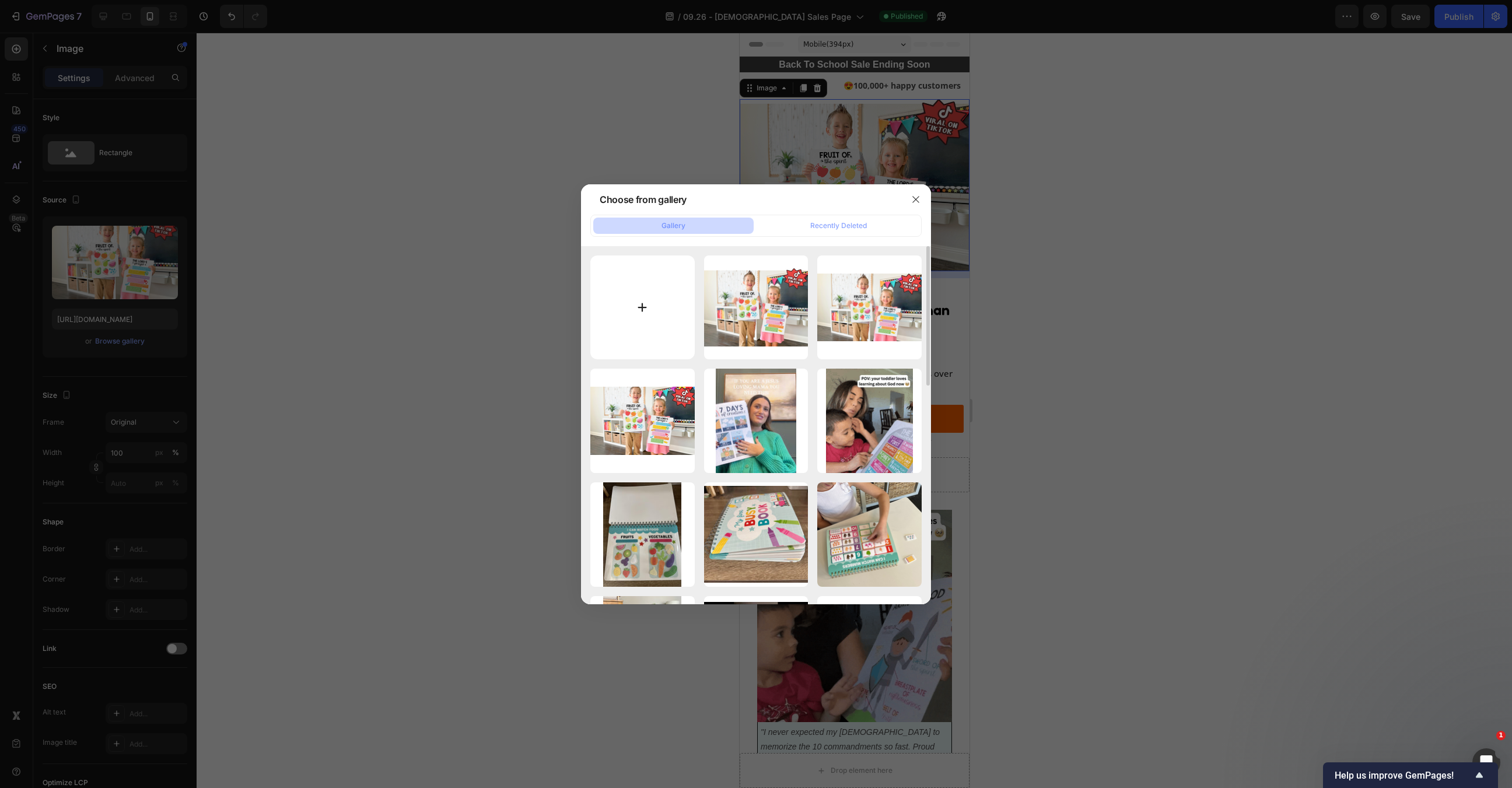
click at [618, 287] on input "file" at bounding box center [643, 307] width 105 height 105
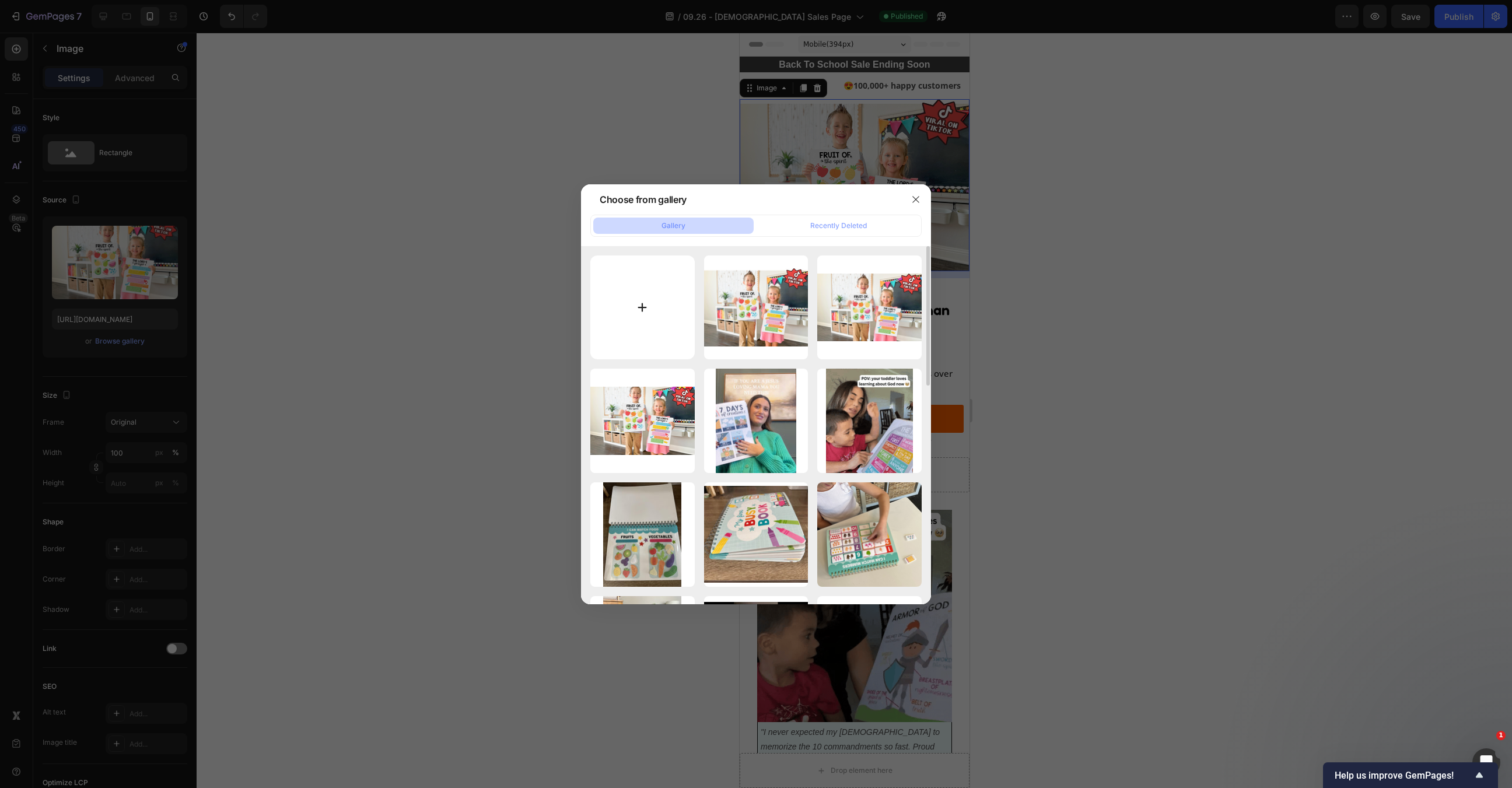
type input "C:\fakepath\Untitled (600 x 1000 px) (1000 x 600 px) (1000 x 650 px) (1000 x 75…"
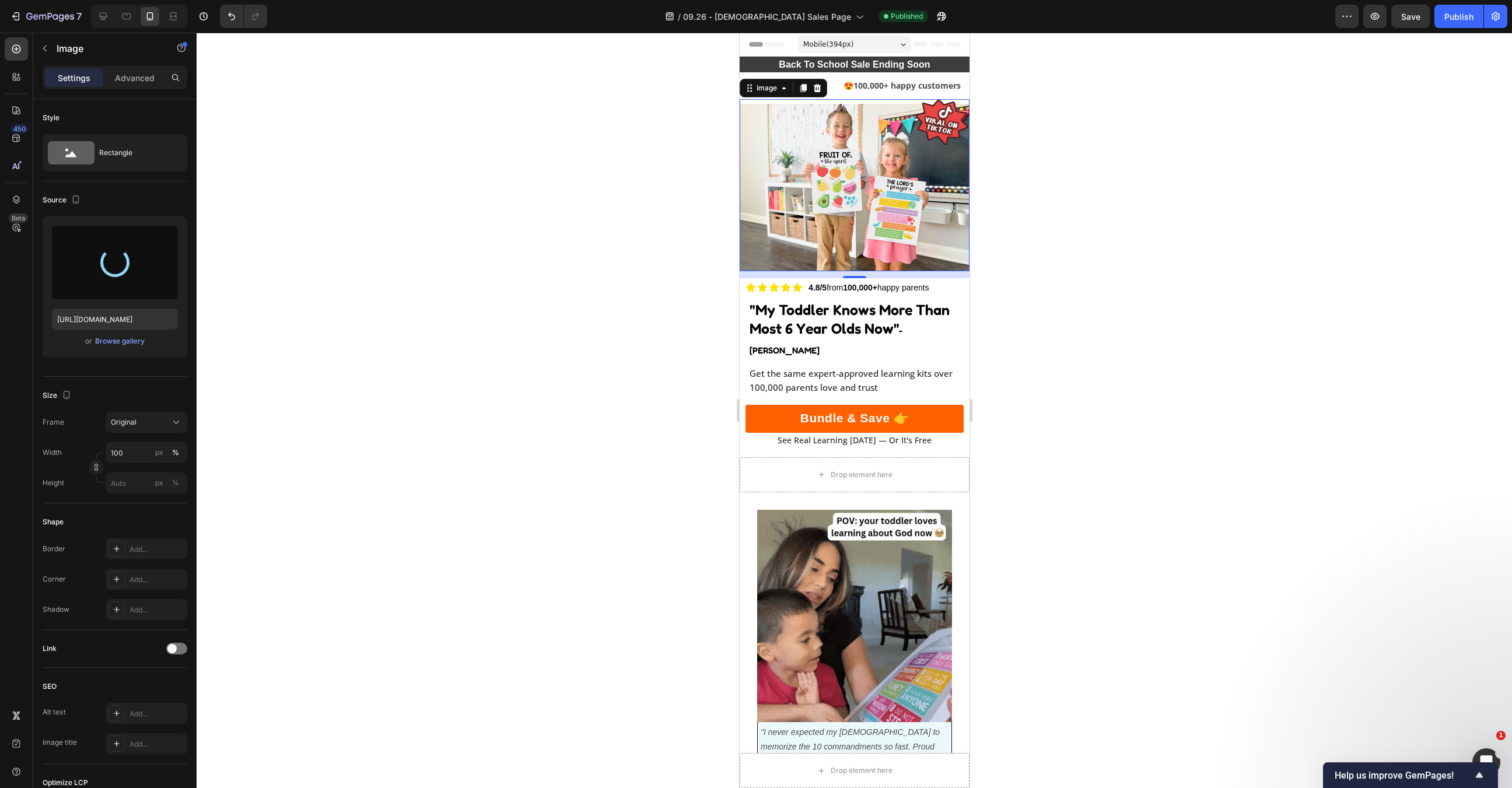
type input "https://cdn.shopify.com/s/files/1/0607/5406/7542/files/gempages_528018222079804…"
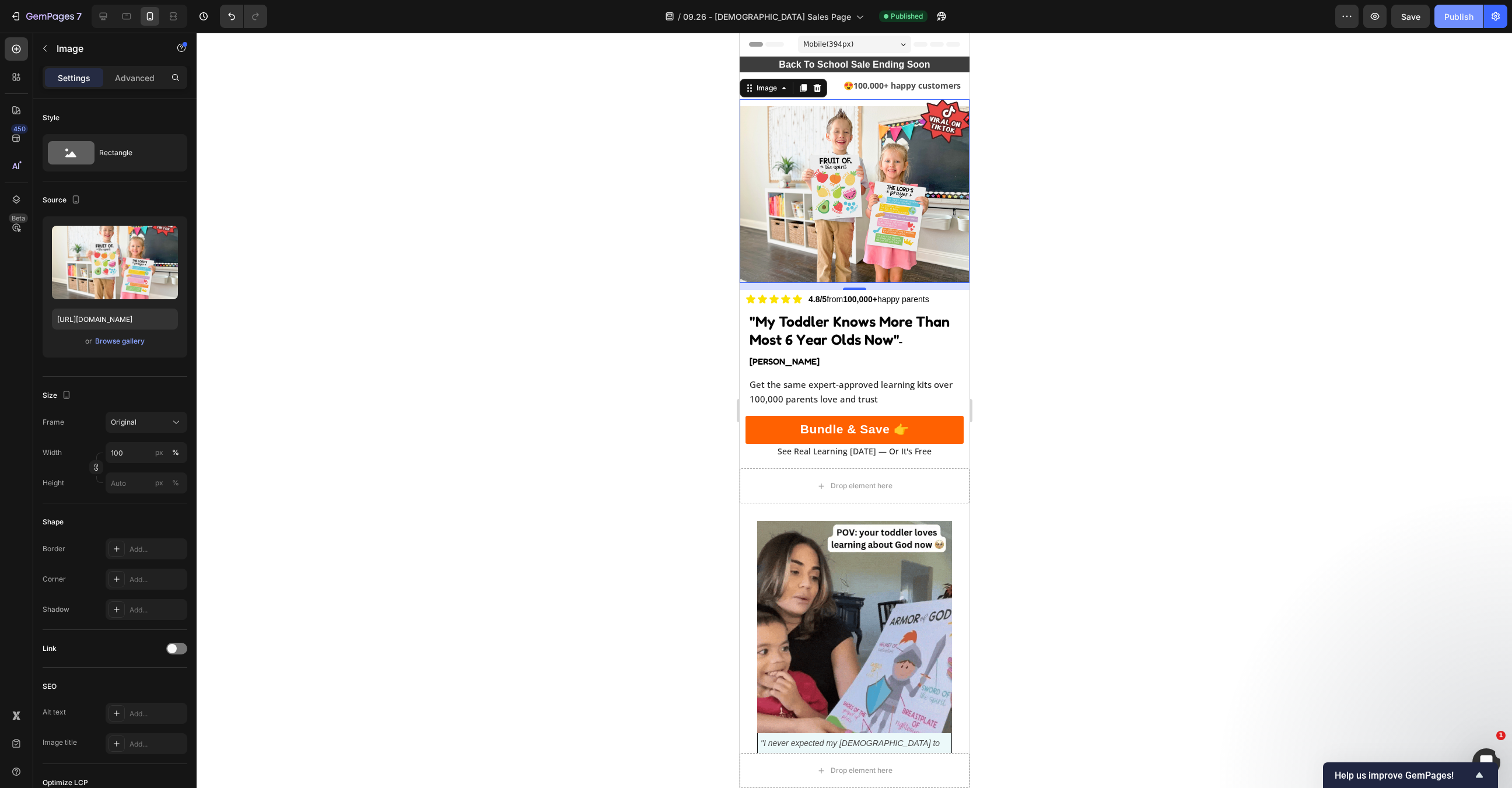
click at [1472, 15] on div "Publish" at bounding box center [1459, 17] width 29 height 12
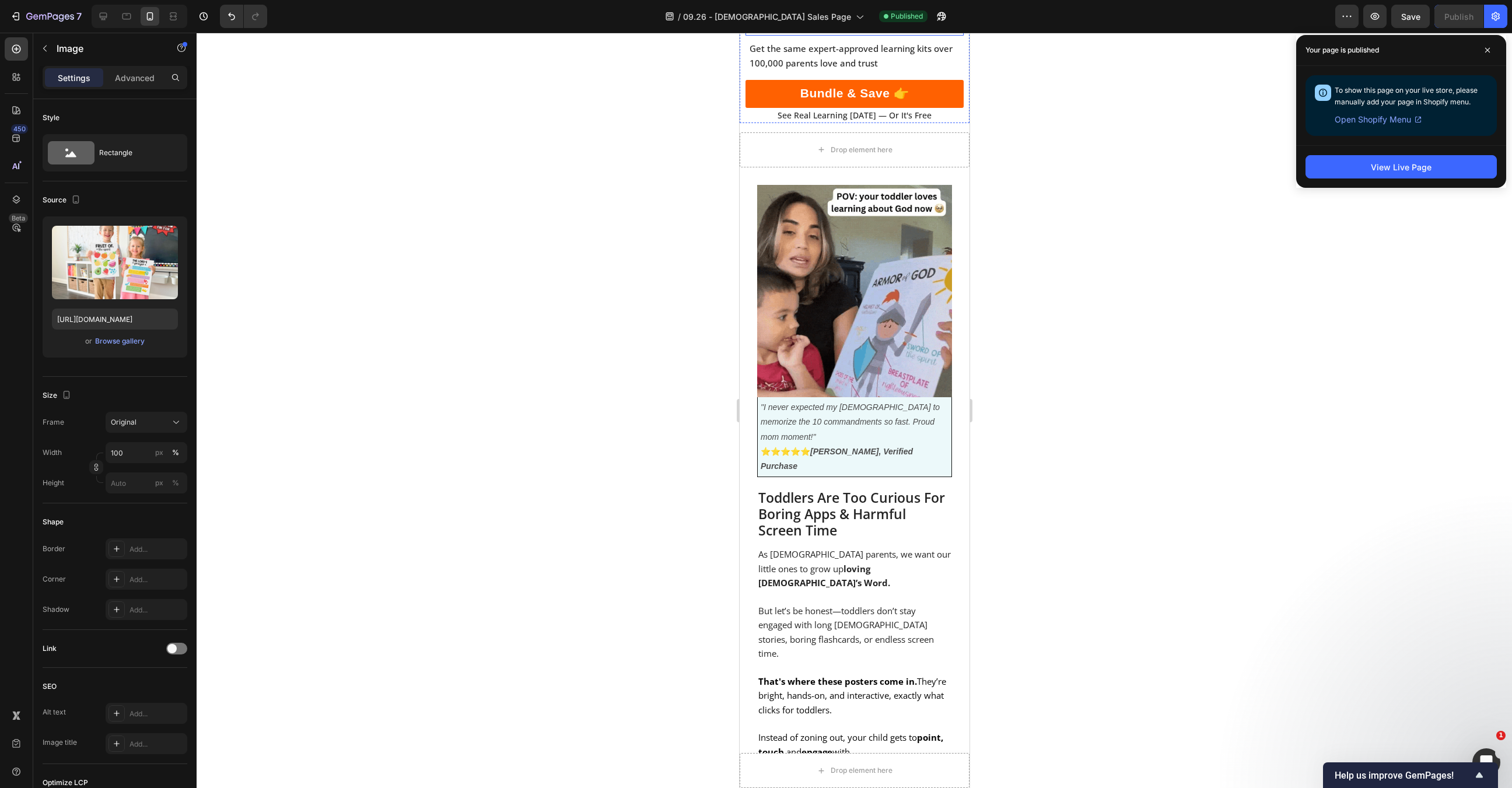
scroll to position [476, 0]
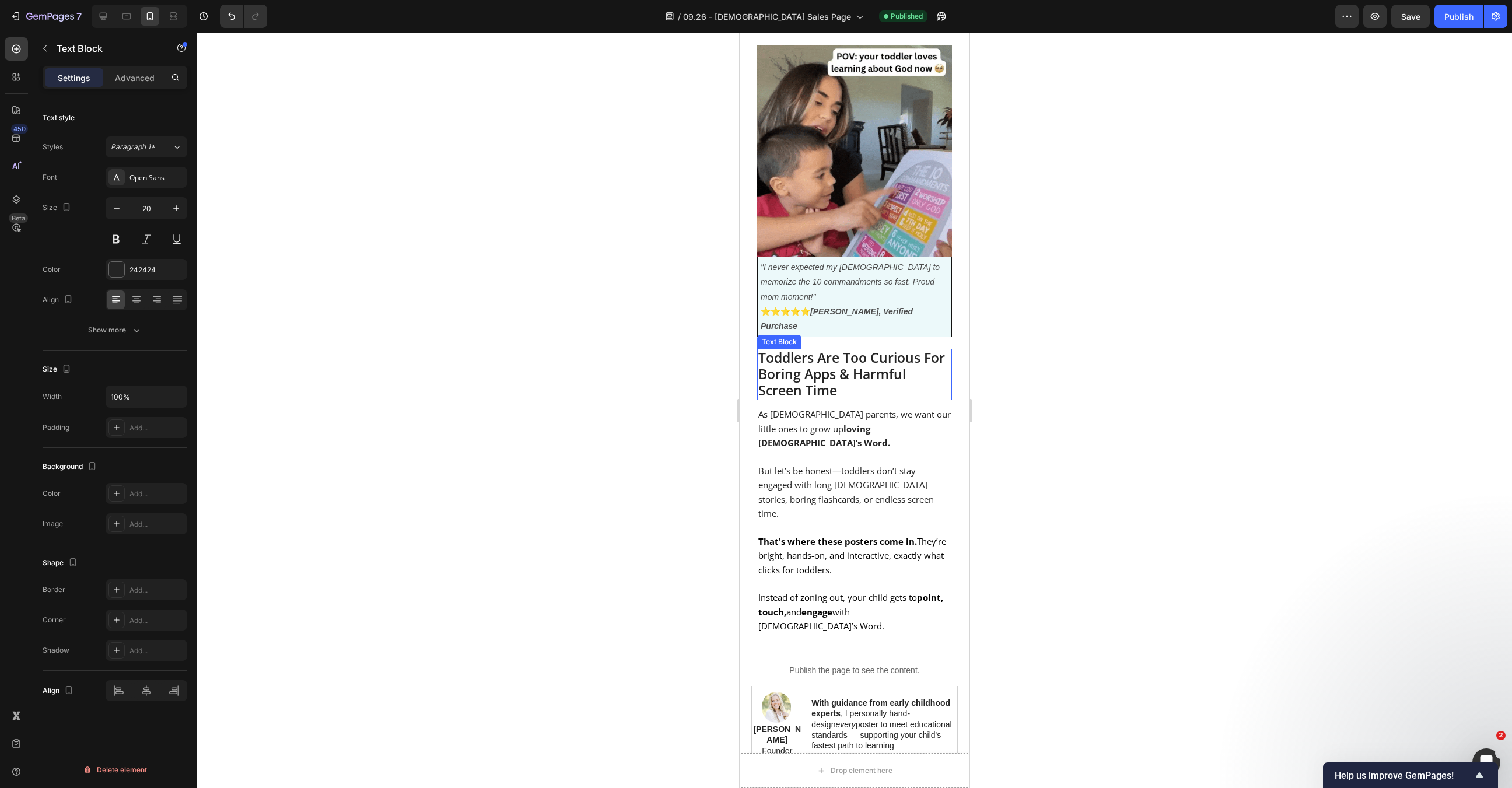
click at [862, 348] on span "Toddlers Are Too Curious For Boring Apps & Harmful Screen Time" at bounding box center [851, 373] width 187 height 51
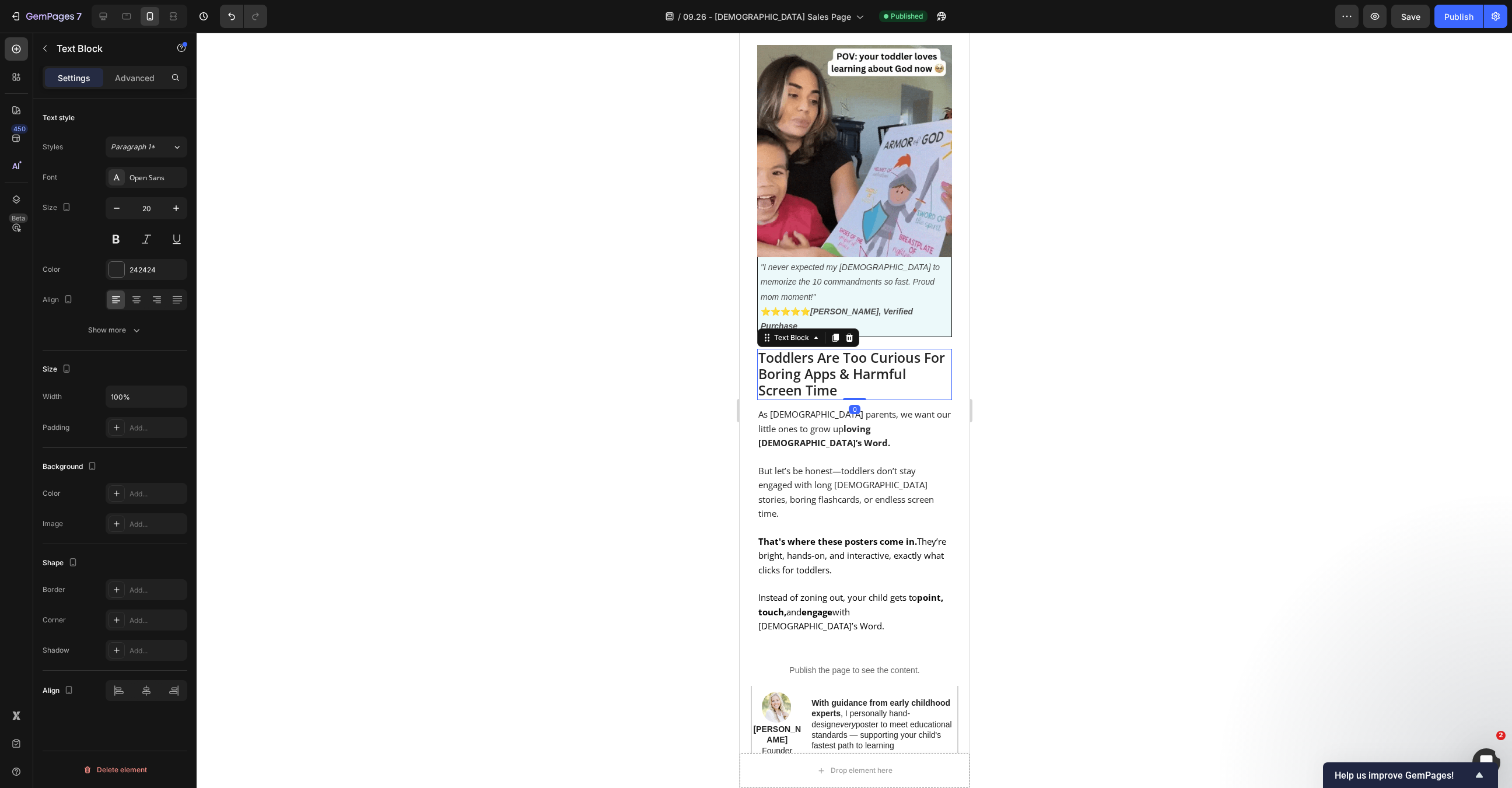
click at [862, 348] on span "Toddlers Are Too Curious For Boring Apps & Harmful Screen Time" at bounding box center [851, 373] width 187 height 51
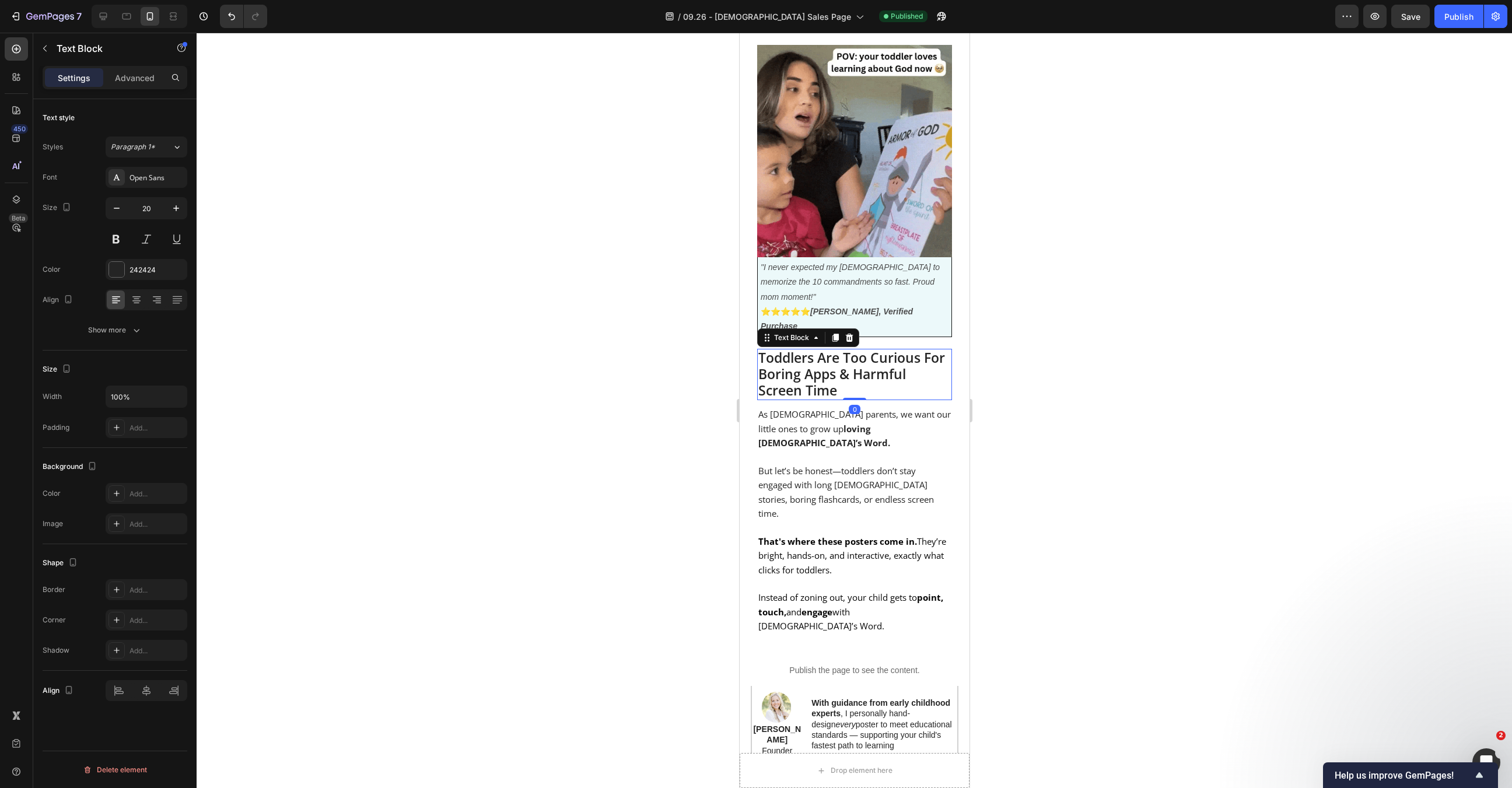
click at [862, 348] on span "Toddlers Are Too Curious For Boring Apps & Harmful Screen Time" at bounding box center [851, 373] width 187 height 51
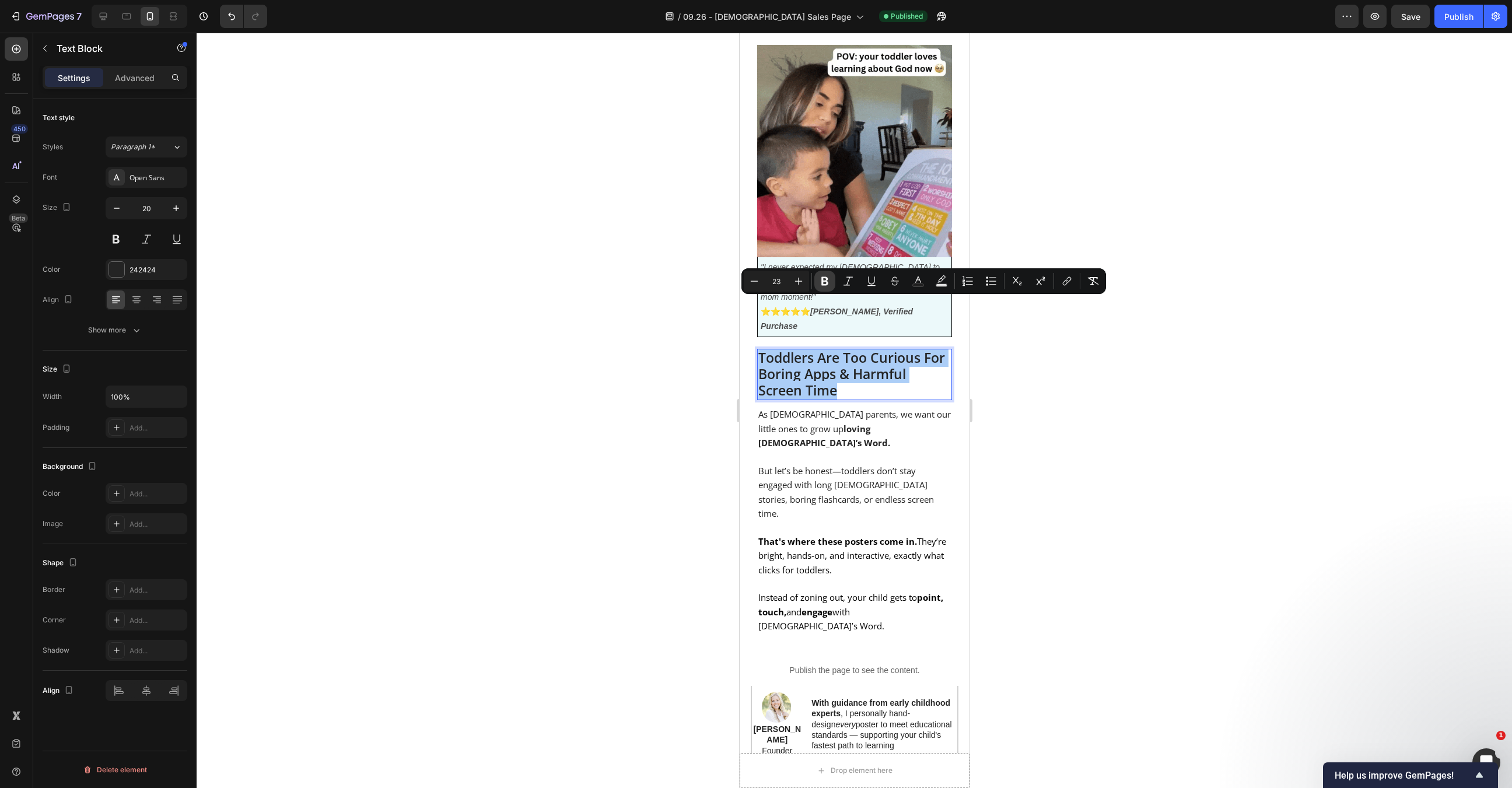
click at [833, 286] on button "Bold" at bounding box center [825, 281] width 21 height 21
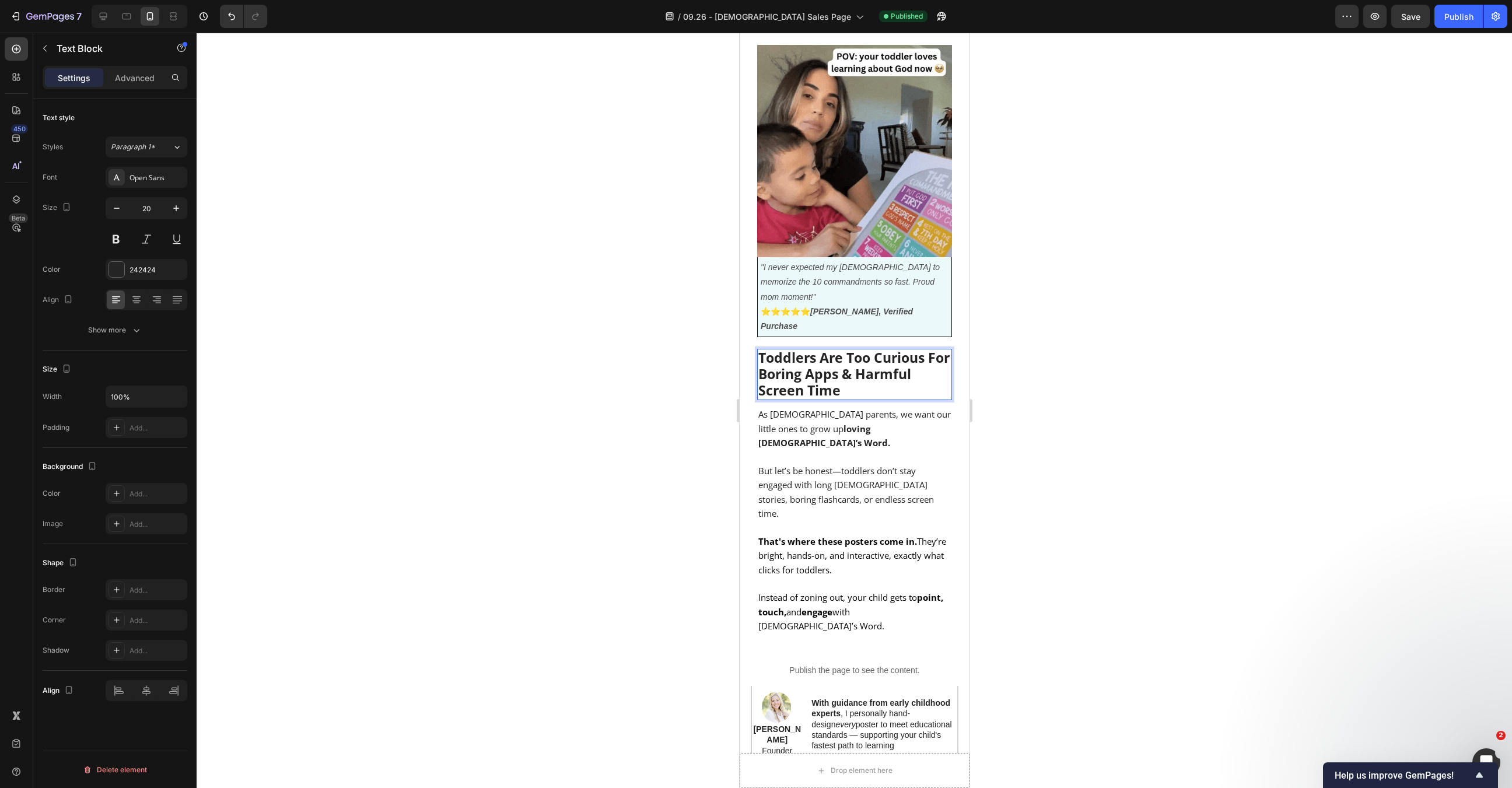
drag, startPoint x: 1013, startPoint y: 401, endPoint x: 199, endPoint y: 321, distance: 817.9
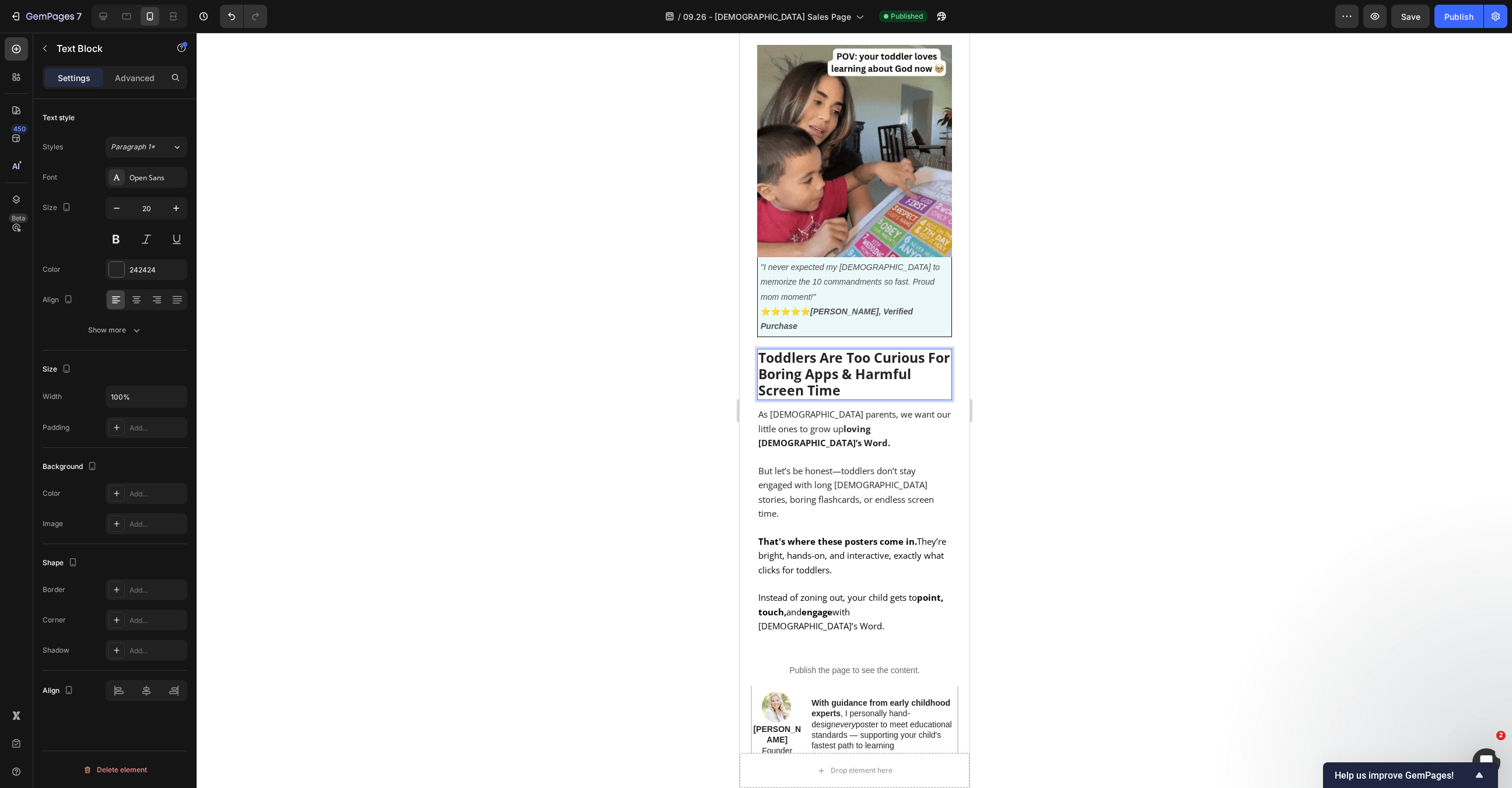
click at [1013, 401] on div at bounding box center [854, 410] width 1316 height 755
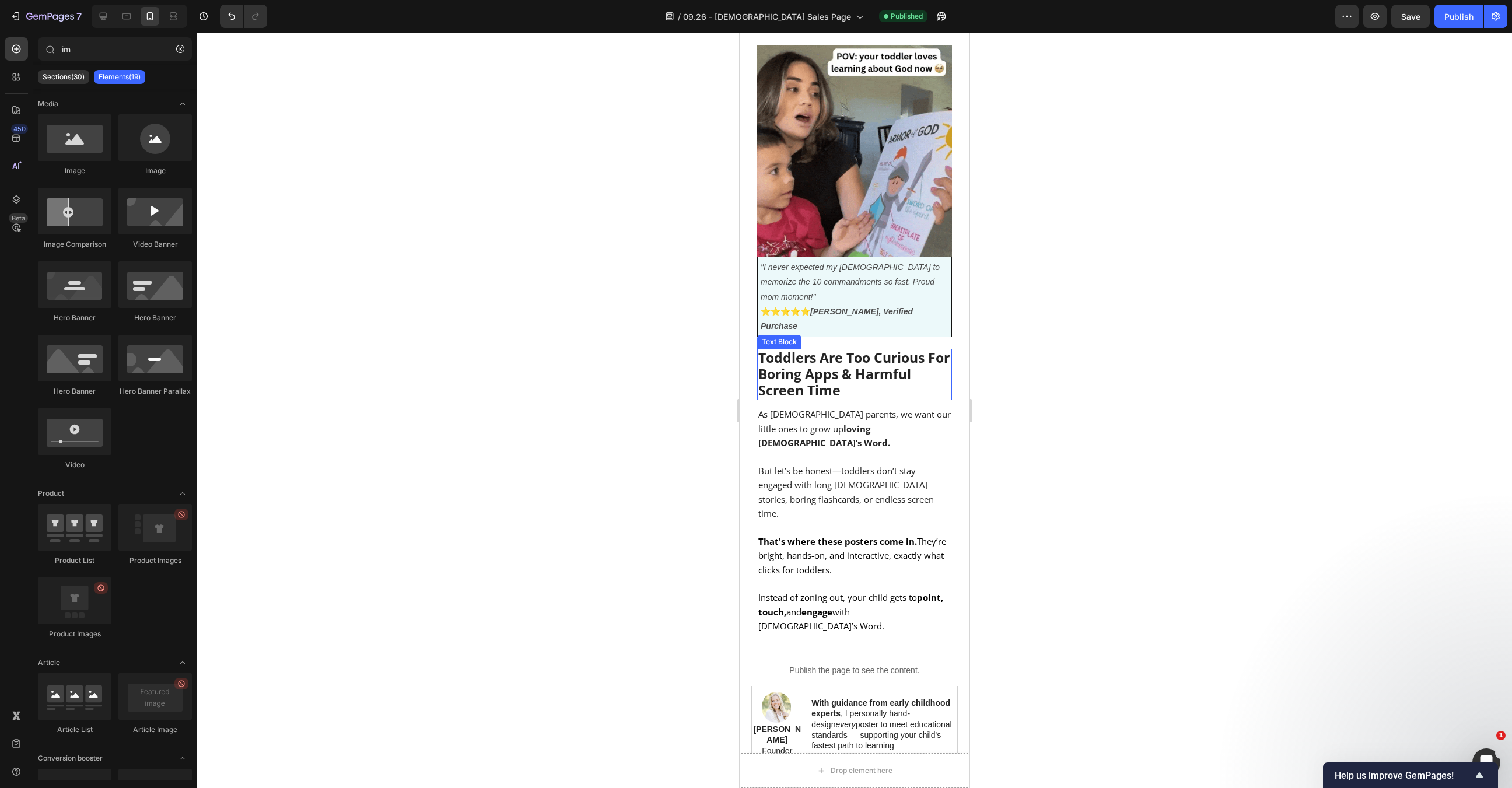
click at [807, 348] on strong "Toddlers Are Too Curious For Boring Apps & Harmful Screen Time" at bounding box center [853, 373] width 191 height 51
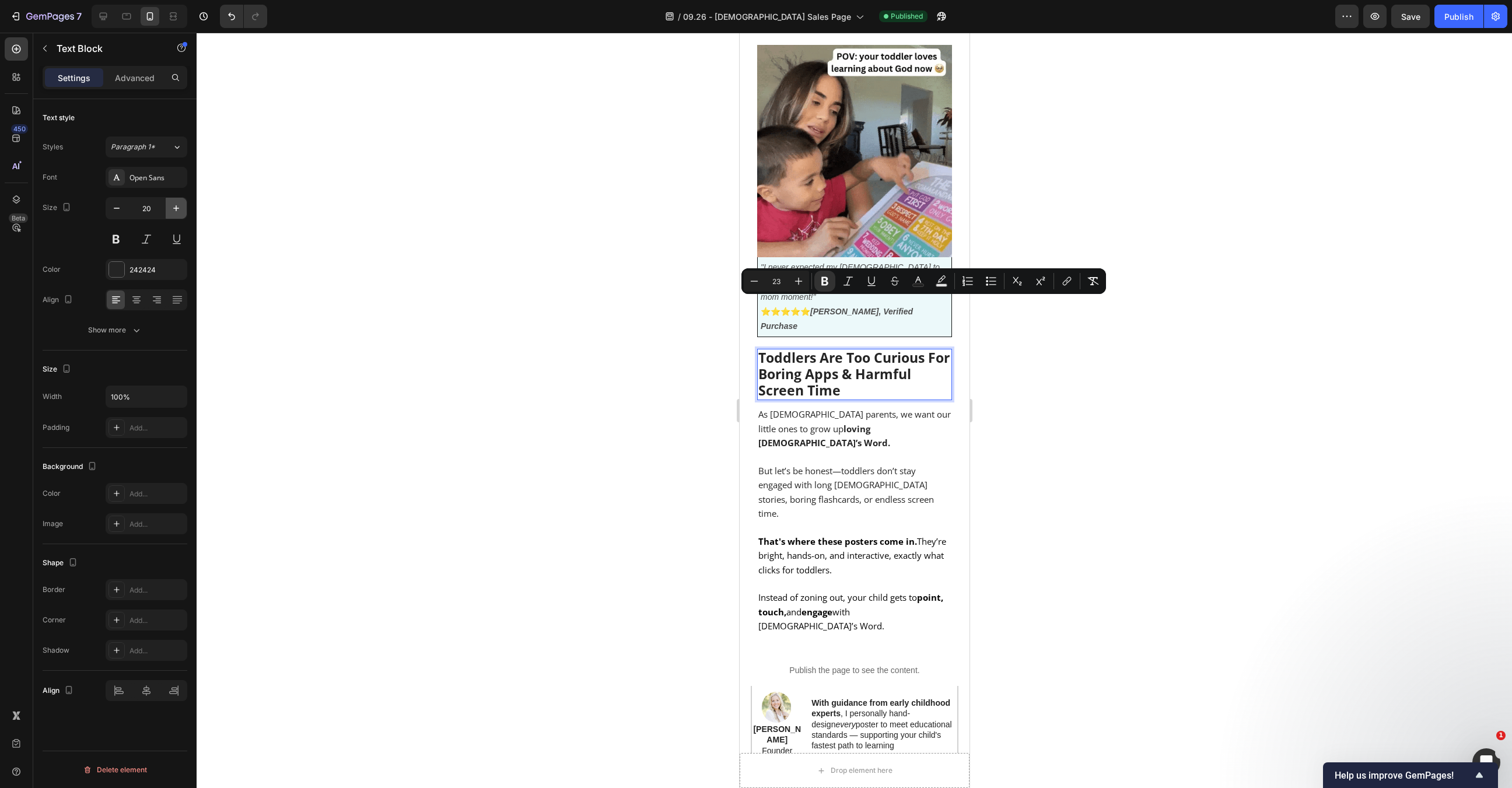
click at [172, 207] on icon "button" at bounding box center [176, 208] width 12 height 12
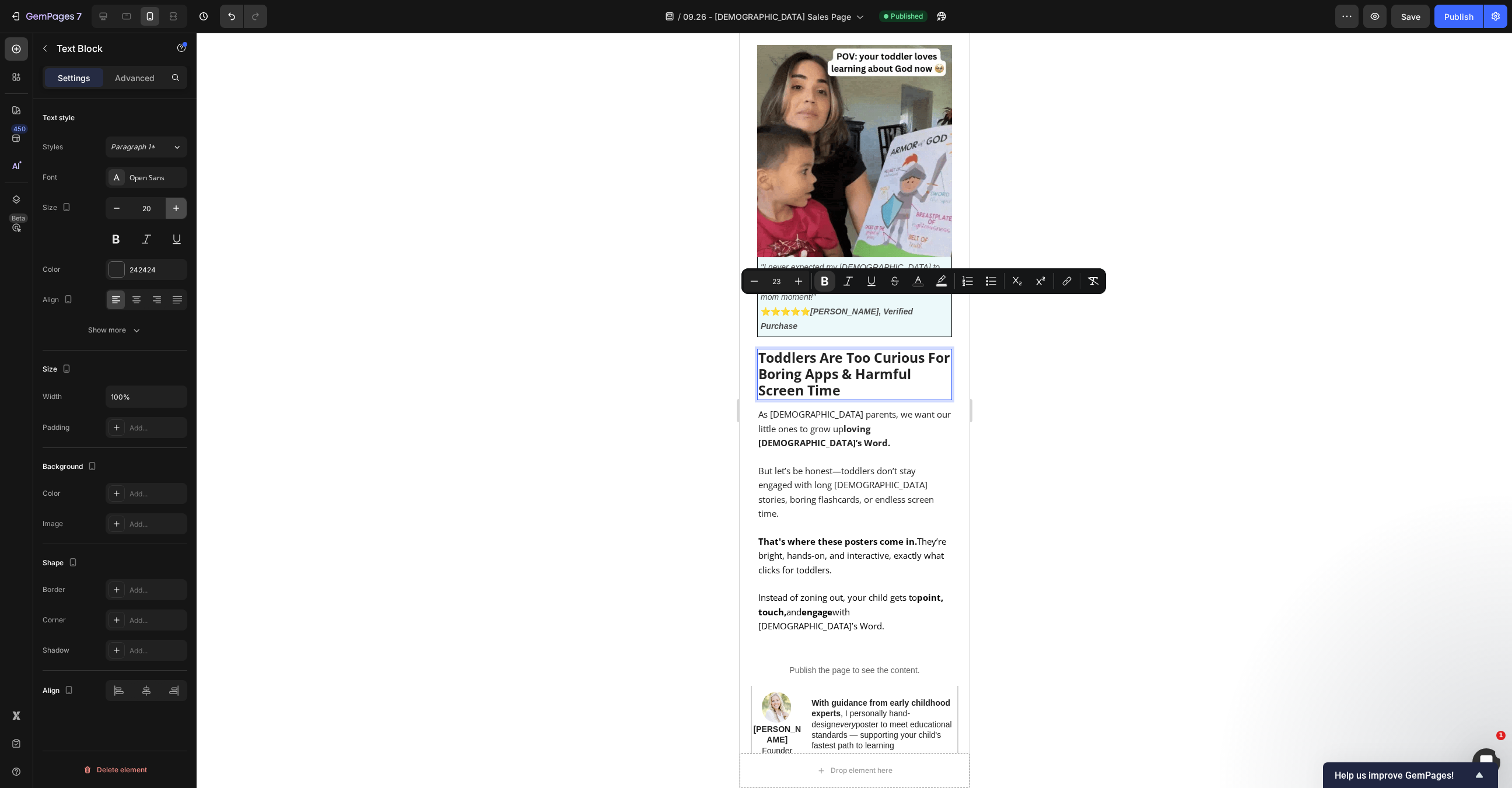
click at [172, 207] on icon "button" at bounding box center [176, 208] width 12 height 12
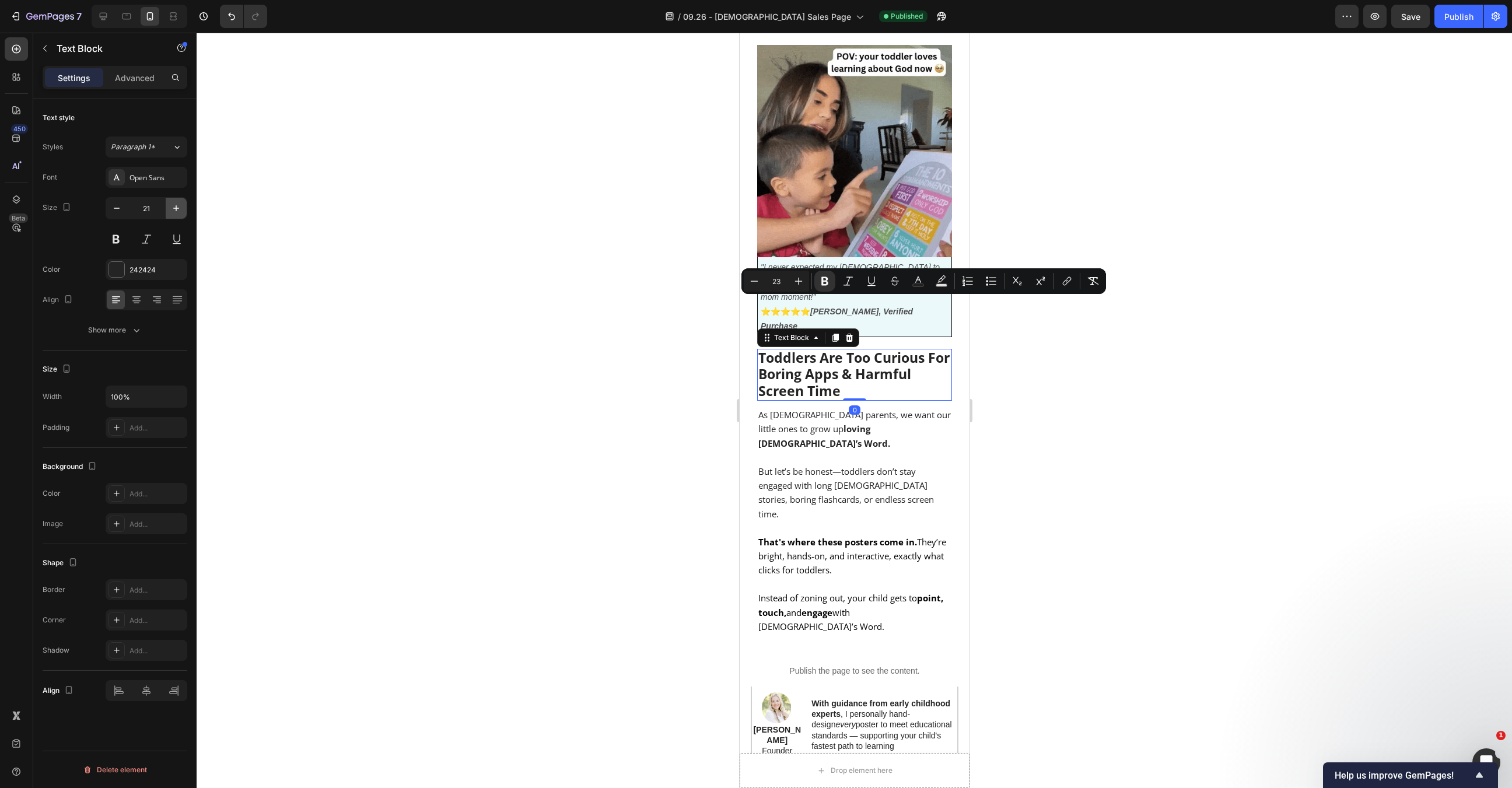
type input "22"
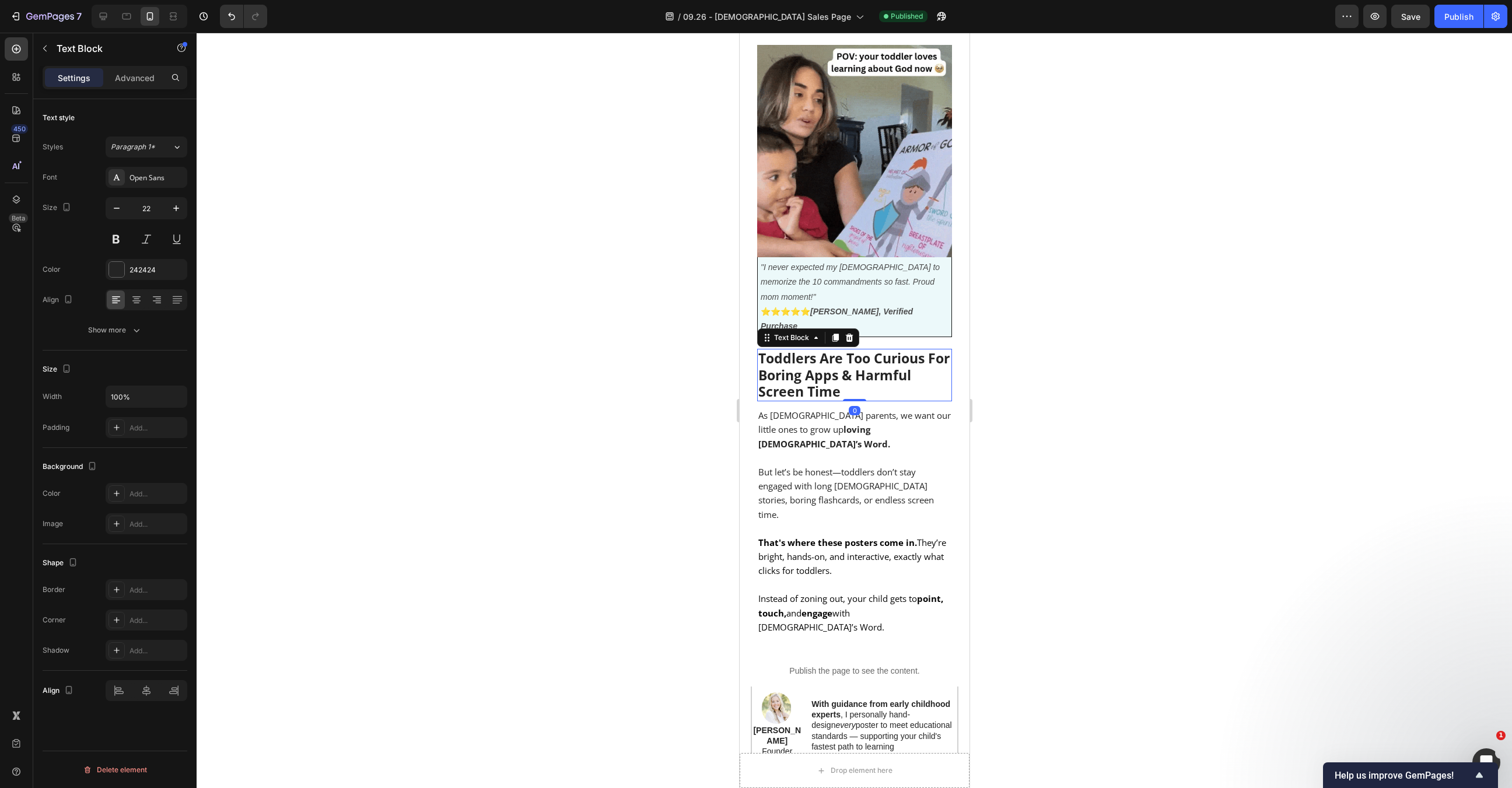
click at [466, 293] on div at bounding box center [854, 410] width 1316 height 755
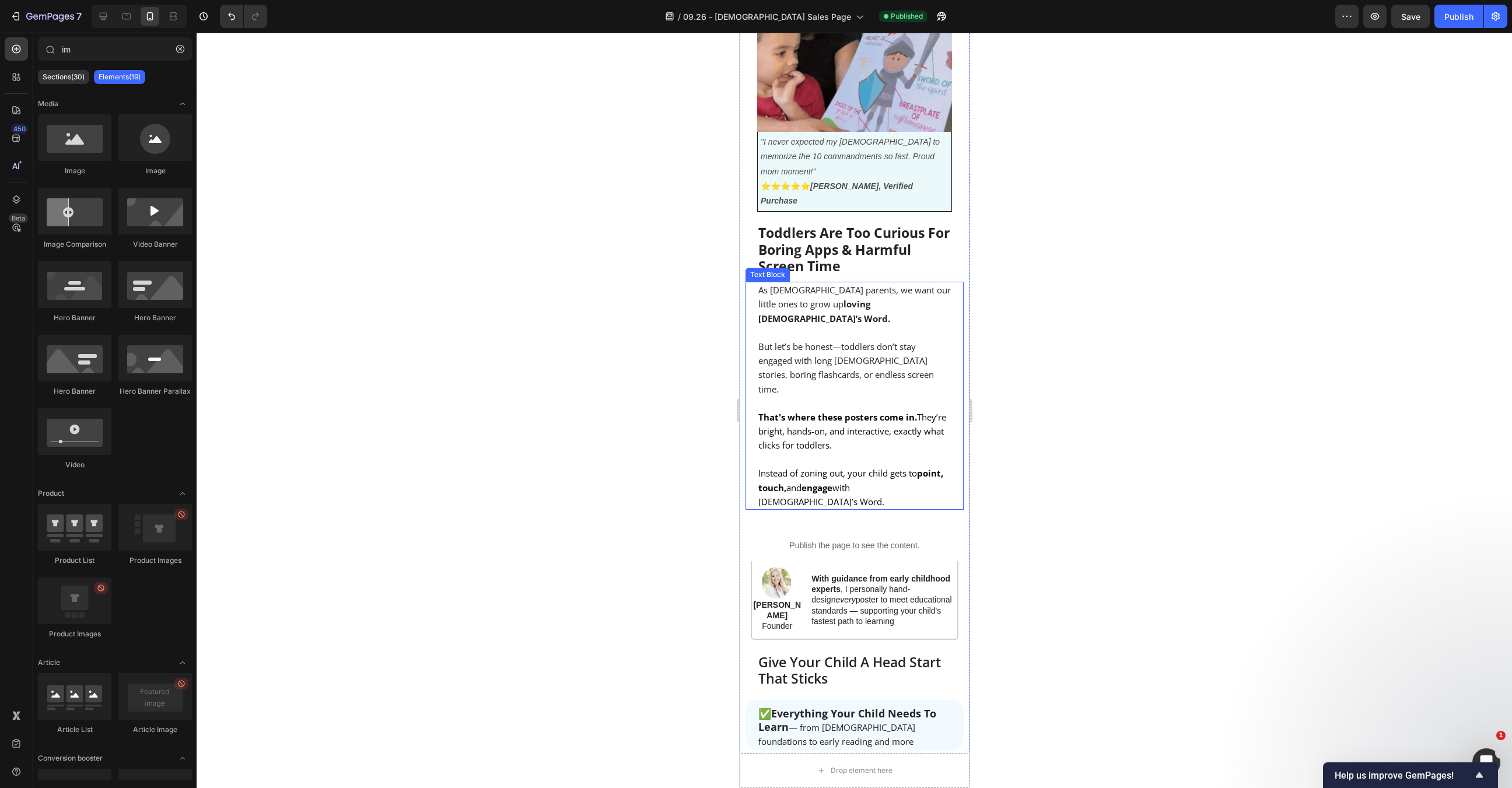
scroll to position [625, 0]
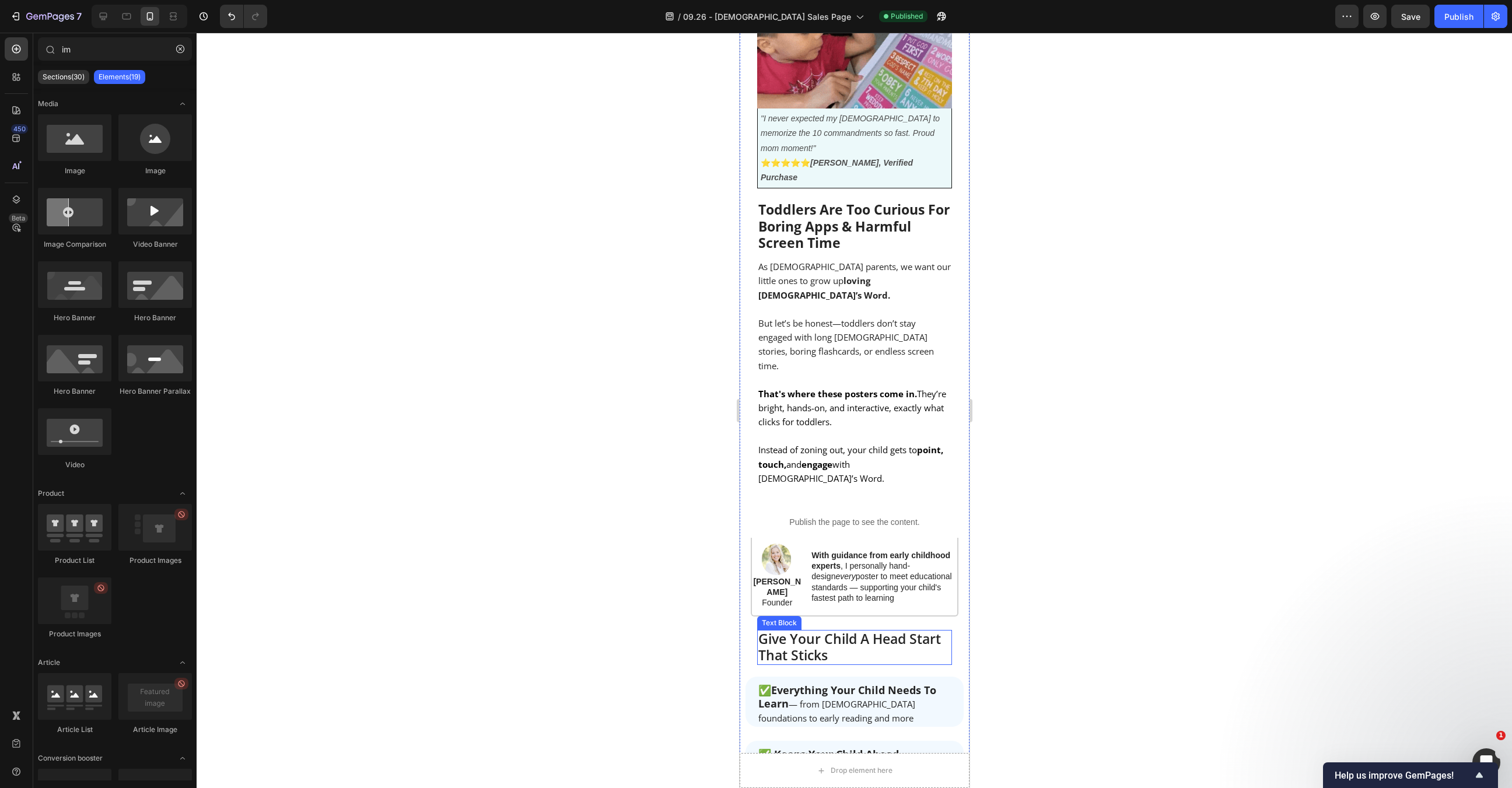
click at [852, 629] on span "Give Your Child A Head Start That Sticks" at bounding box center [849, 647] width 182 height 35
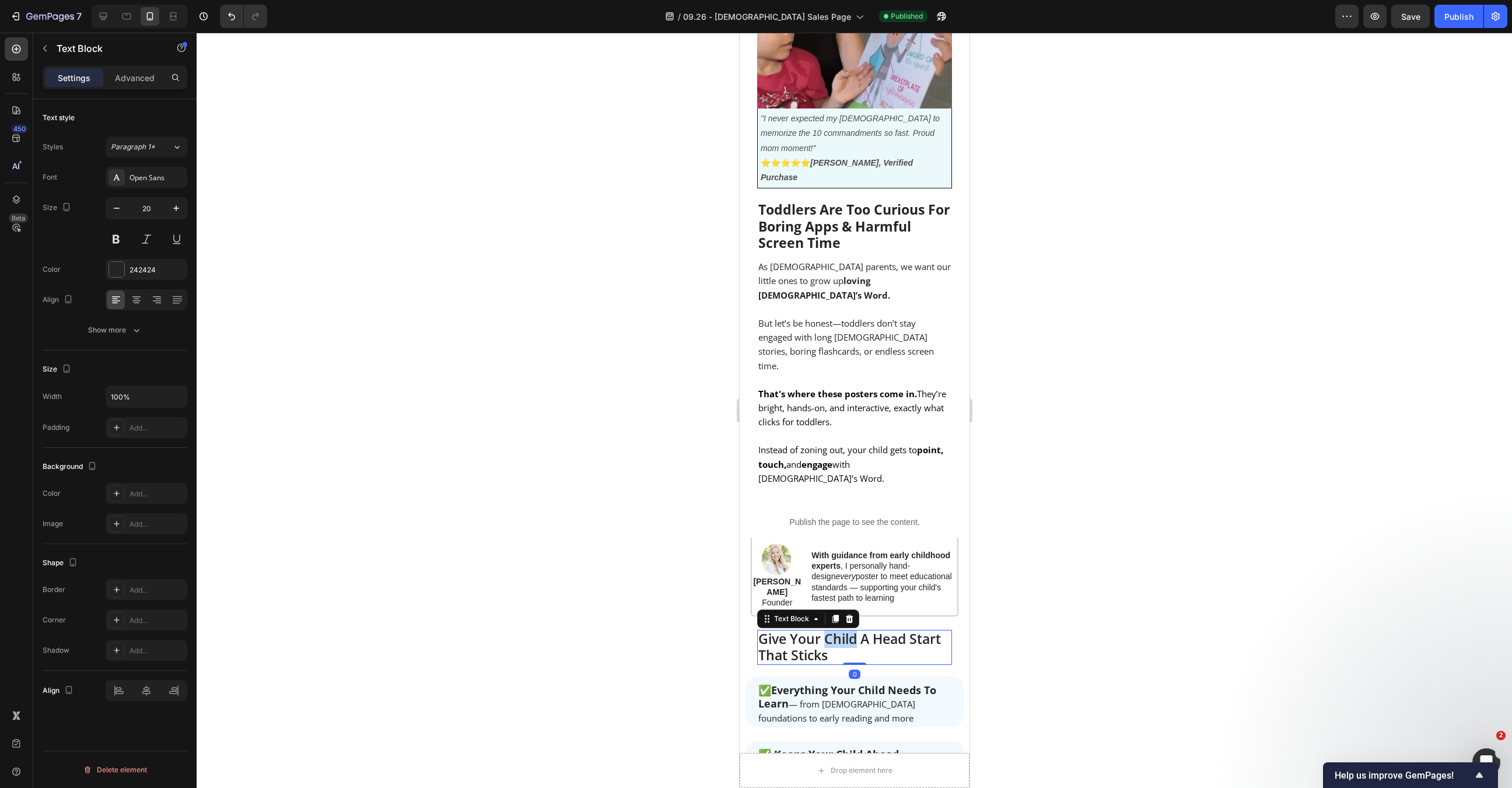
click at [852, 629] on span "Give Your Child A Head Start That Sticks" at bounding box center [849, 647] width 182 height 35
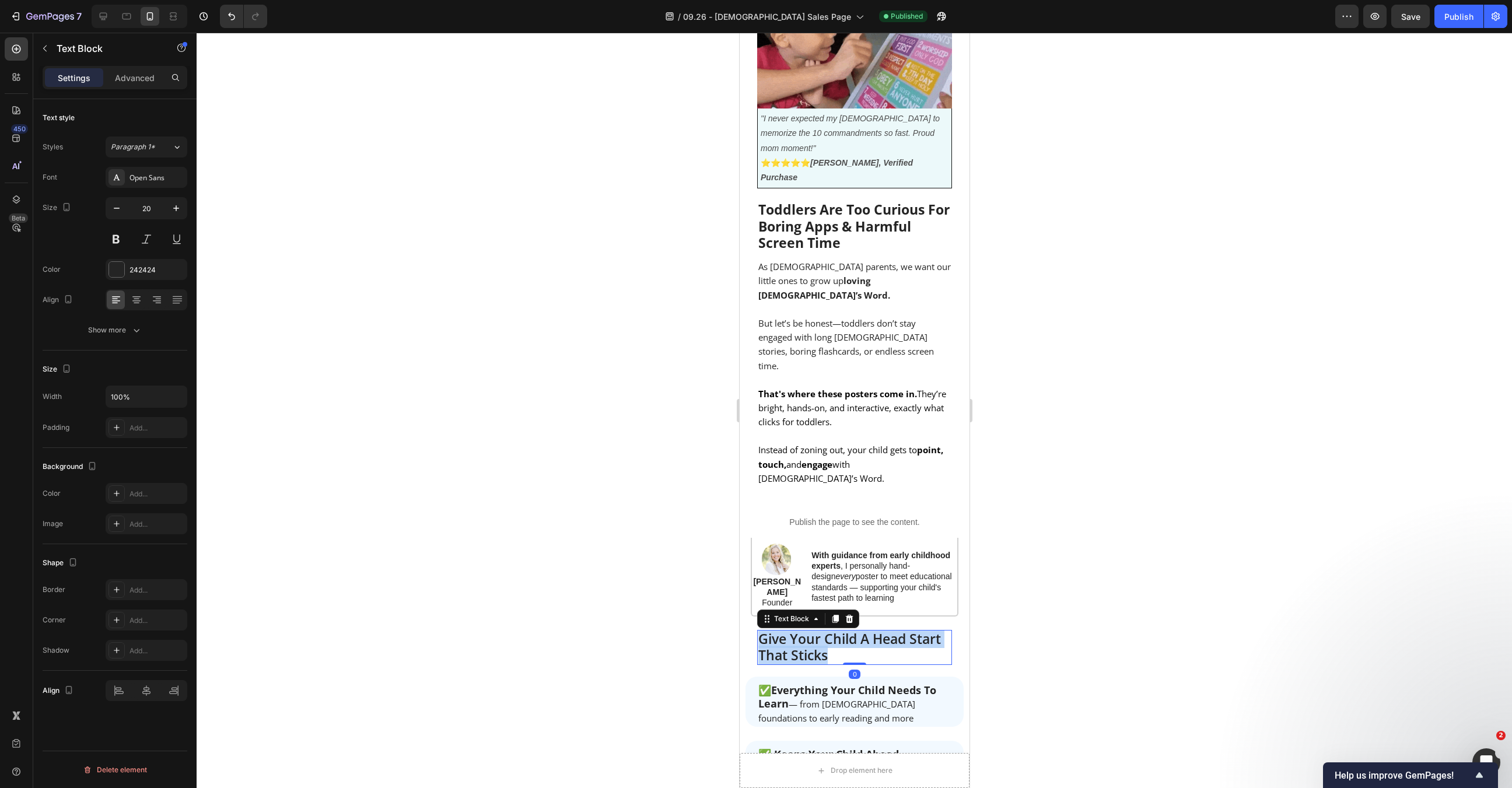
click at [852, 629] on span "Give Your Child A Head Start That Sticks" at bounding box center [849, 647] width 182 height 35
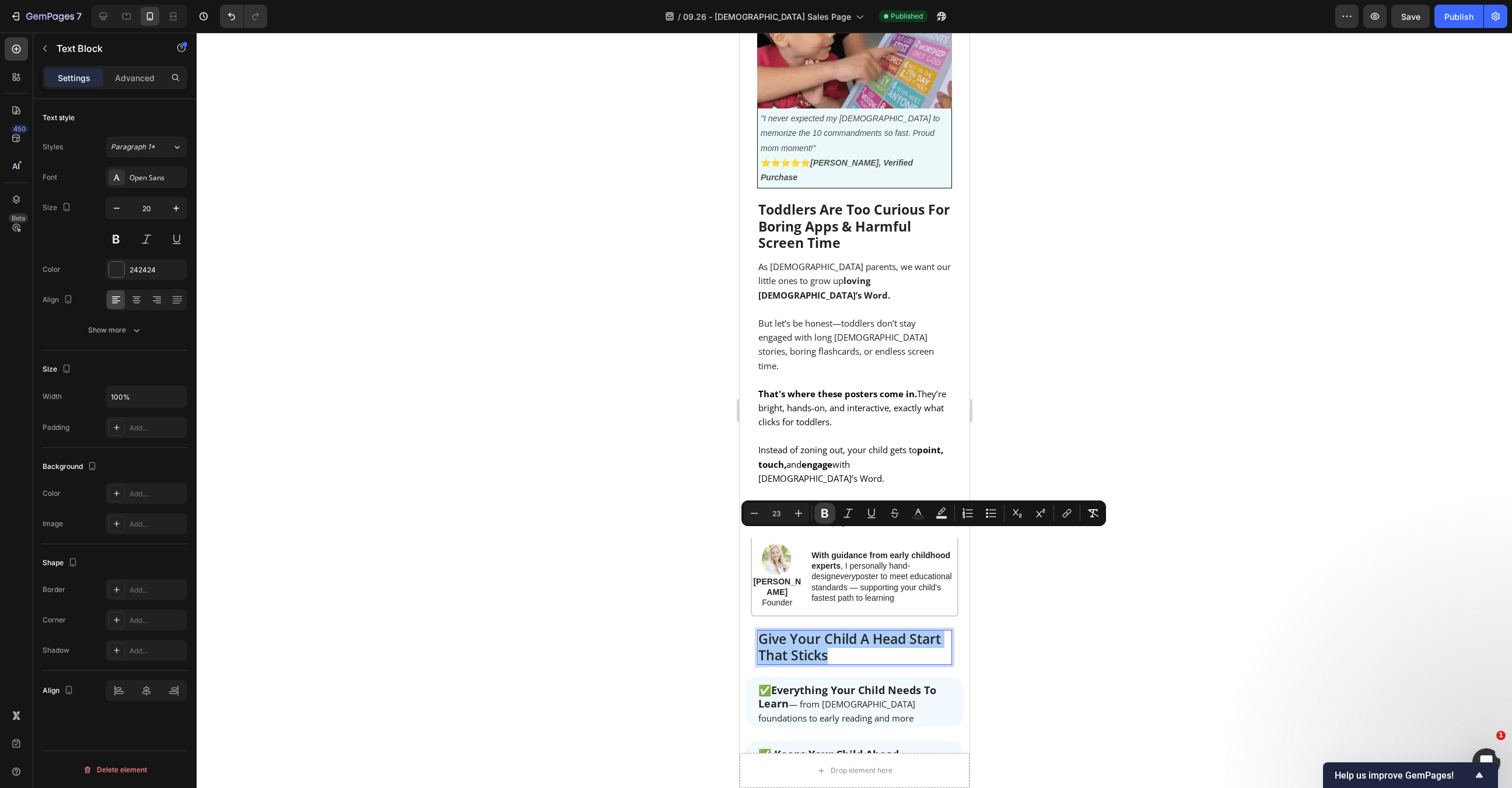
click at [822, 512] on icon "Editor contextual toolbar" at bounding box center [825, 514] width 7 height 9
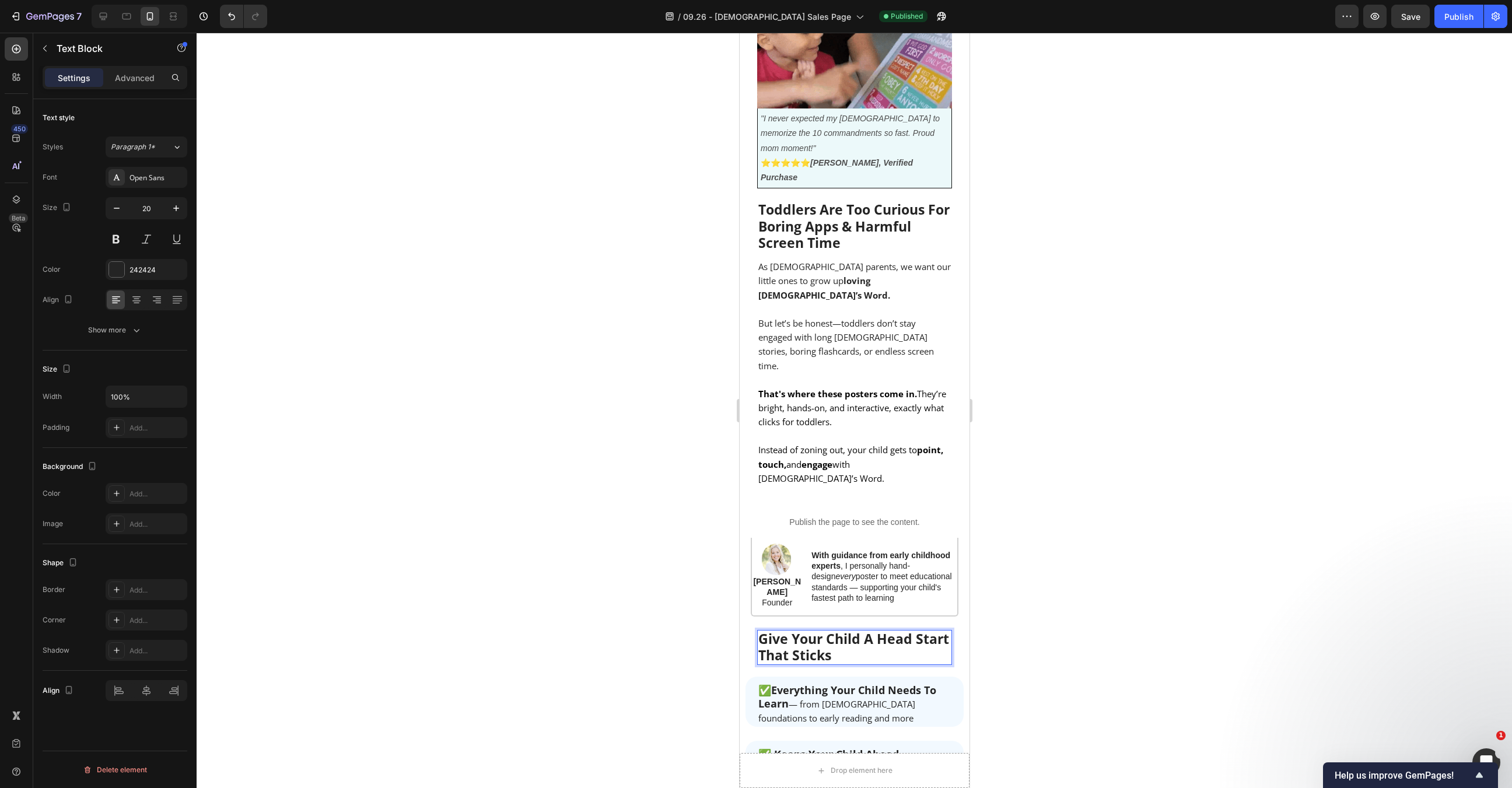
click at [862, 629] on strong "Give Your Child A Head Start That Sticks" at bounding box center [853, 647] width 191 height 35
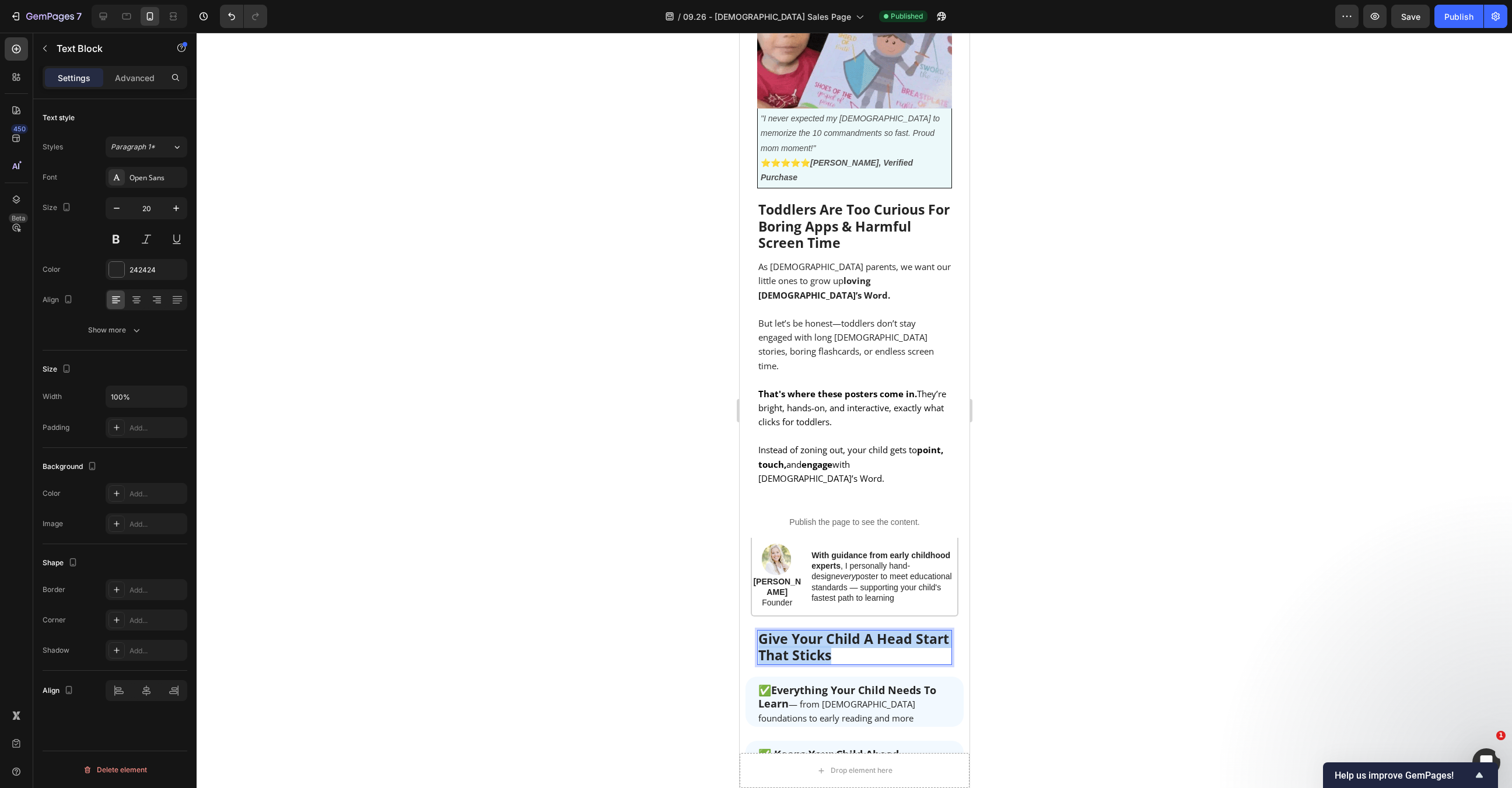
click at [862, 629] on strong "Give Your Child A Head Start That Sticks" at bounding box center [853, 647] width 191 height 35
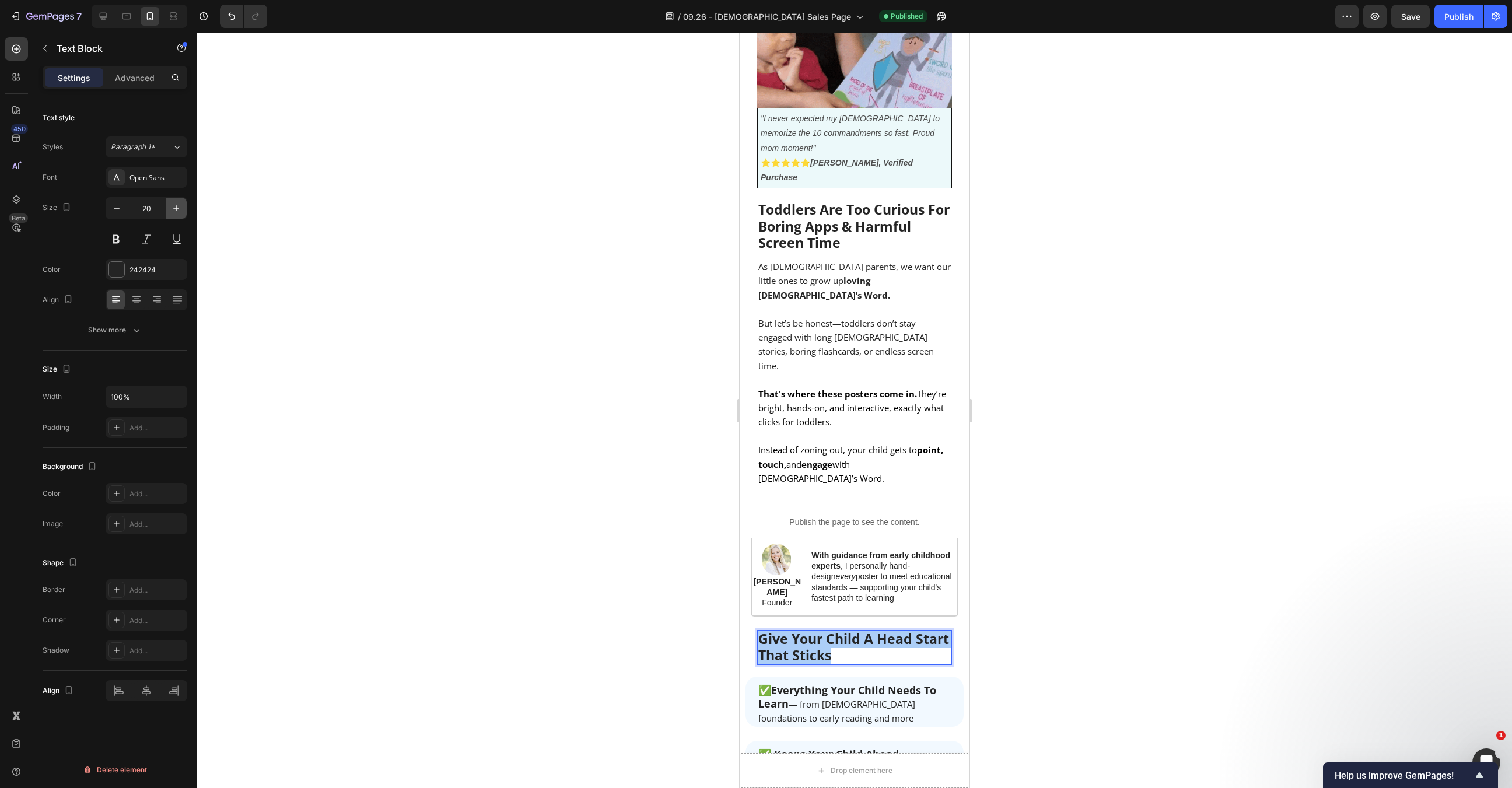
click at [175, 202] on icon "button" at bounding box center [176, 208] width 12 height 12
type input "22"
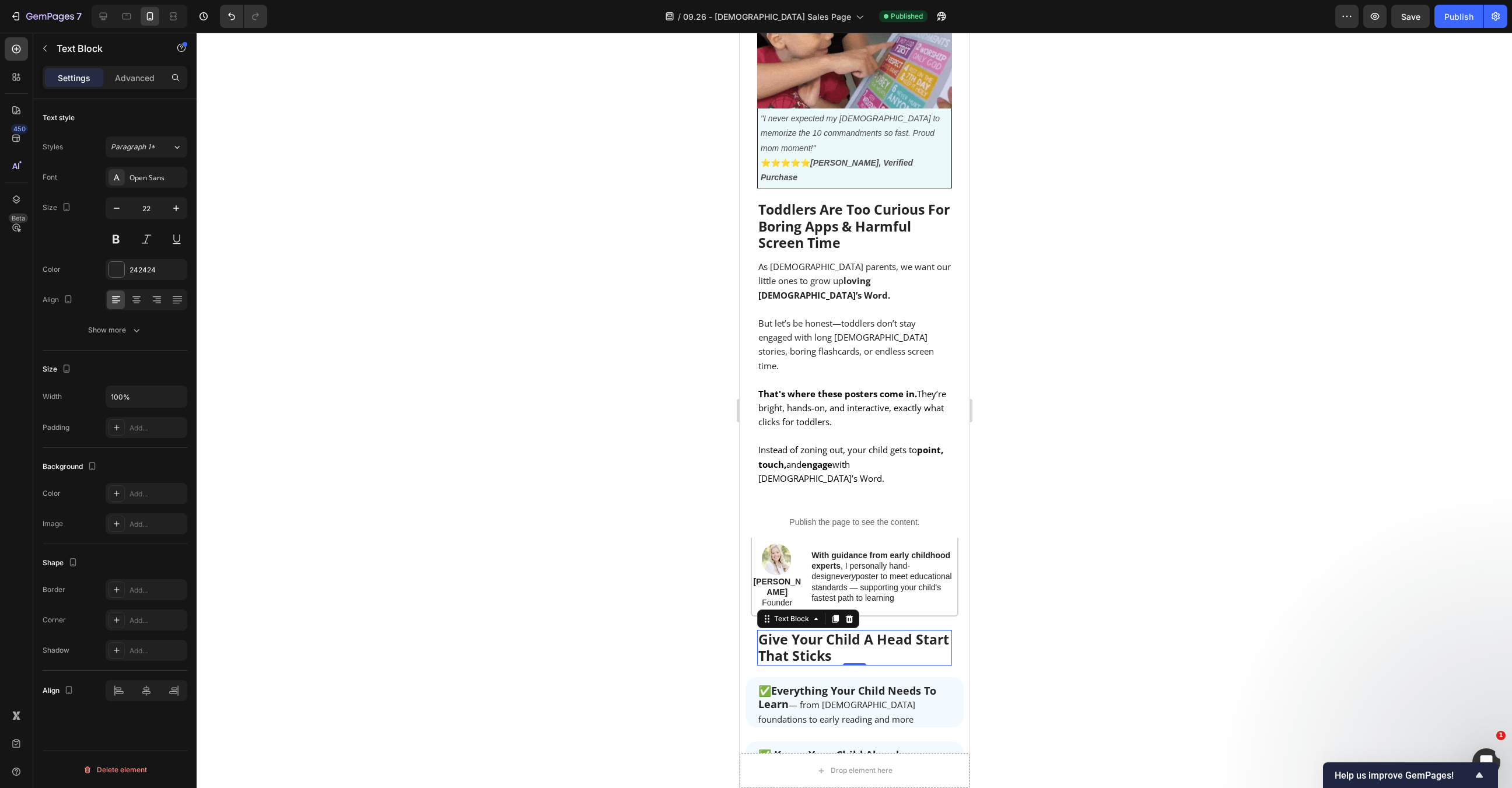
click at [514, 345] on div at bounding box center [854, 410] width 1316 height 755
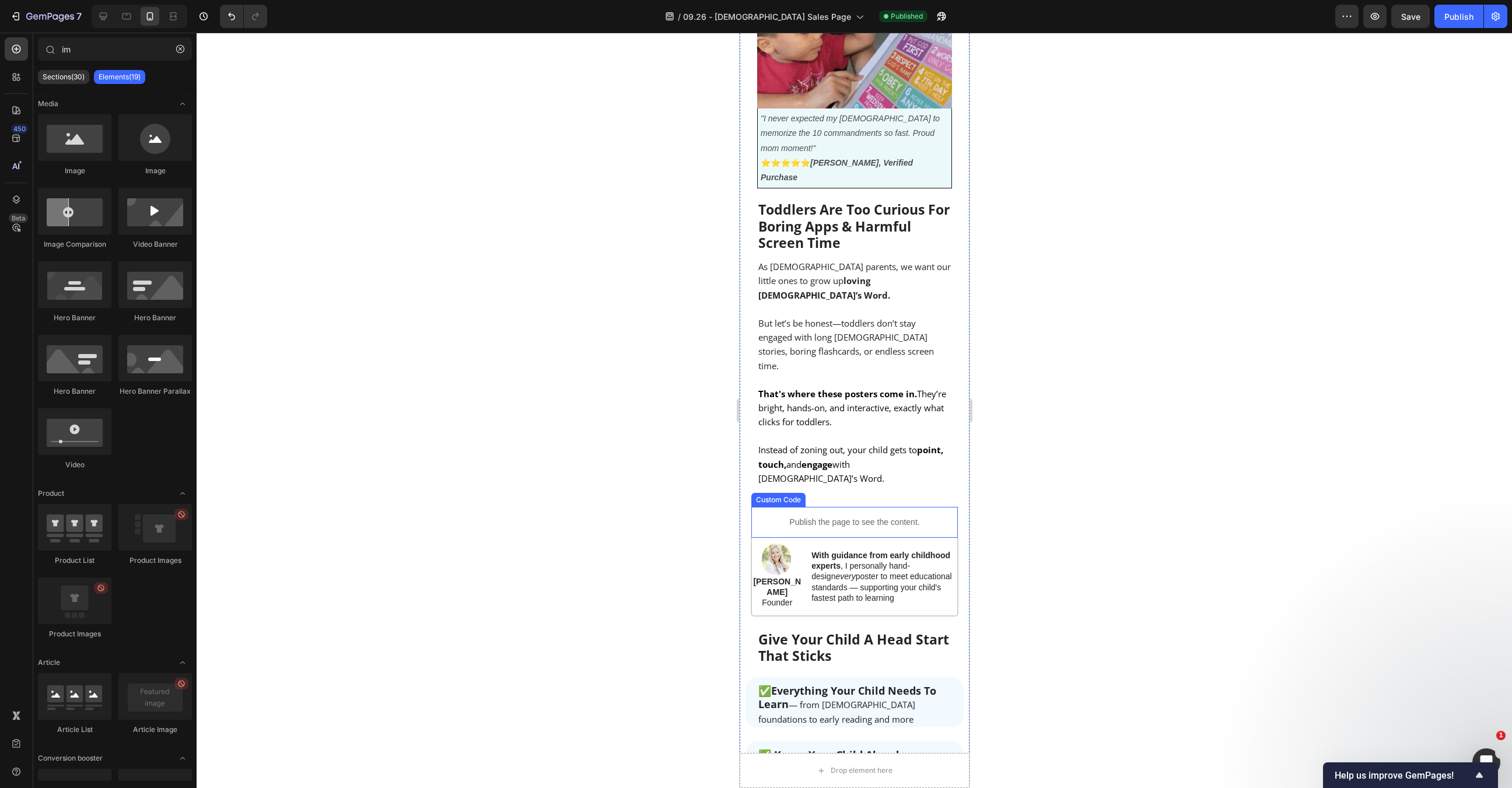
scroll to position [672, 0]
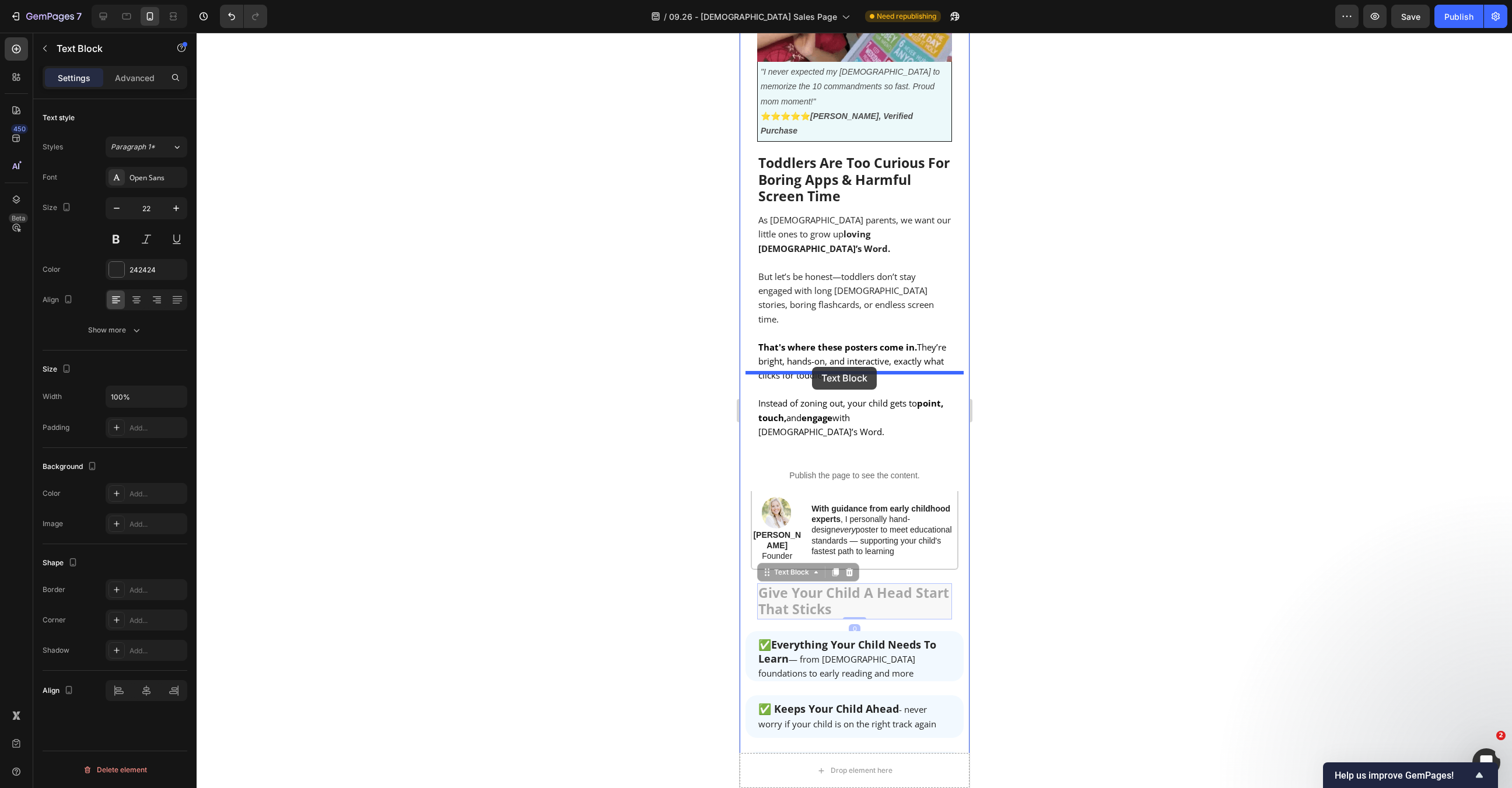
drag, startPoint x: 823, startPoint y: 504, endPoint x: 812, endPoint y: 367, distance: 137.4
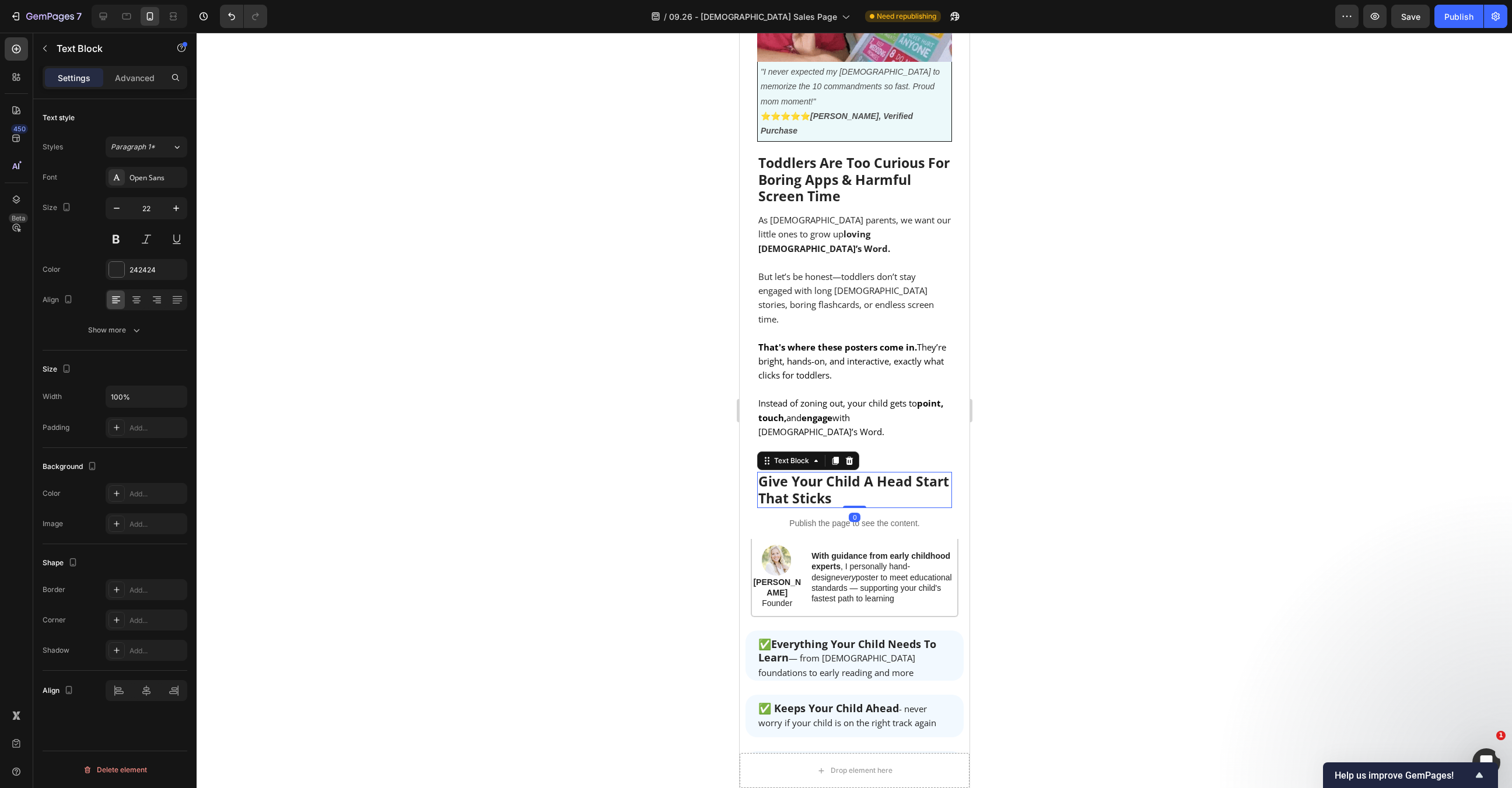
click at [1042, 489] on div at bounding box center [854, 410] width 1316 height 755
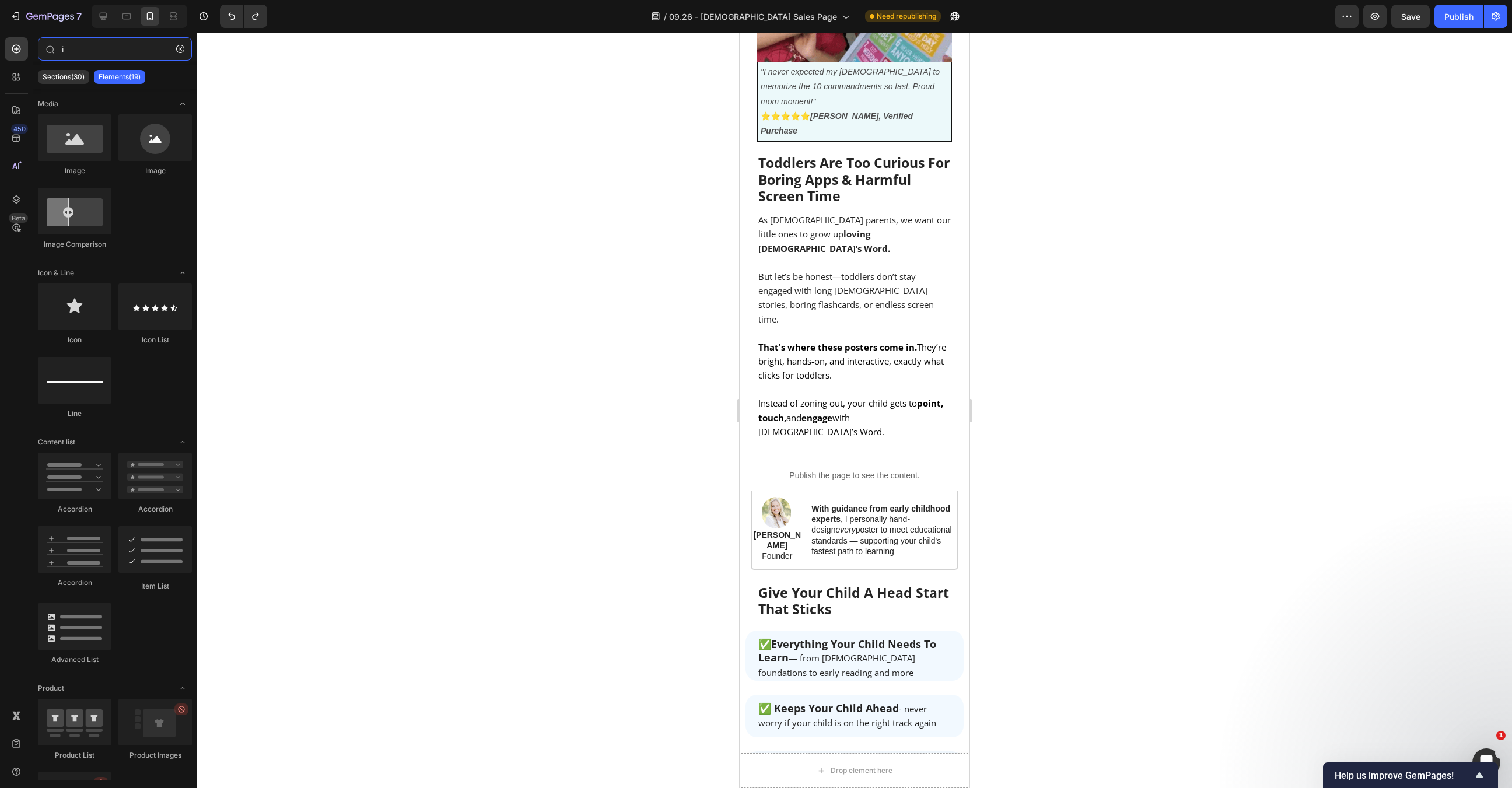
type input "i"
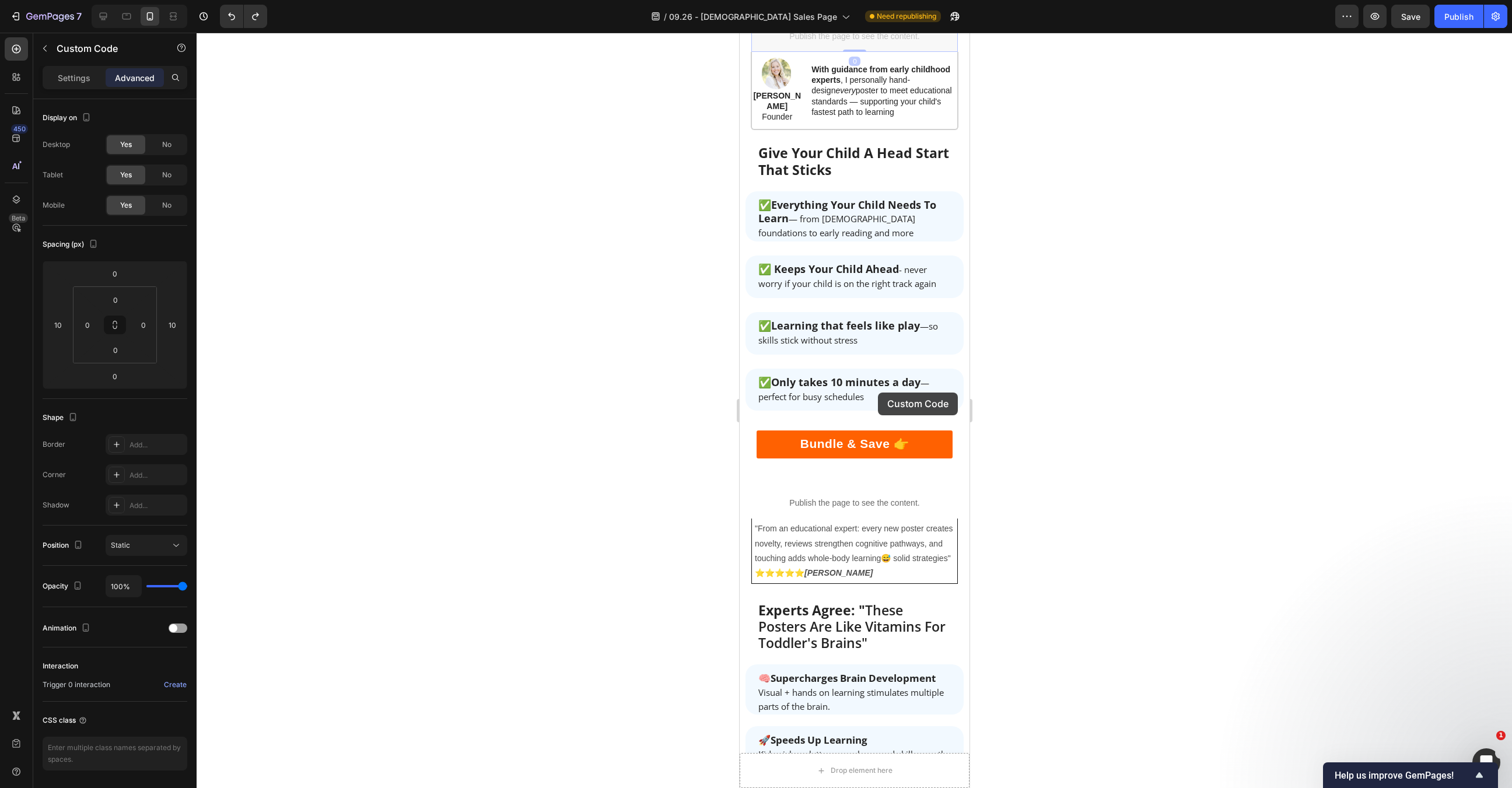
scroll to position [1127, 0]
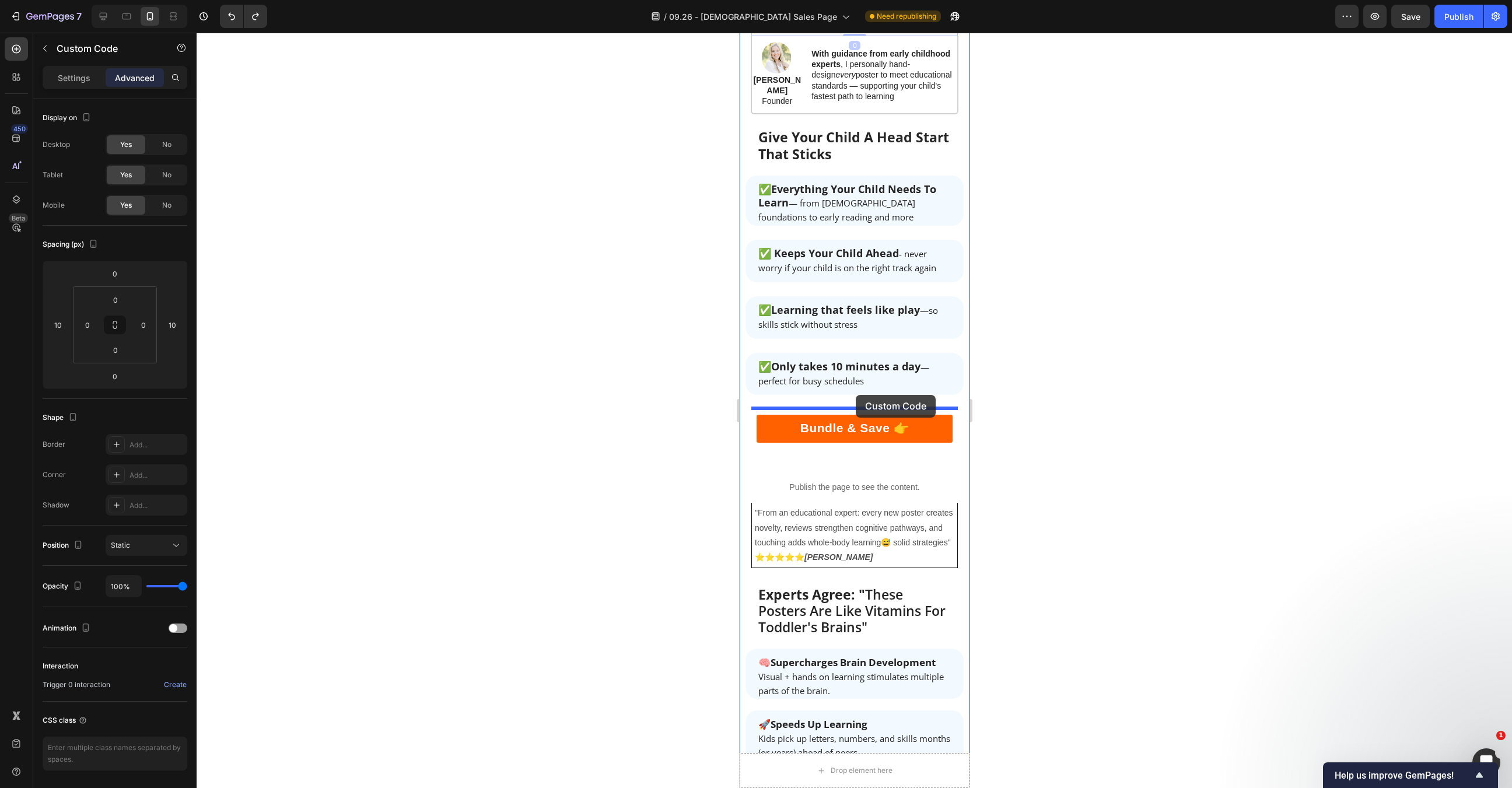
drag, startPoint x: 878, startPoint y: 393, endPoint x: 855, endPoint y: 395, distance: 23.1
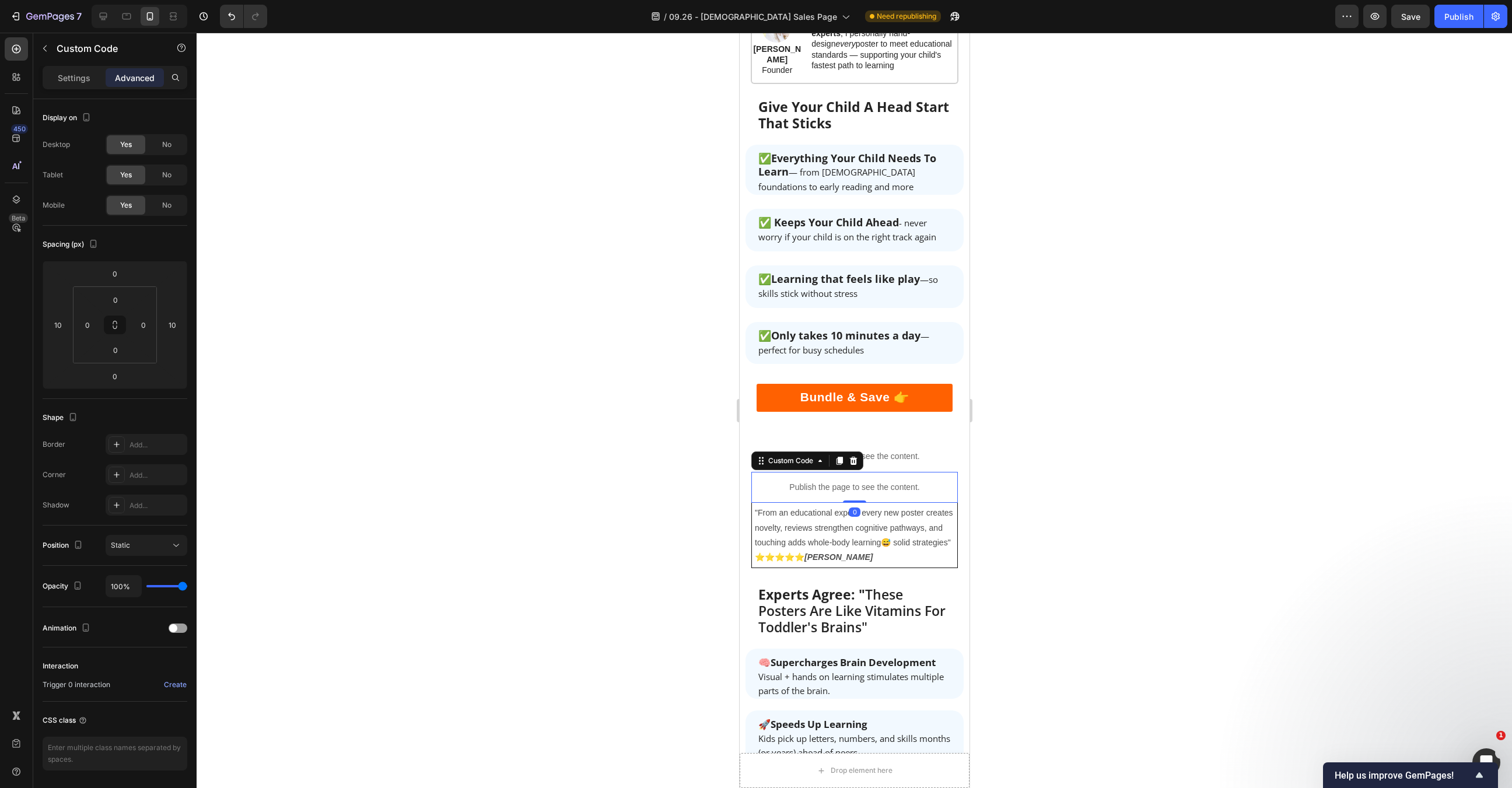
scroll to position [1095, 0]
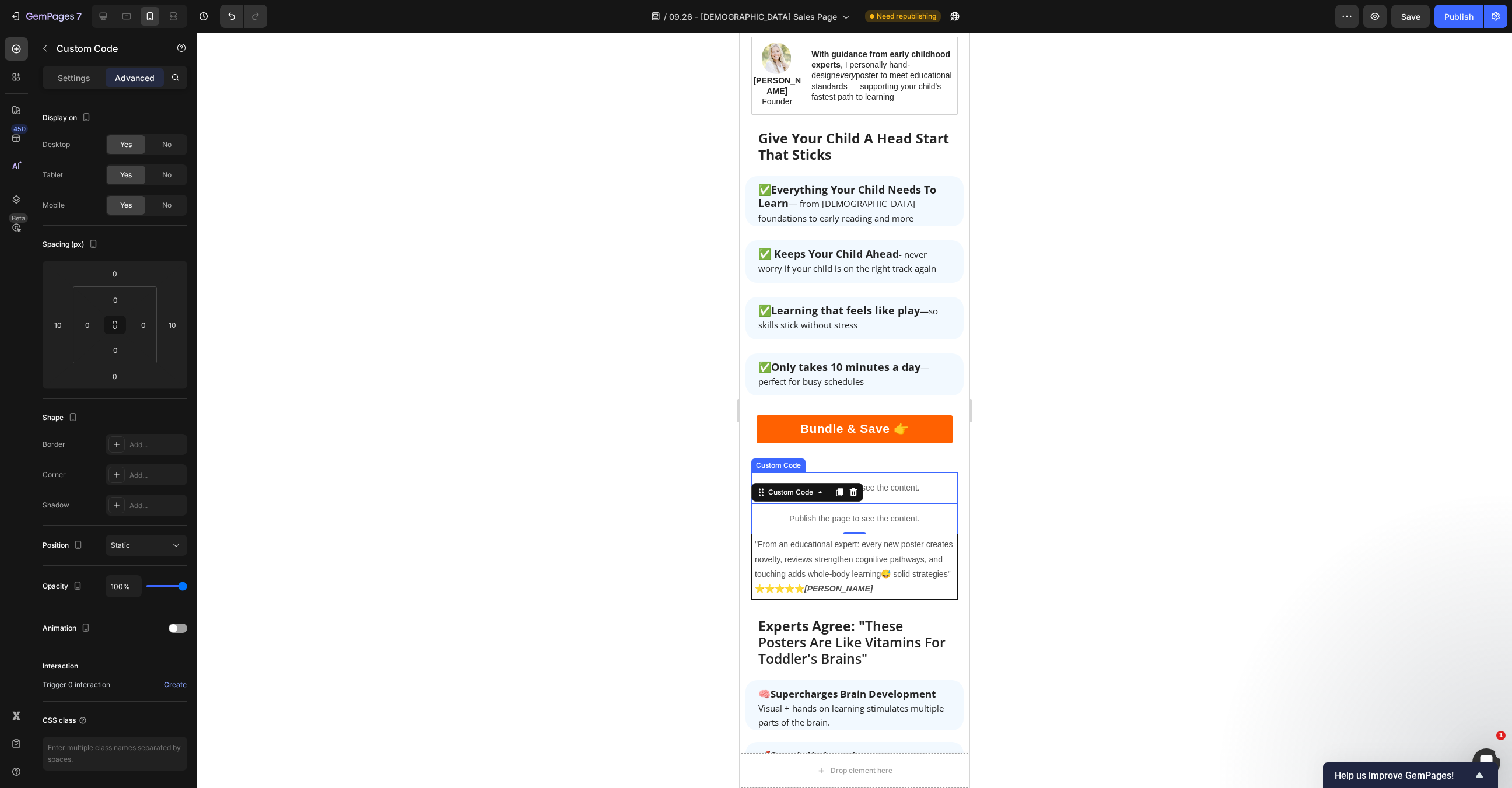
click at [910, 482] on p "Publish the page to see the content." at bounding box center [854, 488] width 207 height 12
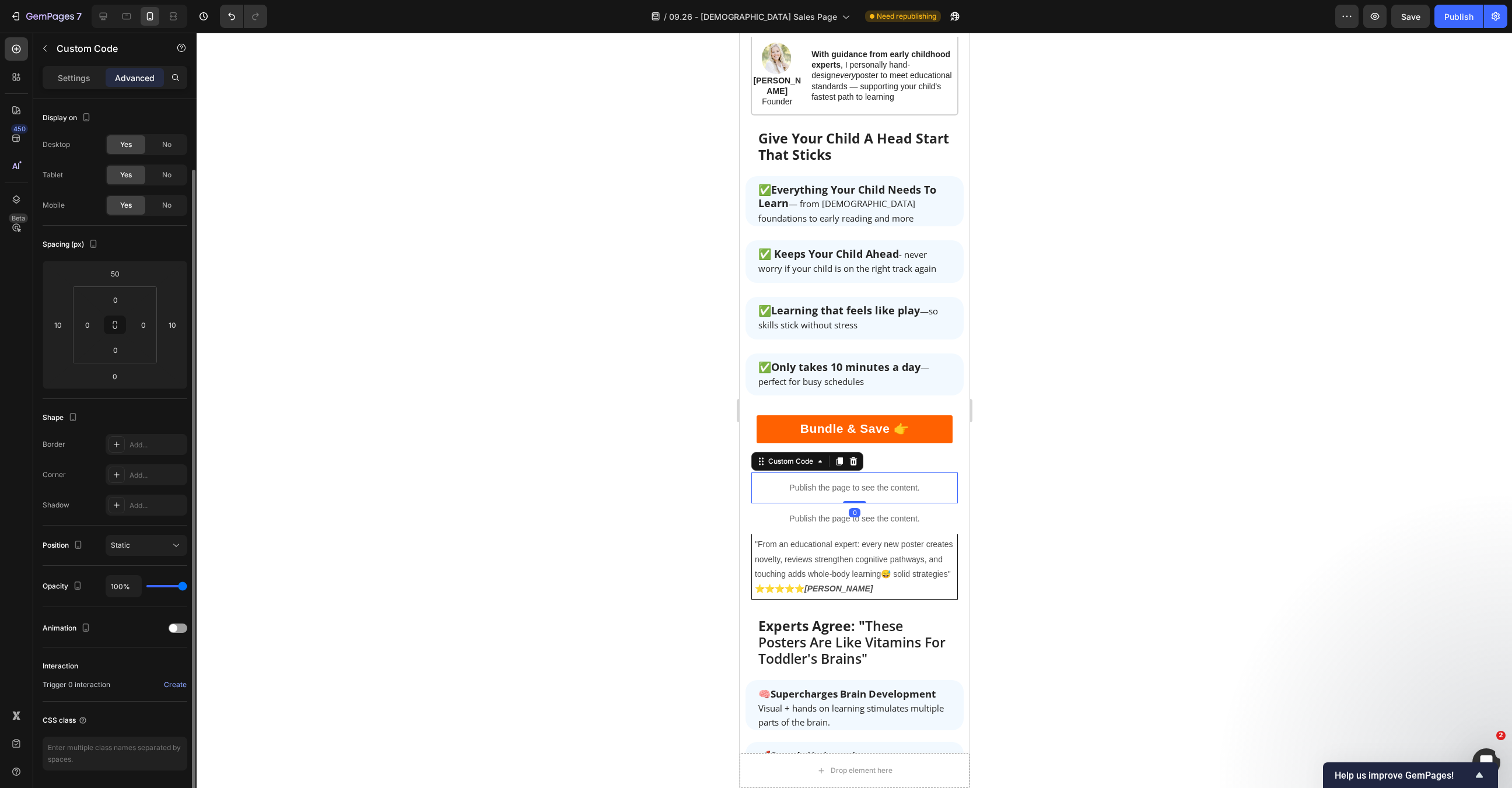
scroll to position [36, 0]
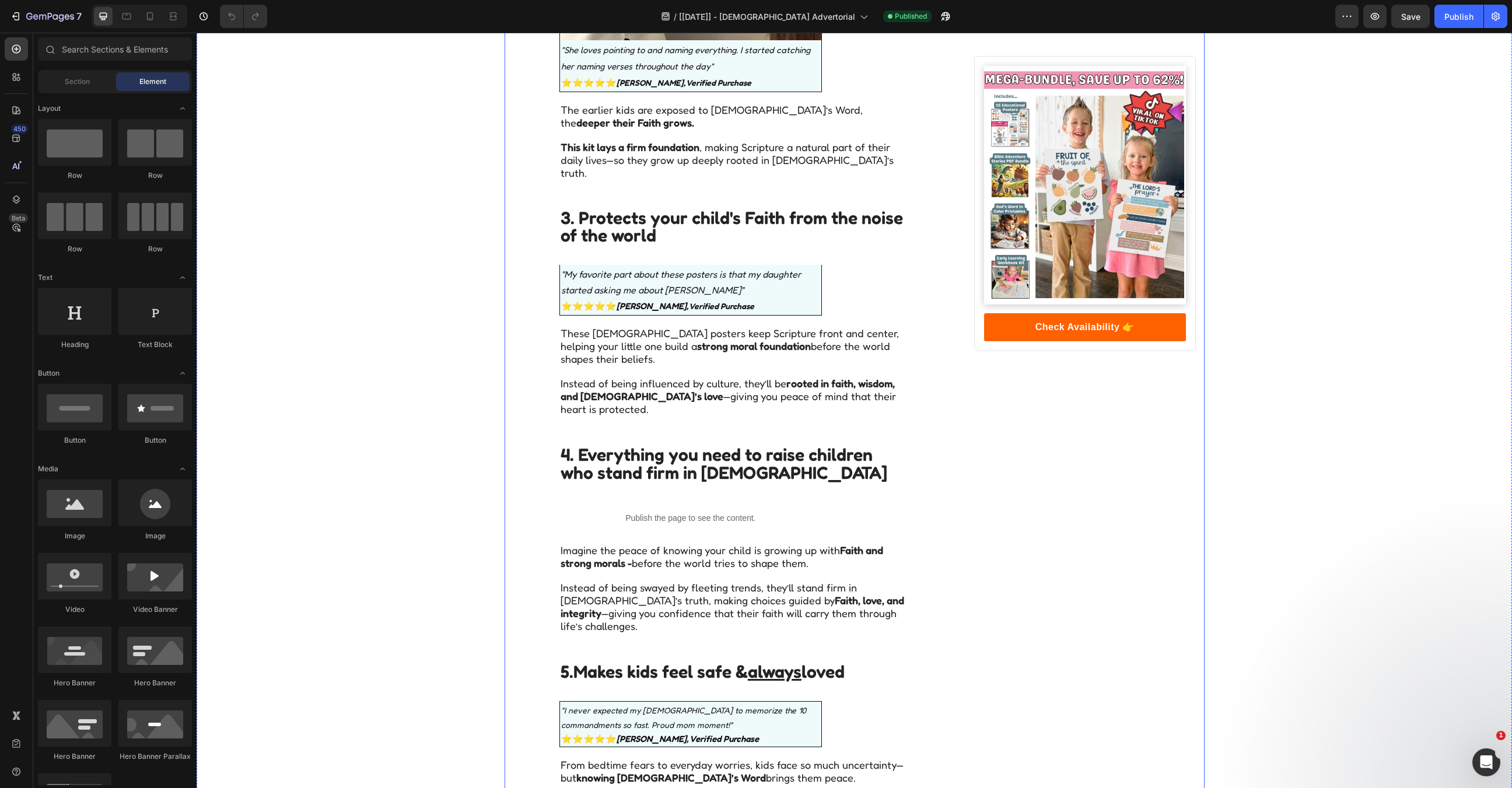
scroll to position [1248, 0]
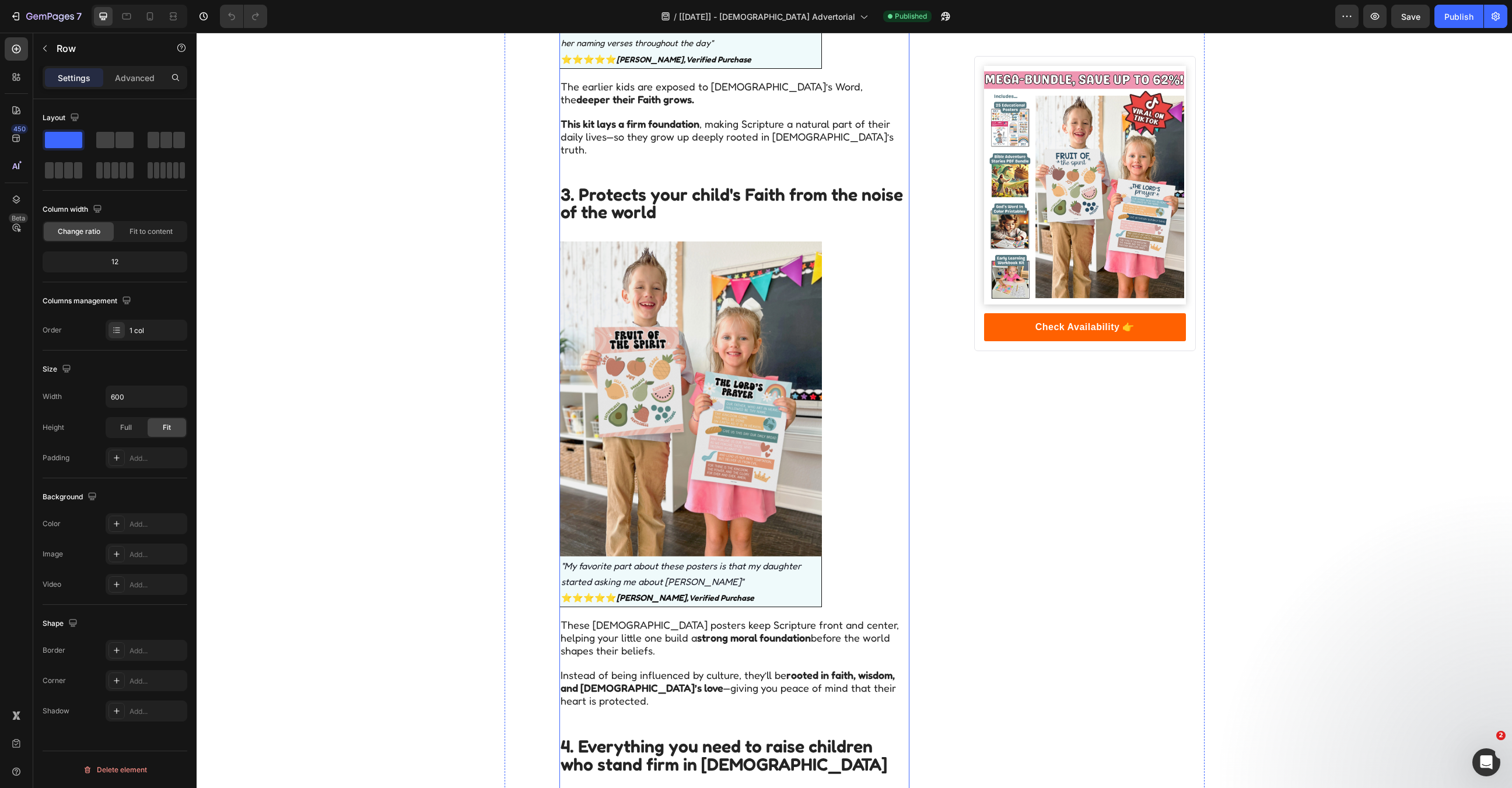
click at [829, 292] on div "9 reasons why thousands of parents are raving about this all-in-one Faith Kit i…" at bounding box center [734, 605] width 350 height 3457
click at [785, 306] on img at bounding box center [691, 399] width 263 height 315
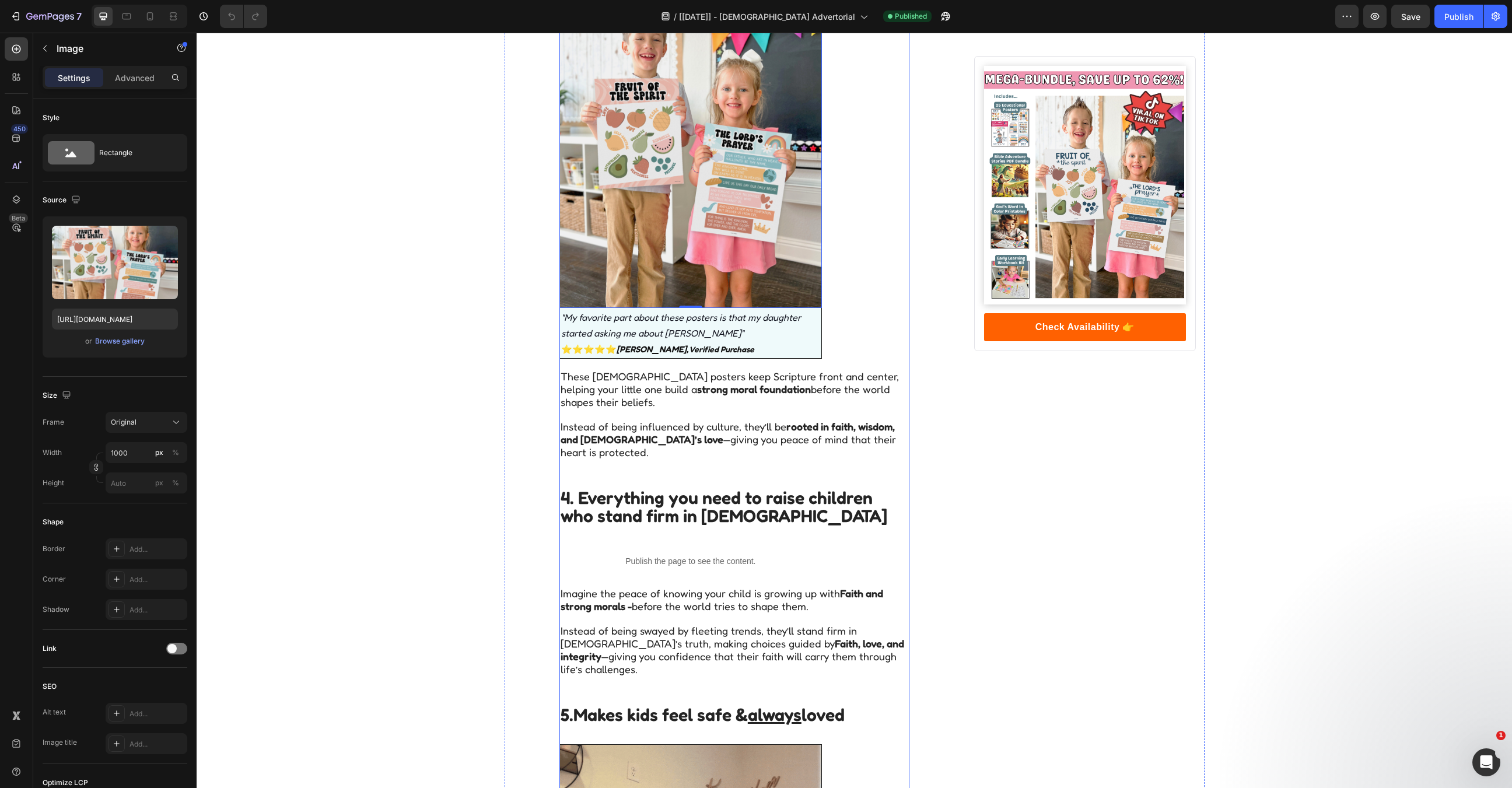
scroll to position [1489, 0]
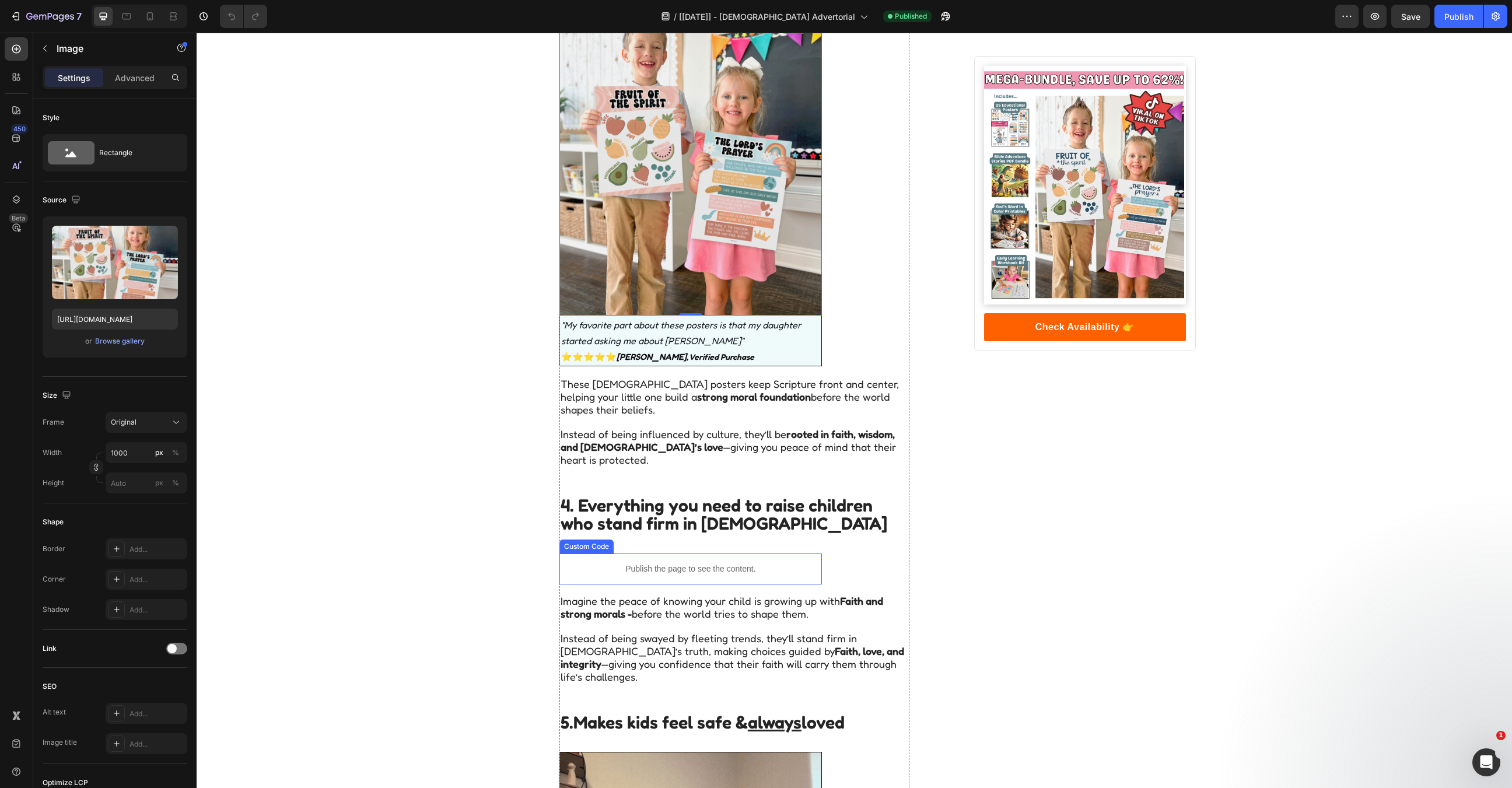
click at [744, 563] on p "Publish the page to see the content." at bounding box center [691, 569] width 263 height 12
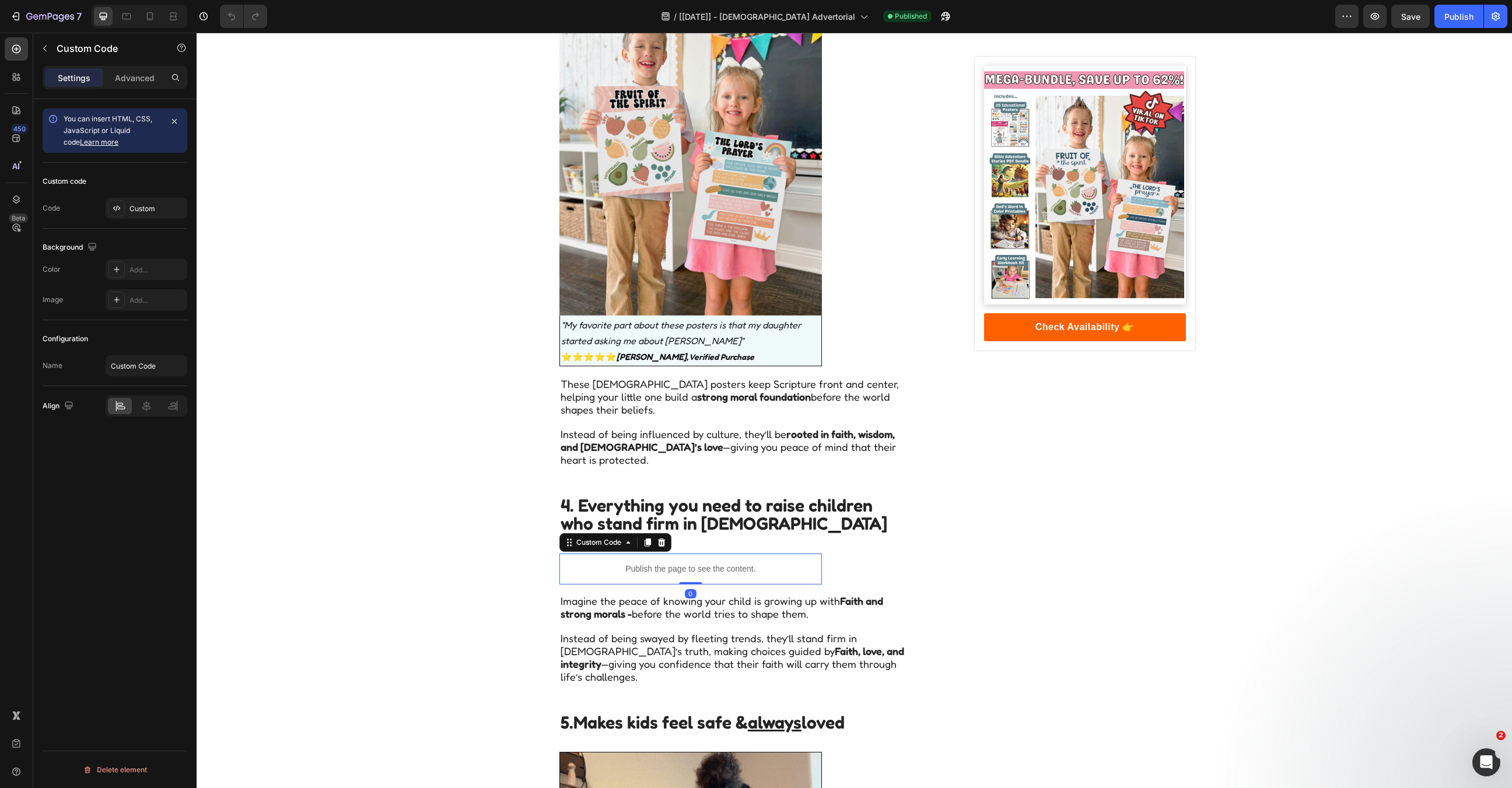
click at [744, 563] on p "Publish the page to see the content." at bounding box center [691, 569] width 263 height 12
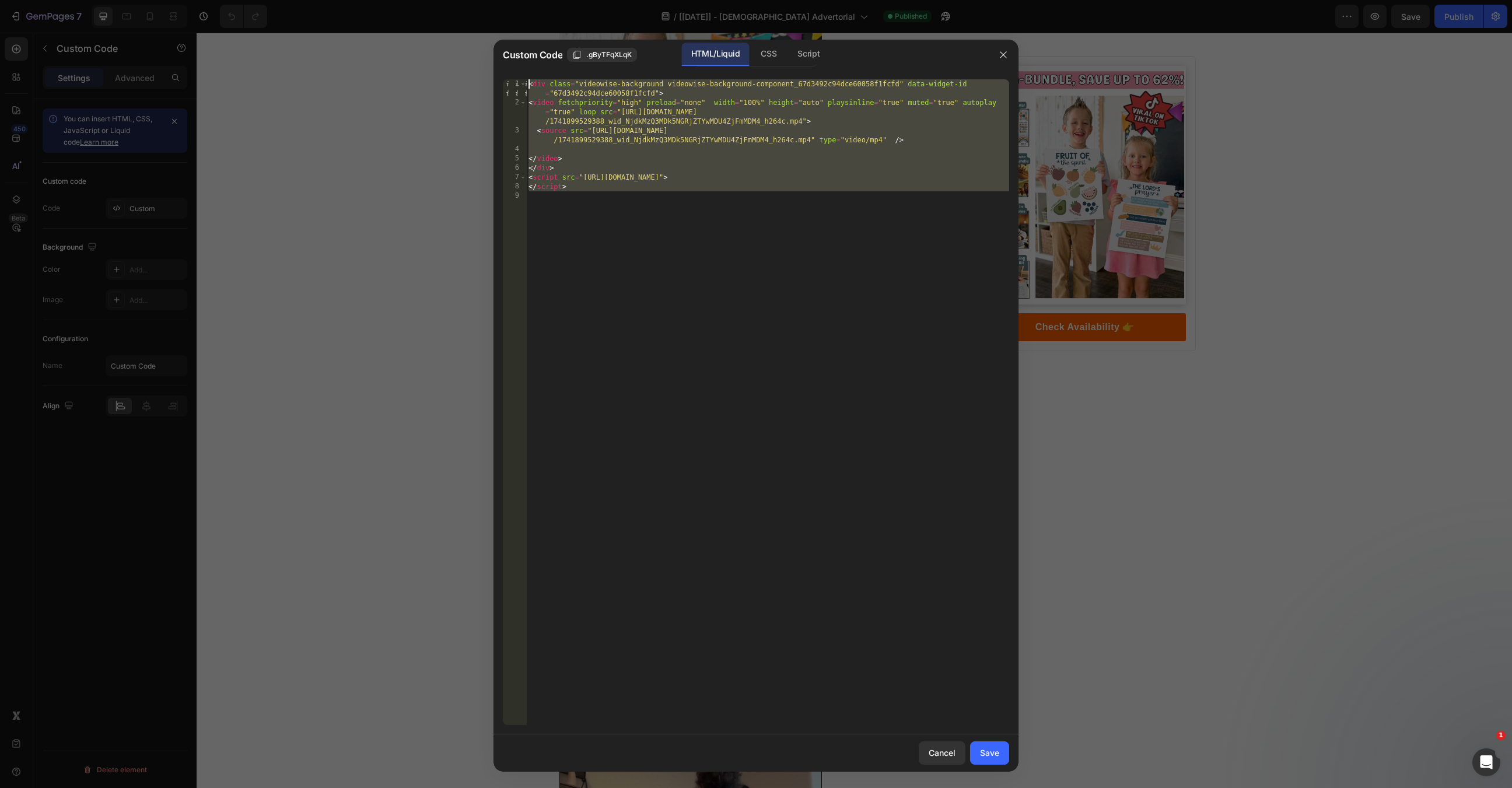
drag, startPoint x: 780, startPoint y: 412, endPoint x: 476, endPoint y: 24, distance: 492.9
click at [476, 24] on div "Custom Code .gByTFqXLqK HTML/Liquid CSS Script 1 2 3 4 5 6 7 8 9 < div class = …" at bounding box center [756, 394] width 1512 height 788
type textarea "<div class="videowise-background videowise-background-component_67d3492c94dce60…"
click at [1005, 58] on icon "button" at bounding box center [1003, 55] width 9 height 9
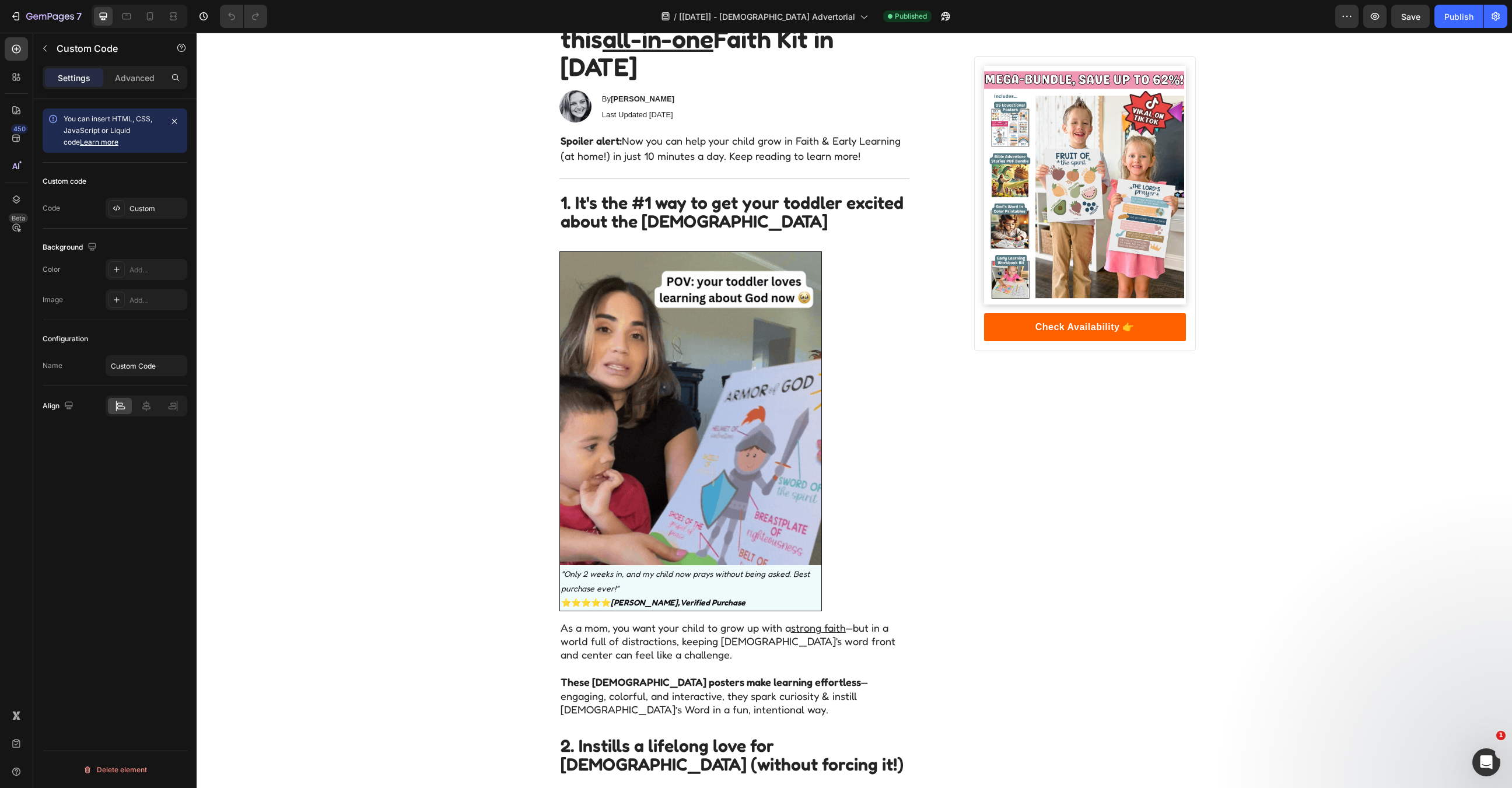
scroll to position [0, 0]
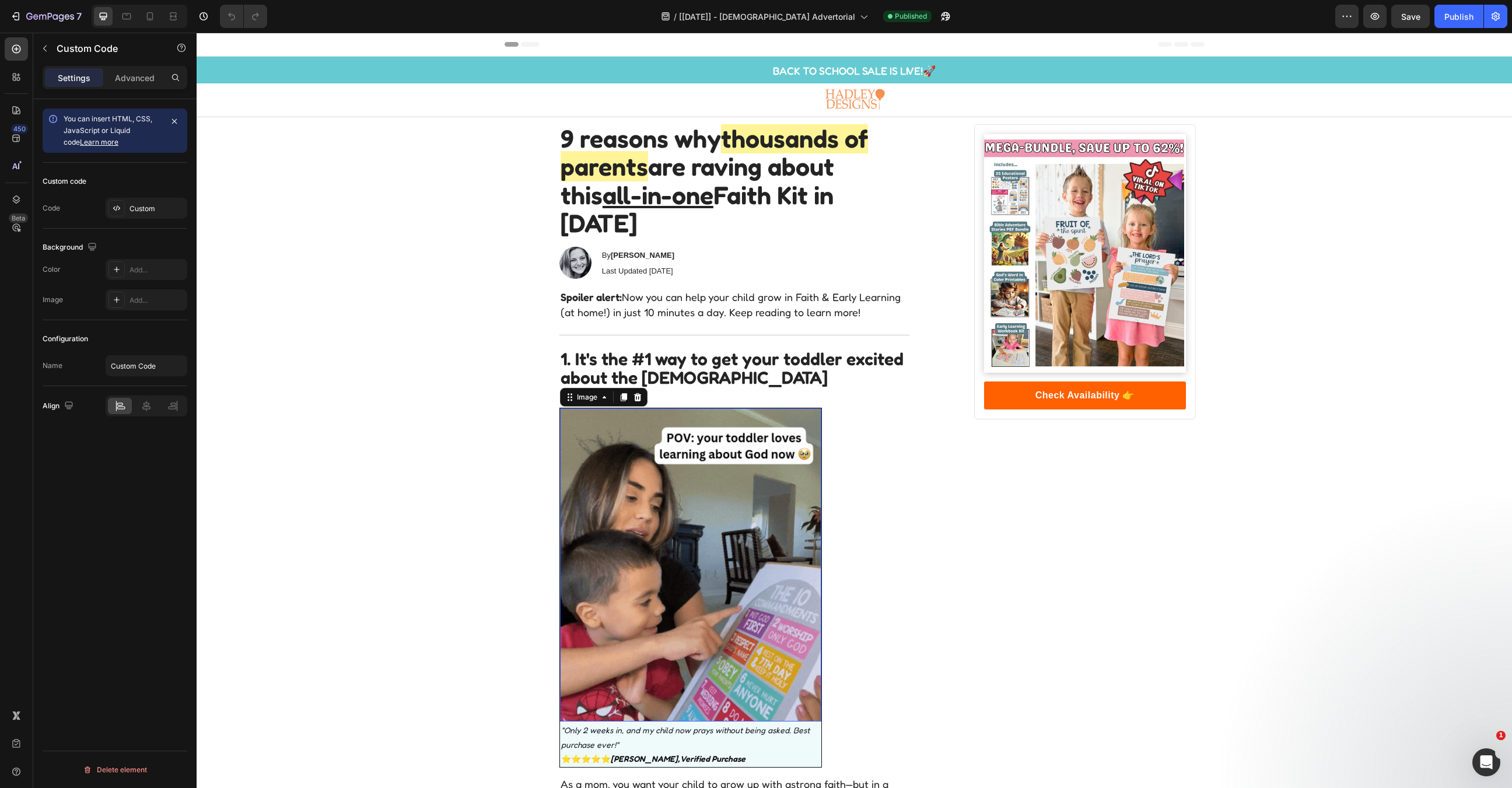
click at [751, 556] on img at bounding box center [691, 565] width 262 height 314
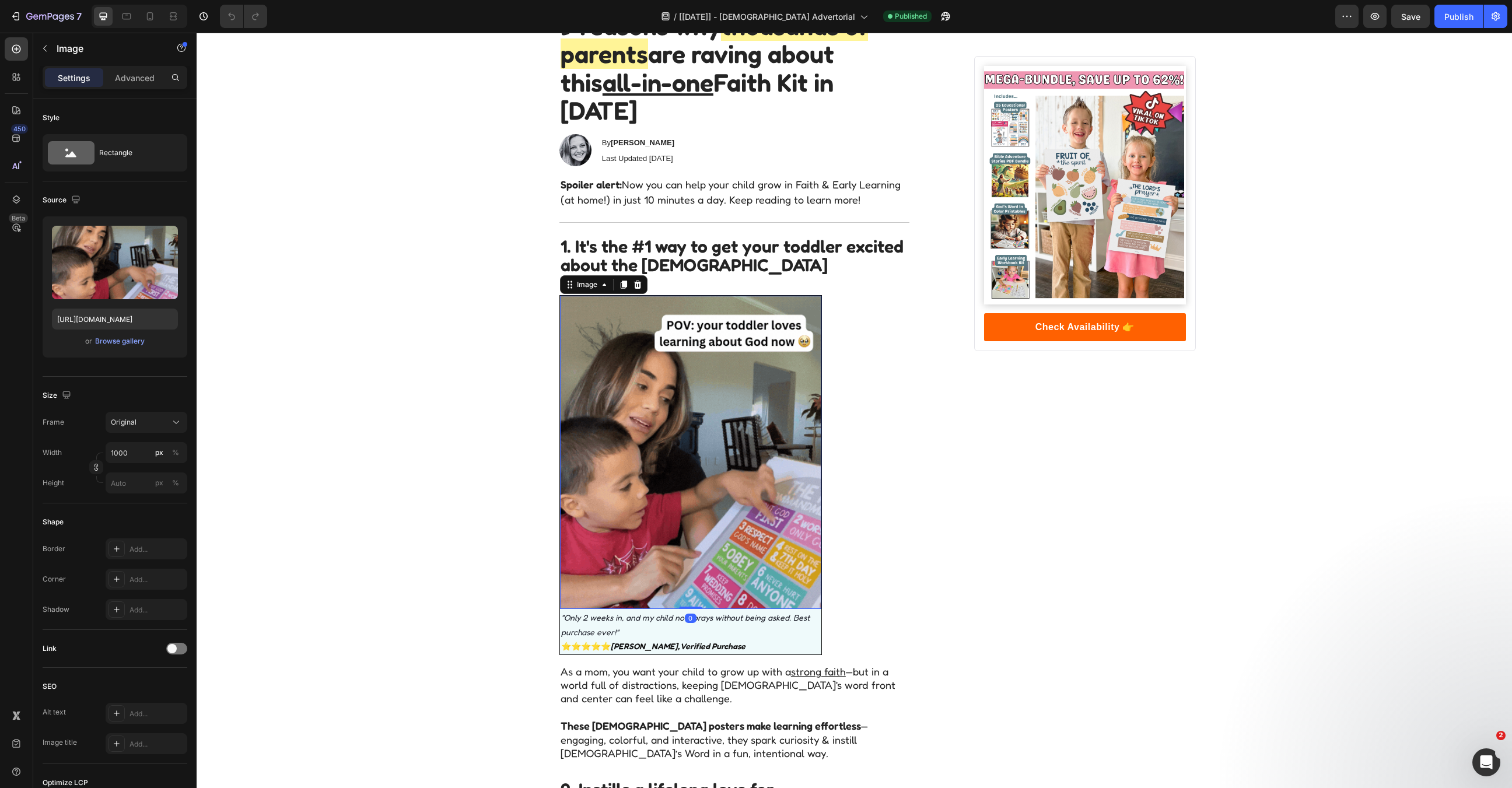
scroll to position [115, 0]
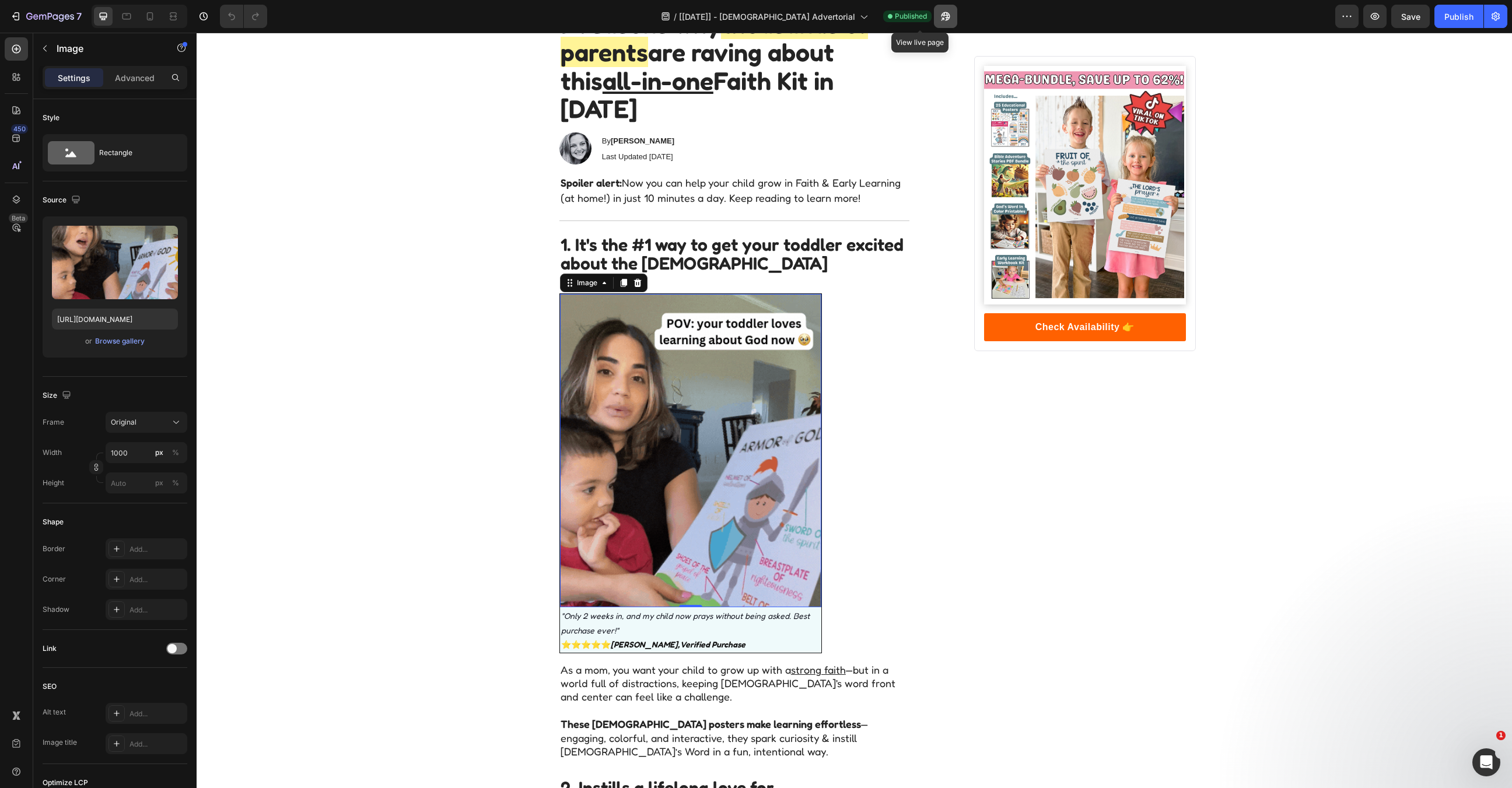
click at [940, 11] on icon "button" at bounding box center [945, 16] width 12 height 12
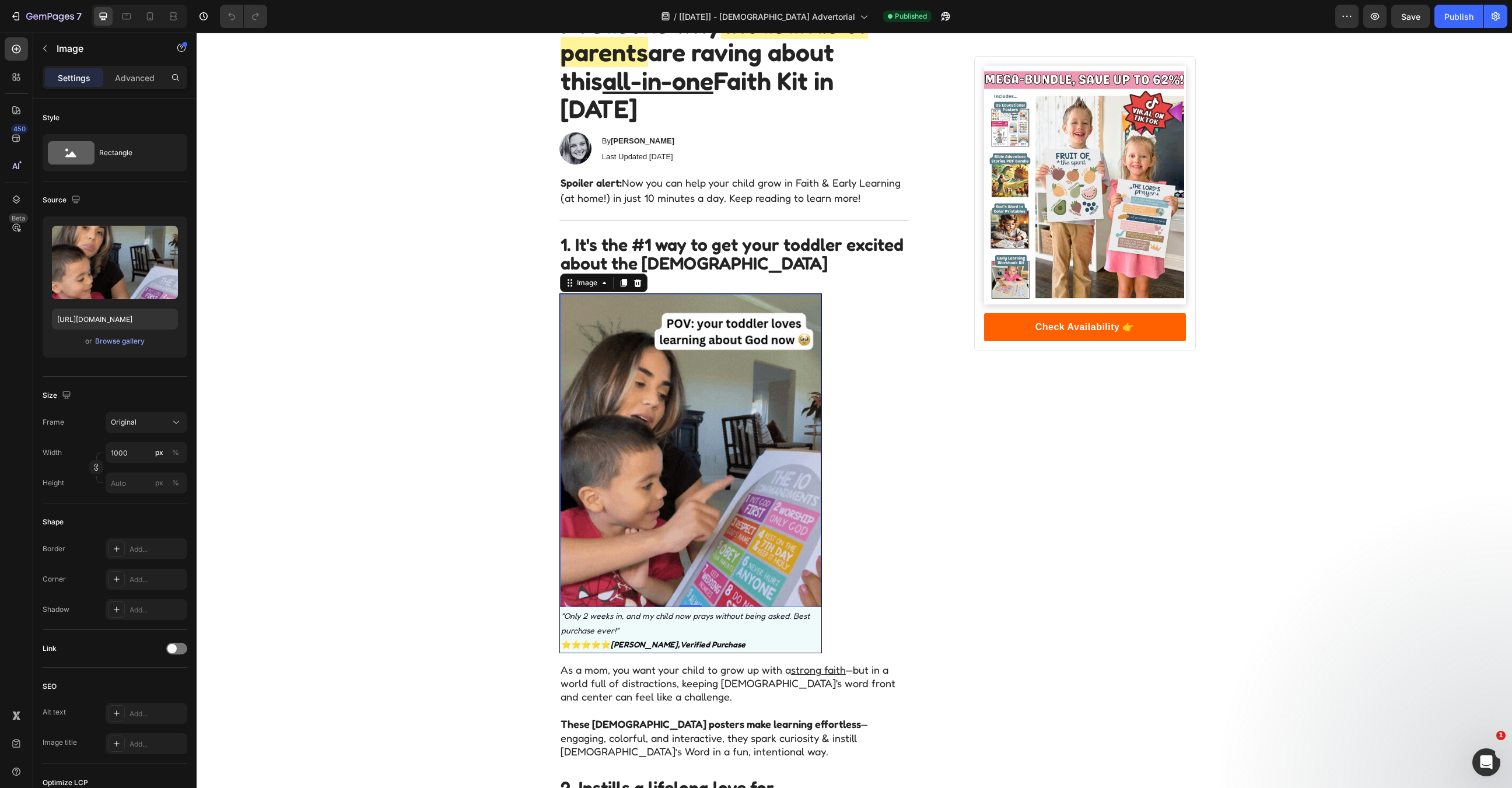
scroll to position [0, 0]
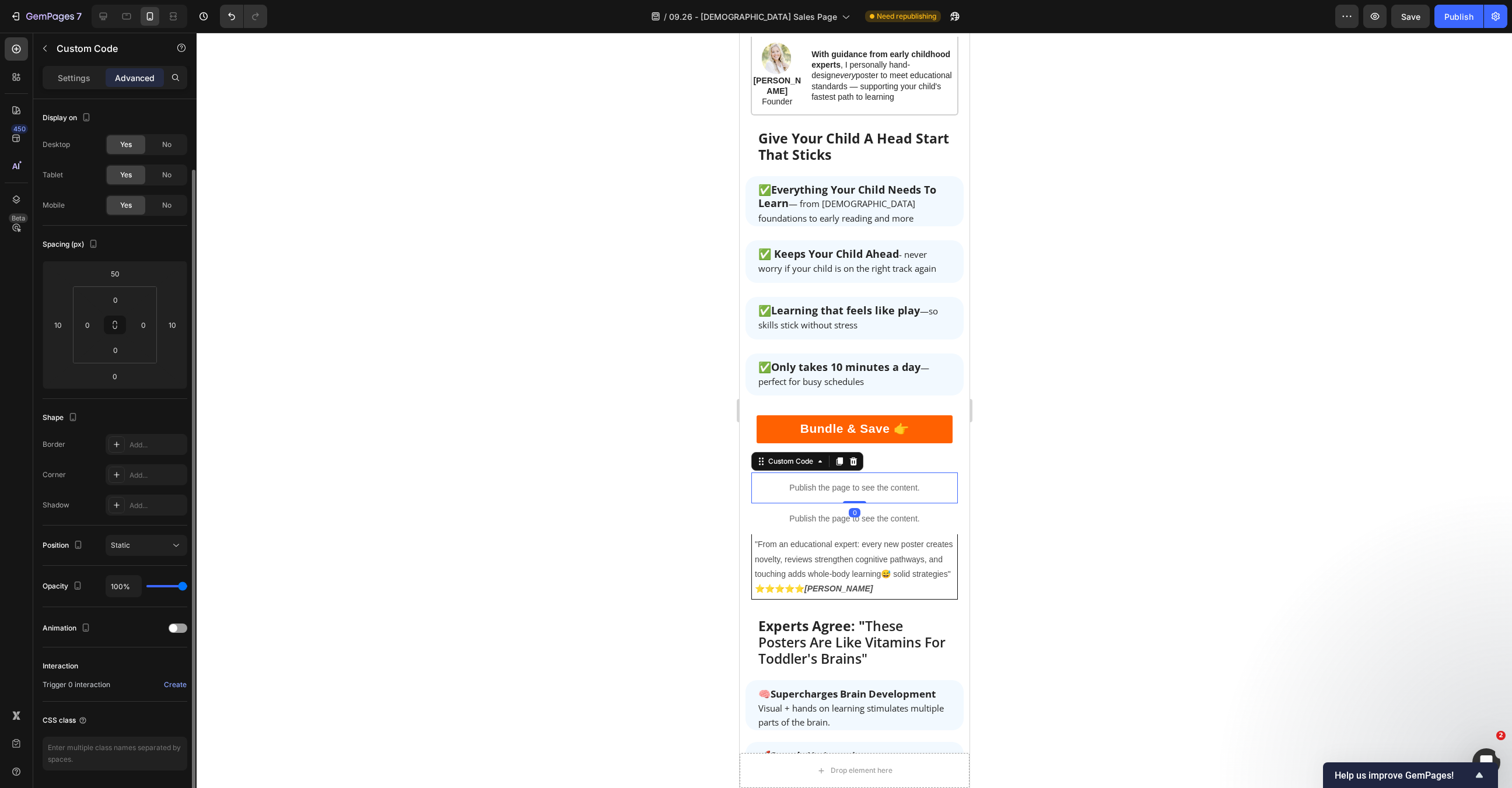
click at [857, 457] on icon at bounding box center [853, 461] width 9 height 9
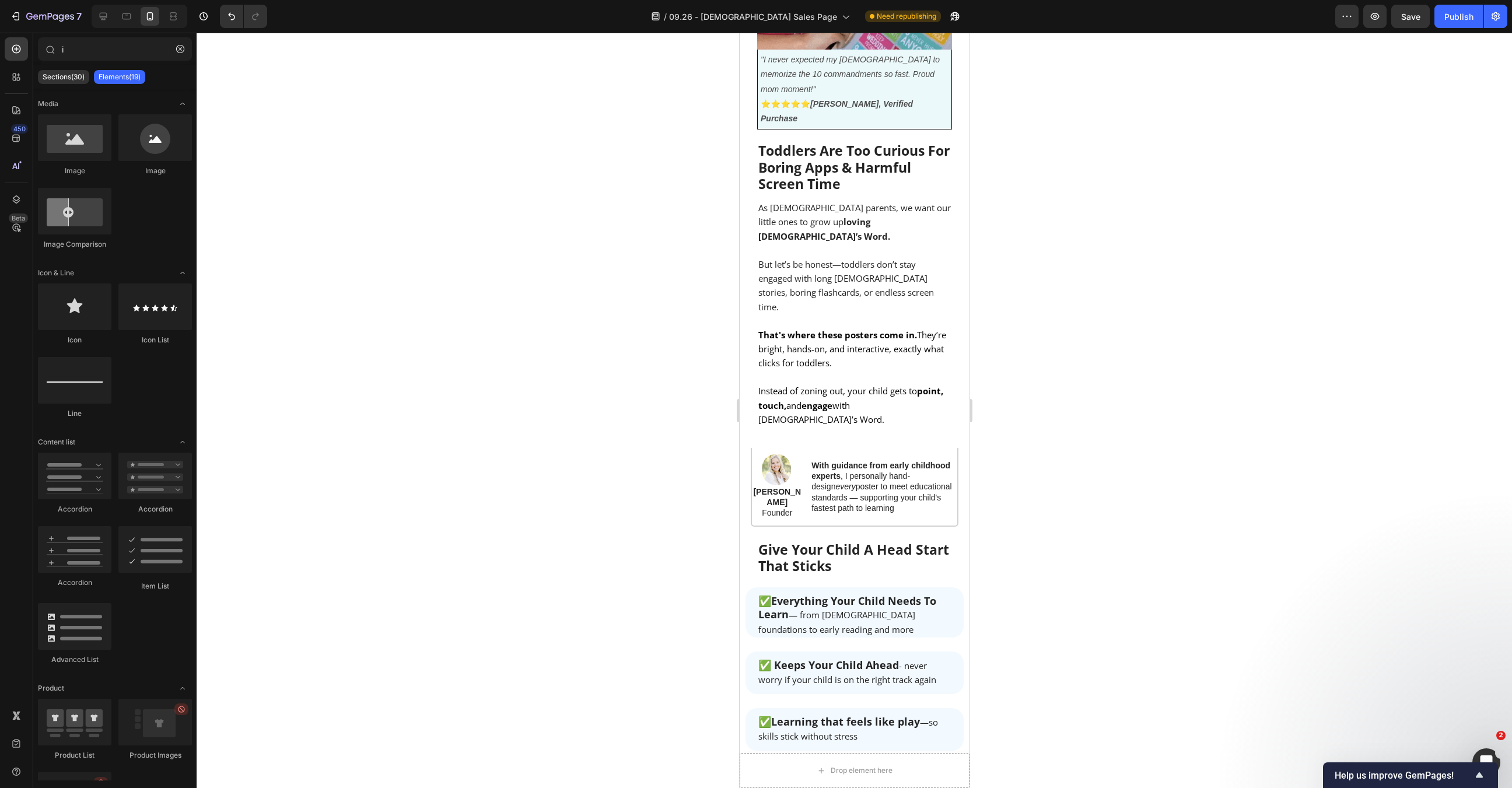
scroll to position [666, 0]
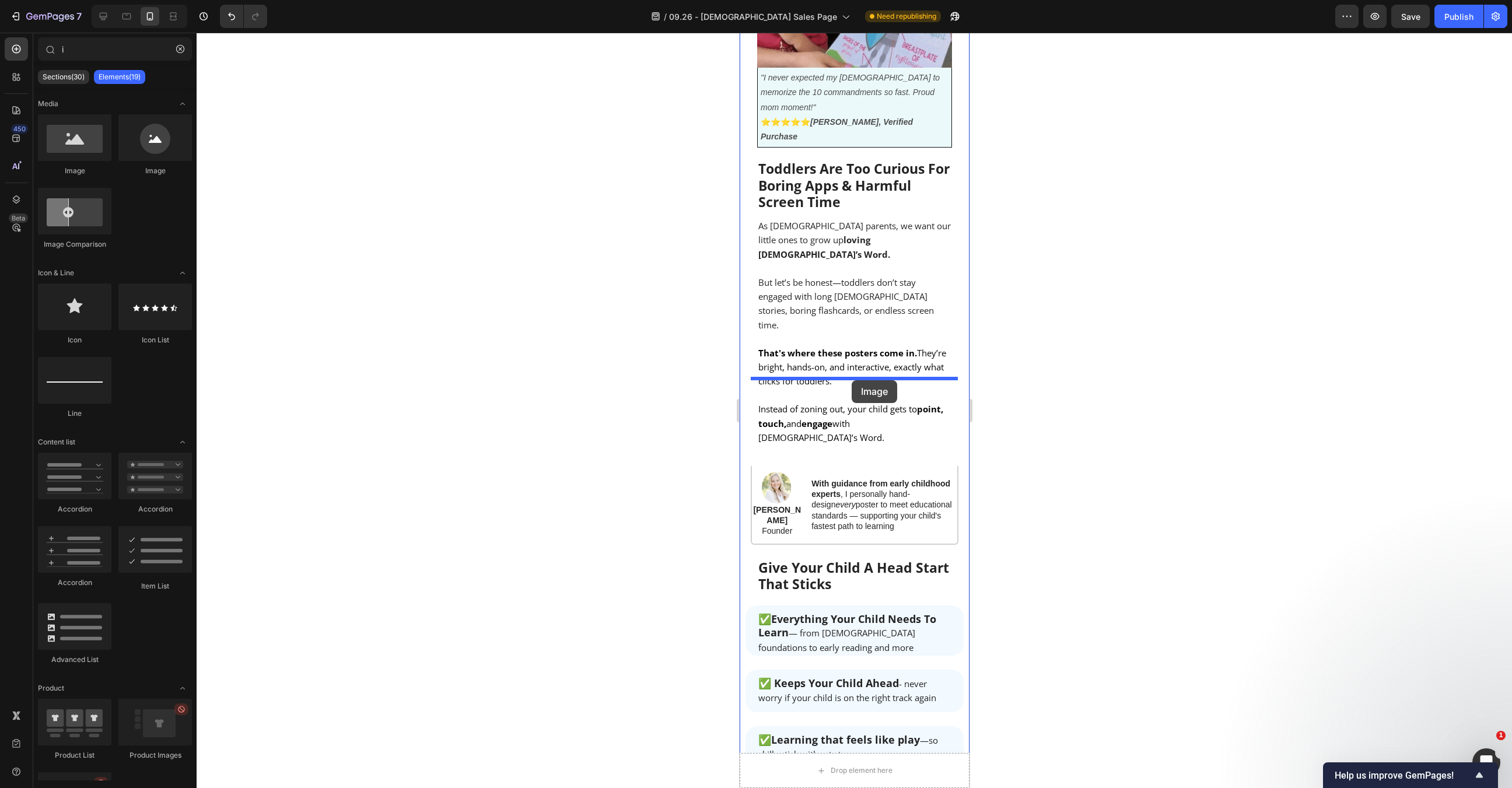
drag, startPoint x: 825, startPoint y: 172, endPoint x: 852, endPoint y: 380, distance: 209.7
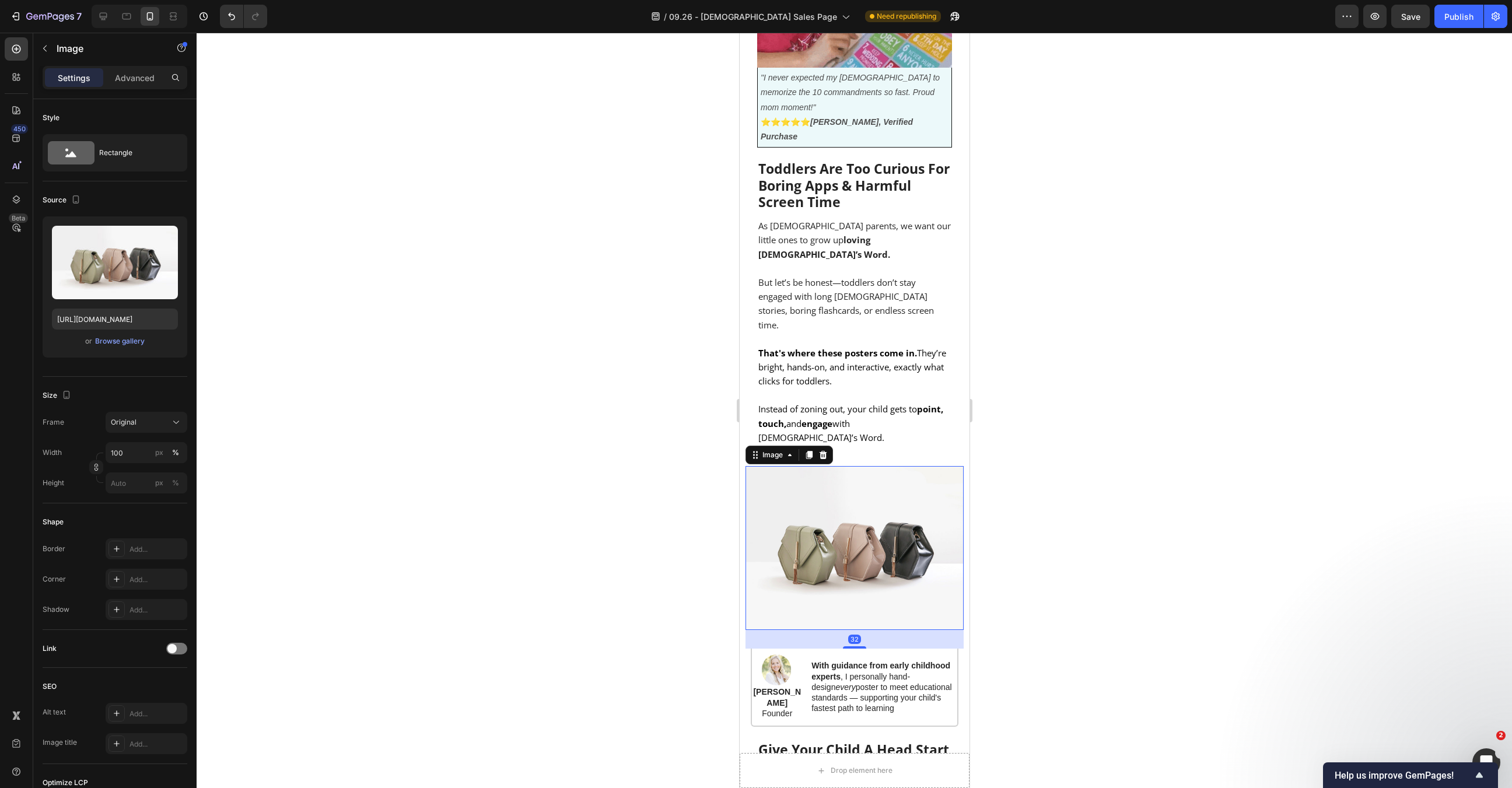
click at [856, 466] on img at bounding box center [854, 548] width 218 height 164
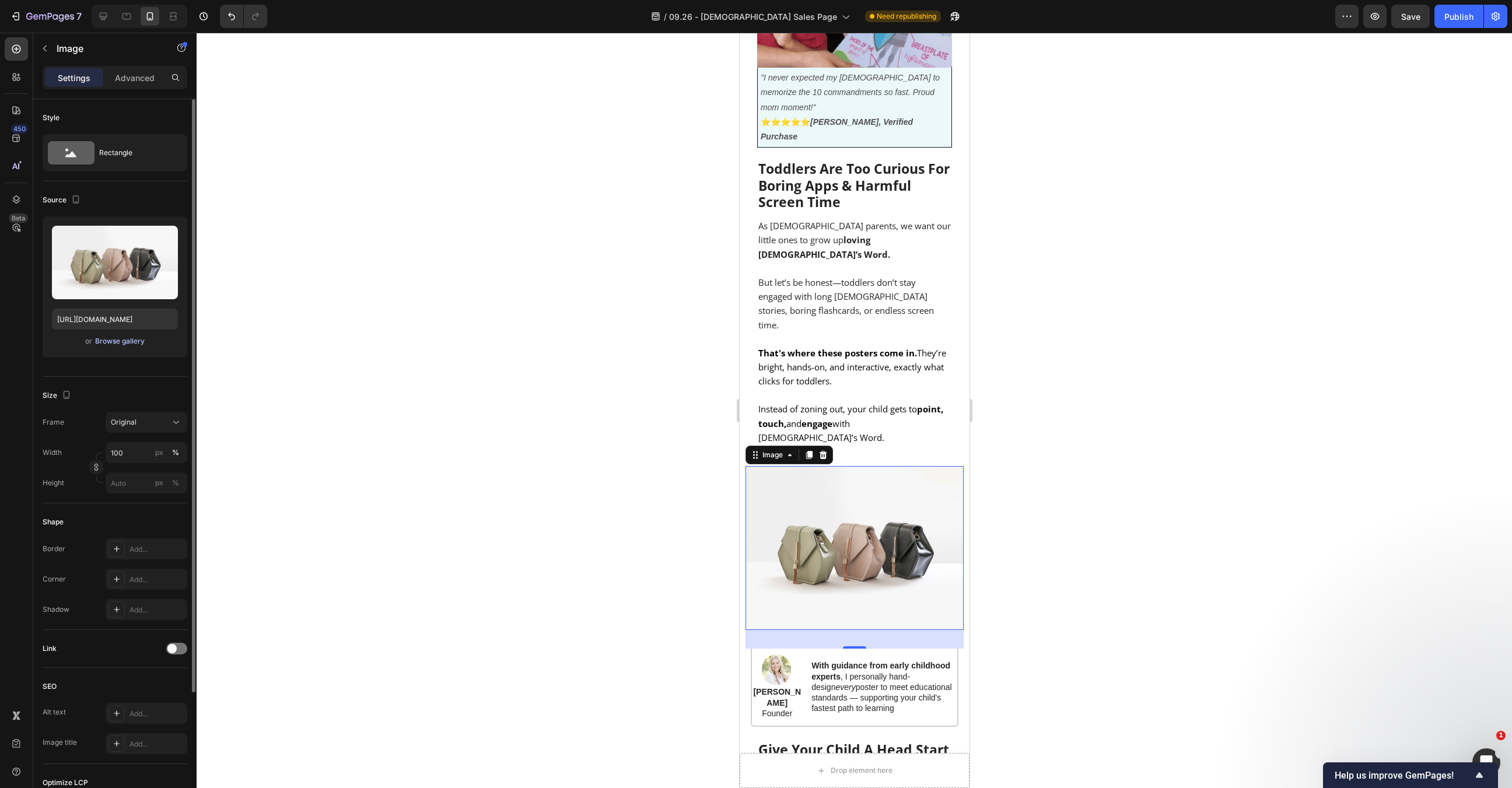
click at [143, 339] on div "Browse gallery" at bounding box center [120, 341] width 50 height 11
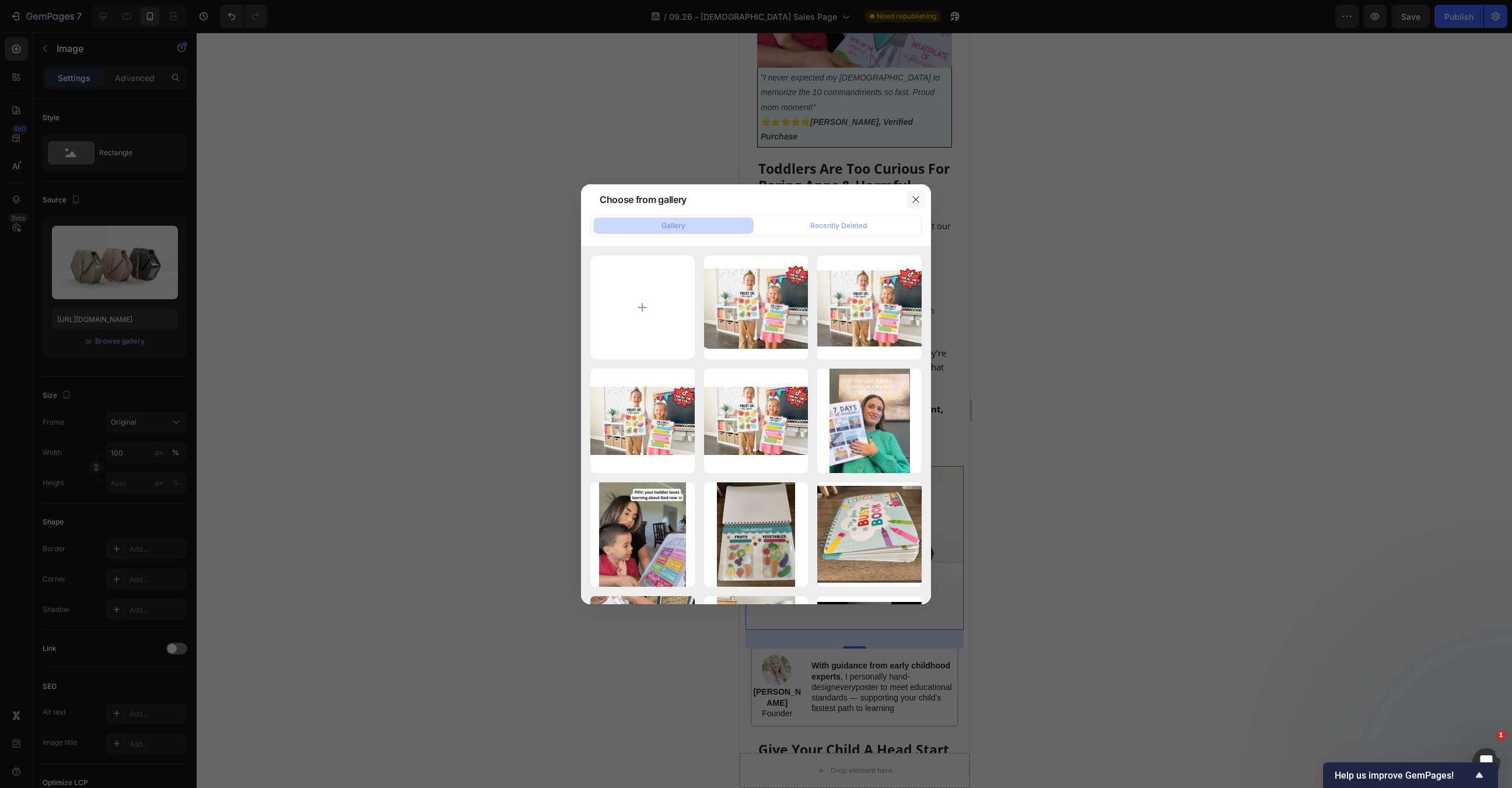
click at [920, 195] on icon "button" at bounding box center [915, 199] width 9 height 9
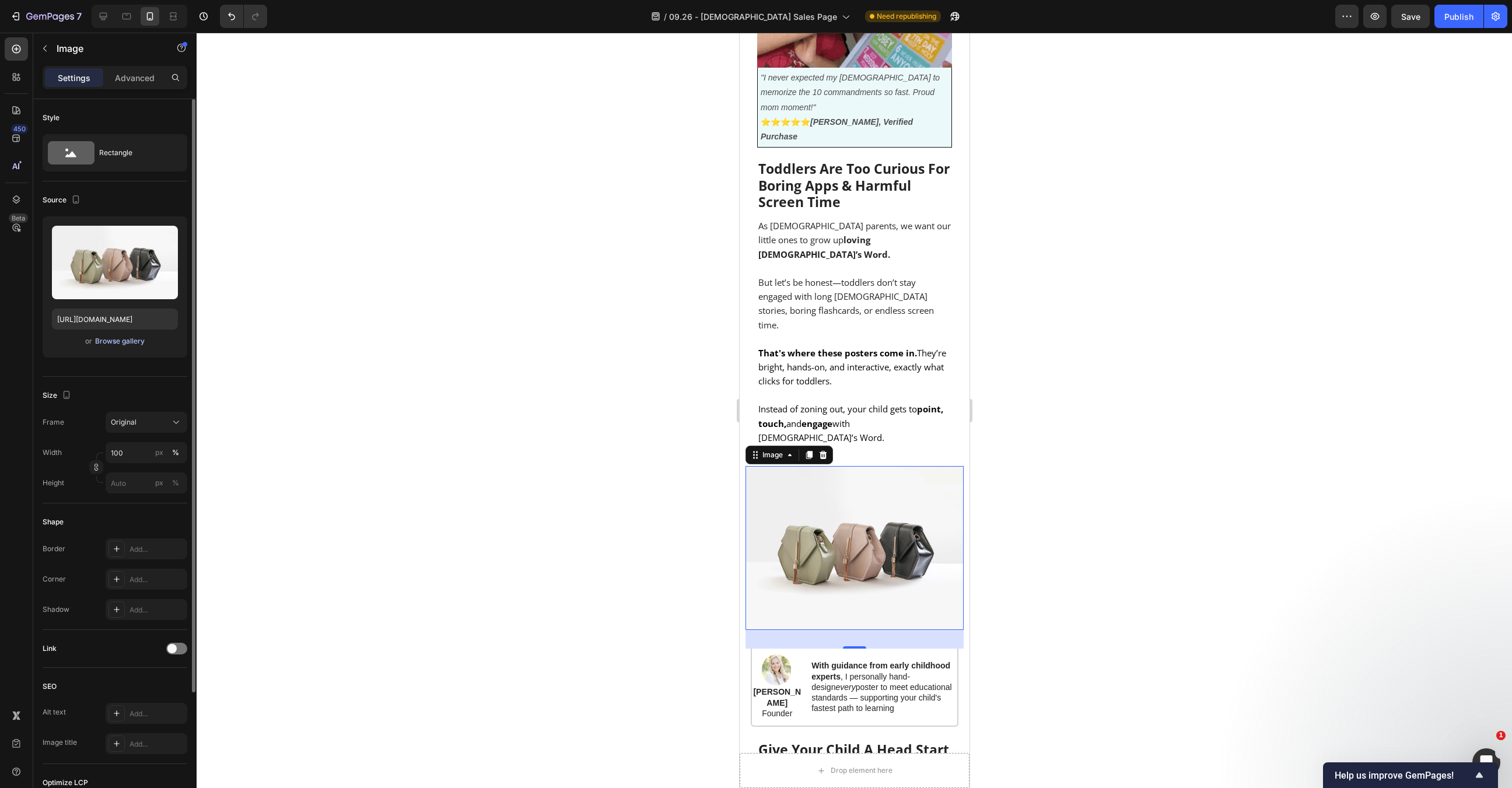
click at [118, 343] on div "Browse gallery" at bounding box center [120, 341] width 50 height 11
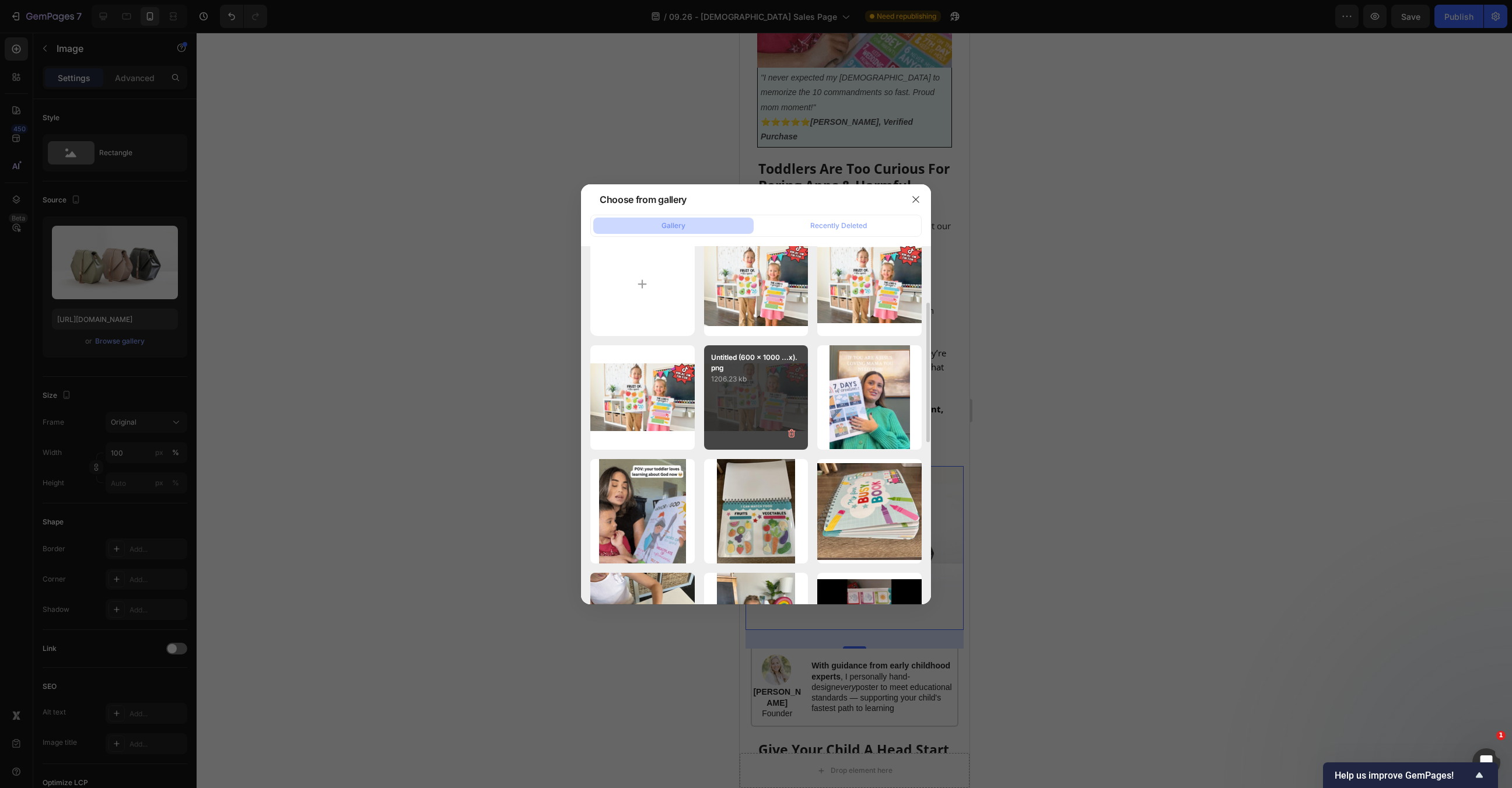
scroll to position [0, 0]
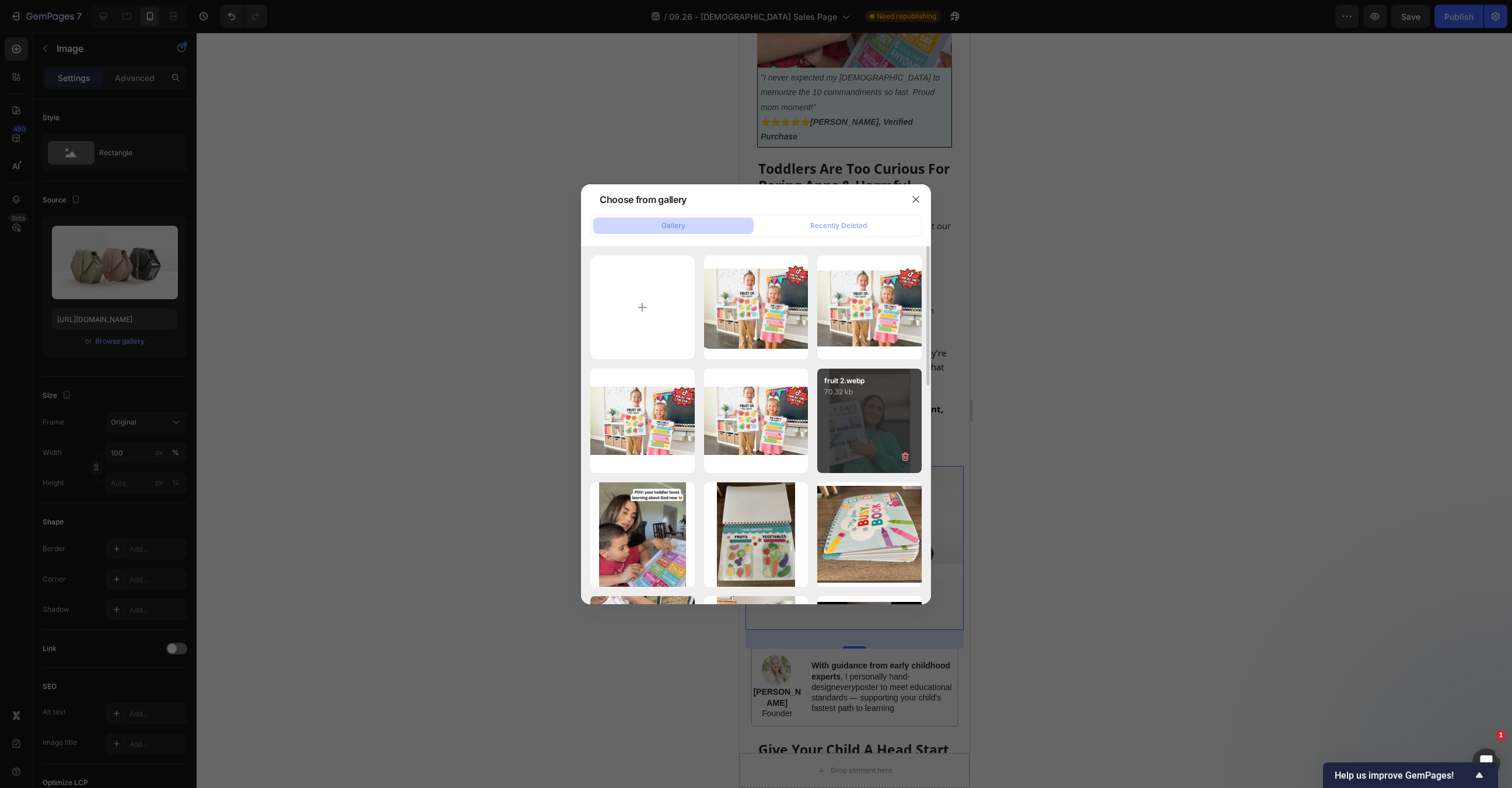
click at [862, 392] on p "70.32 kb" at bounding box center [869, 392] width 90 height 12
type input "https://cdn.shopify.com/s/files/1/0607/5406/7542/files/gempages_528018222079804…"
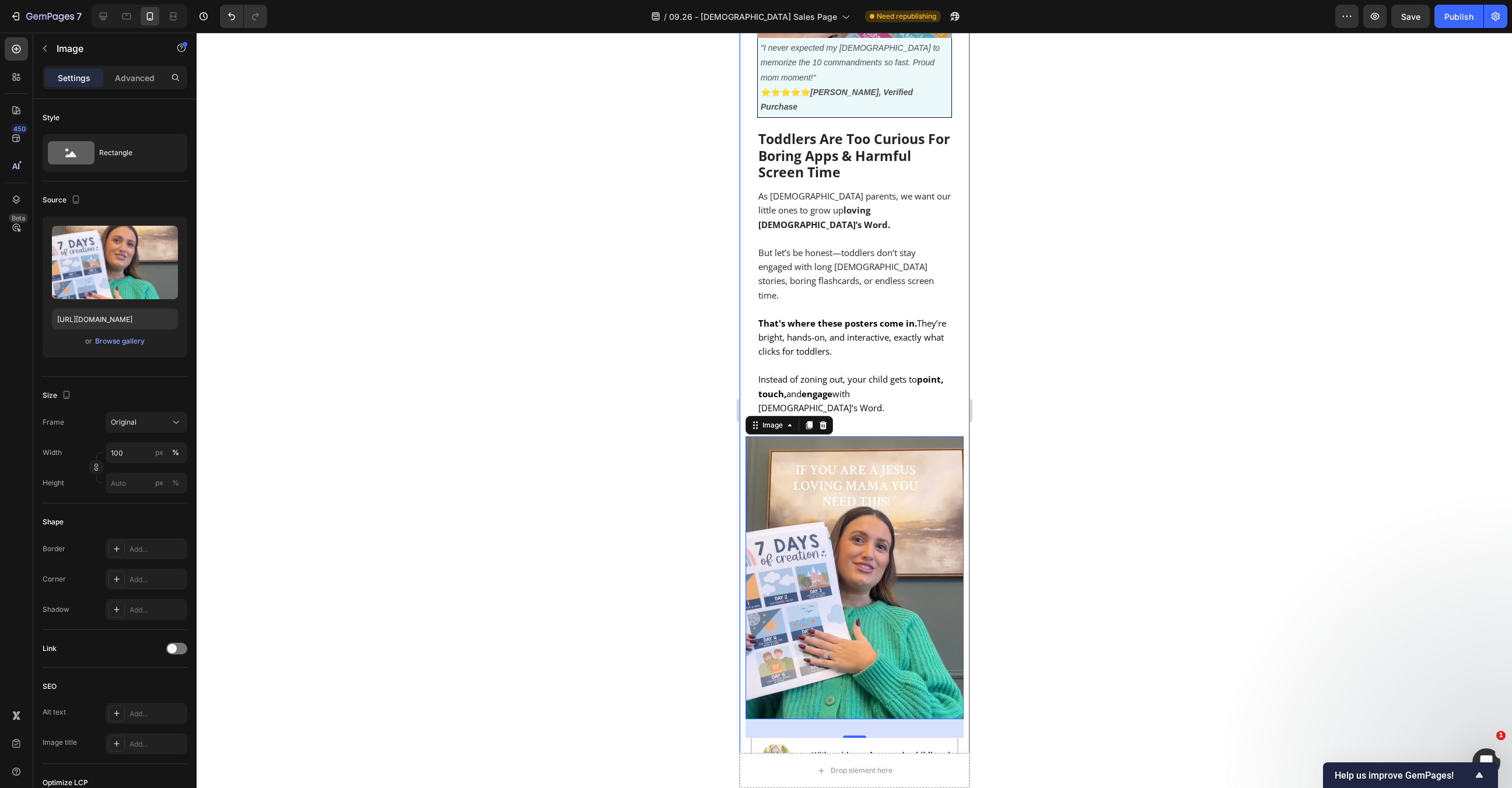
scroll to position [705, 0]
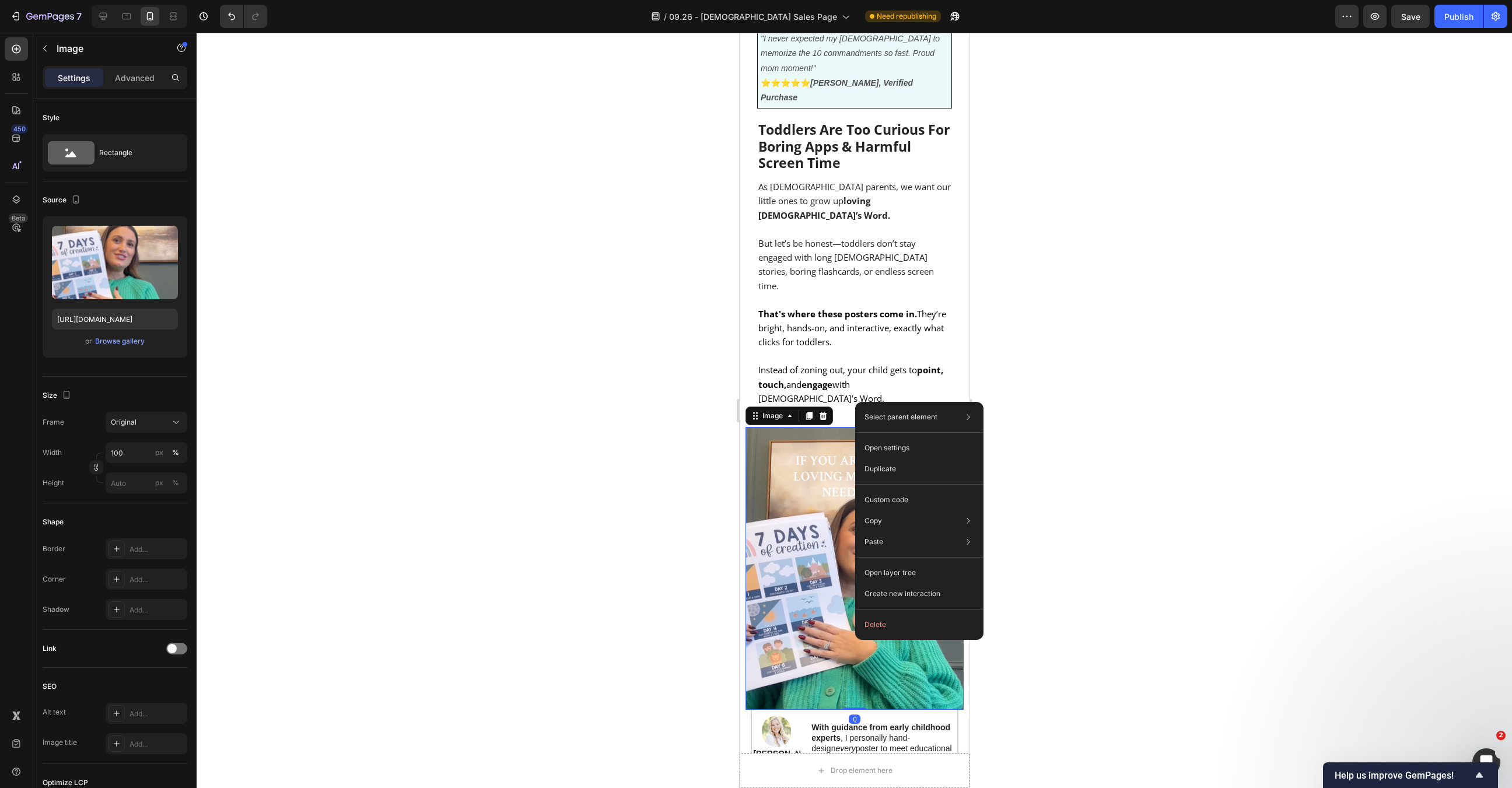
drag, startPoint x: 855, startPoint y: 640, endPoint x: 844, endPoint y: 570, distance: 70.9
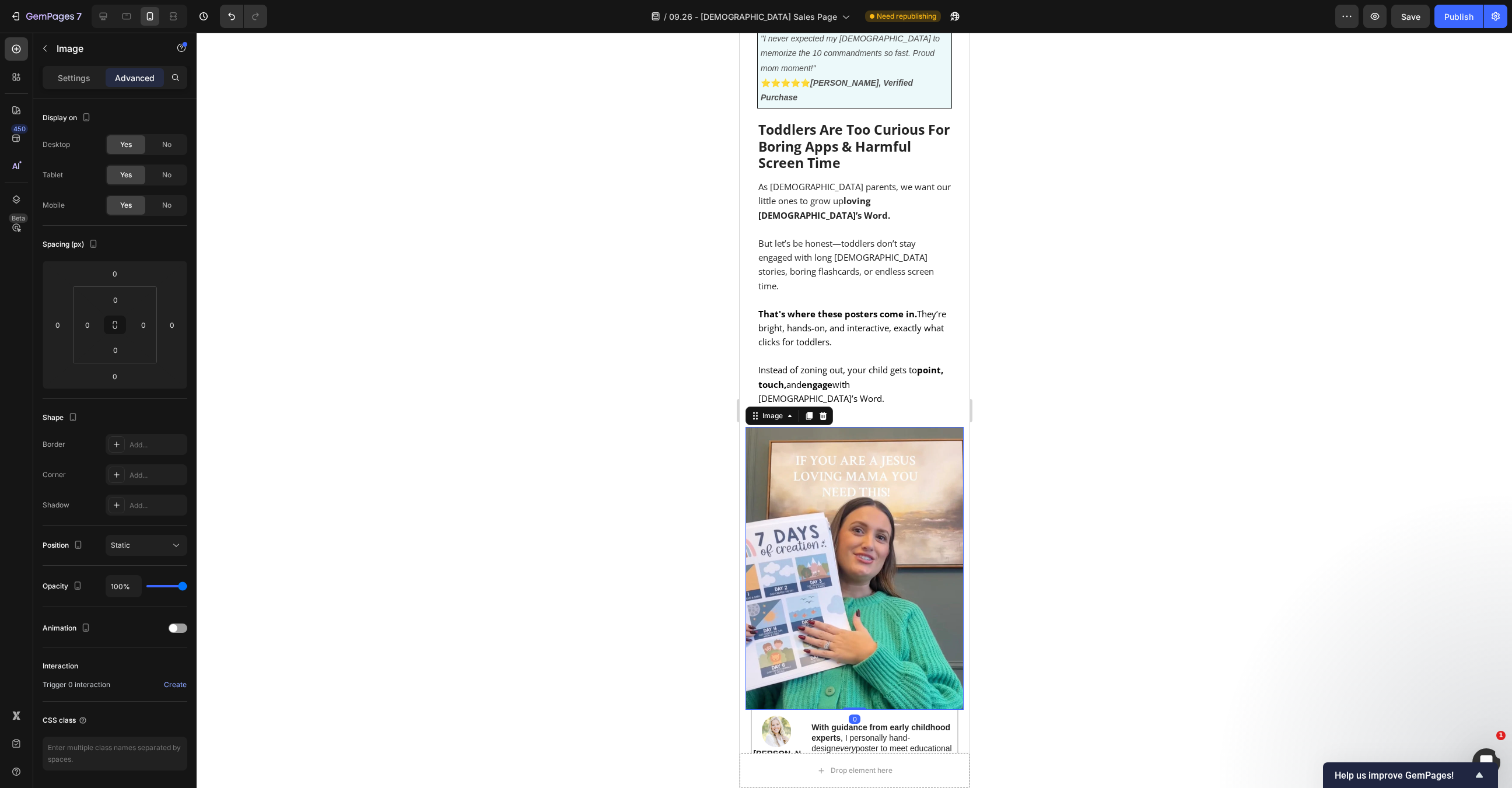
click at [1066, 584] on div at bounding box center [854, 410] width 1316 height 755
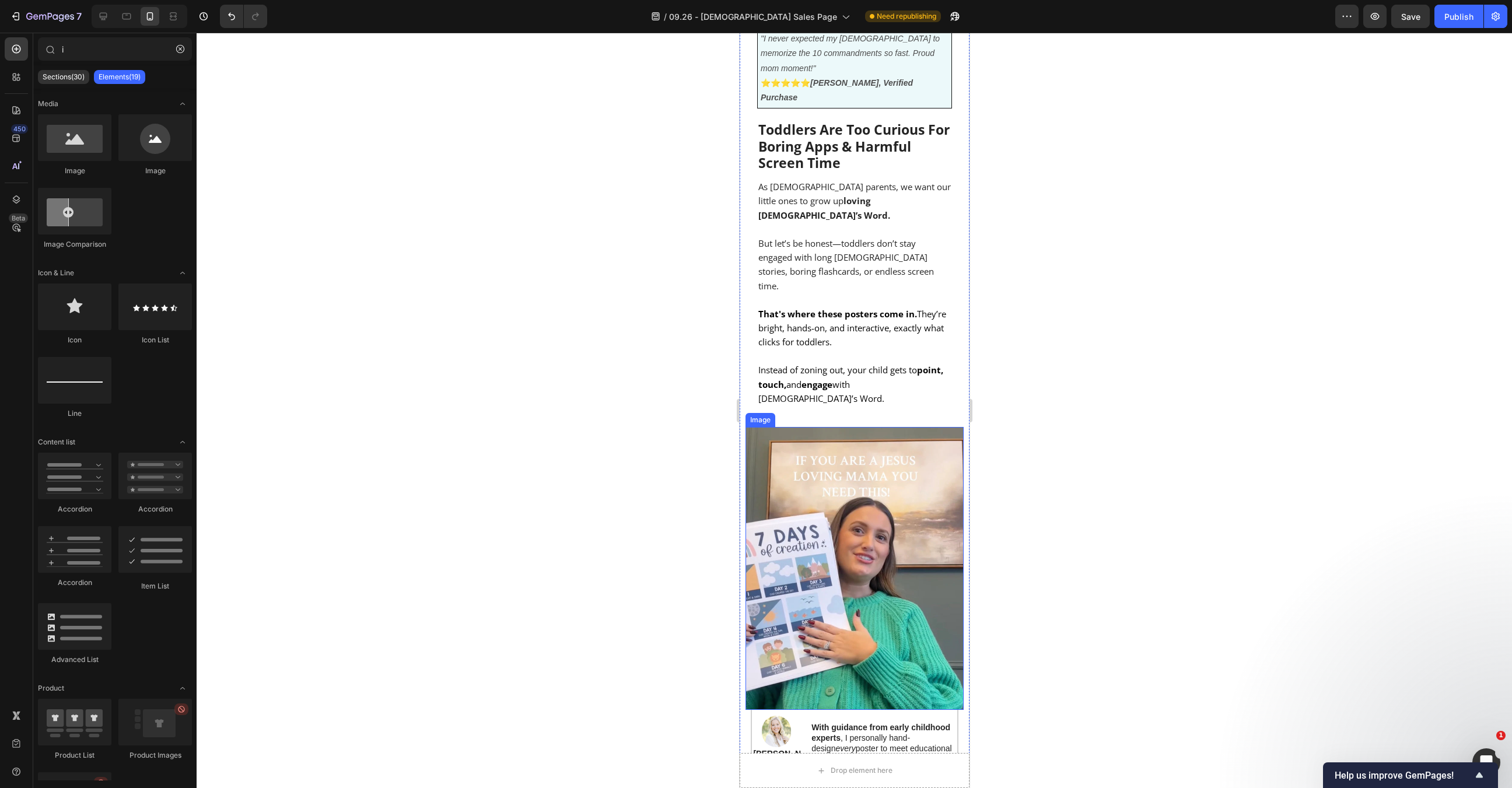
scroll to position [672, 0]
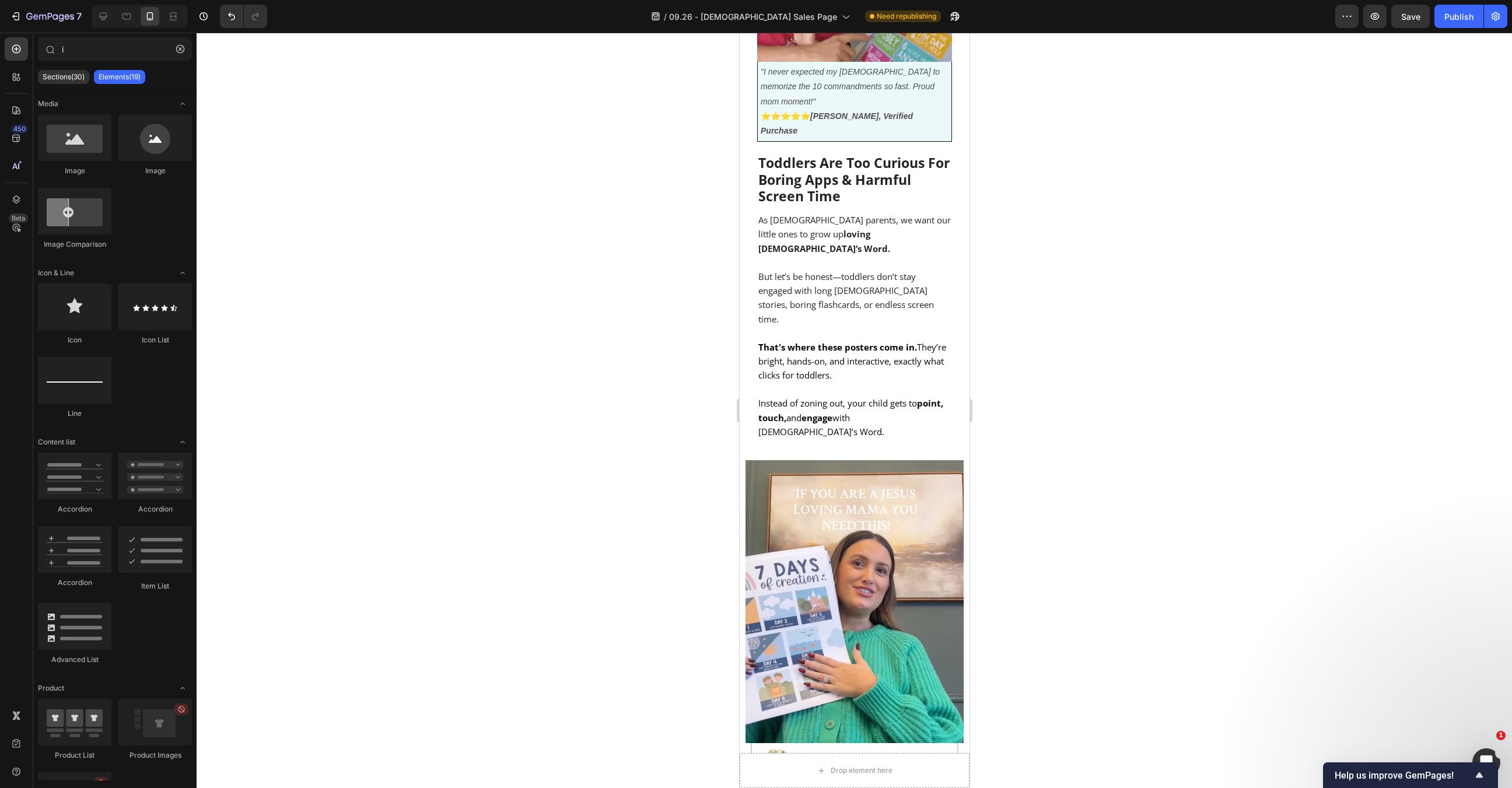
click at [1401, 94] on div at bounding box center [854, 410] width 1316 height 755
click at [1401, 0] on div at bounding box center [756, 0] width 1512 height 0
click at [1465, 25] on button "Publish" at bounding box center [1459, 16] width 49 height 23
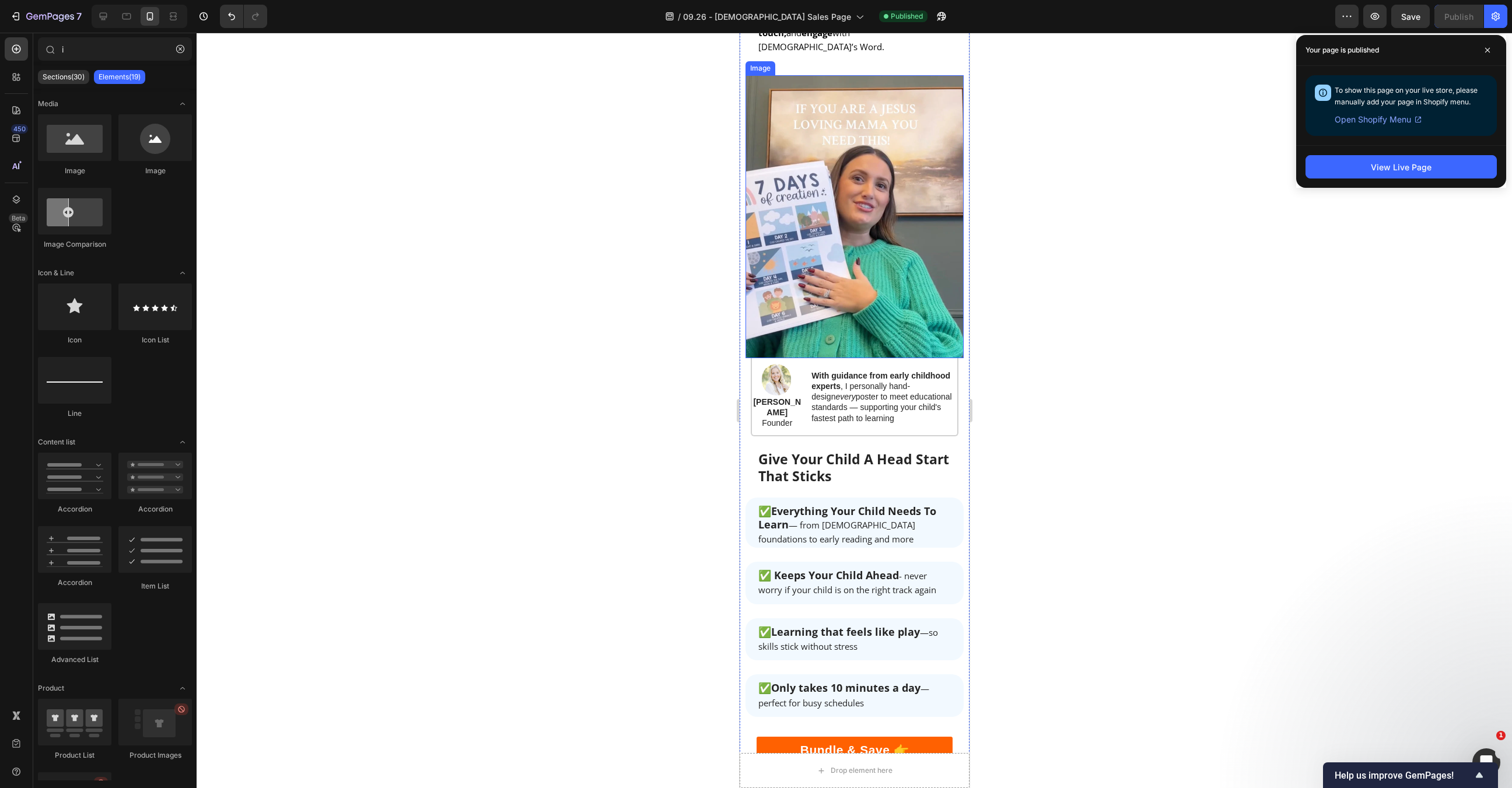
scroll to position [1087, 0]
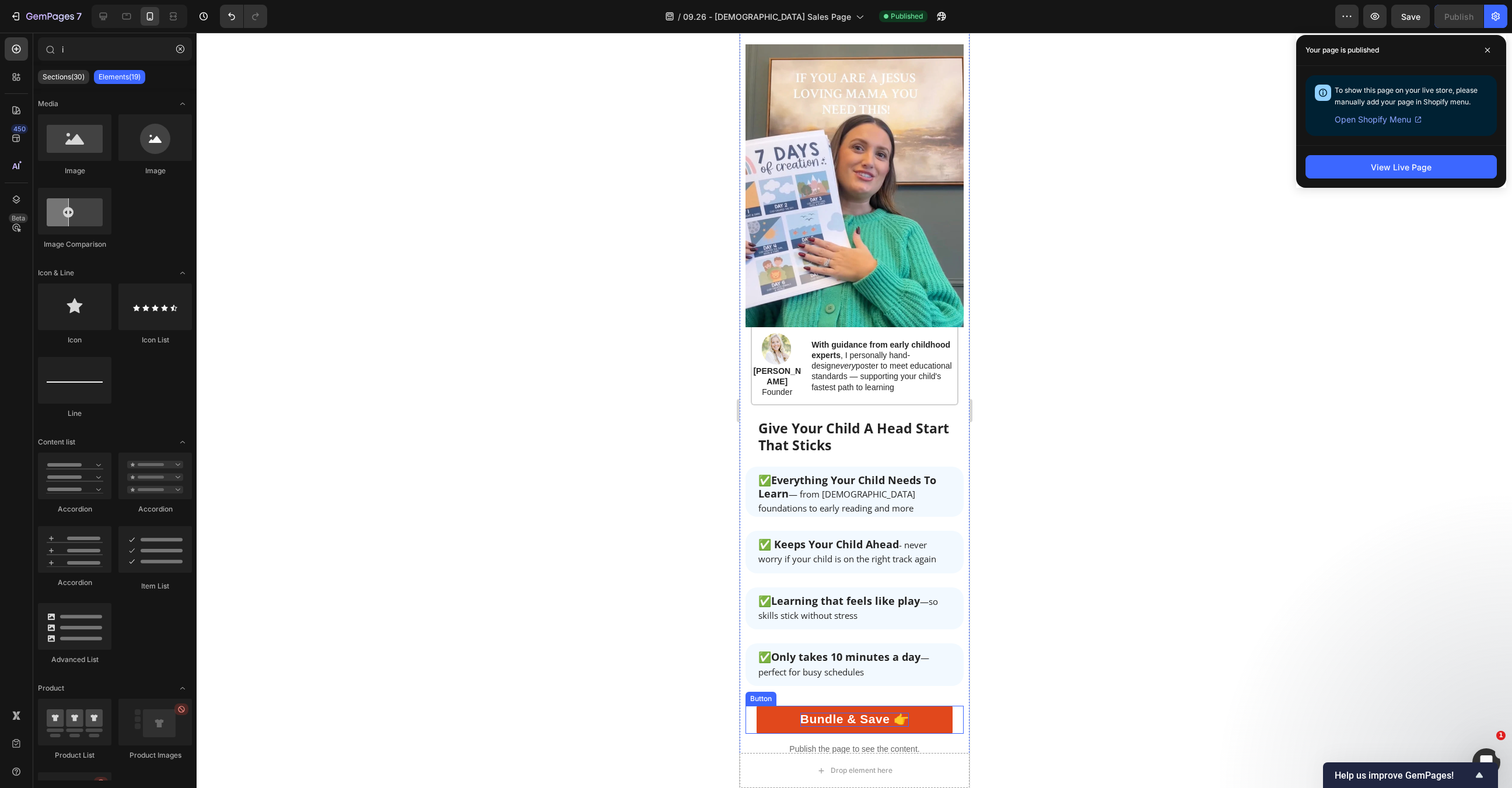
click at [874, 712] on span "Bundle & Save 👉" at bounding box center [854, 719] width 108 height 14
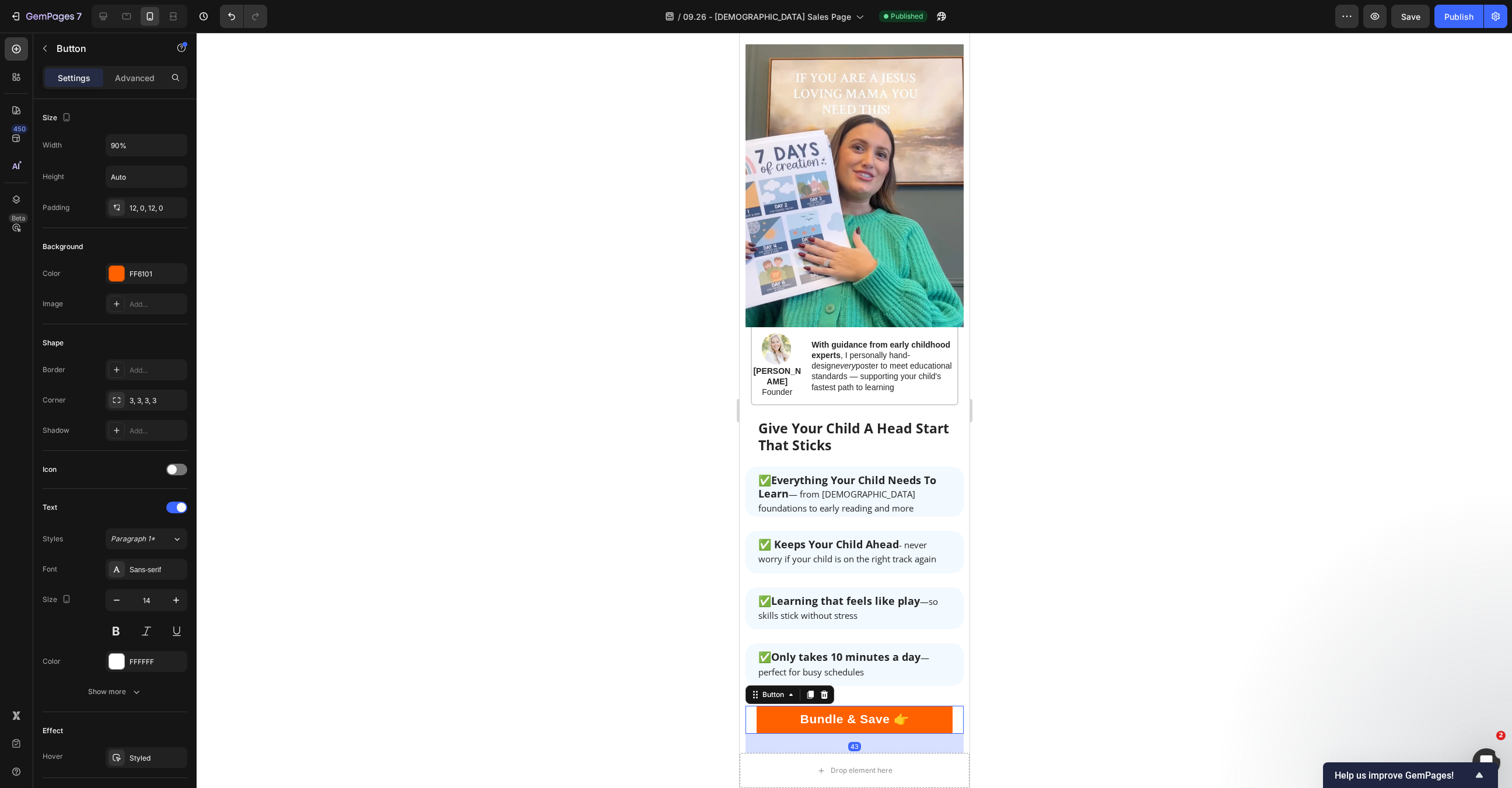
drag, startPoint x: 858, startPoint y: 638, endPoint x: 860, endPoint y: 663, distance: 25.1
click at [858, 755] on div at bounding box center [854, 757] width 23 height 4
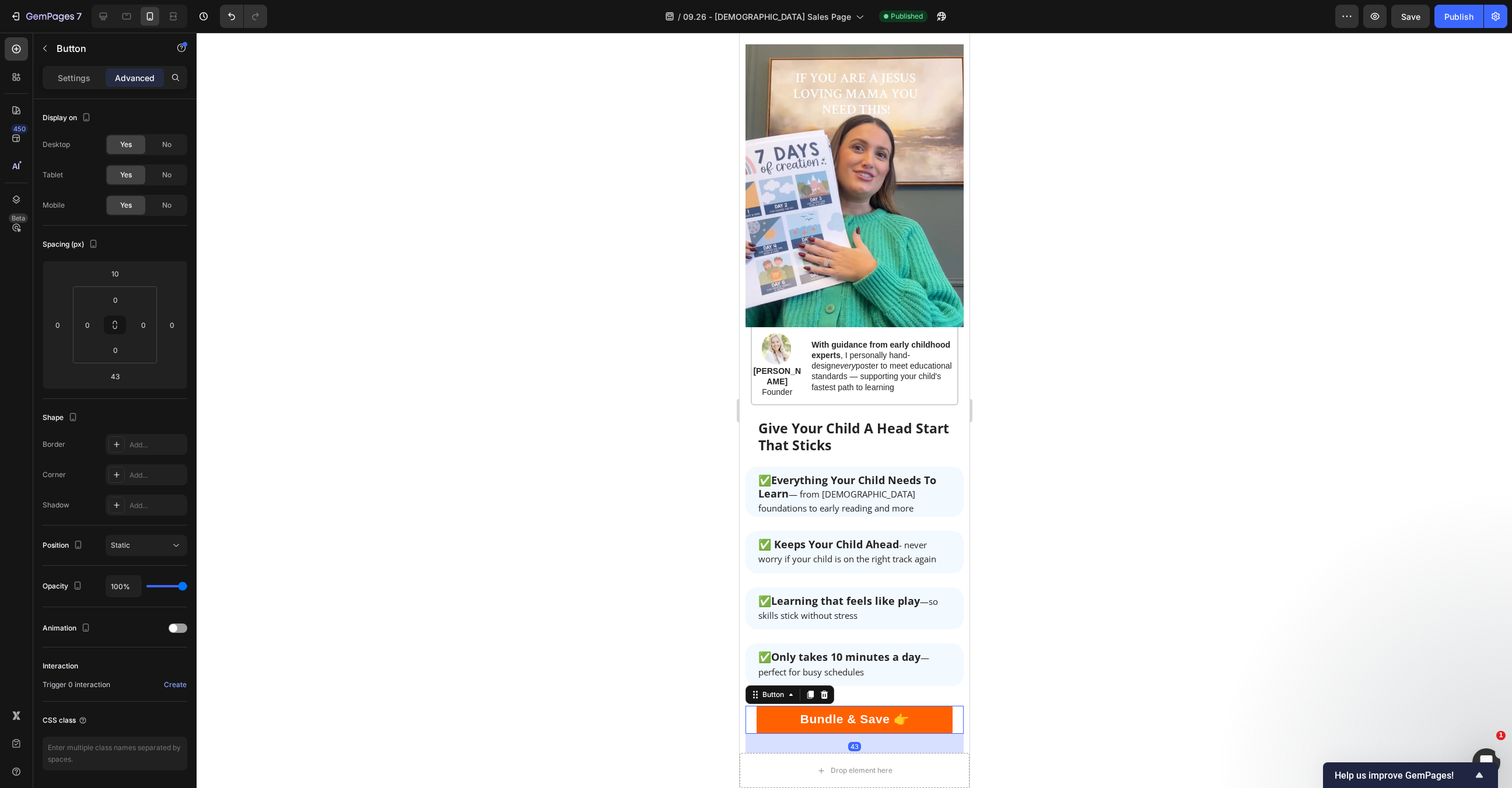
click at [1049, 642] on div at bounding box center [854, 410] width 1316 height 755
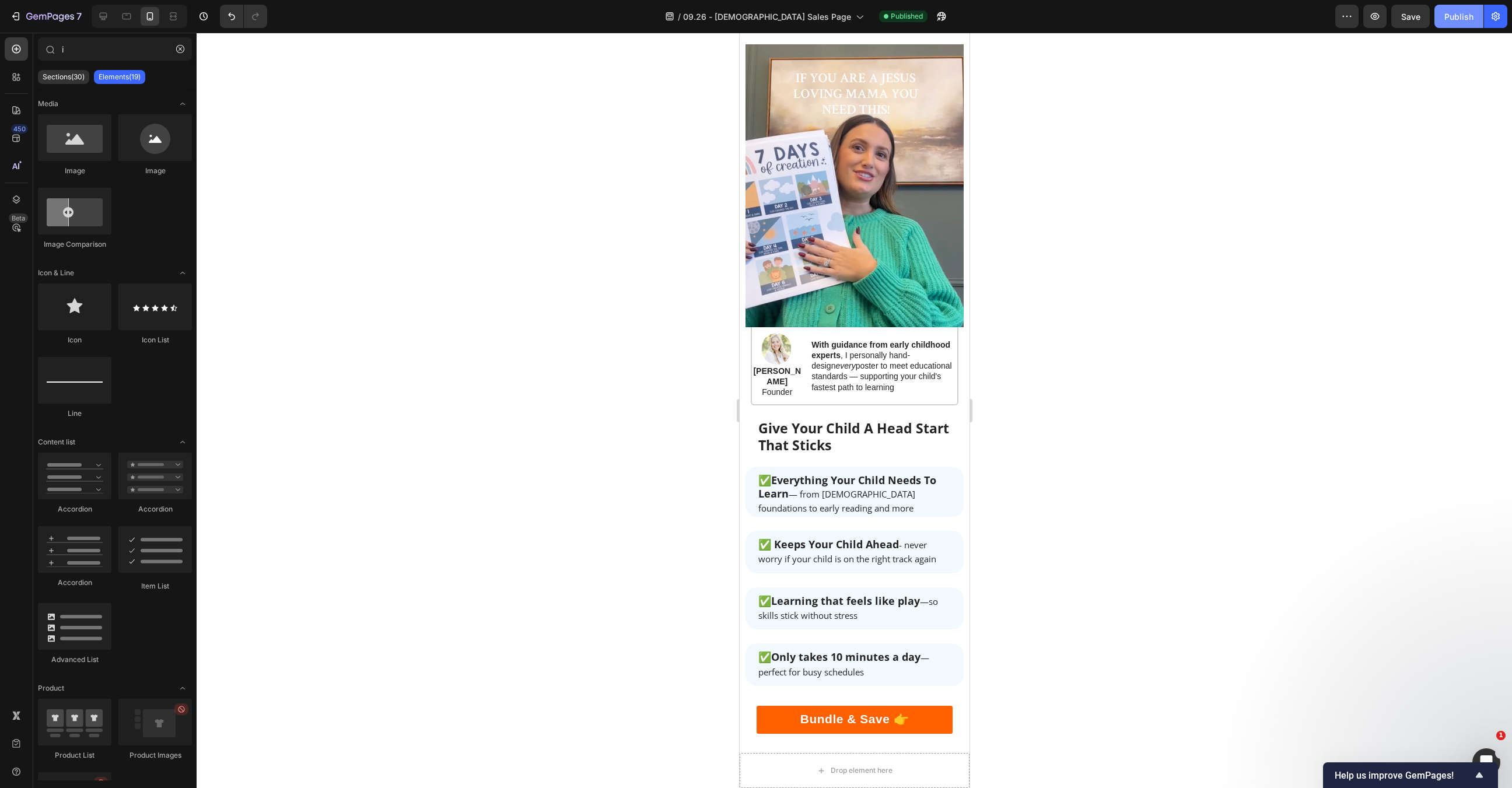
click at [1452, 14] on div "Publish" at bounding box center [1459, 17] width 29 height 12
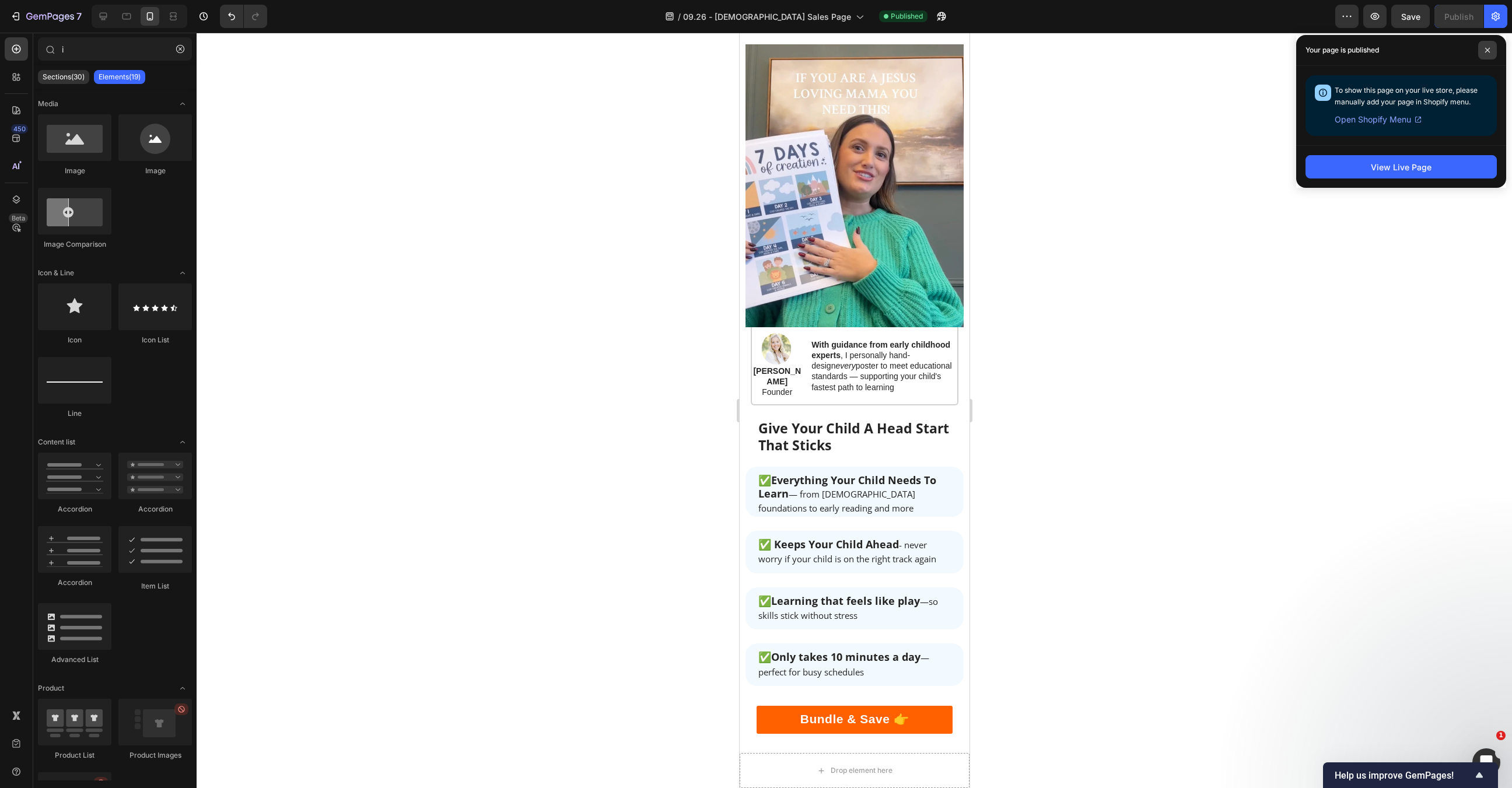
click at [1486, 46] on span at bounding box center [1488, 50] width 19 height 19
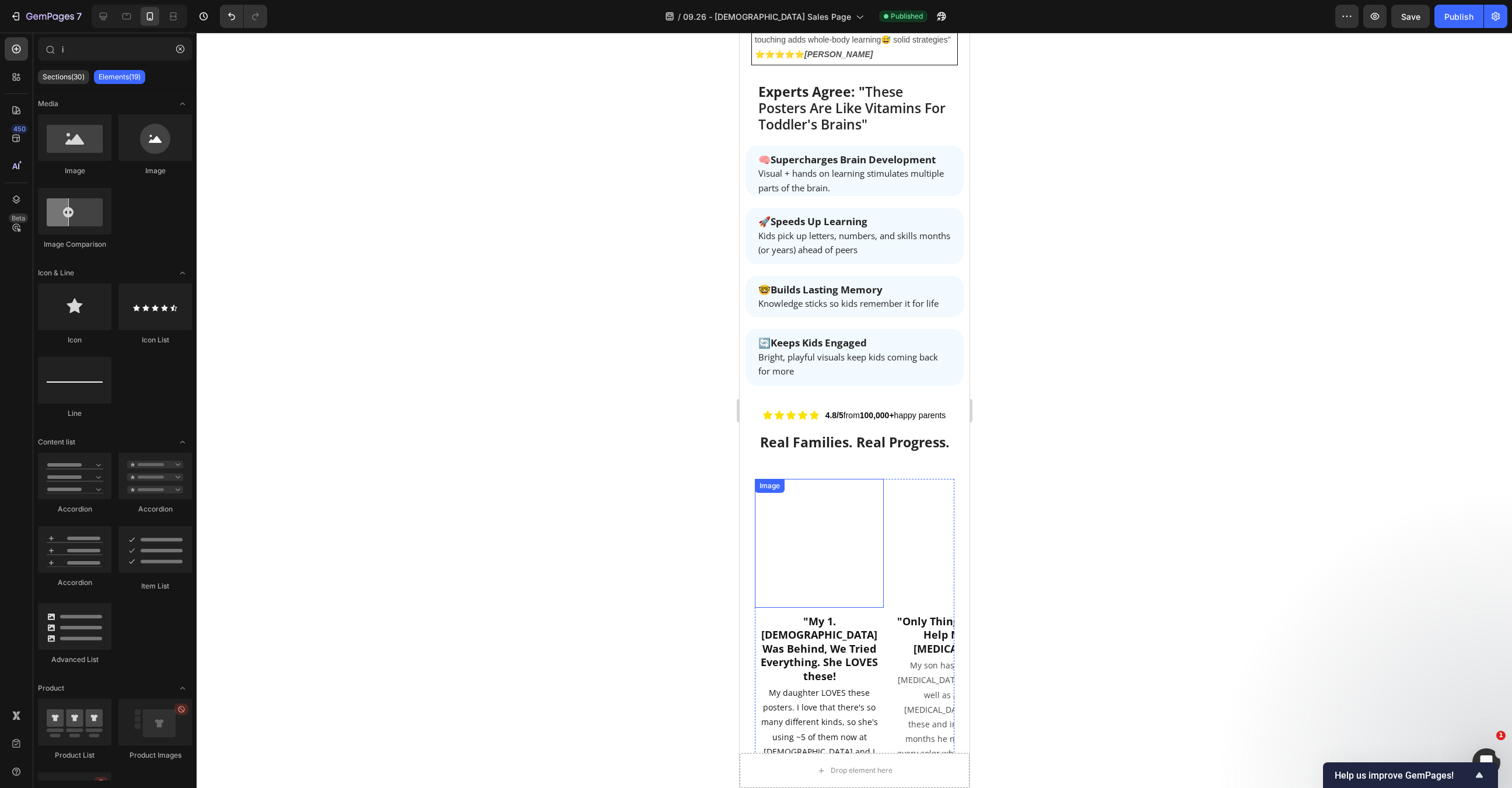
scroll to position [1892, 0]
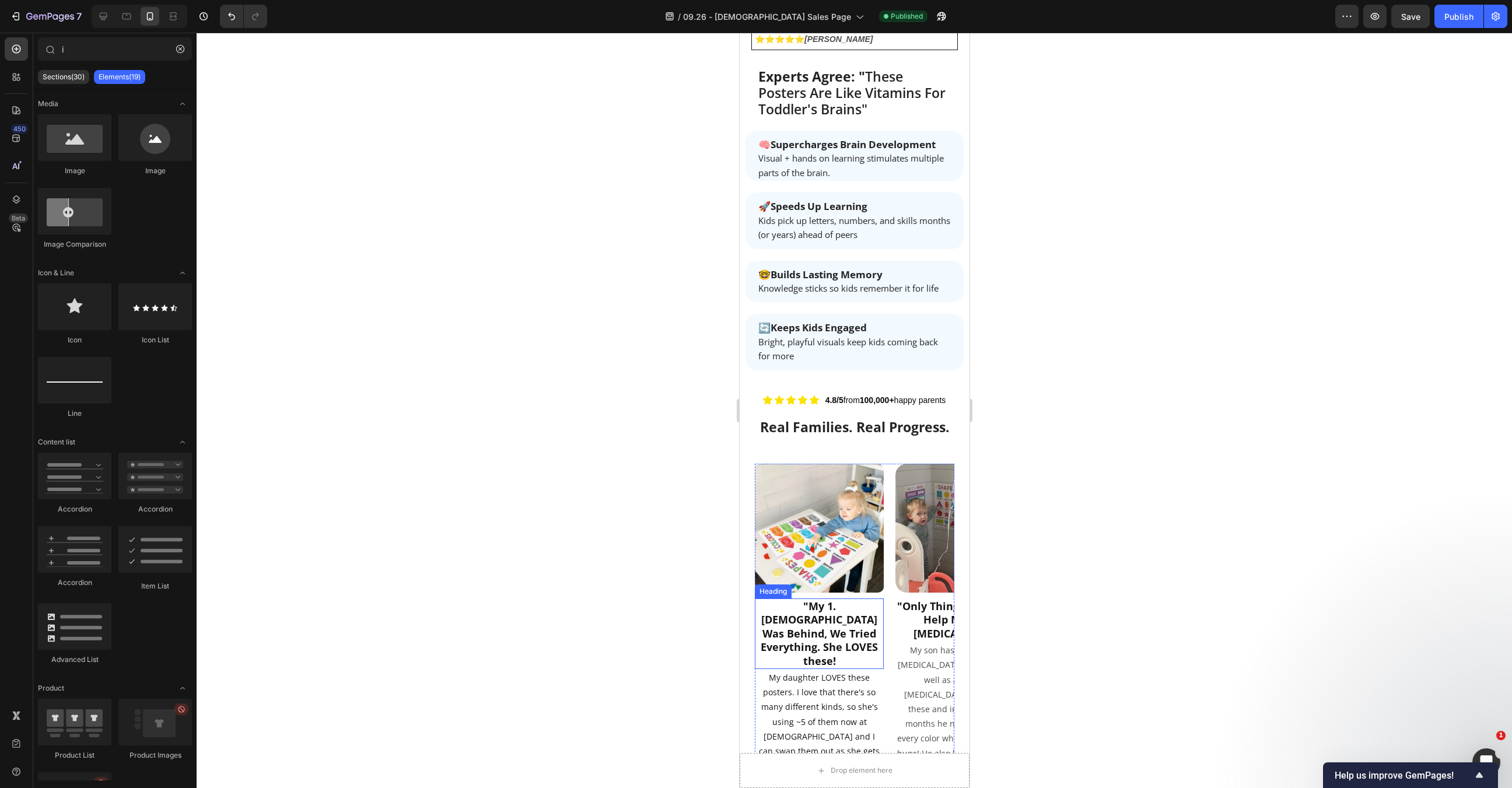
click at [826, 599] on strong ""My 1.5 Year Old Was Behind, We Tried Everything. She LOVES these!" at bounding box center [819, 633] width 117 height 69
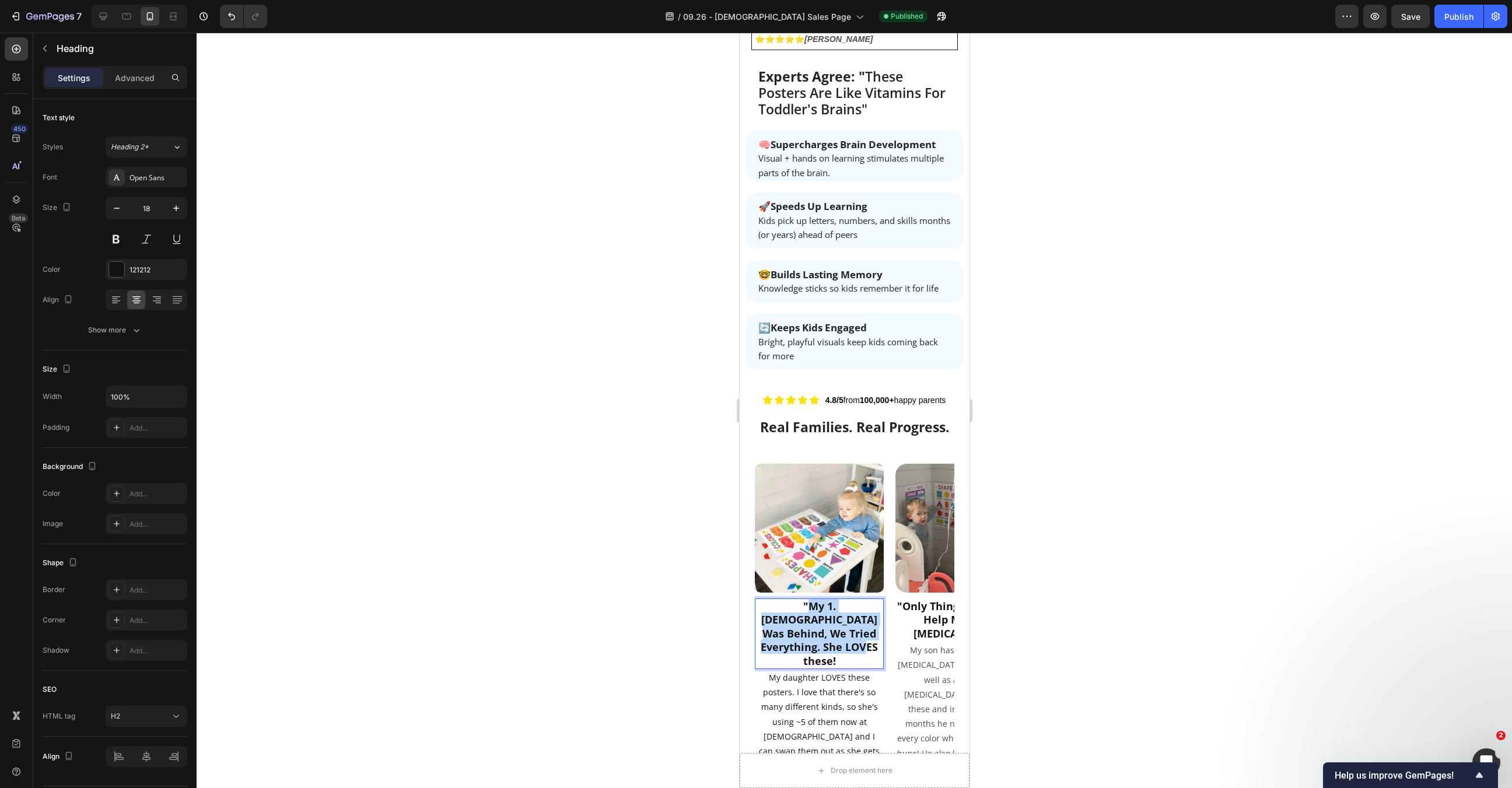
drag, startPoint x: 831, startPoint y: 553, endPoint x: 767, endPoint y: 512, distance: 76.0
click at [767, 599] on strong ""My 1.5 Year Old Was Behind, We Tried Everything. She LOVES these!" at bounding box center [819, 633] width 117 height 69
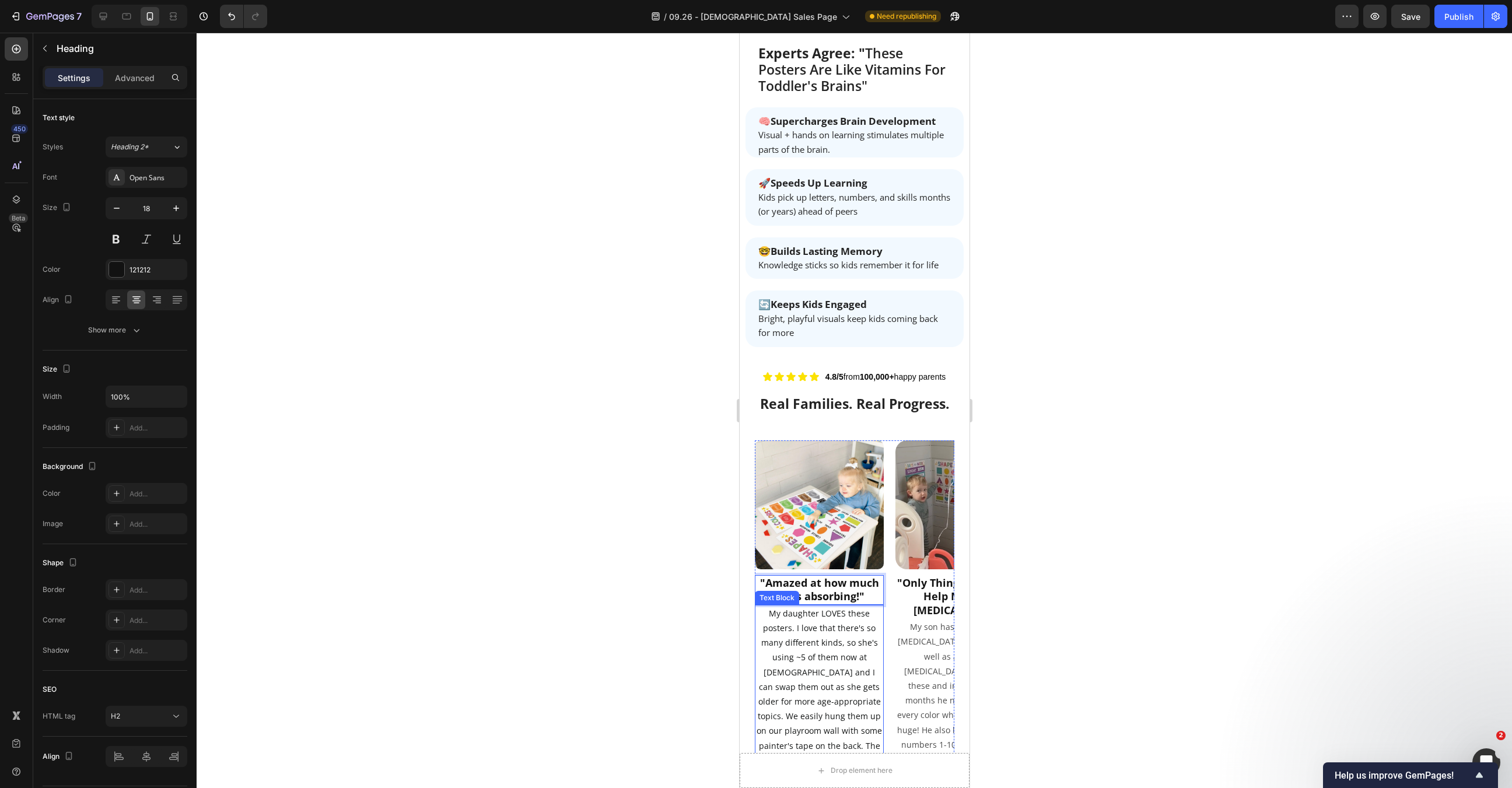
click at [838, 606] on p "My daughter LOVES these posters. I love that there's so many different kinds, s…" at bounding box center [818, 701] width 126 height 191
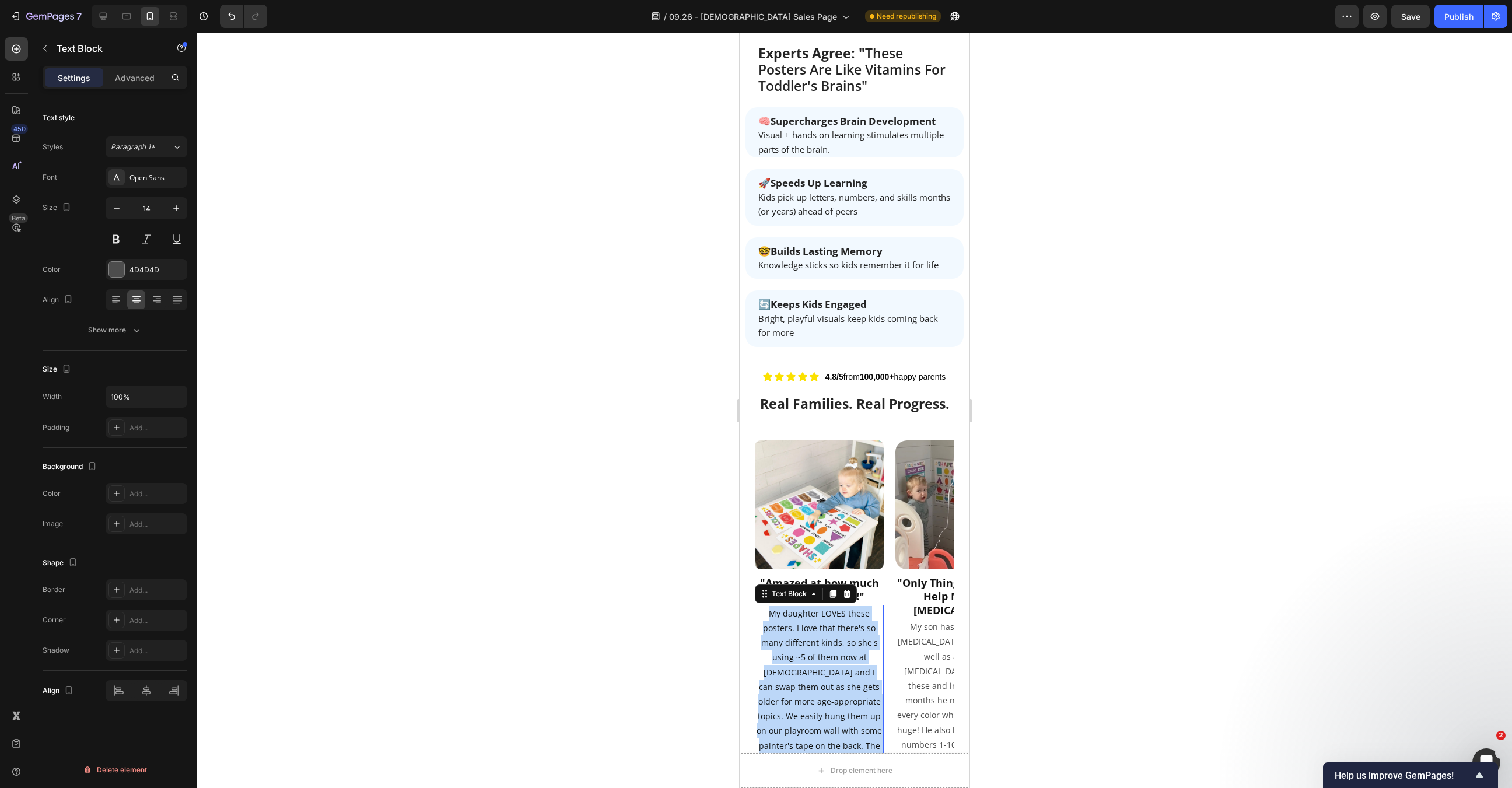
click at [838, 606] on p "My daughter LOVES these posters. I love that there's so many different kinds, s…" at bounding box center [818, 701] width 126 height 191
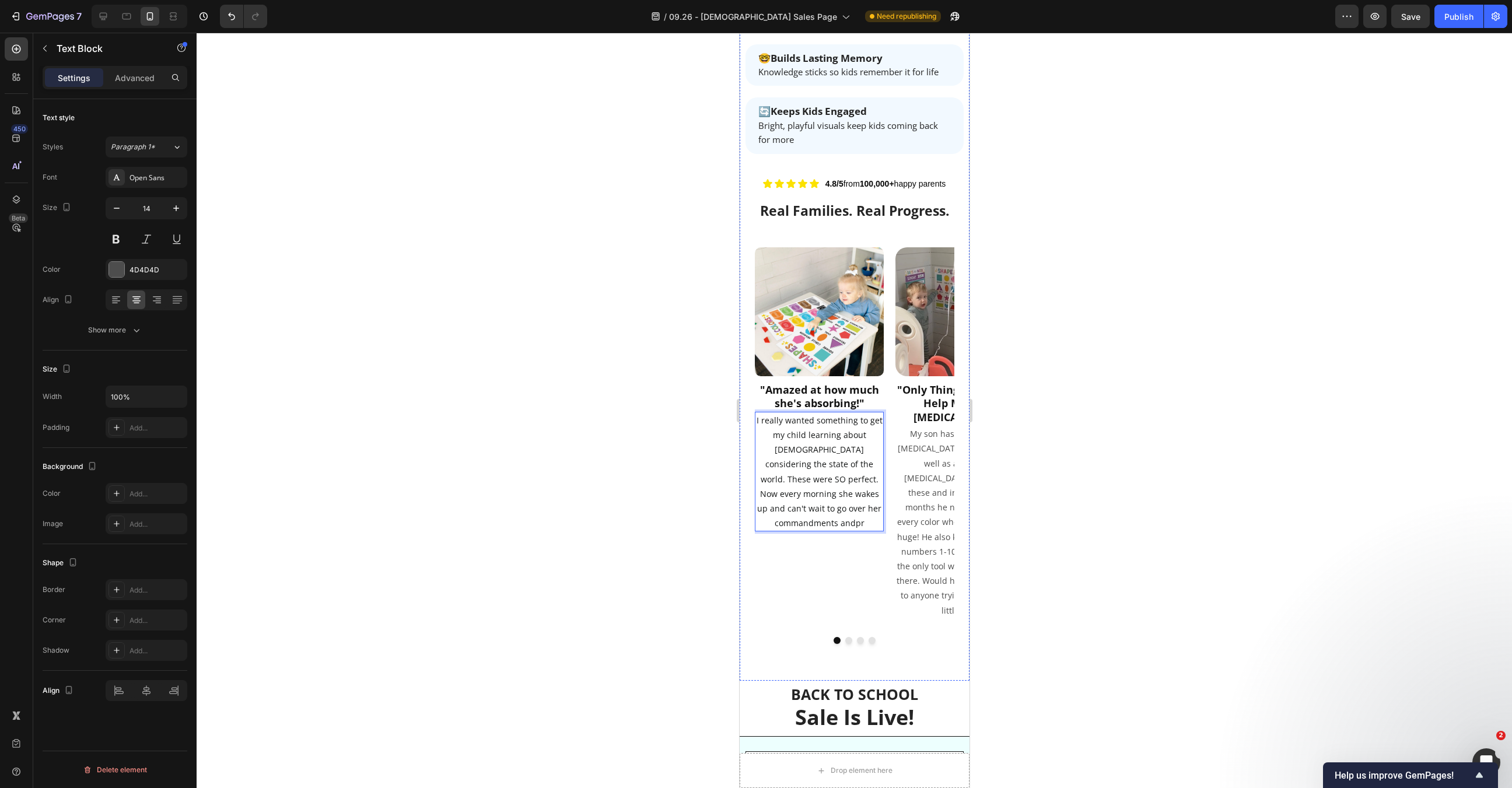
scroll to position [2108, 0]
drag, startPoint x: 852, startPoint y: 476, endPoint x: 836, endPoint y: 463, distance: 20.6
click at [836, 463] on p "I really wanted something to get my child learning about God considering the st…" at bounding box center [818, 501] width 126 height 176
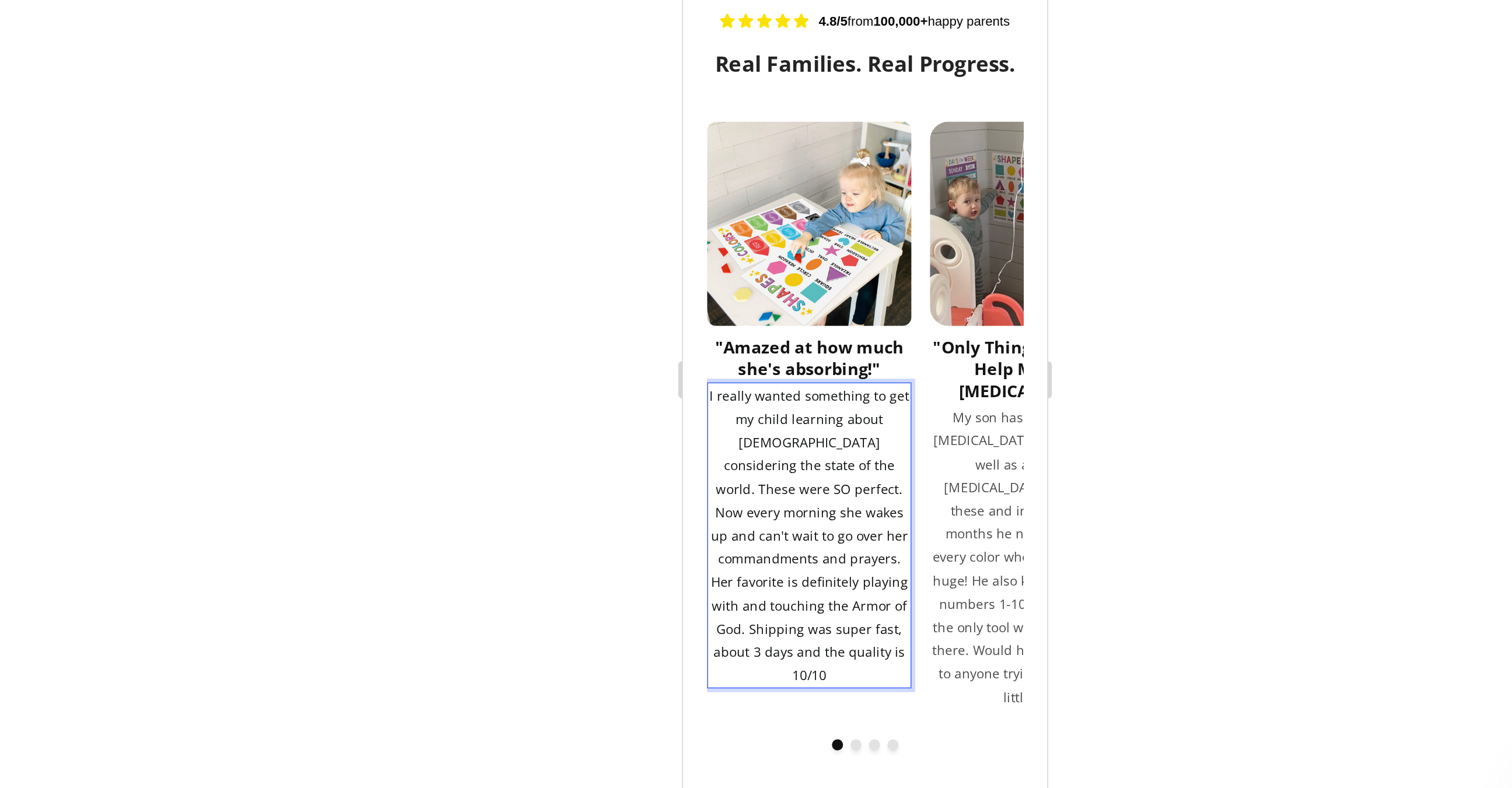
click at [772, 177] on span "I really wanted something to get my child learning about God considering the st…" at bounding box center [762, 256] width 126 height 187
click at [796, 192] on span "I really wanted something to get my child learning about God considering the st…" at bounding box center [762, 249] width 126 height 172
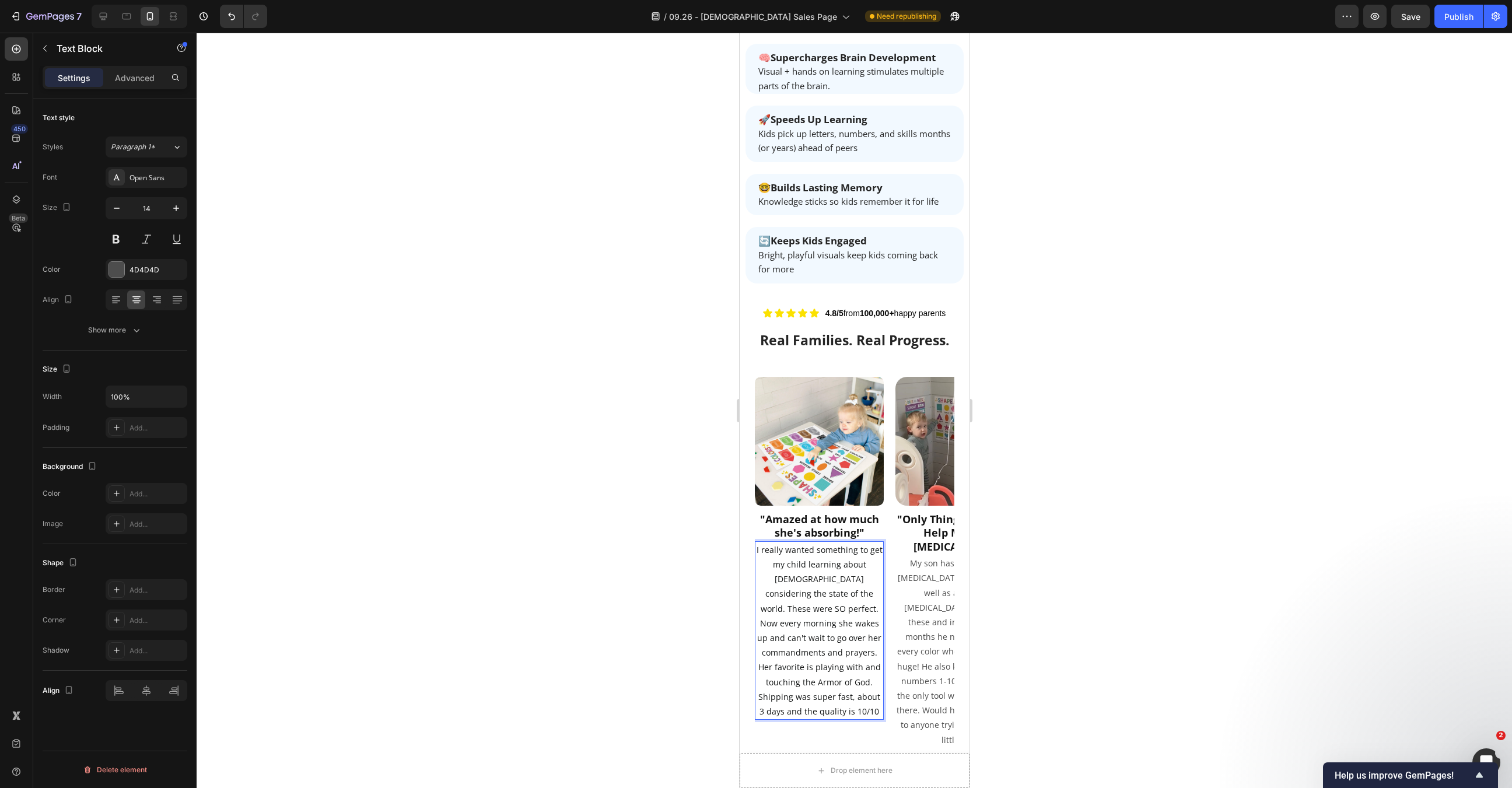
scroll to position [1964, 0]
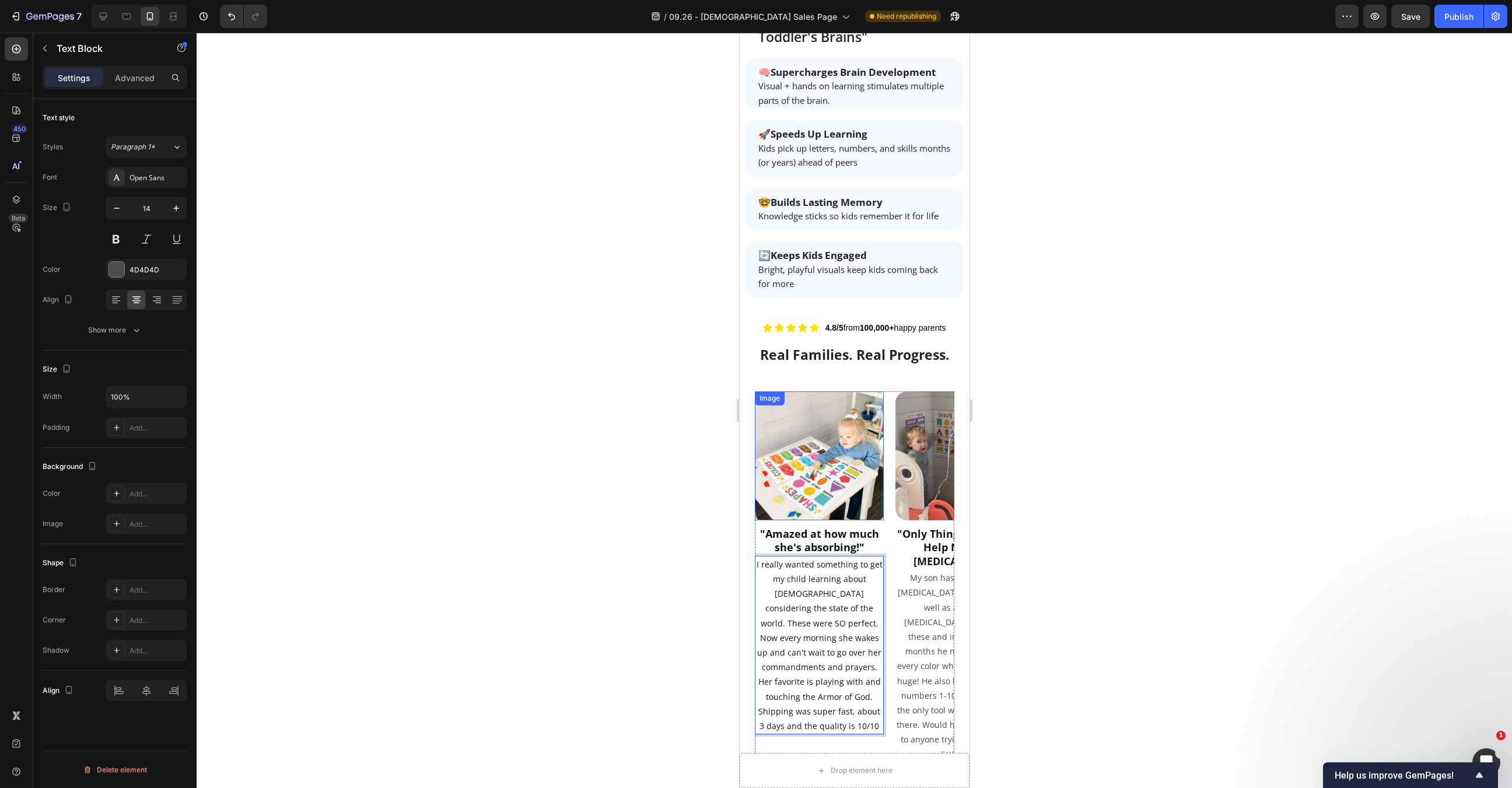
click at [818, 398] on img at bounding box center [818, 456] width 129 height 129
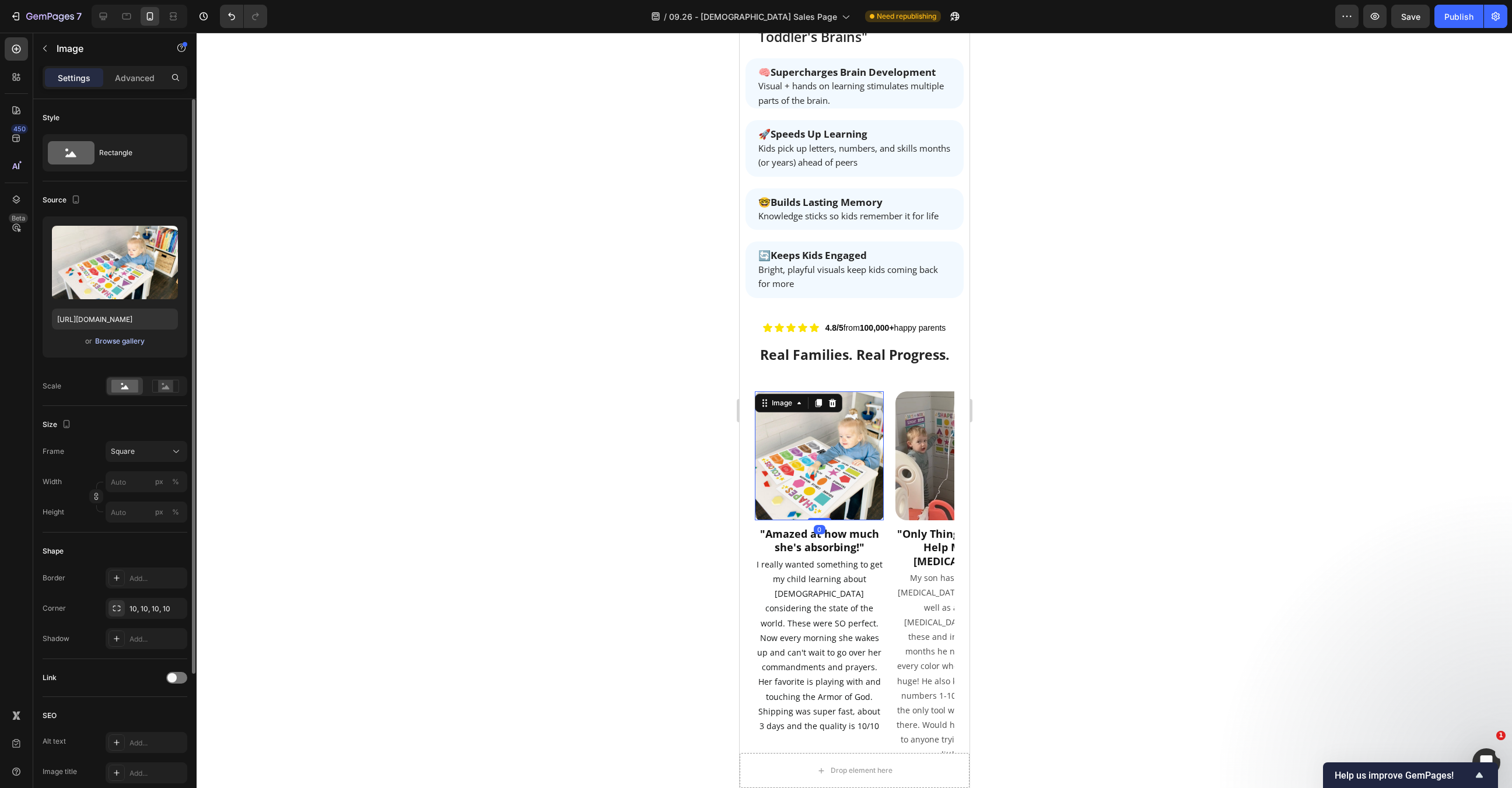
click at [132, 340] on div "Browse gallery" at bounding box center [120, 341] width 50 height 11
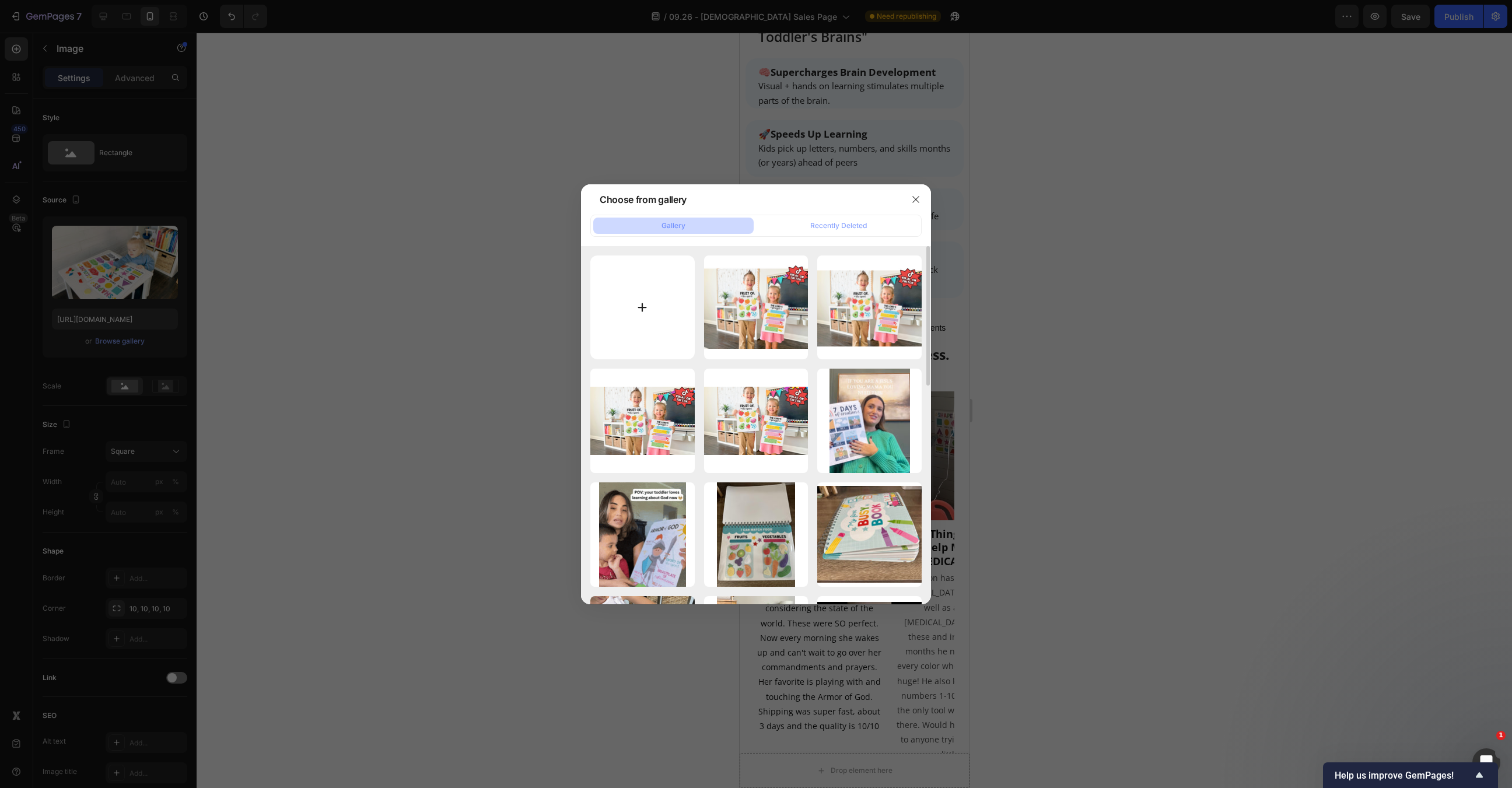
click at [651, 279] on input "file" at bounding box center [643, 307] width 105 height 105
type input "C:\fakepath\yes 3.jpg"
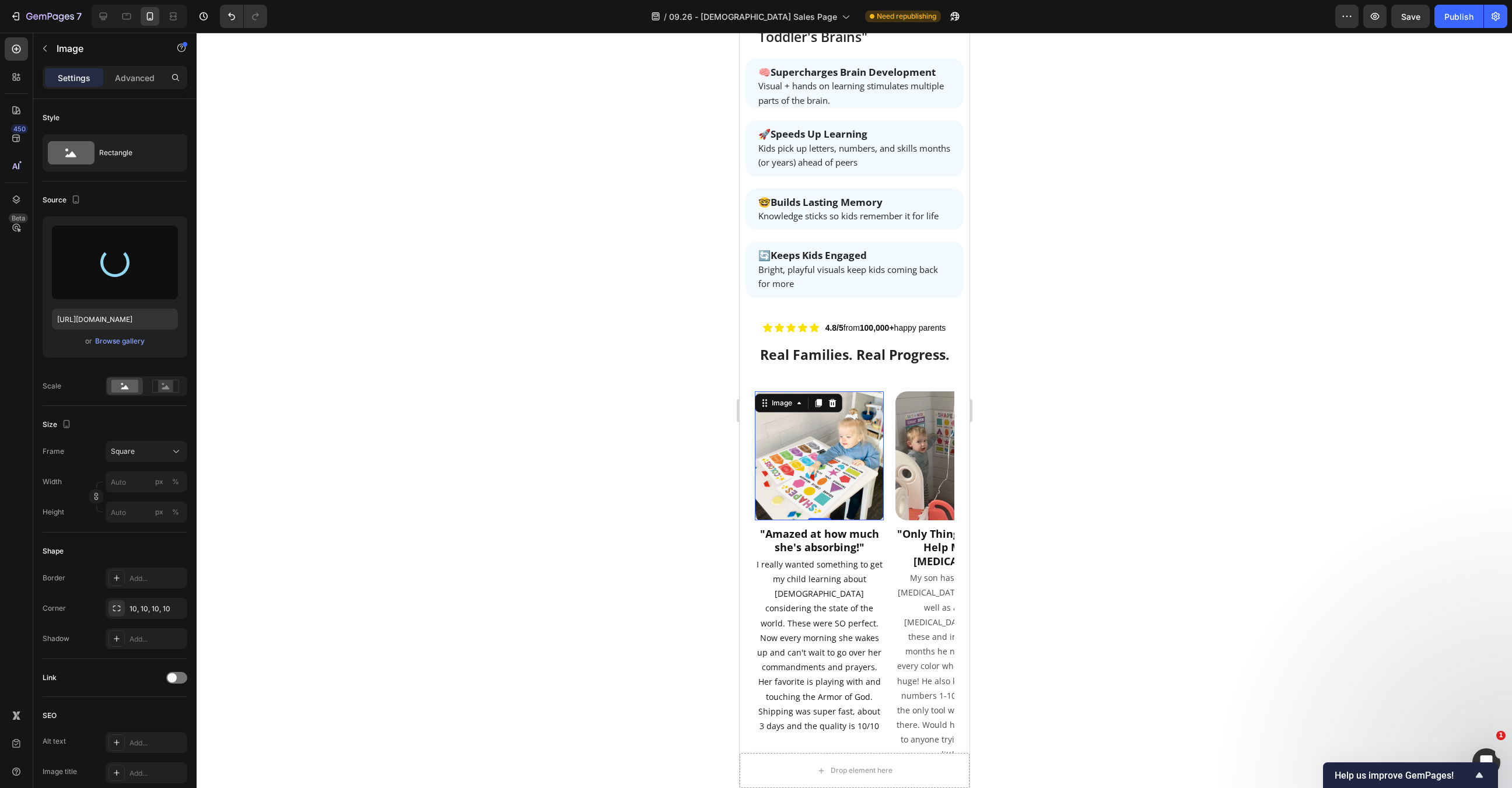
type input "https://cdn.shopify.com/s/files/1/0607/5406/7542/files/gempages_528018222079804…"
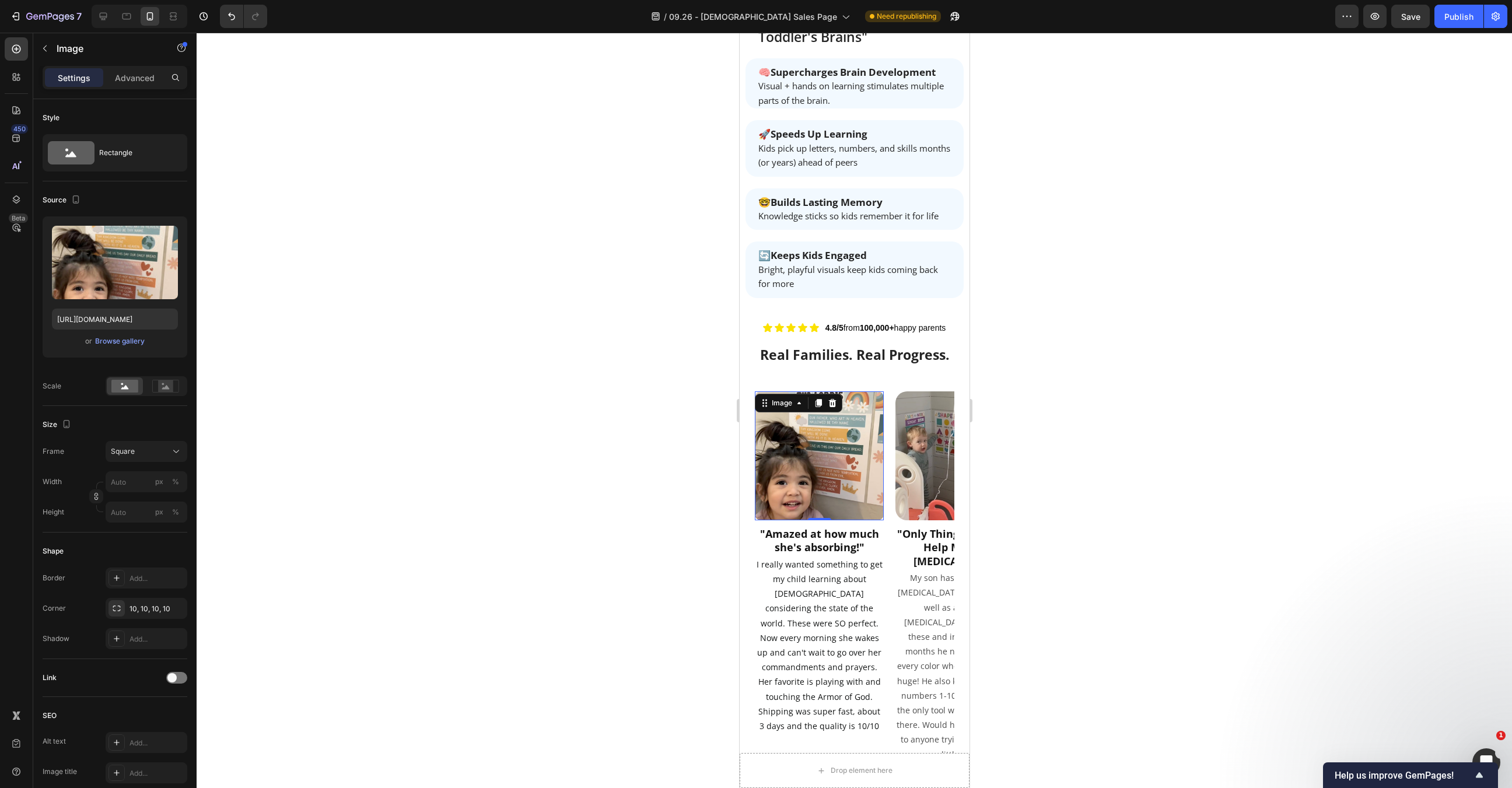
click at [980, 364] on div at bounding box center [854, 410] width 1316 height 755
click at [933, 392] on img at bounding box center [959, 456] width 129 height 129
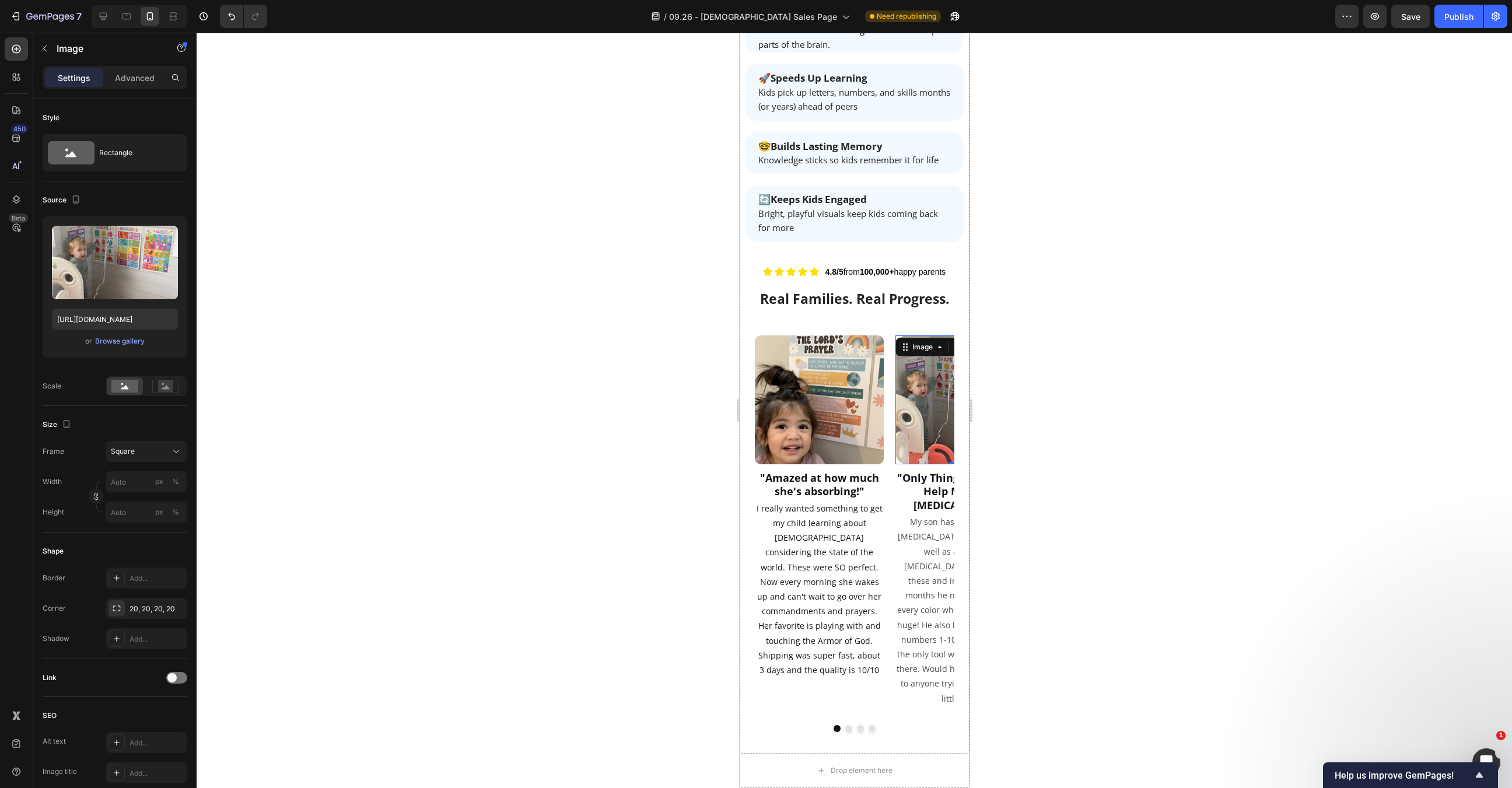
scroll to position [2021, 0]
click at [848, 725] on button "Dot" at bounding box center [848, 728] width 7 height 7
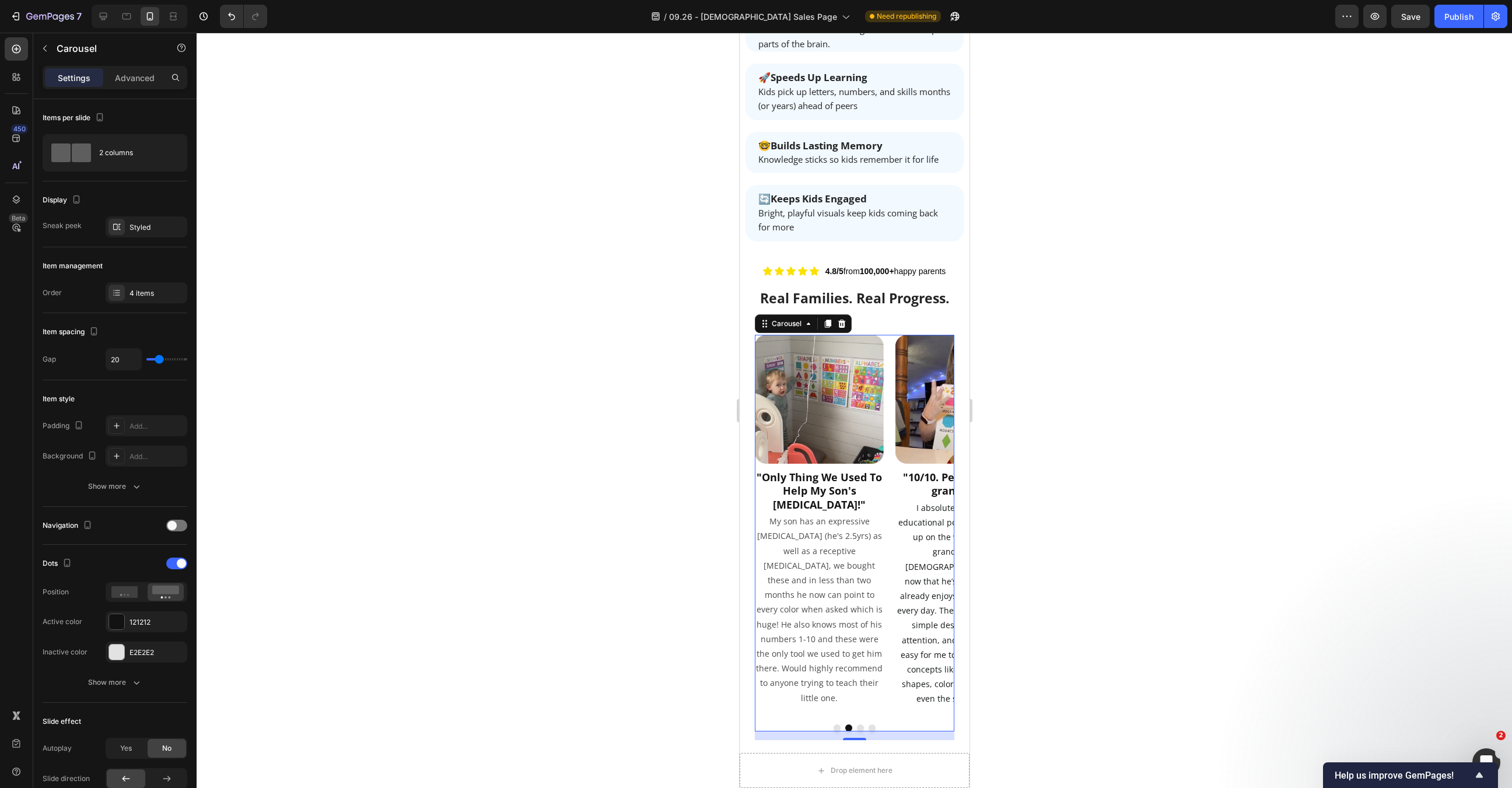
click at [836, 725] on button "Dot" at bounding box center [836, 728] width 7 height 7
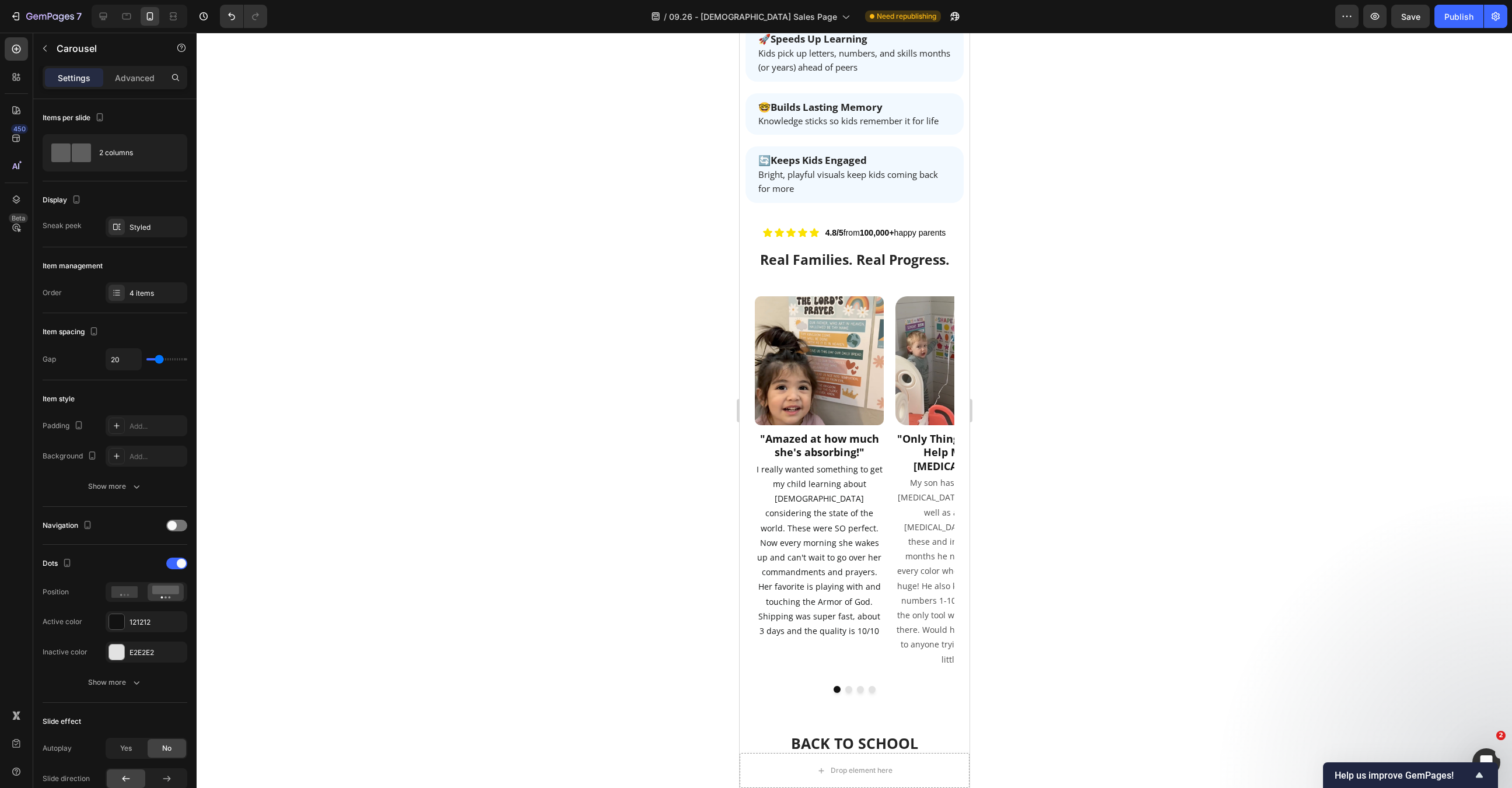
scroll to position [2101, 0]
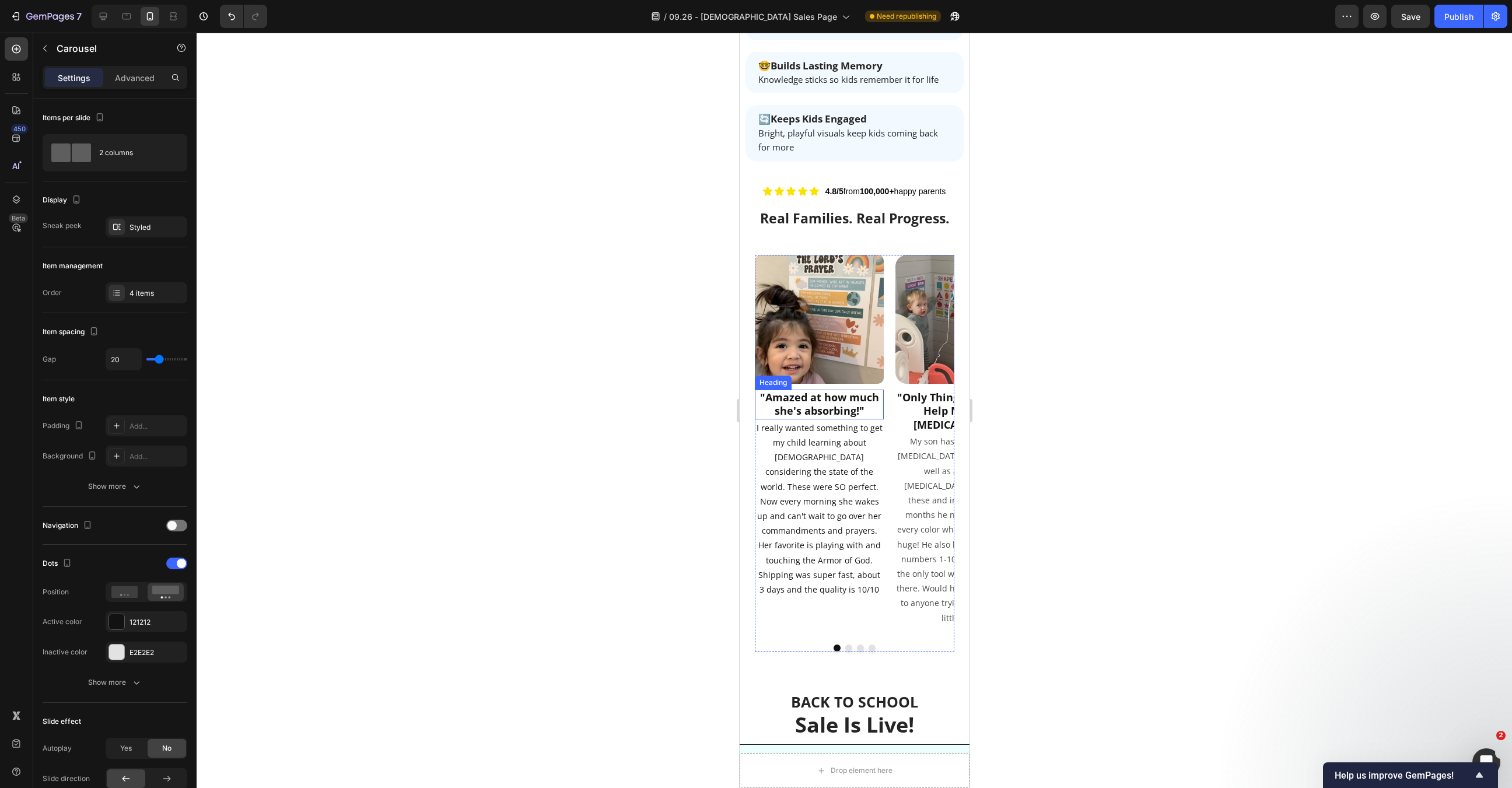
click at [839, 390] on strong ""Amazed at how much she's absorbing!"" at bounding box center [819, 404] width 119 height 27
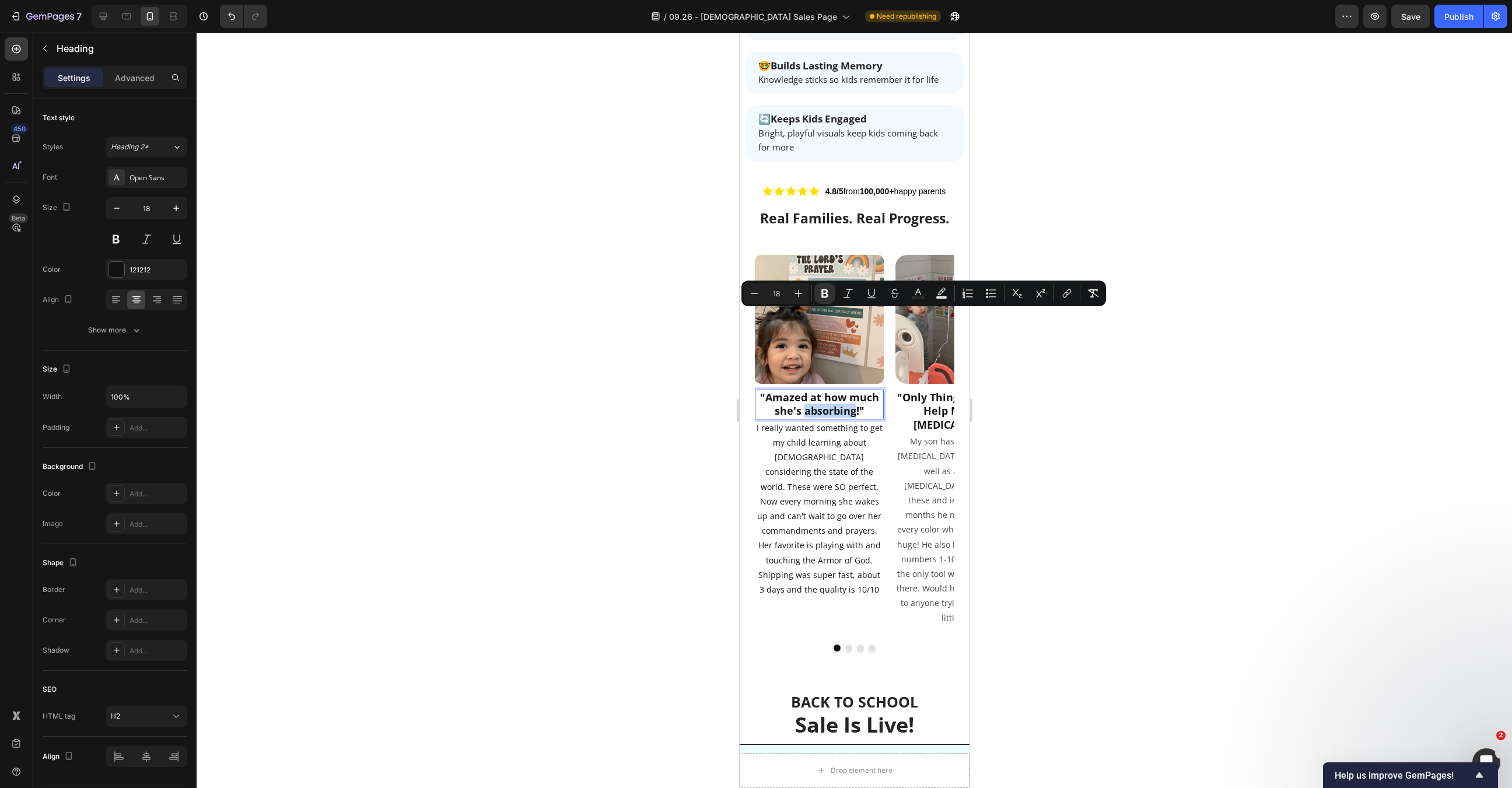
drag, startPoint x: 855, startPoint y: 319, endPoint x: 803, endPoint y: 316, distance: 52.1
click at [803, 390] on strong ""Amazed at how much she's absorbing!"" at bounding box center [819, 404] width 119 height 27
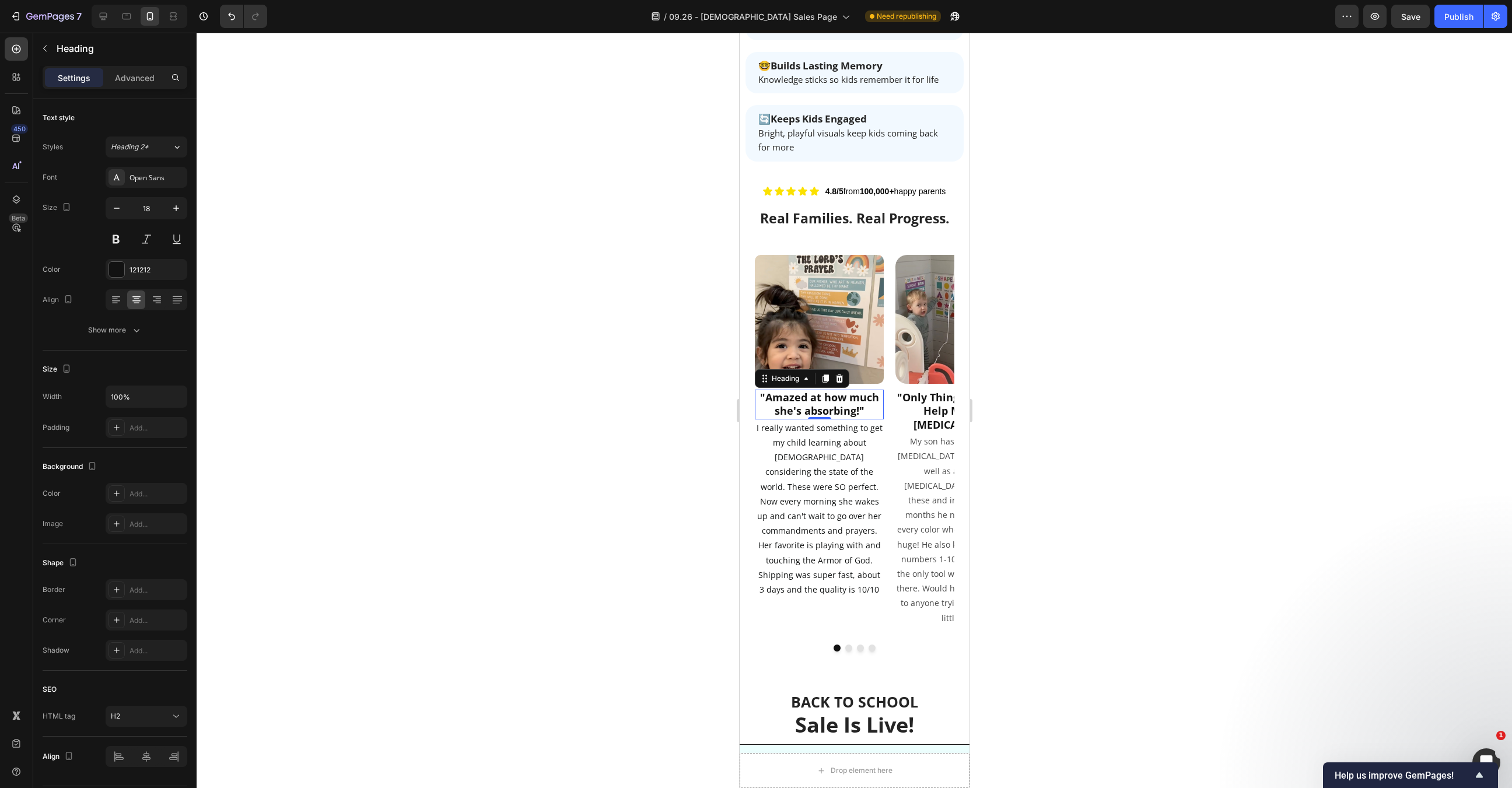
click at [1026, 370] on div at bounding box center [854, 410] width 1316 height 755
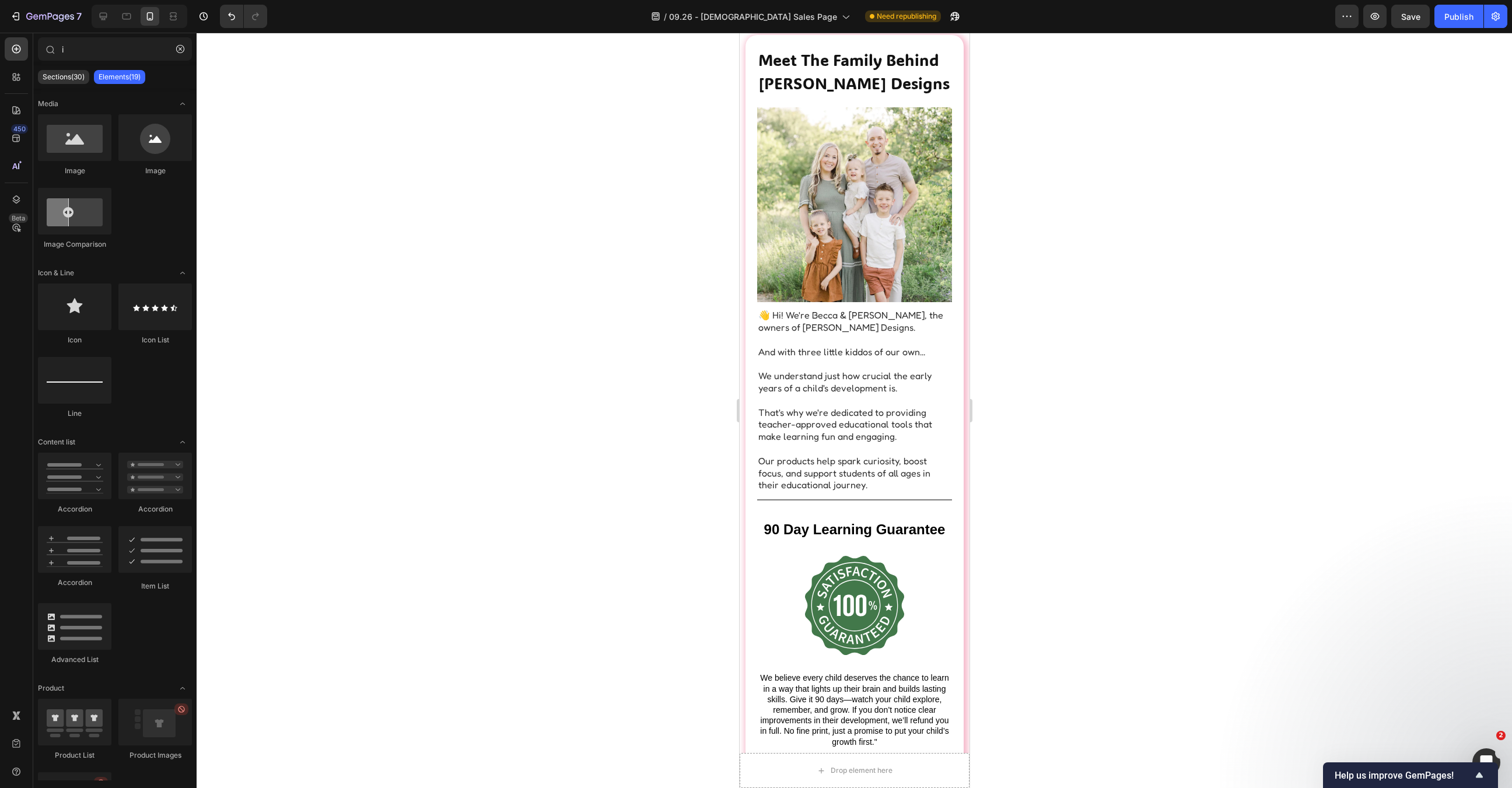
scroll to position [4021, 0]
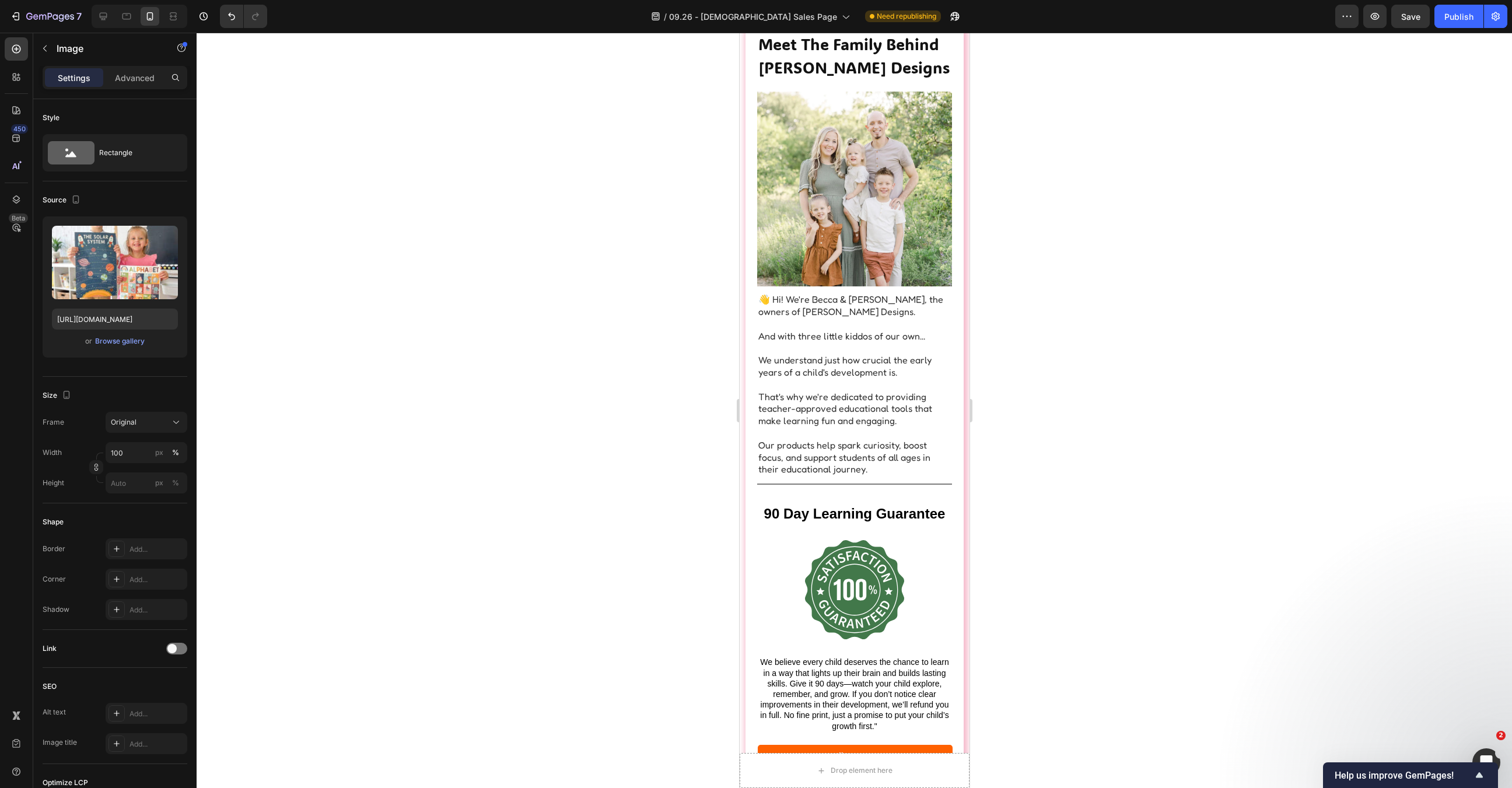
click at [115, 344] on div "Browse gallery" at bounding box center [120, 341] width 50 height 11
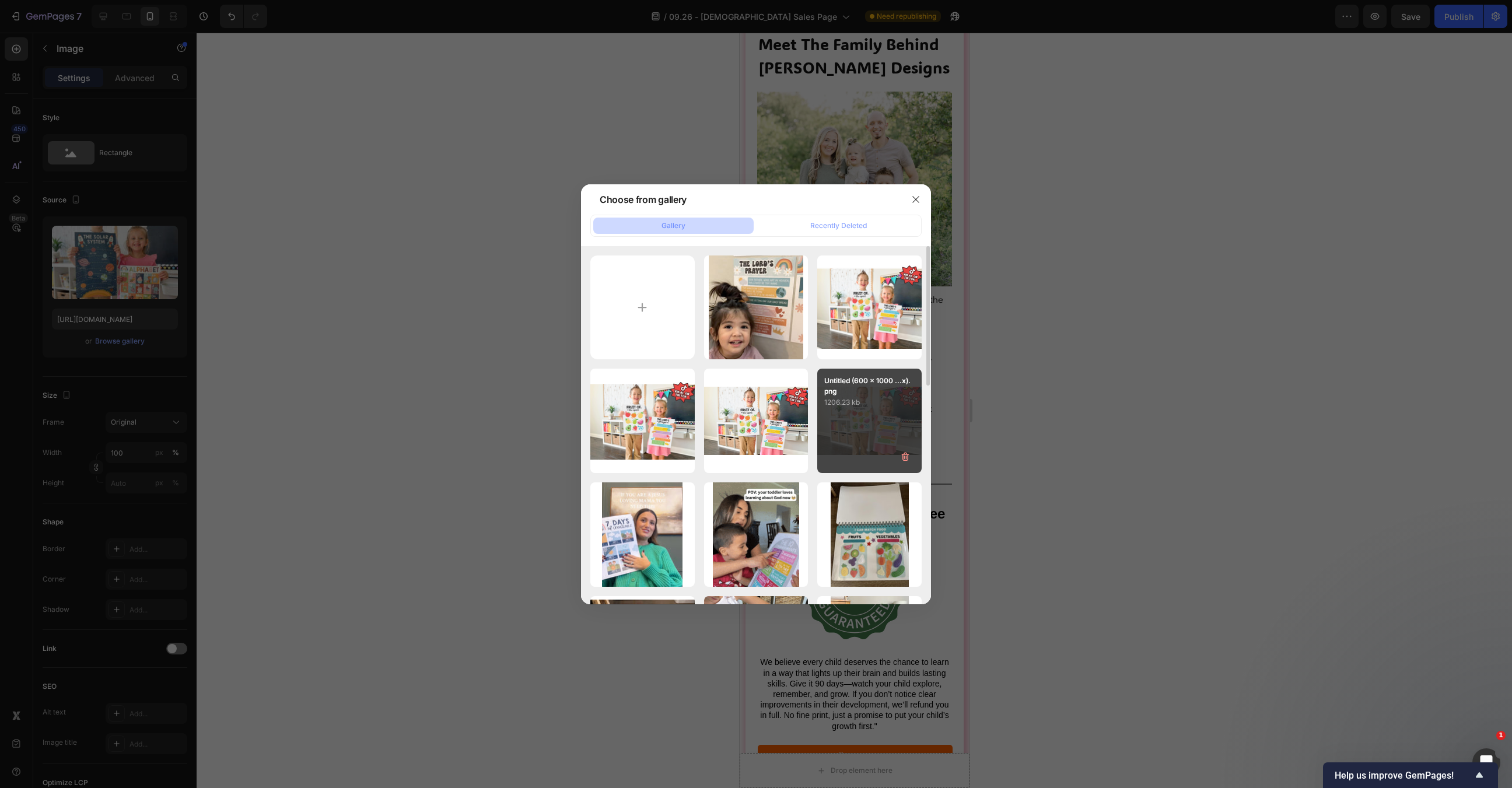
click at [852, 418] on div "Untitled (600 x 1000 ...x).png 1206.23 kb" at bounding box center [870, 421] width 105 height 105
type input "https://cdn.shopify.com/s/files/1/0607/5406/7542/files/gempages_528018222079804…"
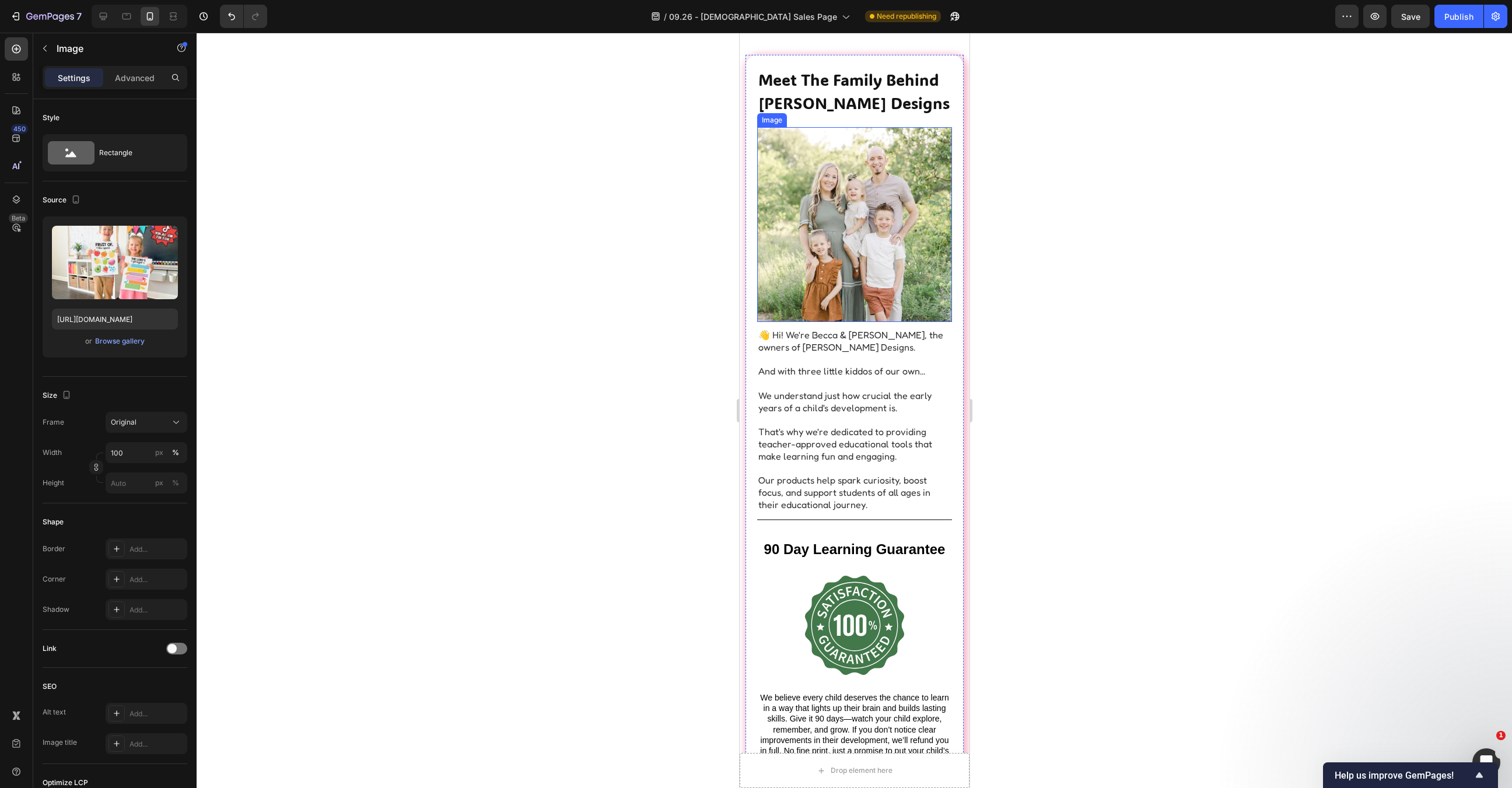
scroll to position [3865, 0]
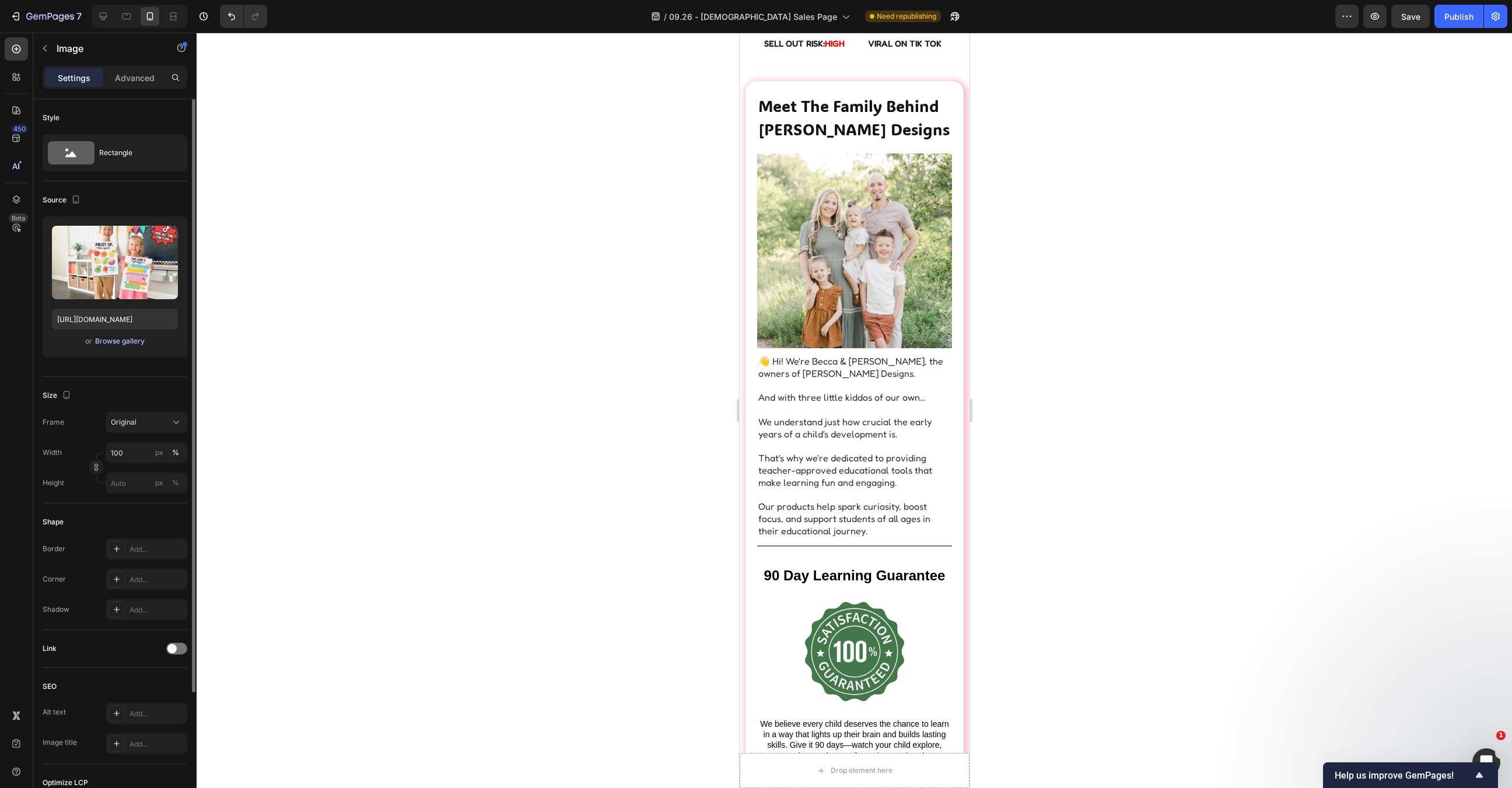
click at [111, 344] on div "Browse gallery" at bounding box center [120, 341] width 50 height 11
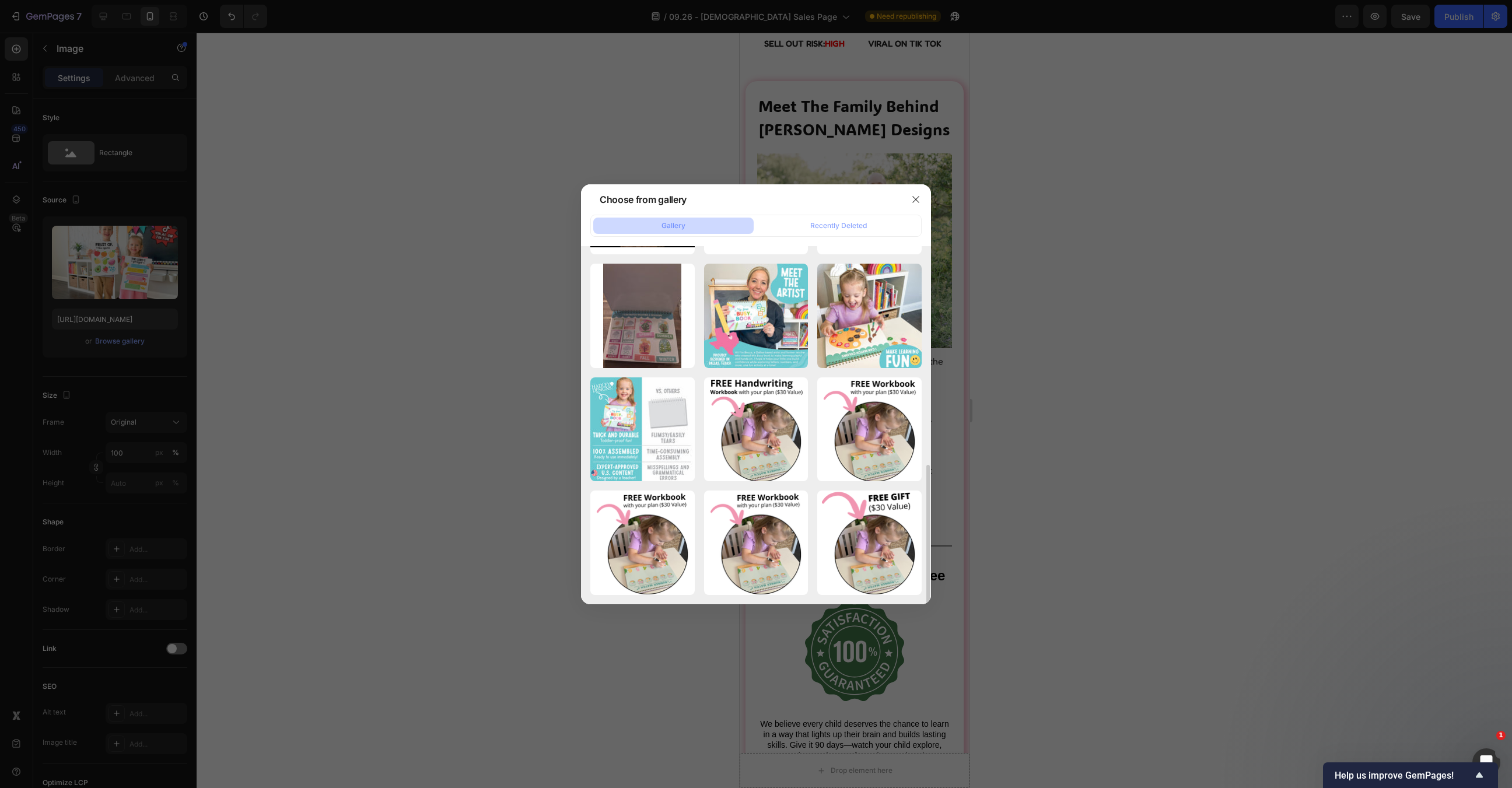
scroll to position [0, 0]
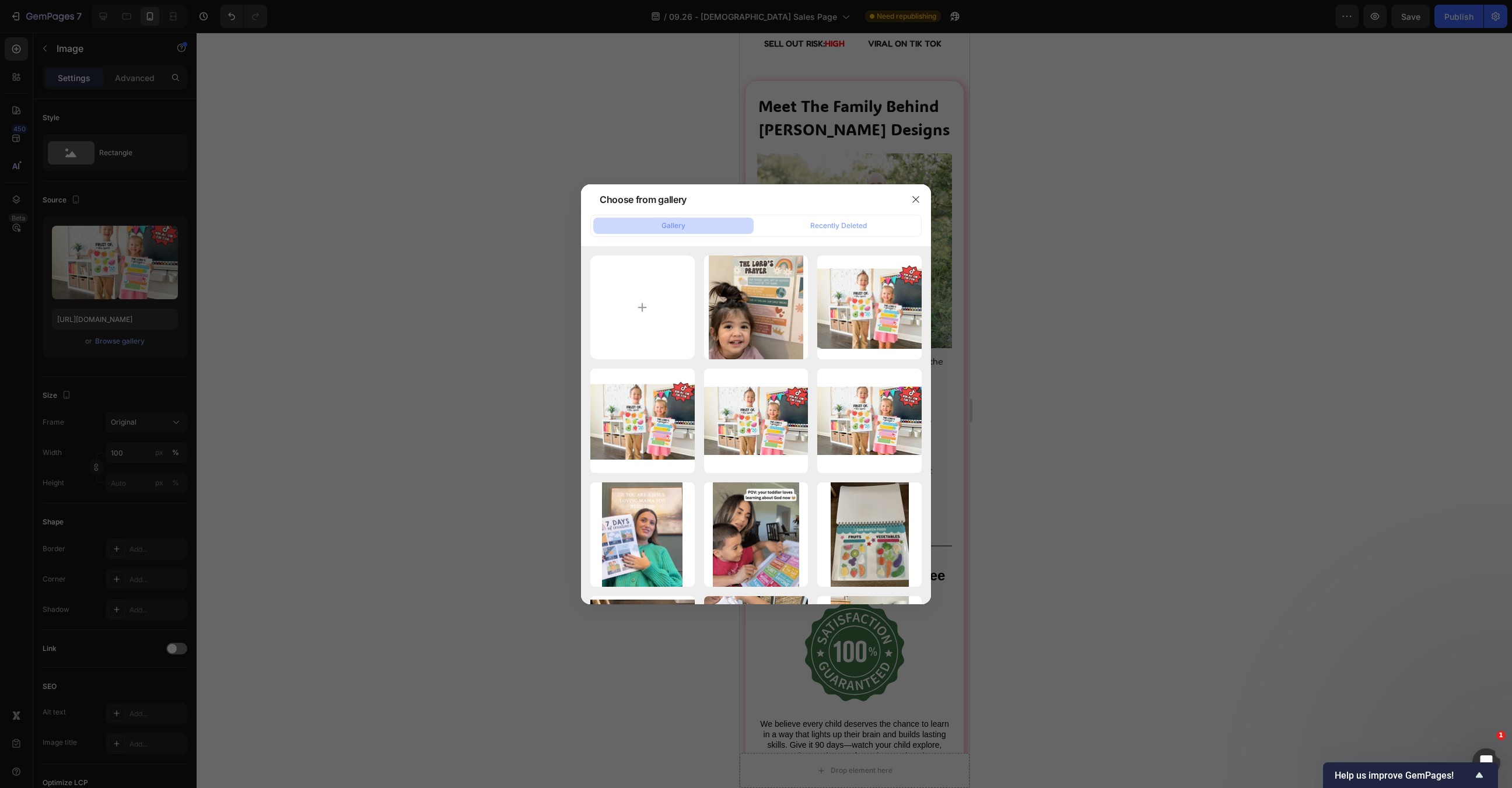
click at [1087, 454] on div at bounding box center [756, 394] width 1512 height 788
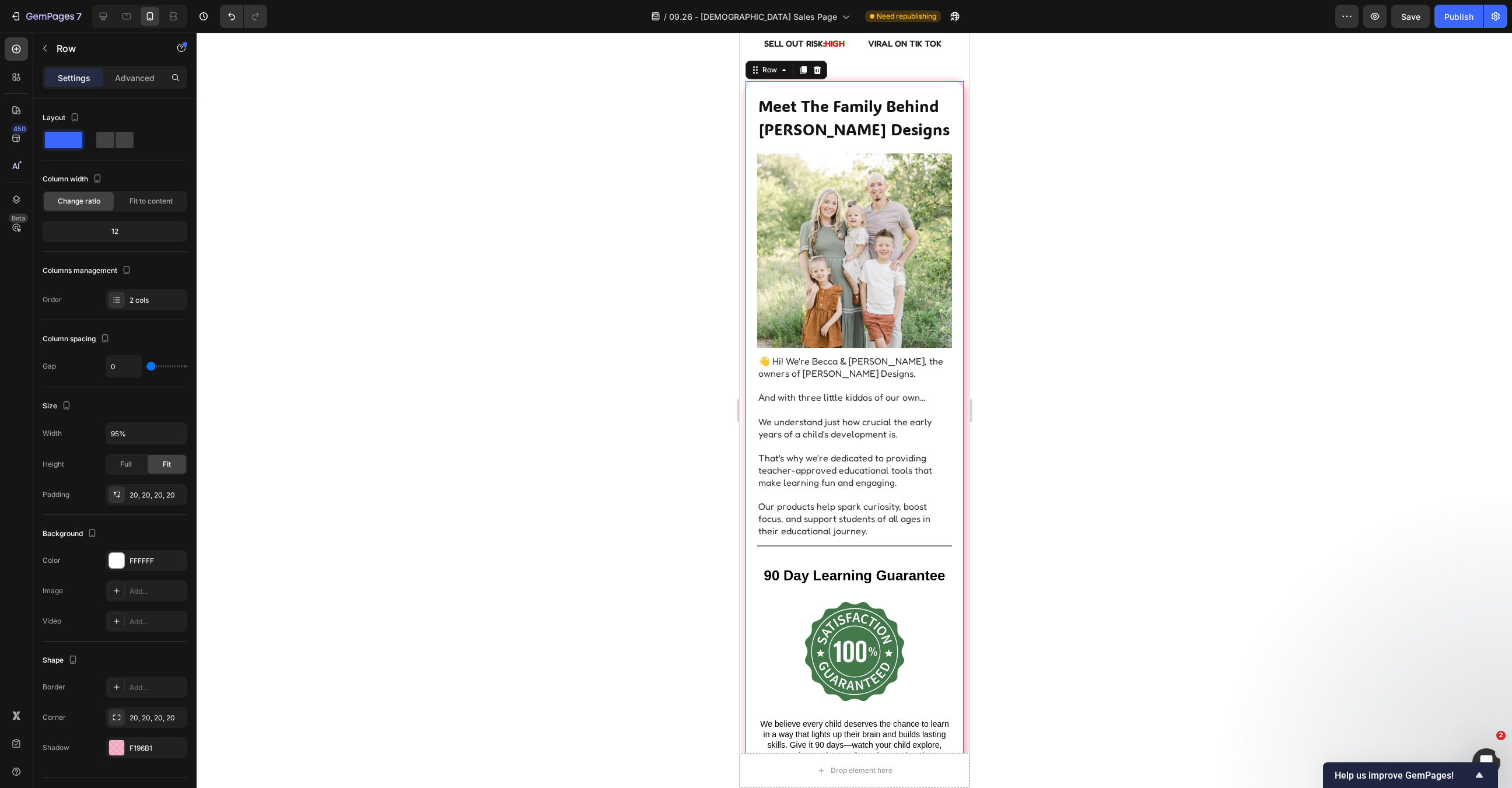
click at [937, 449] on div "Meet The Family Behind Hadley Designs Heading Image 👋 Hi! We're Becca & Josh, t…" at bounding box center [854, 488] width 218 height 814
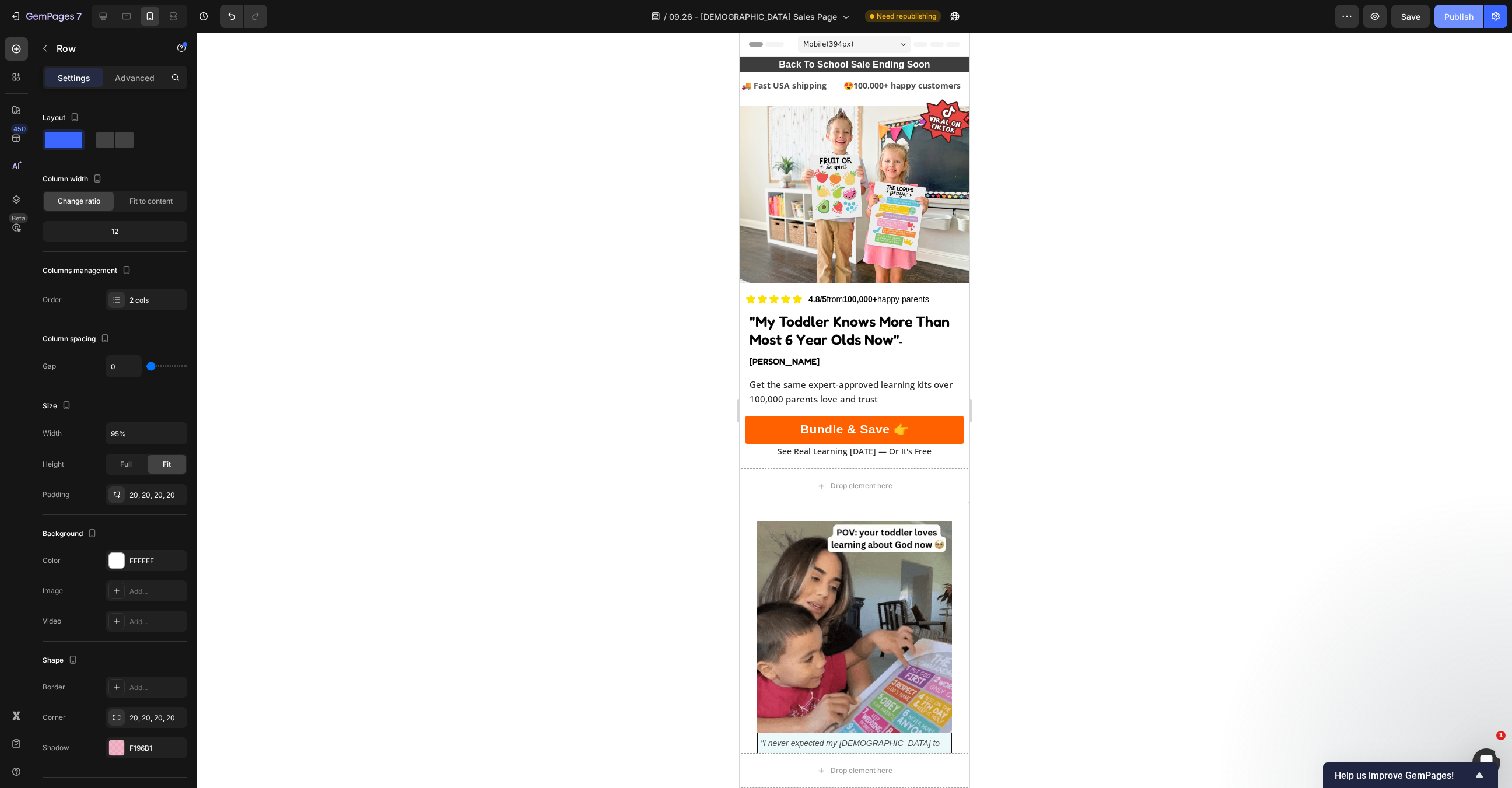
click at [1465, 23] on button "Publish" at bounding box center [1459, 16] width 49 height 23
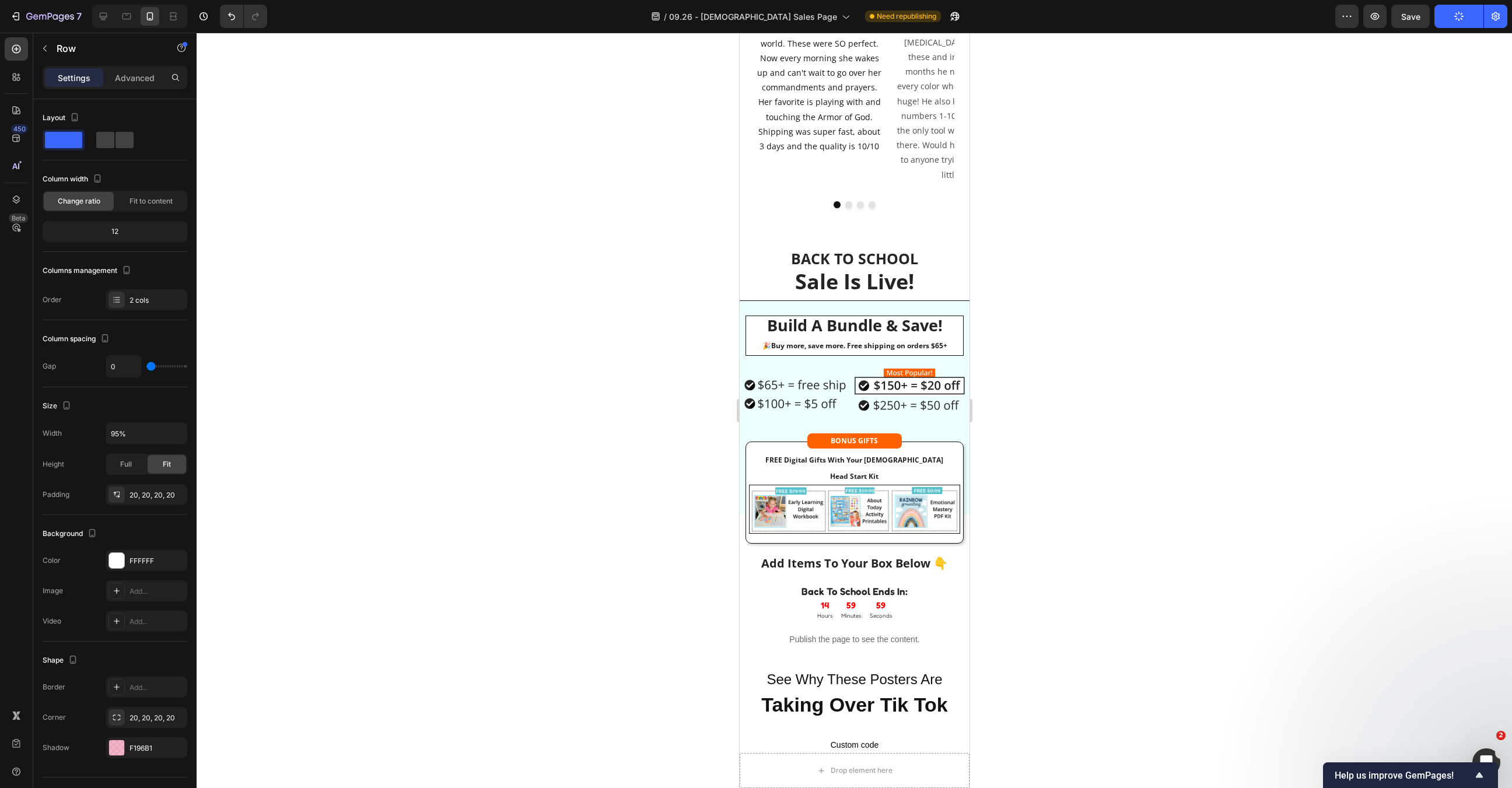
scroll to position [2549, 0]
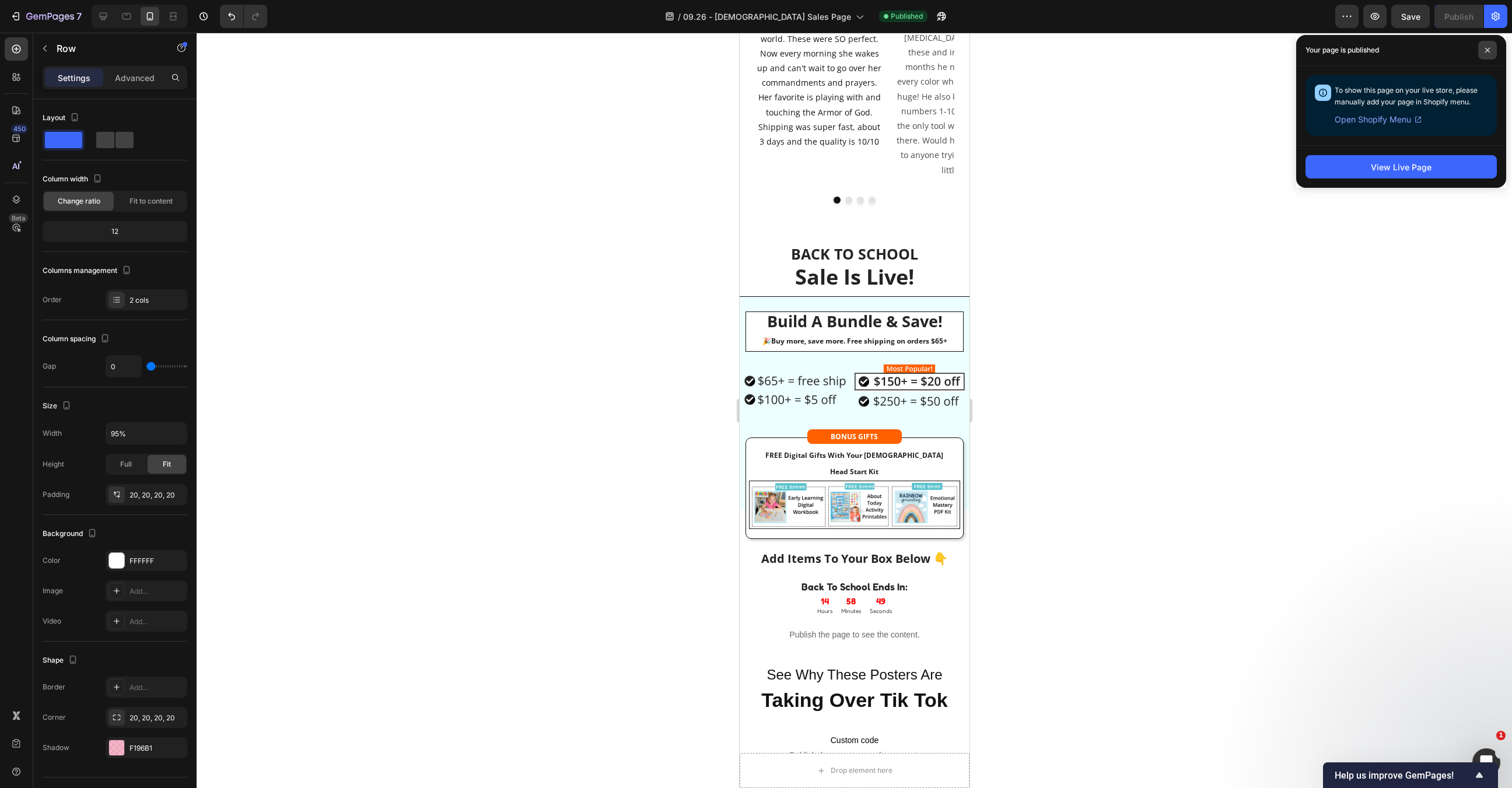
click at [1486, 55] on span at bounding box center [1488, 50] width 19 height 19
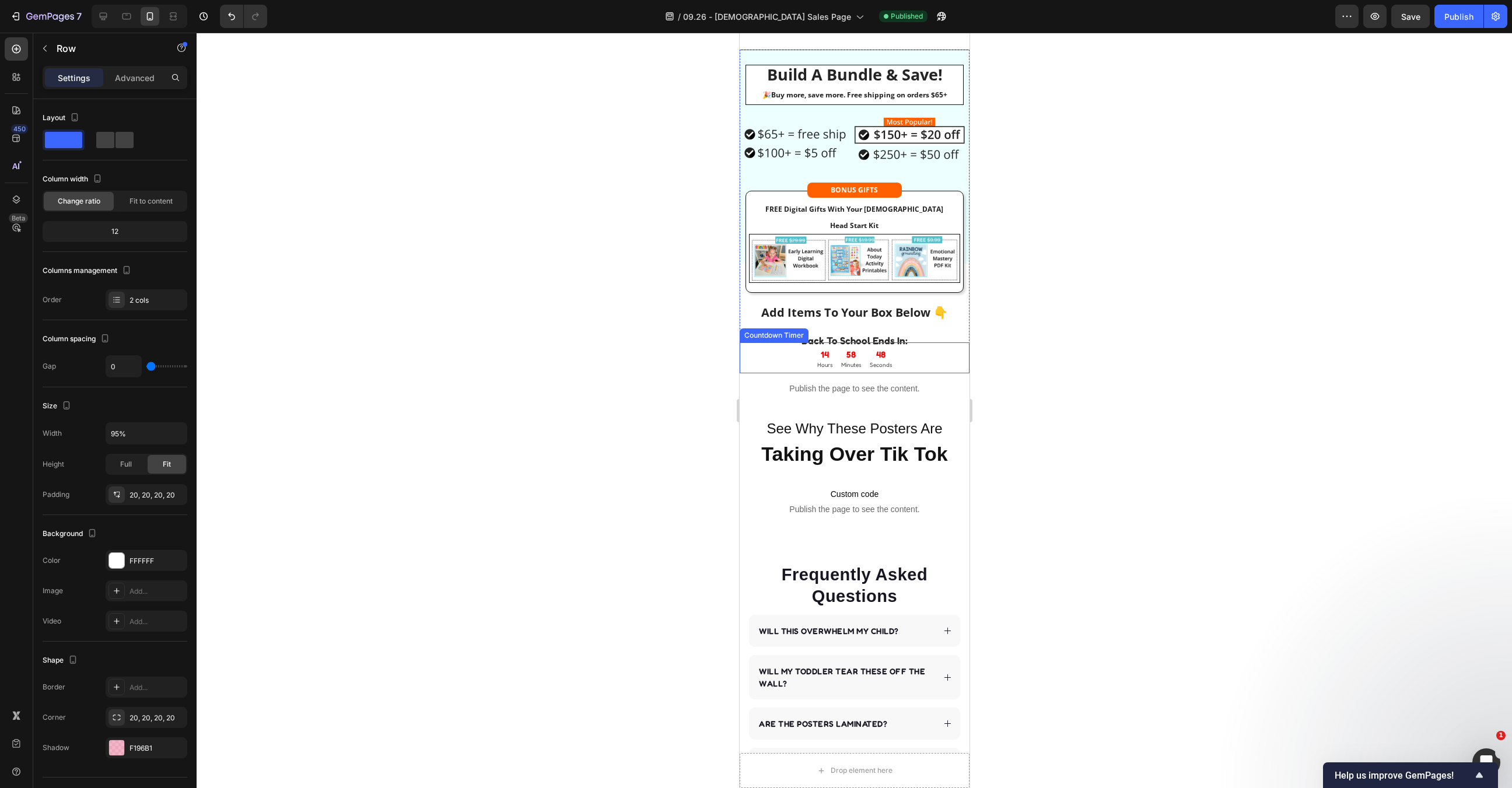
scroll to position [2661, 0]
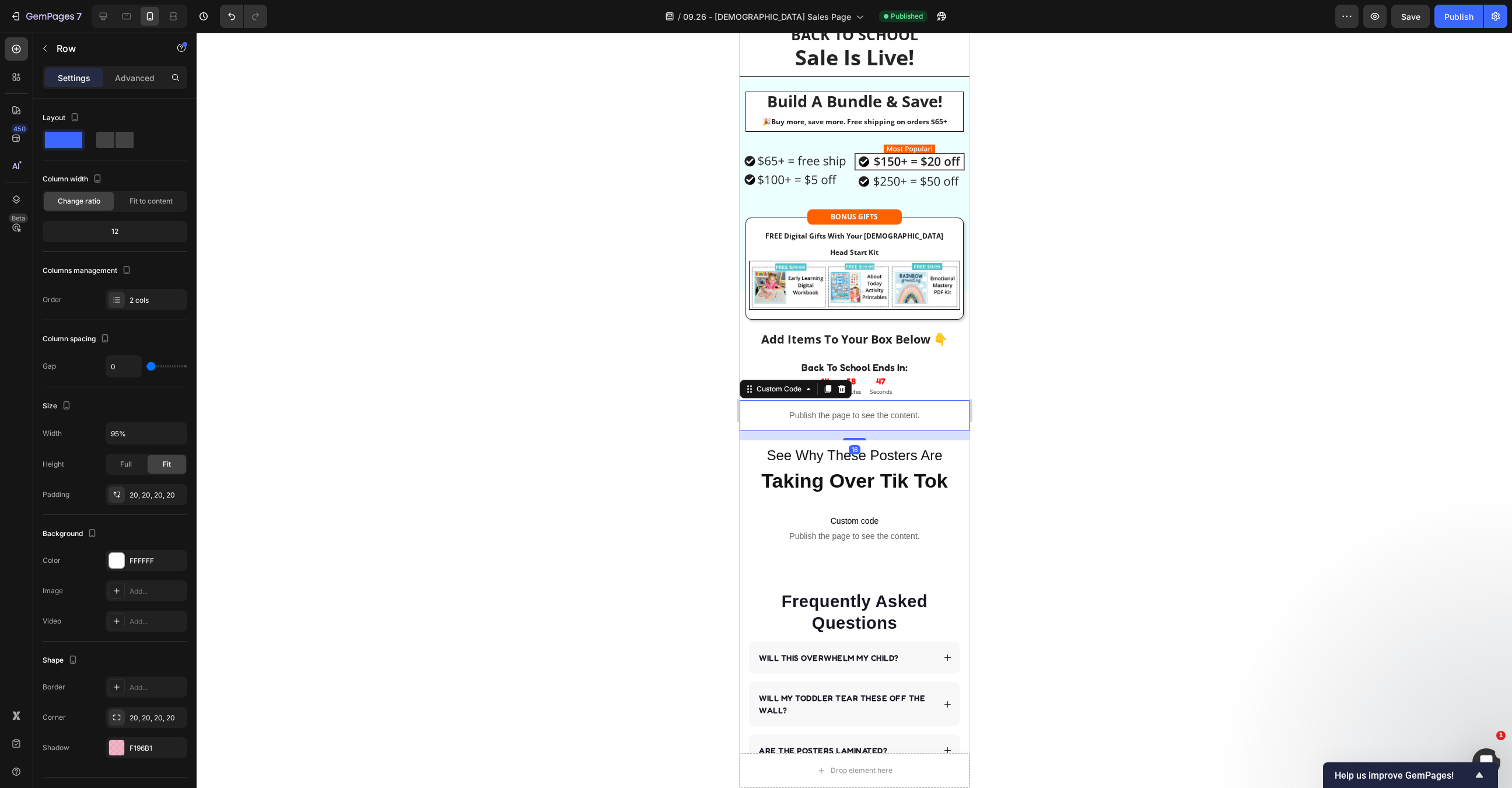
click at [878, 410] on p "Publish the page to see the content." at bounding box center [854, 416] width 230 height 12
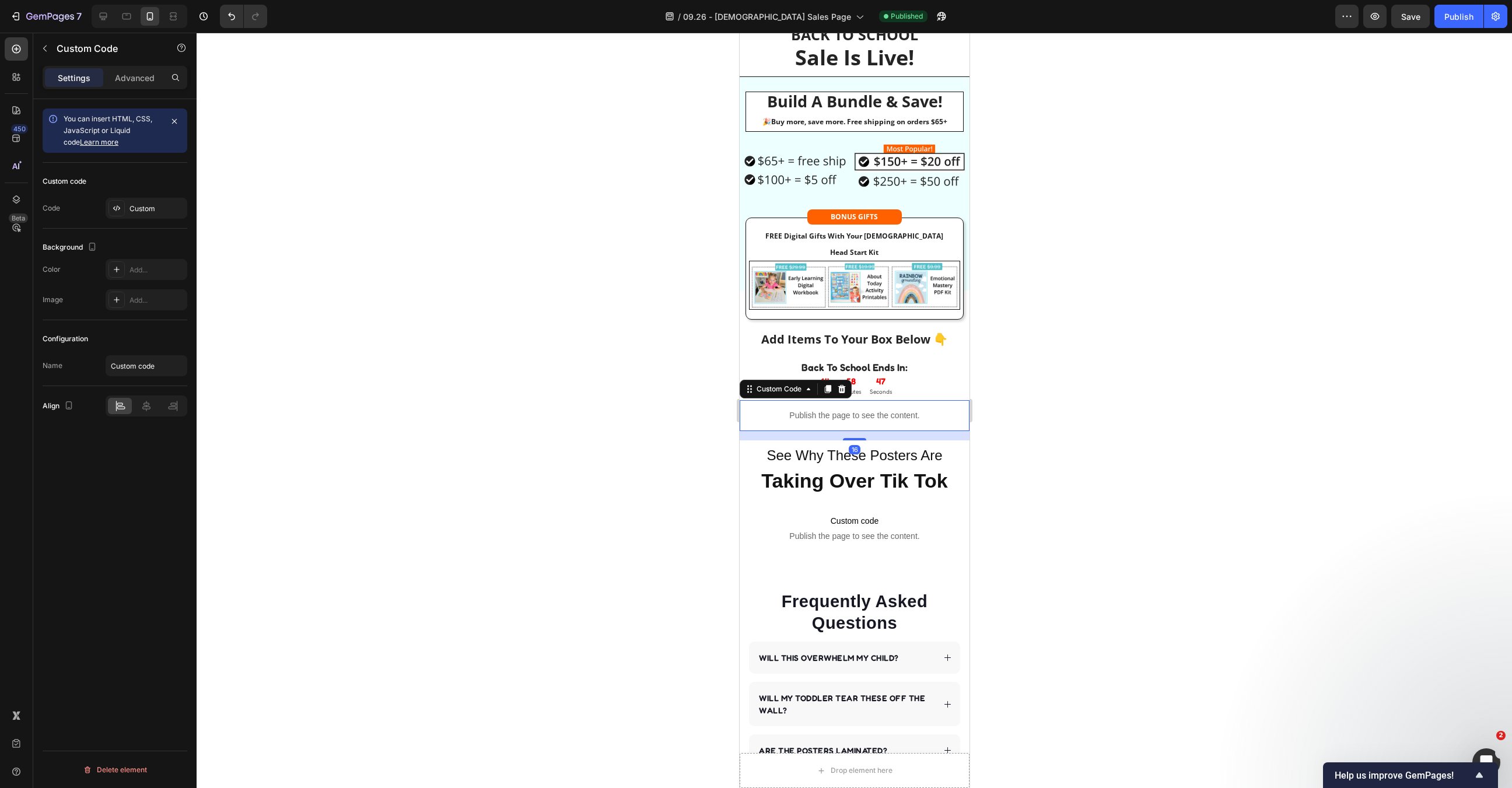
click at [878, 410] on p "Publish the page to see the content." at bounding box center [854, 416] width 230 height 12
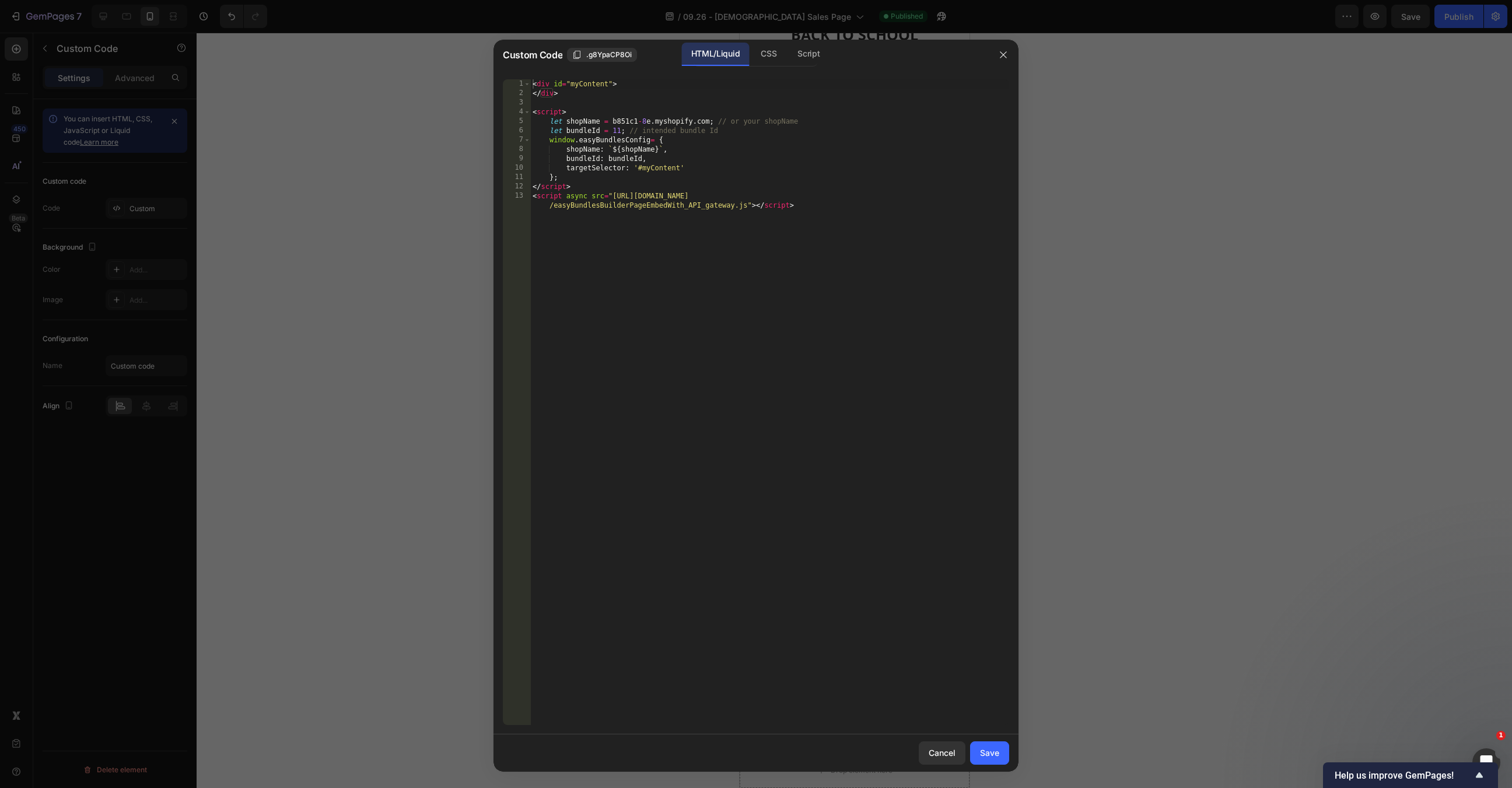
type textarea "<script async src="https://gift-box-builder-app4.s3.us-east-2.amazonaws.com/pub…"
click at [795, 275] on div "< div id = "myContent" > </ div > < script > let shopName = b851c1 - 8 e . mysh…" at bounding box center [770, 416] width 479 height 674
